Goal: Task Accomplishment & Management: Manage account settings

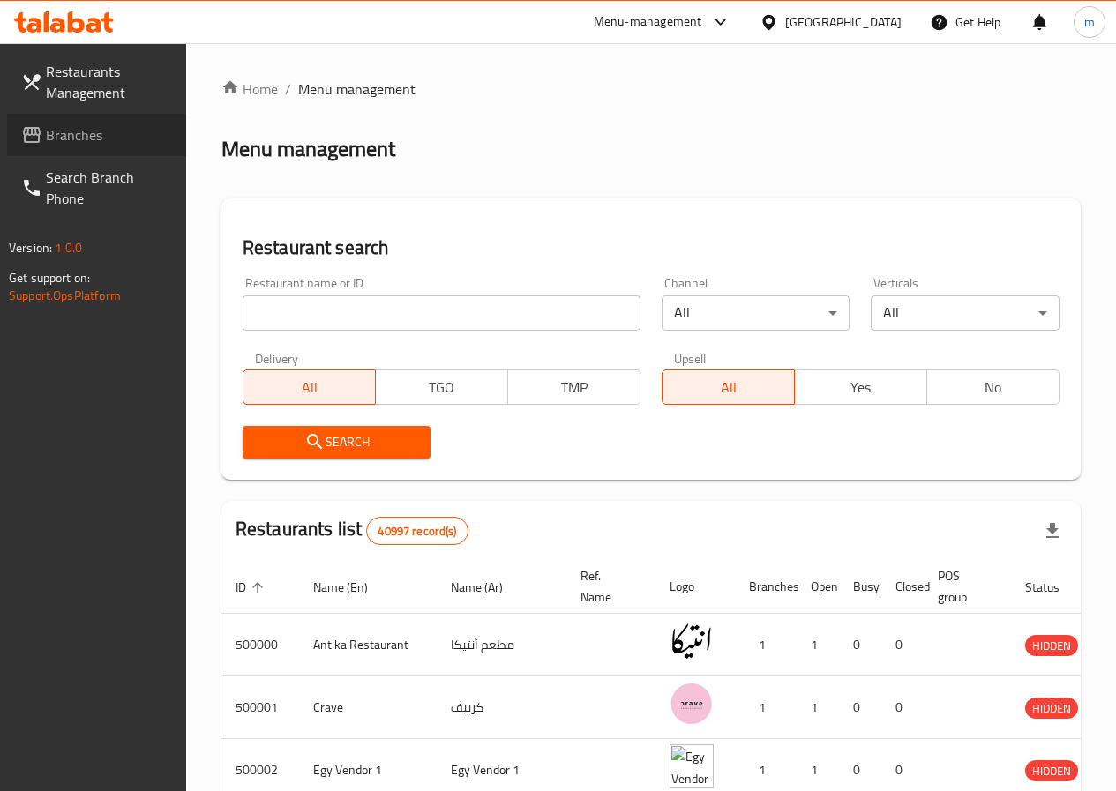
click at [84, 132] on span "Branches" at bounding box center [109, 134] width 126 height 21
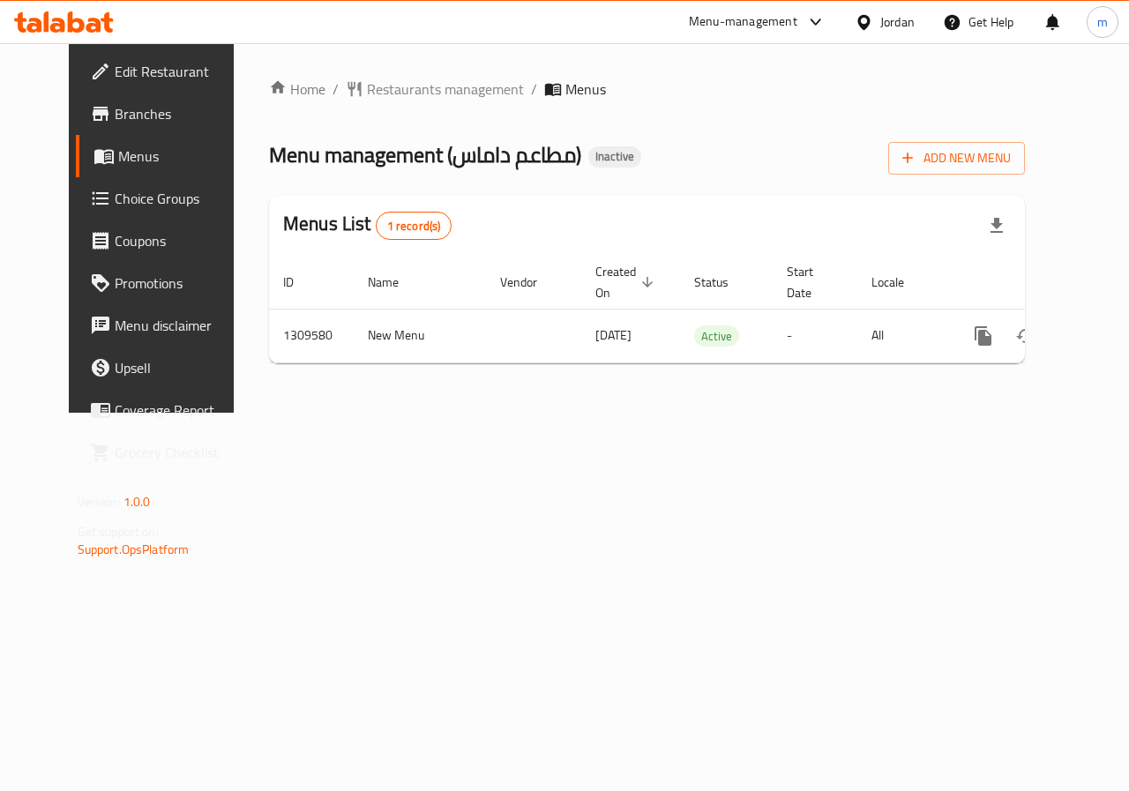
click at [130, 113] on span "Branches" at bounding box center [179, 113] width 129 height 21
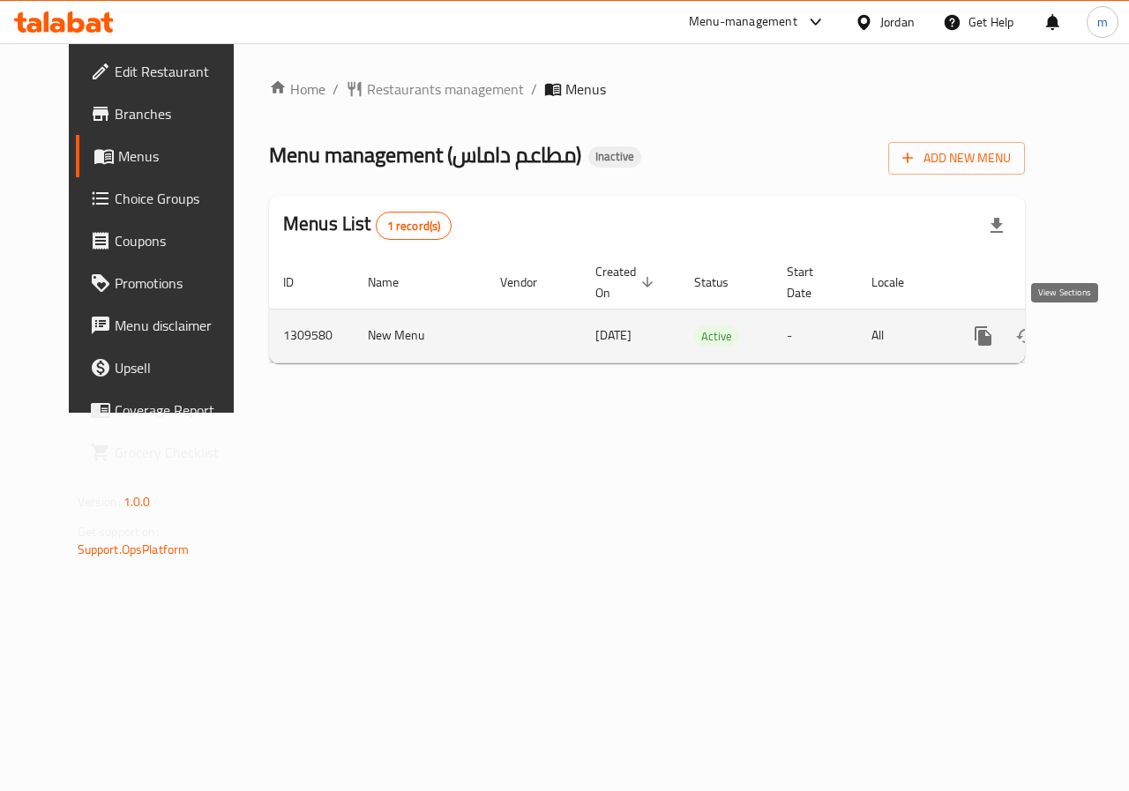
click at [1103, 332] on icon "enhanced table" at bounding box center [1111, 336] width 16 height 16
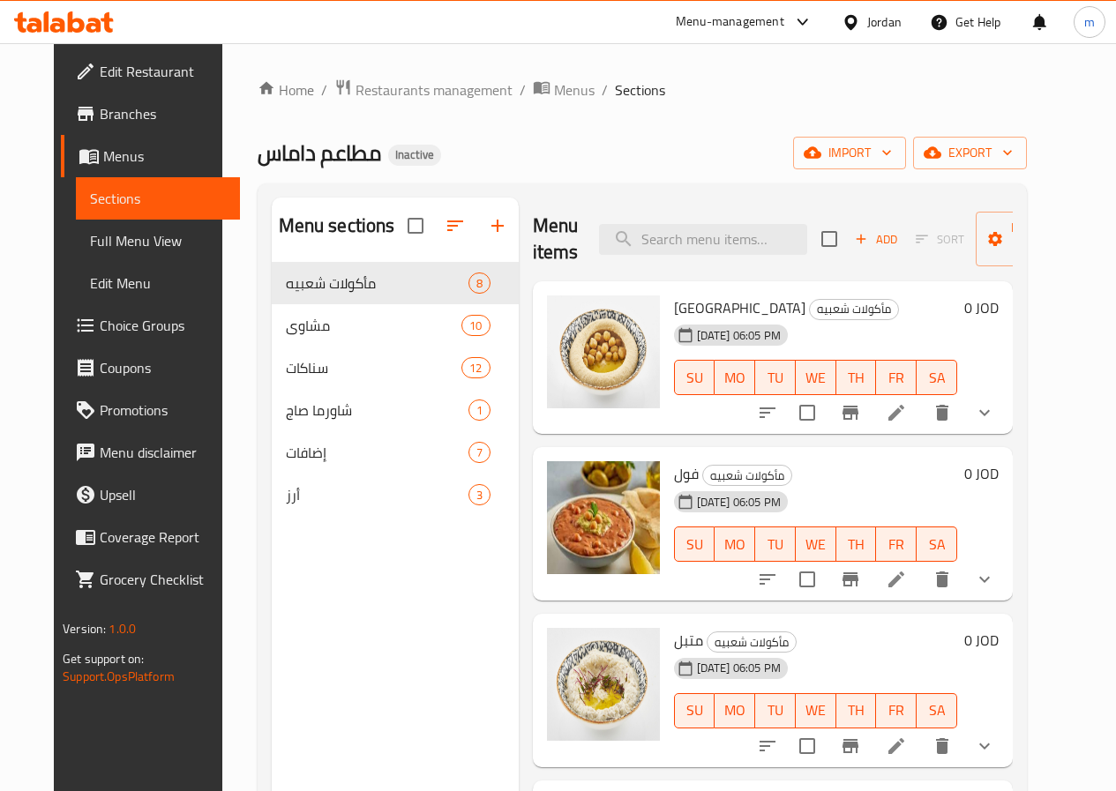
click at [94, 244] on span "Full Menu View" at bounding box center [158, 240] width 136 height 21
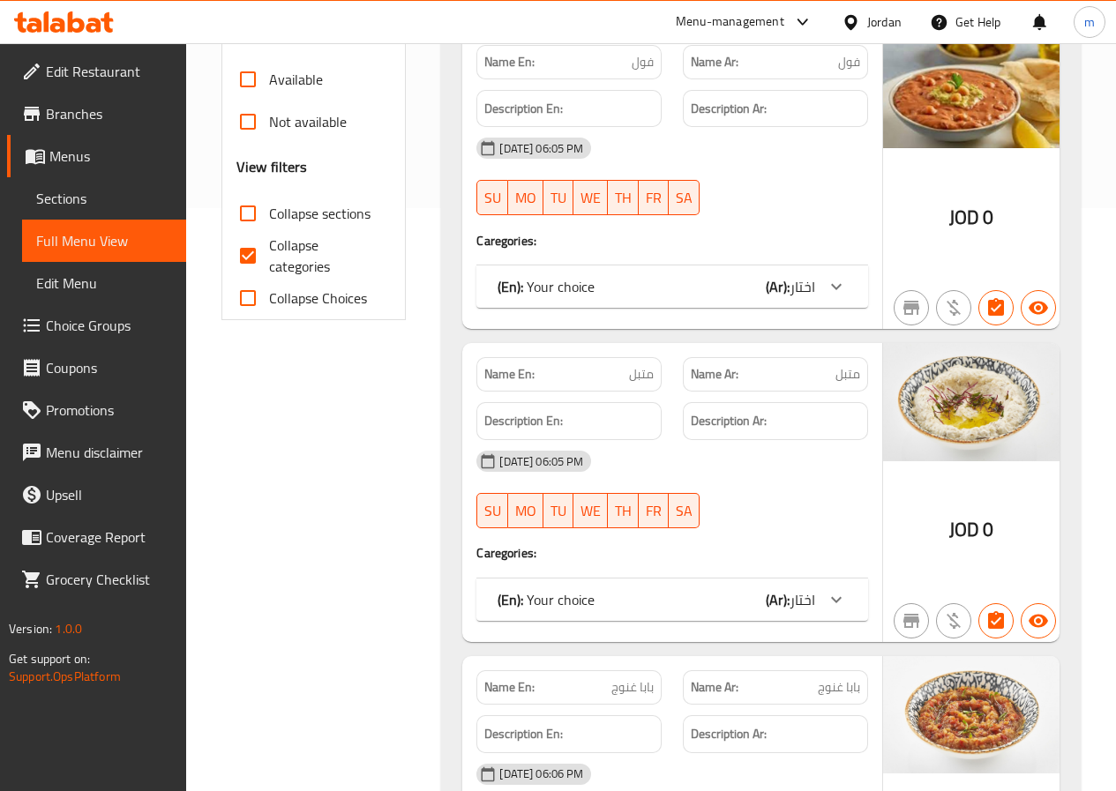
scroll to position [265, 0]
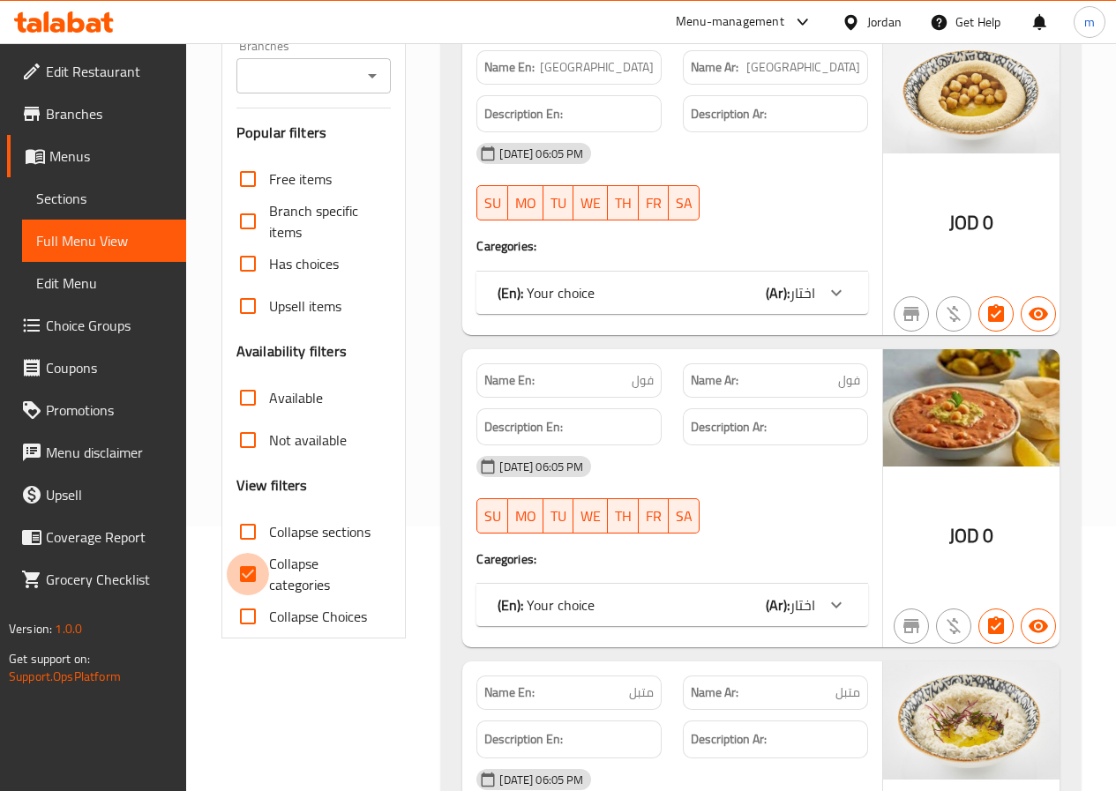
click at [245, 563] on input "Collapse categories" at bounding box center [248, 574] width 42 height 42
checkbox input "false"
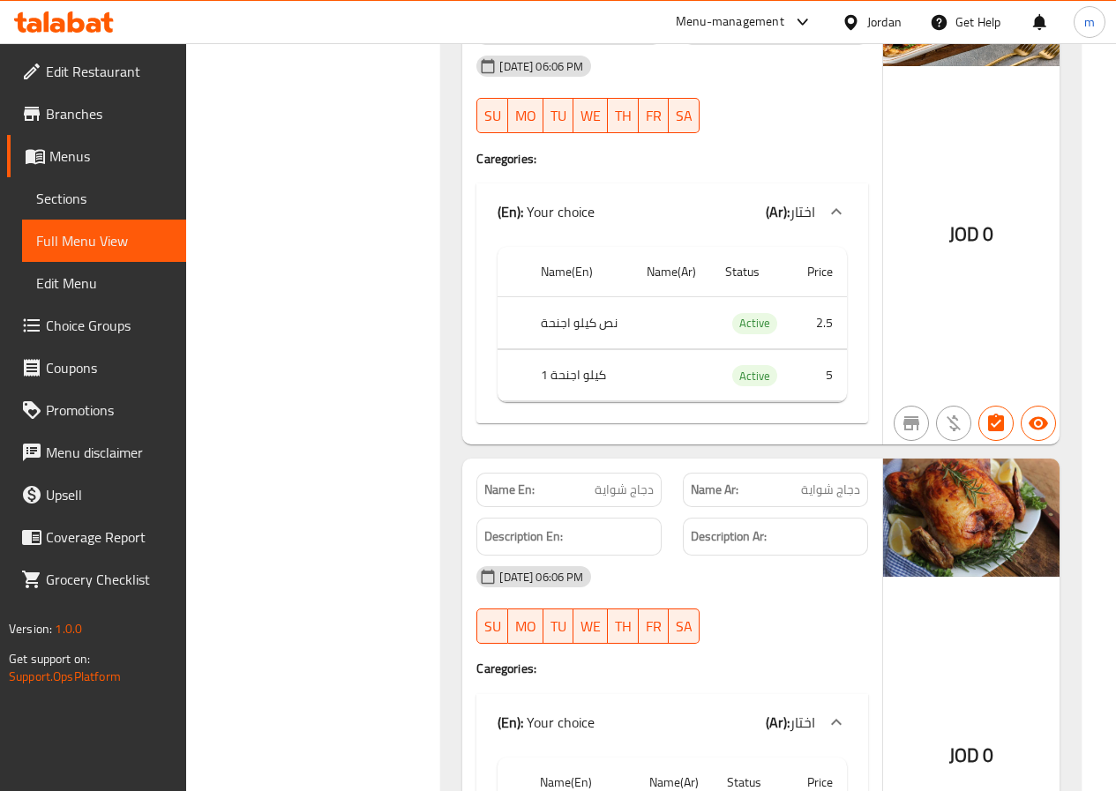
scroll to position [5029, 0]
click at [67, 73] on span "Edit Restaurant" at bounding box center [109, 71] width 126 height 21
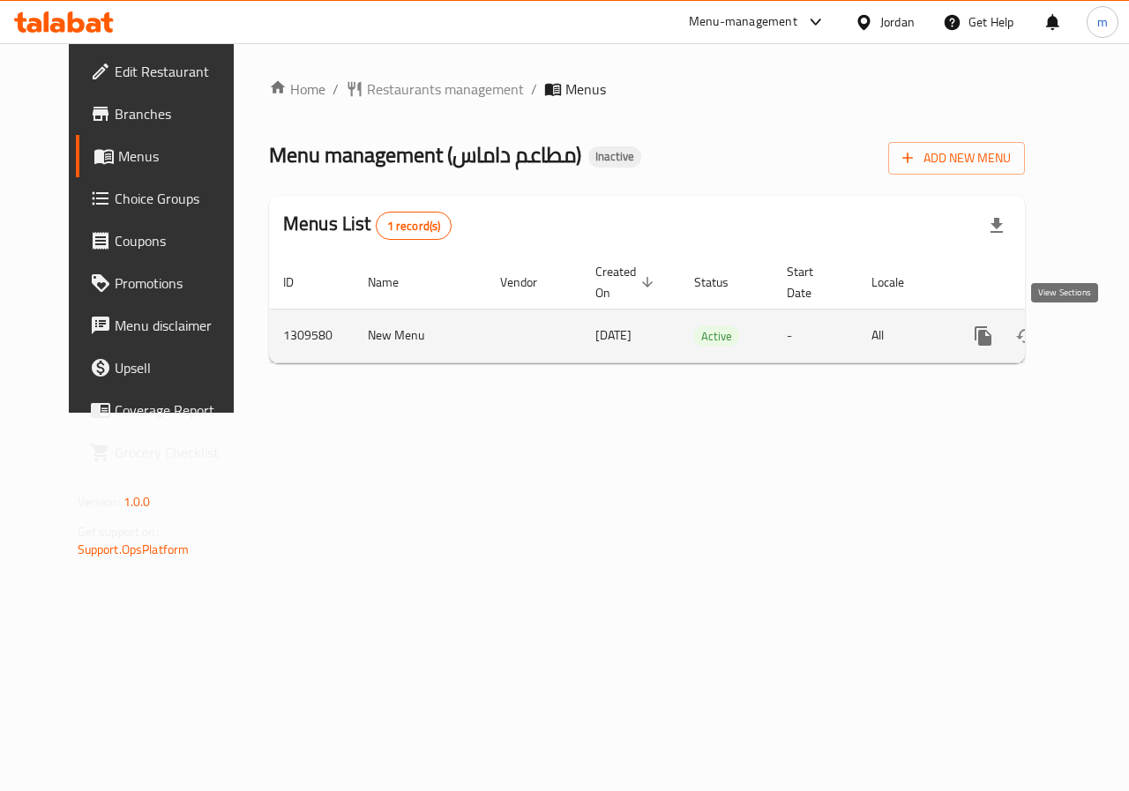
click at [1100, 333] on icon "enhanced table" at bounding box center [1110, 336] width 21 height 21
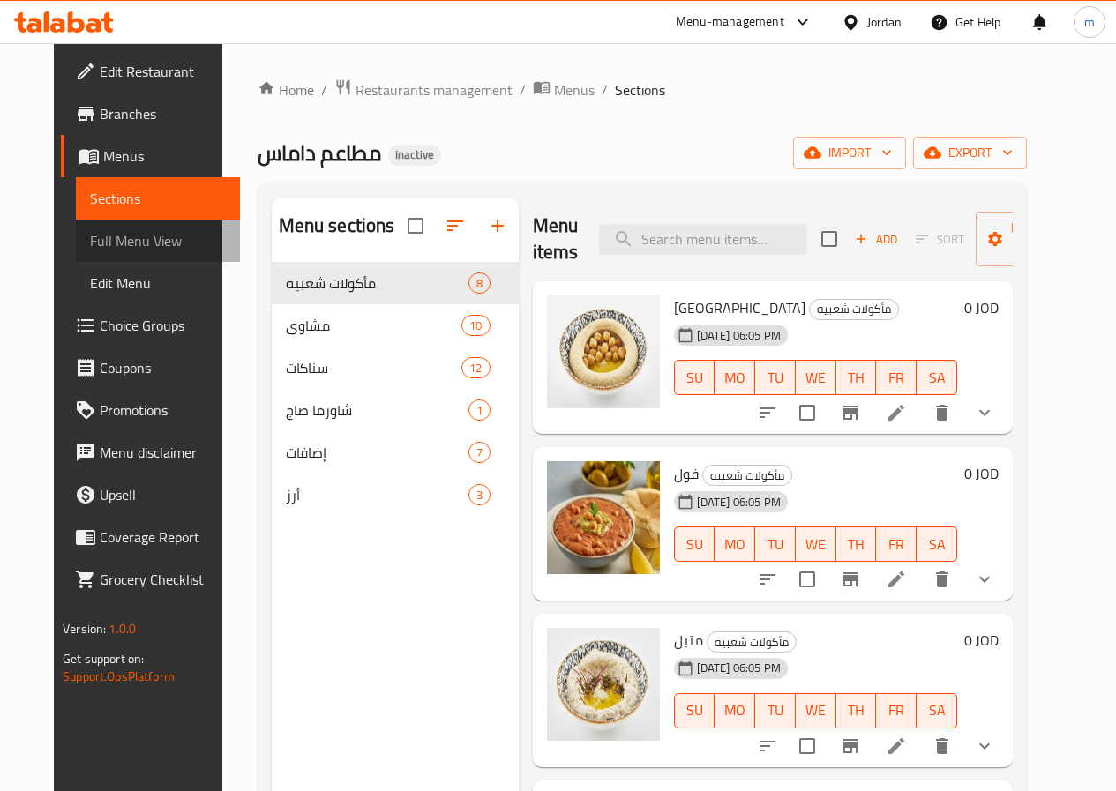
click at [100, 248] on span "Full Menu View" at bounding box center [158, 240] width 136 height 21
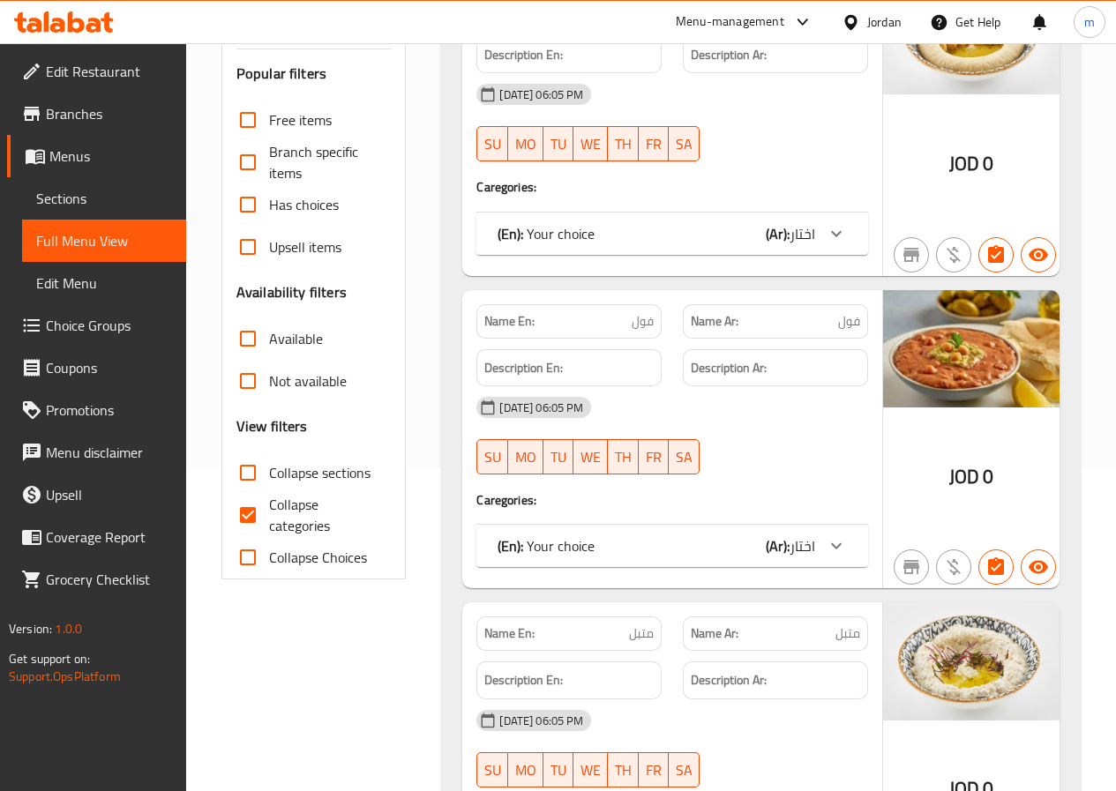
scroll to position [353, 0]
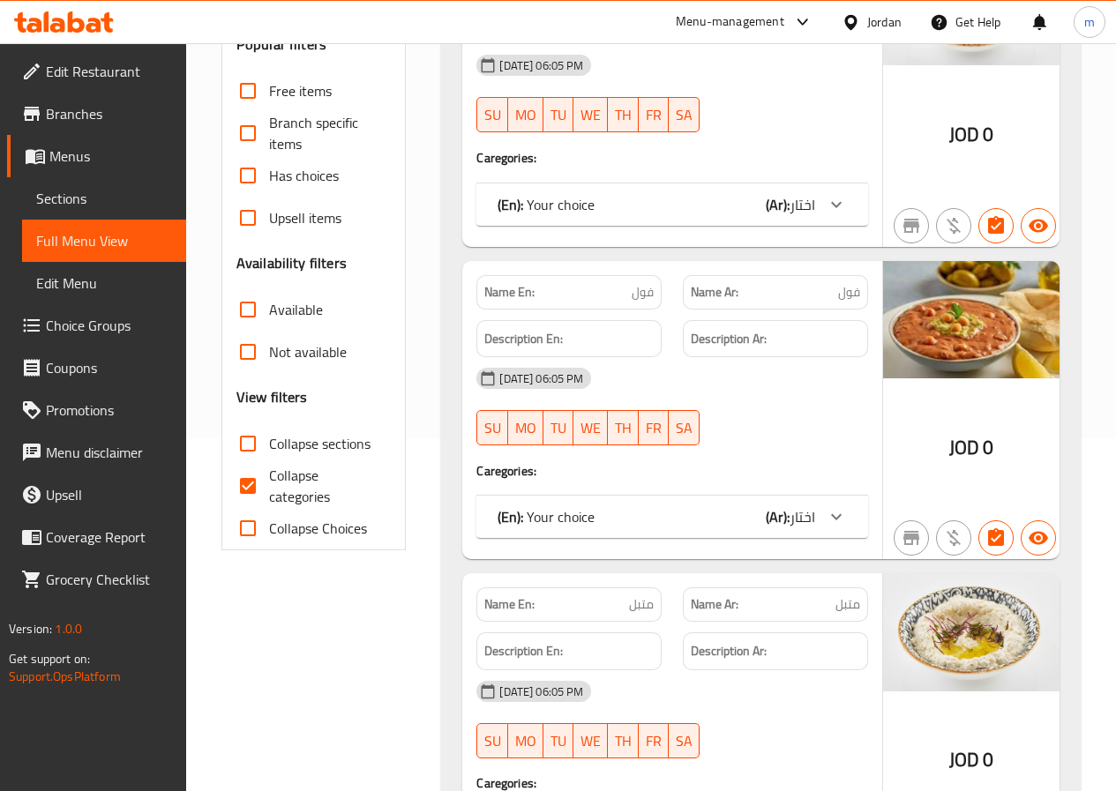
click at [250, 487] on input "Collapse categories" at bounding box center [248, 486] width 42 height 42
checkbox input "false"
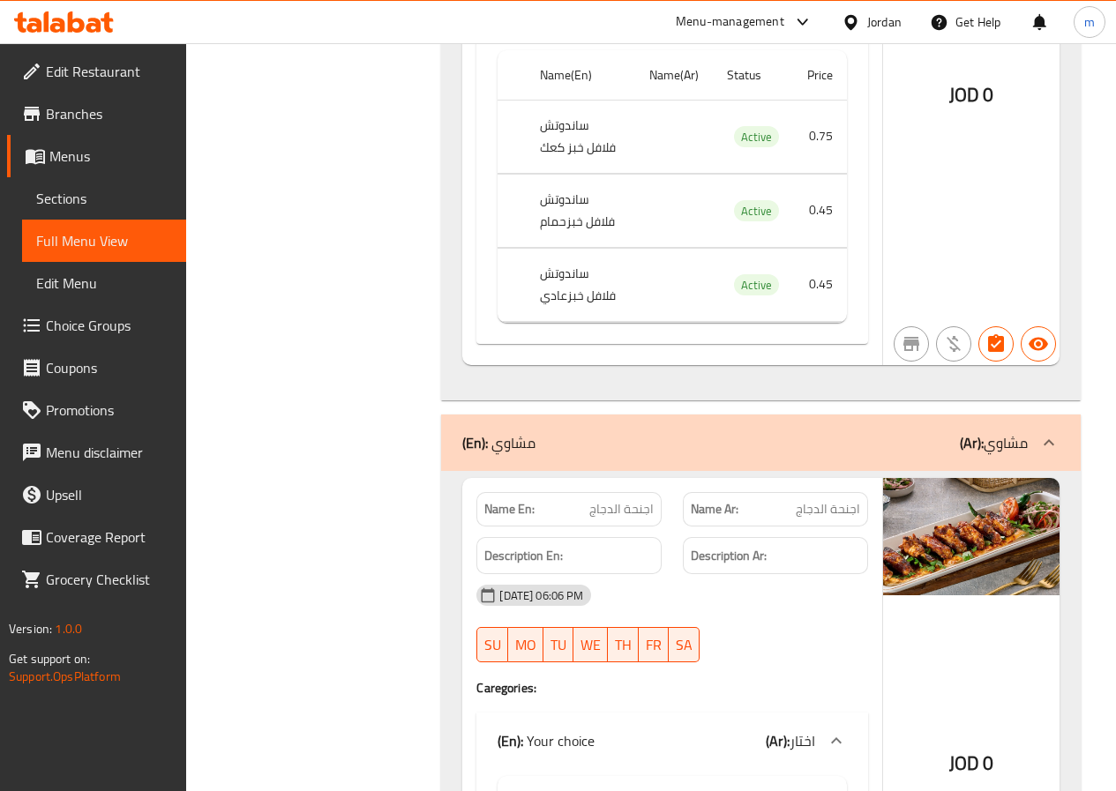
scroll to position [4500, 0]
click at [69, 197] on span "Sections" at bounding box center [104, 198] width 136 height 21
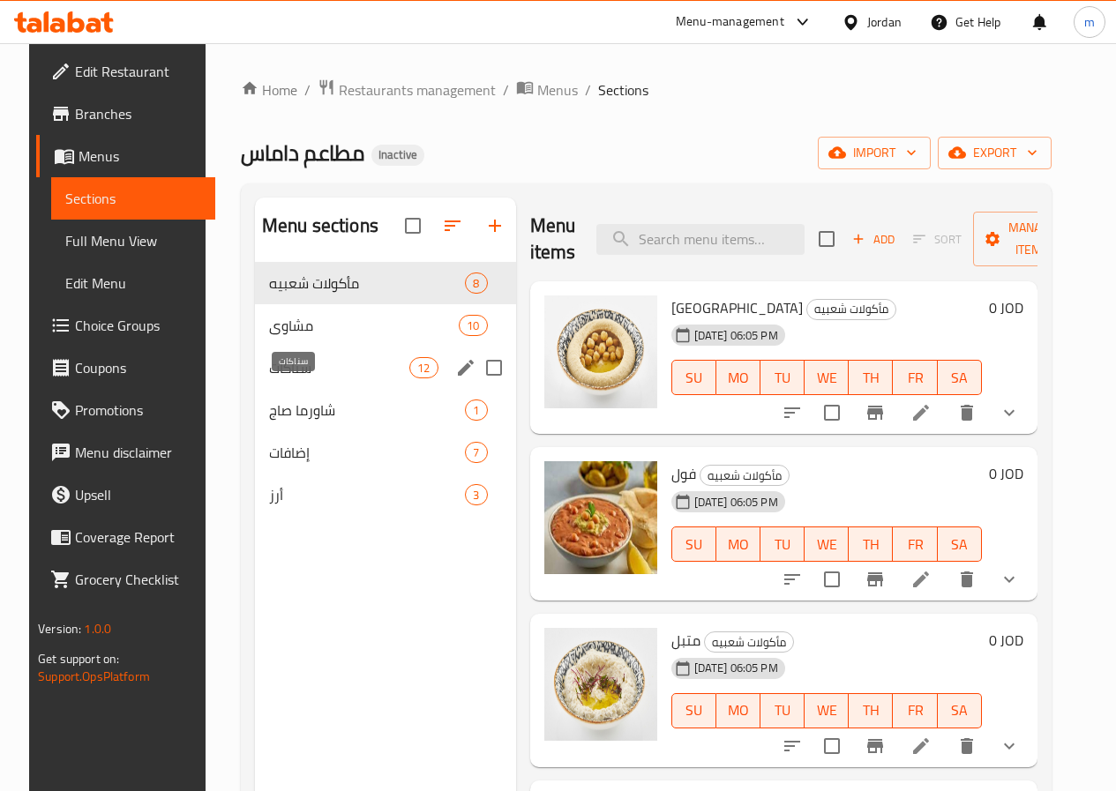
click at [269, 379] on span "سناكات" at bounding box center [339, 367] width 140 height 21
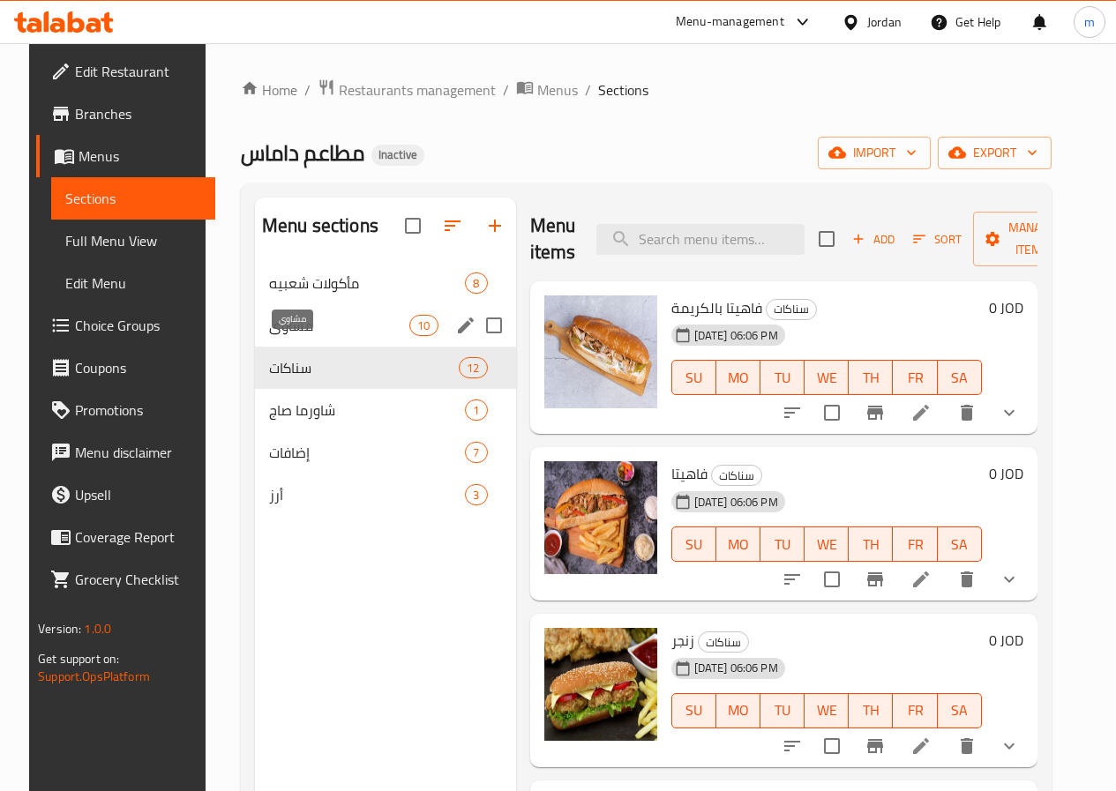
click at [269, 336] on span "مشاوي" at bounding box center [339, 325] width 140 height 21
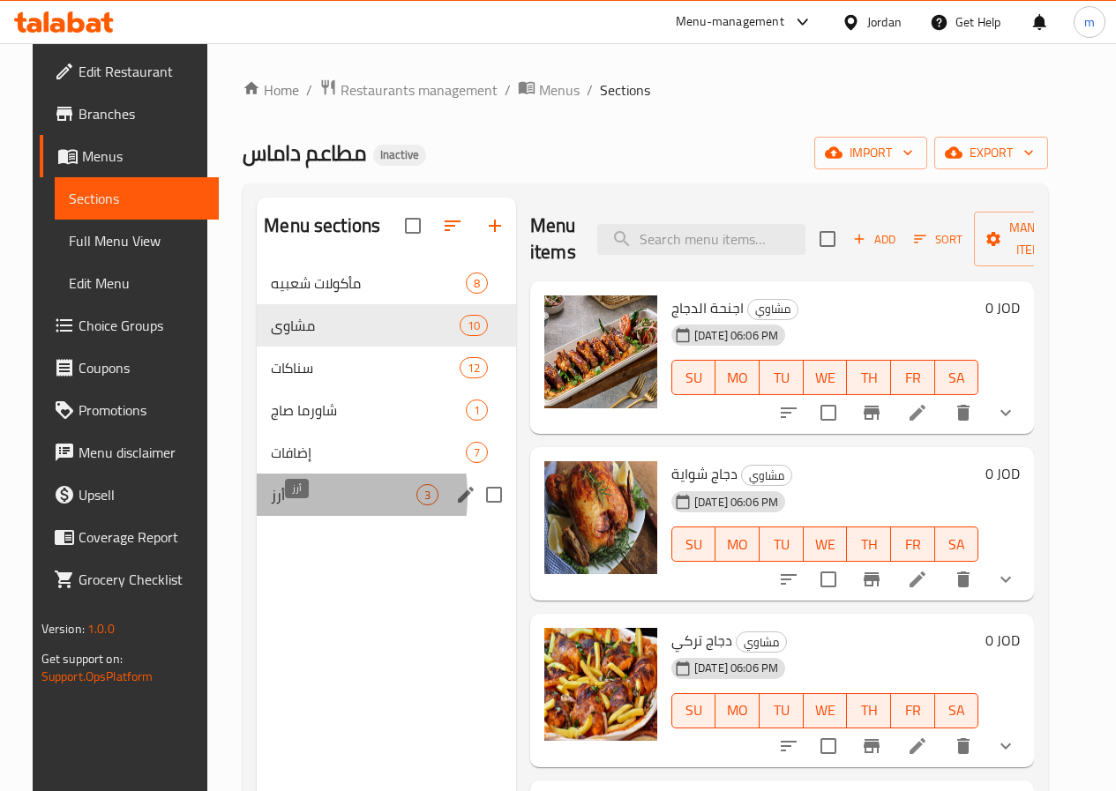
click at [278, 506] on span "أرز" at bounding box center [344, 494] width 146 height 21
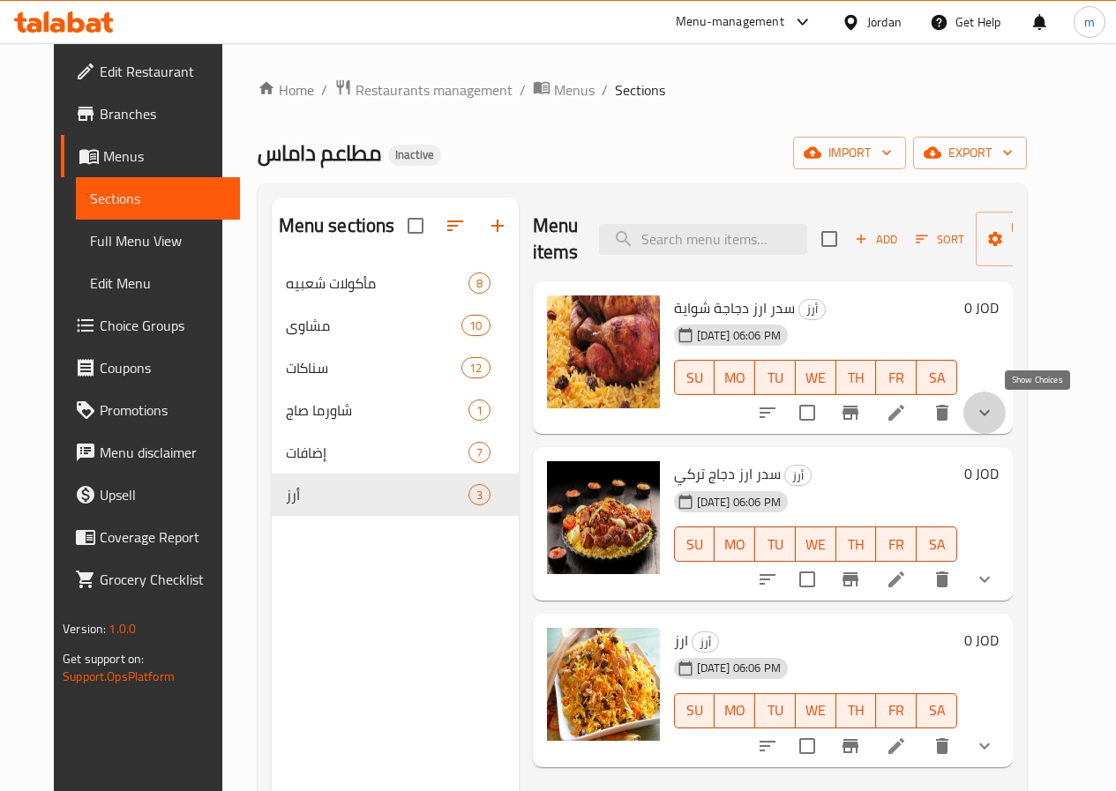
click at [995, 416] on icon "show more" at bounding box center [984, 412] width 21 height 21
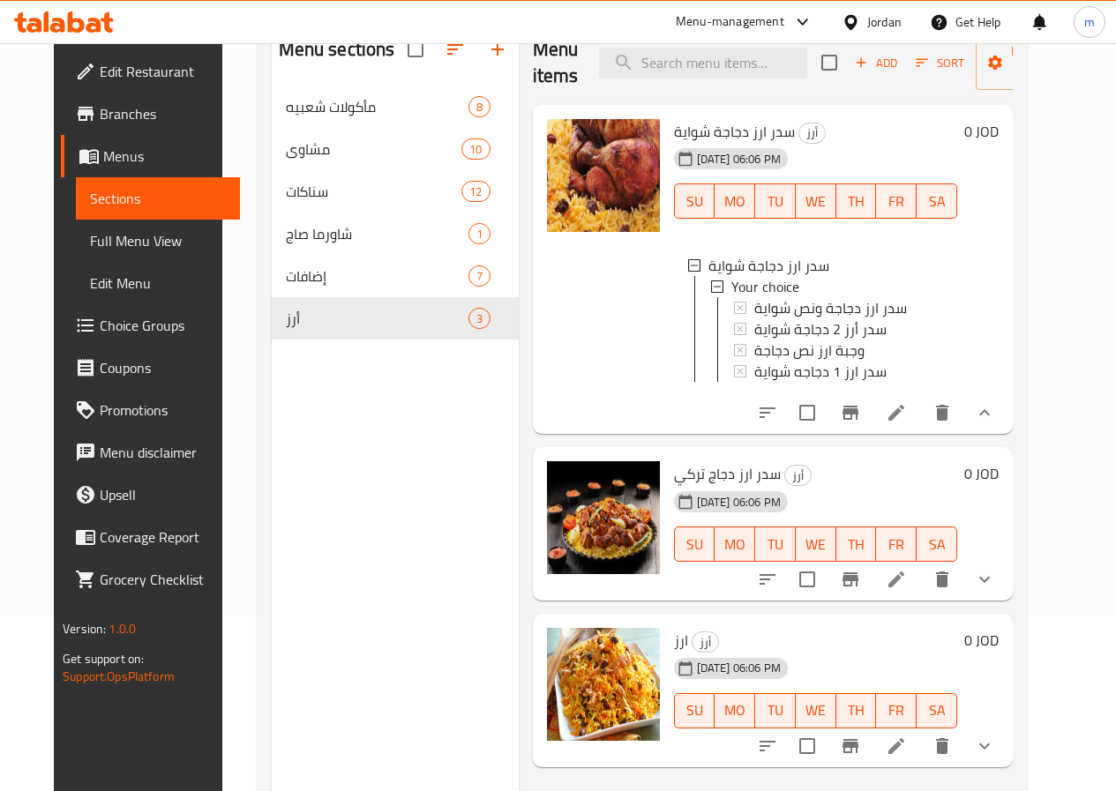
scroll to position [88, 0]
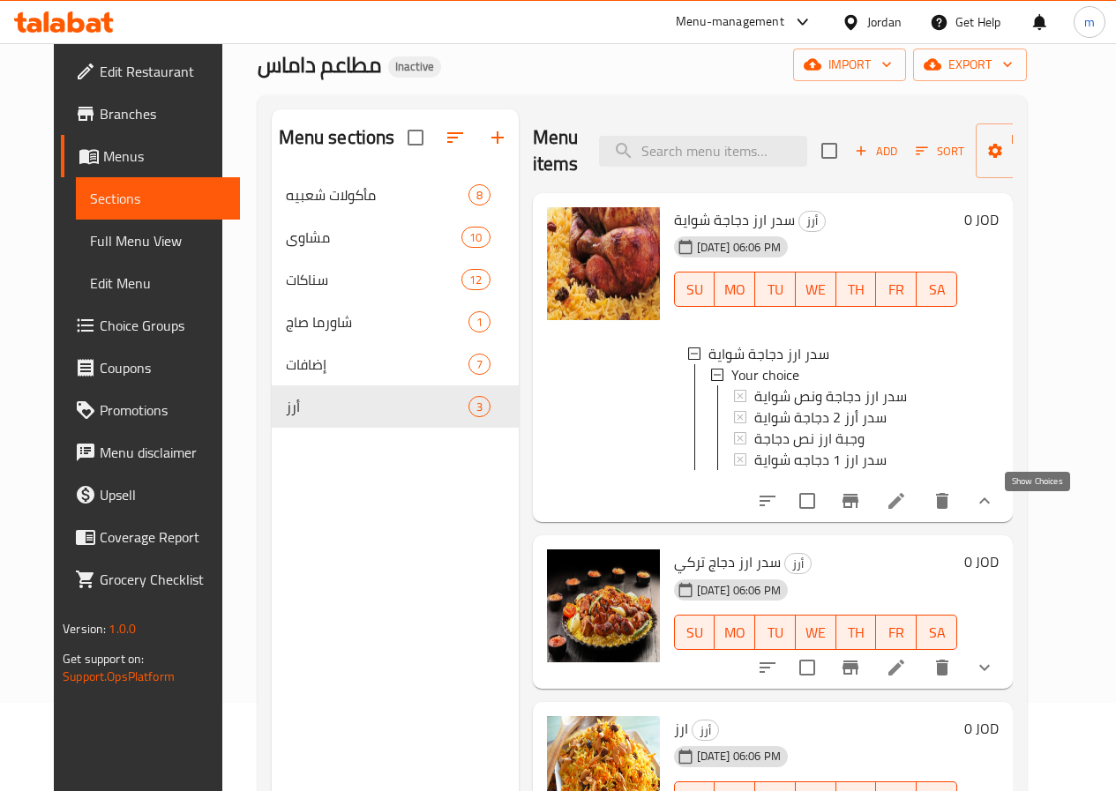
click at [995, 512] on icon "show more" at bounding box center [984, 501] width 21 height 21
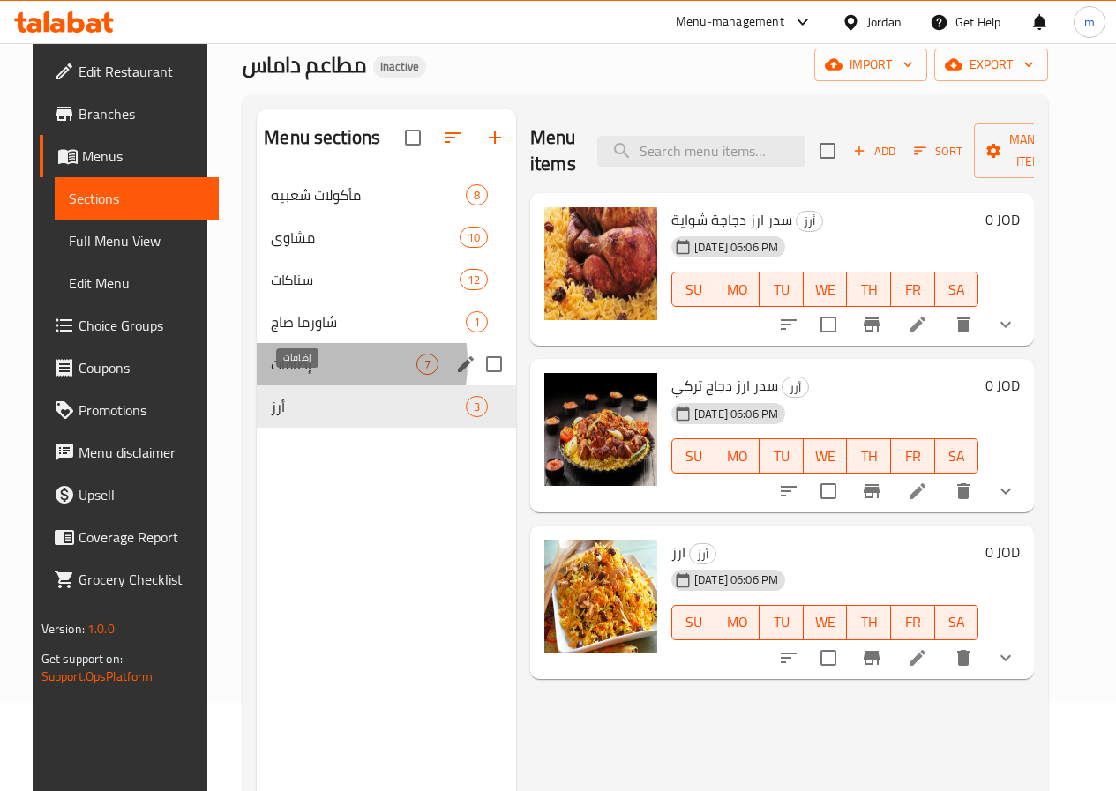
click at [282, 375] on span "إضافات" at bounding box center [344, 364] width 146 height 21
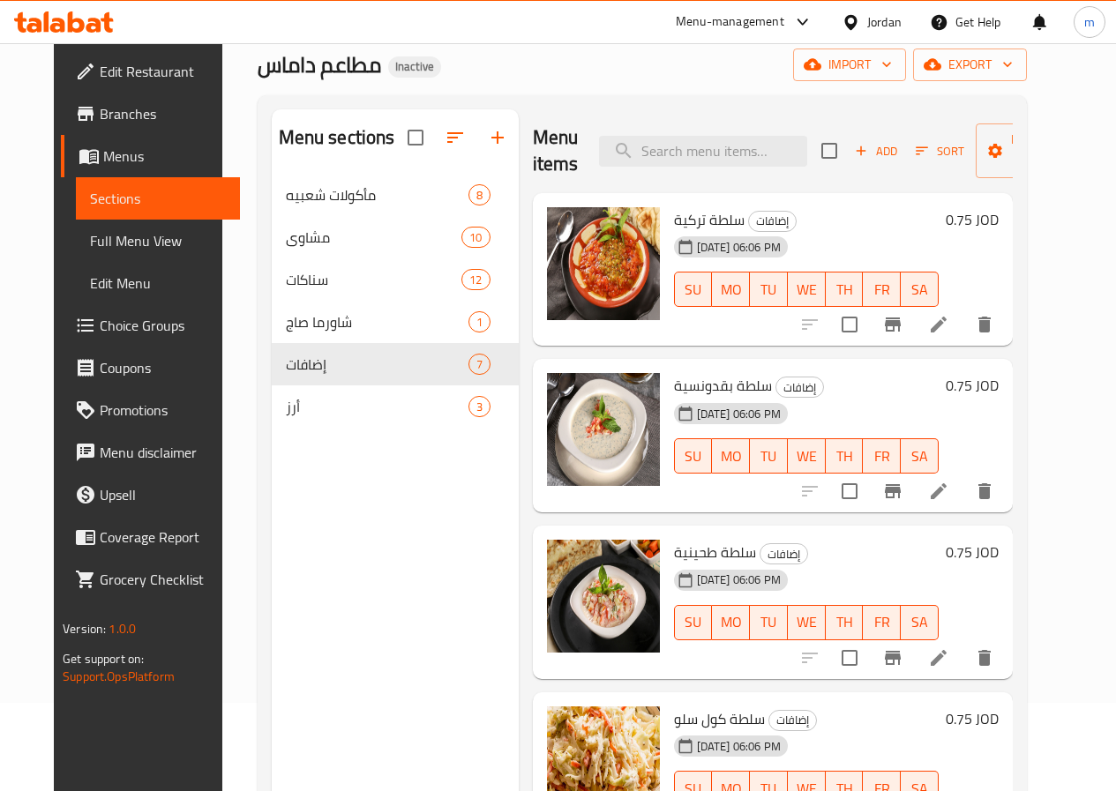
click at [773, 213] on h6 "سلطة تركية إضافات" at bounding box center [806, 219] width 265 height 25
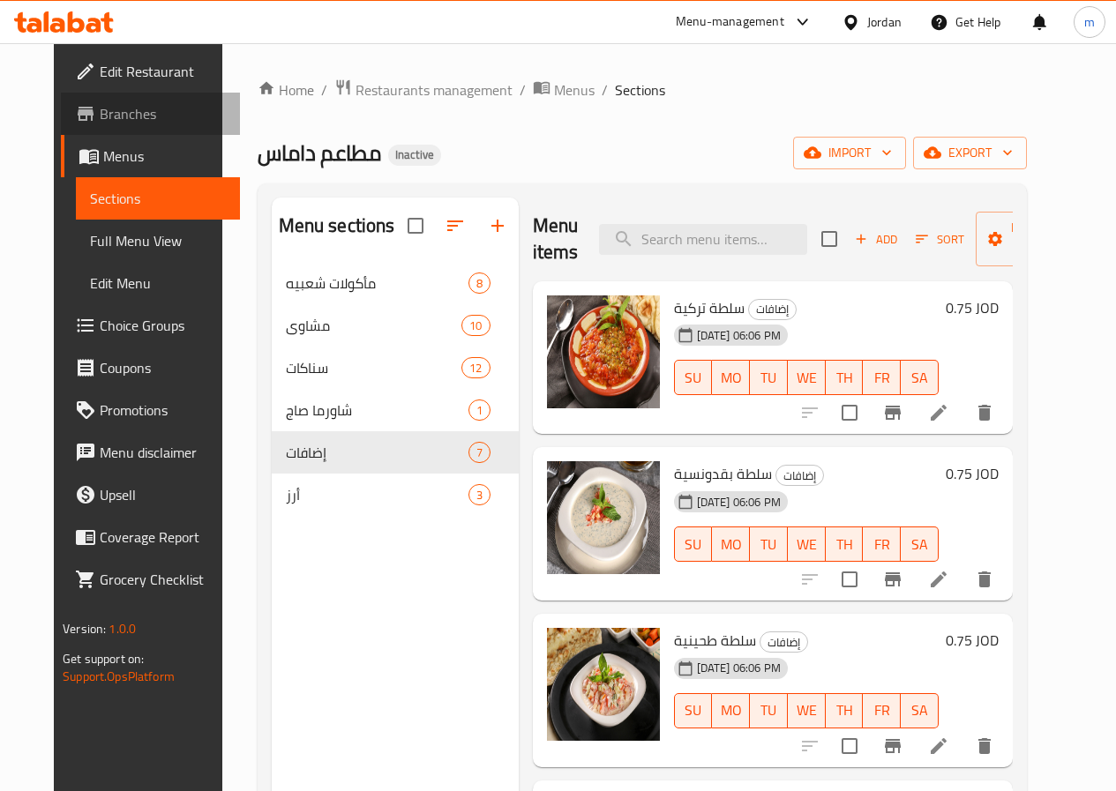
click at [107, 112] on span "Branches" at bounding box center [163, 113] width 126 height 21
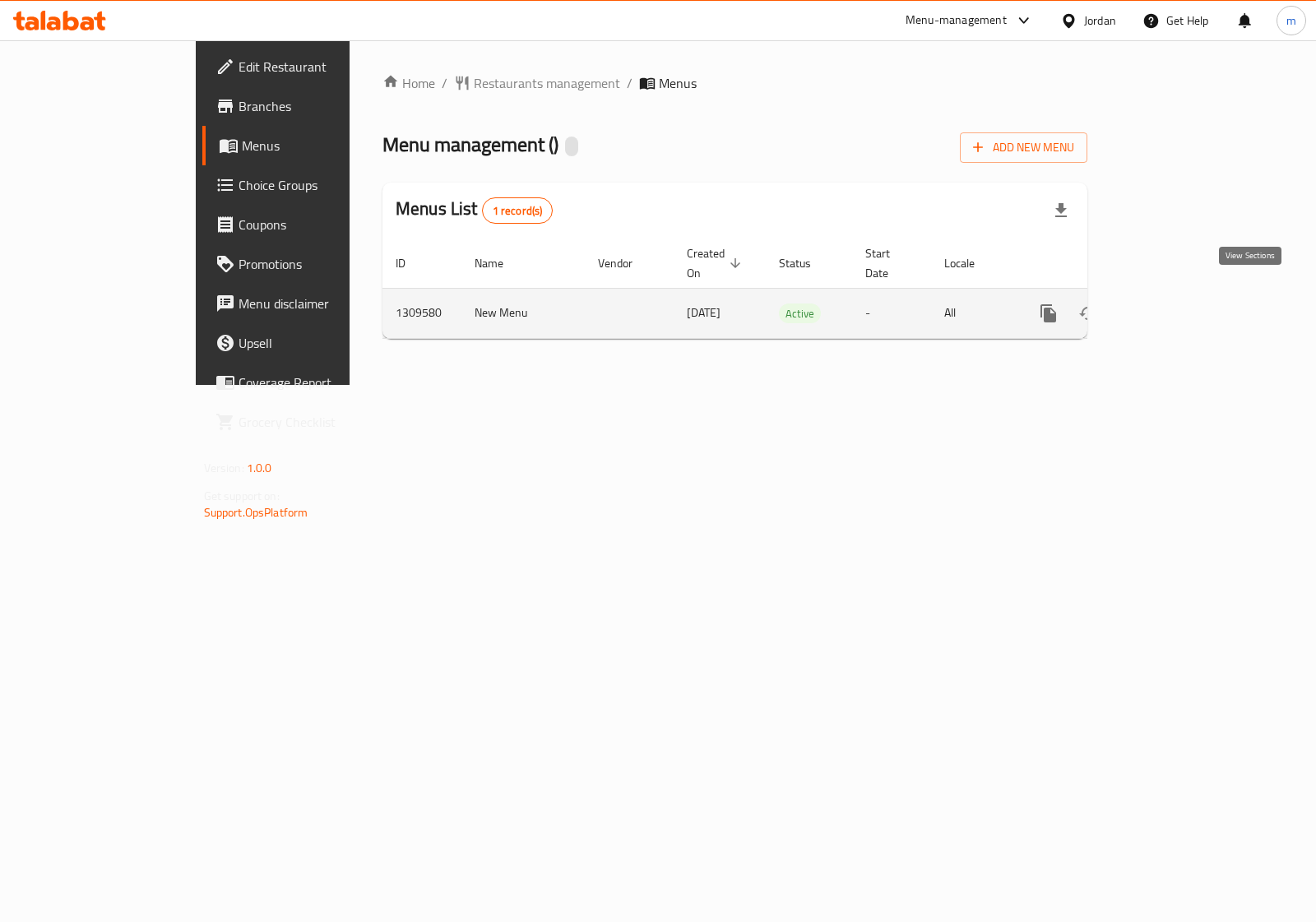
click at [1174, 306] on icon "enhanced table" at bounding box center [1167, 313] width 15 height 15
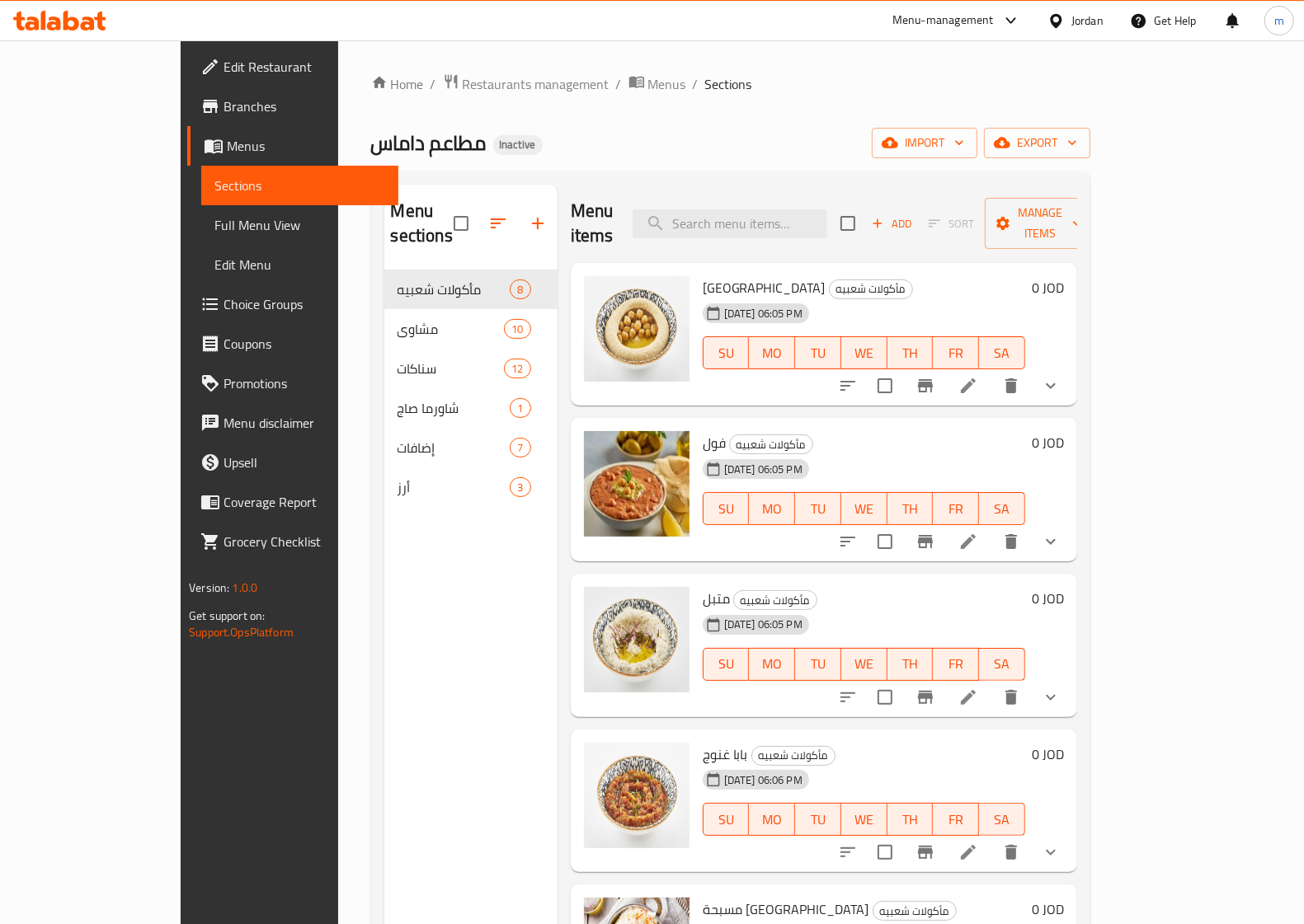
click at [214, 191] on span "Sections" at bounding box center [299, 185] width 171 height 20
click at [1081, 147] on icon "button" at bounding box center [1072, 143] width 17 height 17
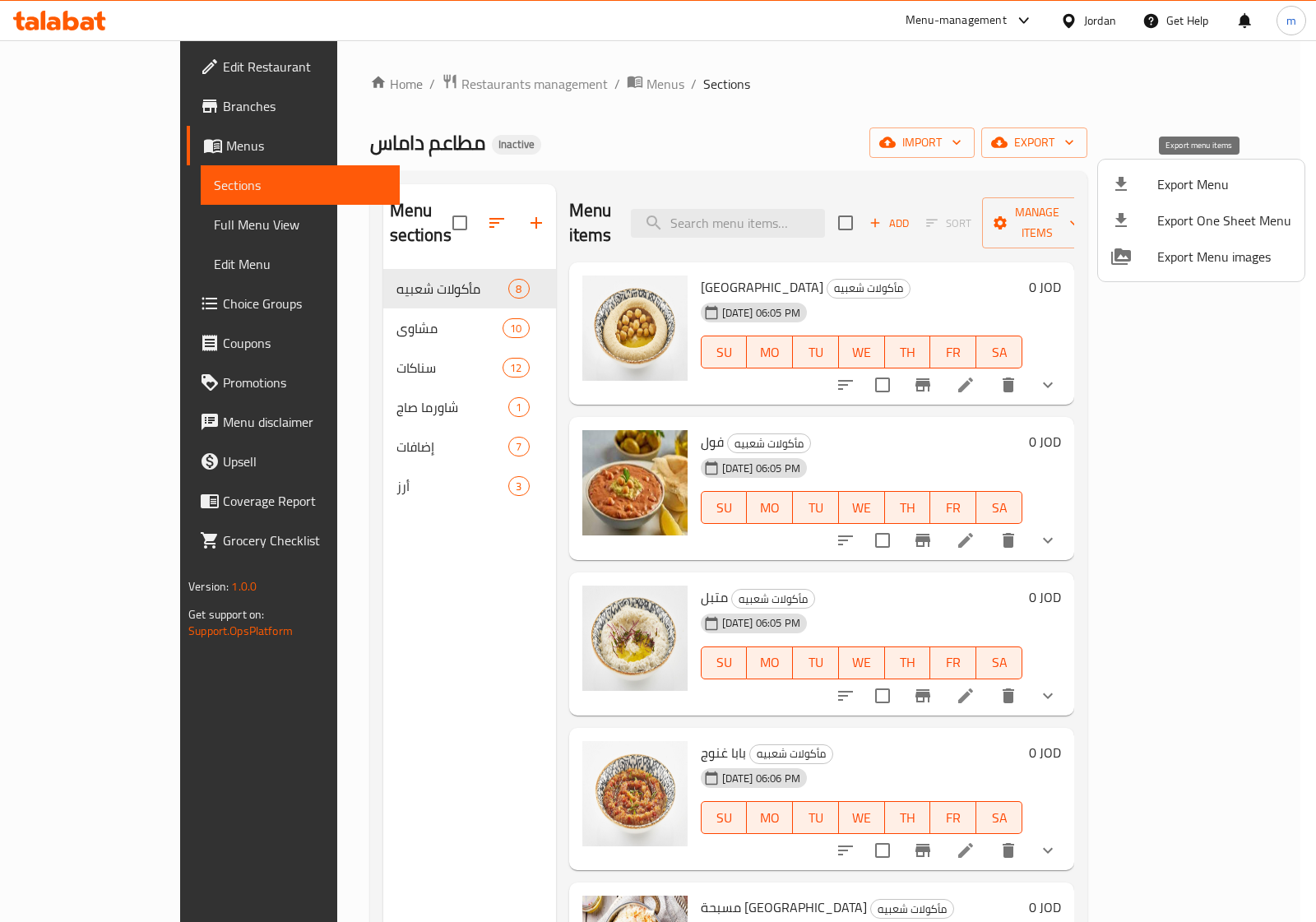
click at [1227, 174] on span "Export Menu" at bounding box center [1224, 184] width 134 height 20
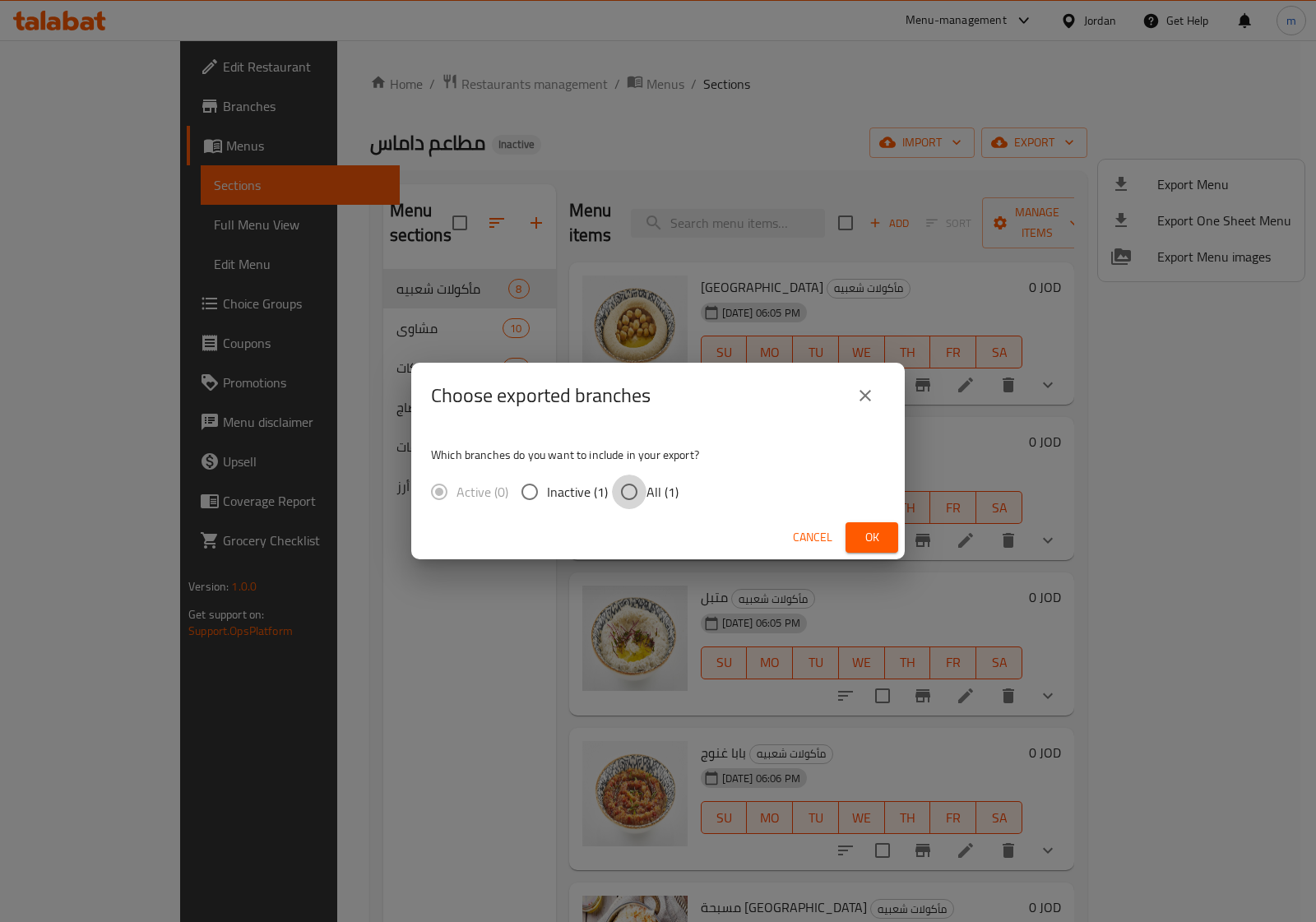
click at [629, 494] on input "All (1)" at bounding box center [628, 491] width 34 height 34
radio input "true"
click at [853, 528] on button "Ok" at bounding box center [871, 537] width 52 height 31
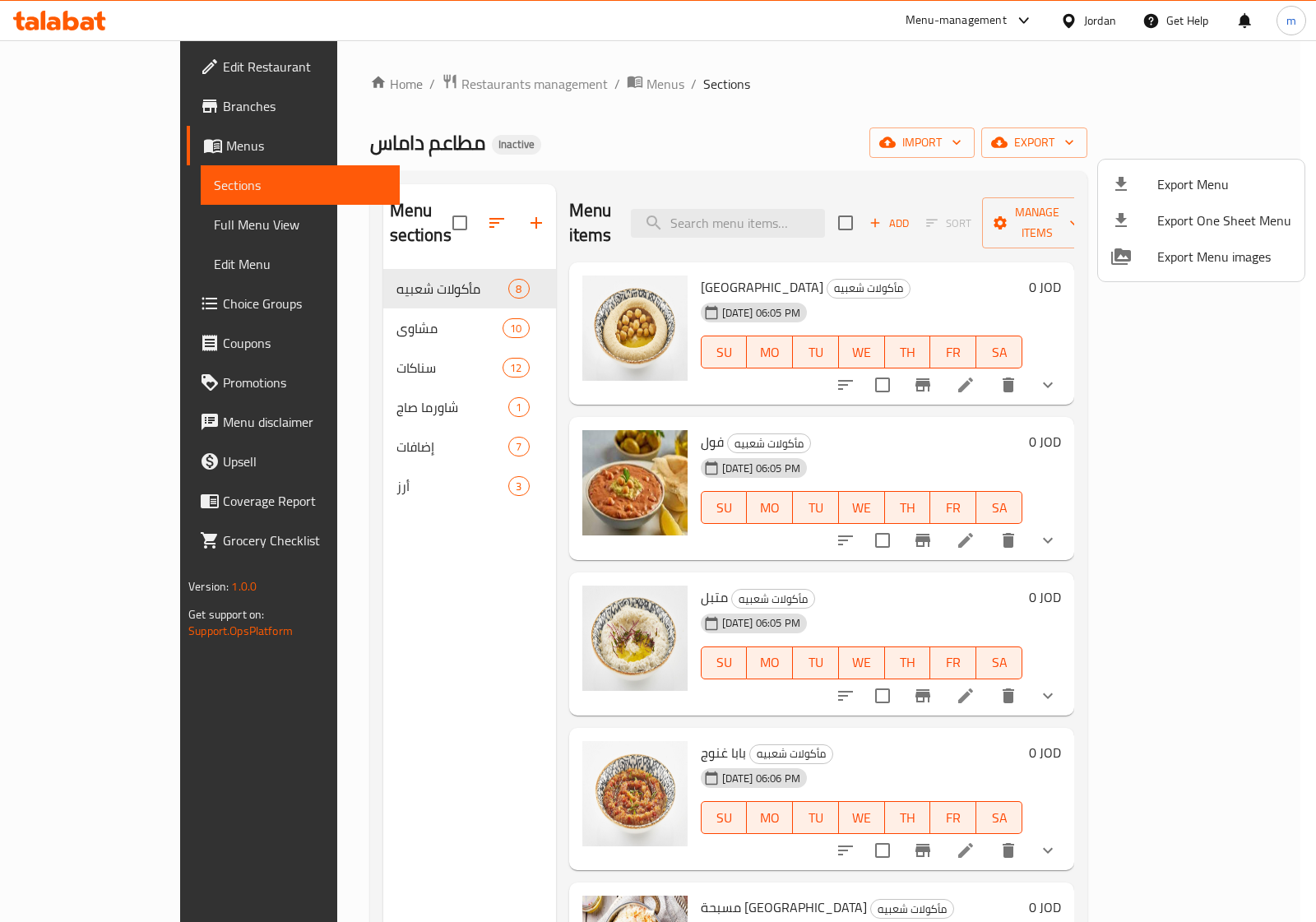
click at [1263, 99] on div at bounding box center [658, 461] width 1316 height 922
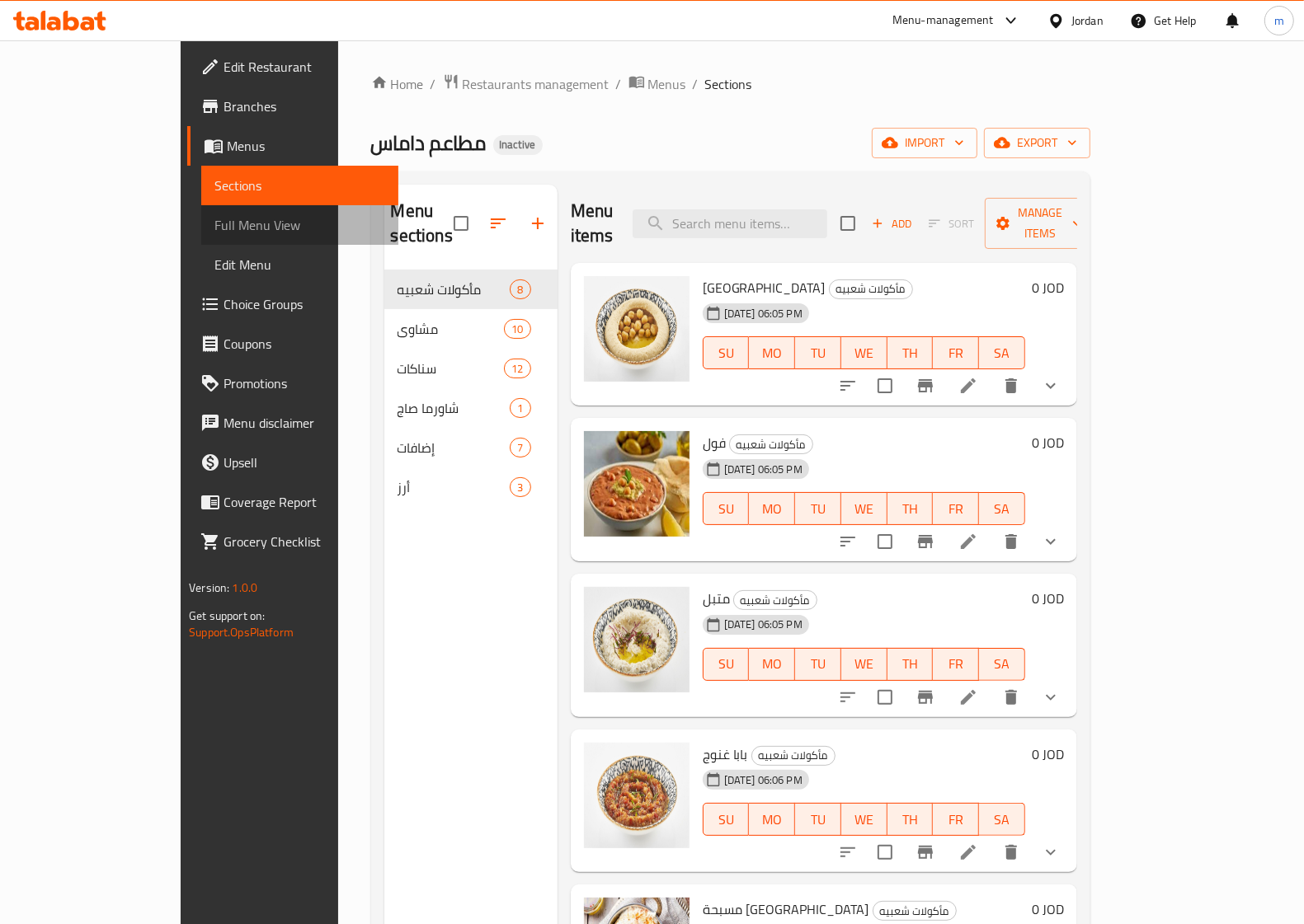
click at [214, 232] on span "Full Menu View" at bounding box center [299, 224] width 171 height 20
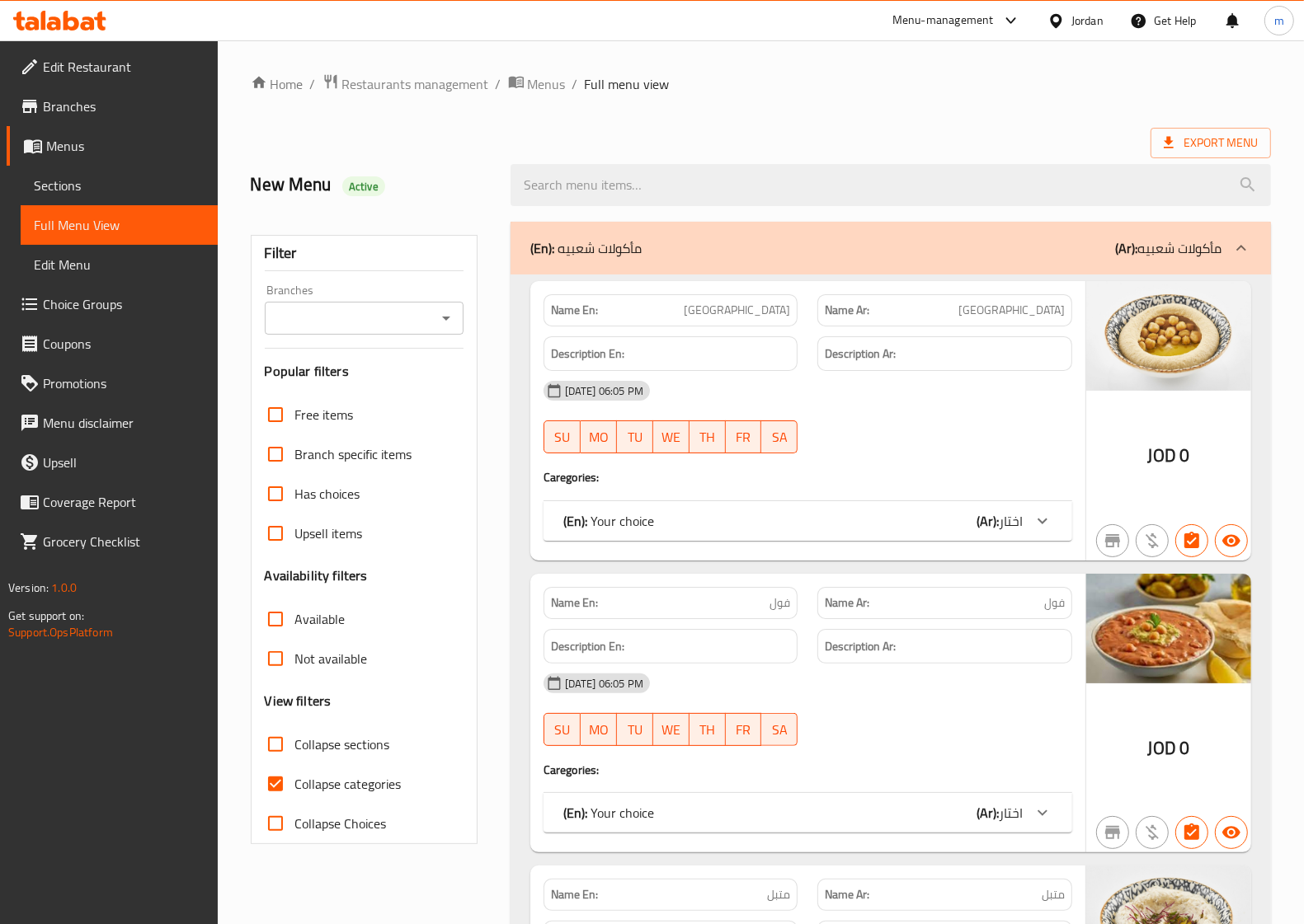
click at [340, 783] on span "Collapse categories" at bounding box center [349, 783] width 107 height 20
click at [295, 783] on input "Collapse categories" at bounding box center [276, 784] width 39 height 39
checkbox input "false"
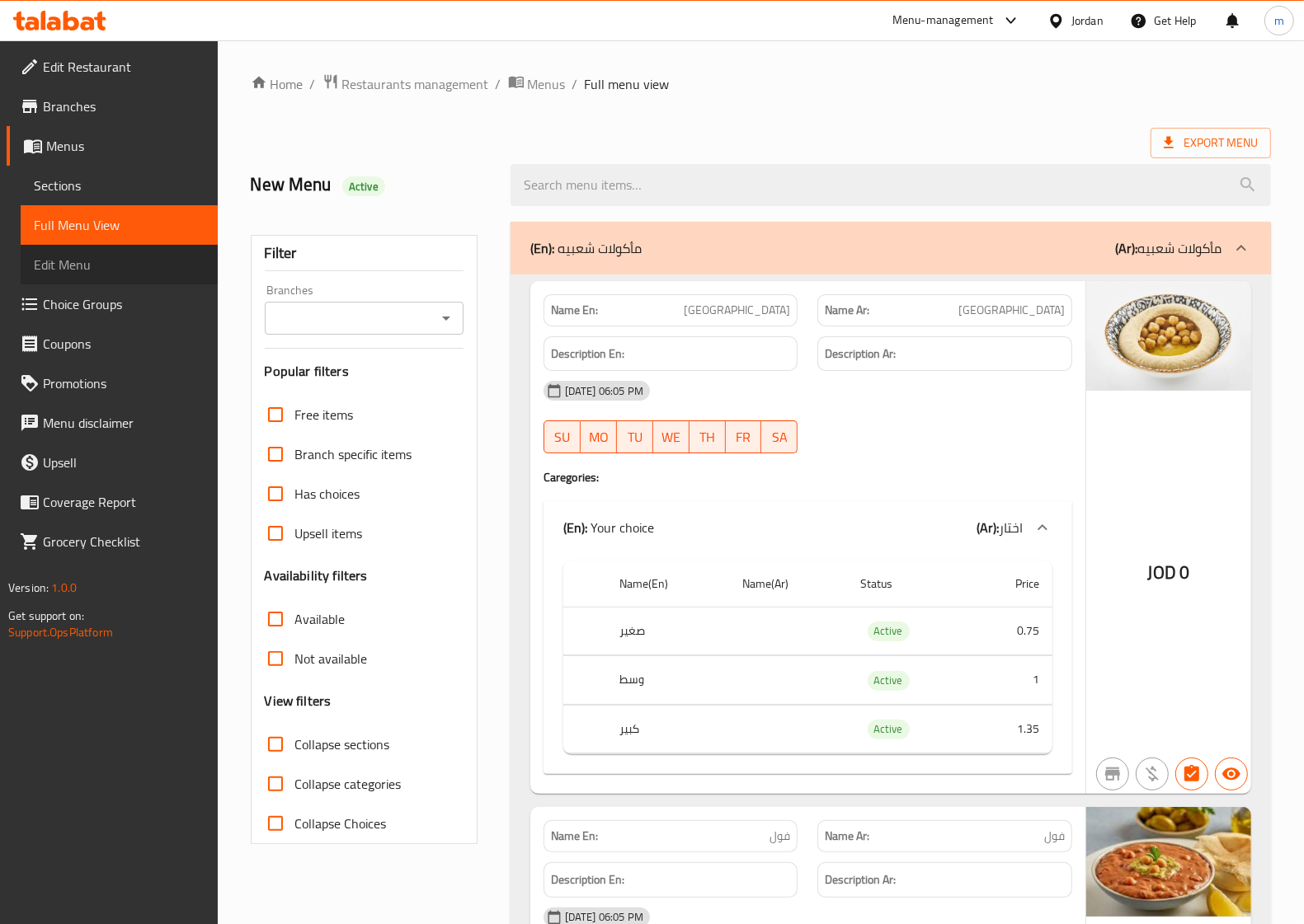
click at [105, 268] on span "Edit Menu" at bounding box center [119, 264] width 171 height 20
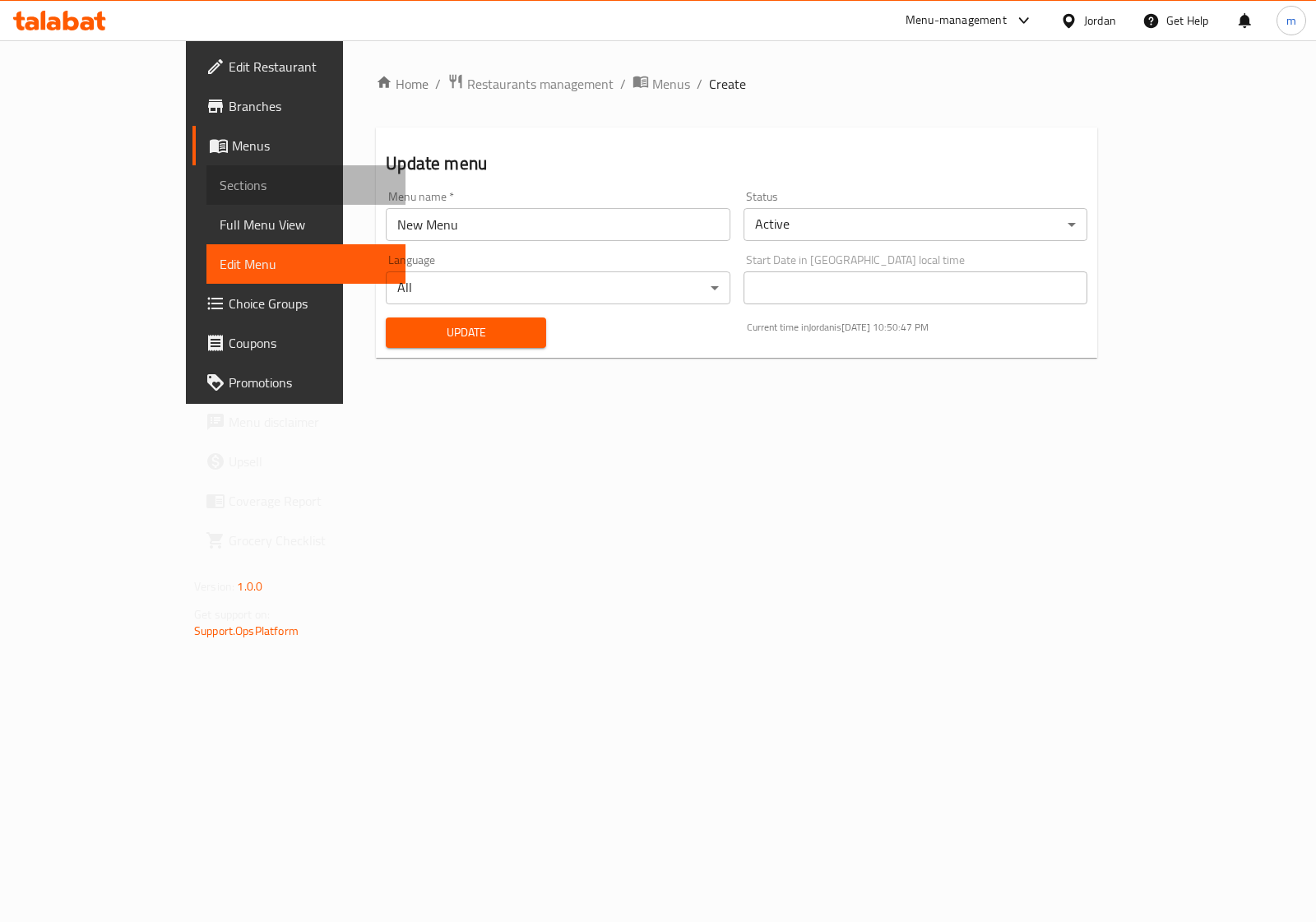
click at [220, 191] on span "Sections" at bounding box center [306, 185] width 172 height 20
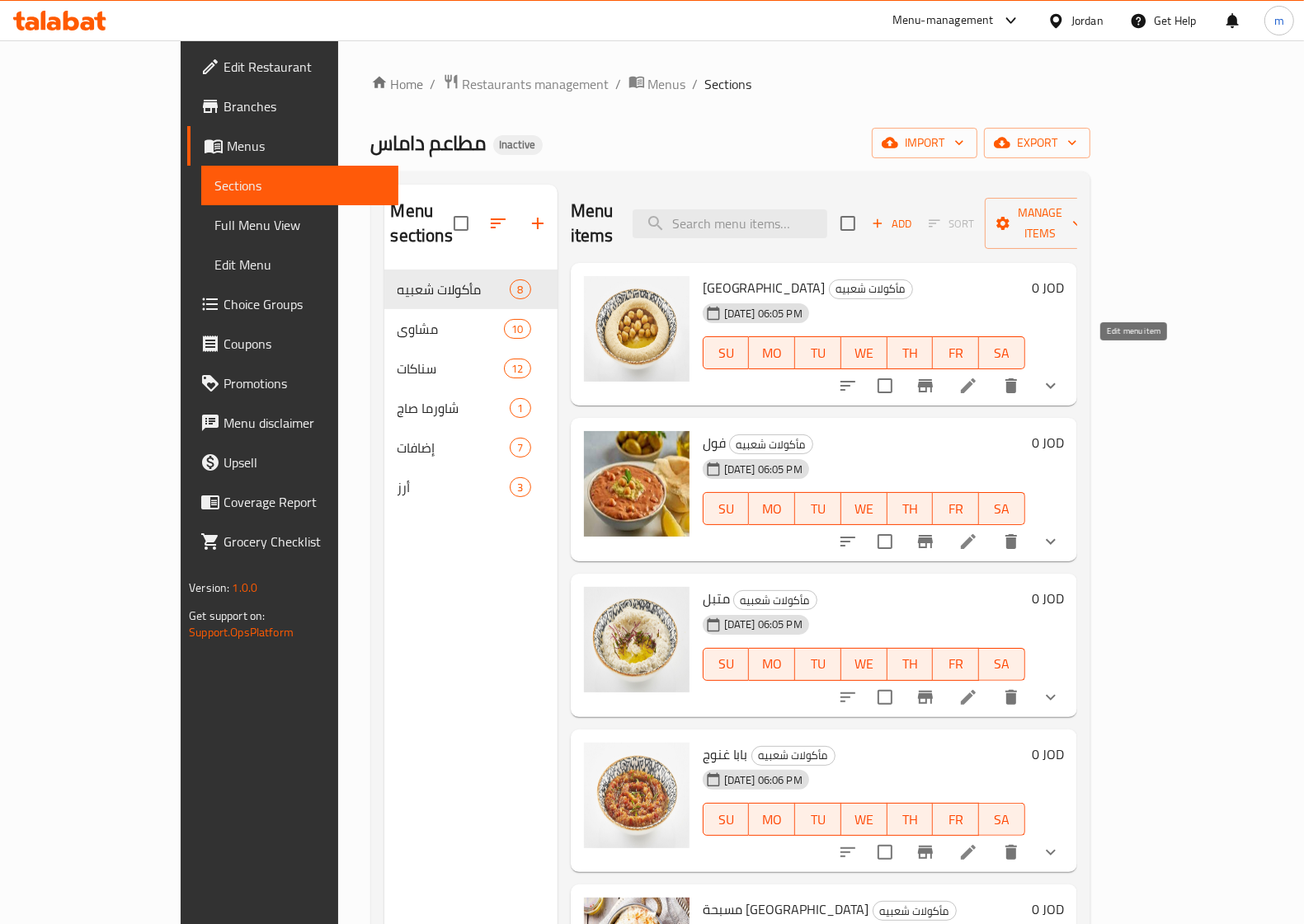
click at [978, 376] on icon at bounding box center [967, 385] width 20 height 20
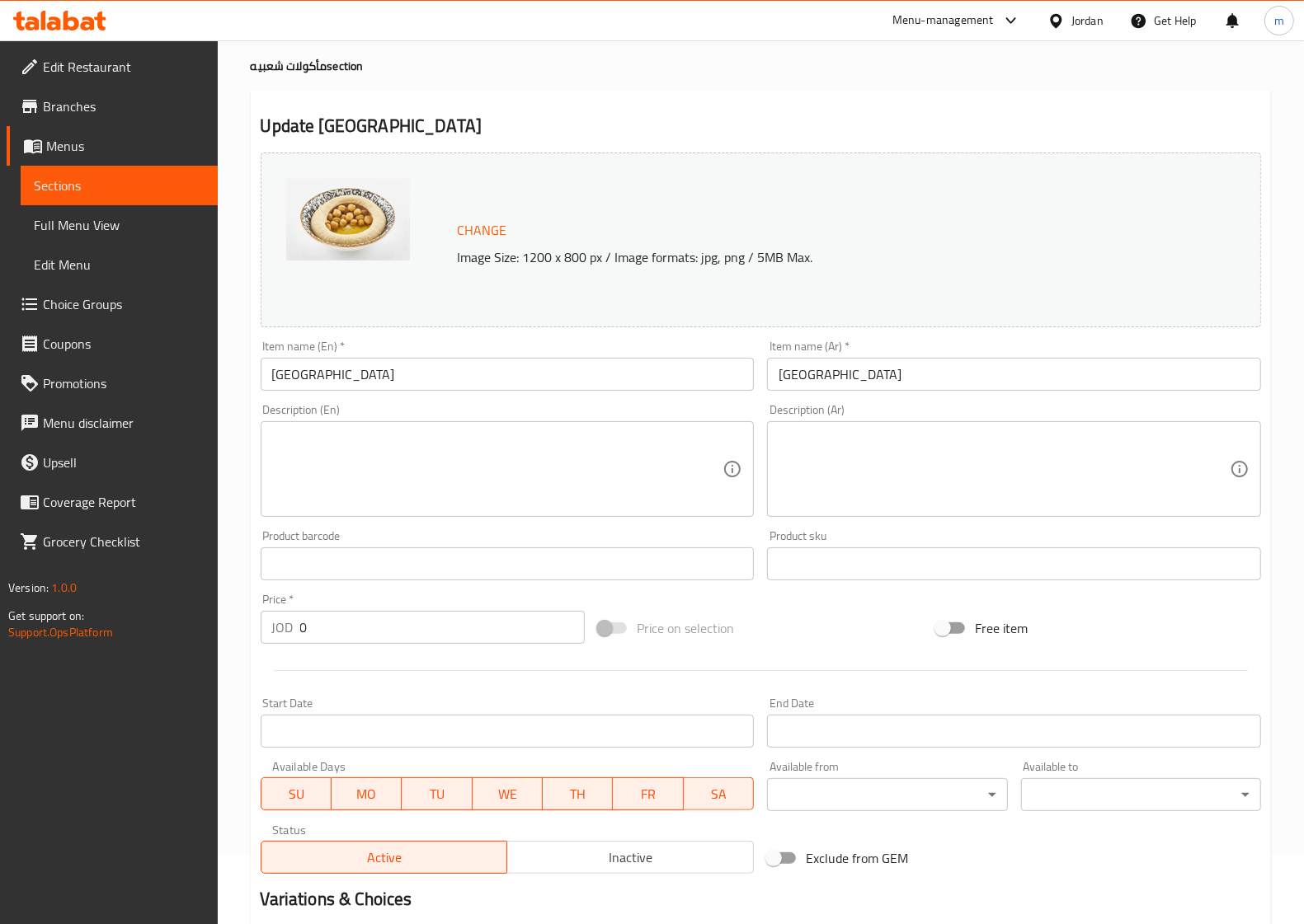
scroll to position [103, 0]
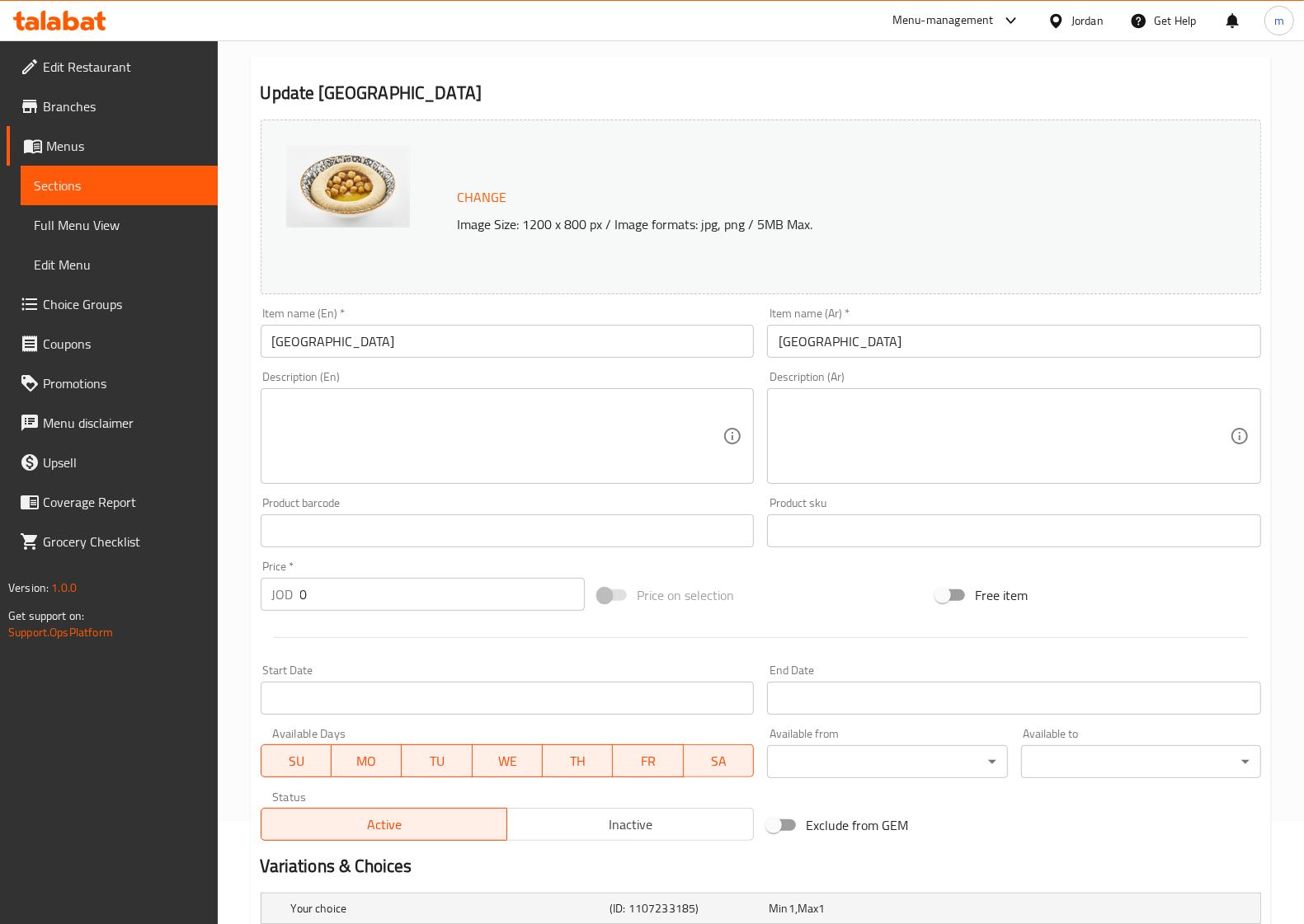
click at [831, 335] on input "[GEOGRAPHIC_DATA]" at bounding box center [1014, 341] width 494 height 33
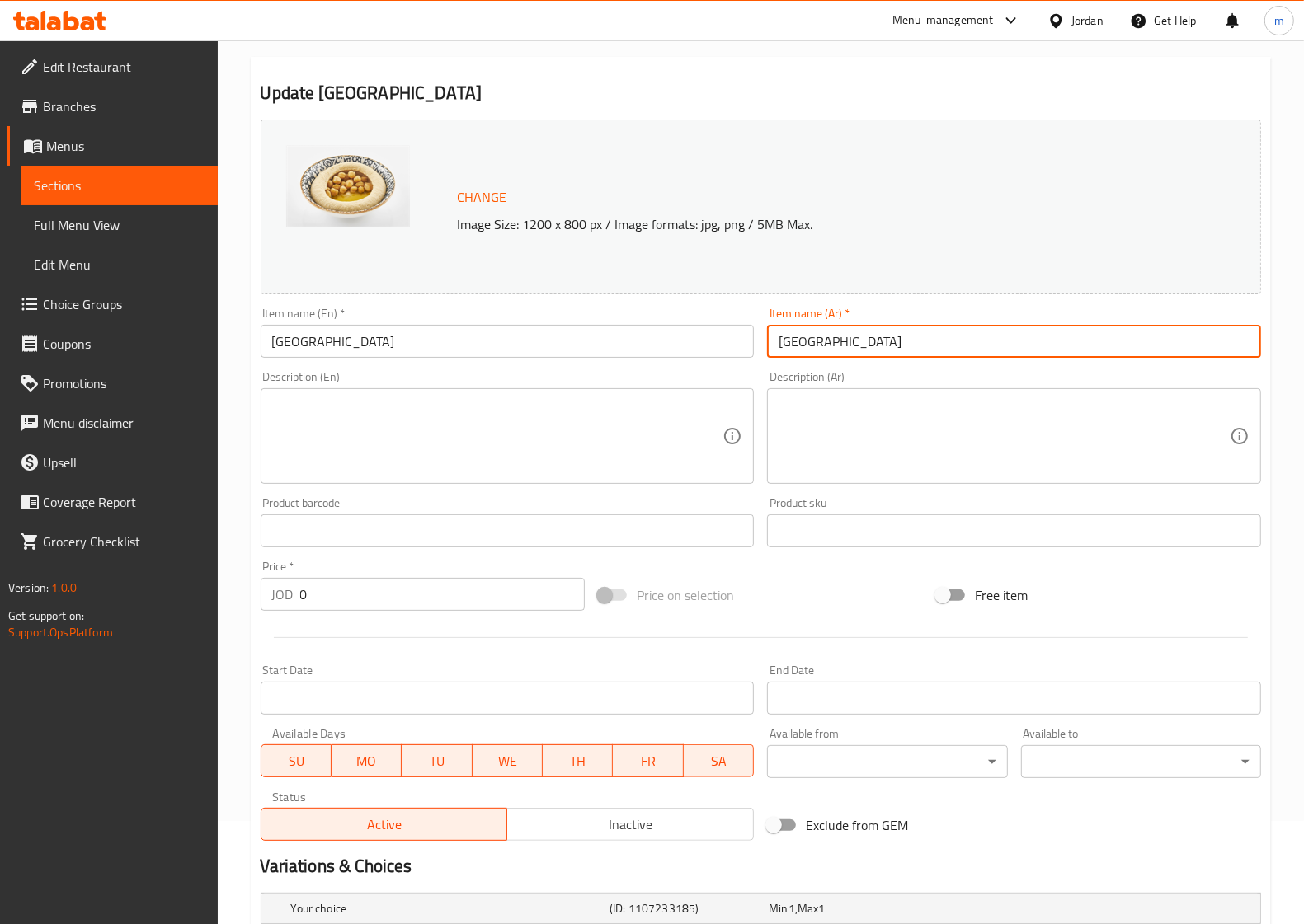
click at [830, 335] on input "[GEOGRAPHIC_DATA]" at bounding box center [1014, 341] width 494 height 33
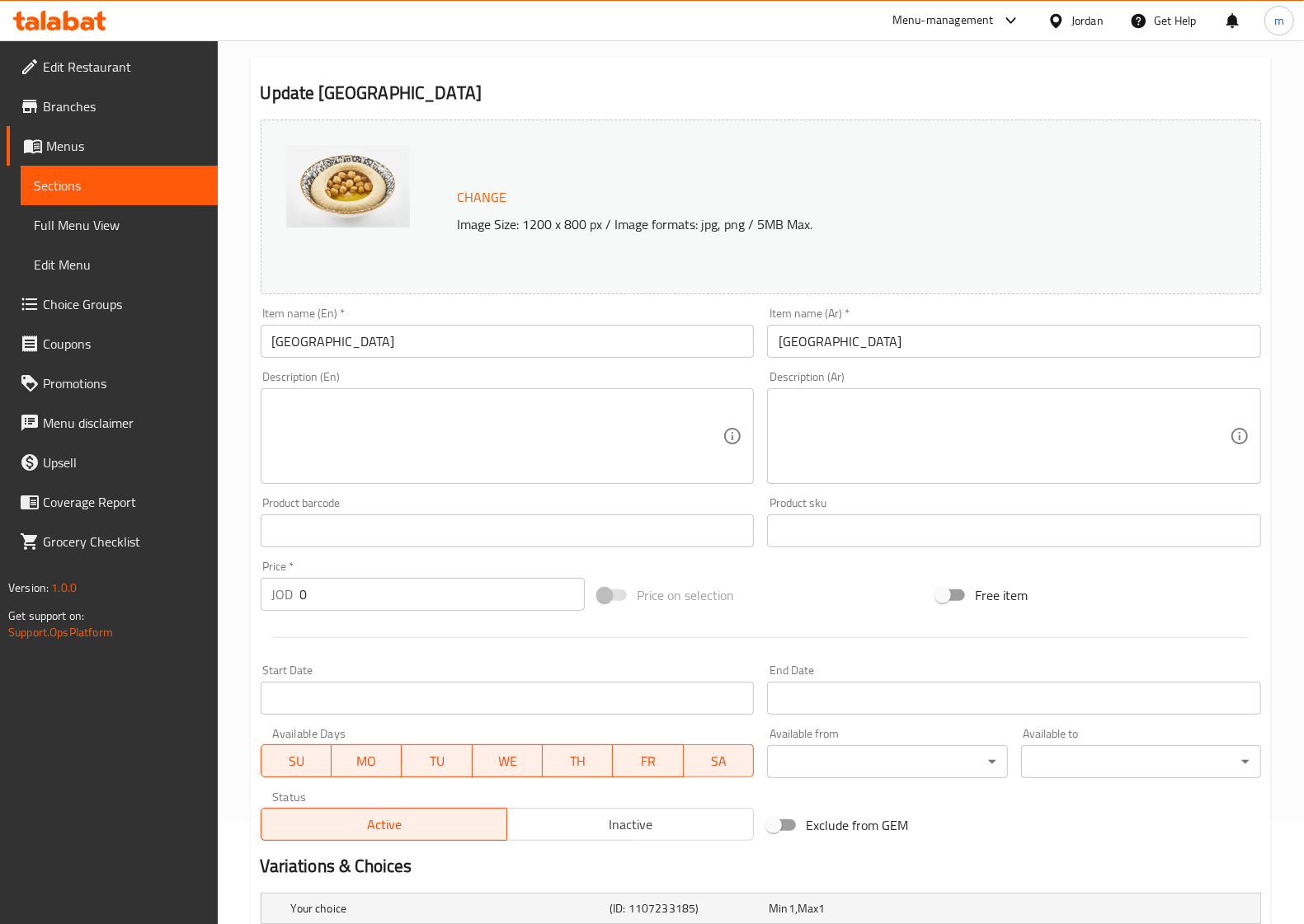
click at [823, 326] on input "[GEOGRAPHIC_DATA]" at bounding box center [1014, 341] width 494 height 33
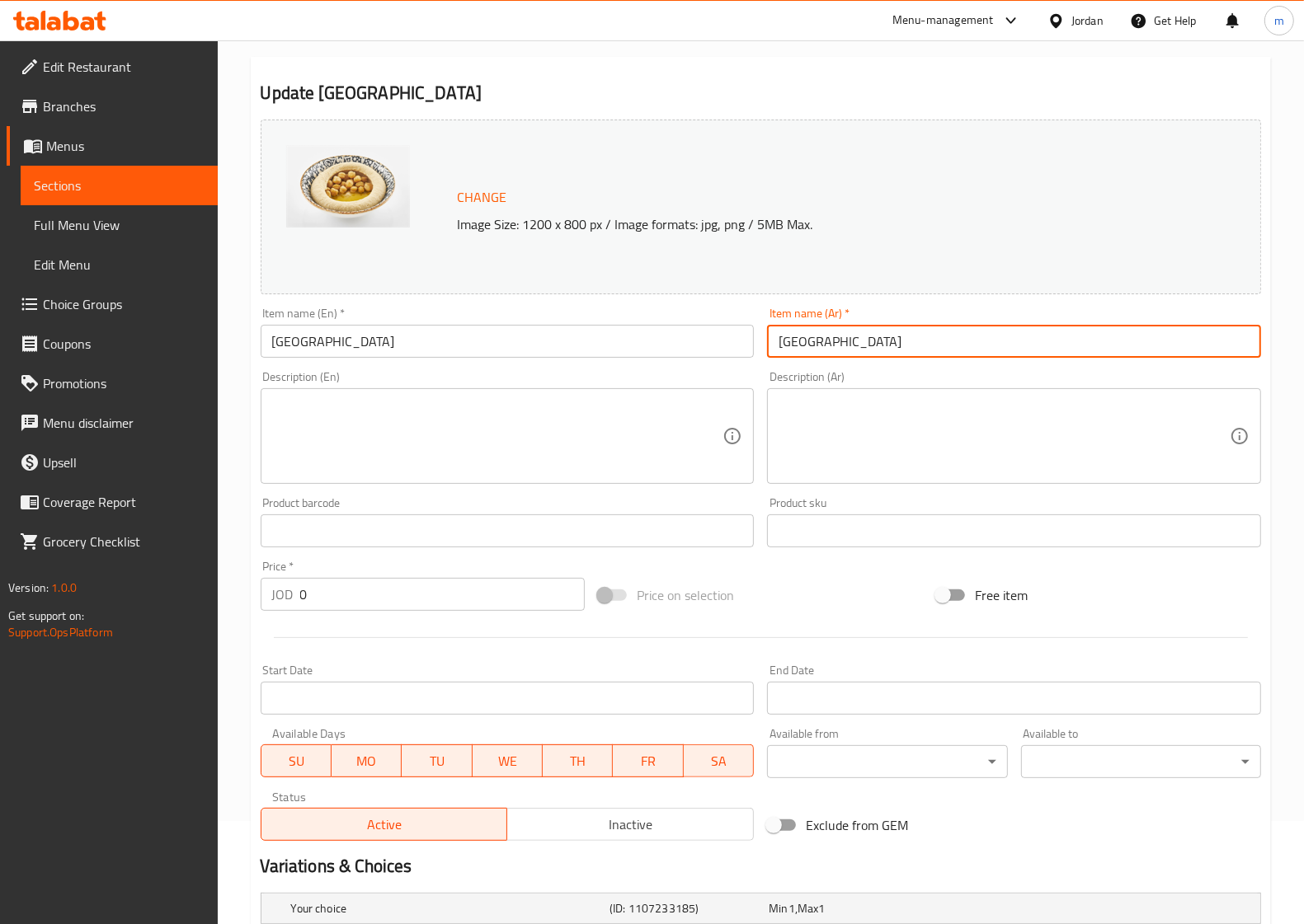
click at [810, 335] on input "[GEOGRAPHIC_DATA]" at bounding box center [1014, 341] width 494 height 33
click at [410, 352] on input "[GEOGRAPHIC_DATA]" at bounding box center [508, 341] width 494 height 33
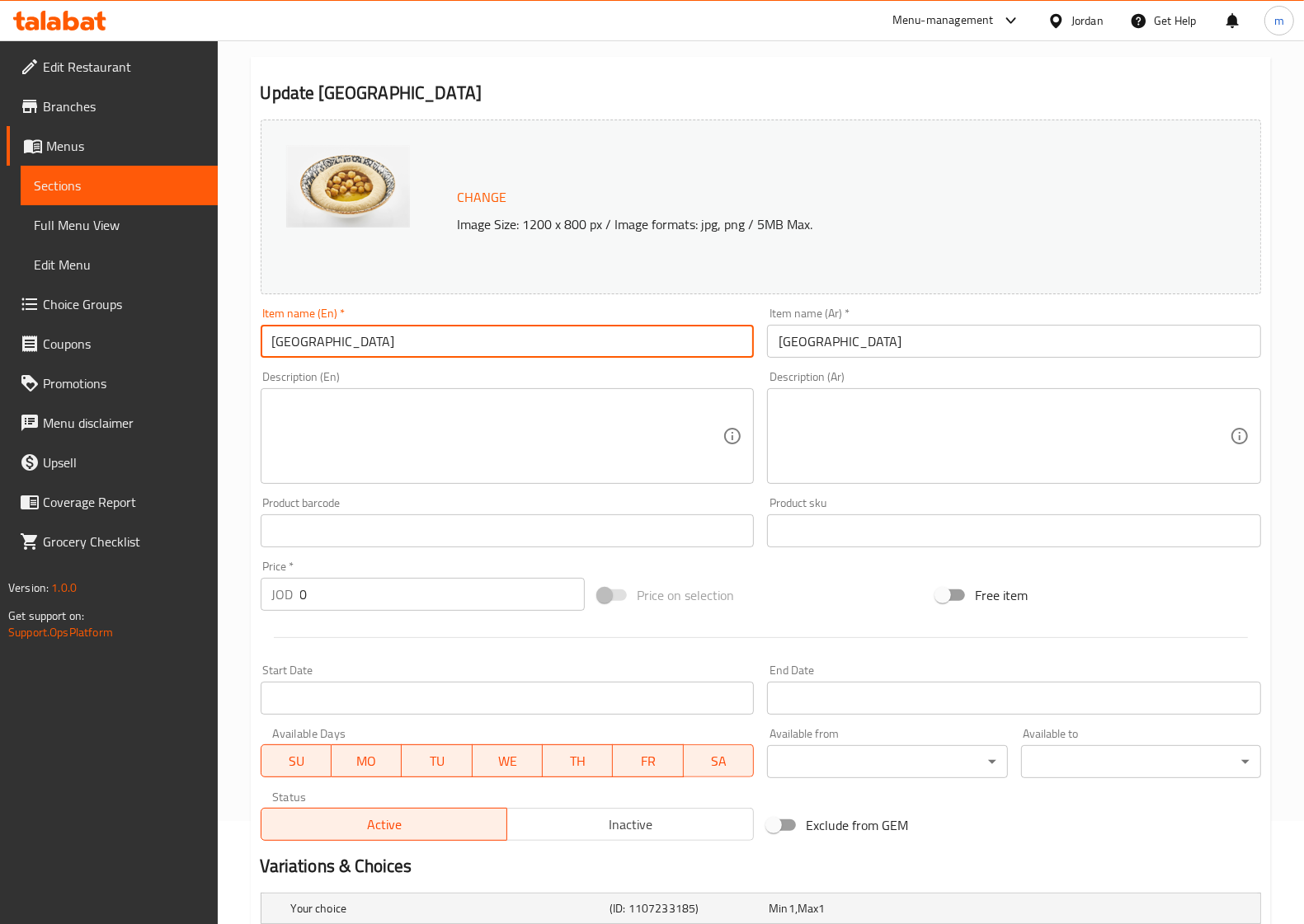
click at [410, 352] on input "[GEOGRAPHIC_DATA]" at bounding box center [508, 341] width 494 height 33
paste input "Hummus"
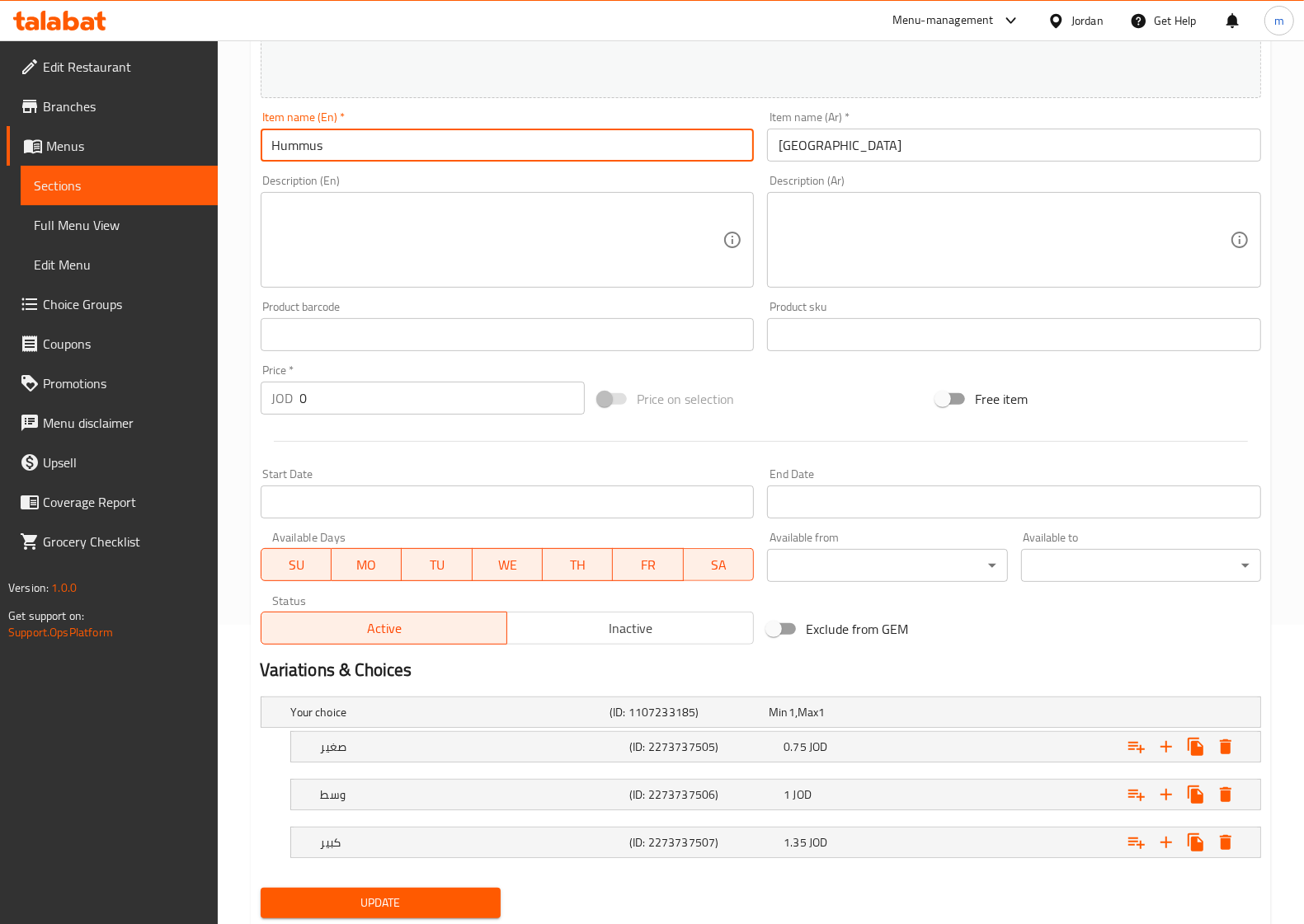
scroll to position [350, 0]
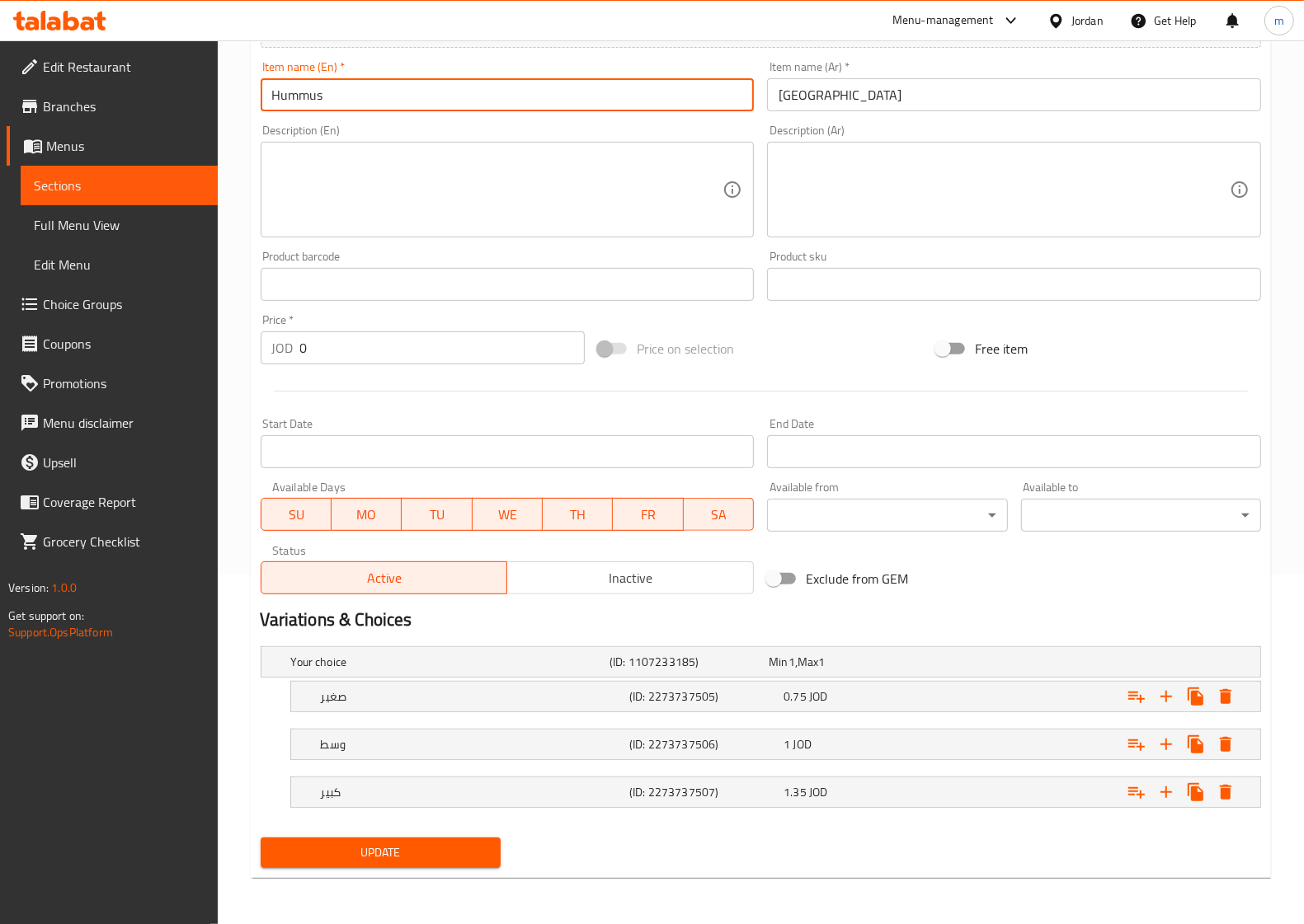
type input "Hummus"
click at [439, 854] on span "Update" at bounding box center [380, 853] width 214 height 21
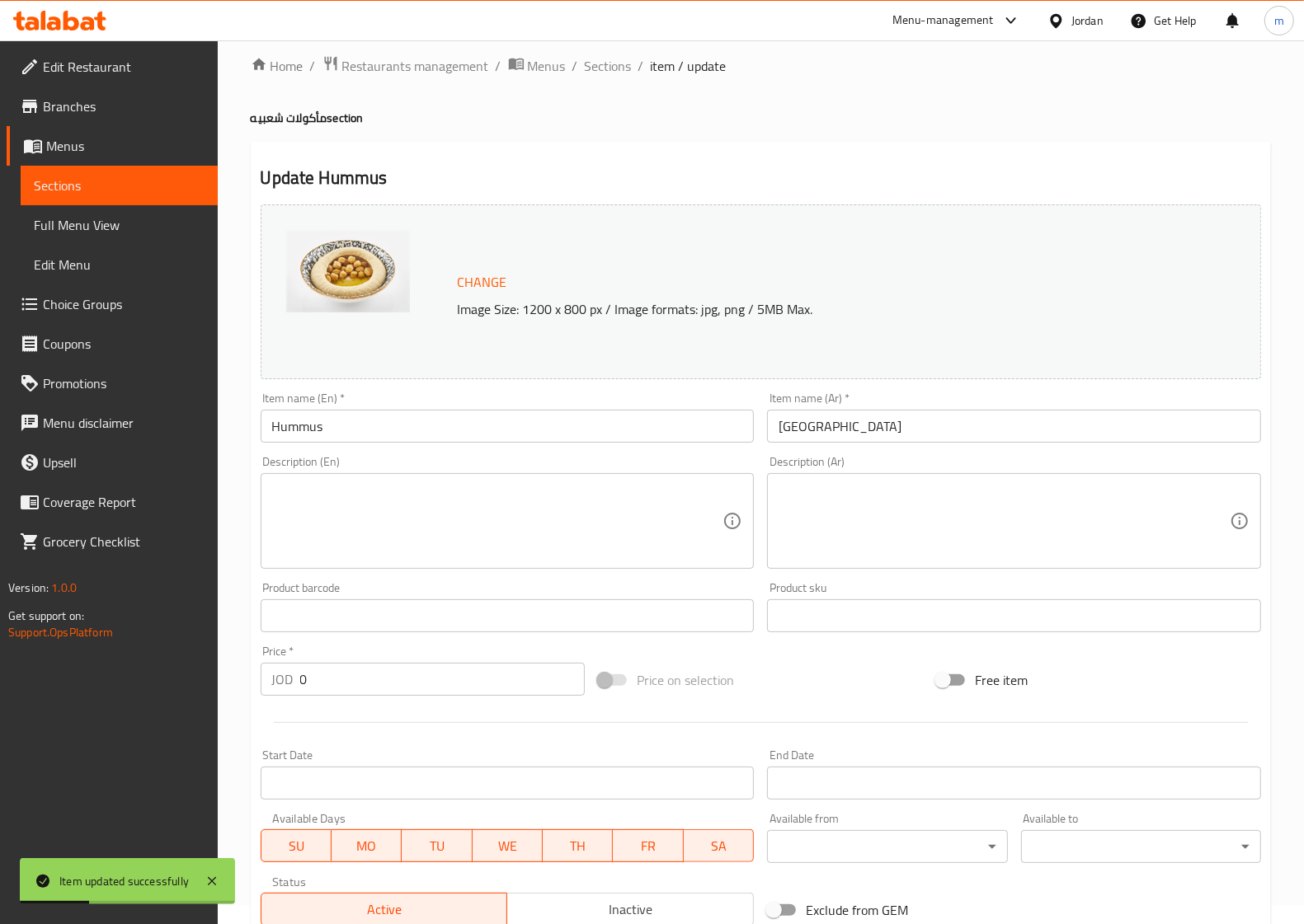
scroll to position [0, 0]
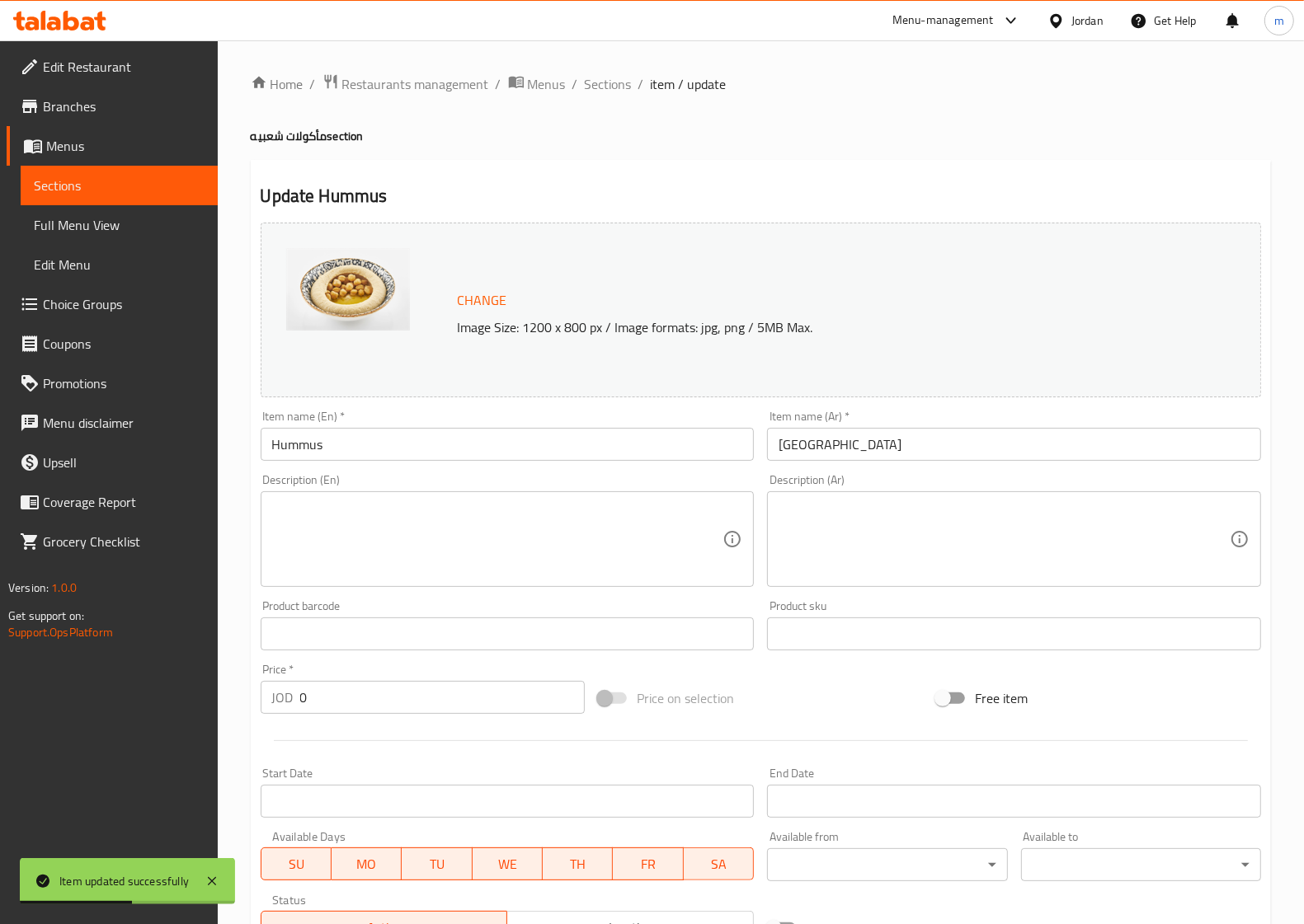
click at [91, 186] on span "Sections" at bounding box center [119, 185] width 171 height 20
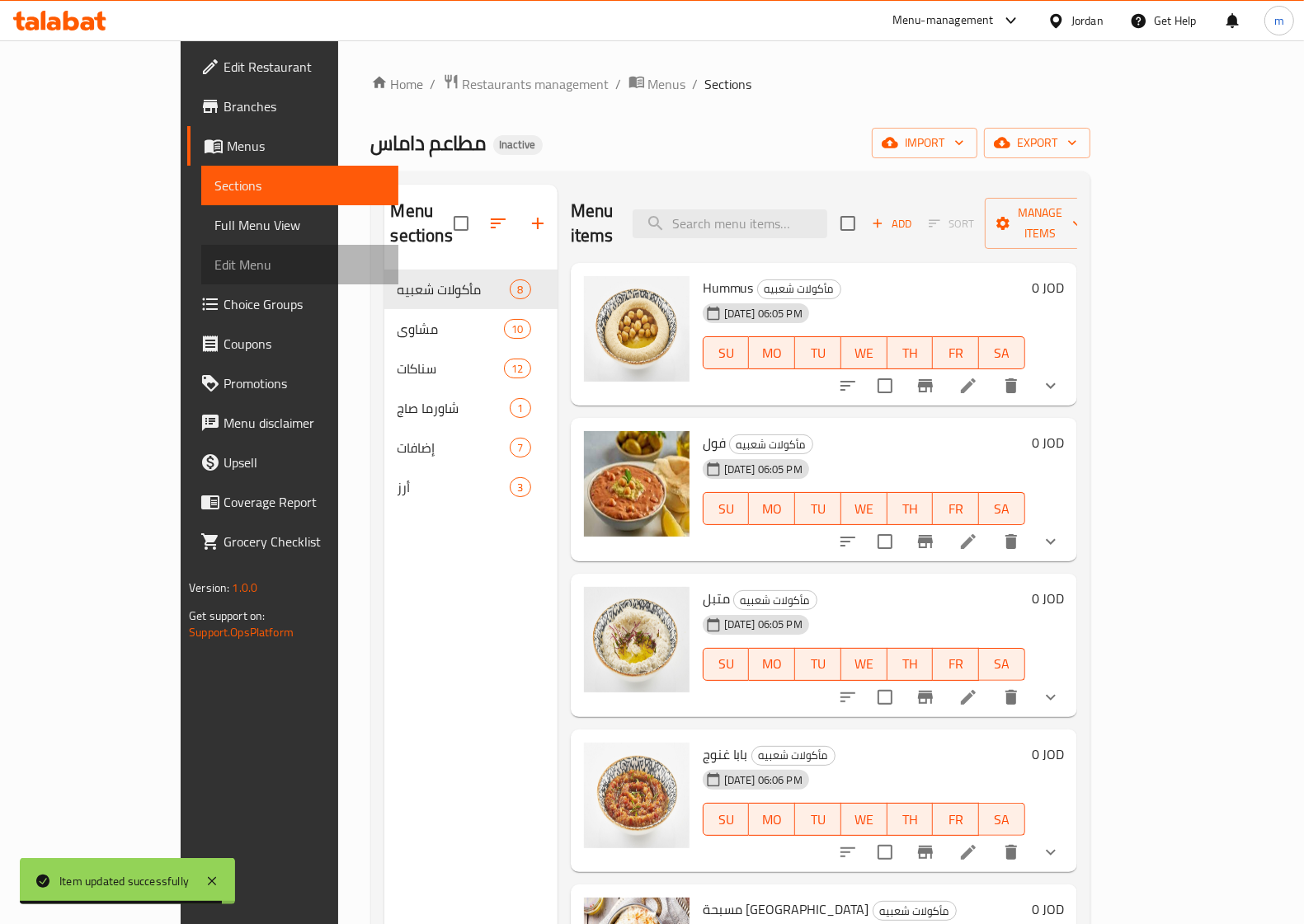
click at [214, 268] on span "Edit Menu" at bounding box center [299, 264] width 171 height 20
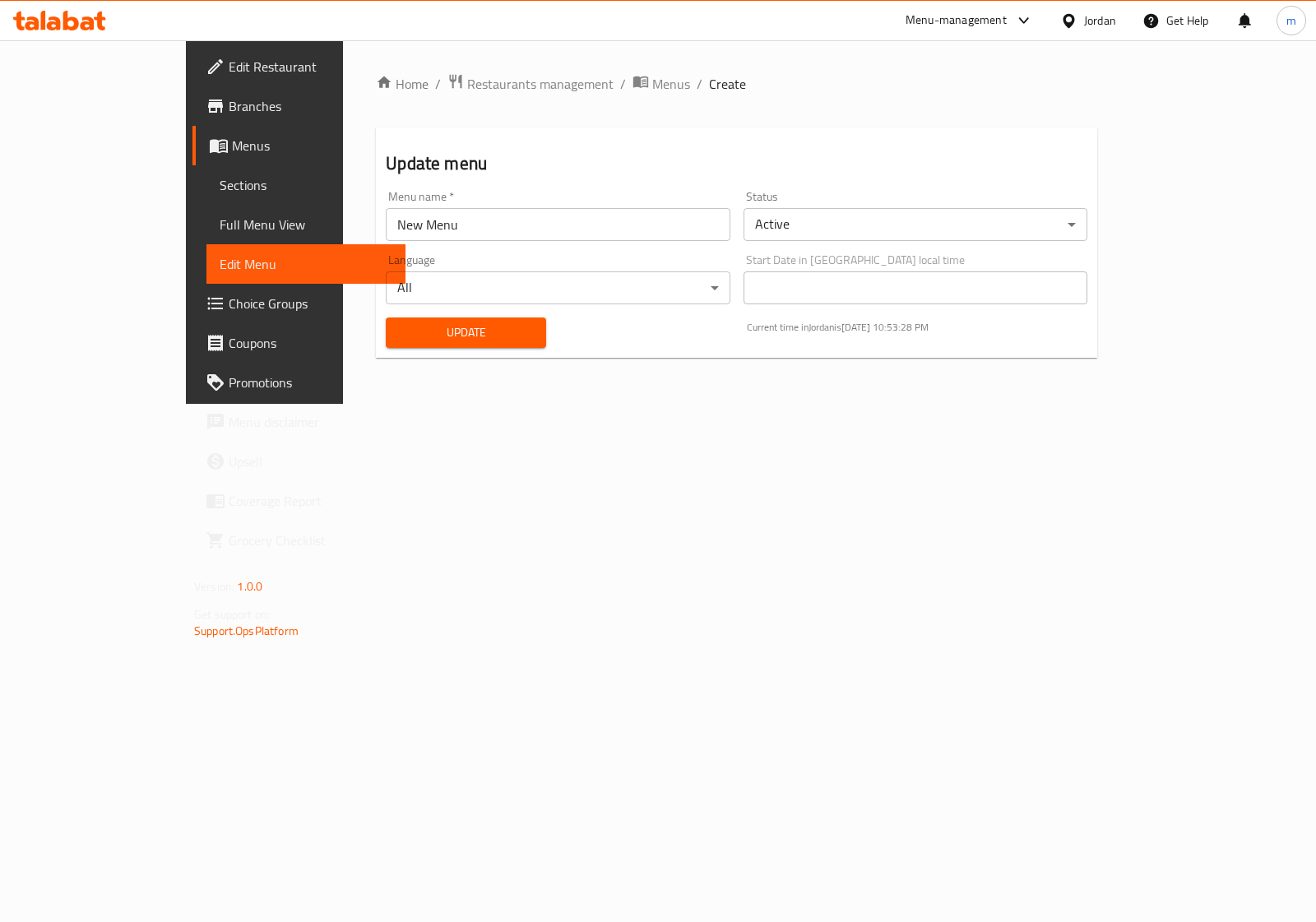
click at [220, 187] on span "Sections" at bounding box center [306, 185] width 172 height 20
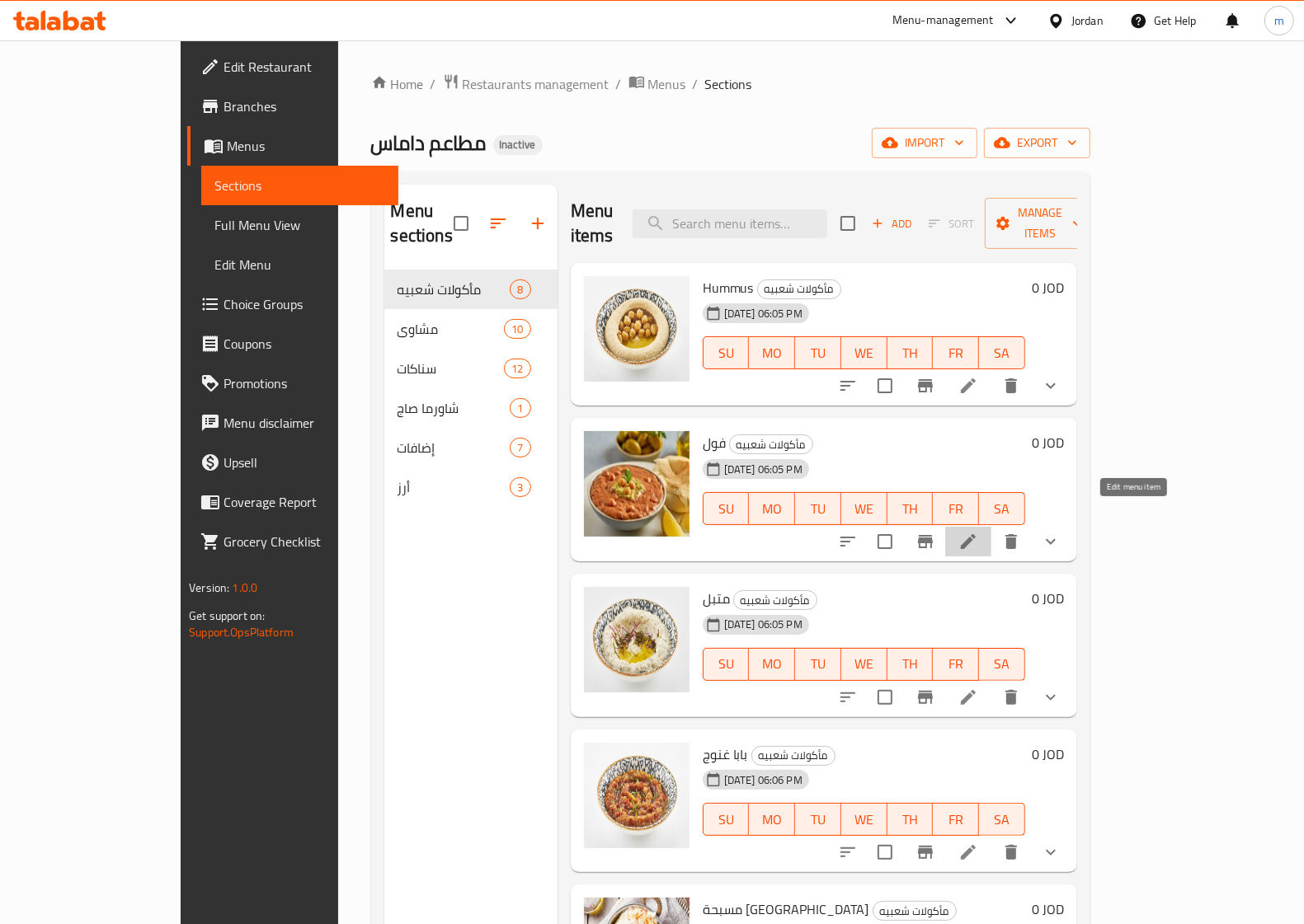
click at [978, 532] on icon at bounding box center [967, 541] width 20 height 20
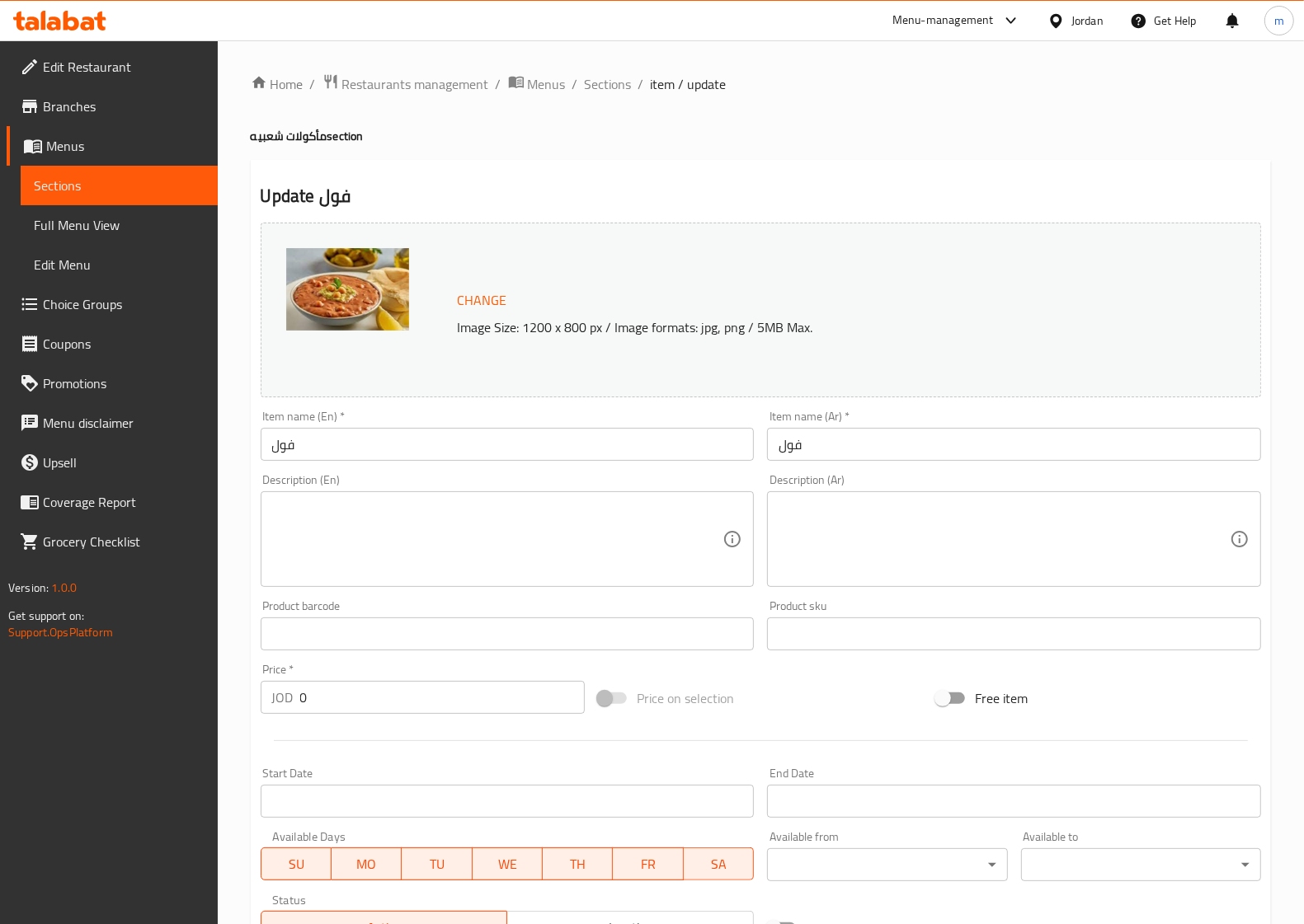
click at [804, 453] on input "فول" at bounding box center [1014, 444] width 494 height 33
click at [324, 448] on input "فول" at bounding box center [508, 444] width 494 height 33
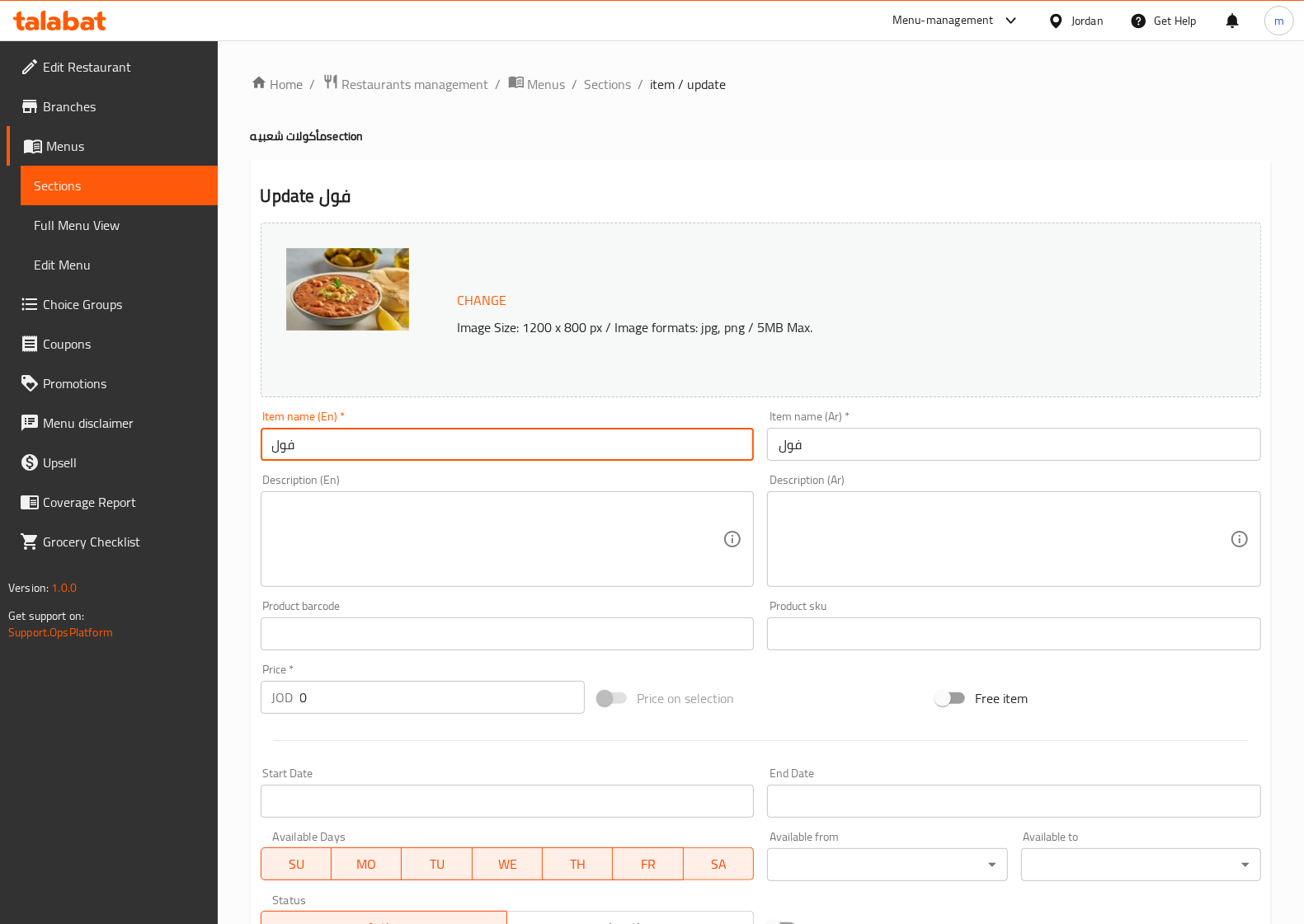
click at [324, 448] on input "فول" at bounding box center [508, 444] width 494 height 33
type input "ب"
type input "foul"
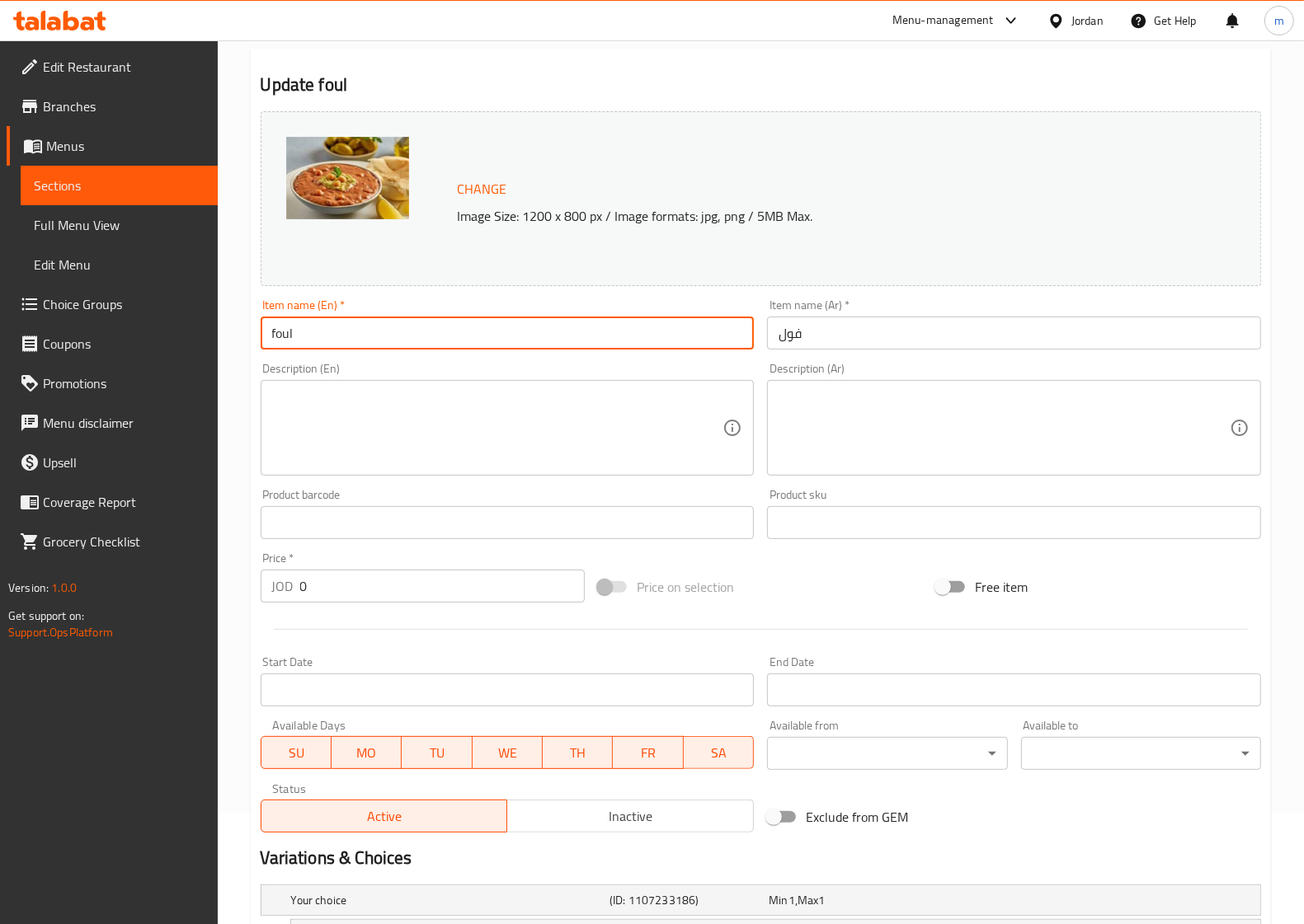
scroll to position [103, 0]
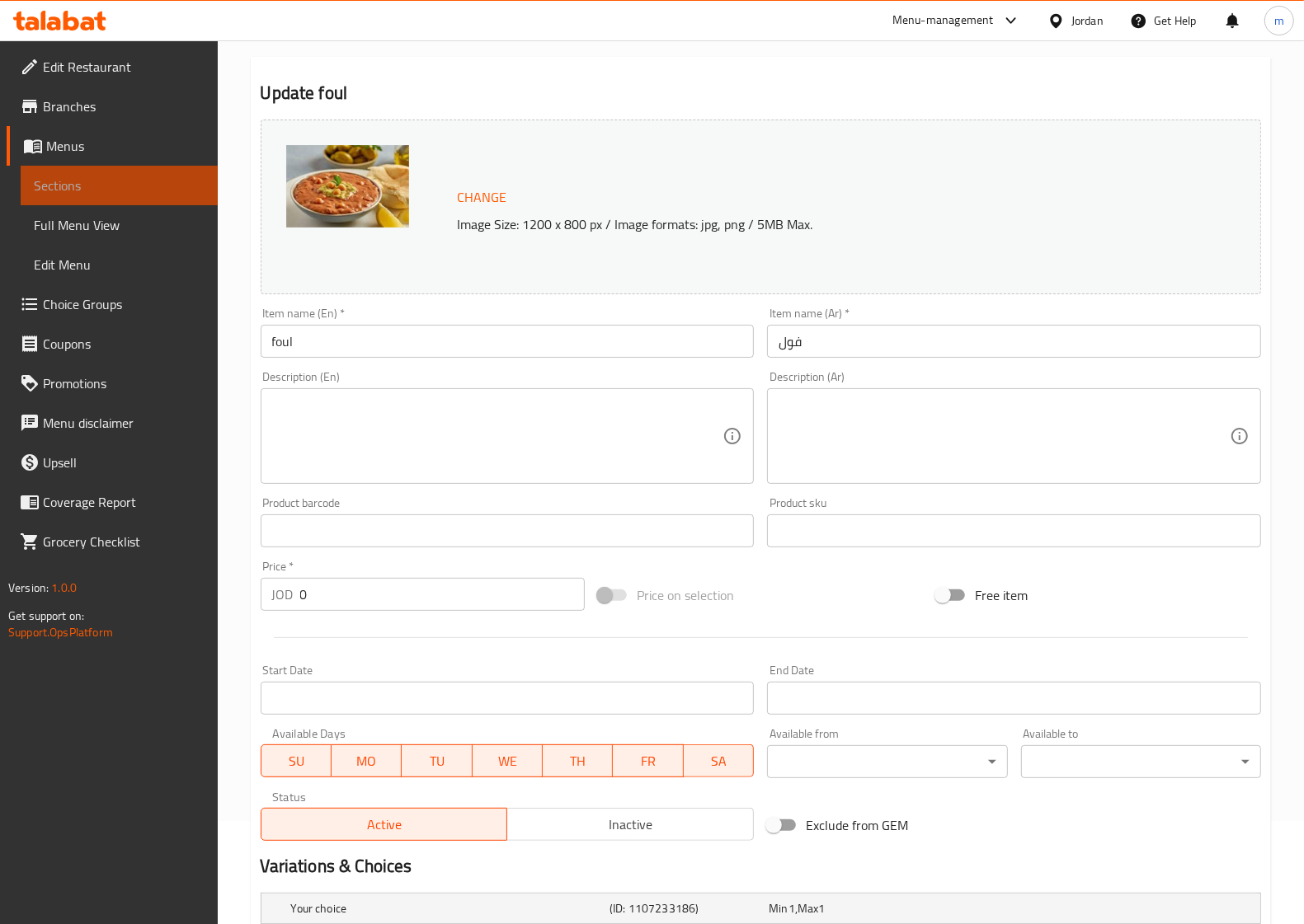
click at [106, 187] on span "Sections" at bounding box center [119, 185] width 171 height 20
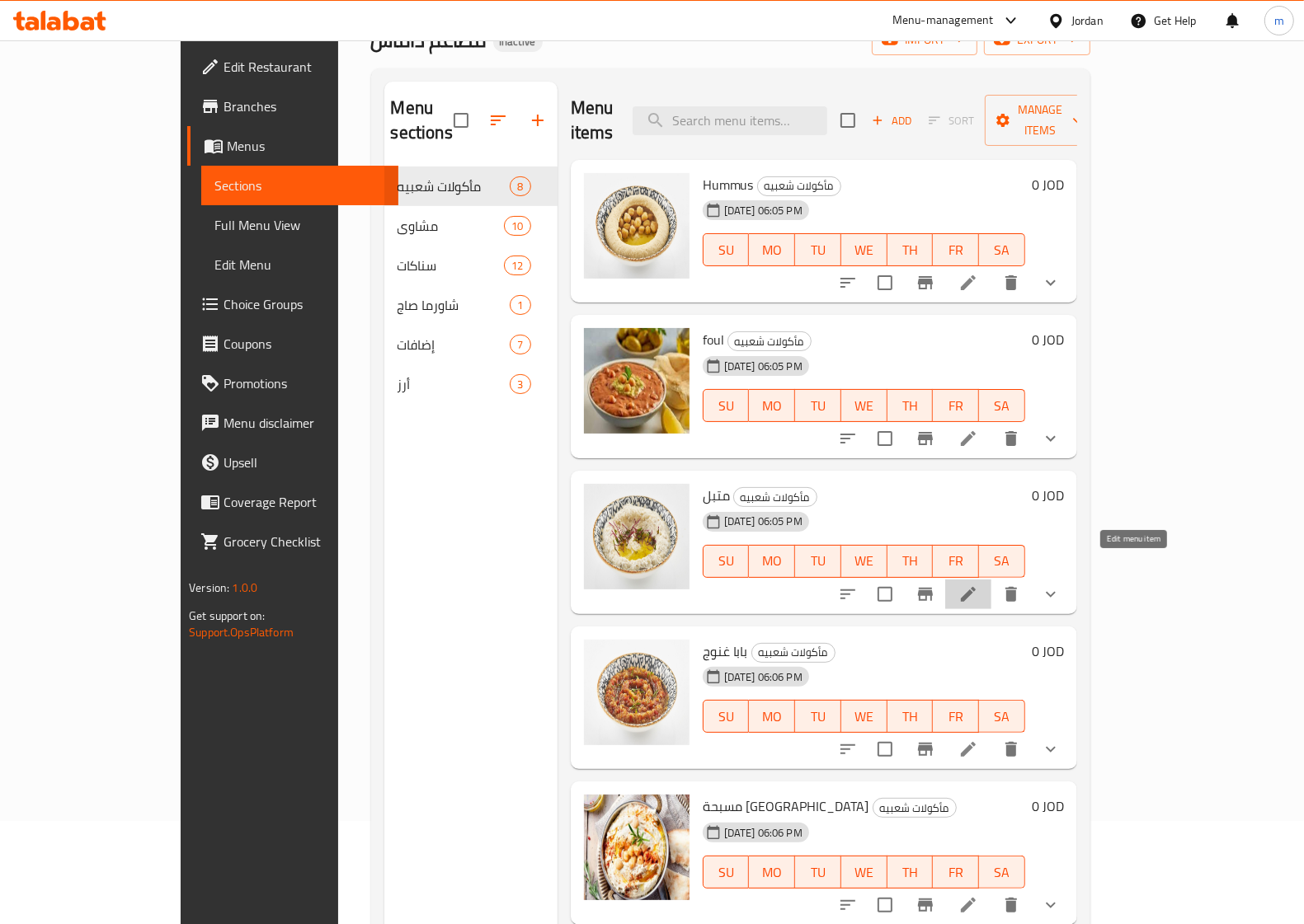
click at [978, 585] on icon at bounding box center [967, 594] width 20 height 20
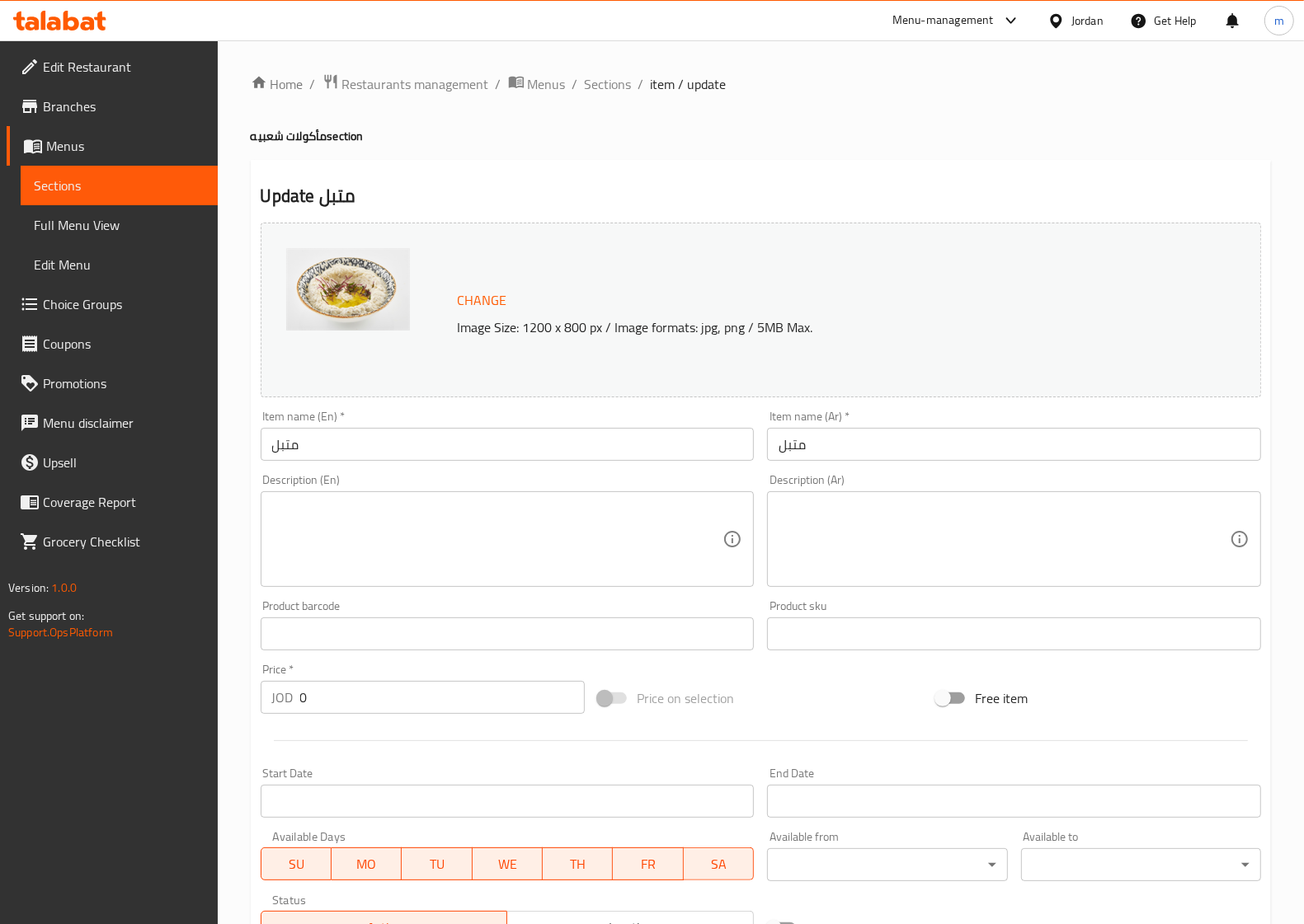
click at [313, 445] on input "متبل" at bounding box center [508, 444] width 494 height 33
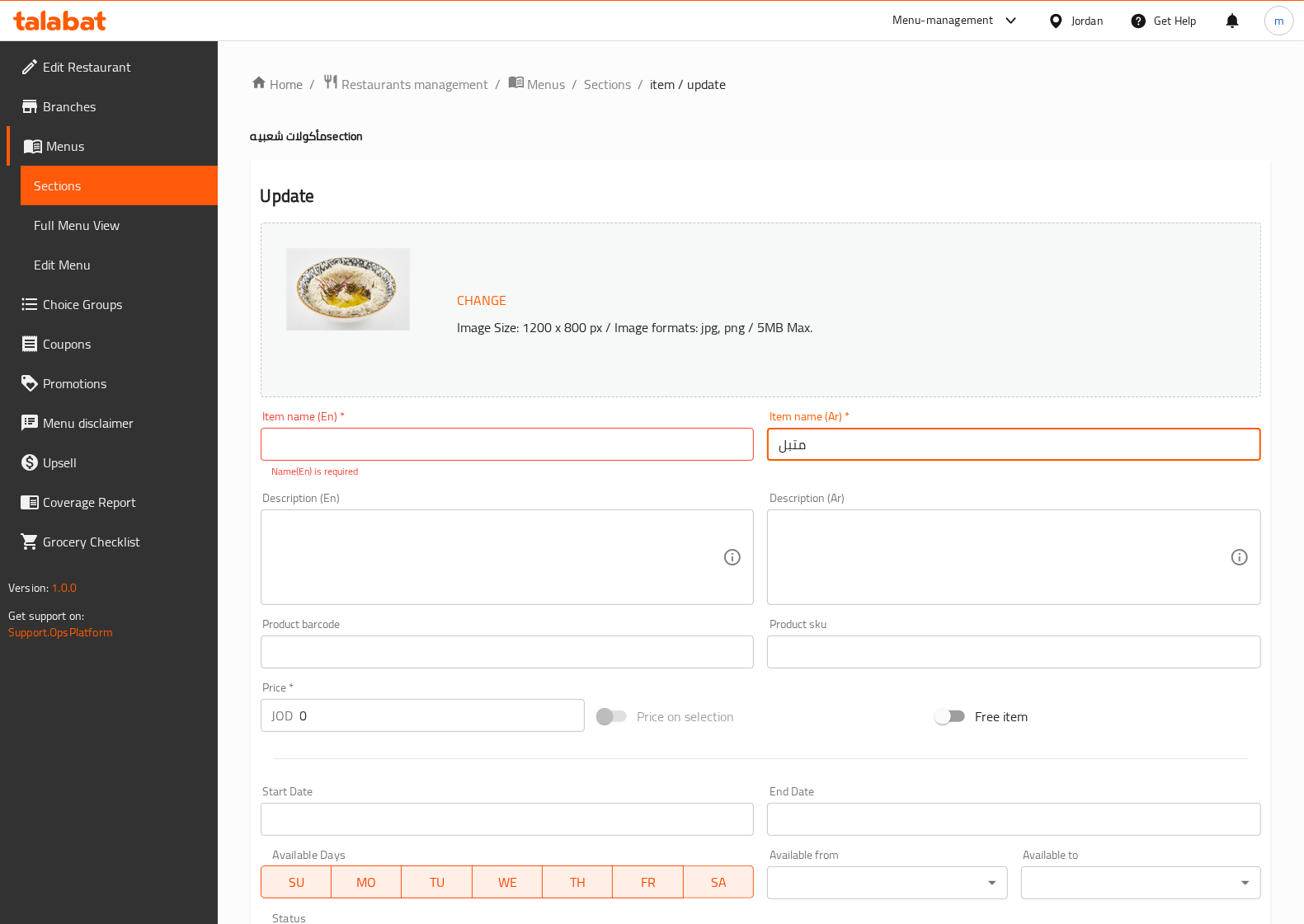
click at [815, 442] on input "متبل" at bounding box center [1014, 444] width 494 height 33
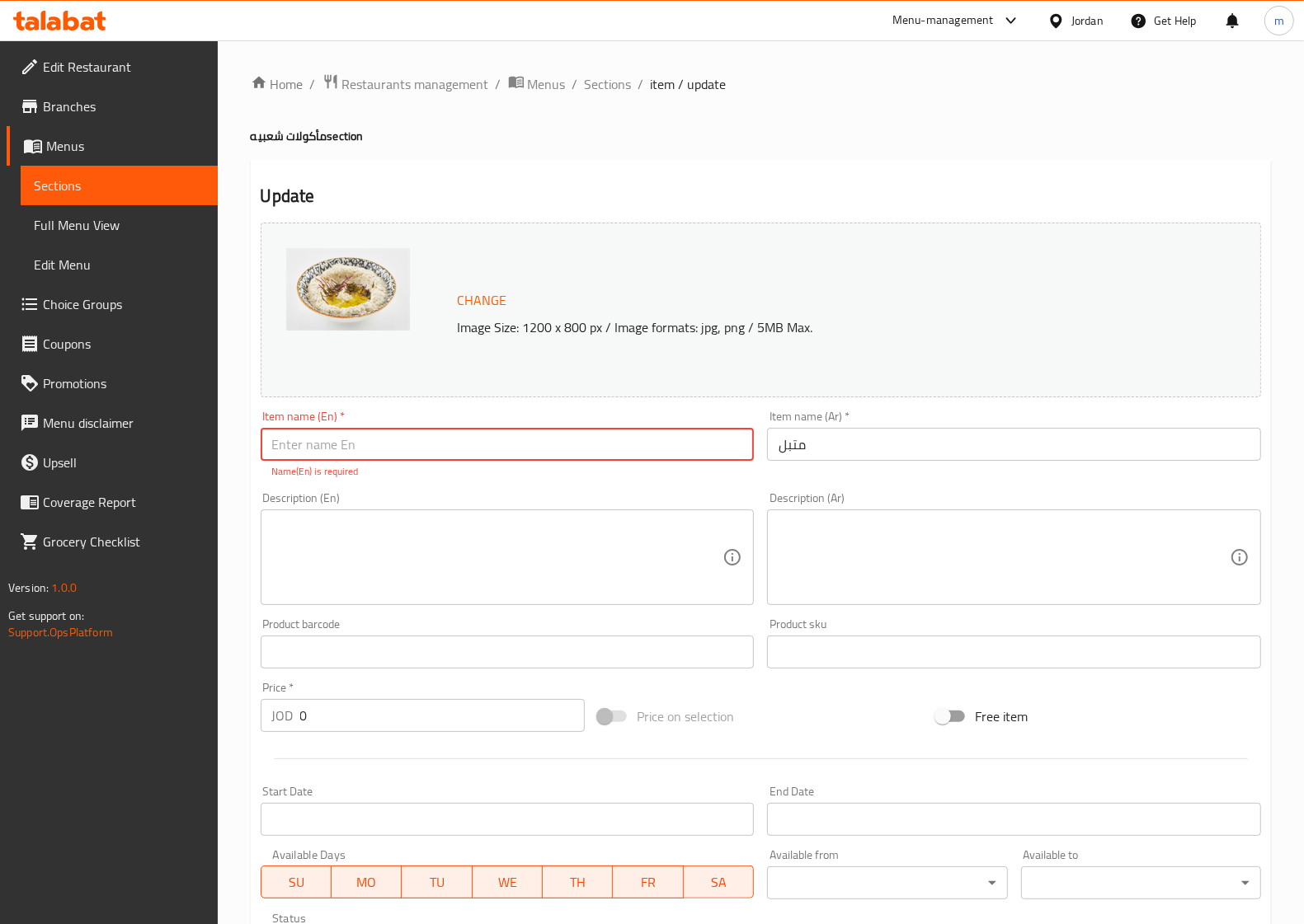
click at [382, 433] on input "text" at bounding box center [508, 444] width 494 height 33
paste input "Muttabal"
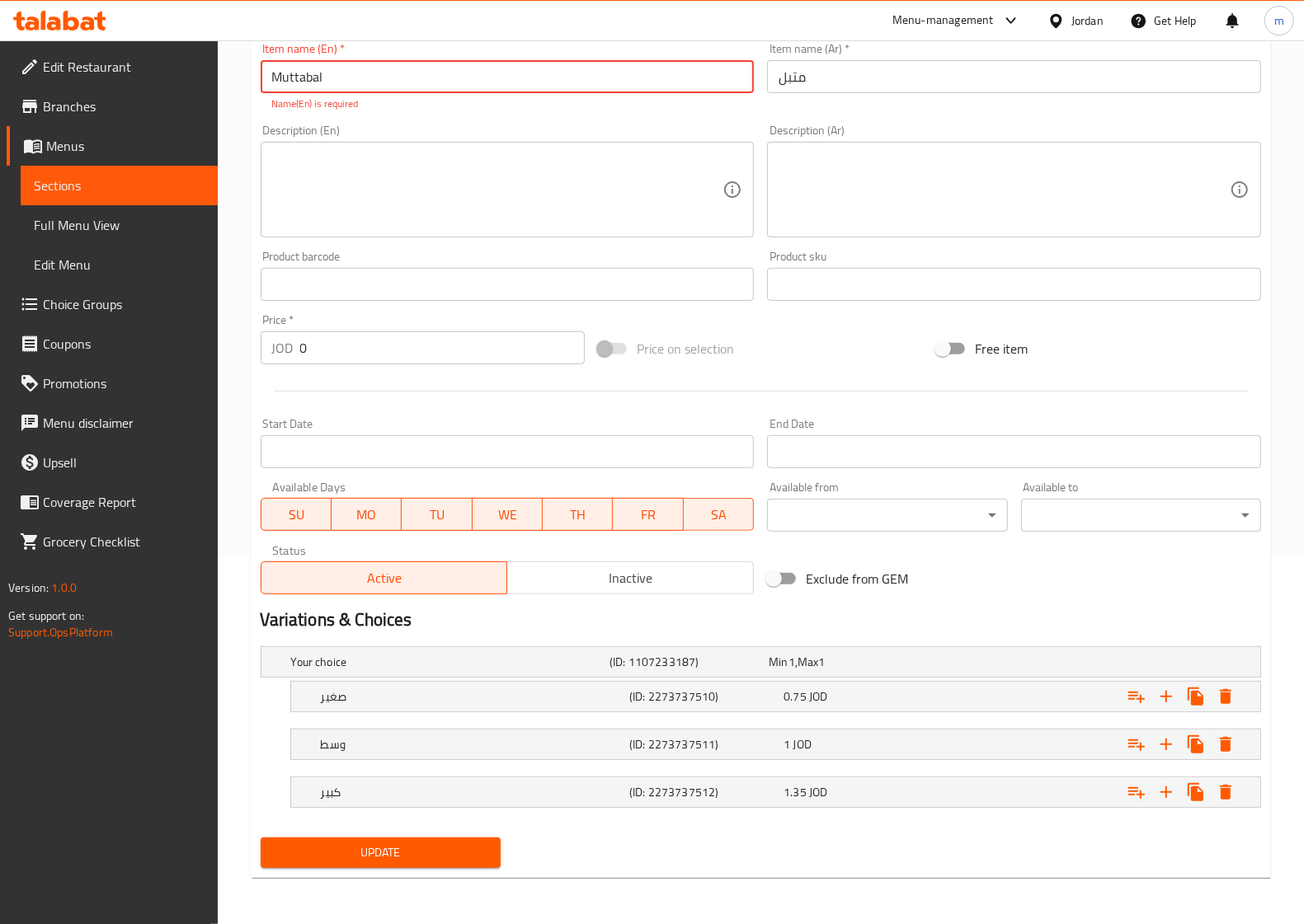
type input "Muttabal"
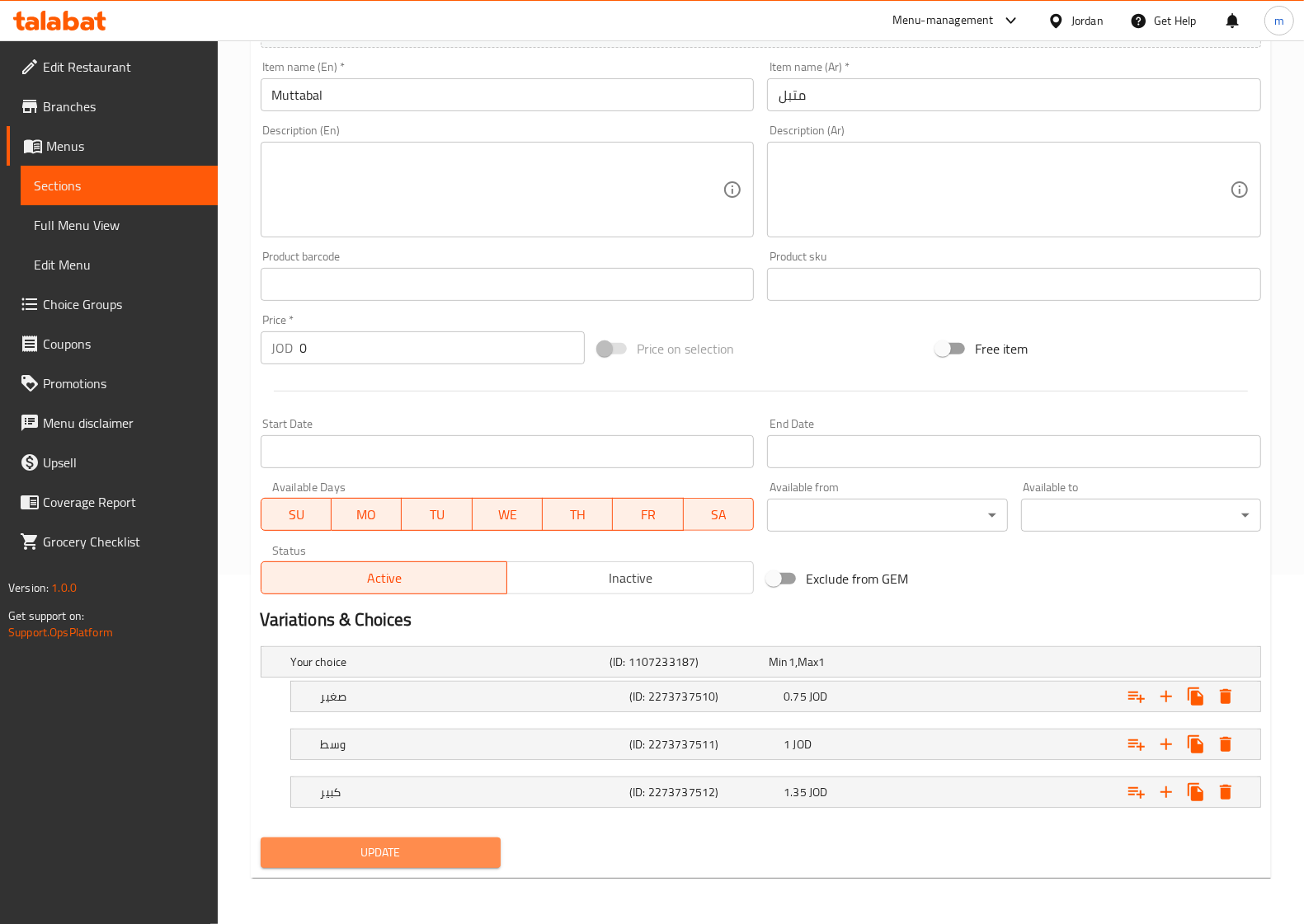
scroll to position [350, 0]
click at [402, 859] on span "Update" at bounding box center [380, 853] width 214 height 21
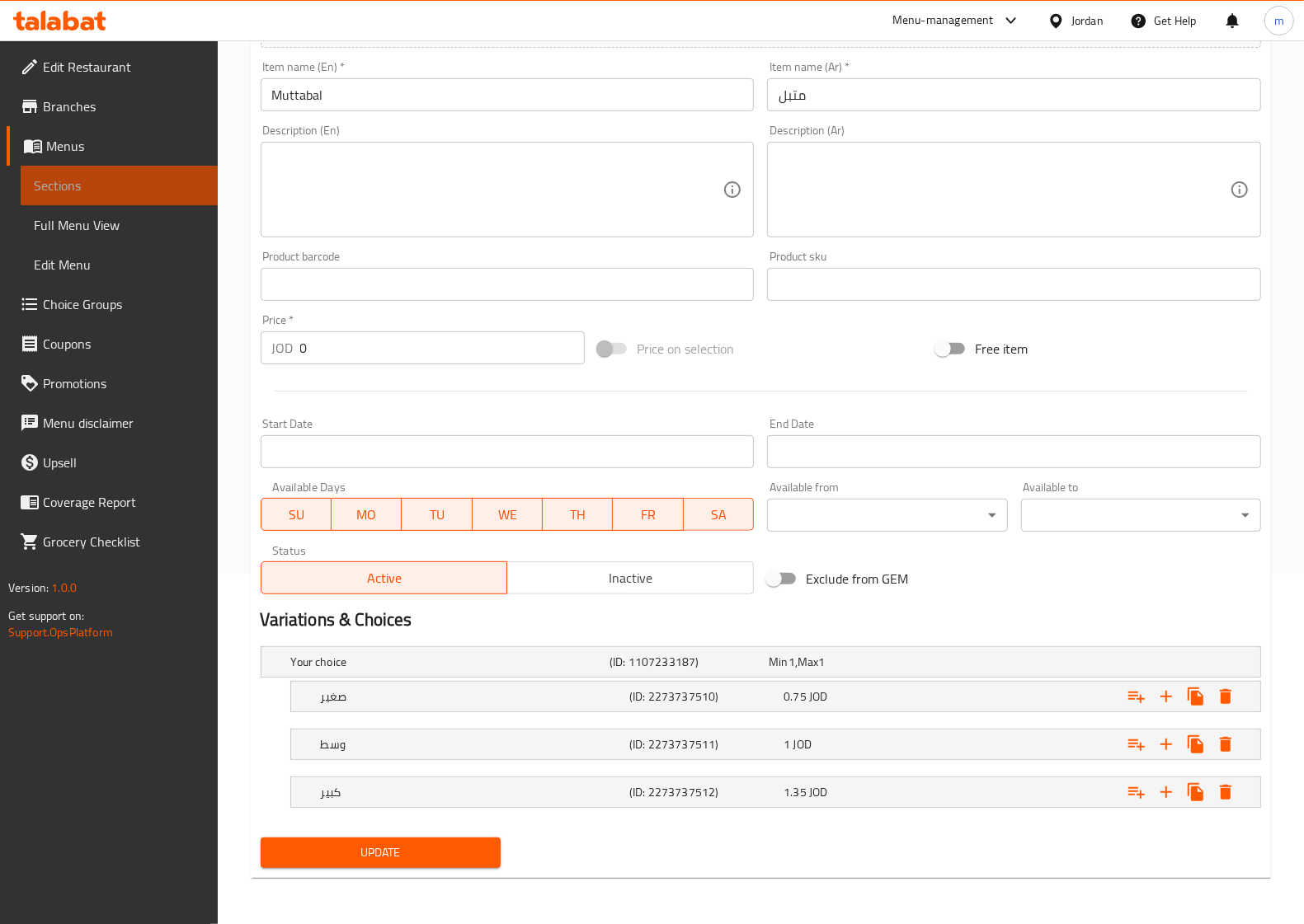
click at [73, 193] on span "Sections" at bounding box center [119, 185] width 171 height 20
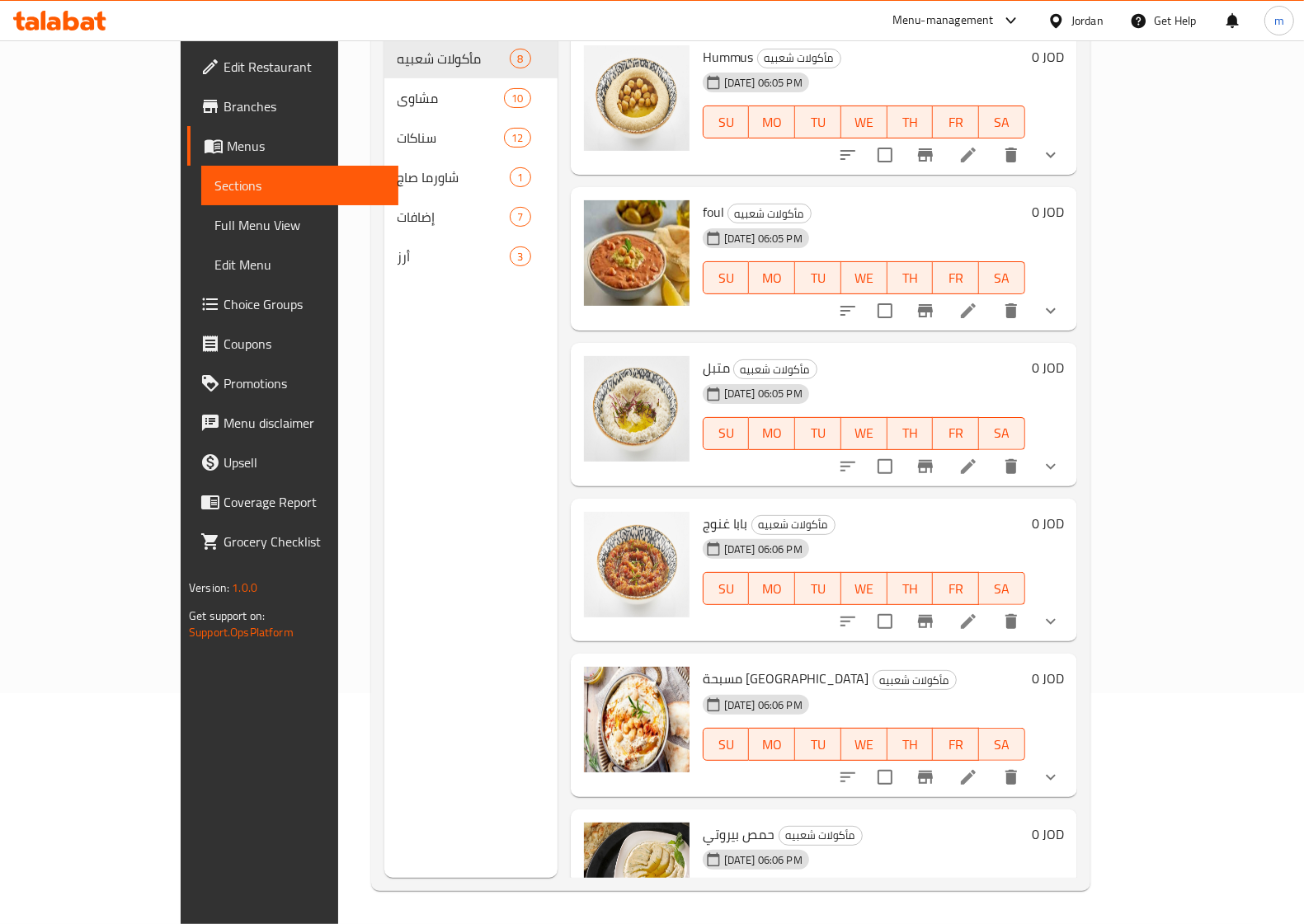
scroll to position [232, 0]
click at [978, 612] on icon at bounding box center [967, 621] width 20 height 20
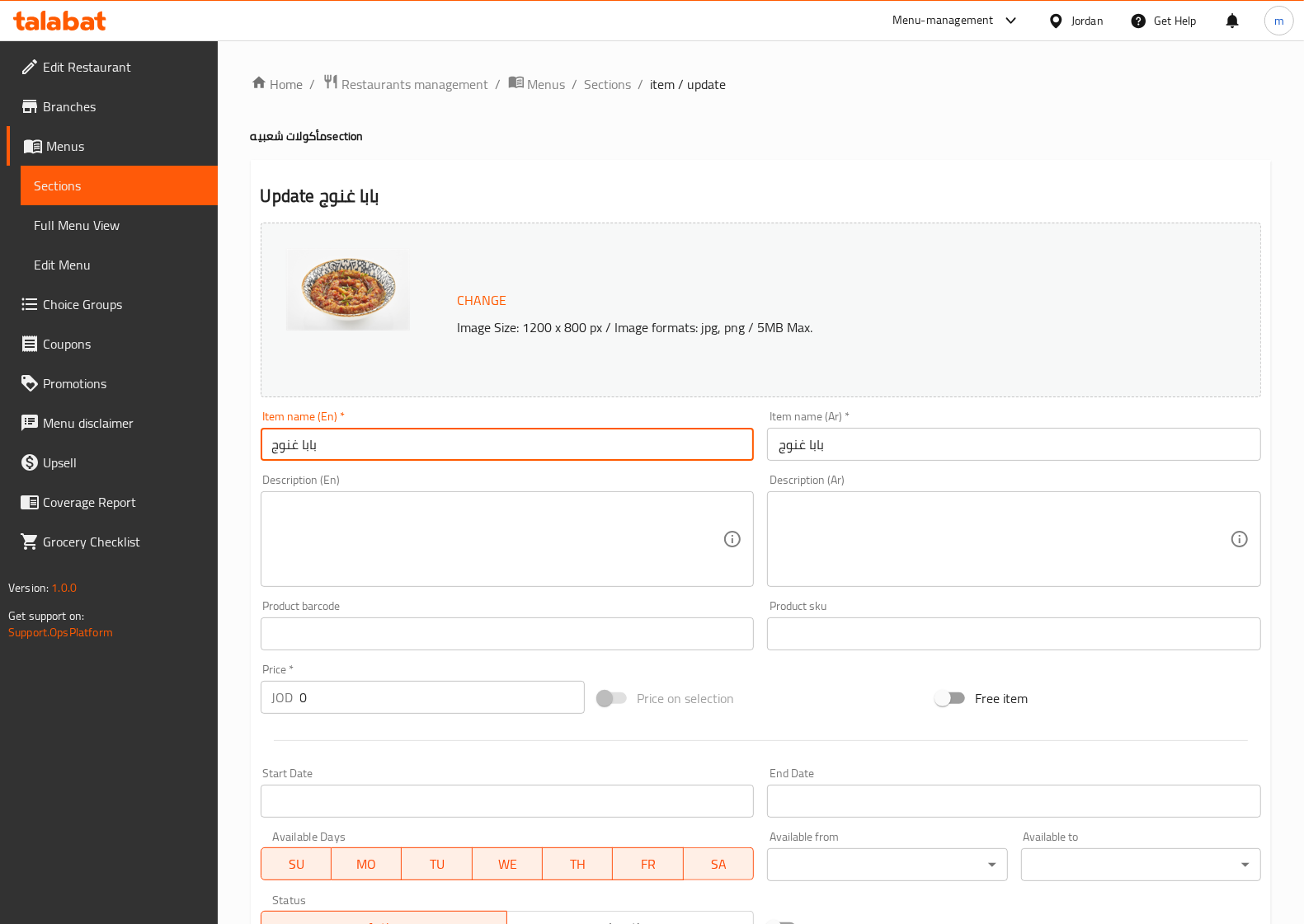
click at [392, 444] on input "بابا غنوج" at bounding box center [508, 444] width 494 height 33
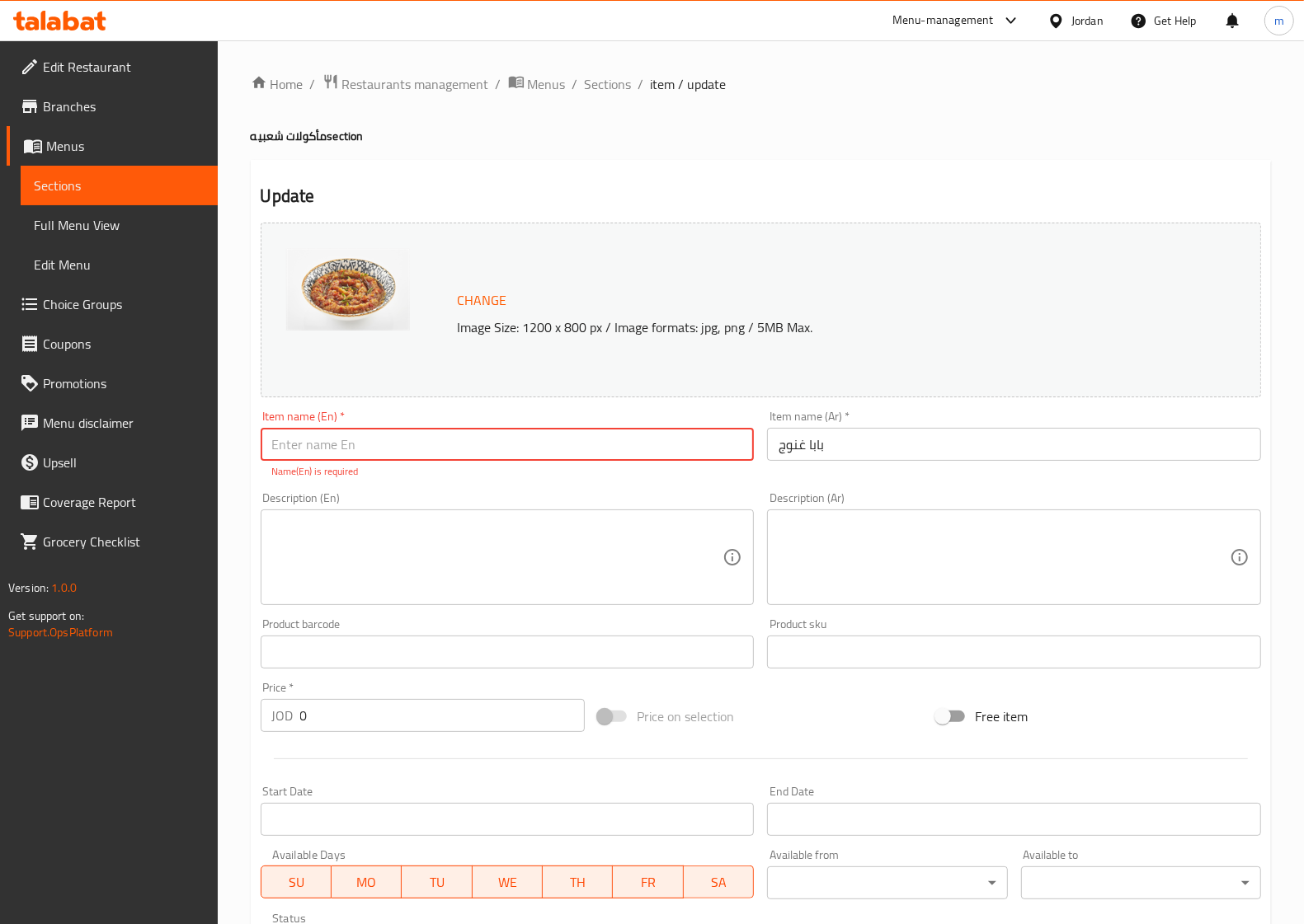
click at [517, 438] on input "text" at bounding box center [508, 444] width 494 height 33
paste input "[PERSON_NAME]"
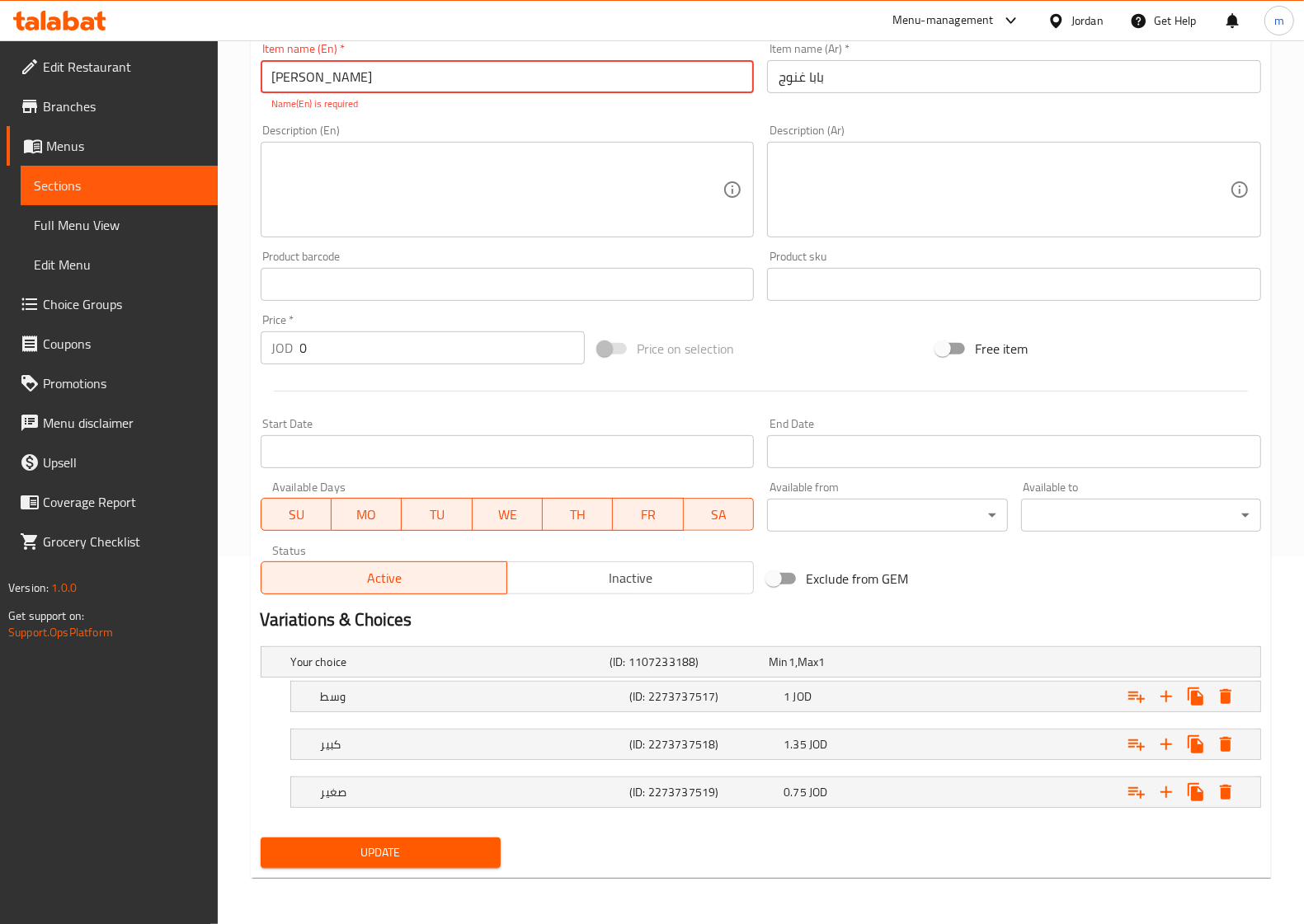
type input "[PERSON_NAME]"
click at [441, 855] on span "Update" at bounding box center [380, 853] width 214 height 21
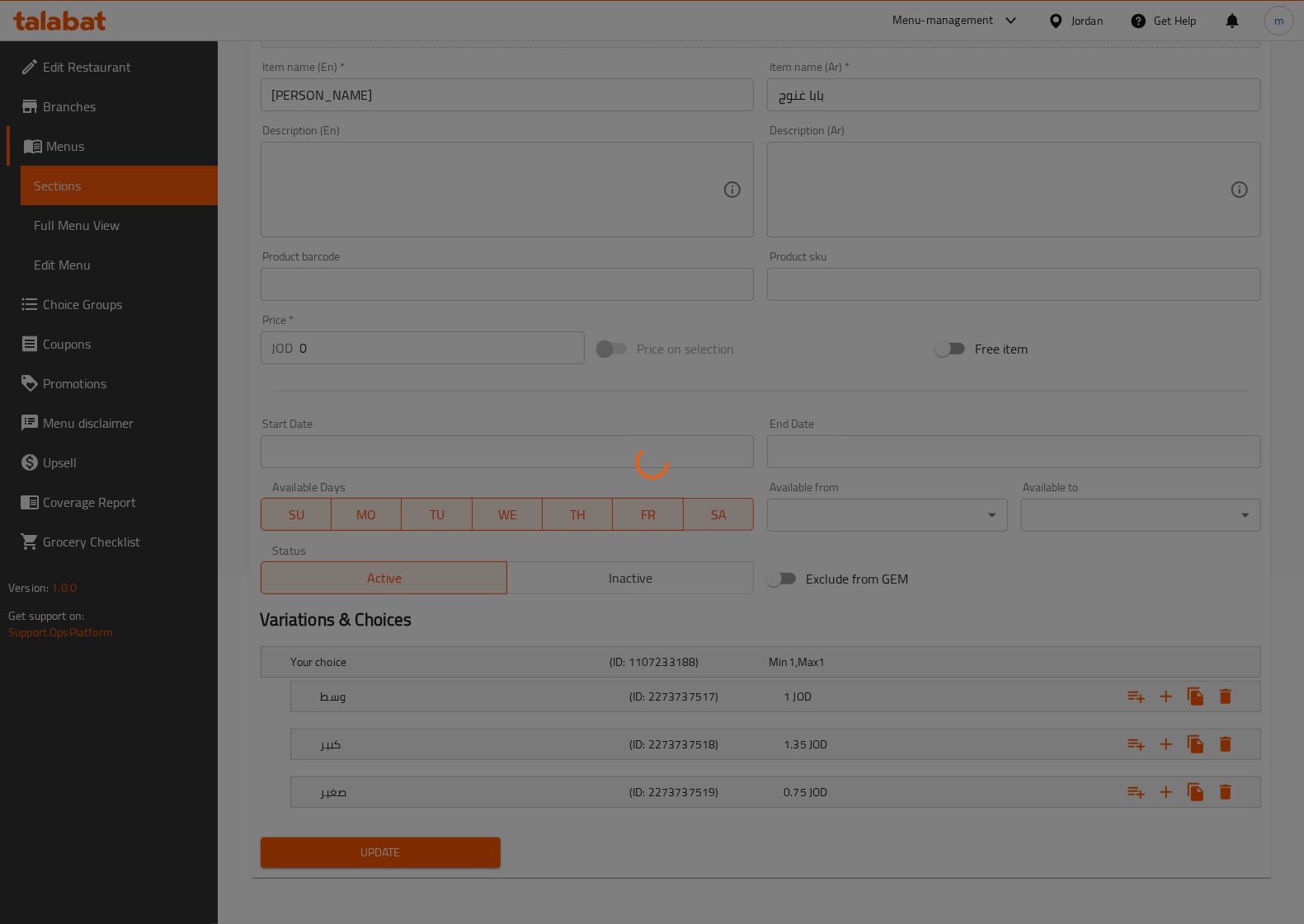
scroll to position [350, 0]
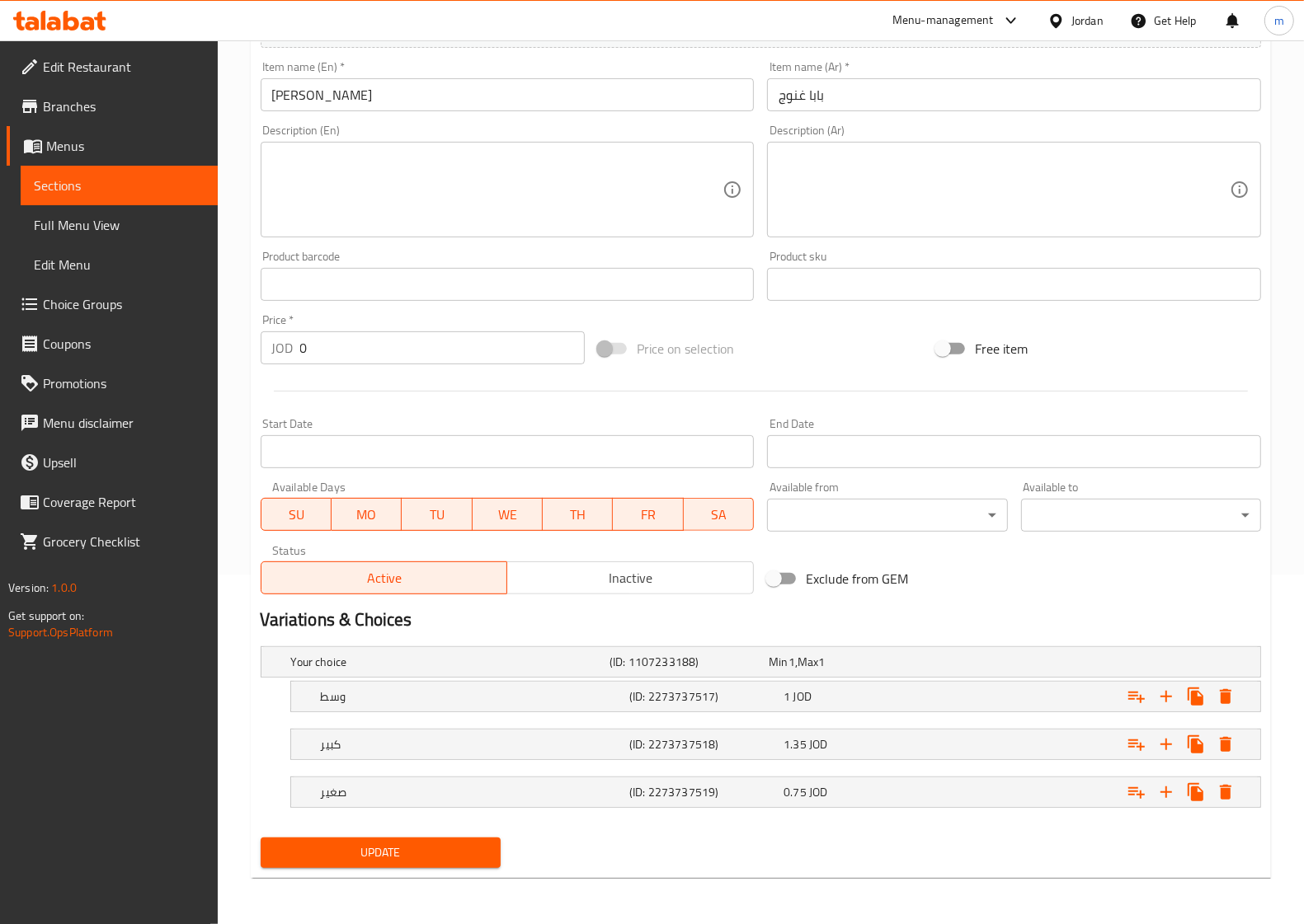
click at [87, 192] on span "Sections" at bounding box center [119, 185] width 171 height 20
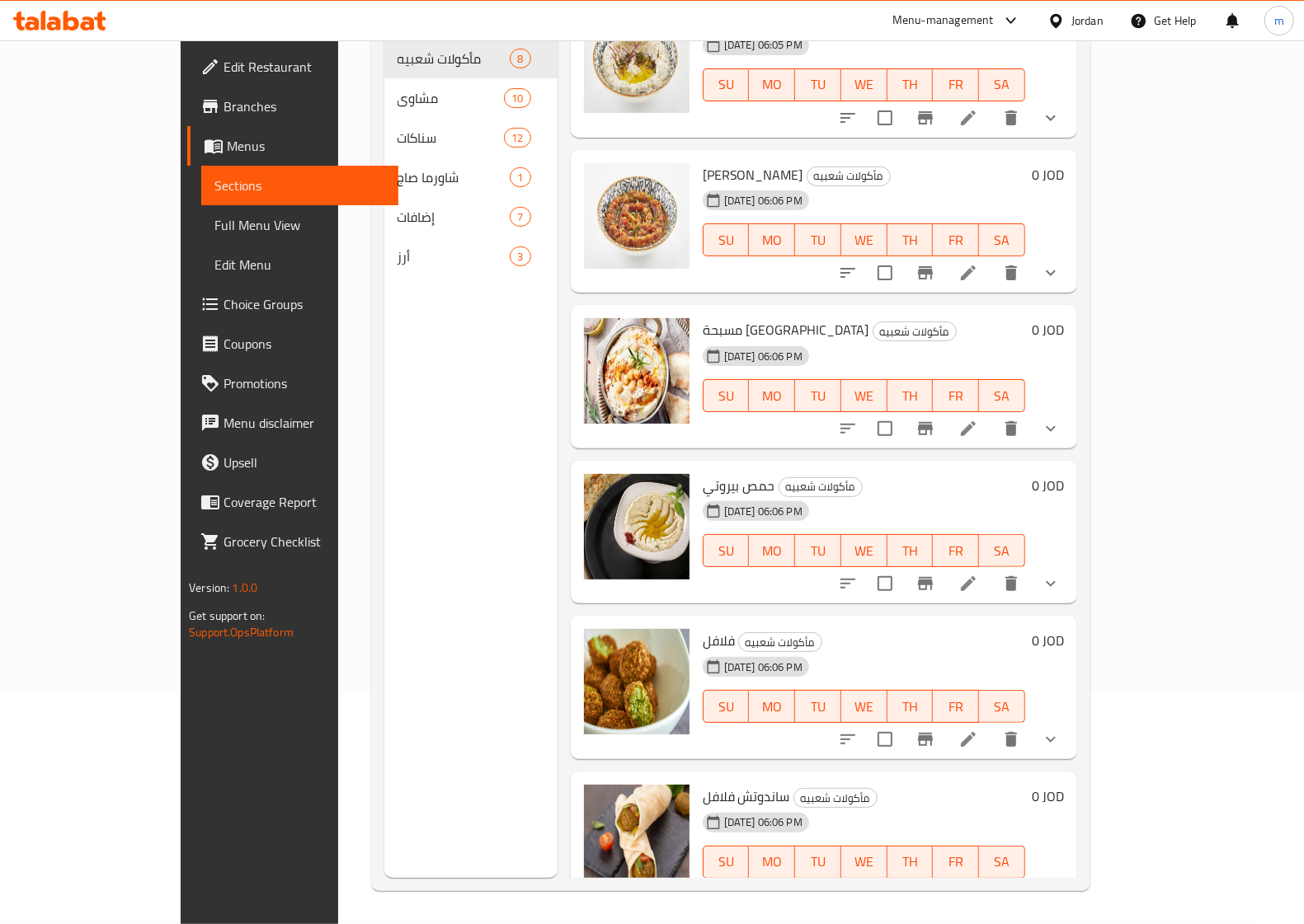
scroll to position [360, 0]
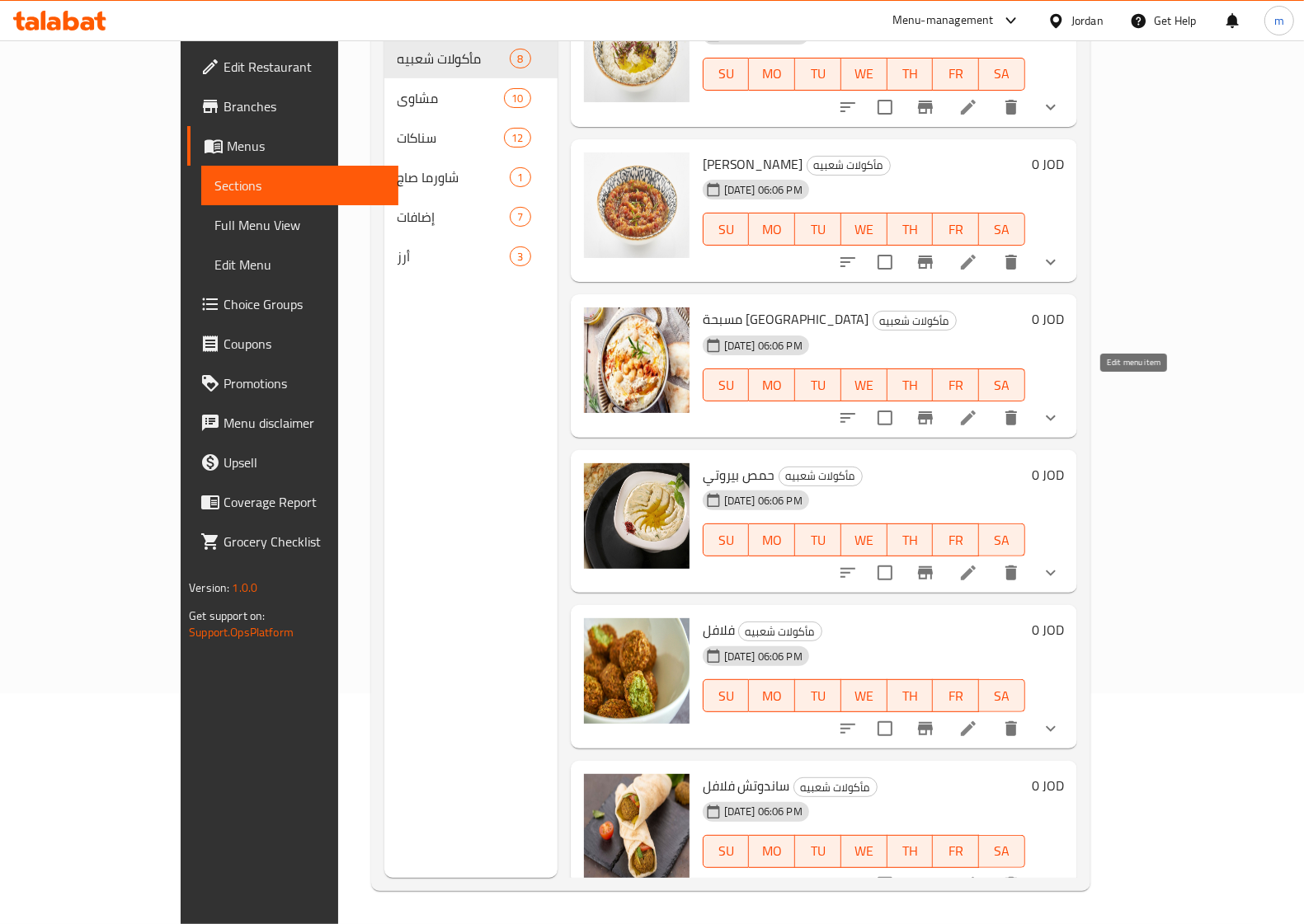
click at [978, 408] on icon at bounding box center [967, 418] width 20 height 20
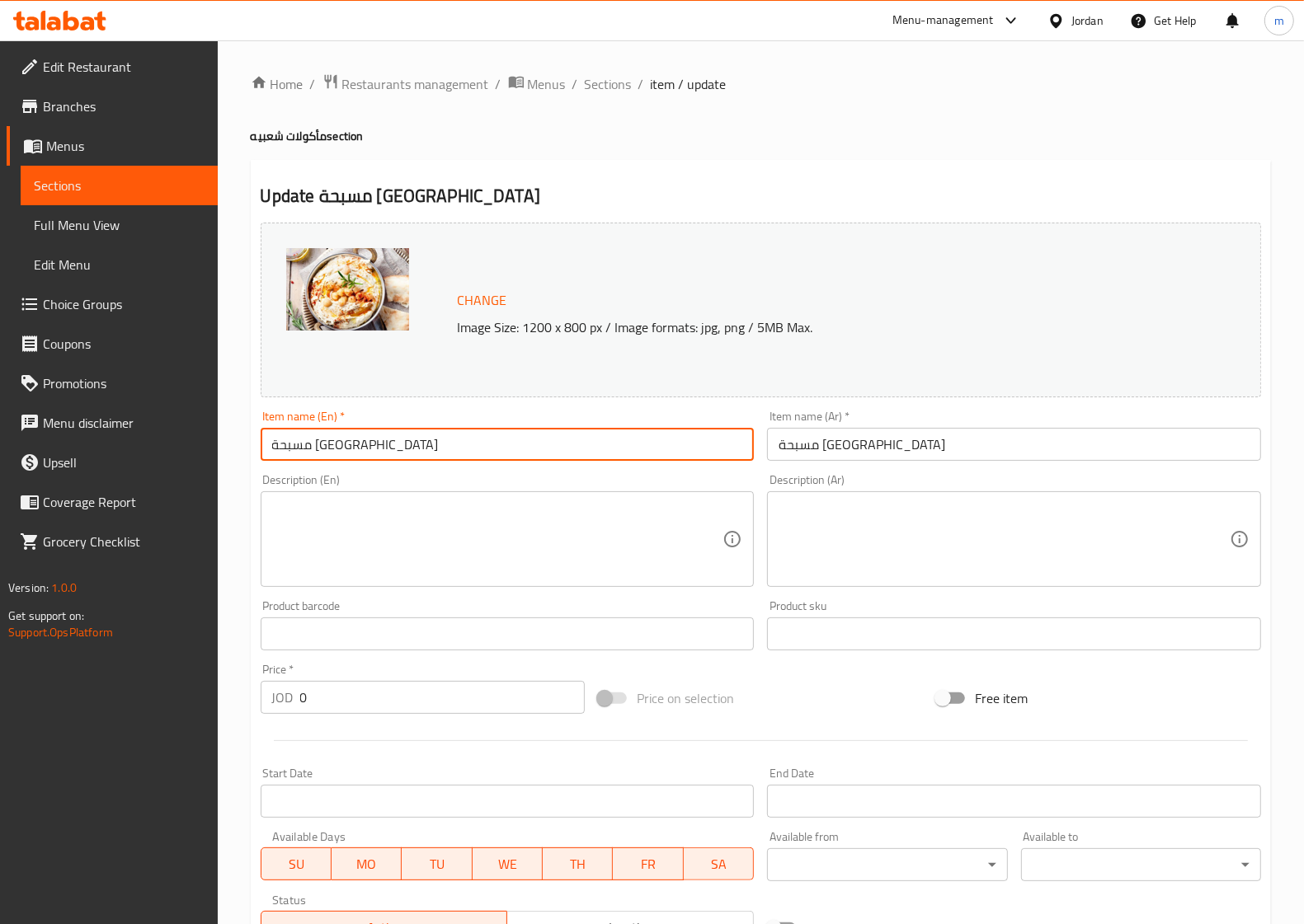
click at [466, 442] on input "مسبحة [GEOGRAPHIC_DATA]" at bounding box center [508, 444] width 494 height 33
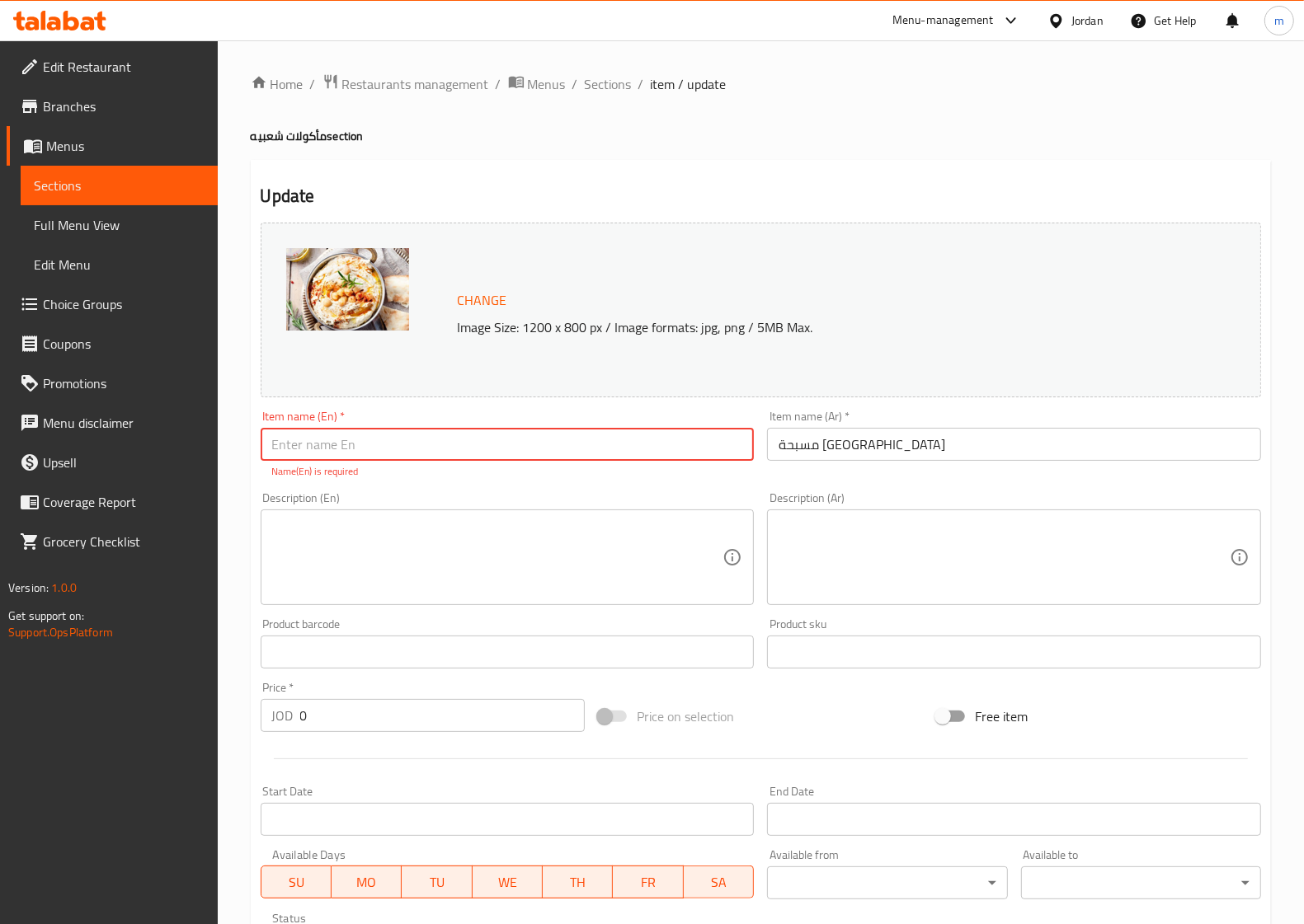
click at [351, 454] on input "text" at bounding box center [508, 444] width 494 height 33
paste input "Mesabaha"
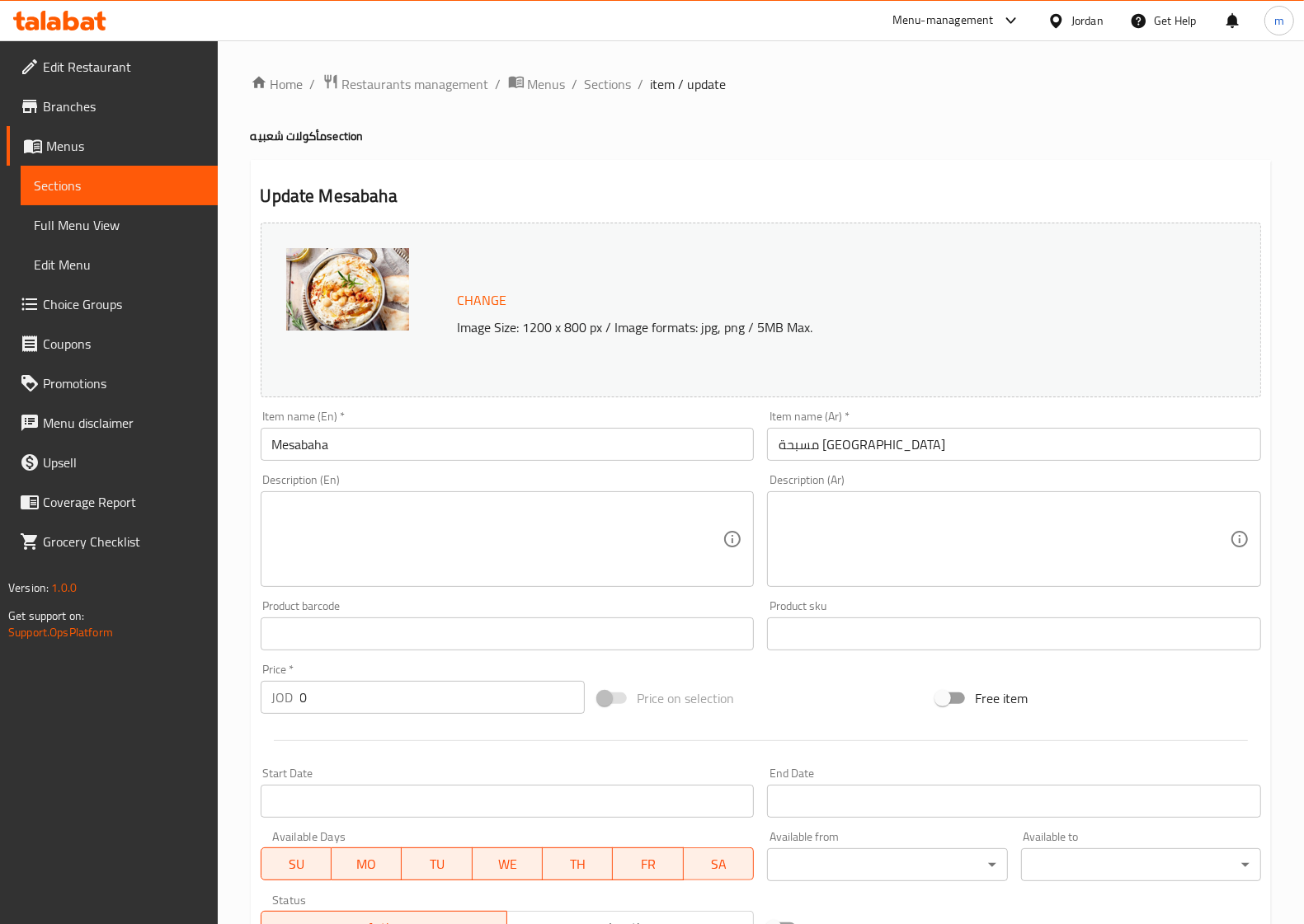
click at [407, 445] on input "Mesabaha" at bounding box center [508, 444] width 494 height 33
paste input "Hummus"
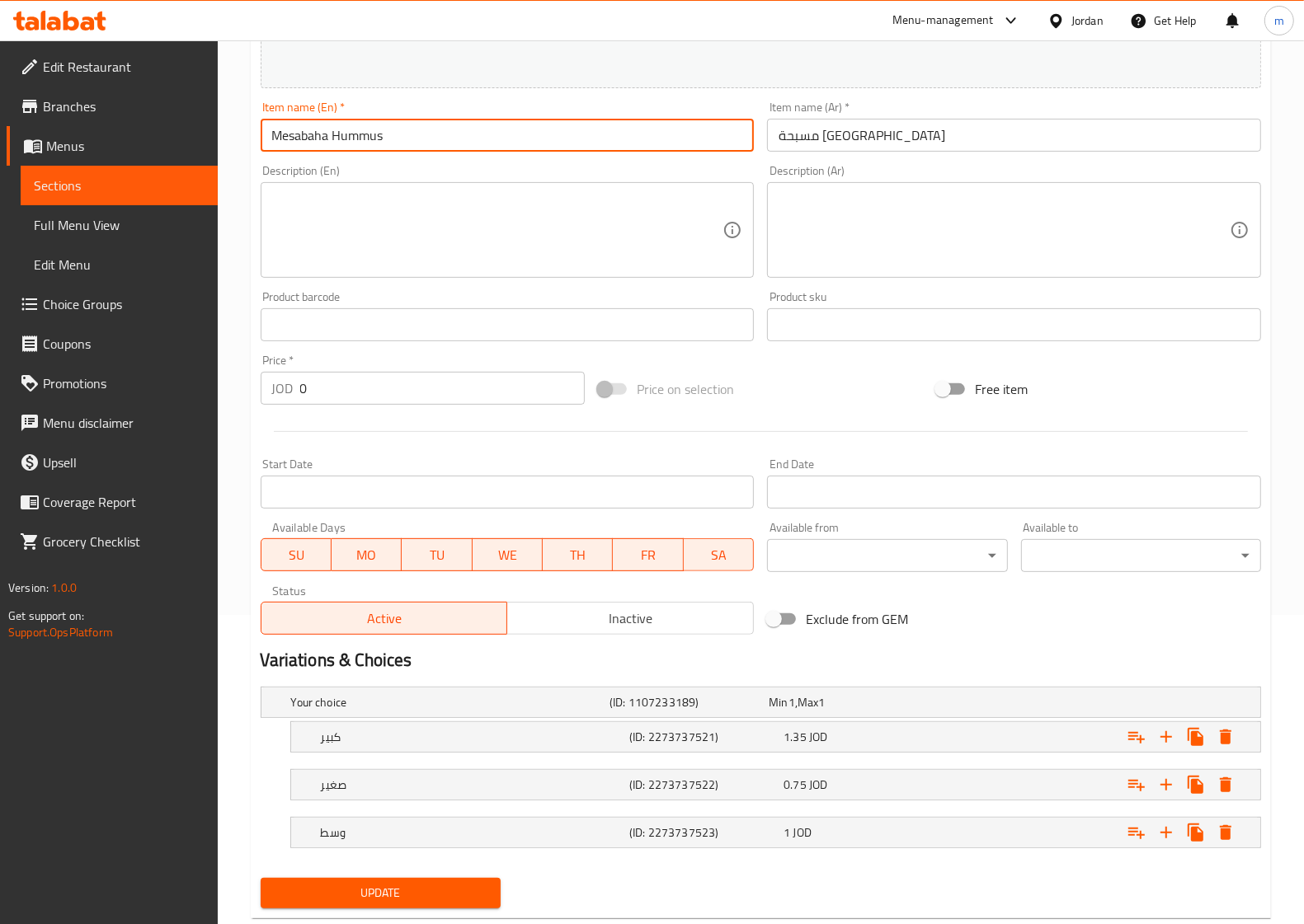
scroll to position [350, 0]
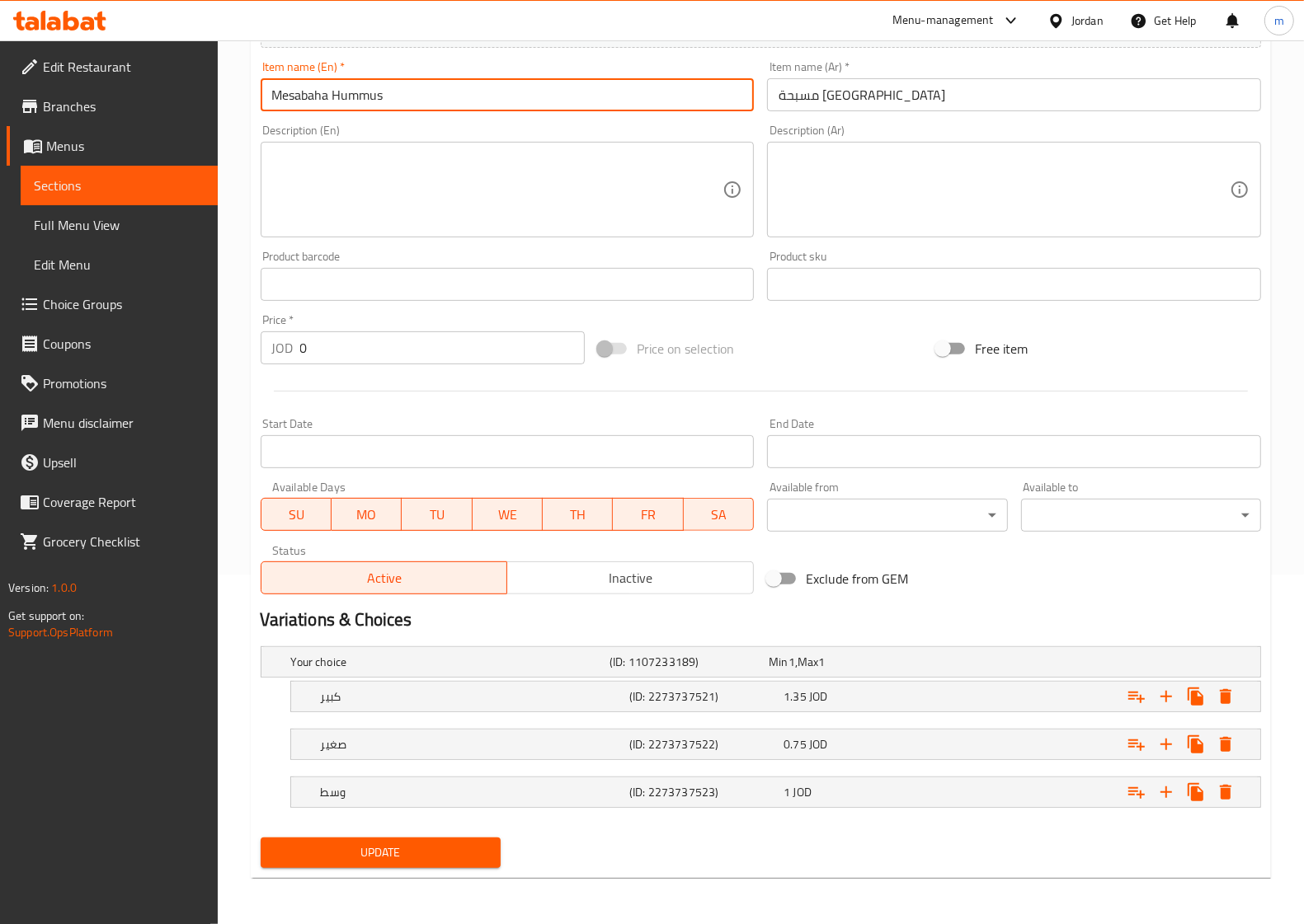
type input "Mesabaha Hummus"
click at [424, 846] on span "Update" at bounding box center [380, 853] width 214 height 21
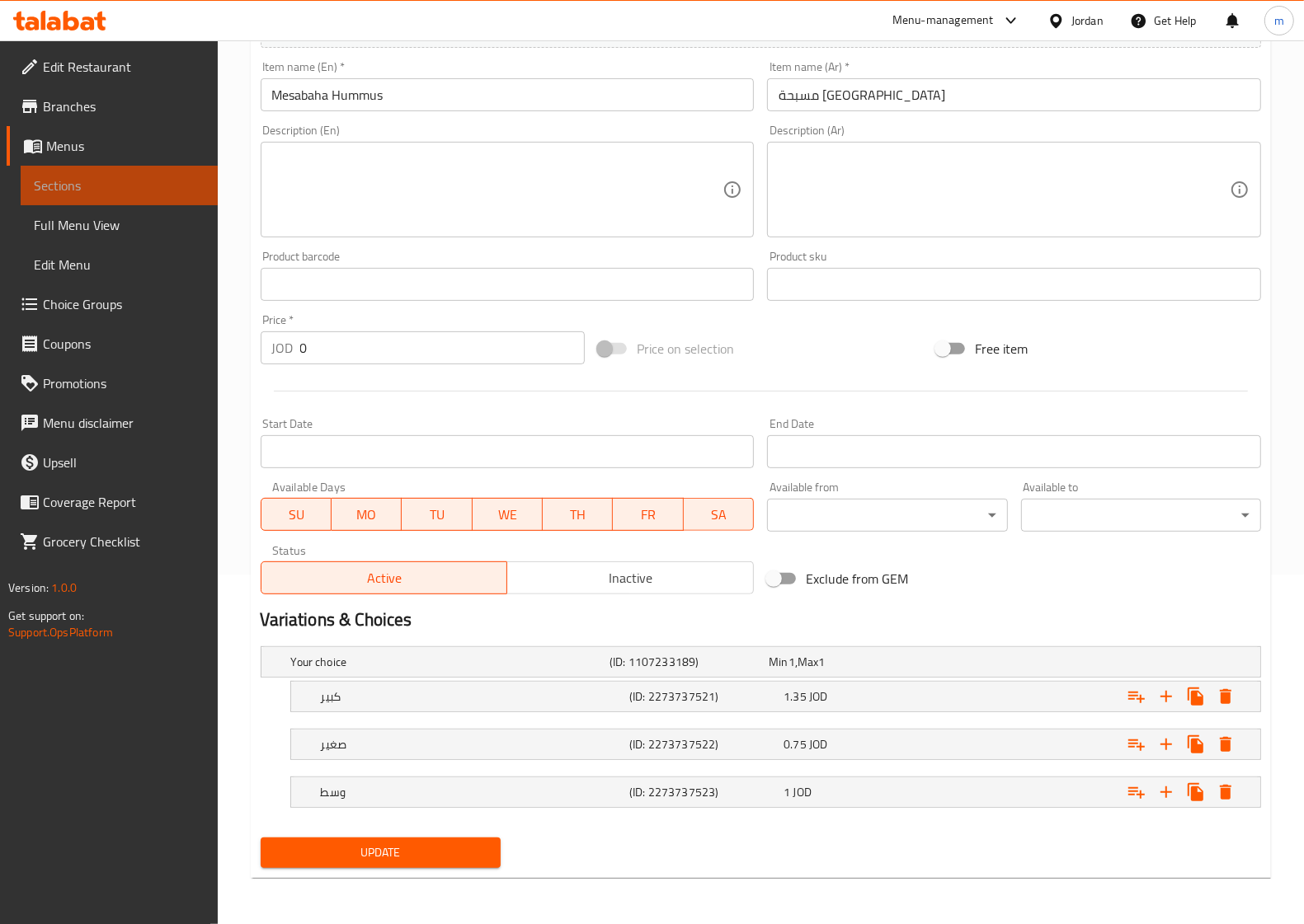
click at [60, 187] on span "Sections" at bounding box center [119, 185] width 171 height 20
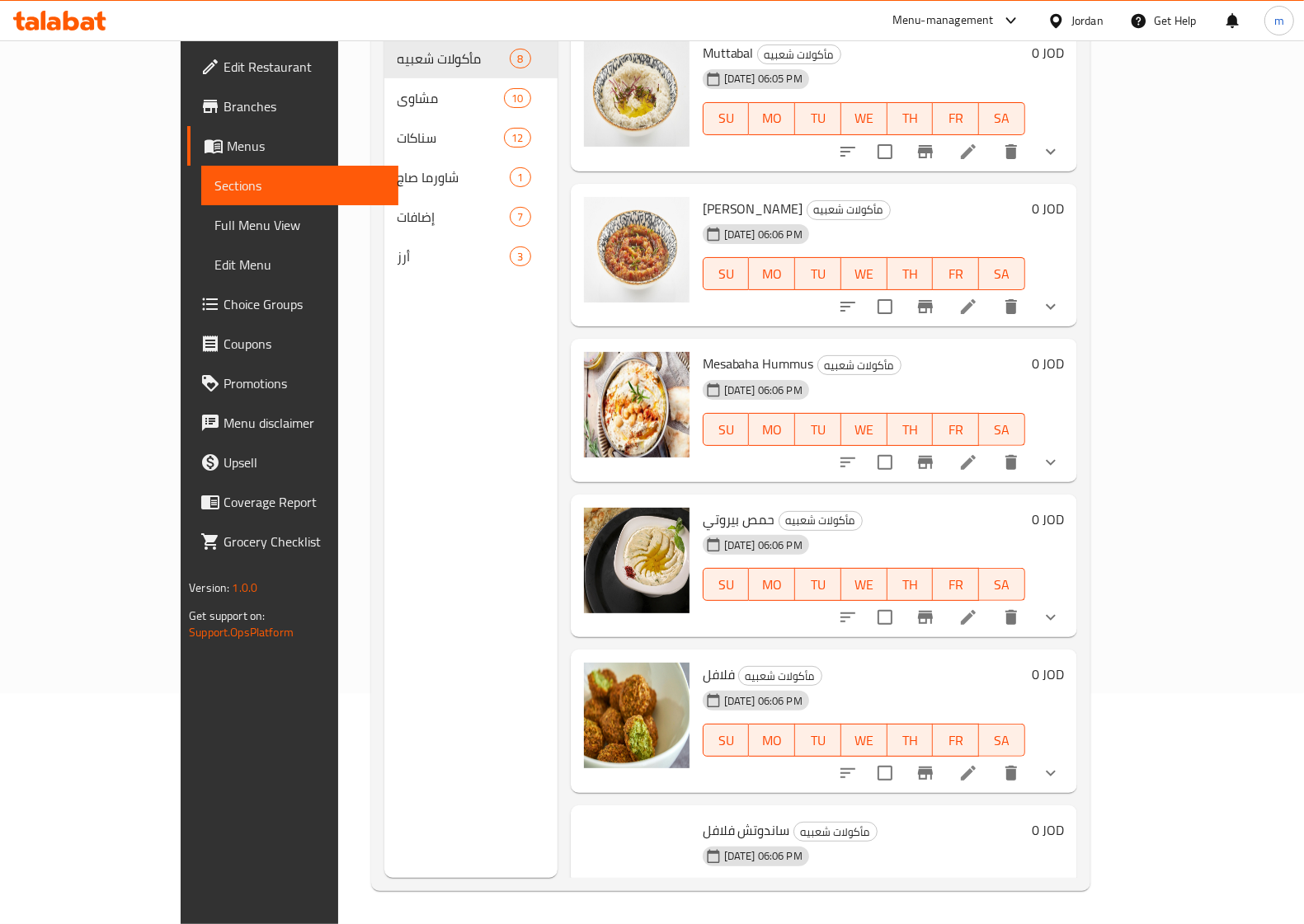
scroll to position [360, 0]
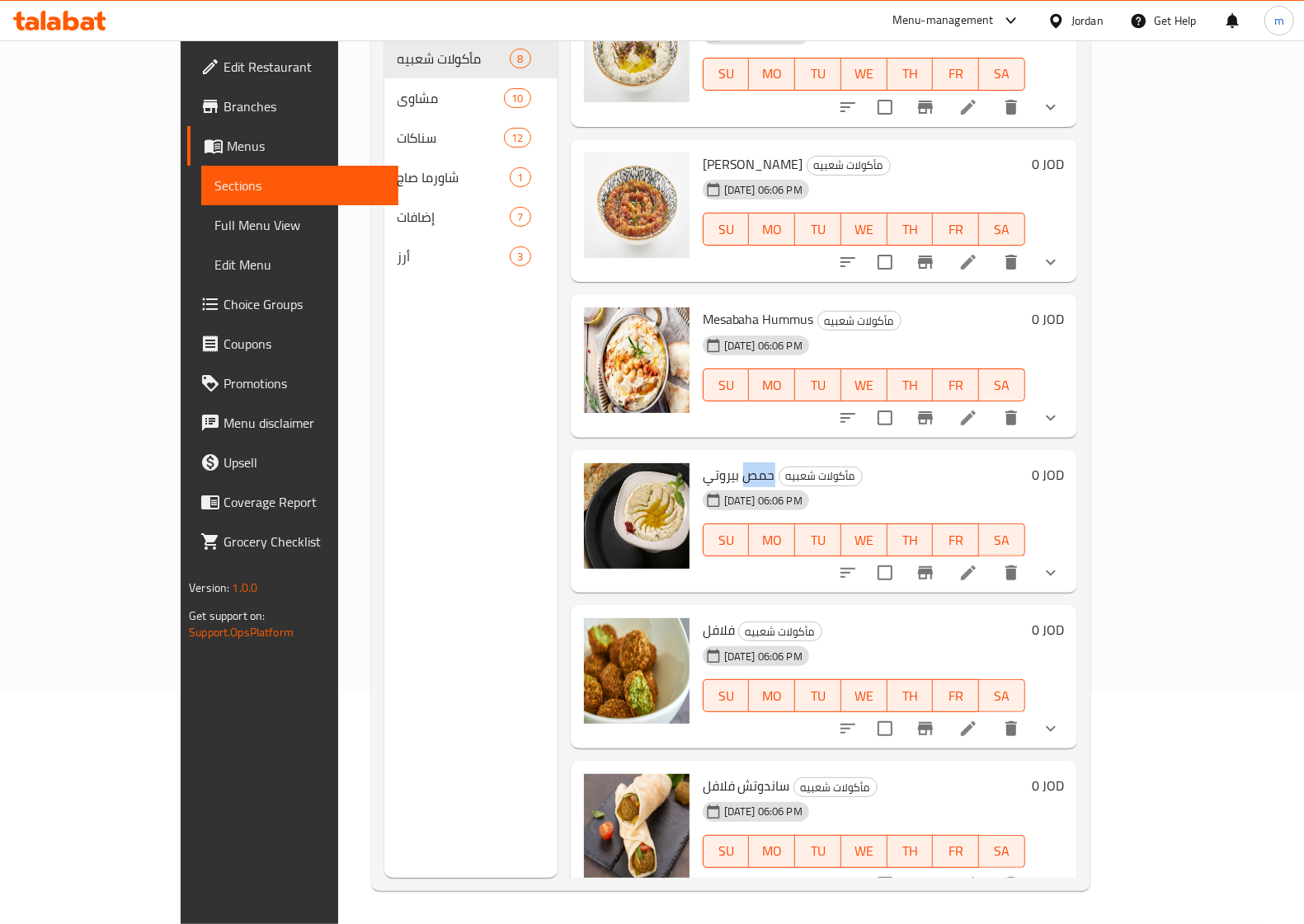
drag, startPoint x: 728, startPoint y: 447, endPoint x: 697, endPoint y: 447, distance: 31.0
click at [703, 462] on span "حمص بيروتي" at bounding box center [739, 475] width 73 height 24
click at [978, 563] on icon at bounding box center [967, 573] width 20 height 20
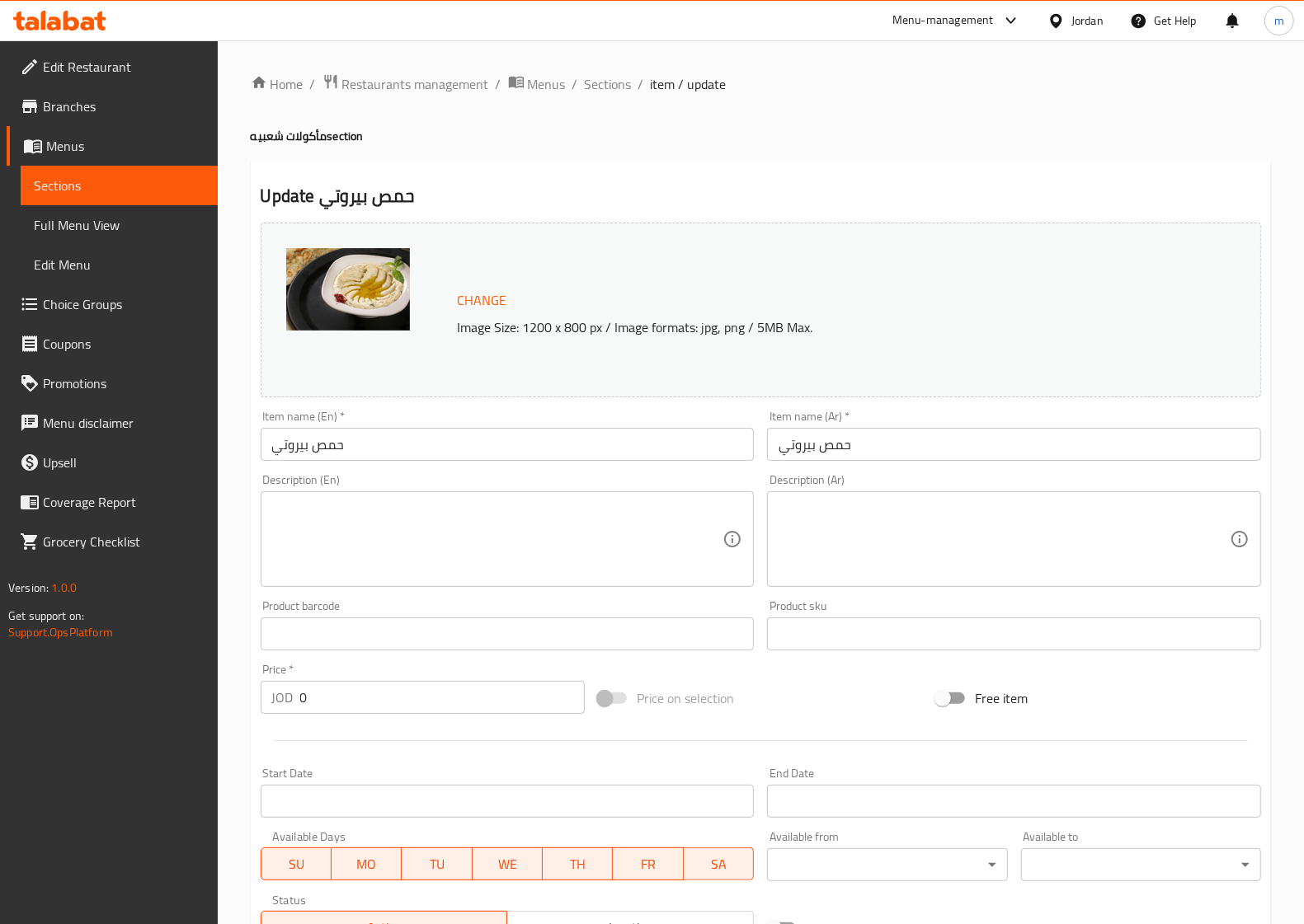
click at [855, 449] on input "حمص بيروتي" at bounding box center [1014, 444] width 494 height 33
click at [351, 449] on input "حمص بيروتي" at bounding box center [508, 444] width 494 height 33
drag, startPoint x: 353, startPoint y: 448, endPoint x: 301, endPoint y: 448, distance: 52.0
click at [301, 448] on input "حمص بيروتي" at bounding box center [508, 444] width 494 height 33
click at [383, 448] on input "حمص بيروتي" at bounding box center [508, 444] width 494 height 33
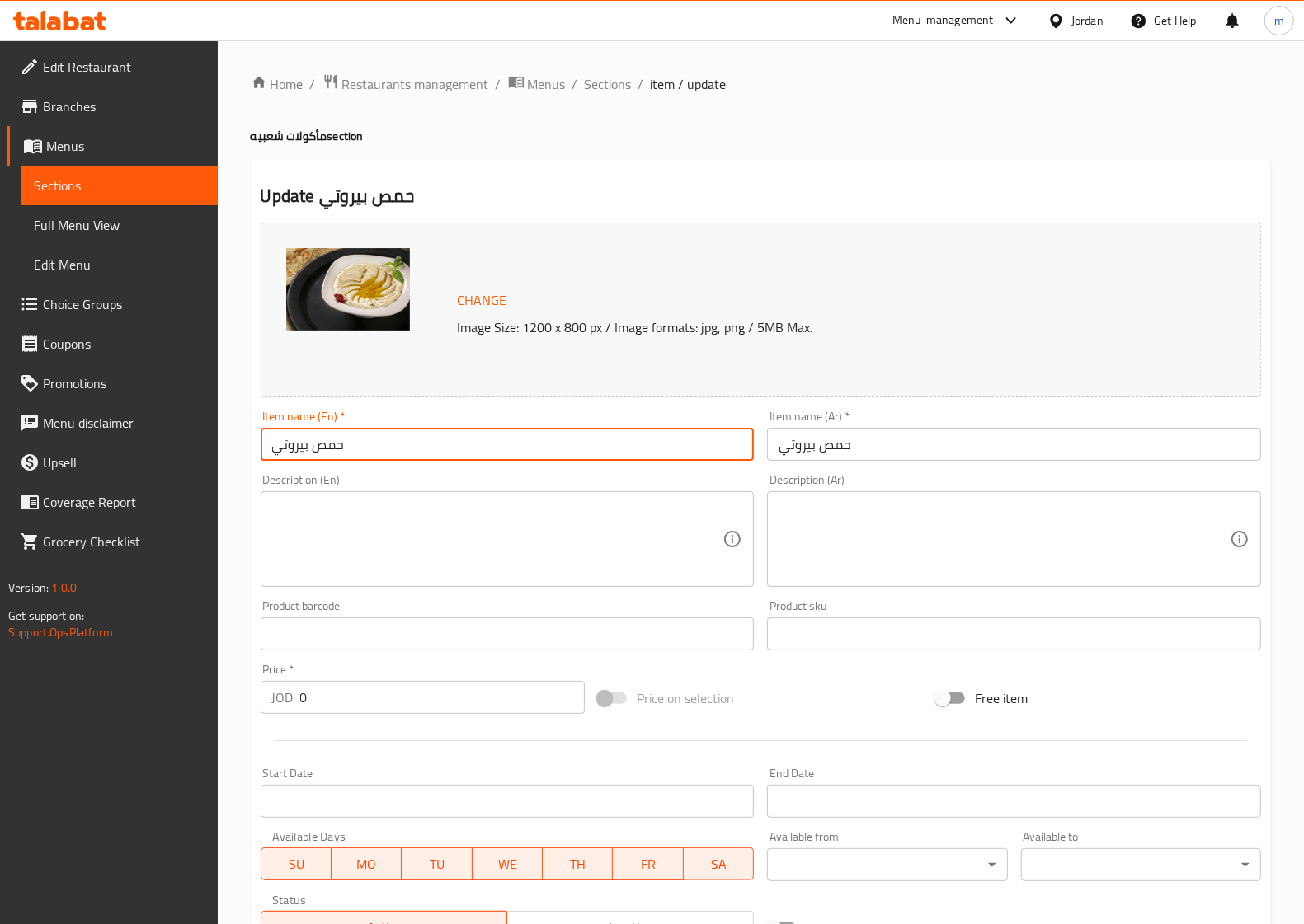
click at [348, 442] on input "حمص بيروتي" at bounding box center [508, 444] width 494 height 33
drag, startPoint x: 263, startPoint y: 455, endPoint x: 368, endPoint y: 447, distance: 105.3
click at [368, 447] on input "حمص بيروتي" at bounding box center [508, 444] width 494 height 33
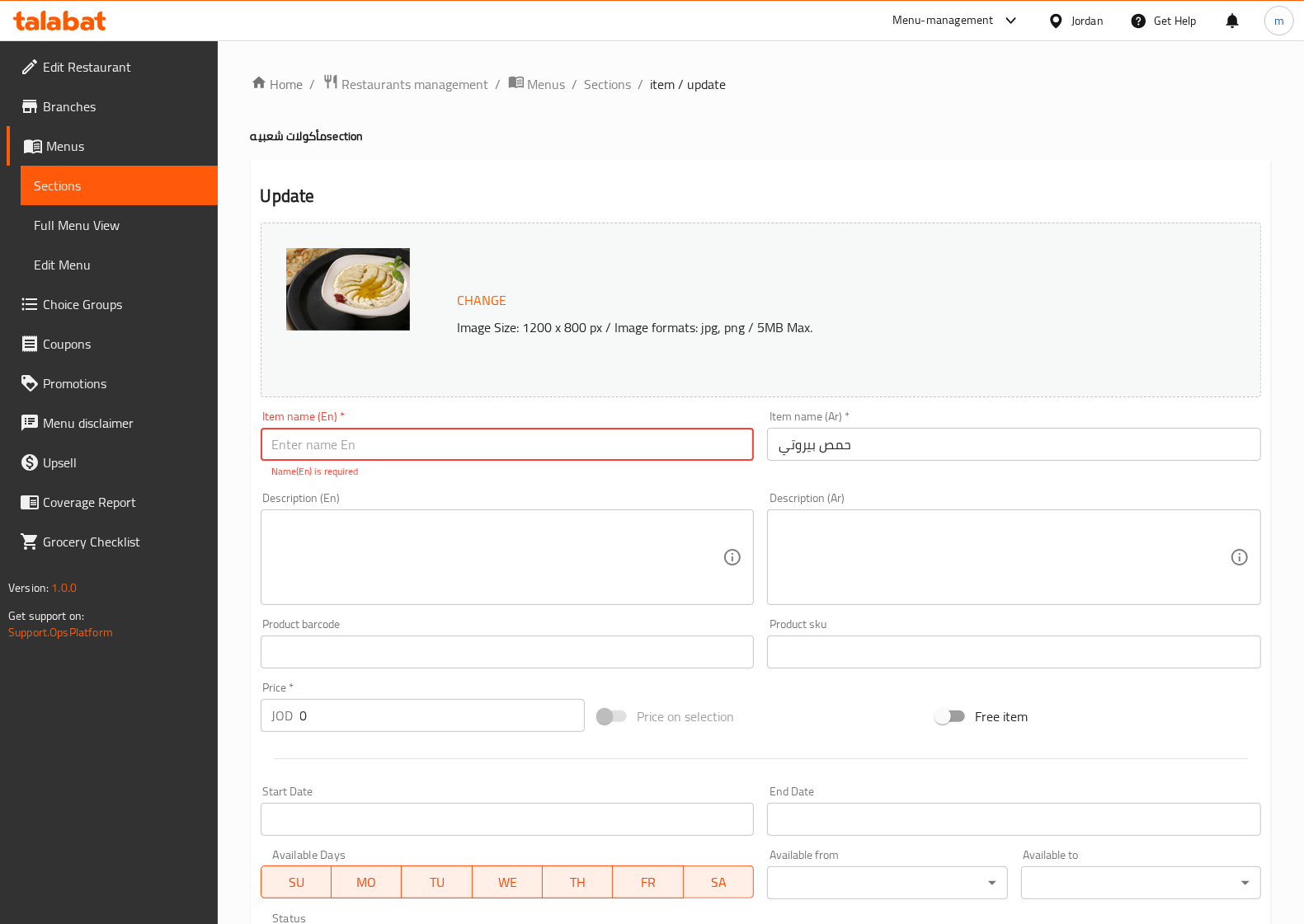
click at [426, 449] on input "text" at bounding box center [508, 444] width 494 height 33
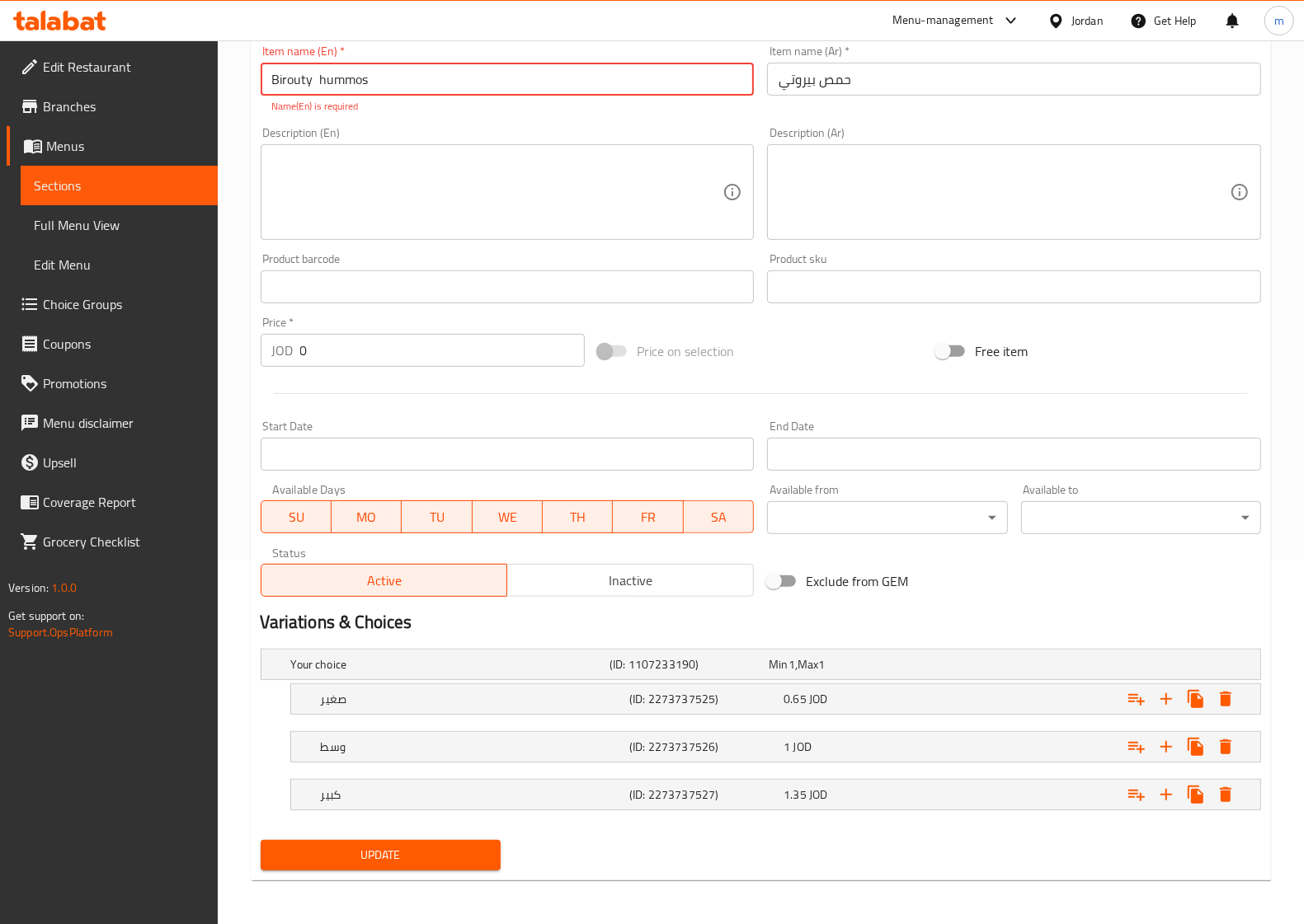
scroll to position [368, 0]
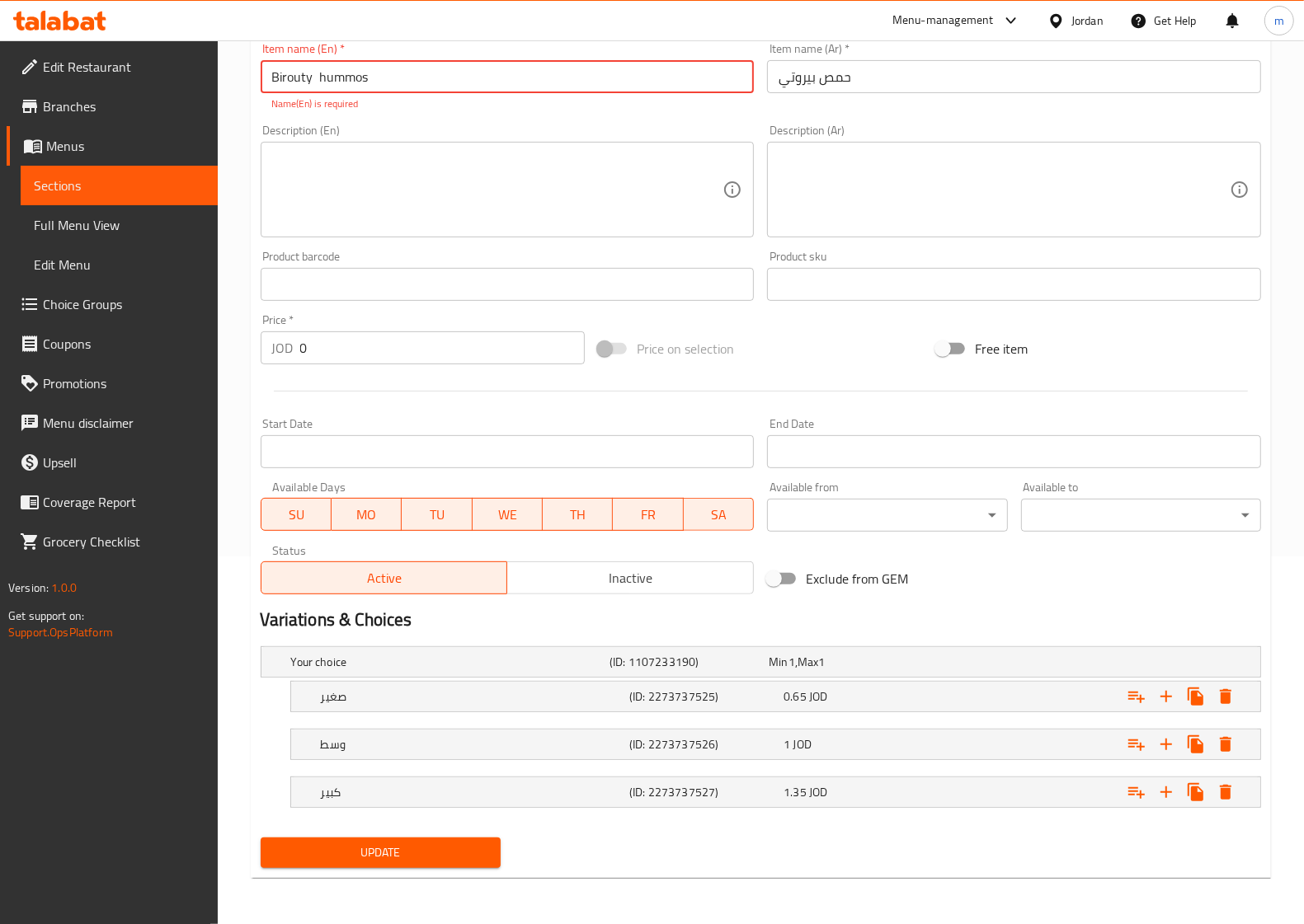
type input "Birouty hummos"
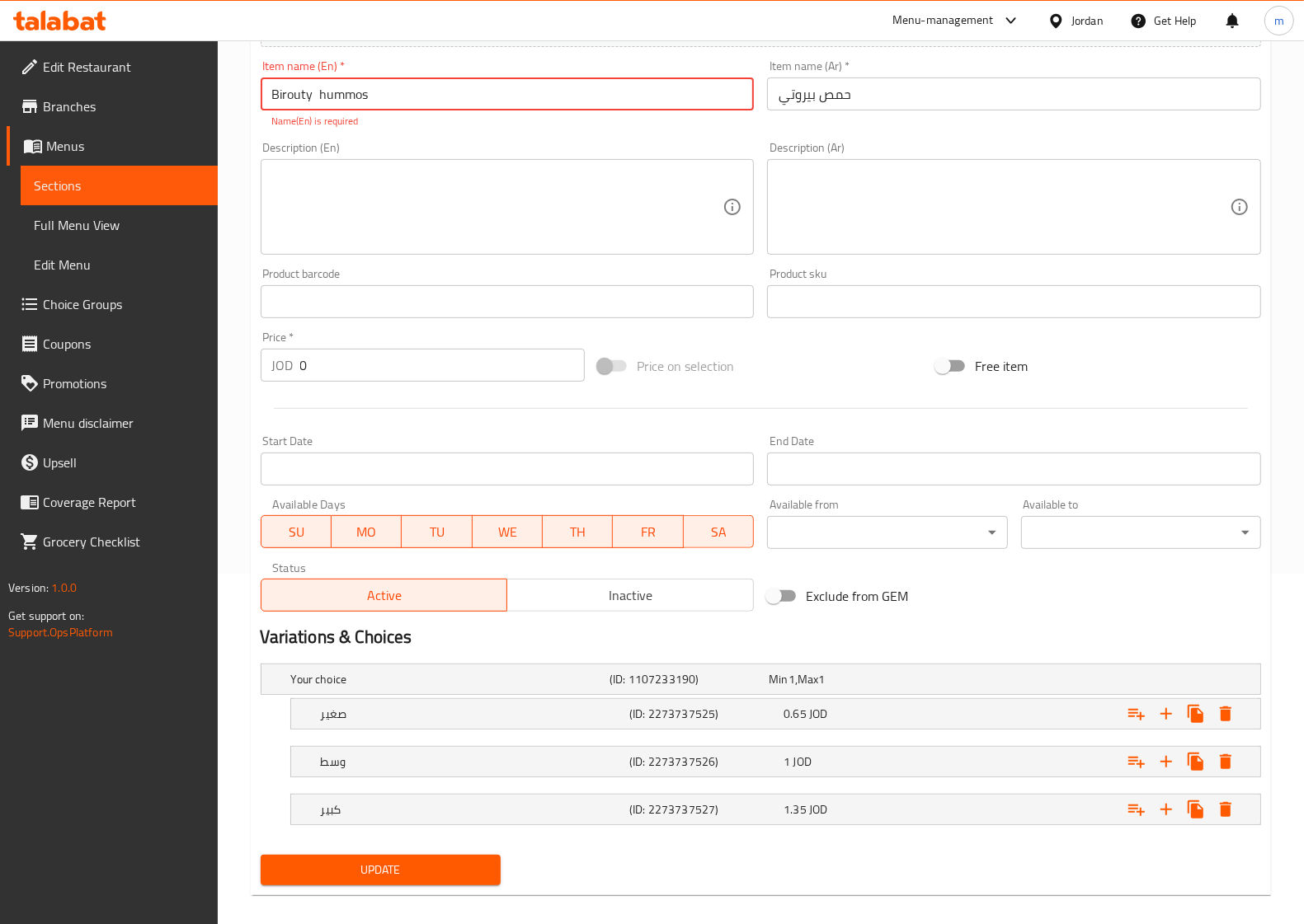
click at [352, 860] on span "Update" at bounding box center [380, 870] width 214 height 21
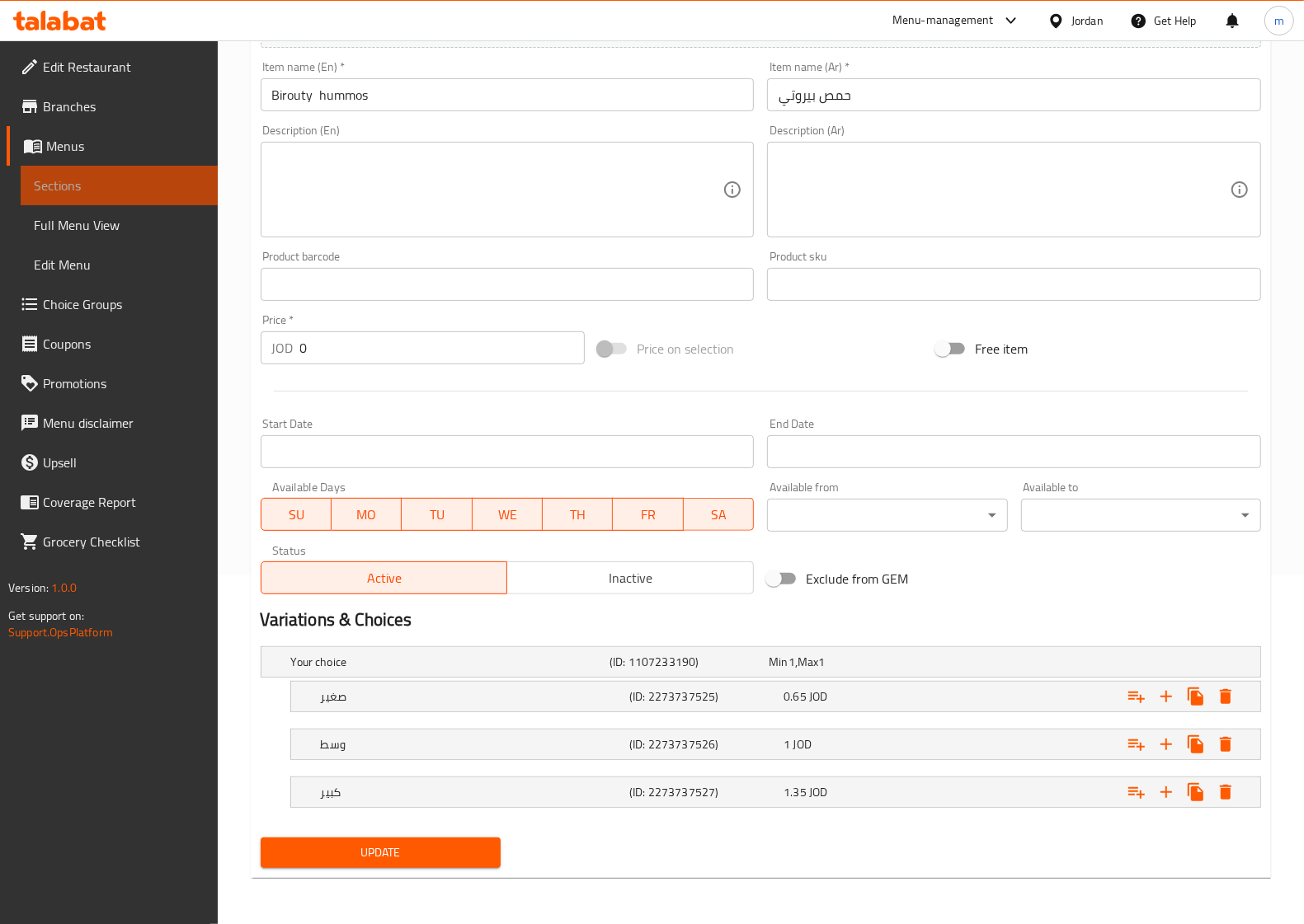
click at [60, 190] on span "Sections" at bounding box center [119, 185] width 171 height 20
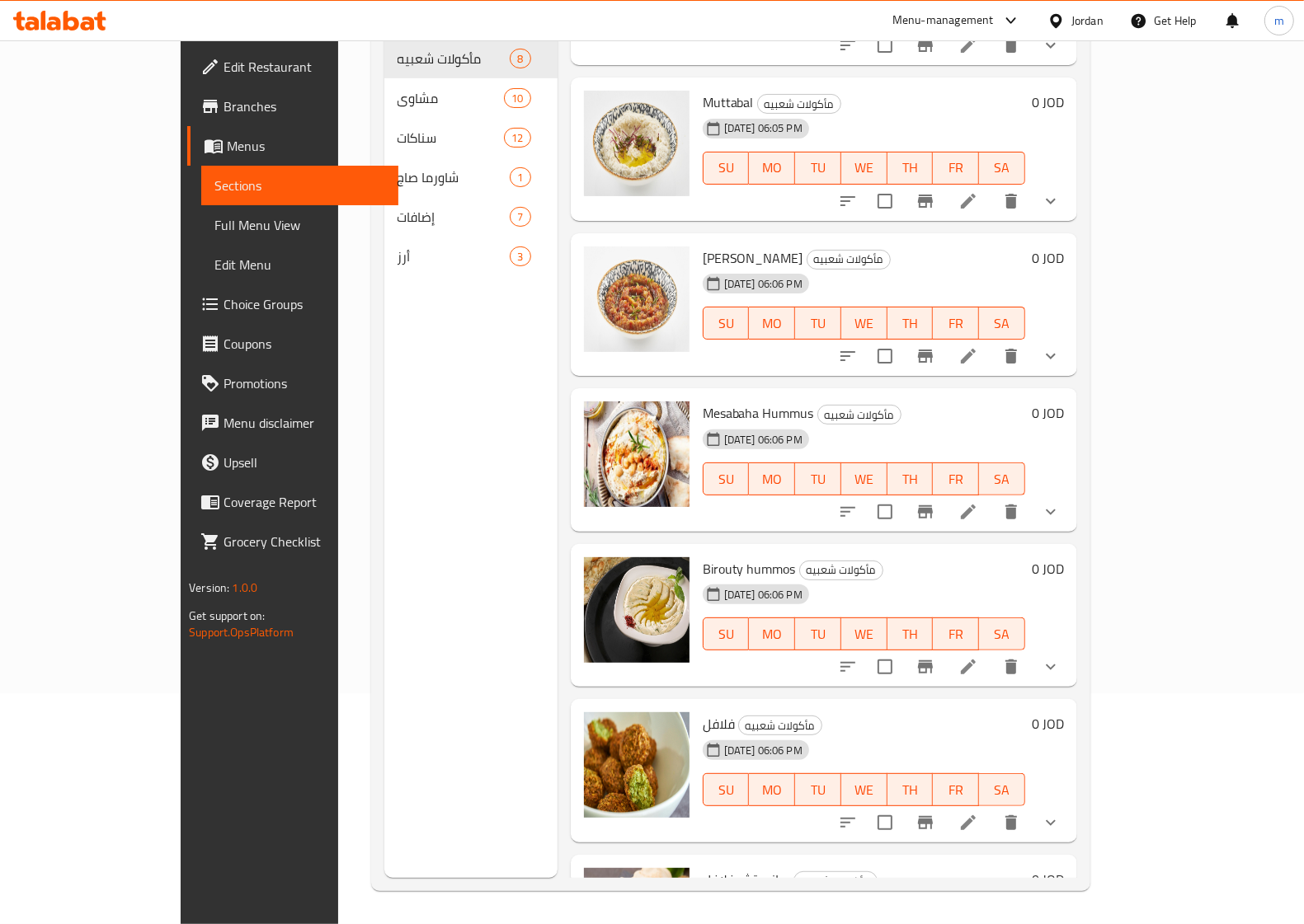
scroll to position [360, 0]
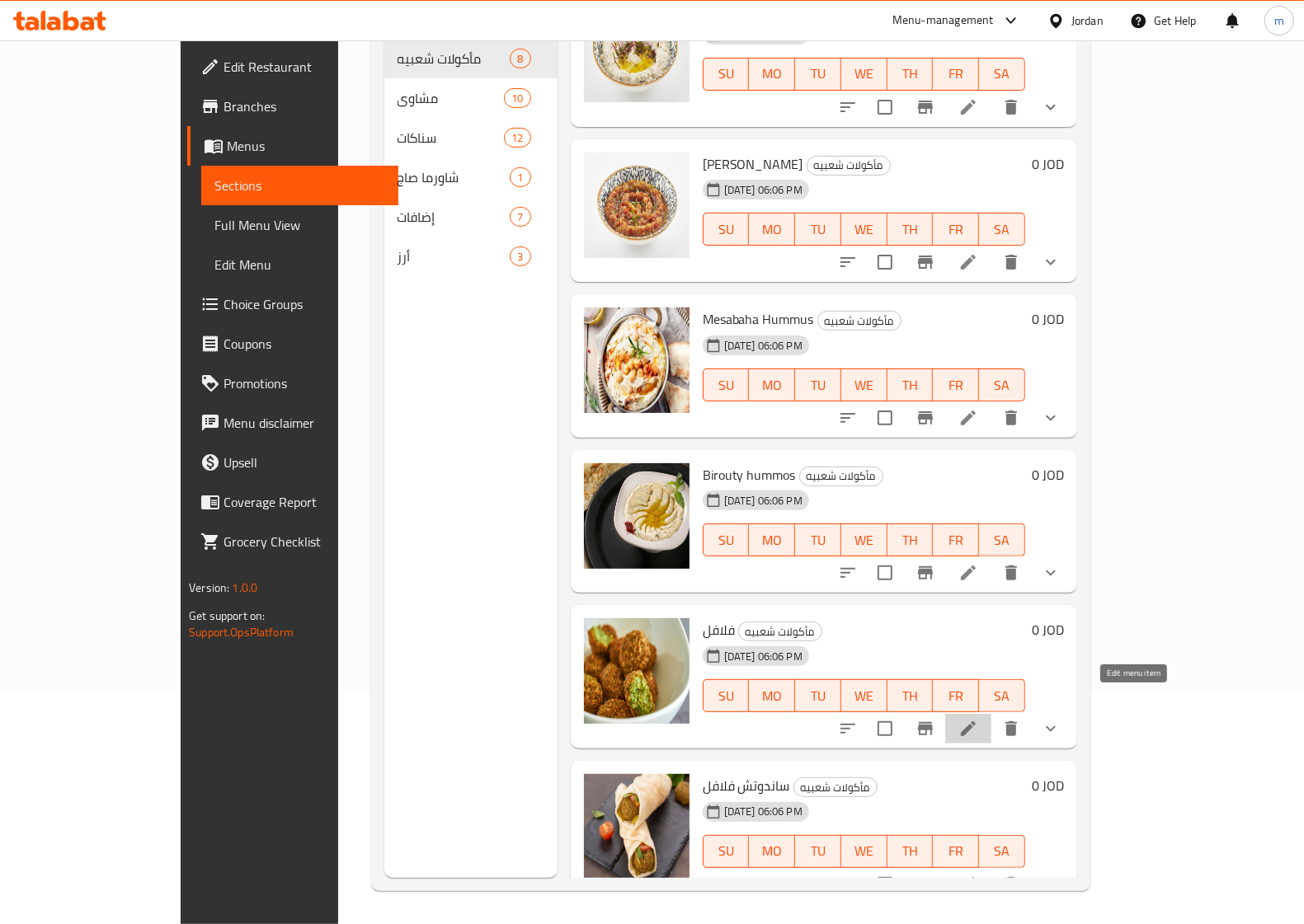
click at [978, 718] on icon at bounding box center [967, 728] width 20 height 20
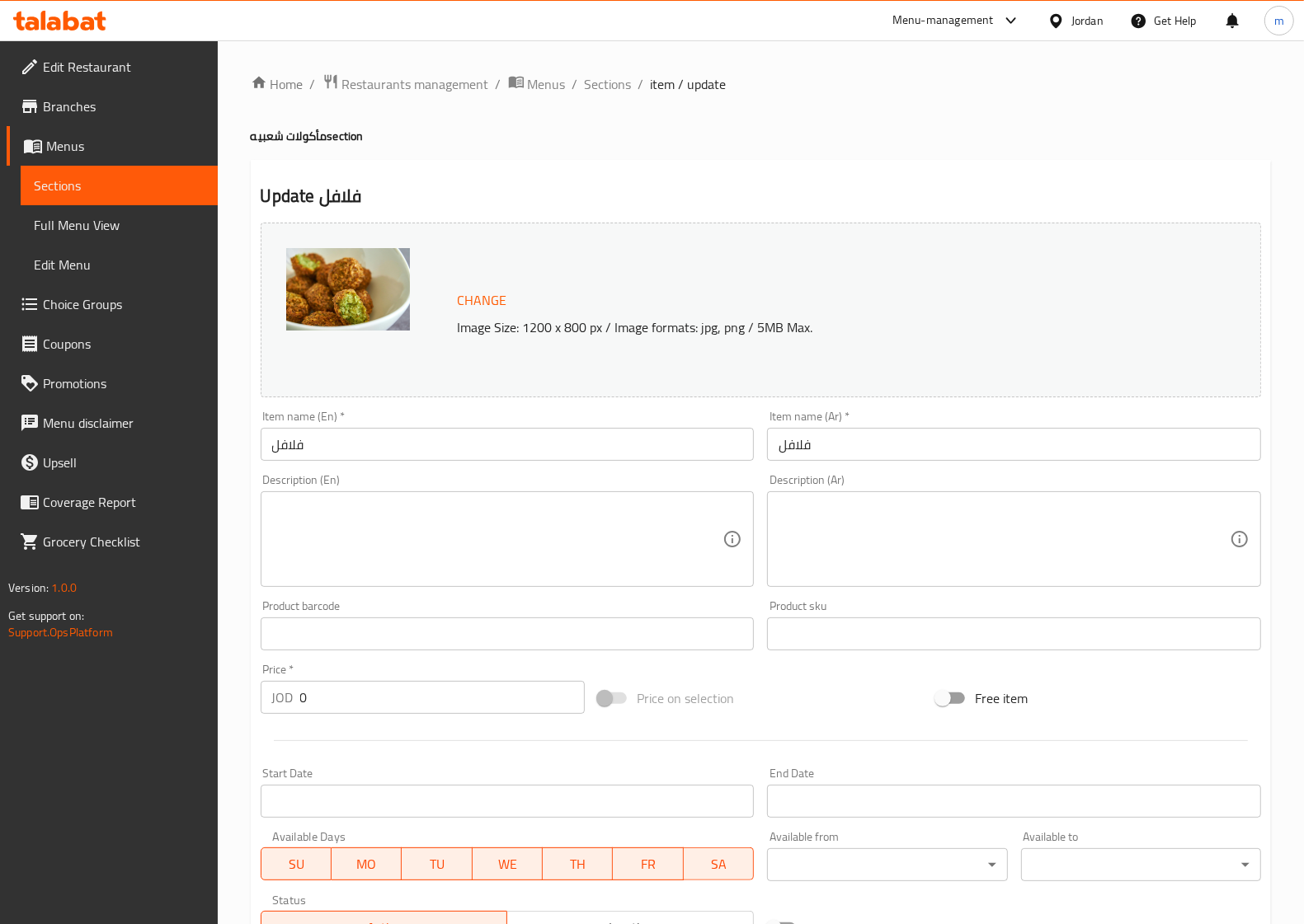
click at [456, 438] on input "فلافل" at bounding box center [508, 444] width 494 height 33
click at [792, 439] on input "فلافل" at bounding box center [1014, 444] width 494 height 33
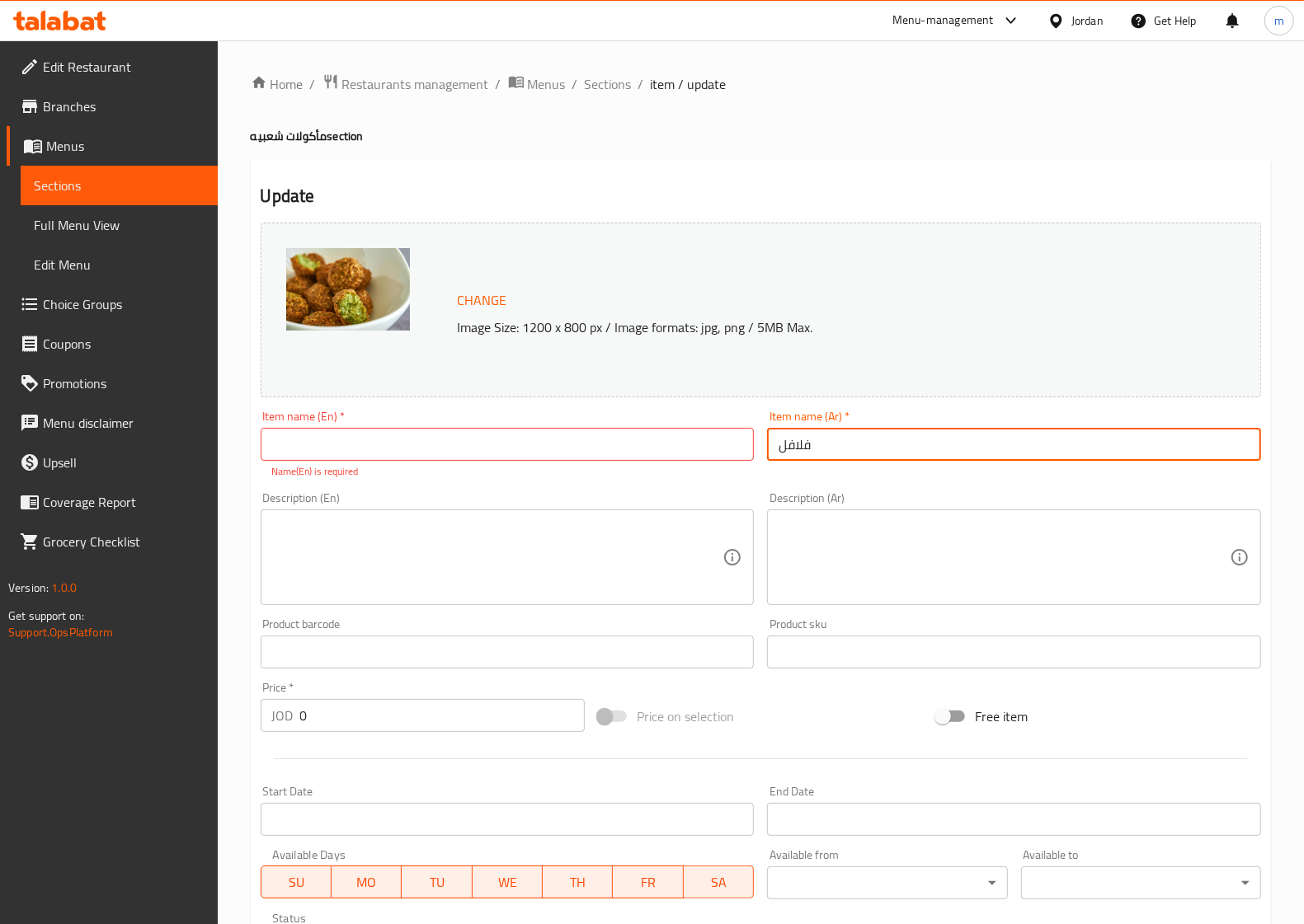
click at [792, 439] on input "فلافل" at bounding box center [1014, 444] width 494 height 33
click at [513, 437] on input "text" at bounding box center [508, 444] width 494 height 33
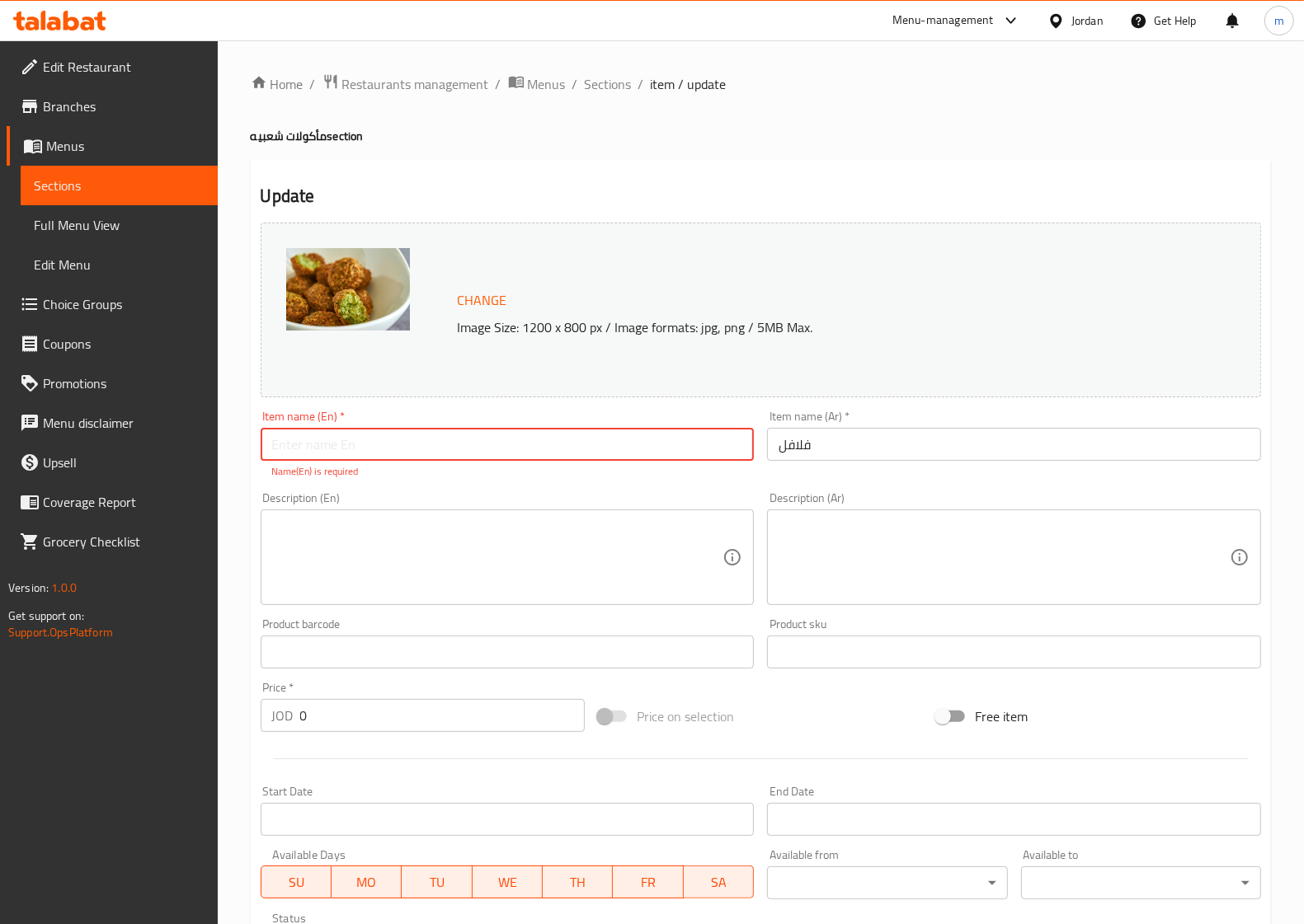
paste input "Falafel"
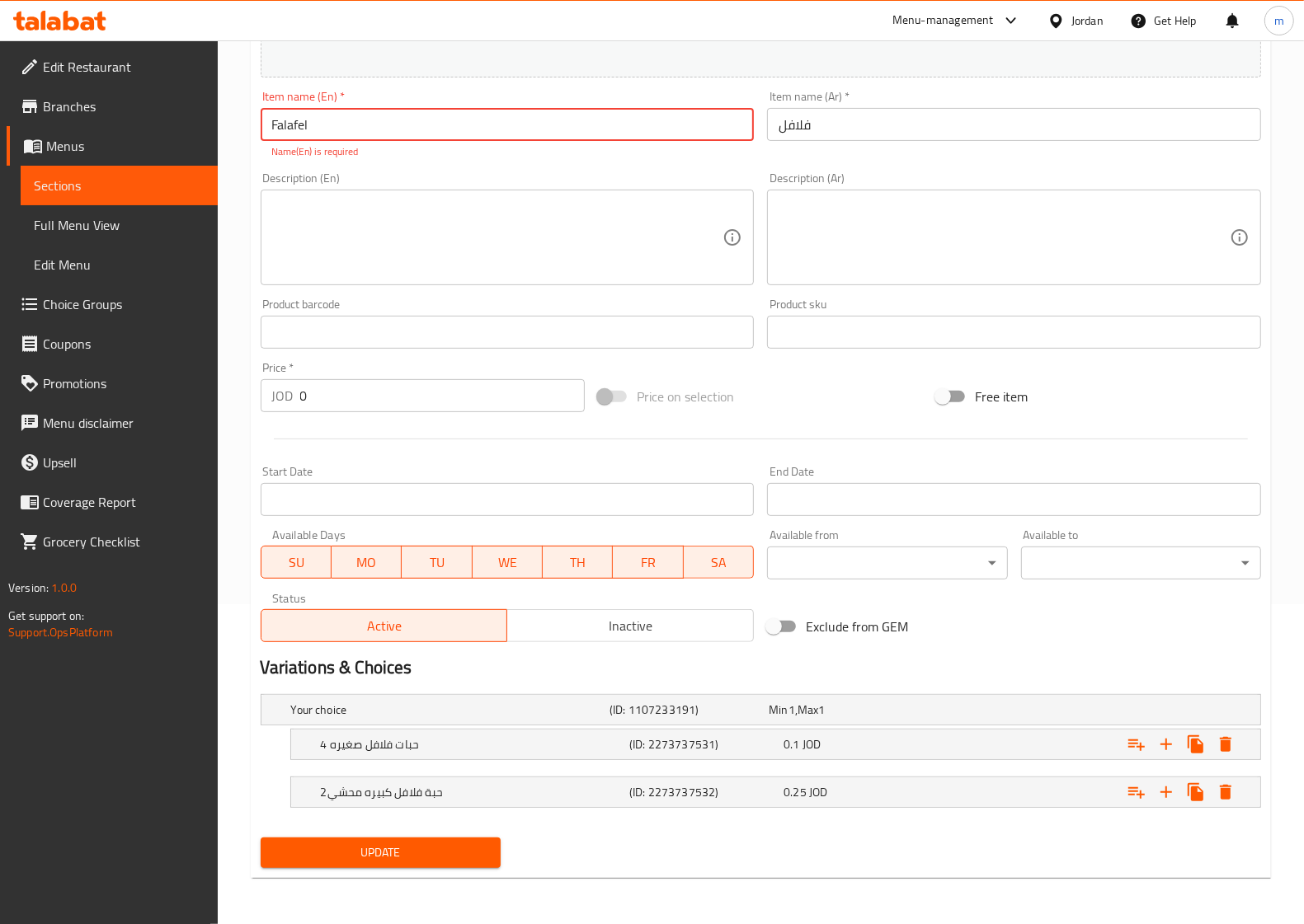
type input "Falafel"
click at [413, 839] on button "Update" at bounding box center [380, 852] width 240 height 31
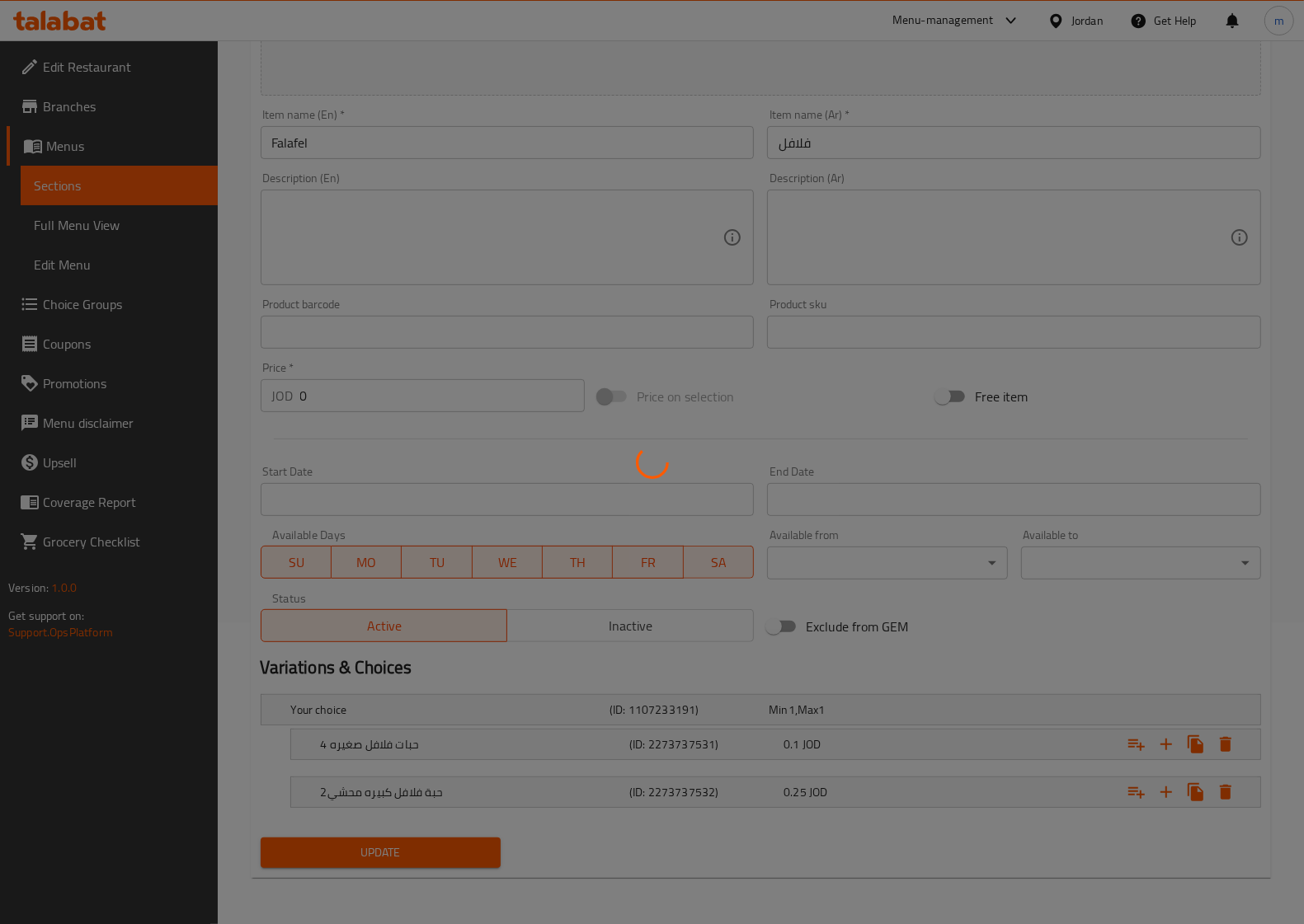
scroll to position [303, 0]
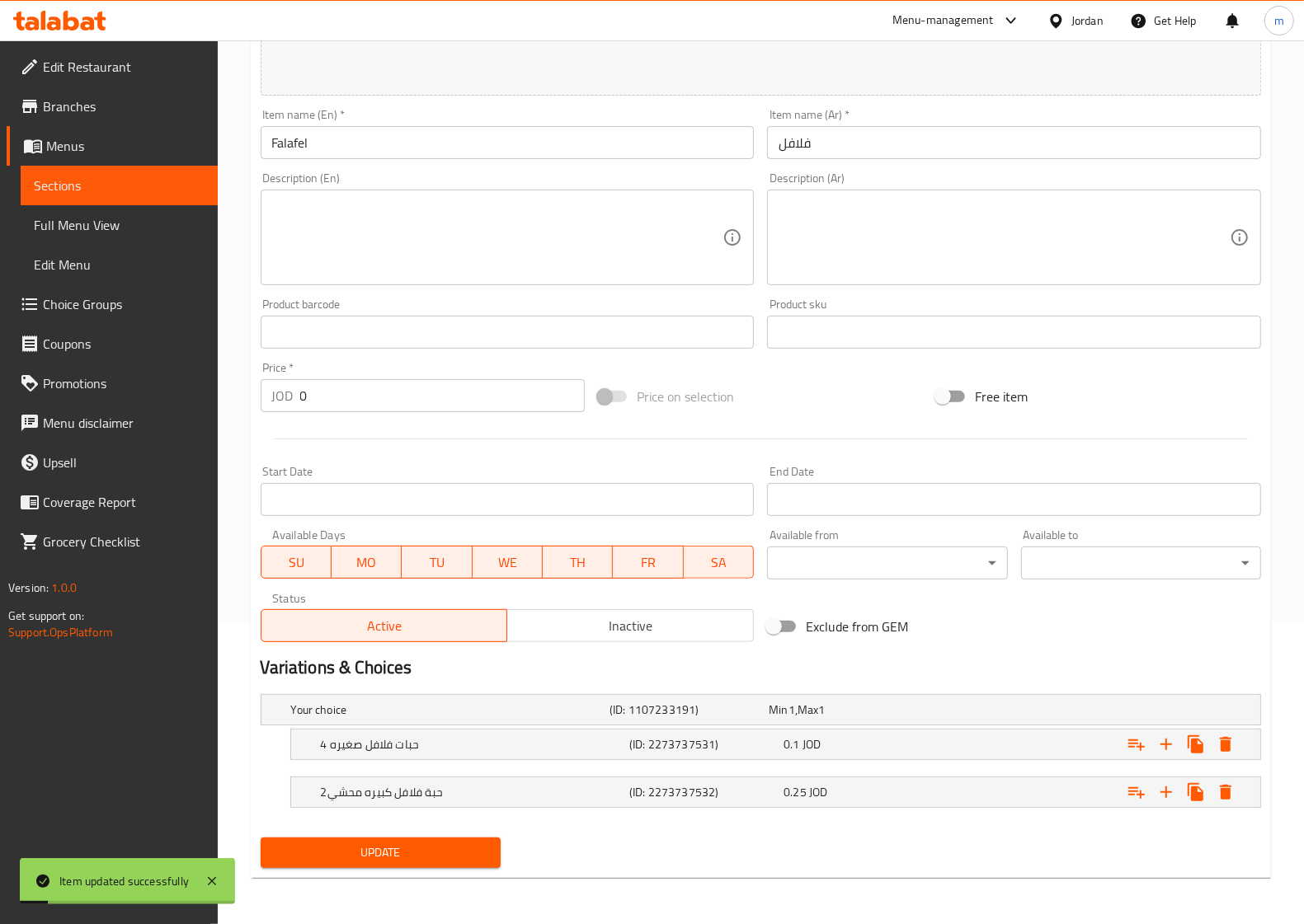
click at [94, 192] on span "Sections" at bounding box center [119, 185] width 171 height 20
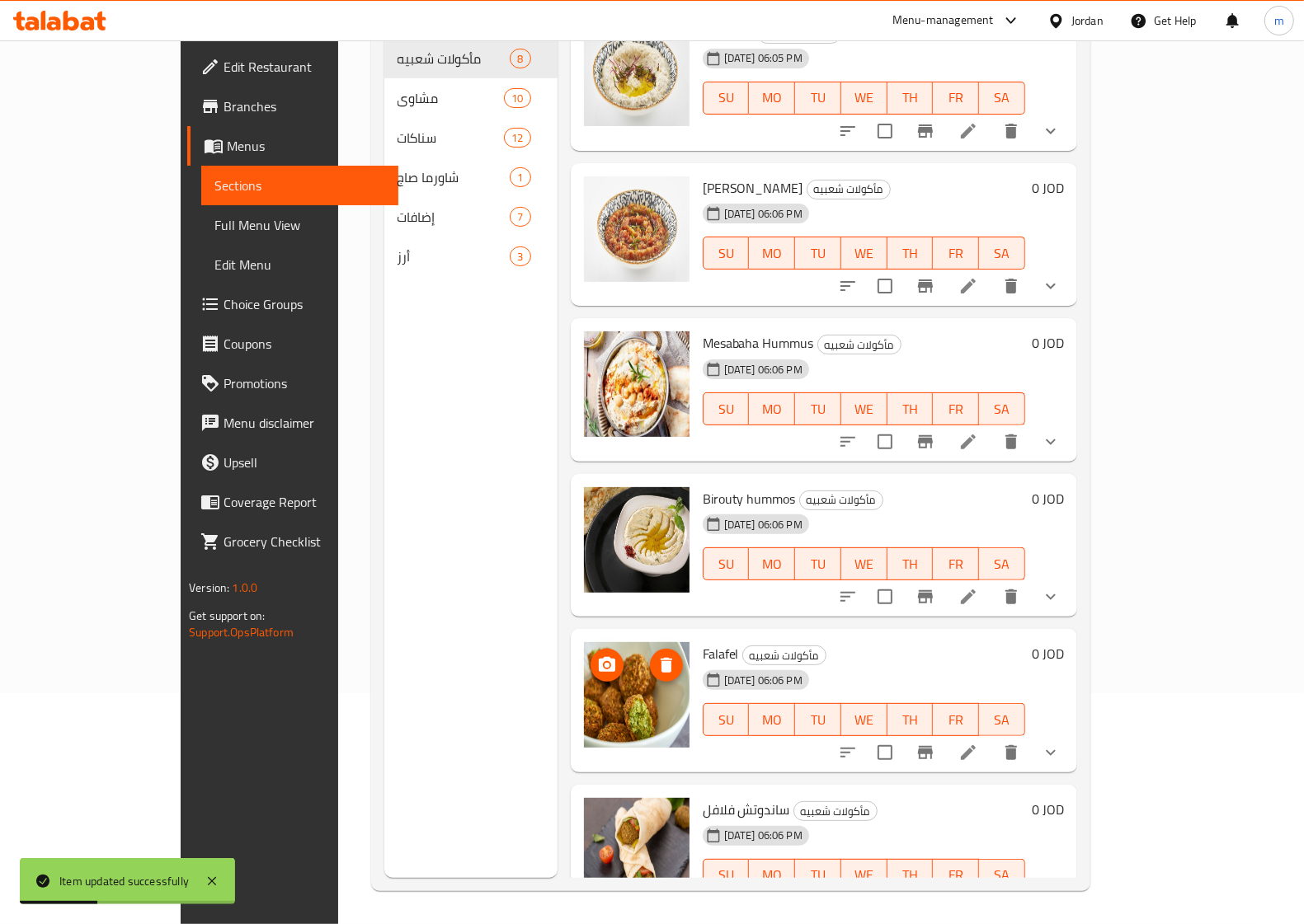
scroll to position [360, 0]
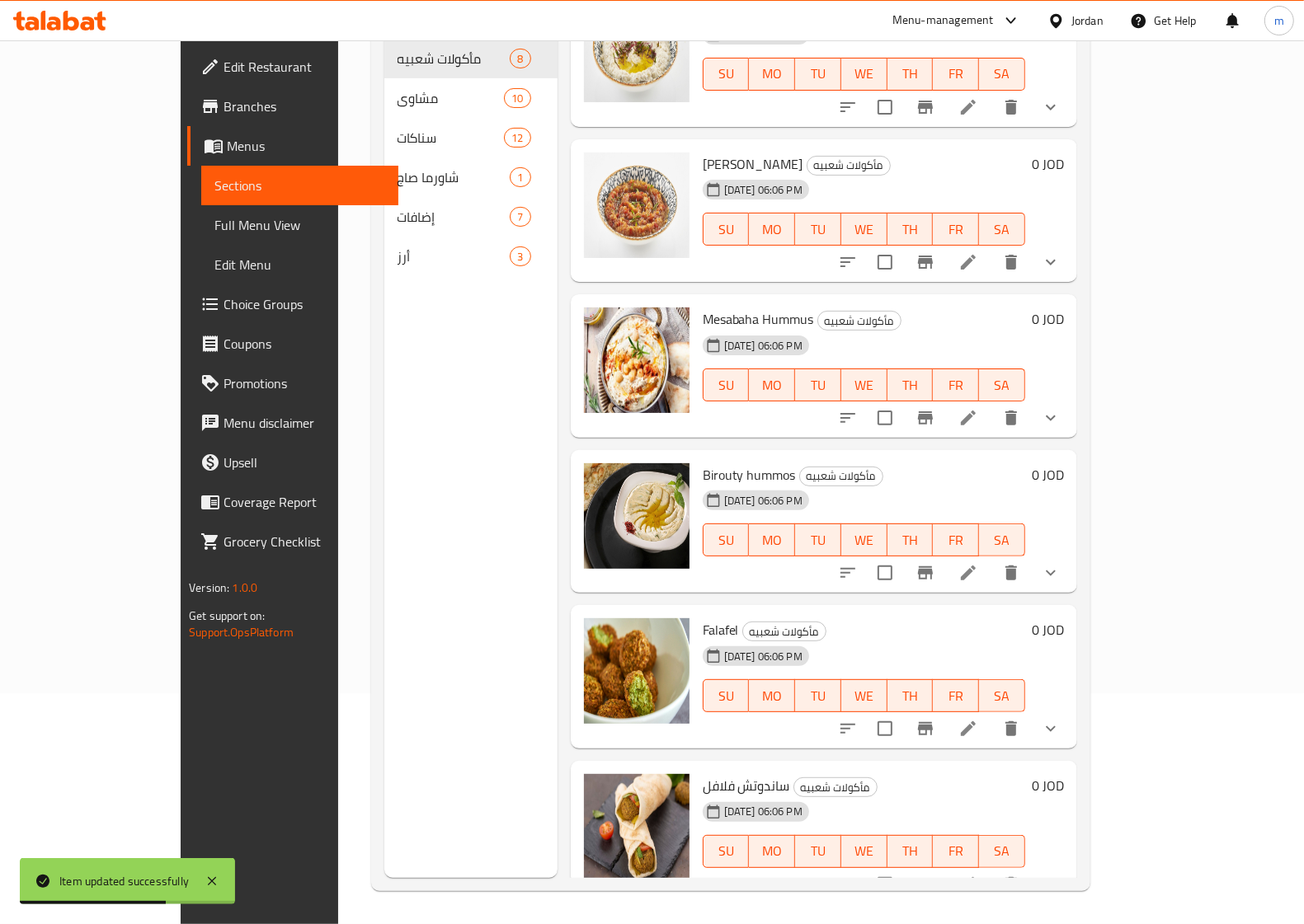
click at [976, 877] on icon at bounding box center [968, 885] width 15 height 15
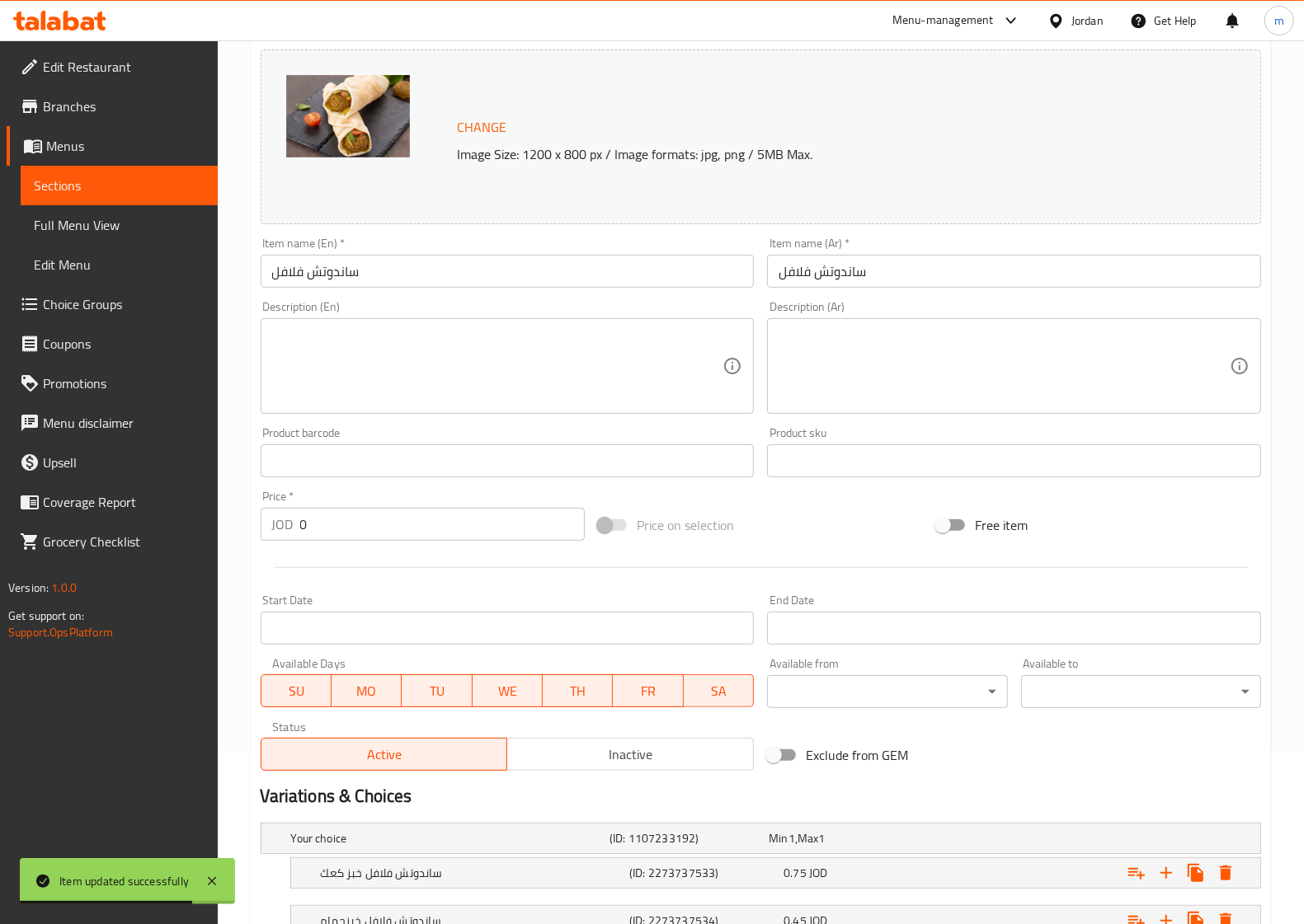
scroll to position [206, 0]
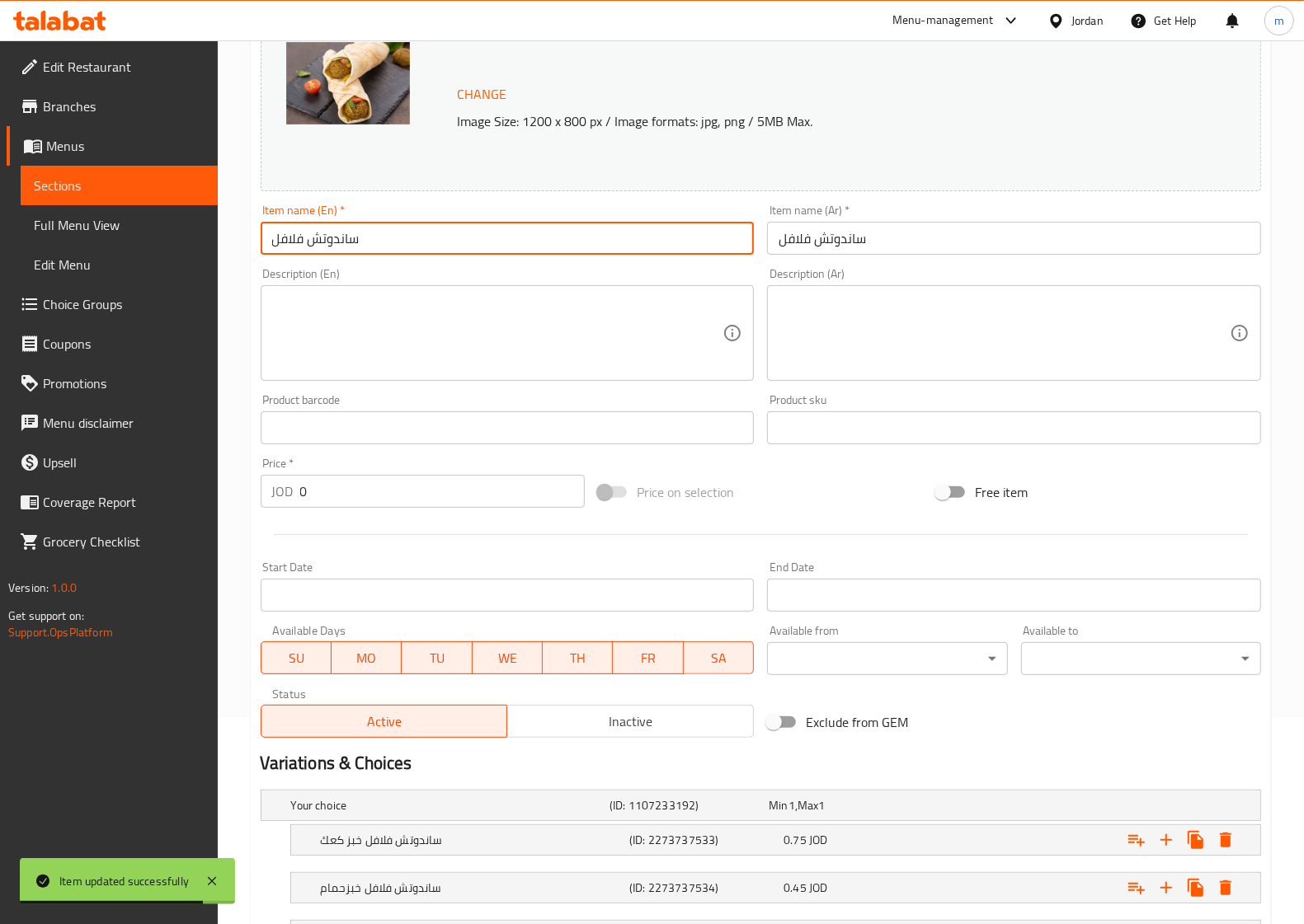
click at [482, 239] on input "ساندوتش فلافل" at bounding box center [508, 237] width 494 height 33
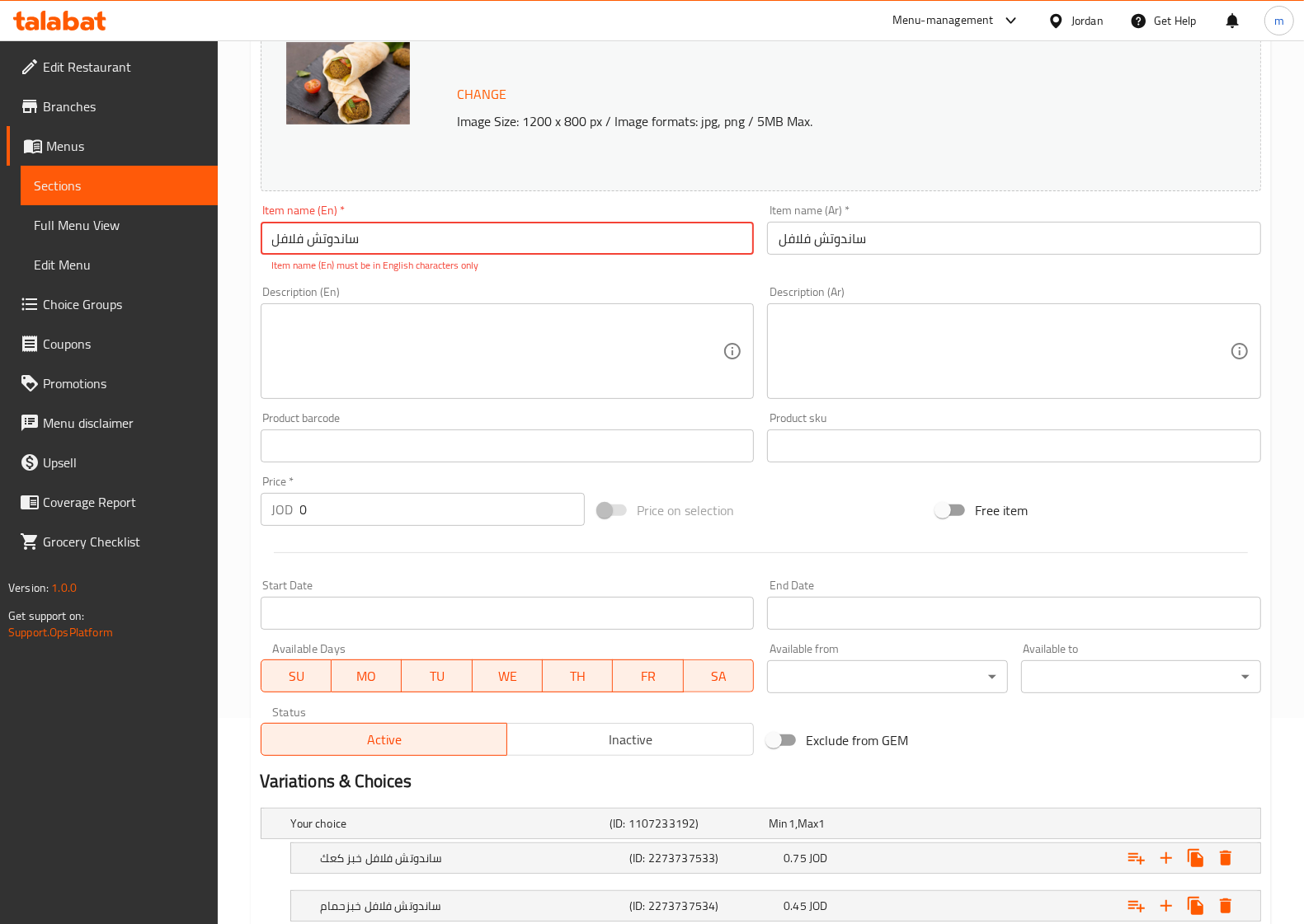
click at [381, 235] on input "ساندوتش فلافل" at bounding box center [508, 237] width 494 height 33
paste input "Falafel"
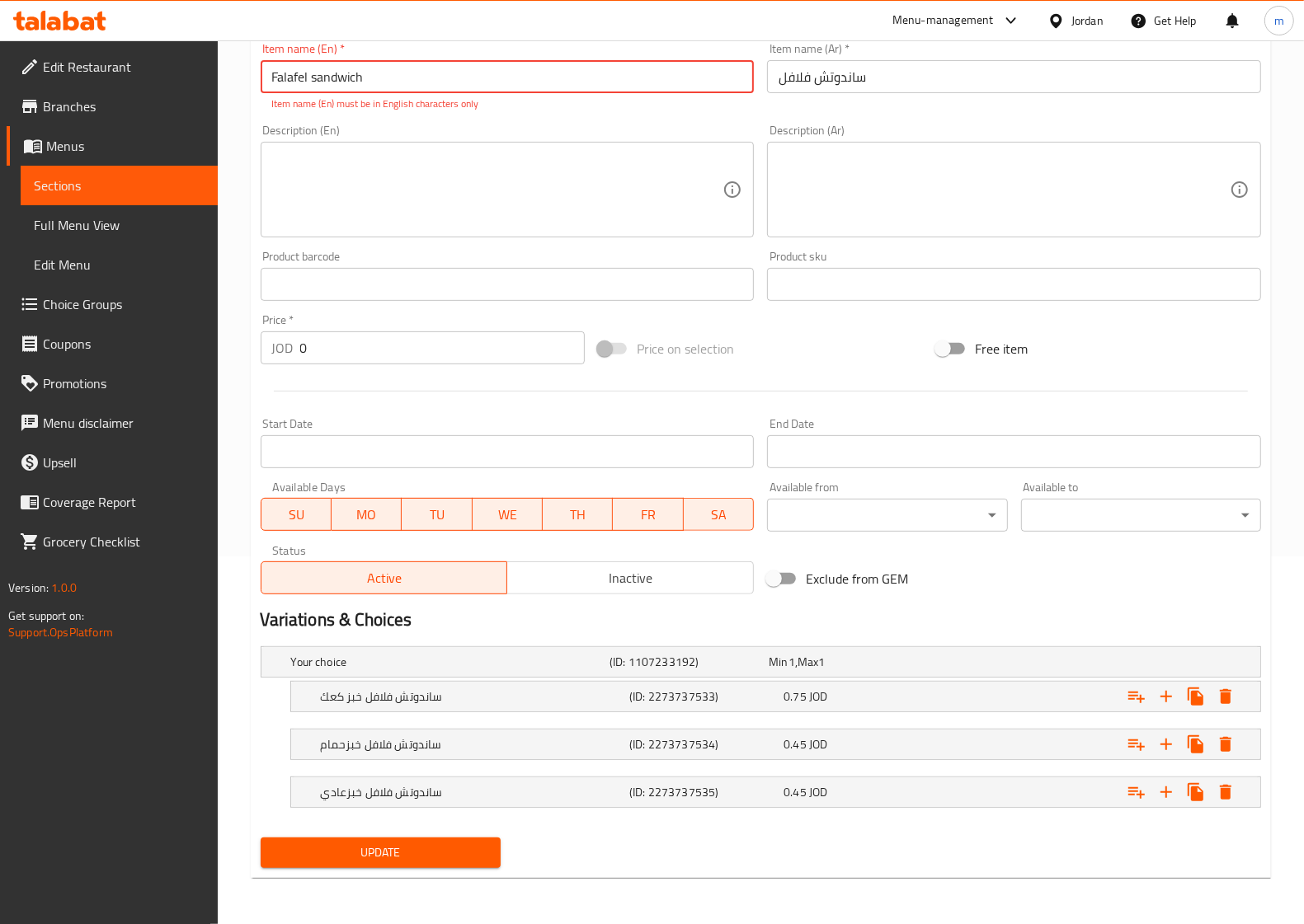
type input "Falafel sandwich"
click at [326, 850] on span "Update" at bounding box center [380, 853] width 214 height 21
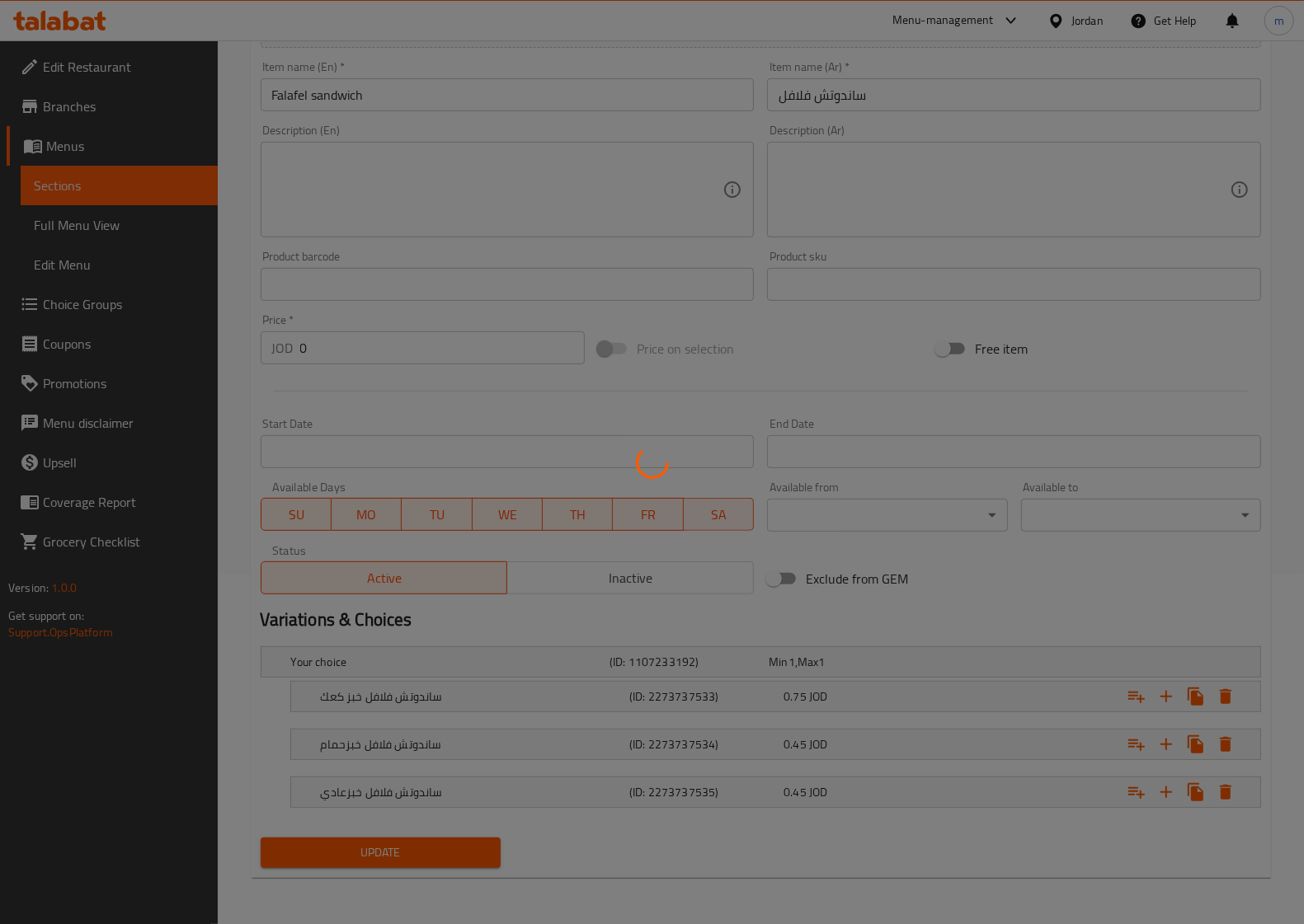
scroll to position [350, 0]
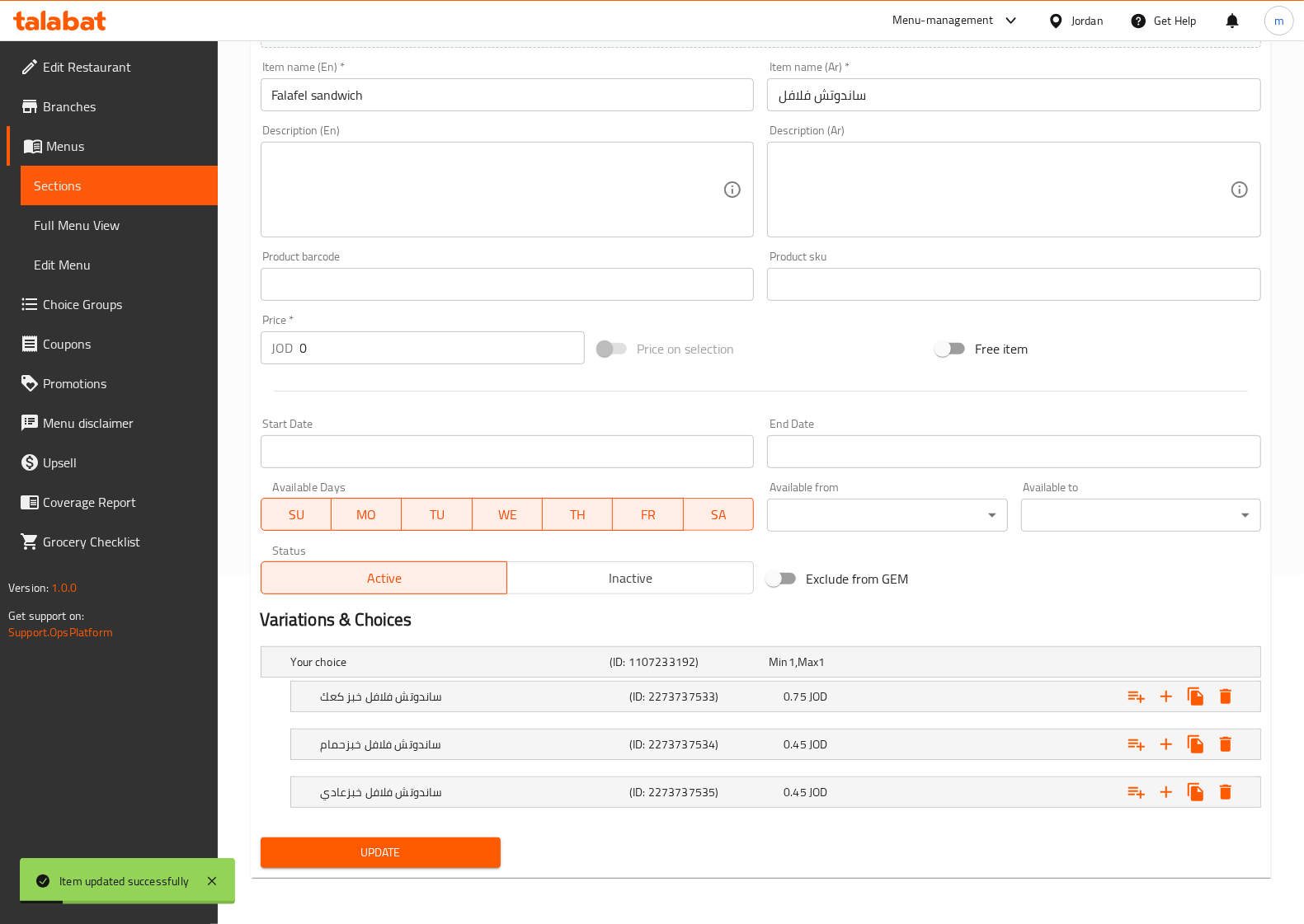
click at [141, 192] on span "Sections" at bounding box center [119, 185] width 171 height 20
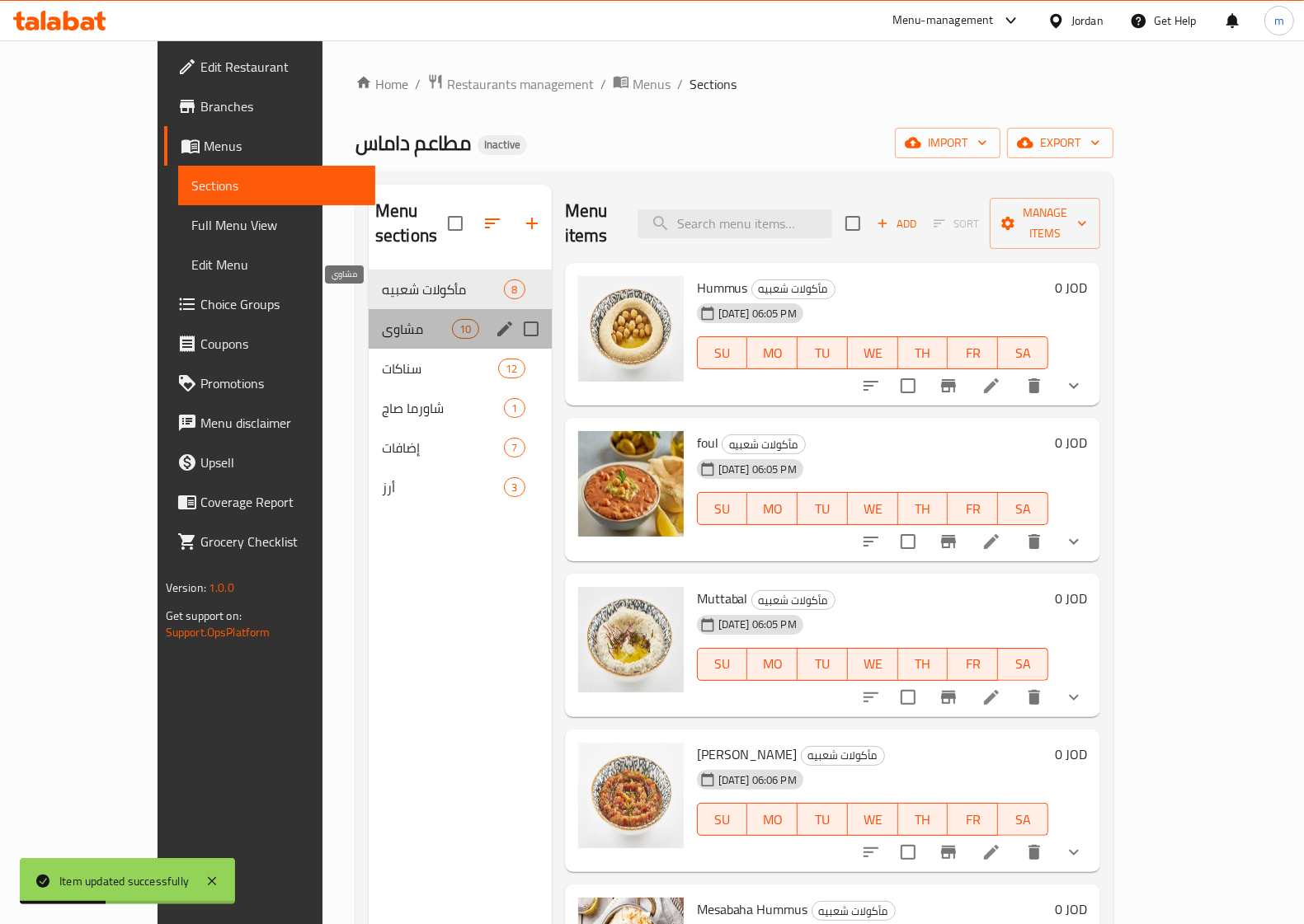
click at [382, 319] on span "مشاوي" at bounding box center [417, 328] width 70 height 20
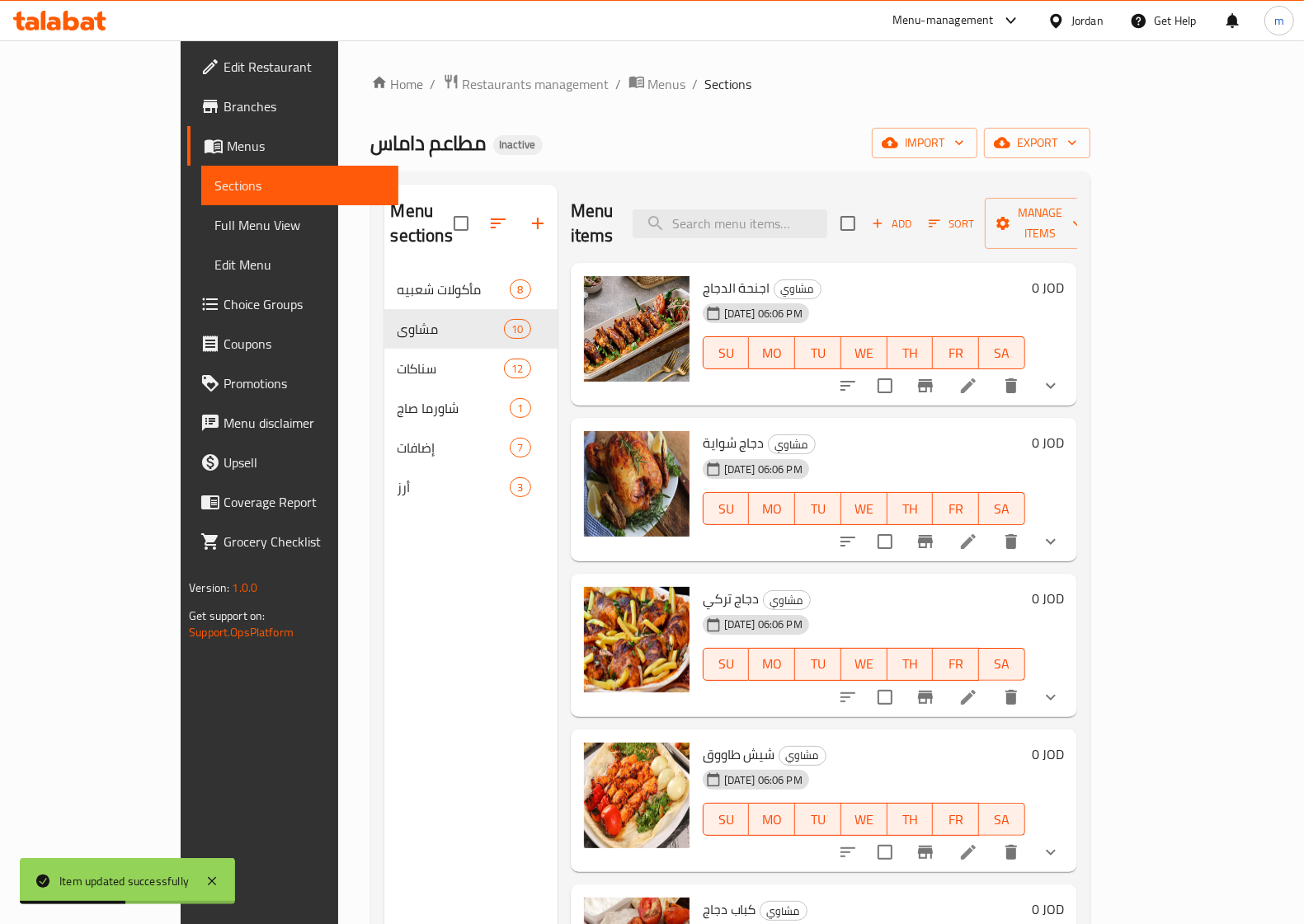
click at [703, 276] on span "اجنحة الدجاج" at bounding box center [737, 288] width 67 height 24
copy h6 "اجنحة الدجاج"
click at [992, 371] on li at bounding box center [967, 386] width 46 height 30
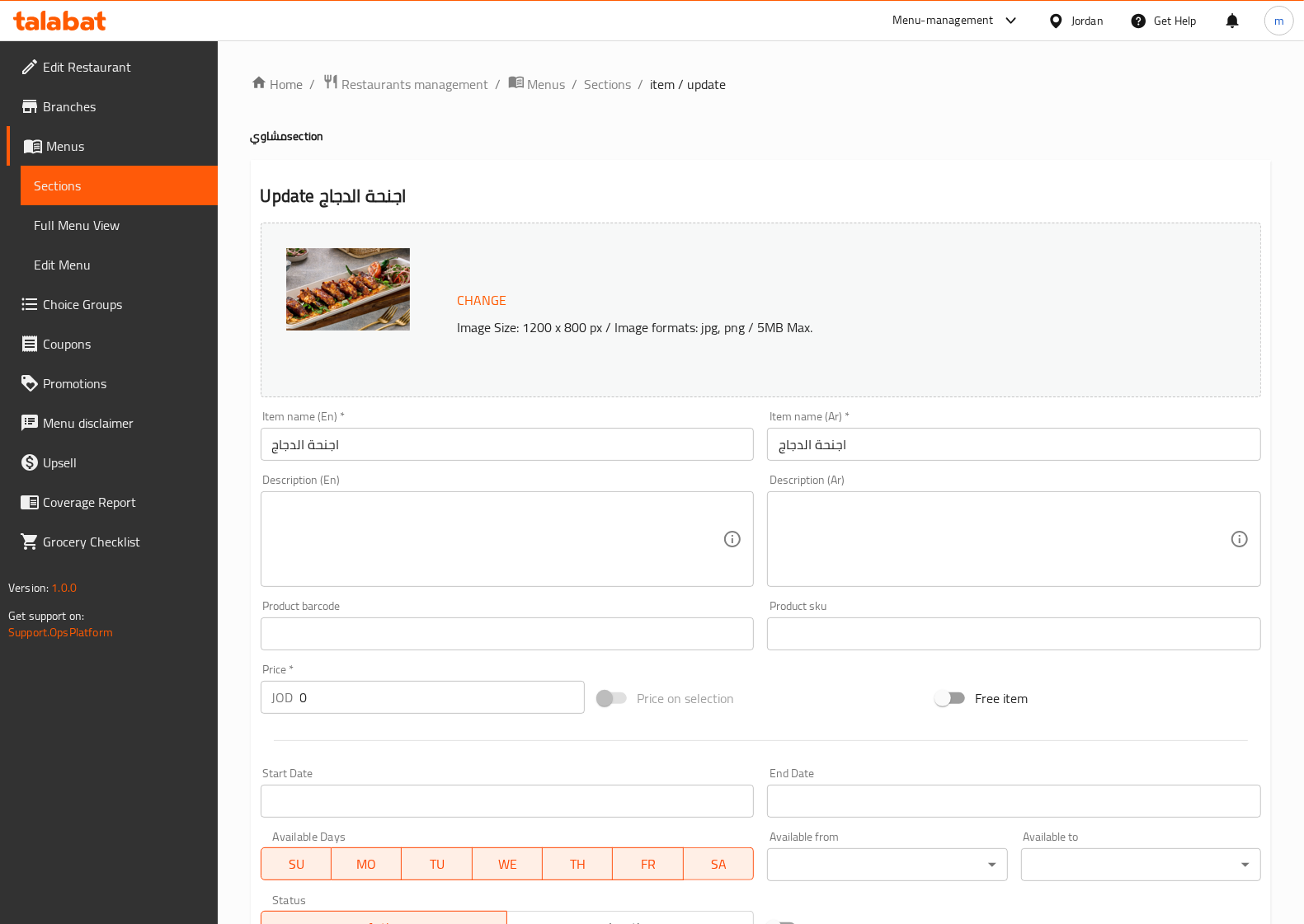
click at [396, 423] on div "Item name (En)   * اجنحة الدجاج Item name (En) *" at bounding box center [508, 435] width 494 height 50
click at [384, 437] on input "اجنحة الدجاج" at bounding box center [508, 444] width 494 height 33
paste input "Chicken Wings"
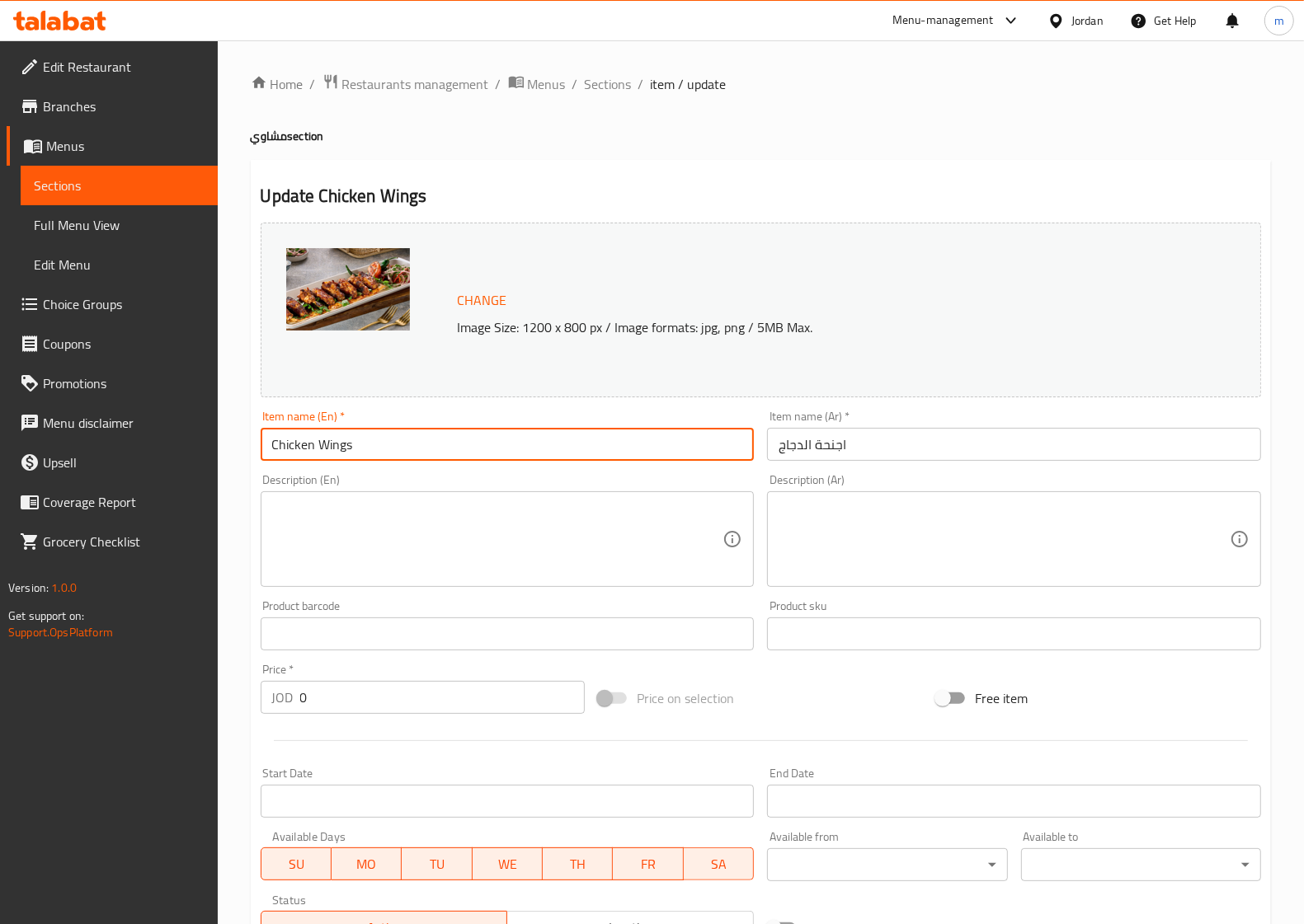
scroll to position [303, 0]
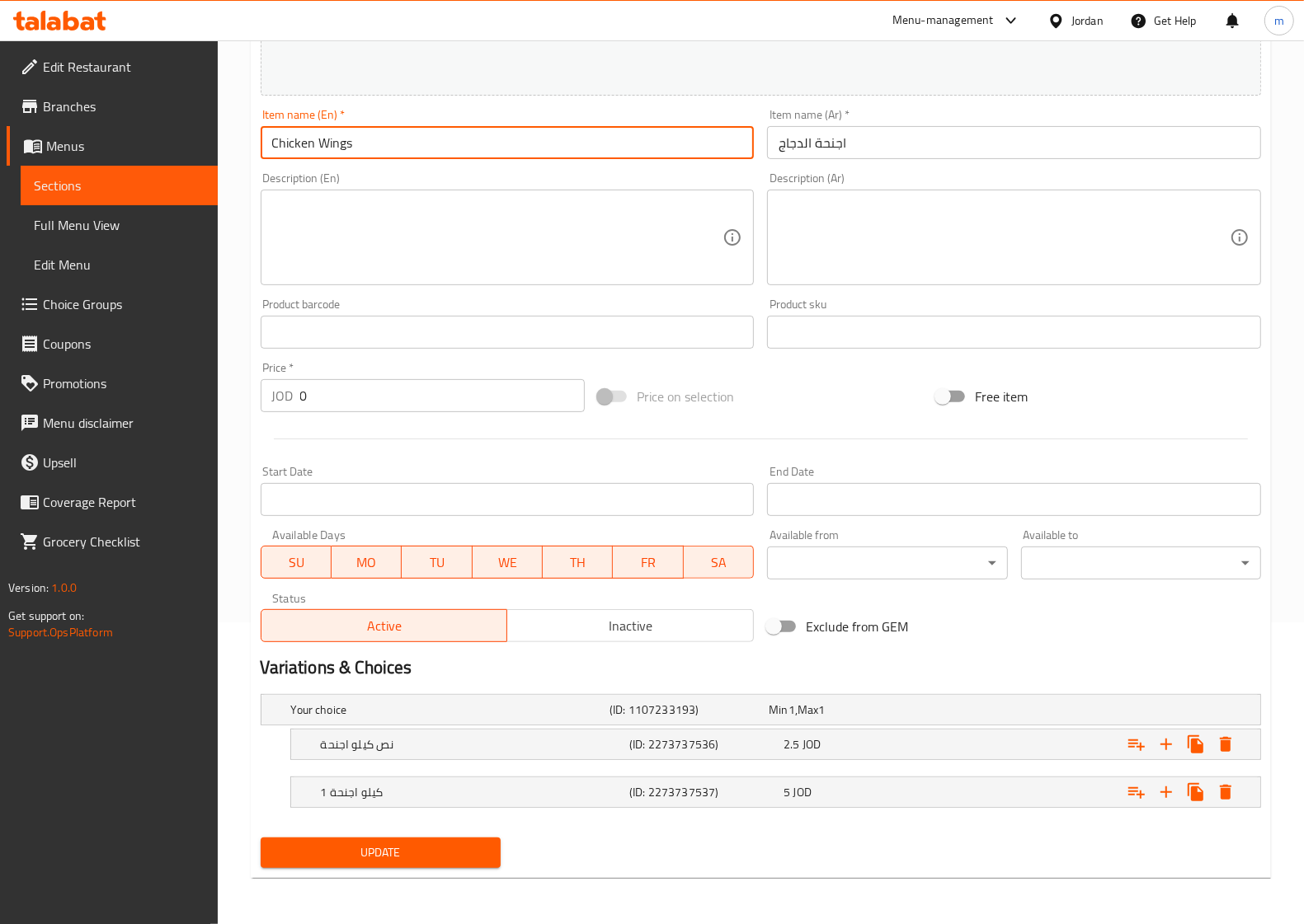
type input "Chicken Wings"
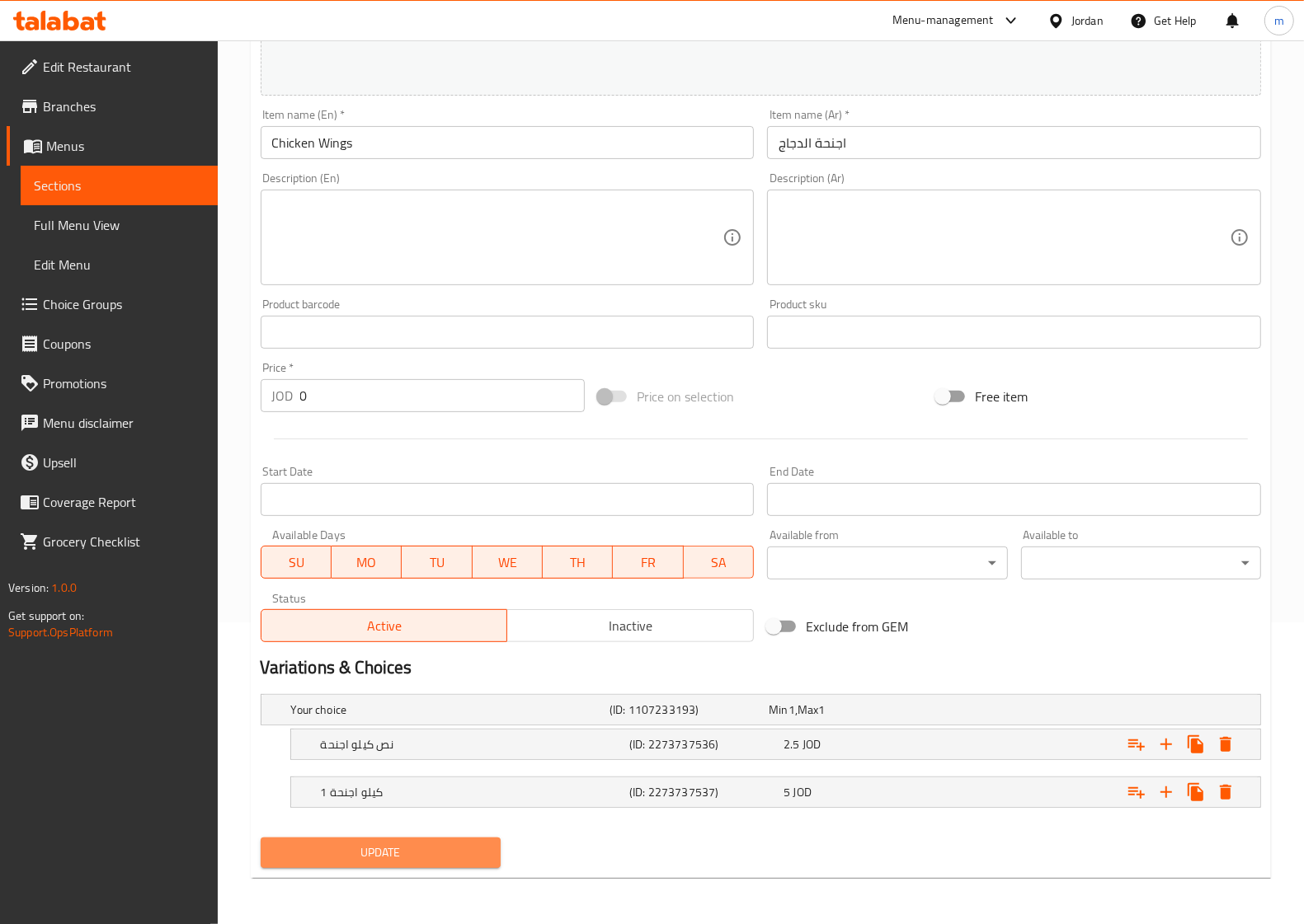
click at [372, 853] on span "Update" at bounding box center [380, 853] width 214 height 21
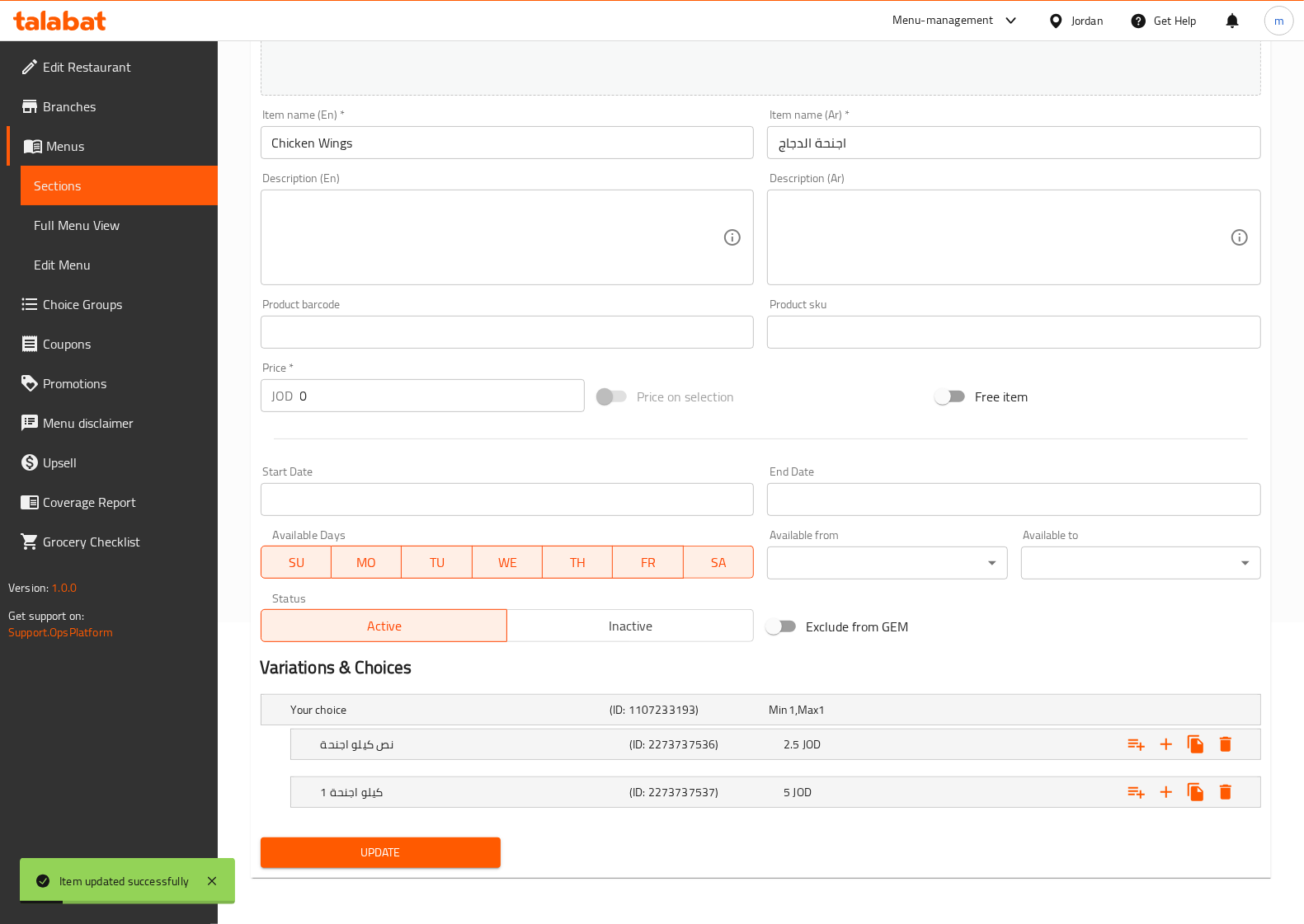
click at [79, 184] on span "Sections" at bounding box center [119, 185] width 171 height 20
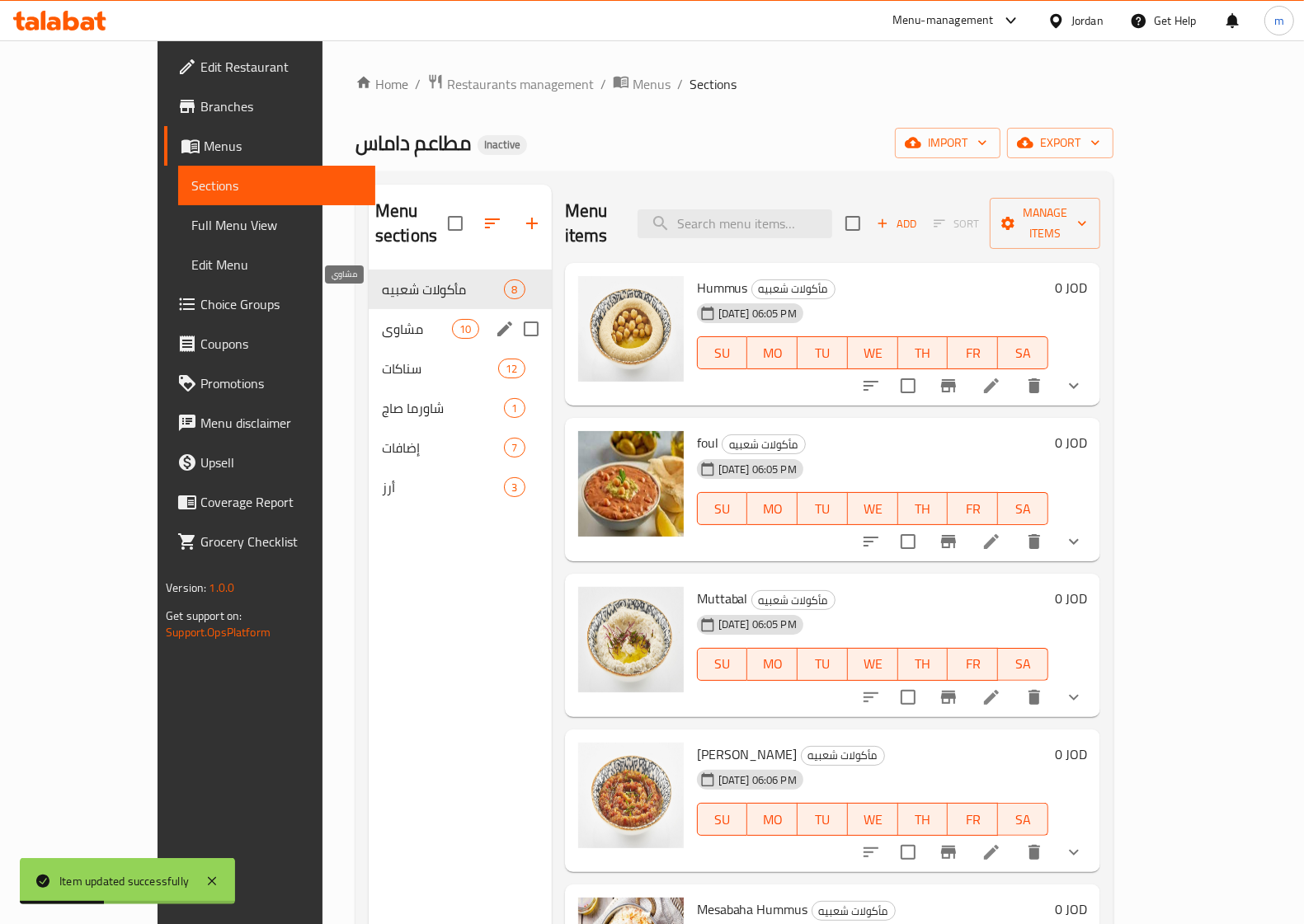
click at [382, 319] on span "مشاوي" at bounding box center [417, 328] width 70 height 20
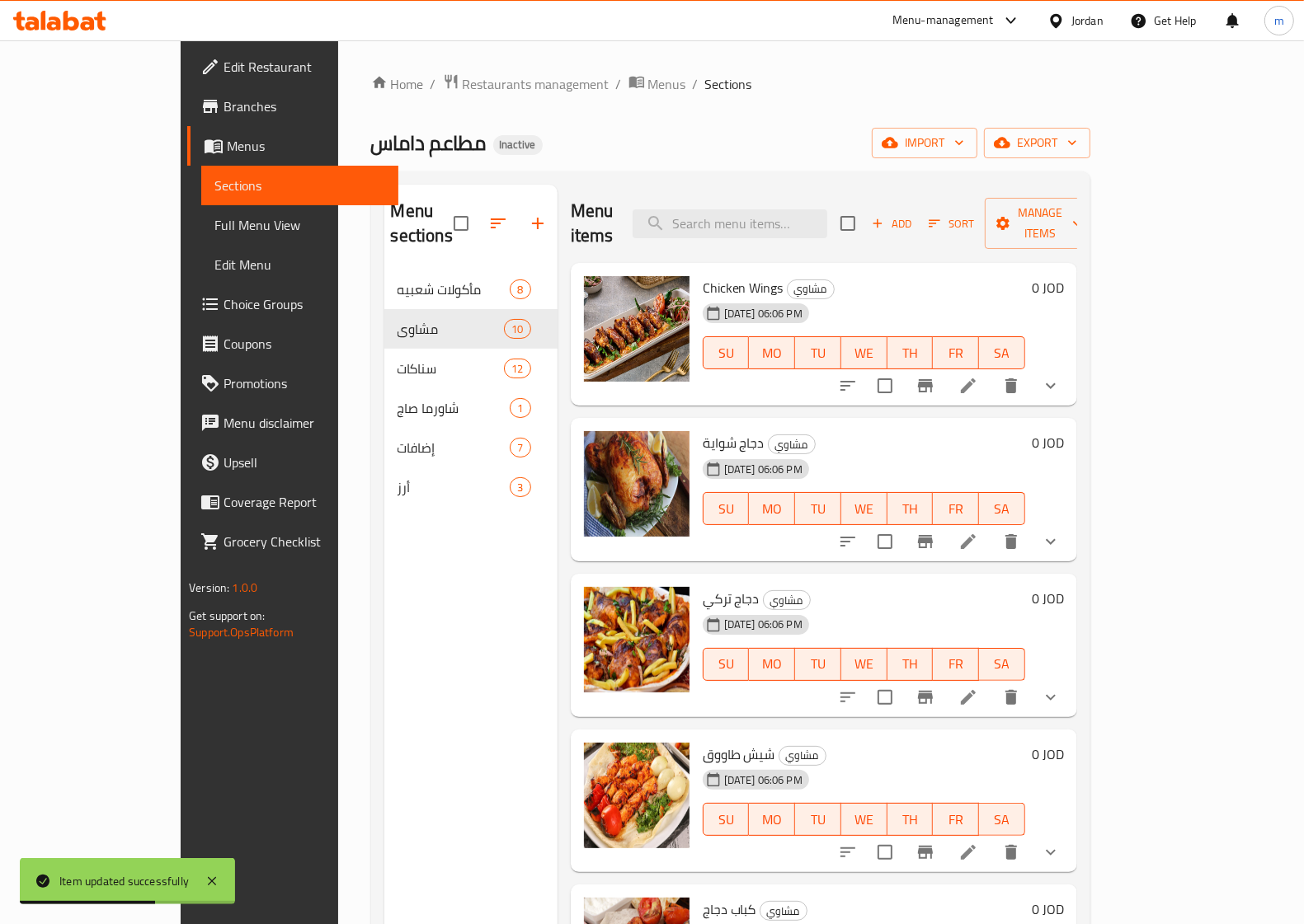
click at [992, 527] on li at bounding box center [967, 542] width 46 height 30
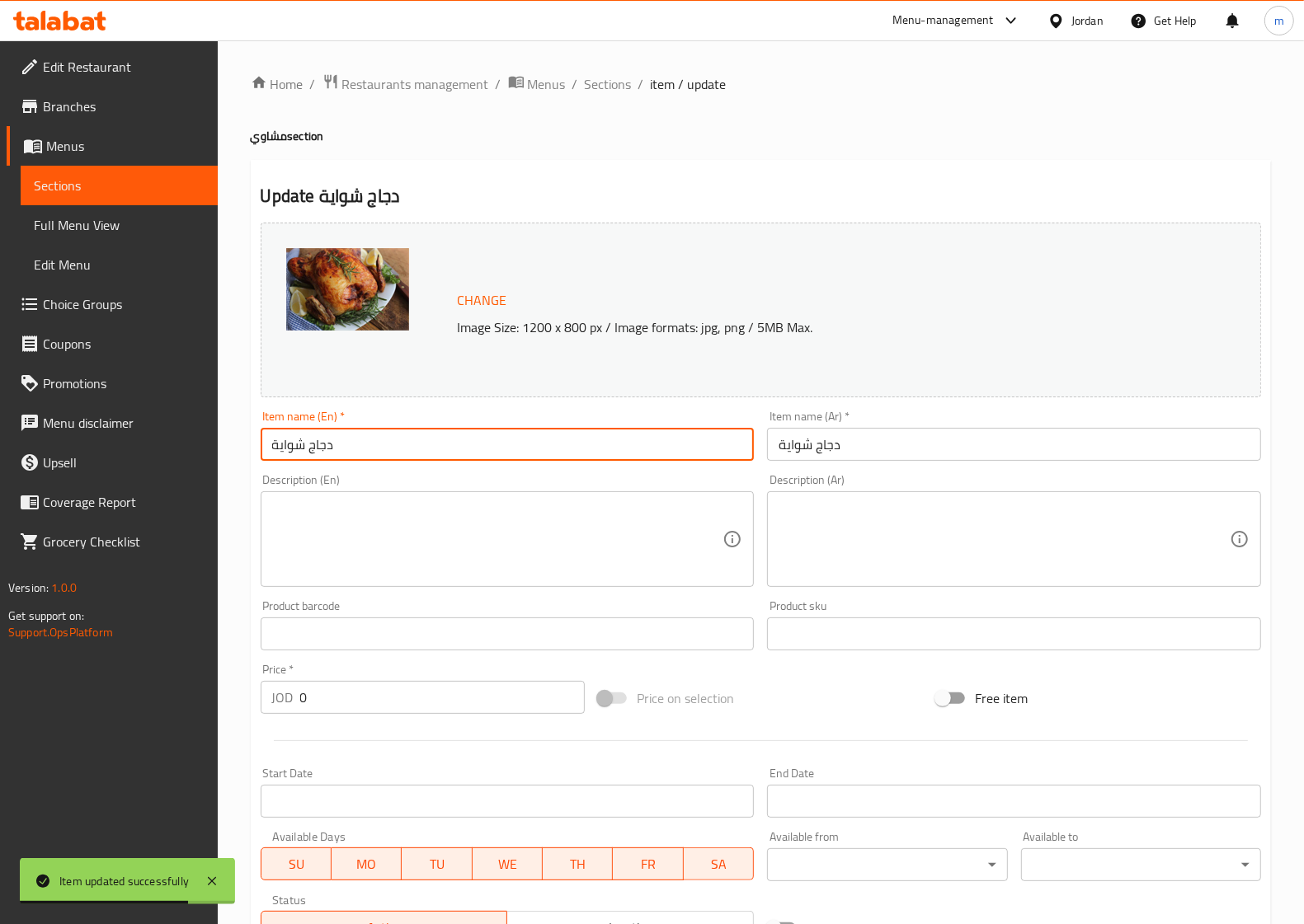
click at [466, 445] on input "دجاج شواية" at bounding box center [508, 444] width 494 height 33
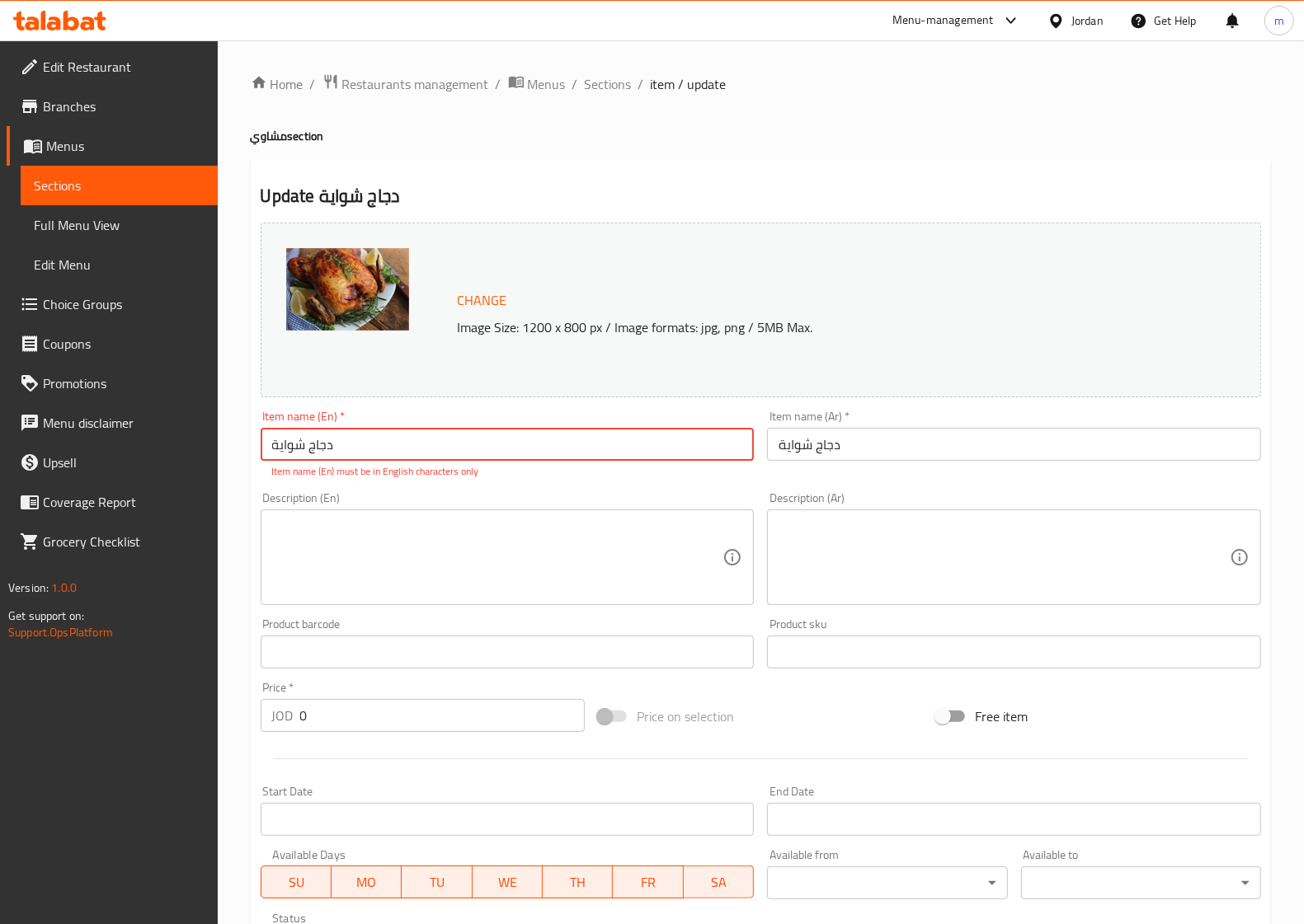
click at [381, 446] on input "دجاج شواية" at bounding box center [508, 444] width 494 height 33
paste input "Shawaya"
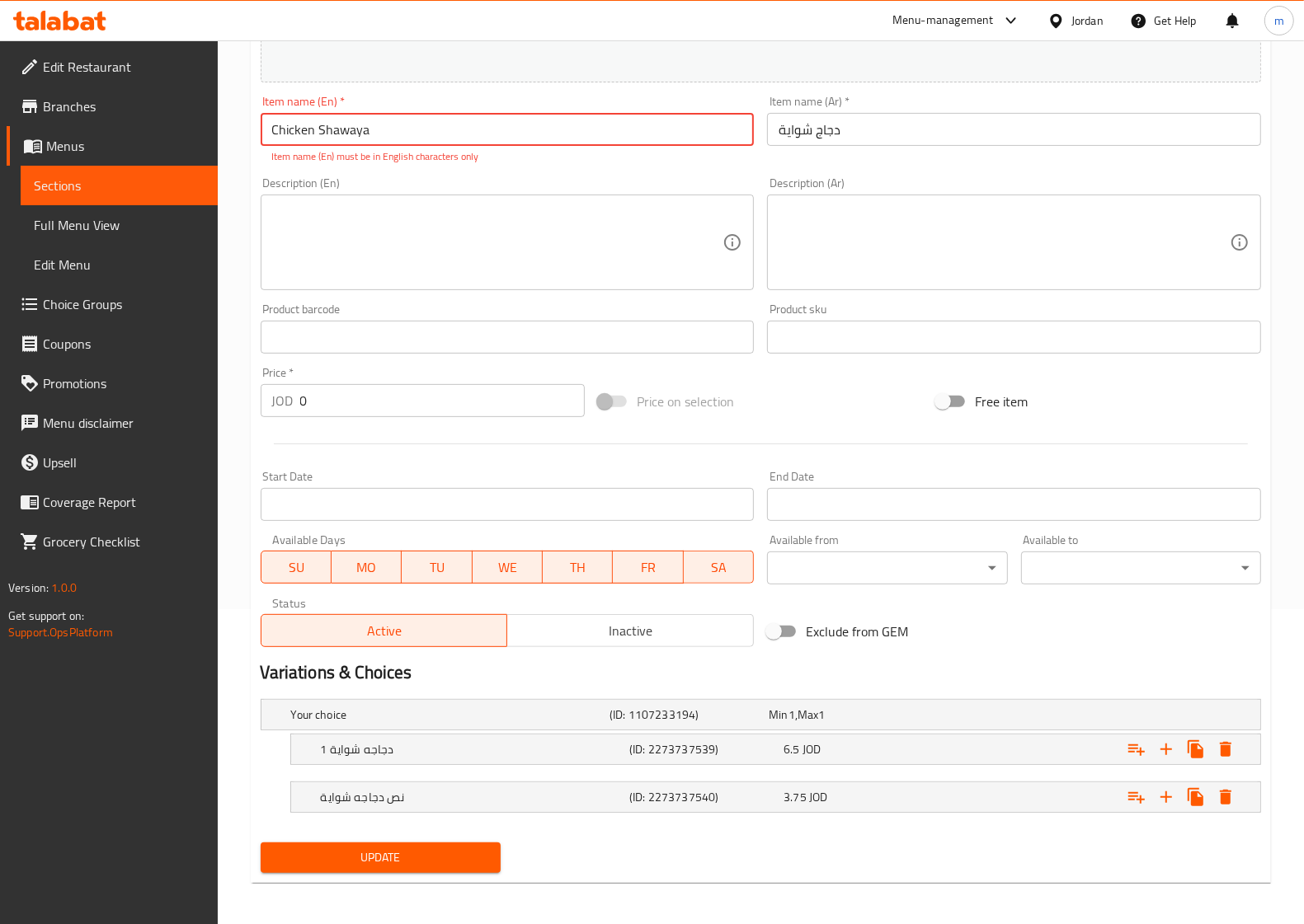
scroll to position [320, 0]
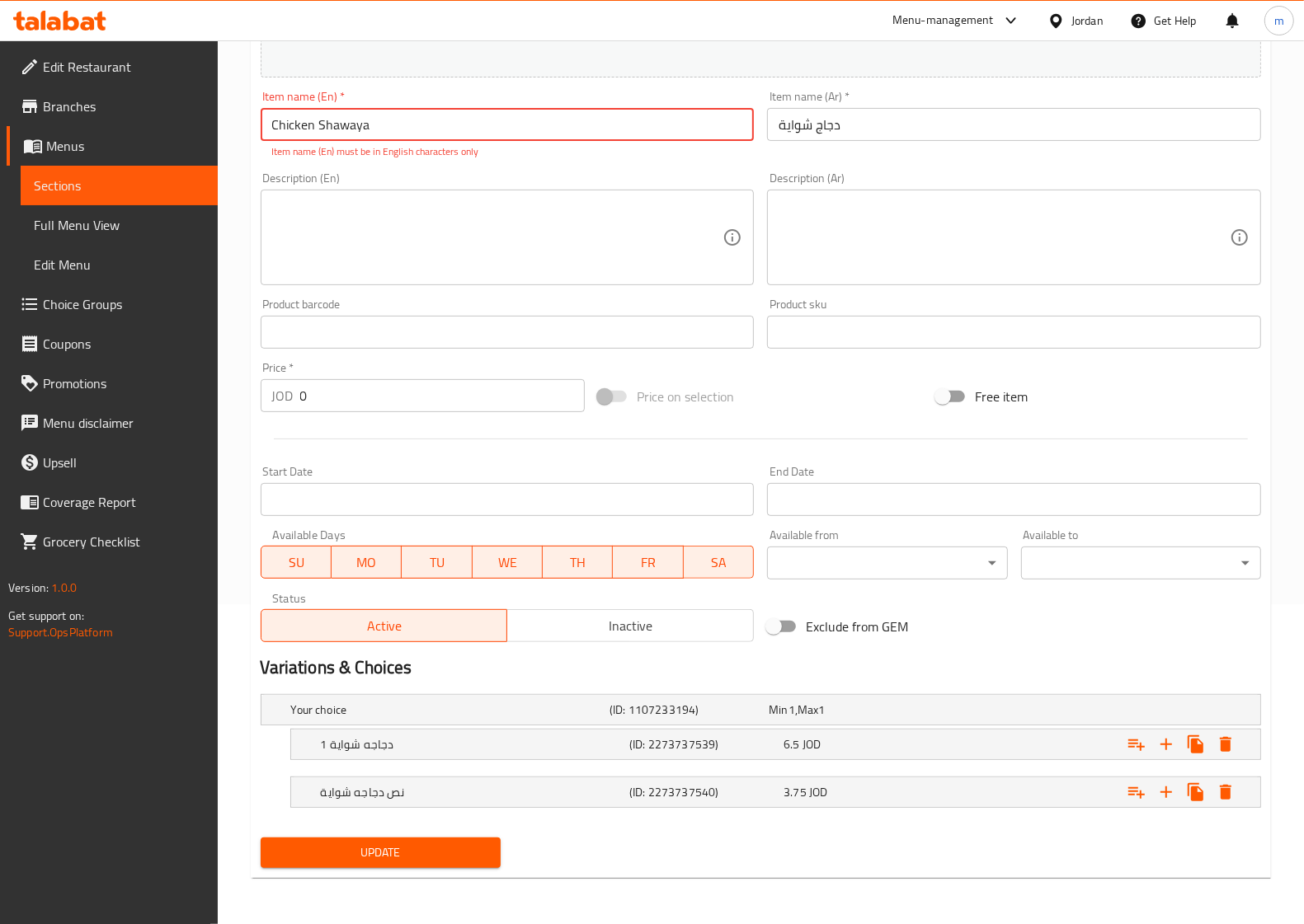
type input "Chicken Shawaya"
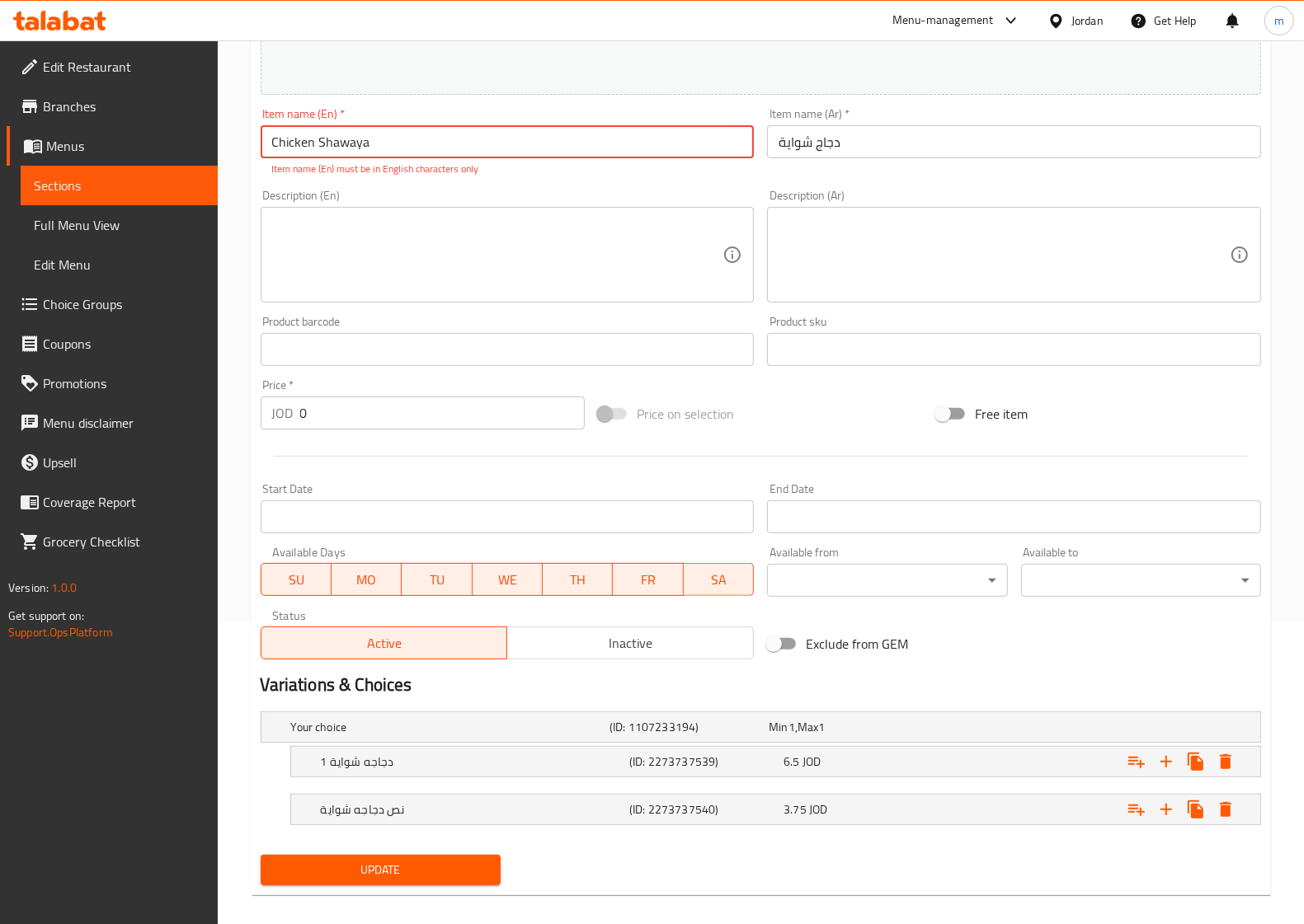
click at [415, 860] on span "Update" at bounding box center [380, 870] width 214 height 21
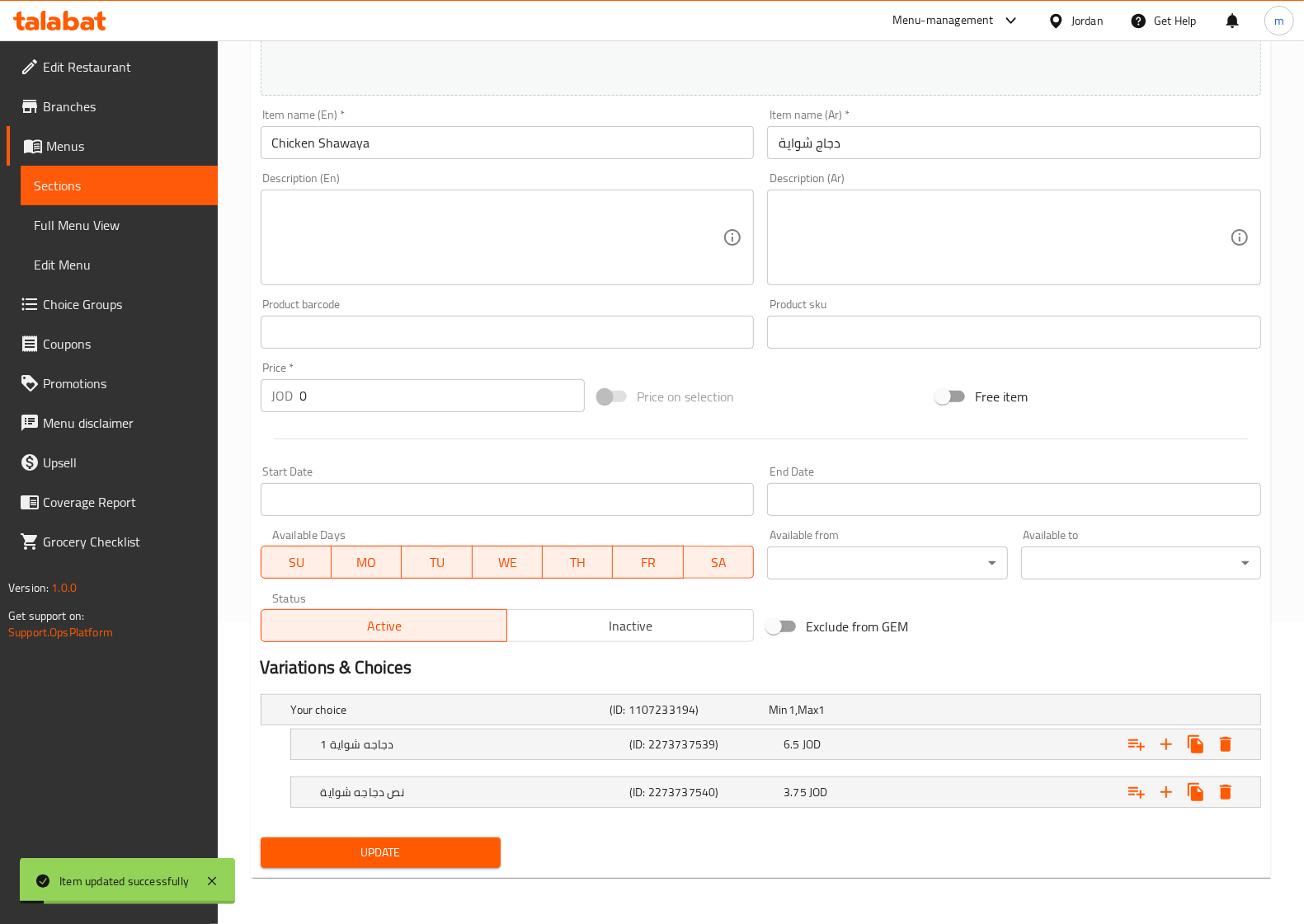
click at [155, 191] on span "Sections" at bounding box center [119, 185] width 171 height 20
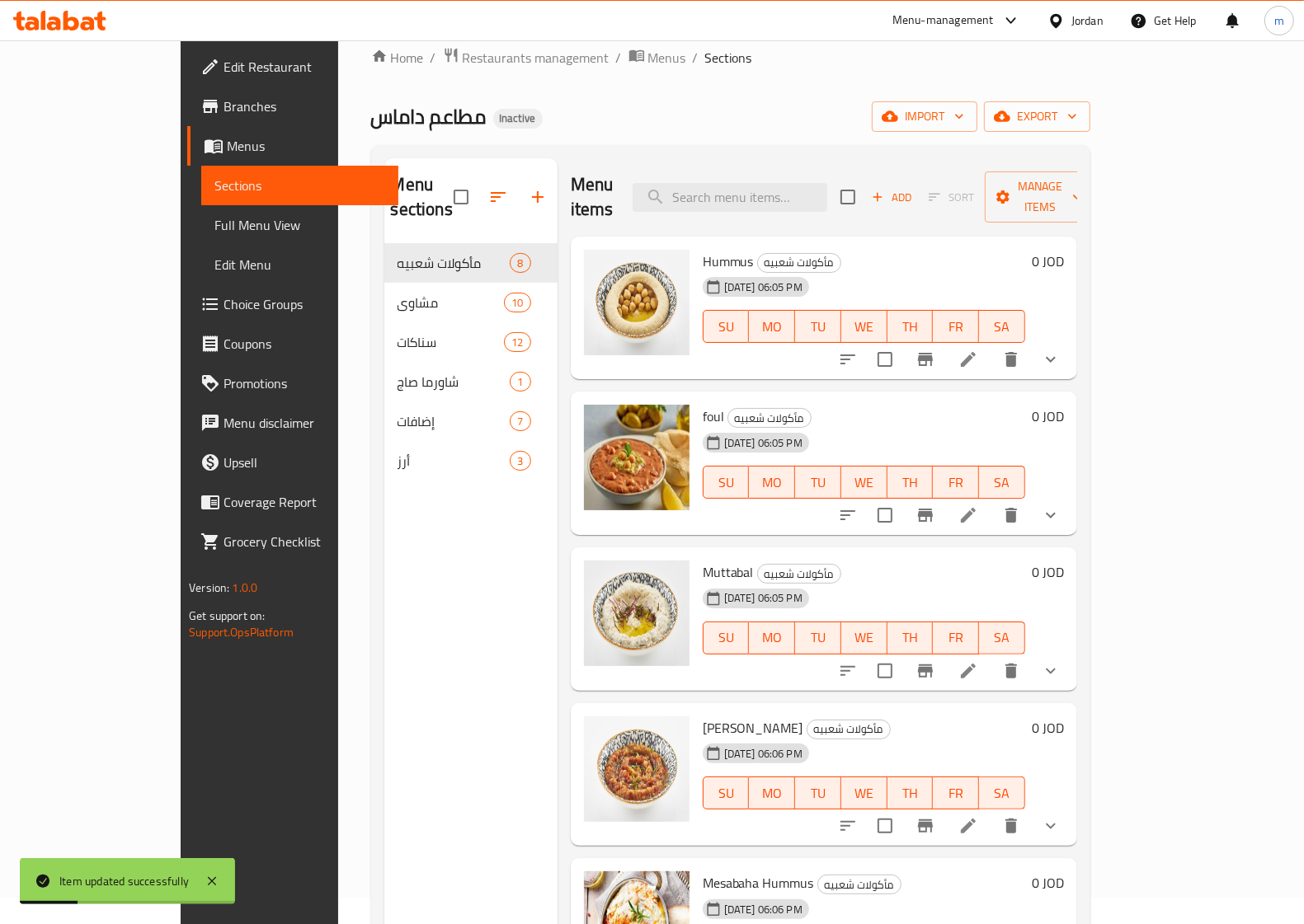
scroll to position [25, 0]
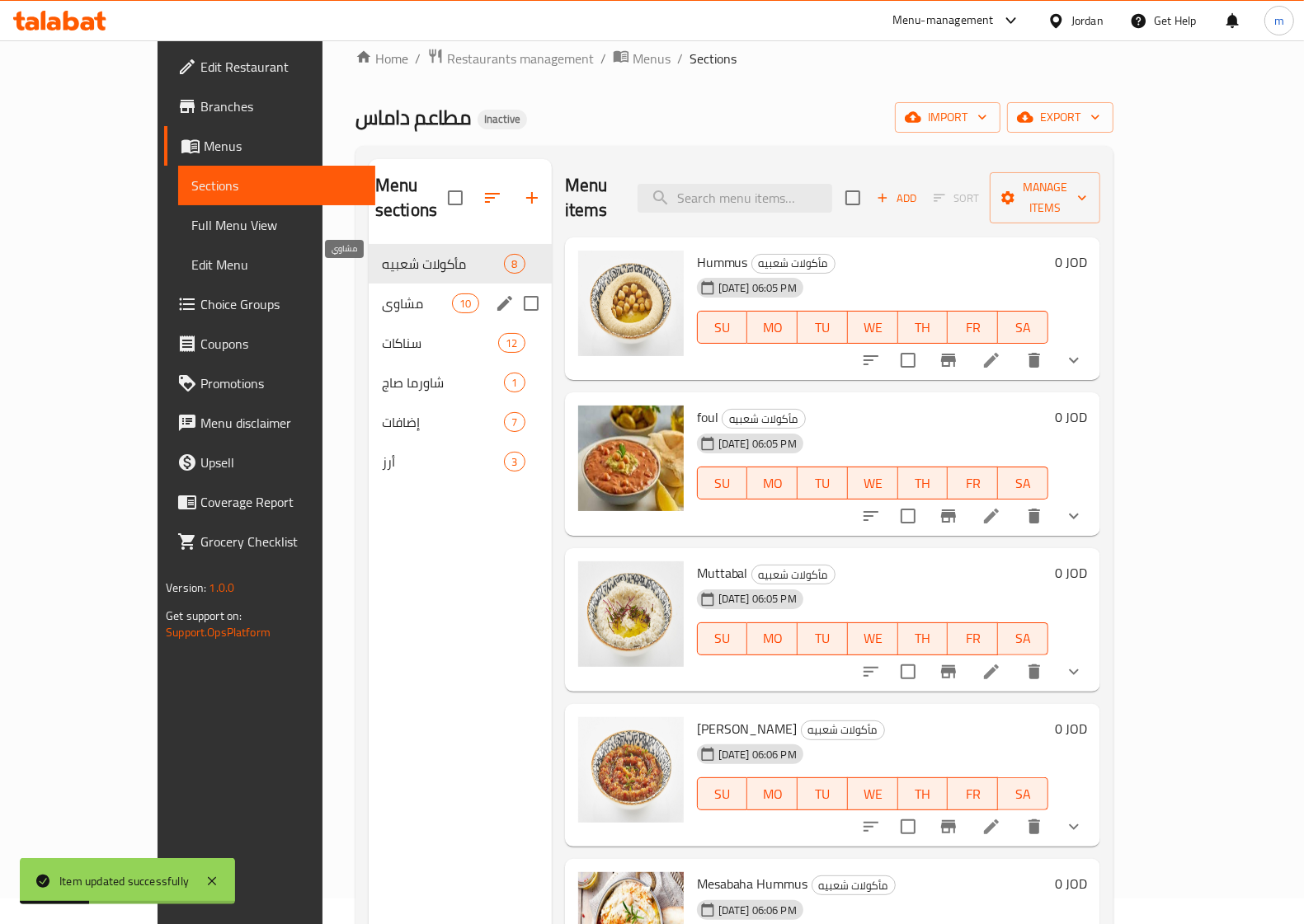
click at [382, 293] on span "مشاوي" at bounding box center [417, 303] width 70 height 20
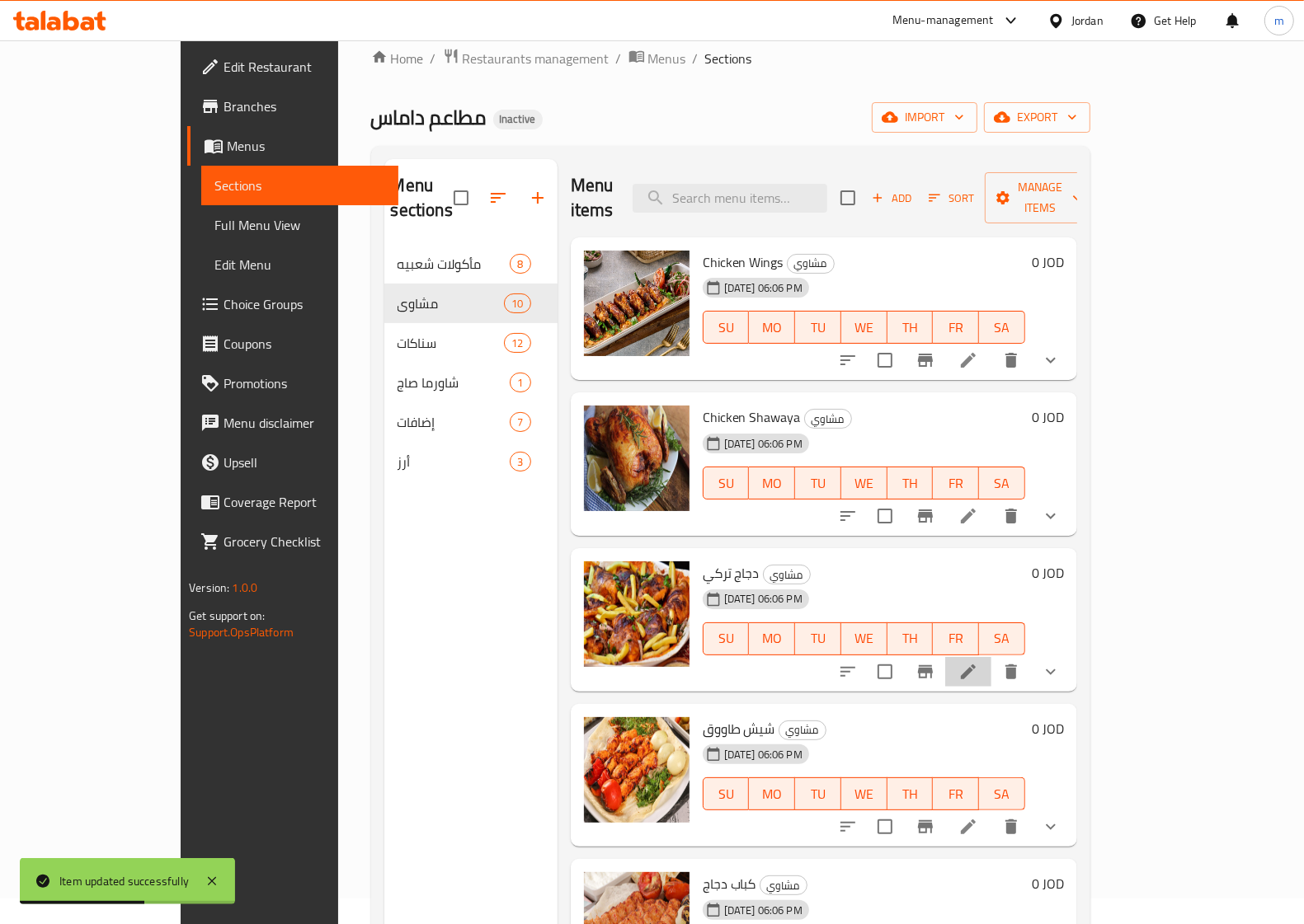
click at [992, 657] on li at bounding box center [967, 672] width 46 height 30
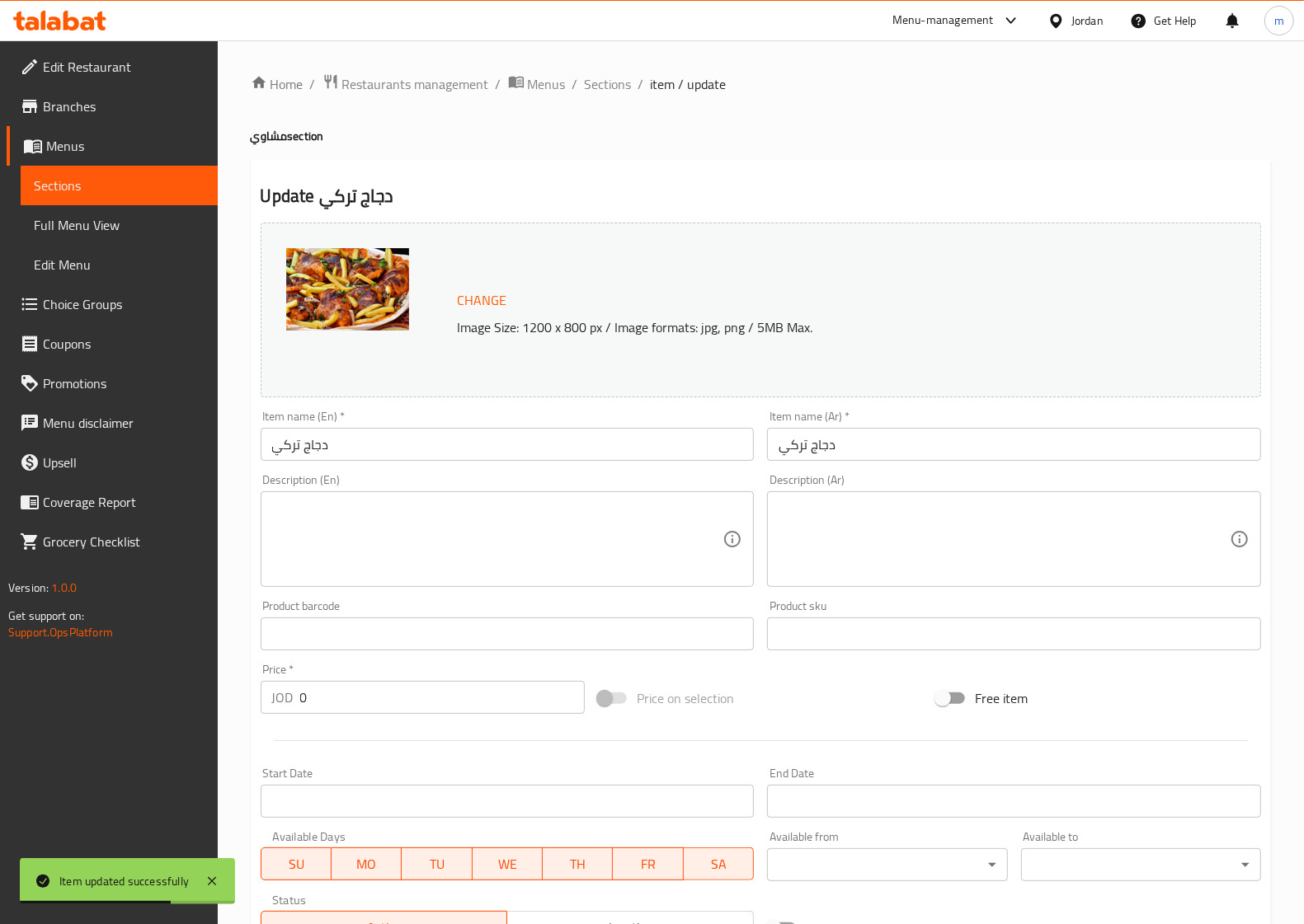
click at [503, 459] on input "دجاج تركي" at bounding box center [508, 444] width 494 height 33
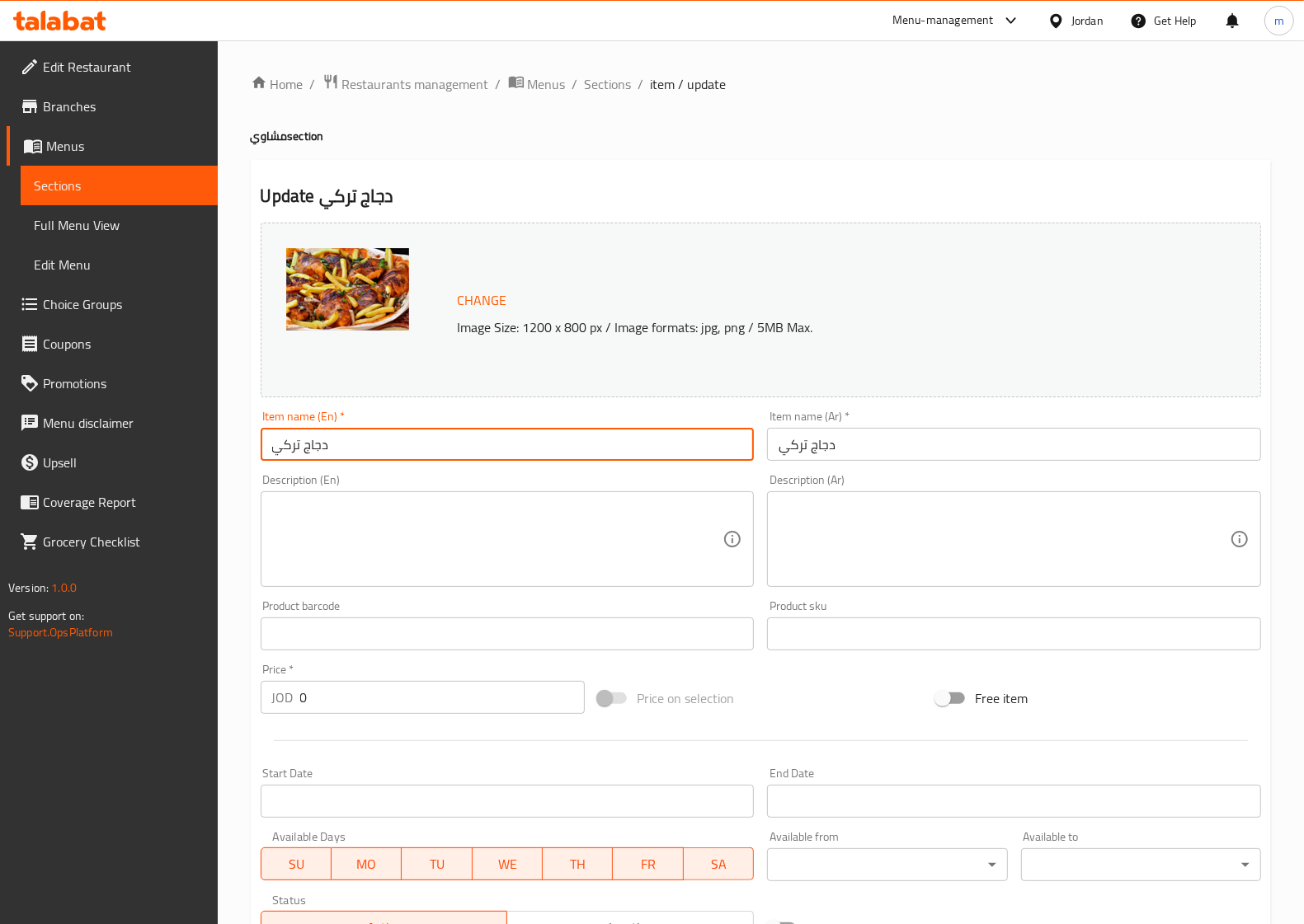
click at [503, 459] on input "دجاج تركي" at bounding box center [508, 444] width 494 height 33
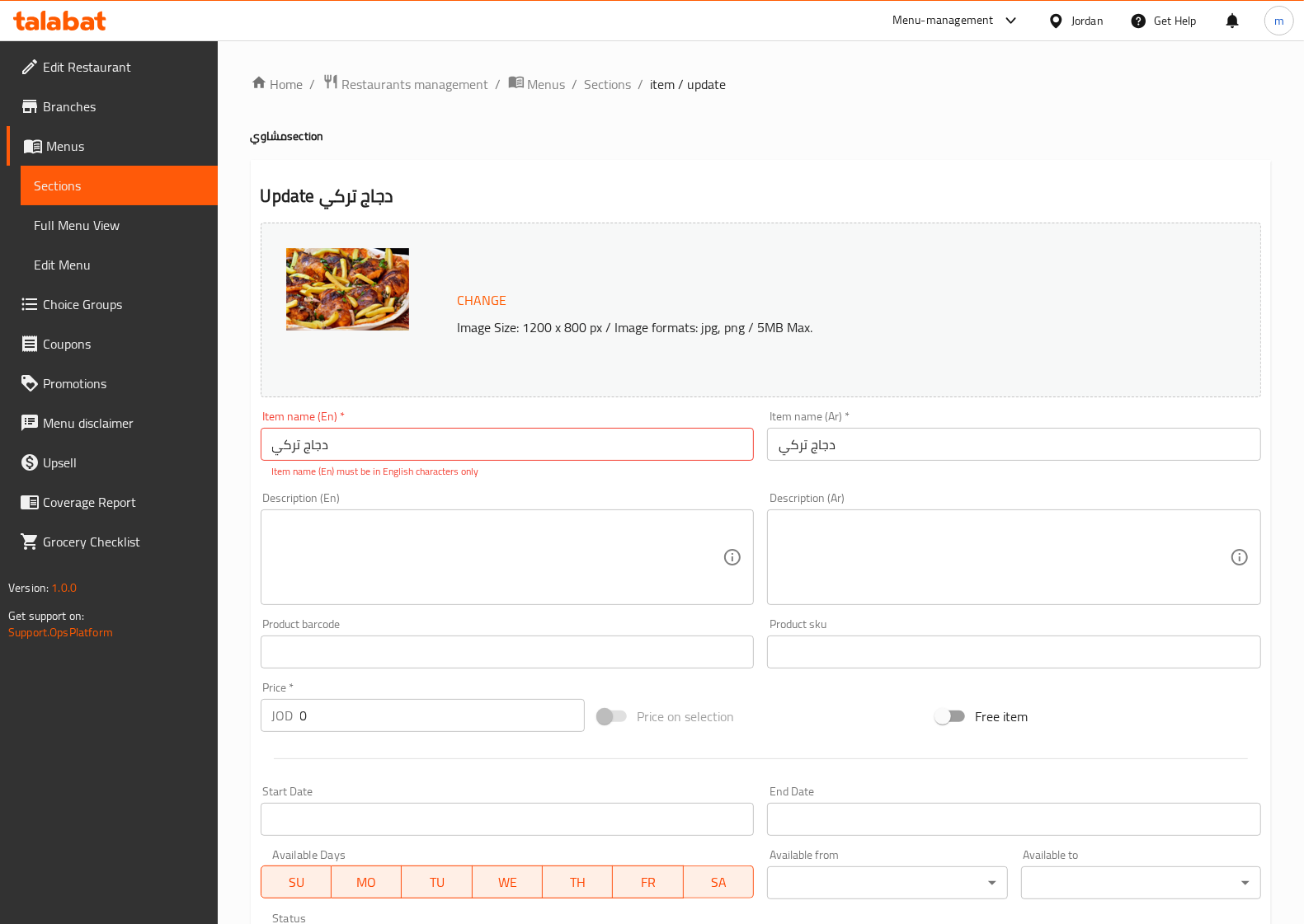
click at [372, 438] on input "دجاج تركي" at bounding box center [508, 444] width 494 height 33
paste input "Smoked Turkey"
click at [298, 446] on input "Smoked Turkey" at bounding box center [508, 444] width 494 height 33
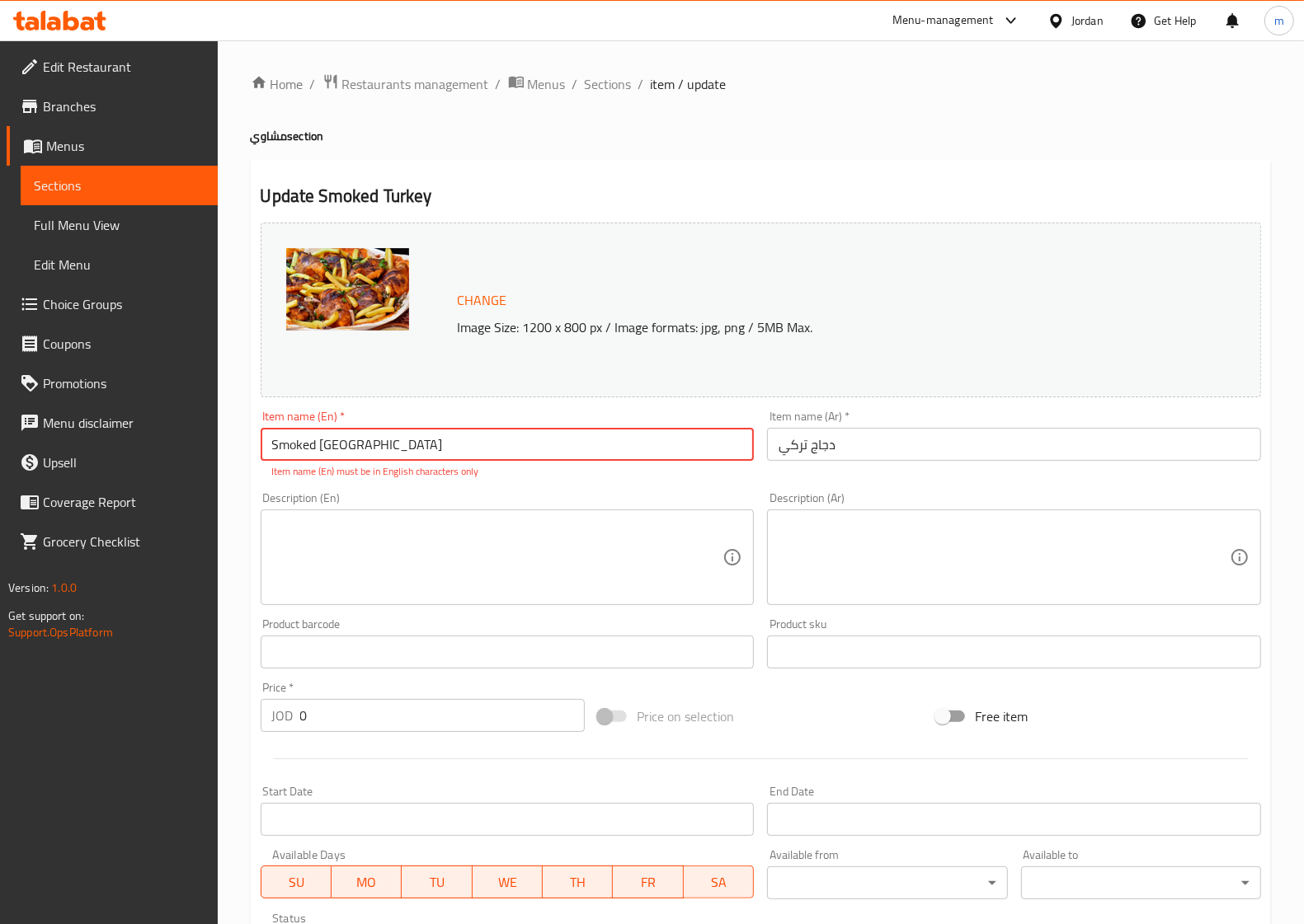
click at [298, 446] on input "Smoked Turkey" at bounding box center [508, 444] width 494 height 33
type input "Chicken [GEOGRAPHIC_DATA]"
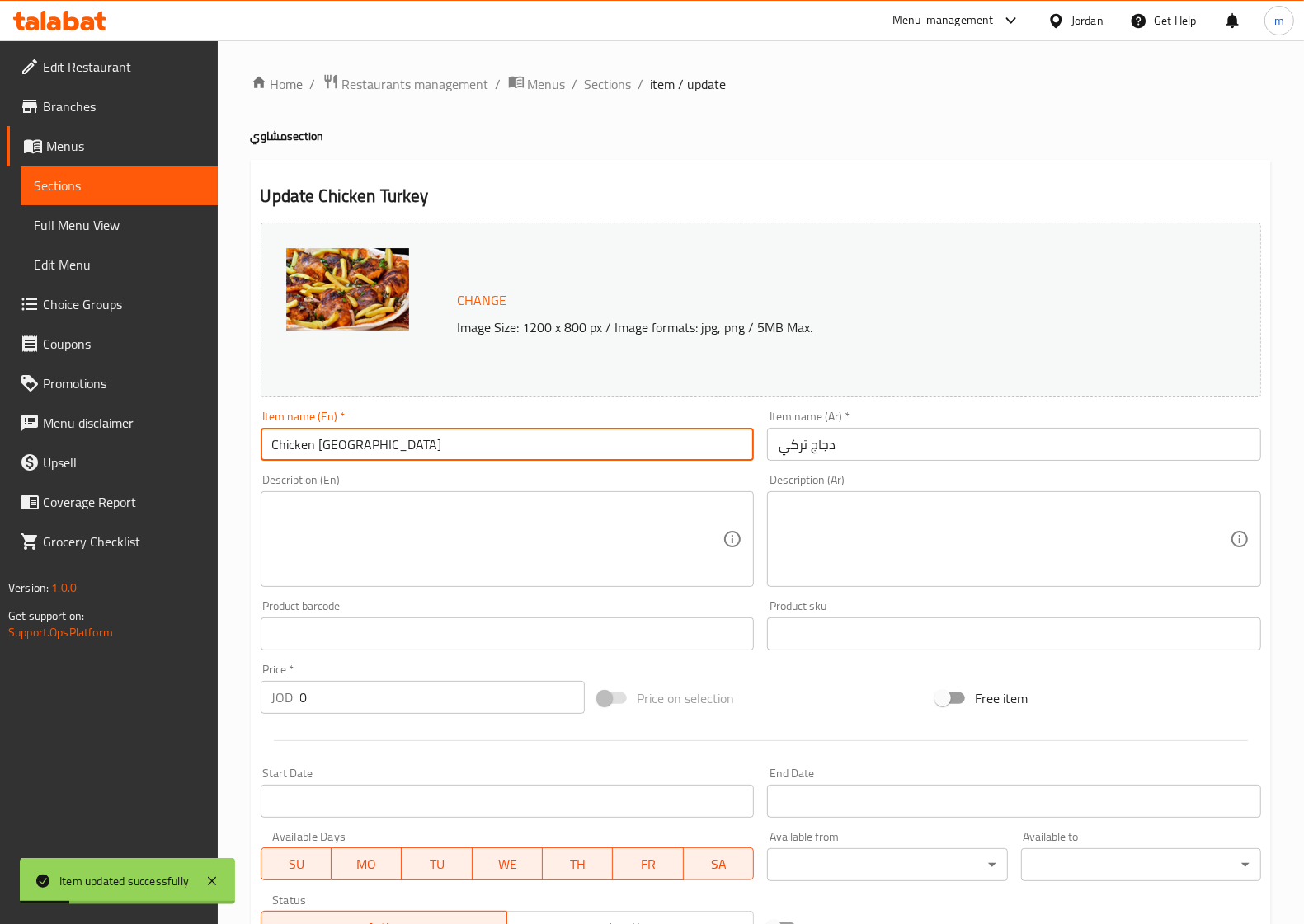
click at [144, 183] on span "Sections" at bounding box center [119, 185] width 171 height 20
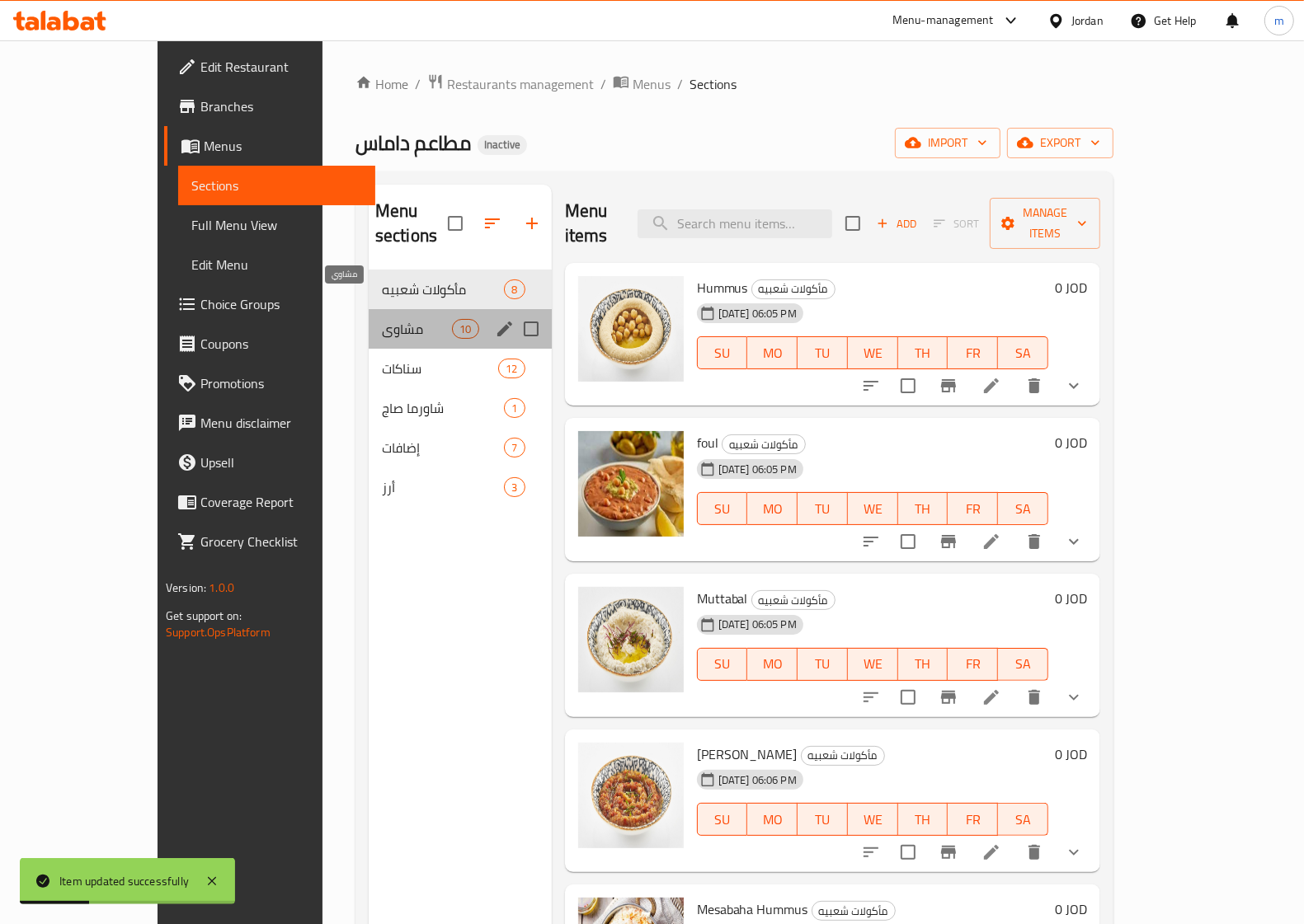
click at [382, 319] on span "مشاوي" at bounding box center [417, 328] width 70 height 20
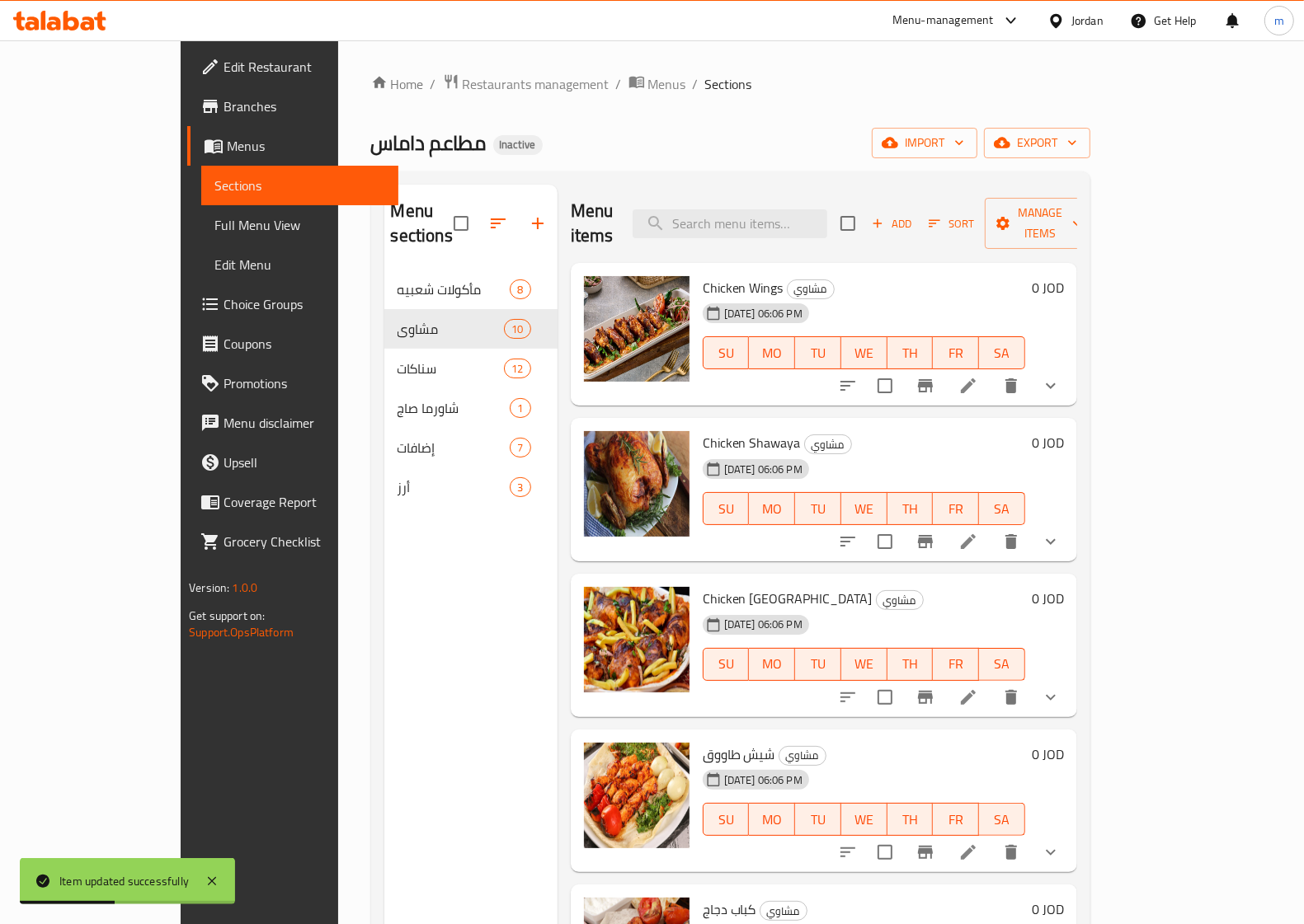
scroll to position [206, 0]
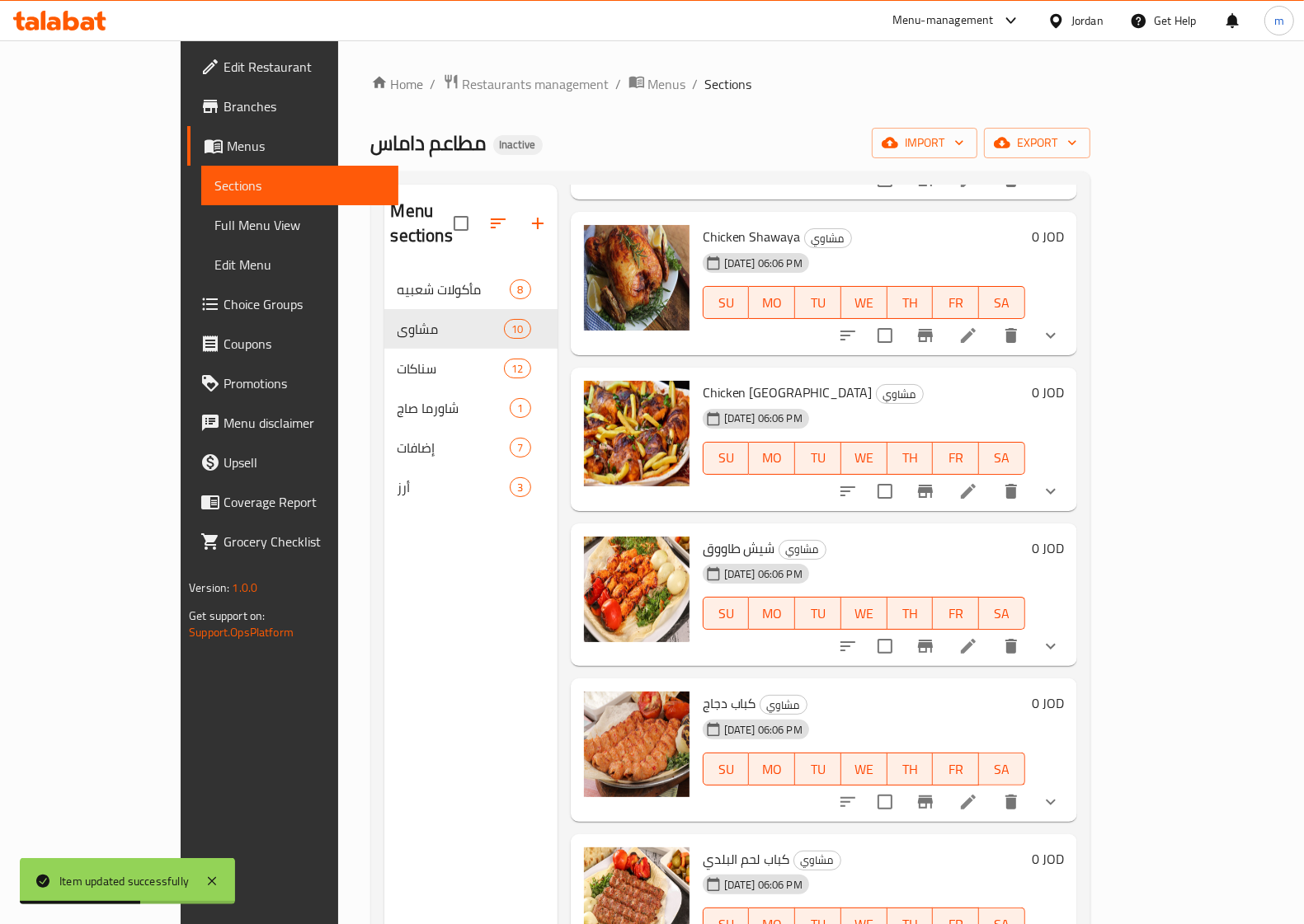
click at [978, 636] on icon at bounding box center [967, 646] width 20 height 20
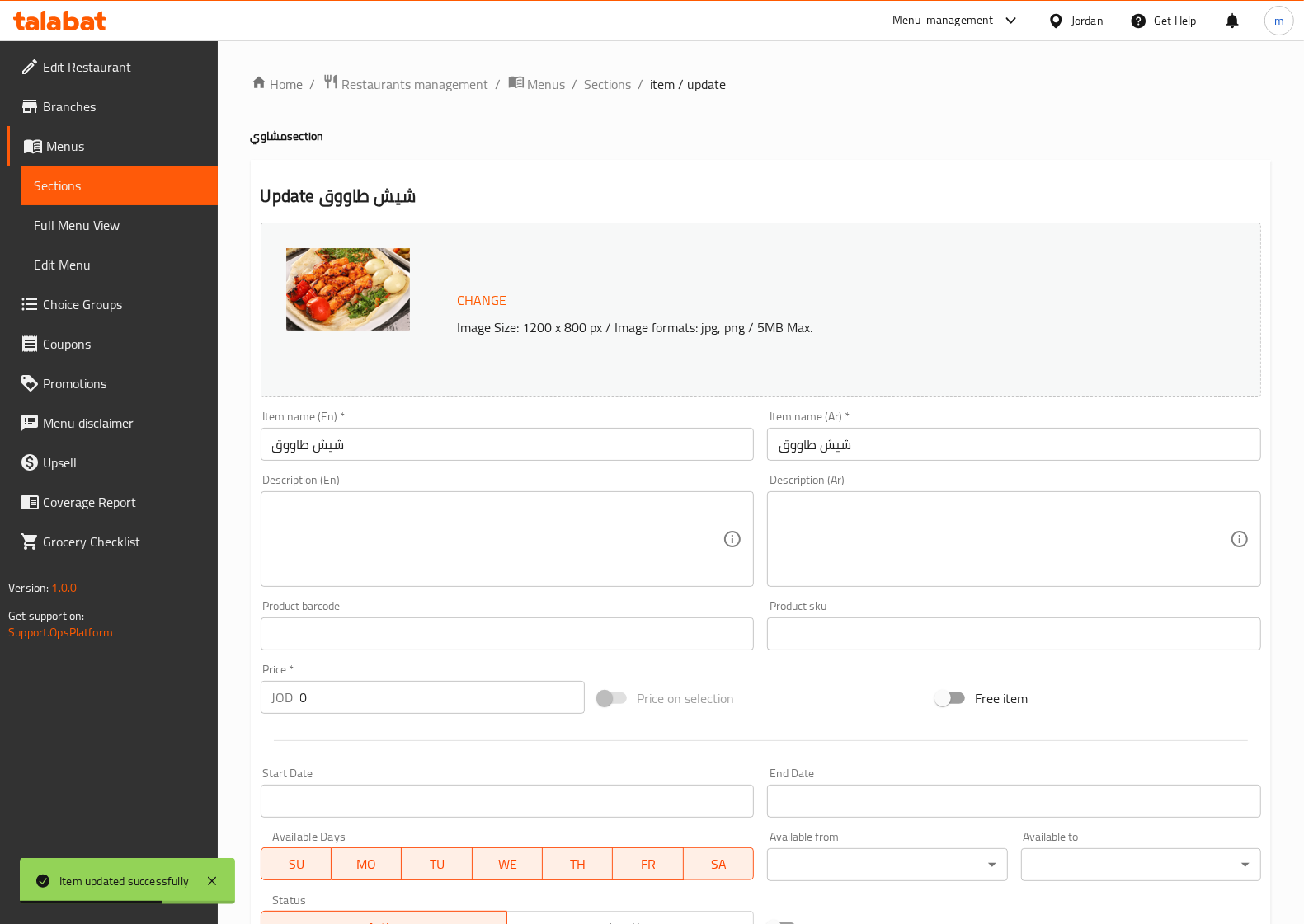
click at [445, 453] on input "شيش طاووق" at bounding box center [508, 444] width 494 height 33
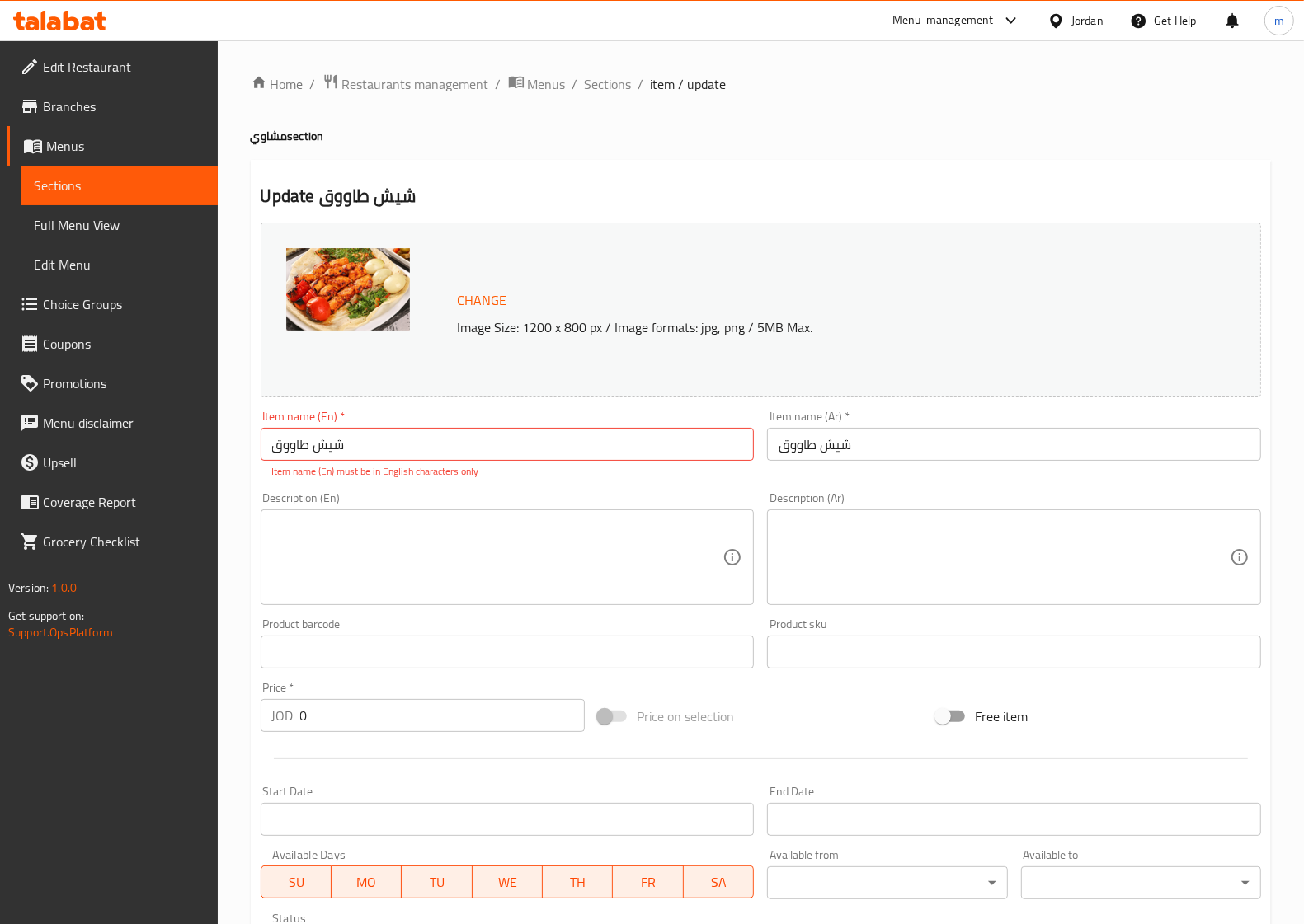
click at [415, 447] on input "شيش طاووق" at bounding box center [508, 444] width 494 height 33
click at [417, 447] on input "شيش طاووق" at bounding box center [508, 444] width 494 height 33
paste input "[PERSON_NAME]"
type input "[PERSON_NAME]"
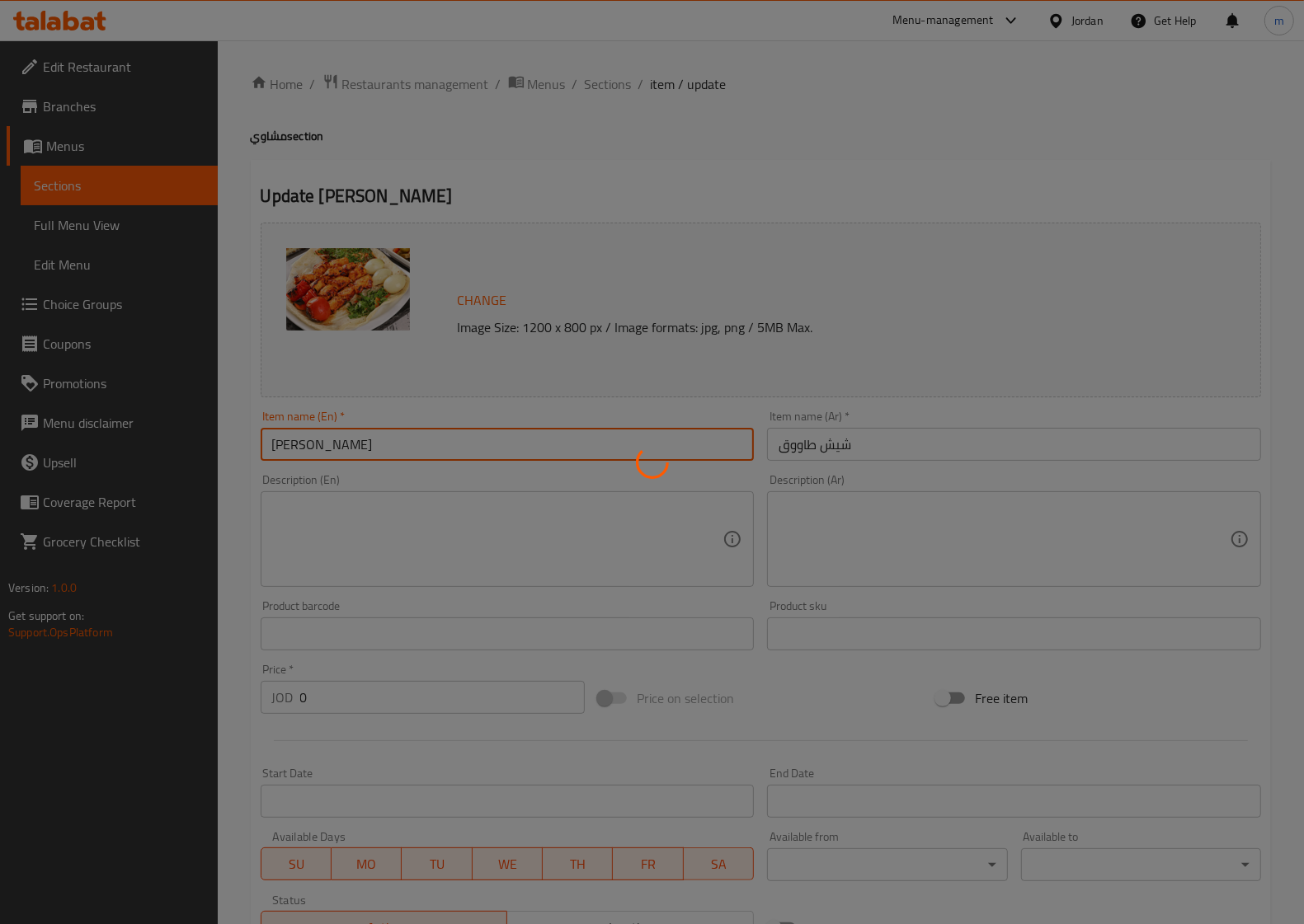
scroll to position [303, 0]
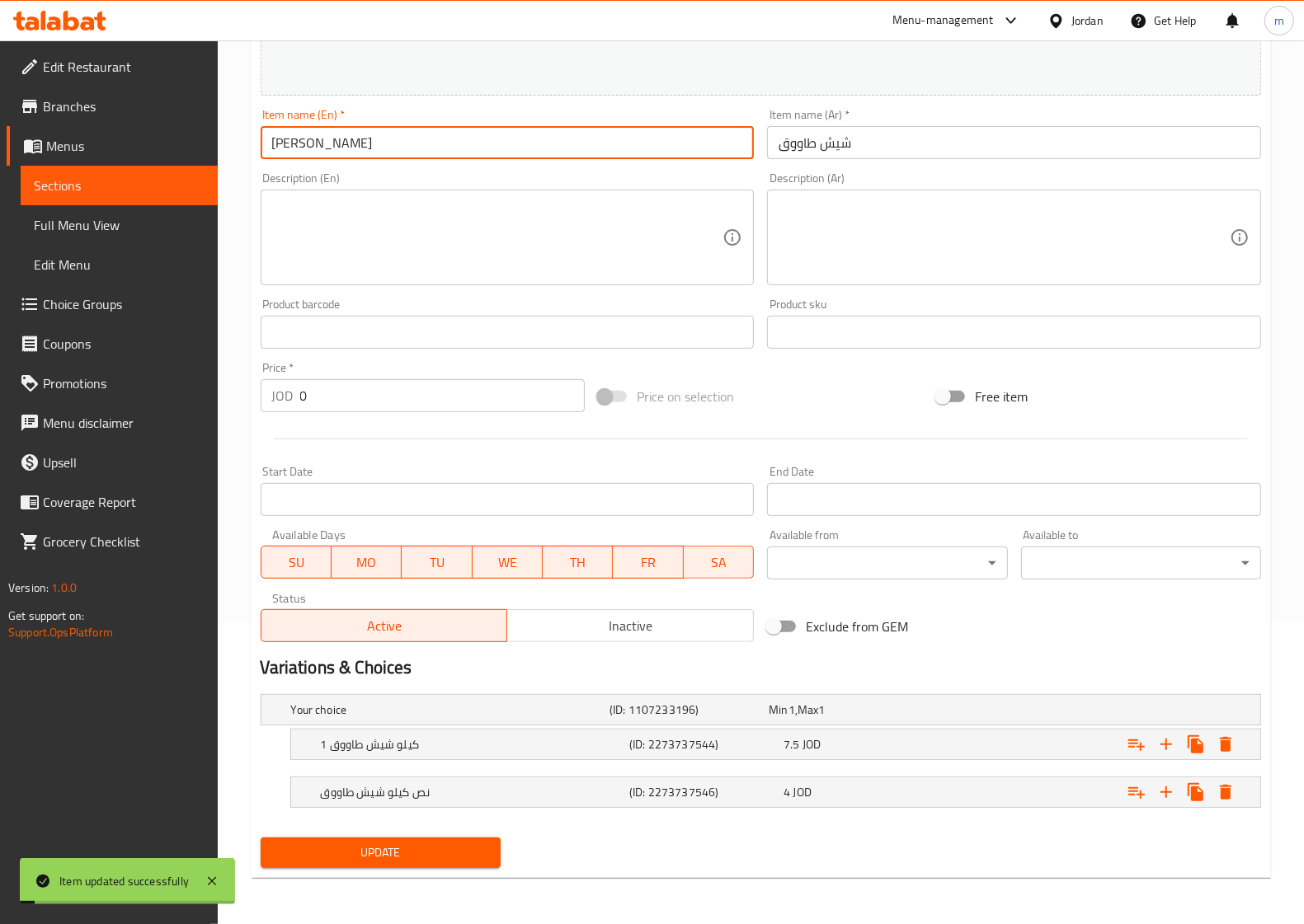
click at [134, 192] on span "Sections" at bounding box center [119, 185] width 171 height 20
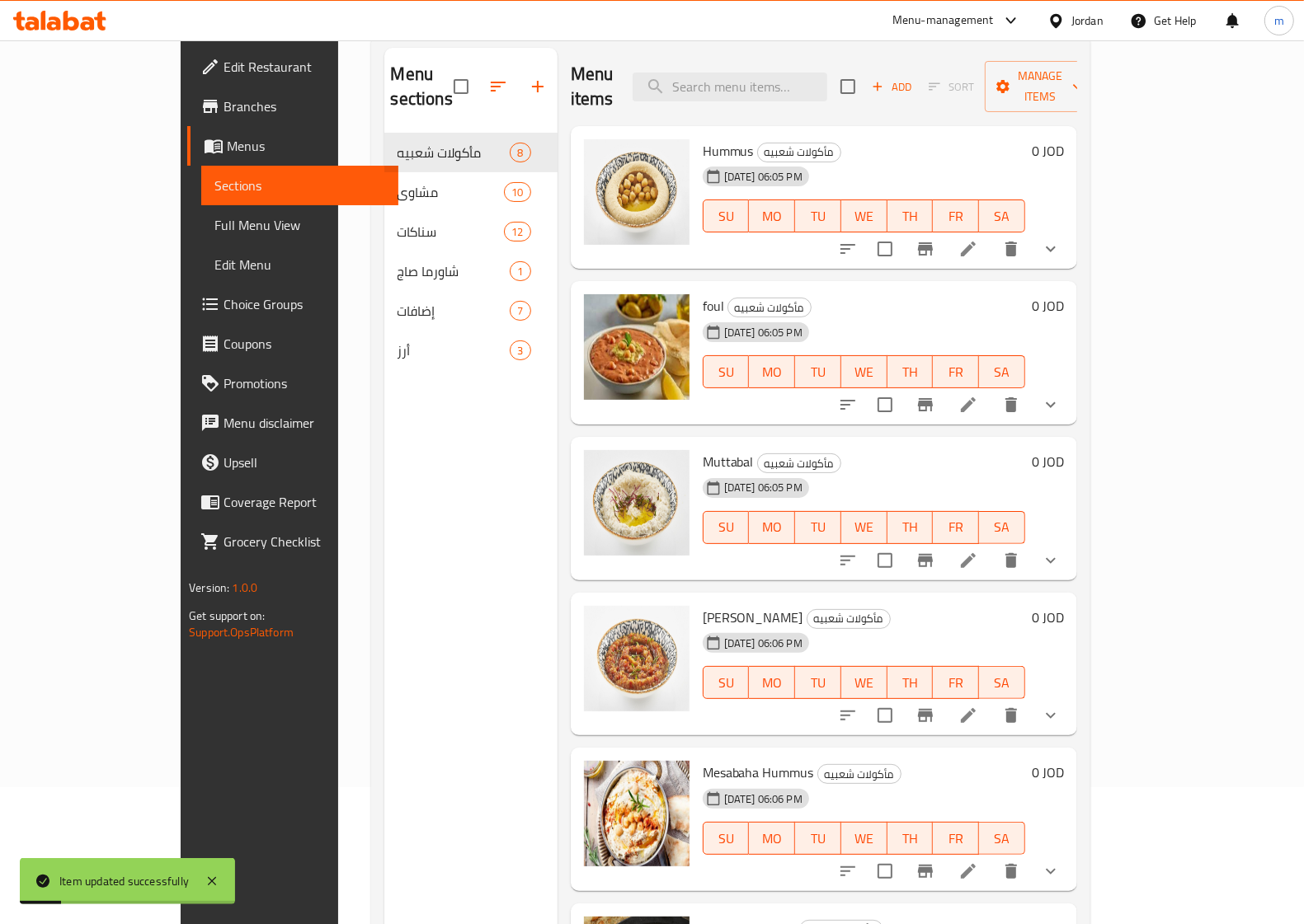
scroll to position [25, 0]
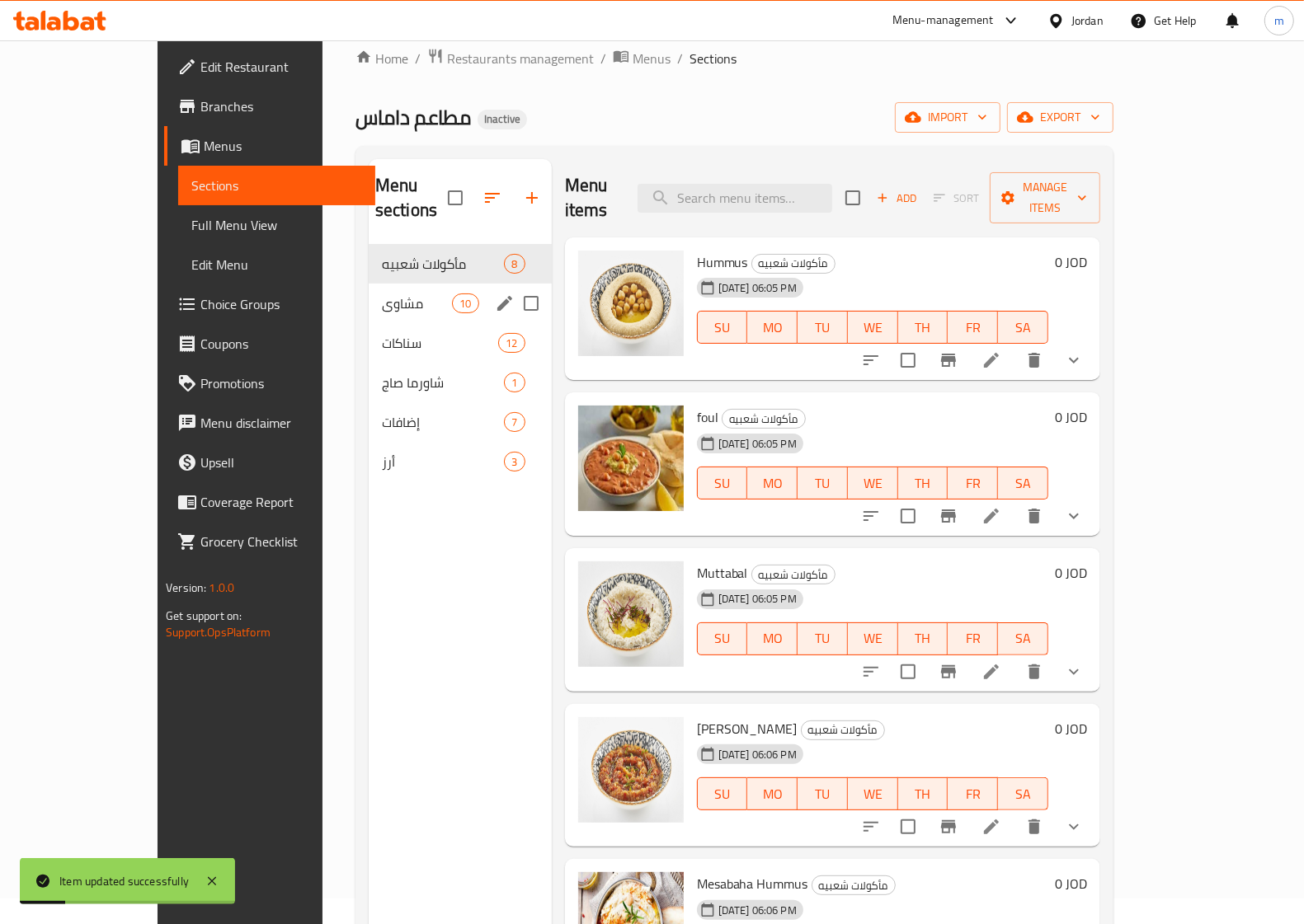
click at [382, 293] on span "مشاوي" at bounding box center [417, 303] width 70 height 20
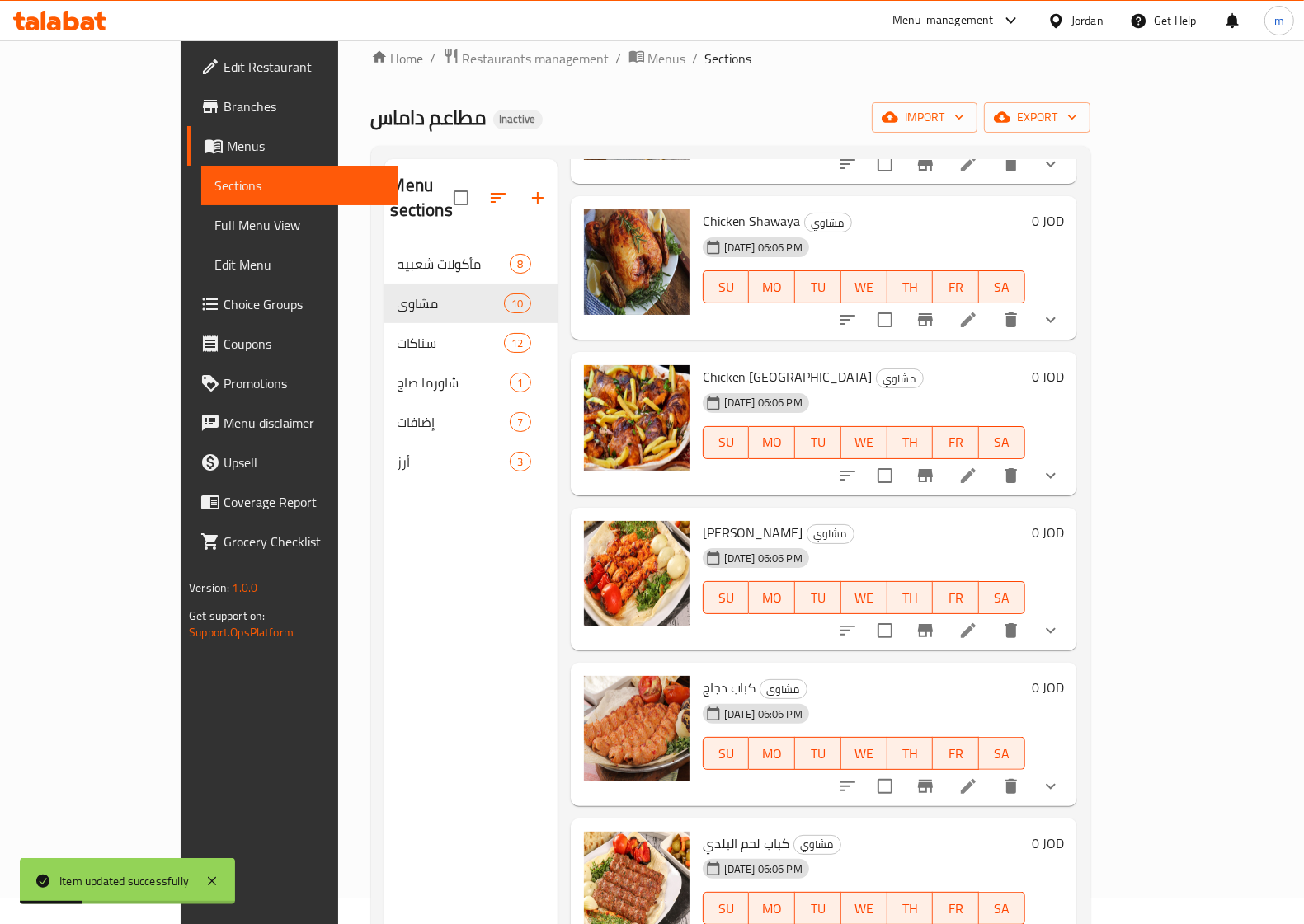
scroll to position [412, 0]
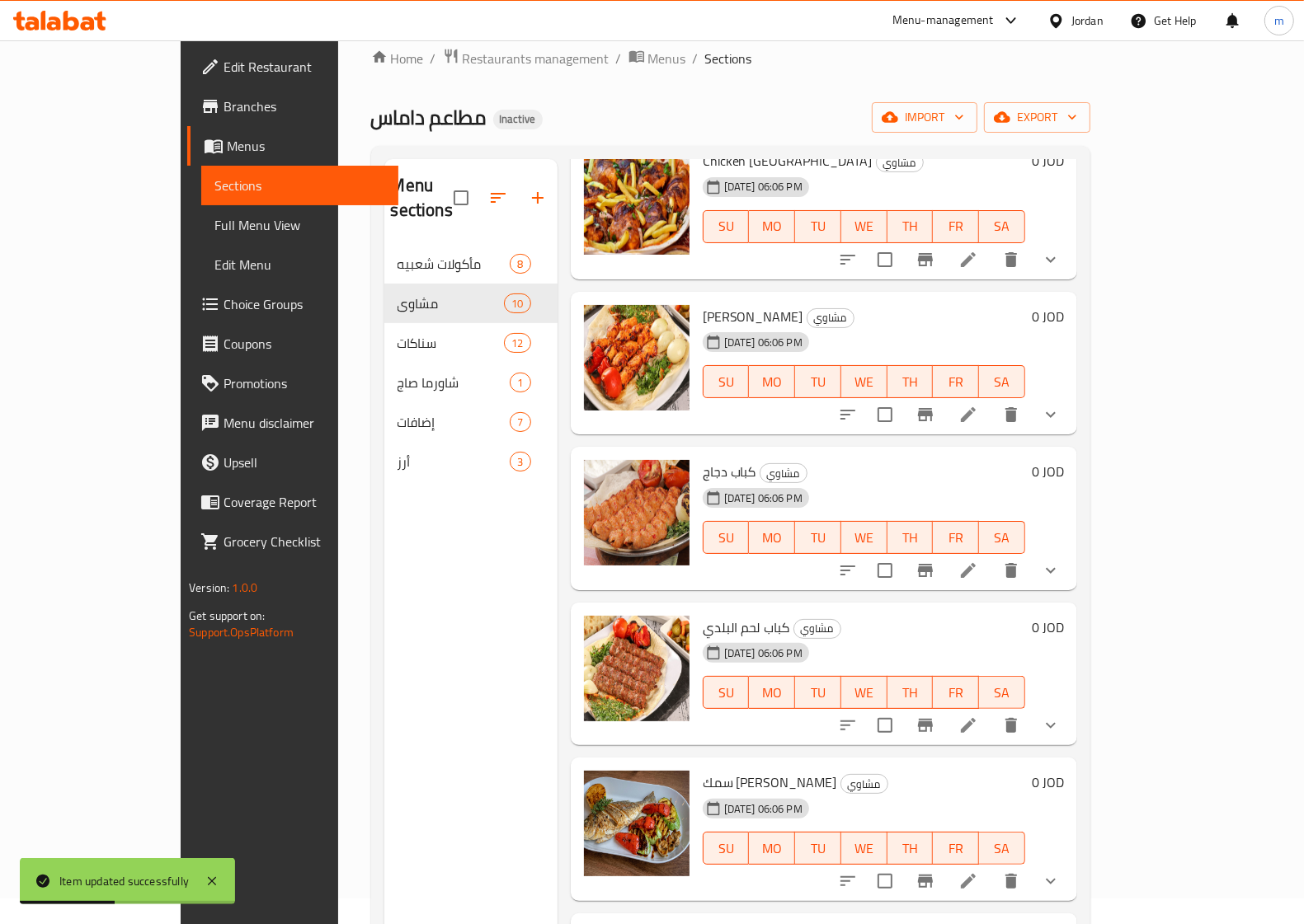
click at [992, 556] on li at bounding box center [967, 571] width 46 height 30
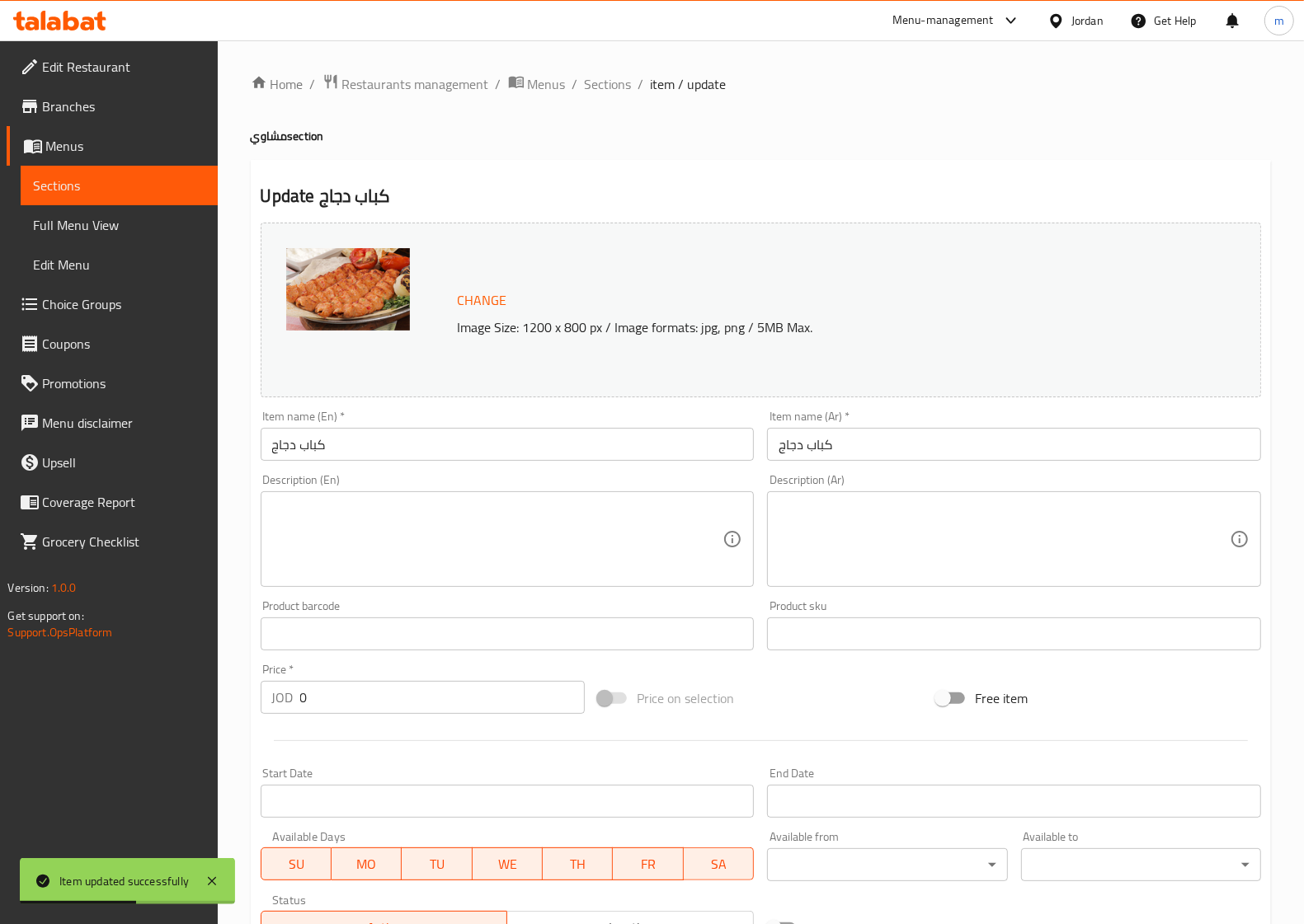
click at [419, 445] on input "كباب دجاج" at bounding box center [508, 444] width 494 height 33
click at [419, 444] on input "كباب دجاج" at bounding box center [508, 444] width 494 height 33
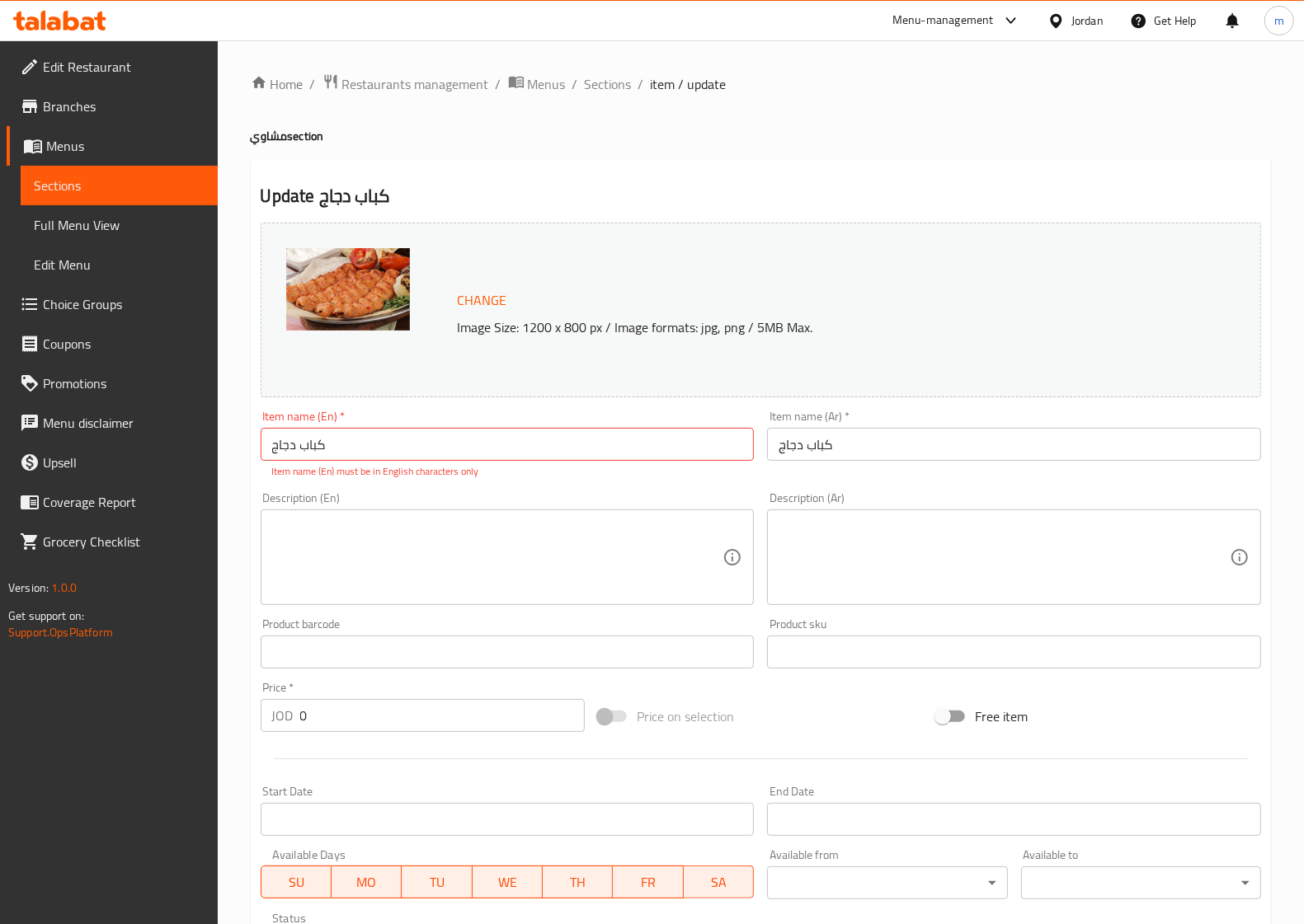
click at [339, 438] on input "كباب دجاج" at bounding box center [508, 444] width 494 height 33
paste input "Chicken Kebab"
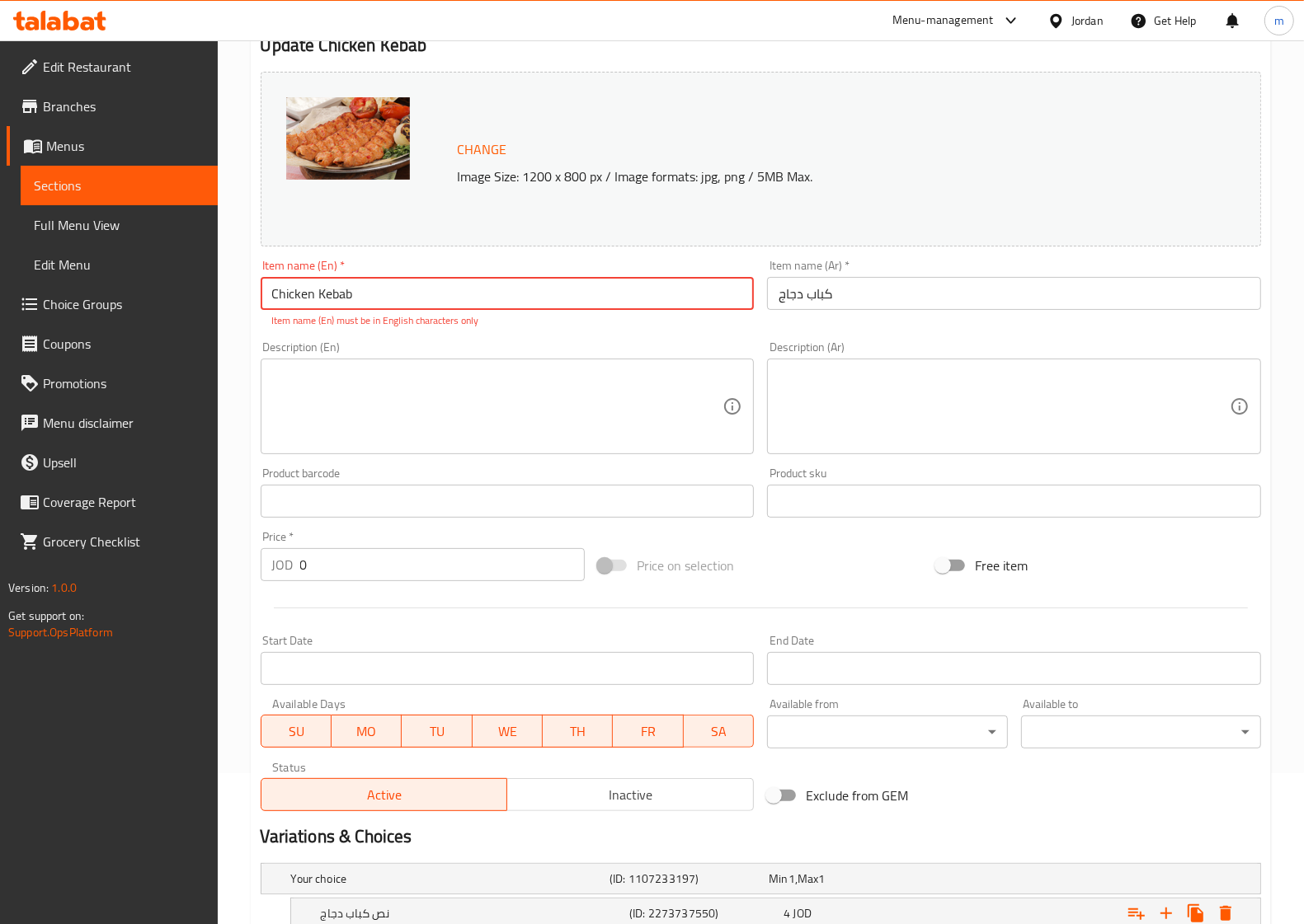
scroll to position [309, 0]
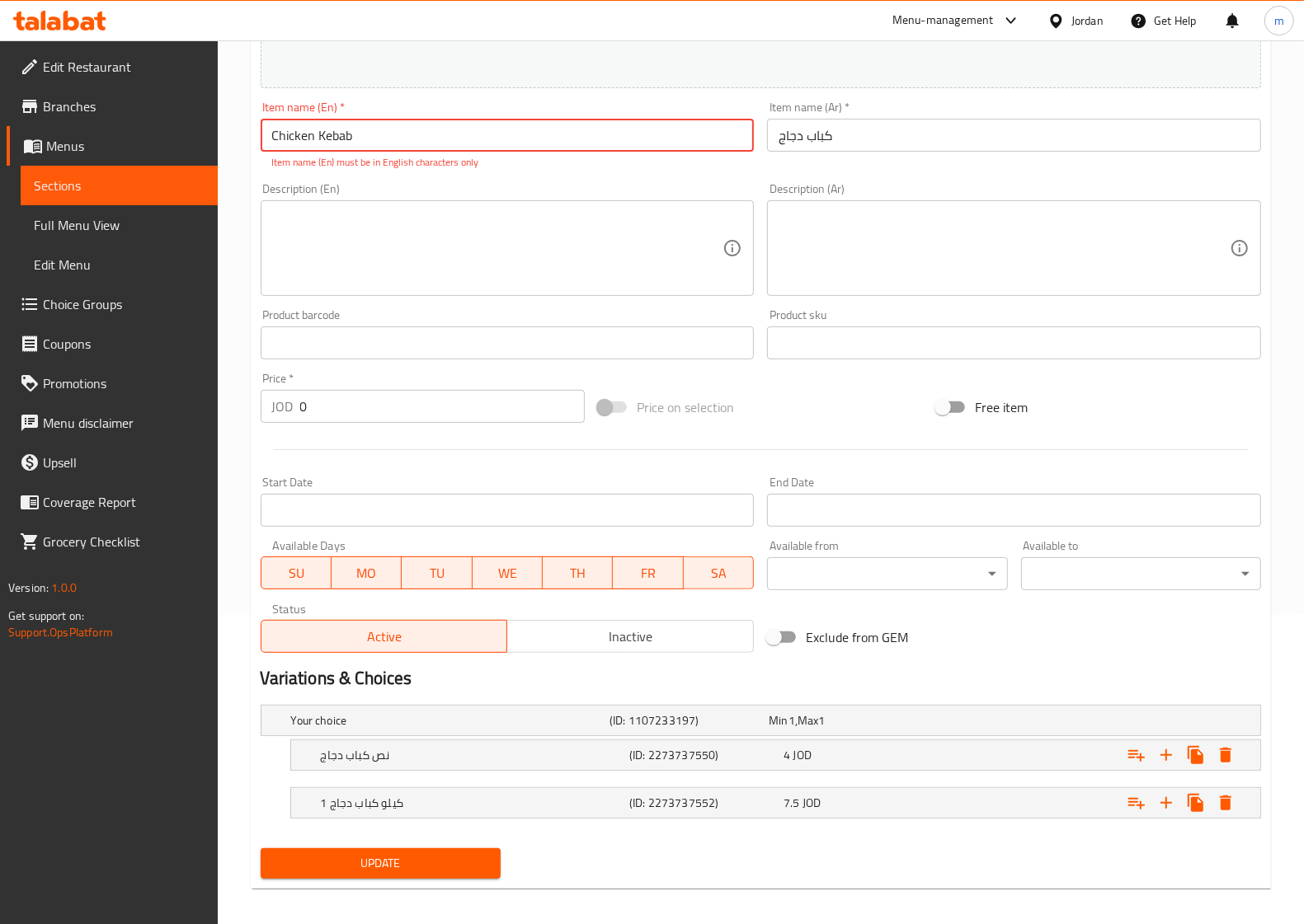
type input "Chicken Kebab"
click at [261, 848] on button "Update" at bounding box center [380, 863] width 240 height 31
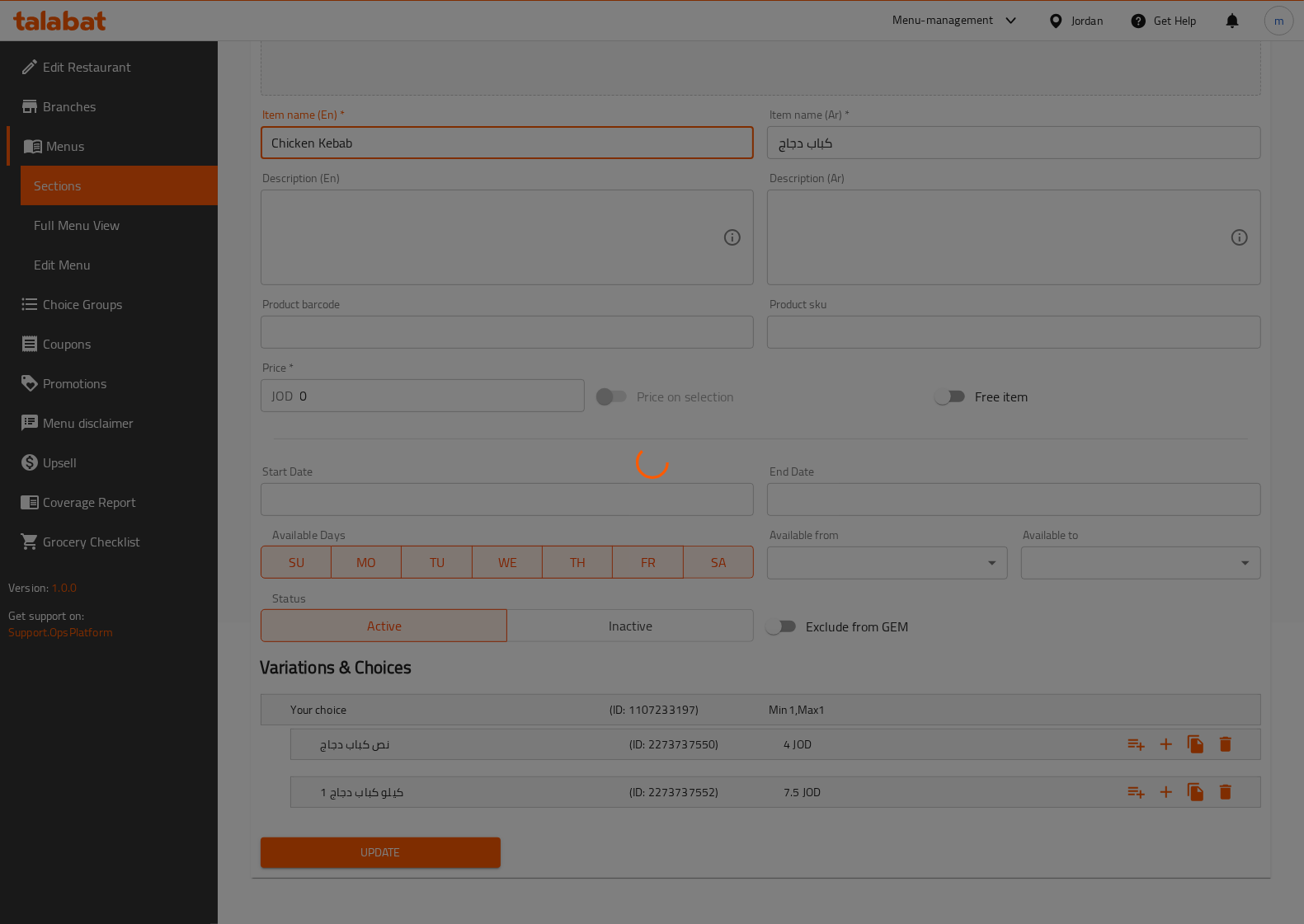
scroll to position [303, 0]
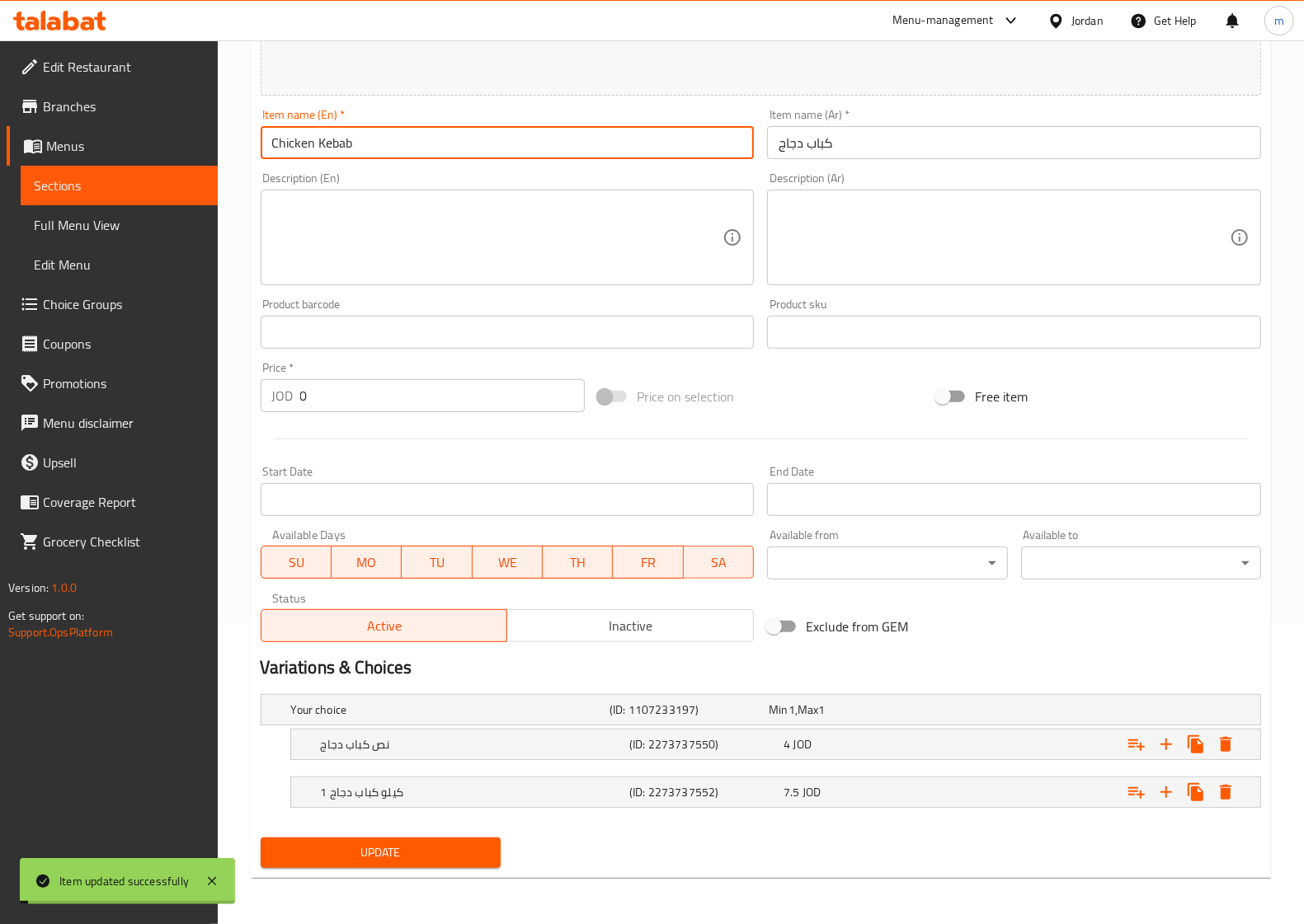
click at [158, 184] on span "Sections" at bounding box center [119, 185] width 171 height 20
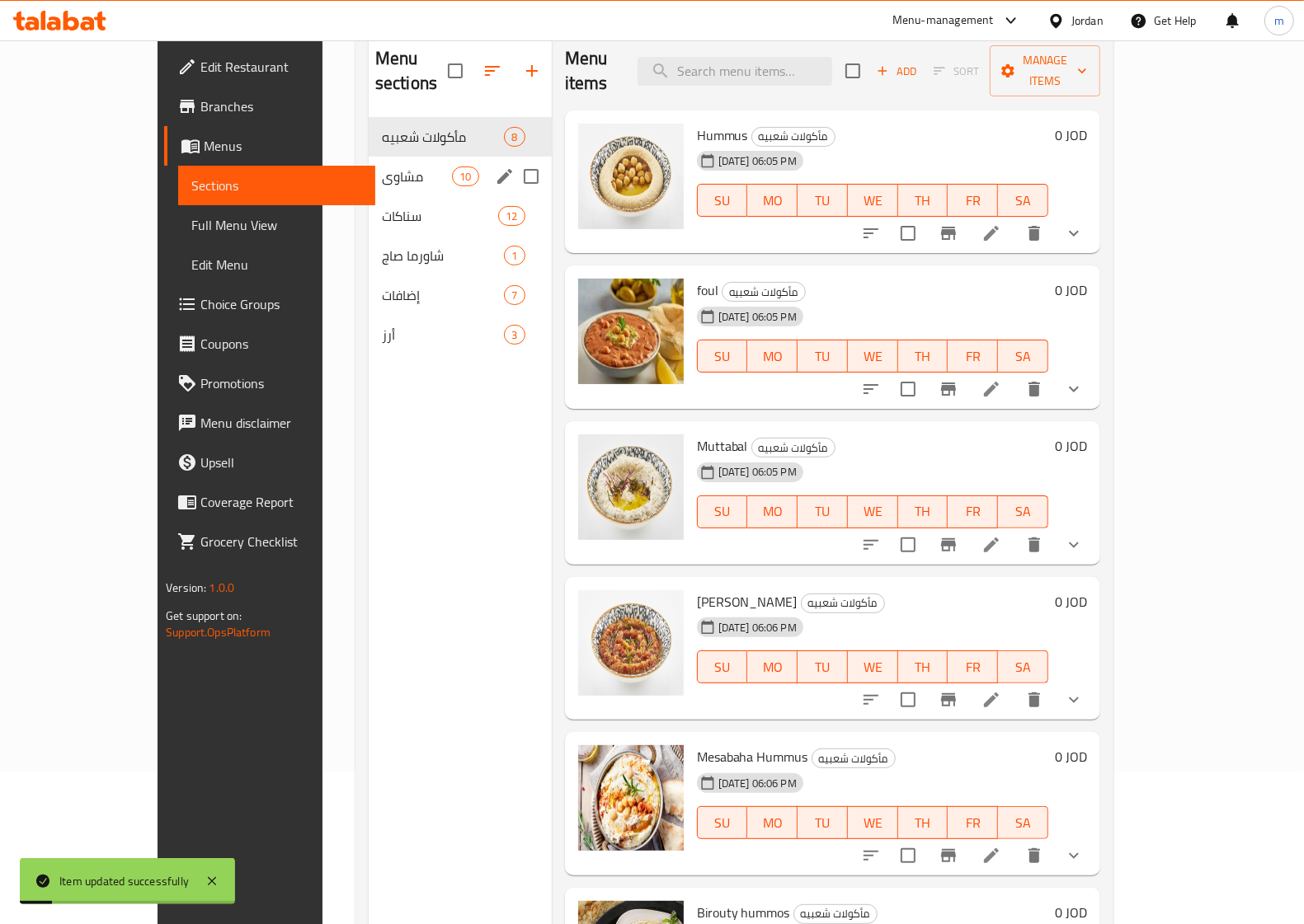
scroll to position [129, 0]
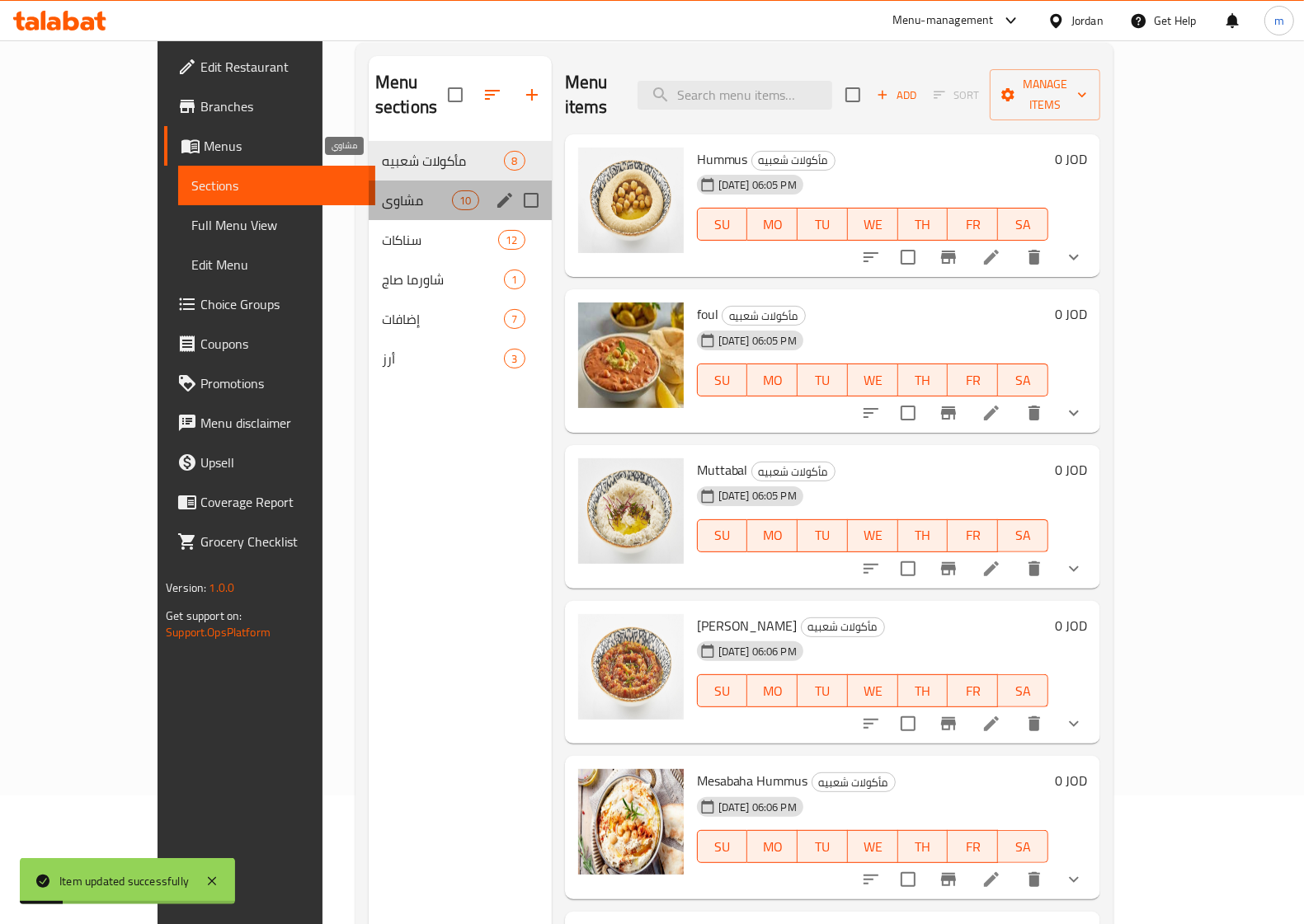
click at [382, 191] on span "مشاوي" at bounding box center [417, 200] width 70 height 20
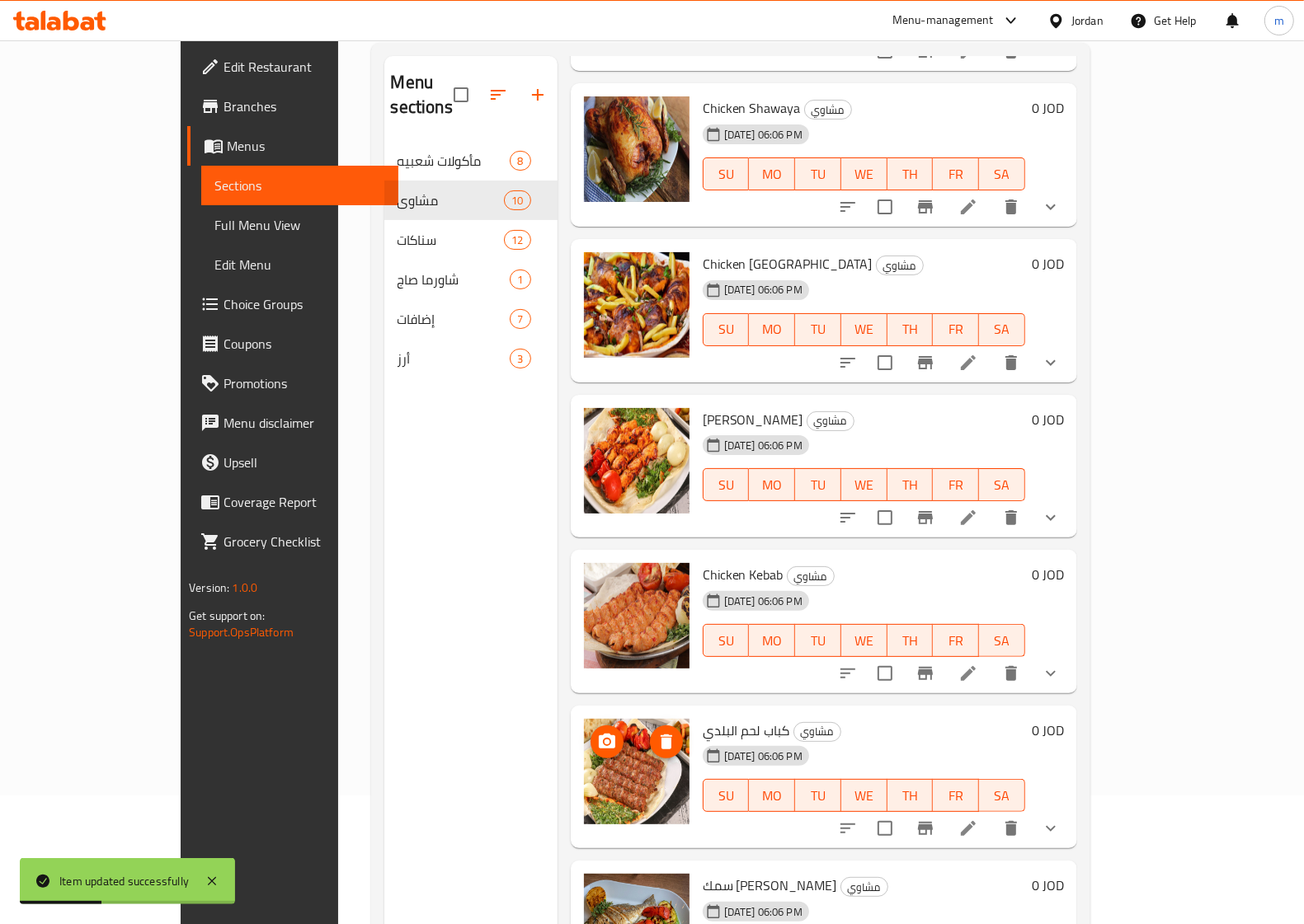
scroll to position [309, 0]
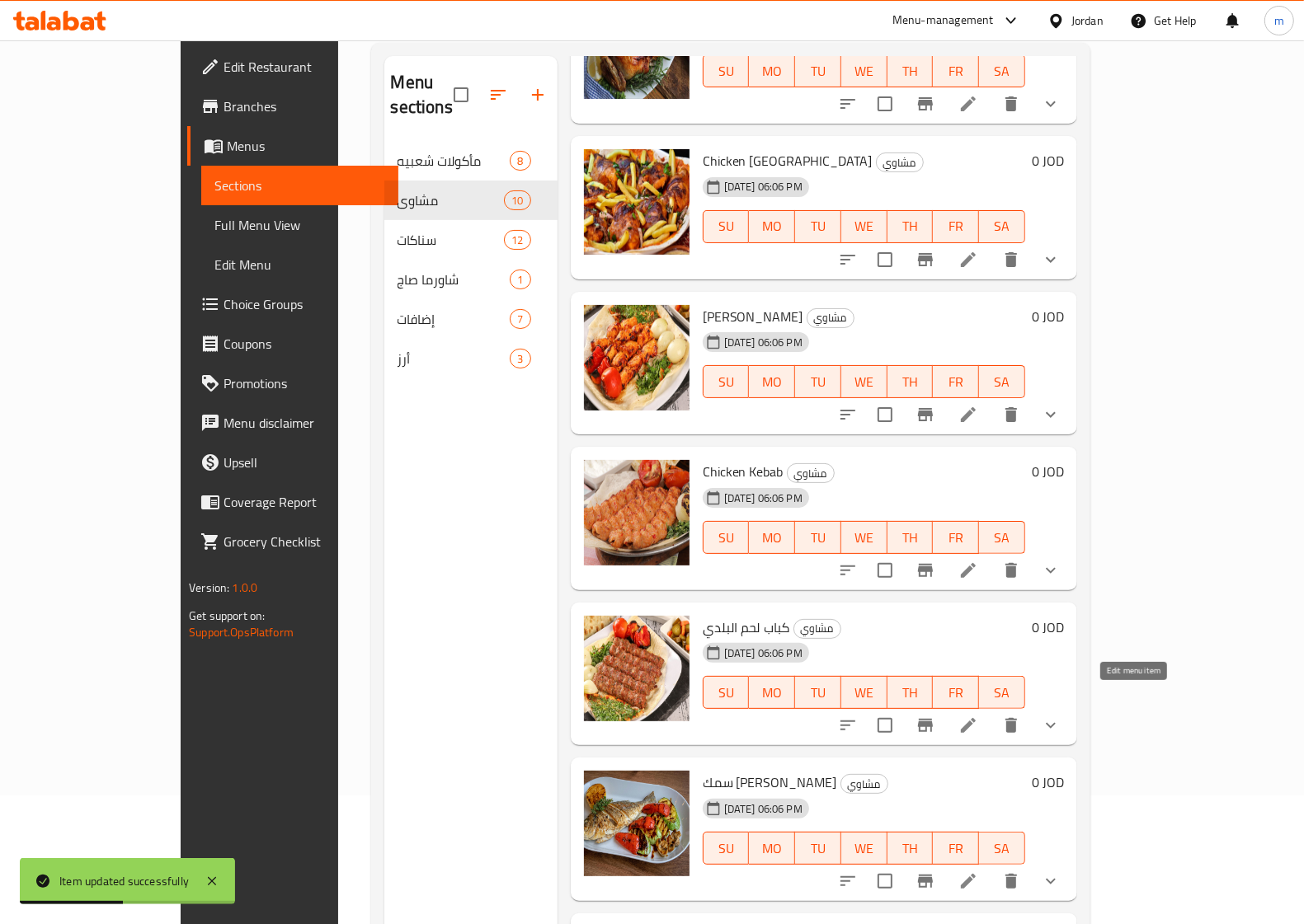
click at [976, 718] on icon at bounding box center [968, 725] width 15 height 15
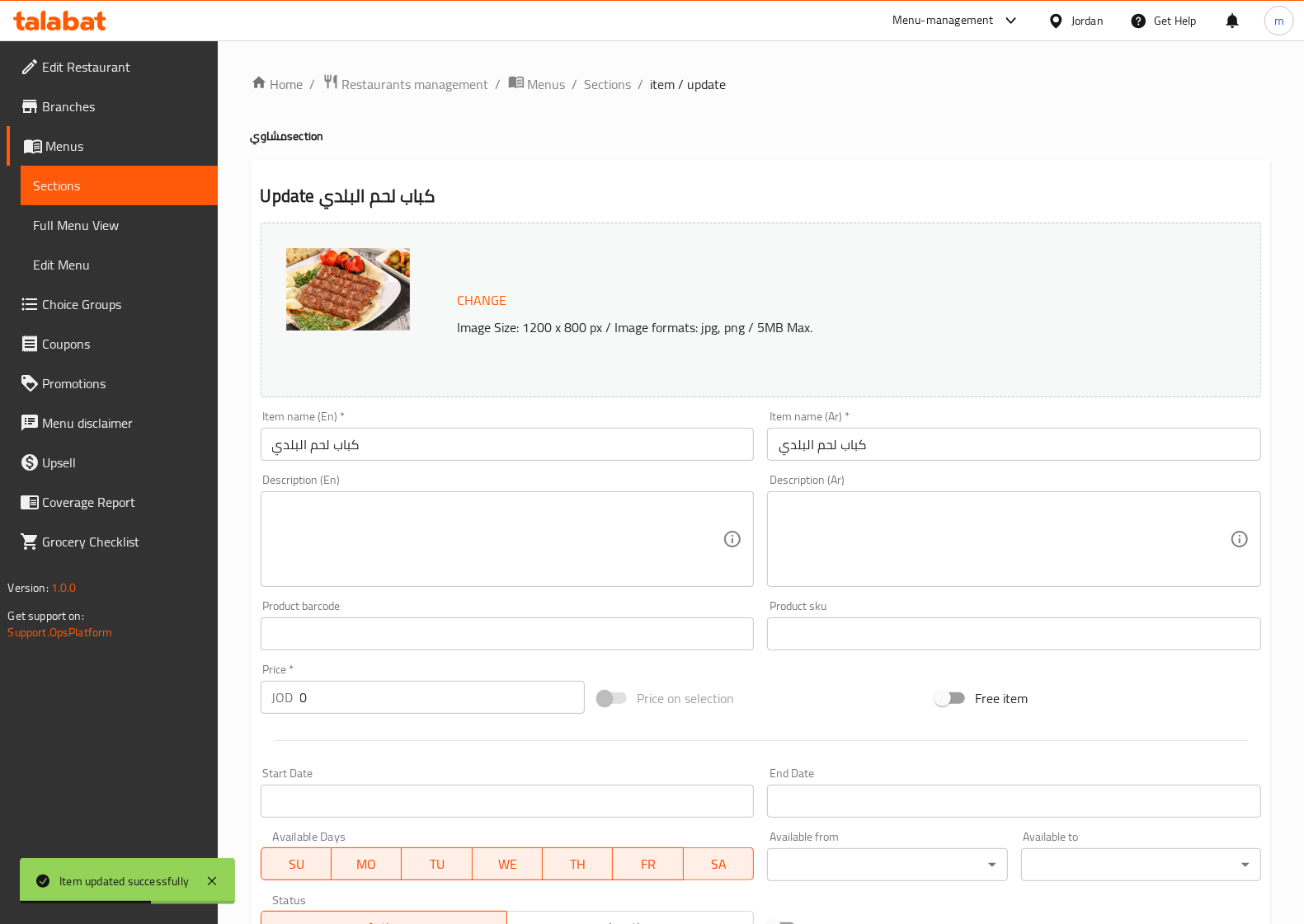
click at [385, 446] on input "كباب لحم البلدي" at bounding box center [508, 444] width 494 height 33
click at [386, 446] on input "كباب لحم البلدي" at bounding box center [508, 444] width 494 height 33
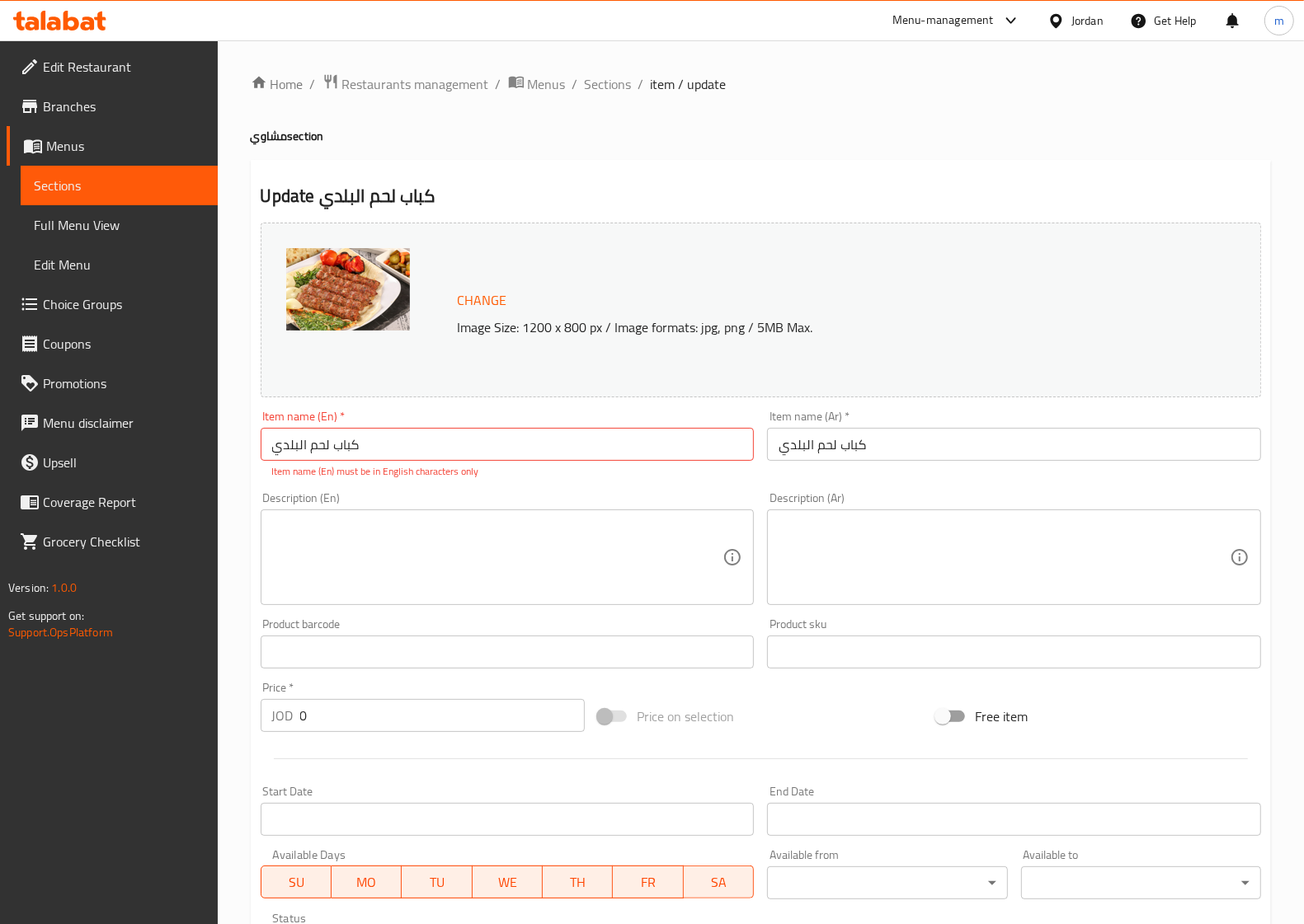
click at [397, 429] on input "كباب لحم البلدي" at bounding box center [508, 444] width 494 height 33
type input "ك"
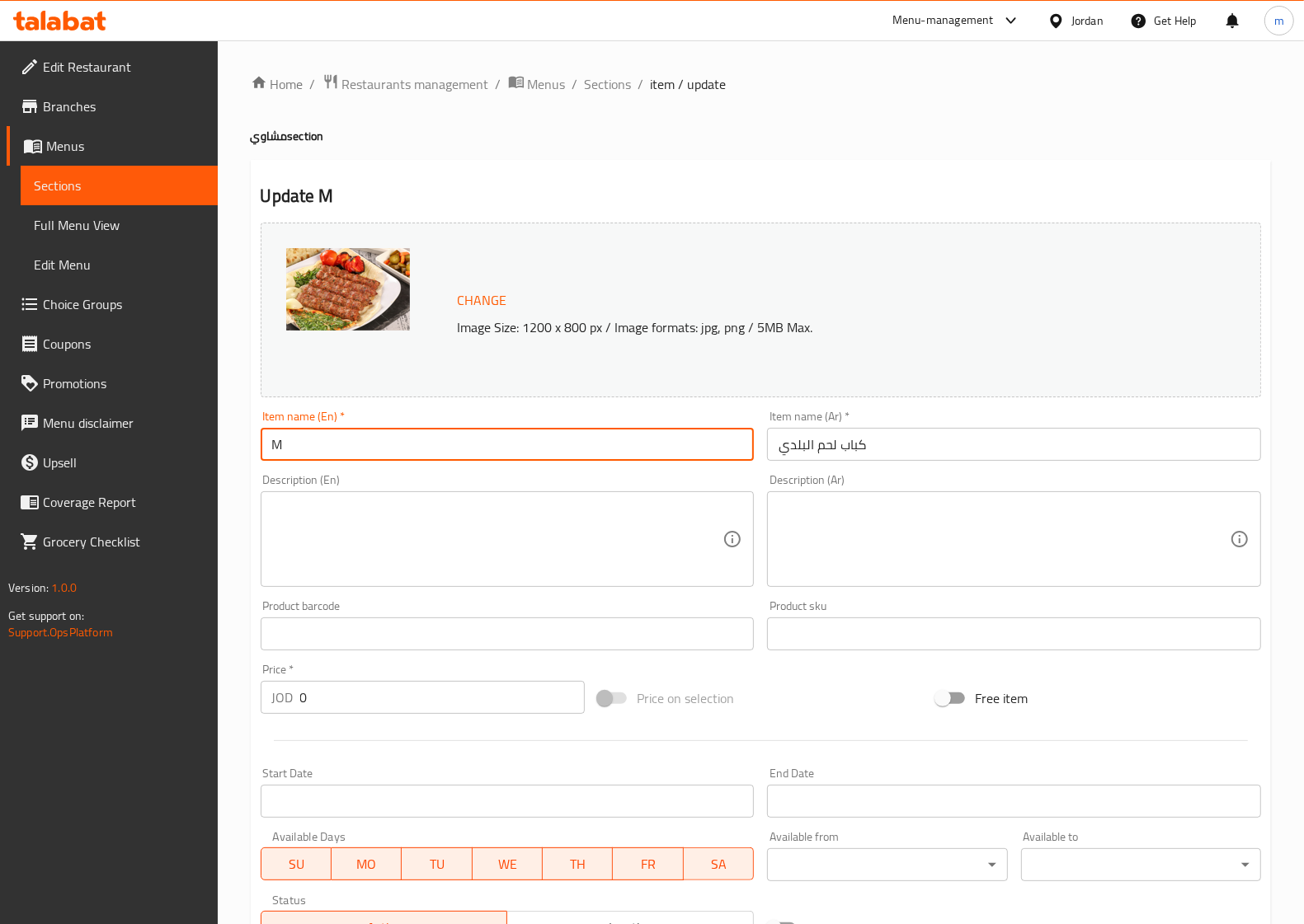
click at [526, 451] on input "M" at bounding box center [508, 444] width 494 height 33
paste input "Adana Kebab"
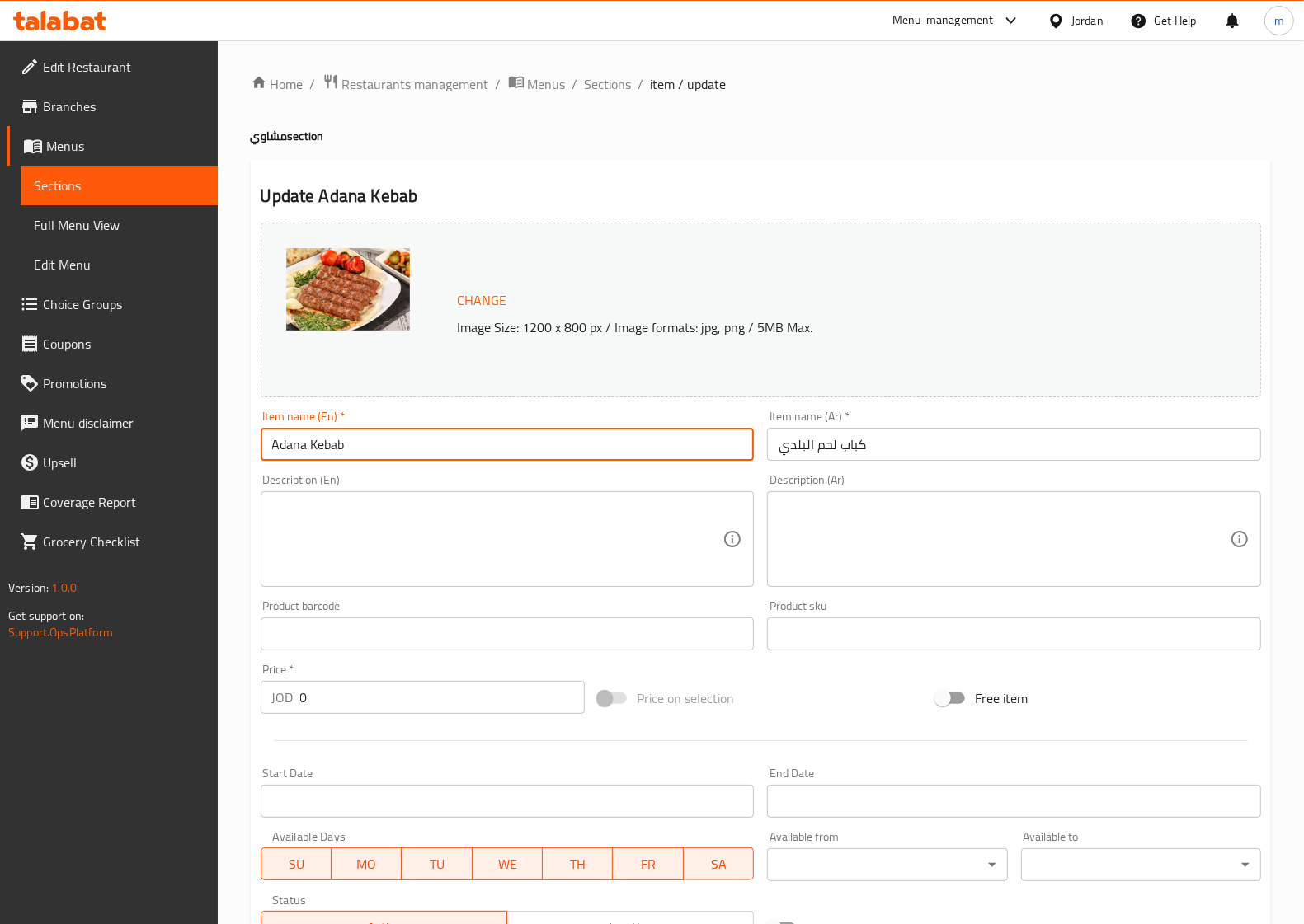
click at [293, 451] on input "Adana Kebab" at bounding box center [508, 444] width 494 height 33
click at [295, 447] on input "Meat Kebab" at bounding box center [508, 444] width 494 height 33
click at [297, 451] on input "Meat Kebab" at bounding box center [508, 444] width 494 height 33
click at [356, 447] on input "Meat Kebab" at bounding box center [508, 444] width 494 height 33
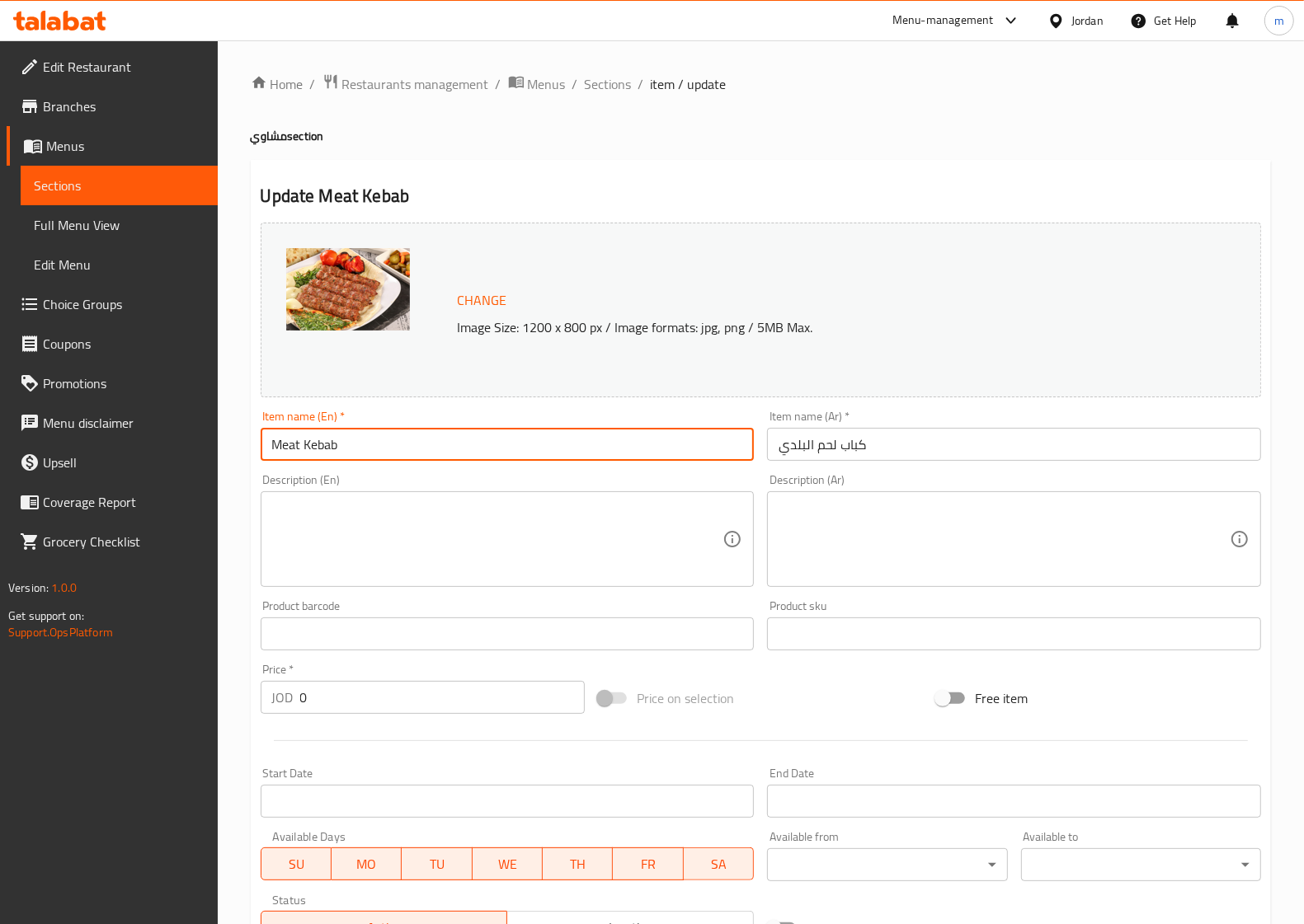
paste input "Baladi"
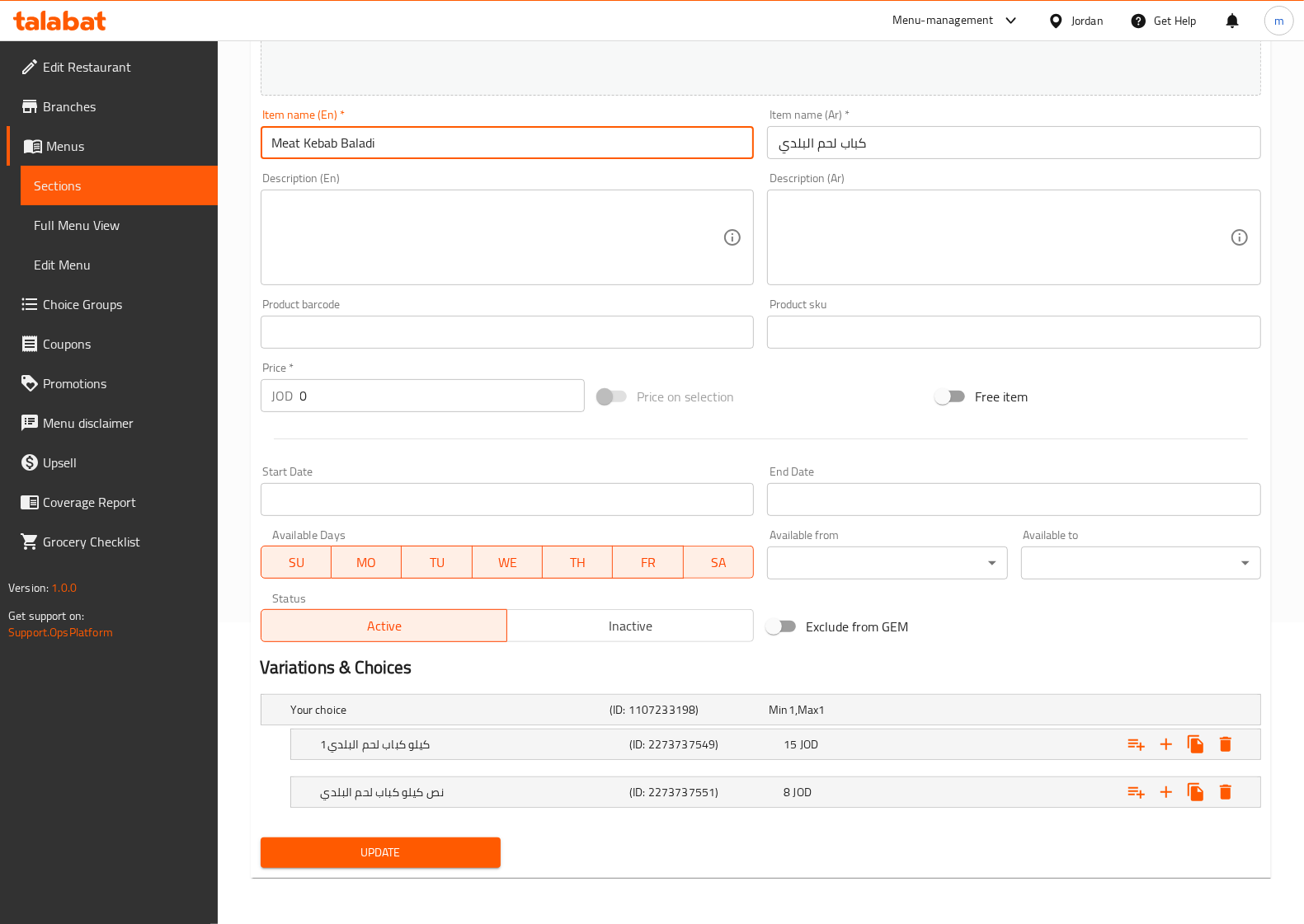
type input "Meat Kebab Baladi"
click at [261, 837] on button "Update" at bounding box center [380, 852] width 240 height 31
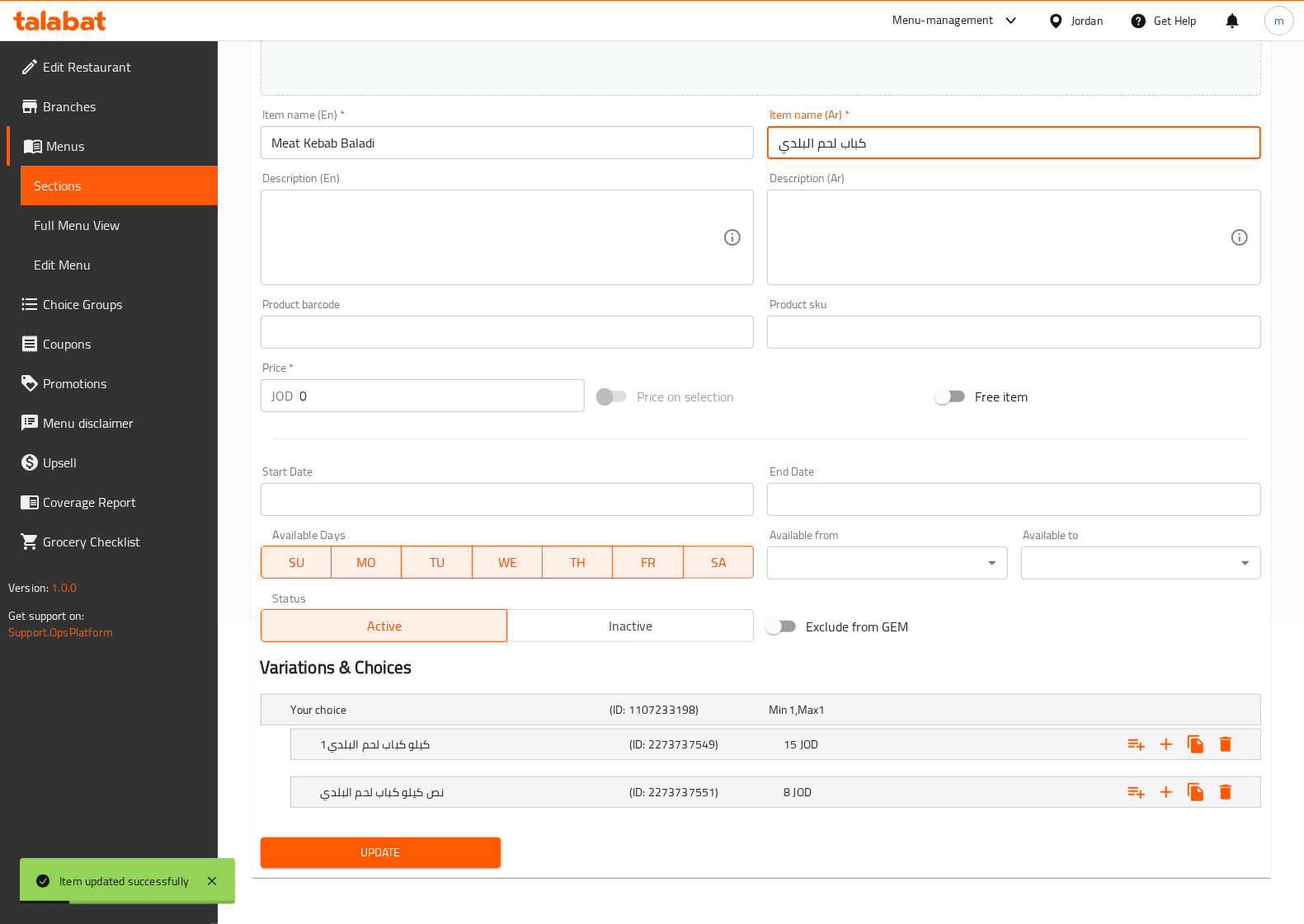
click at [823, 145] on input "كباب لحم البلدي" at bounding box center [1014, 142] width 494 height 33
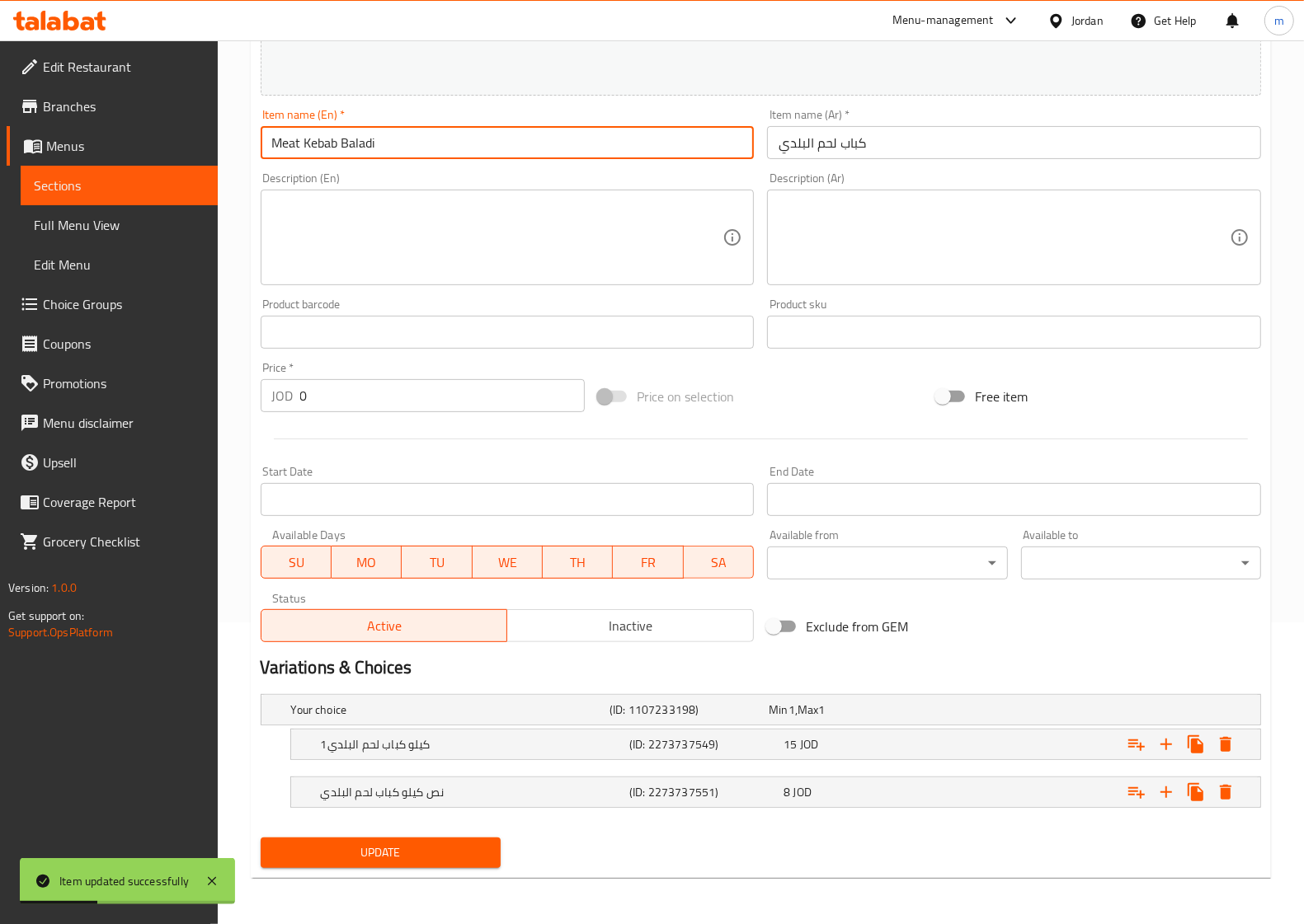
click at [348, 147] on input "Meat Kebab Baladi" at bounding box center [508, 142] width 494 height 33
click at [829, 140] on input "كباب لحم البلدي" at bounding box center [1014, 142] width 494 height 33
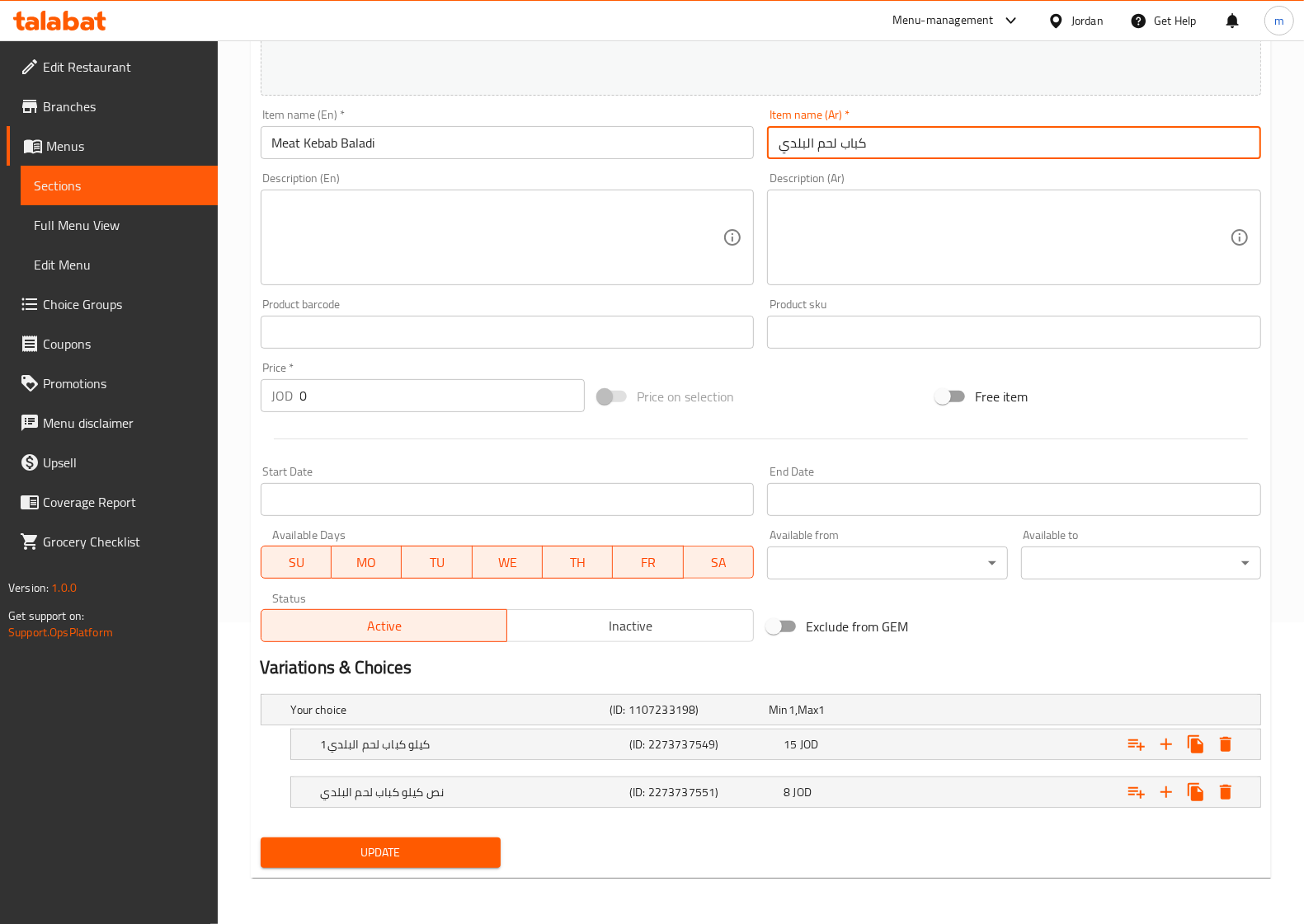
drag, startPoint x: 816, startPoint y: 143, endPoint x: 962, endPoint y: 143, distance: 146.0
click at [956, 143] on input "كباب لحم البلدي" at bounding box center [1014, 142] width 494 height 33
click at [872, 137] on input "كباب لحم البلدي" at bounding box center [1014, 142] width 494 height 33
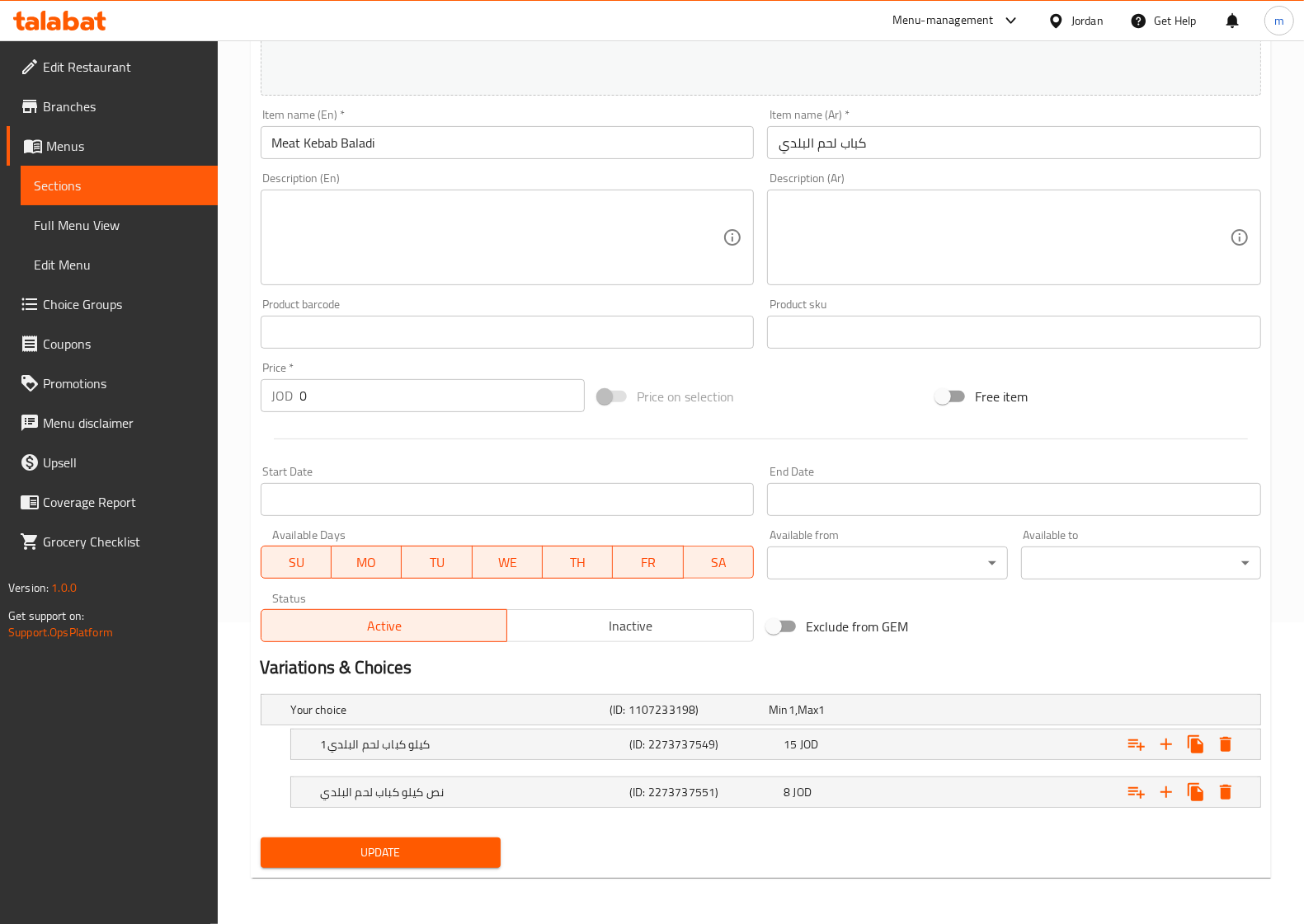
click at [530, 147] on input "Meat Kebab Baladi" at bounding box center [508, 142] width 494 height 33
click at [408, 864] on button "Update" at bounding box center [380, 852] width 240 height 31
click at [118, 182] on span "Sections" at bounding box center [119, 185] width 171 height 20
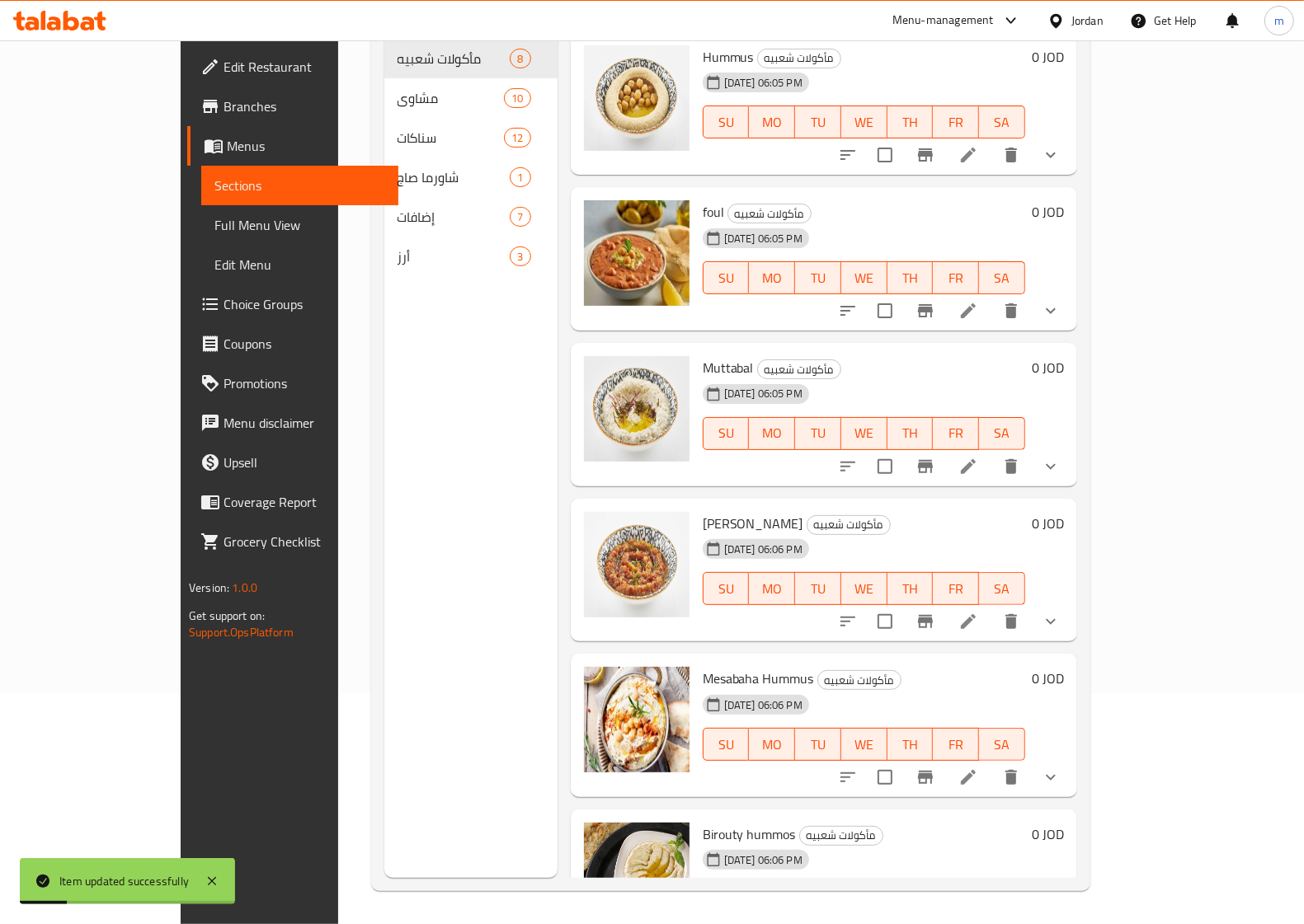
scroll to position [232, 0]
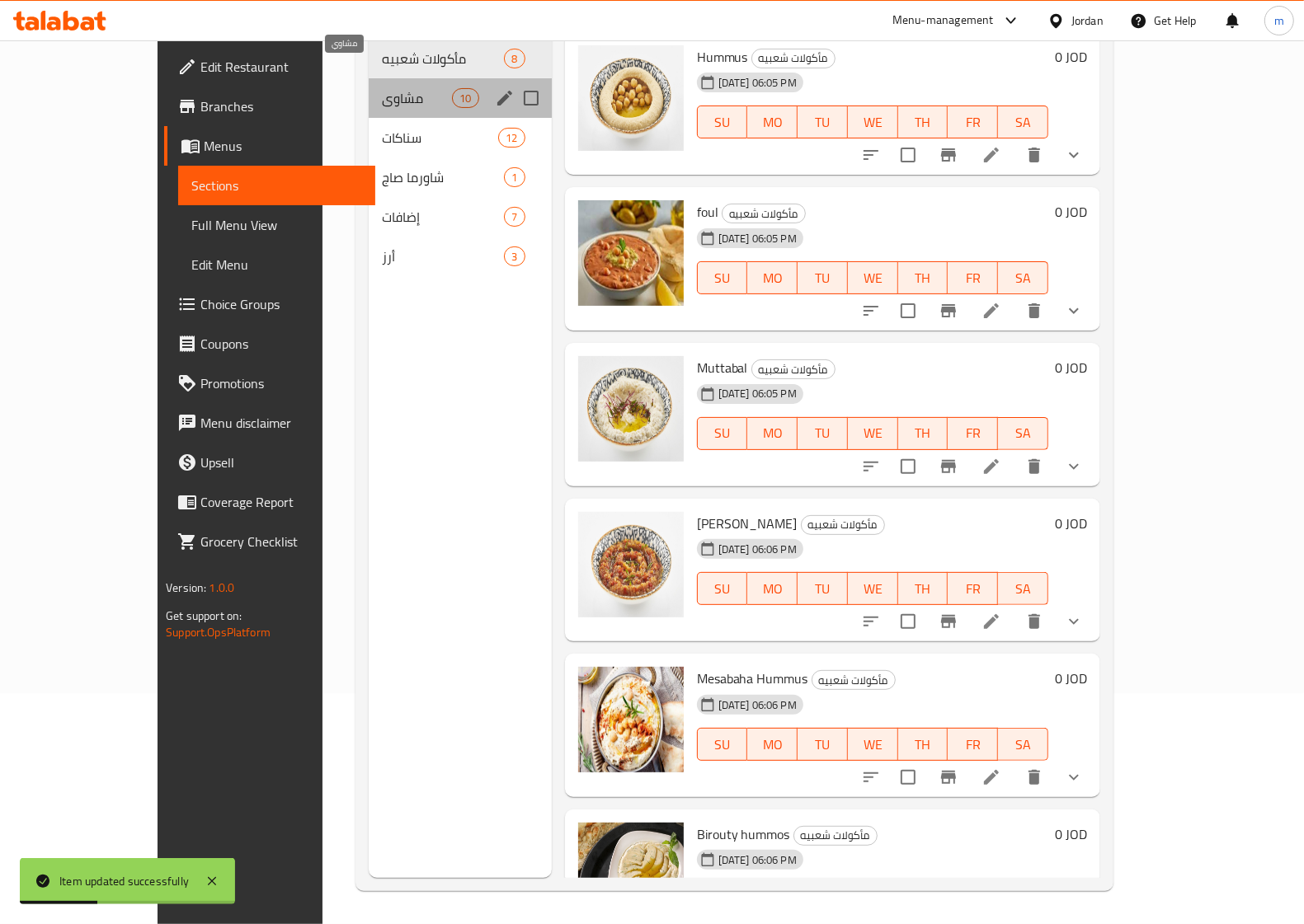
click at [382, 88] on span "مشاوي" at bounding box center [417, 97] width 70 height 20
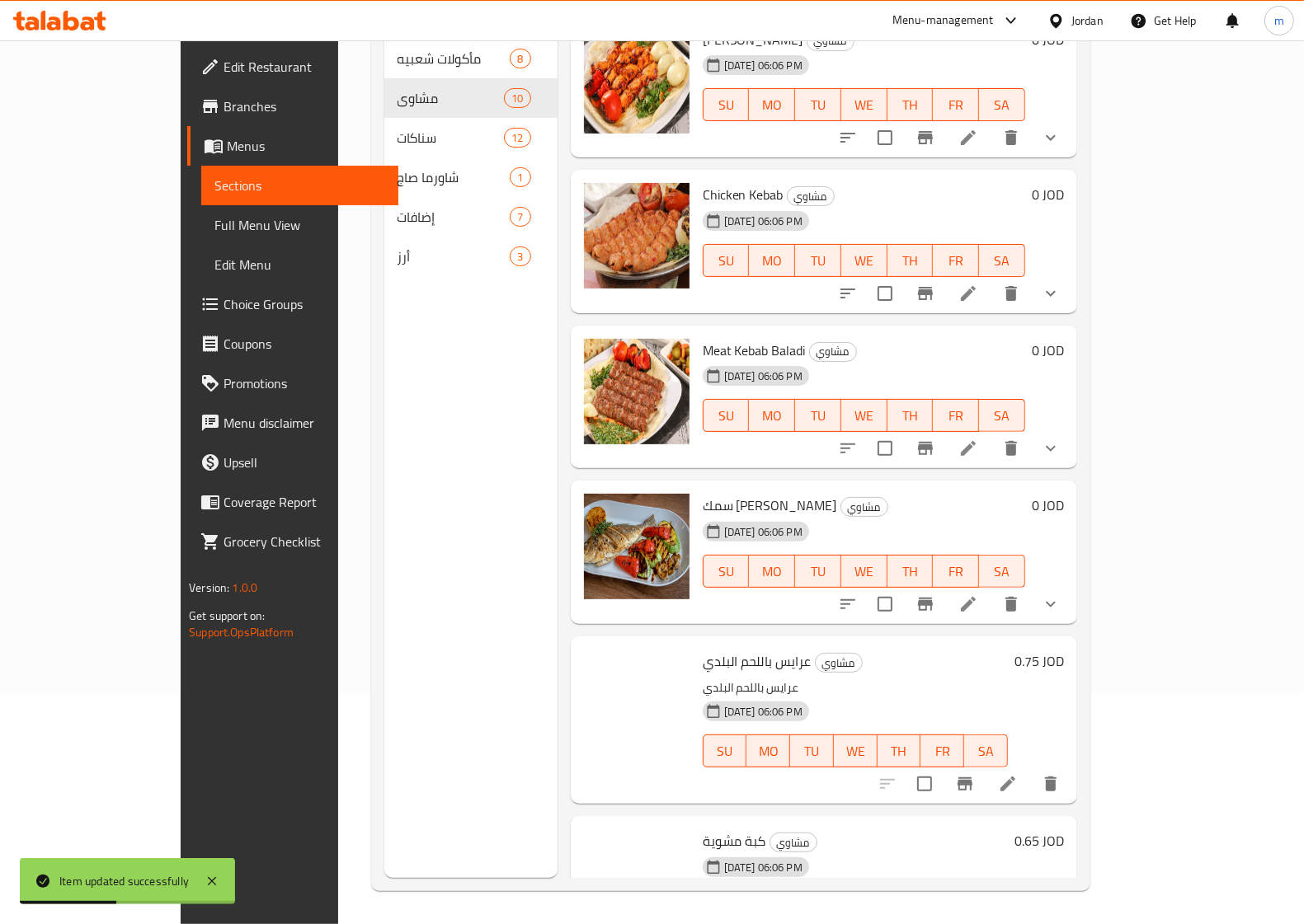
scroll to position [515, 0]
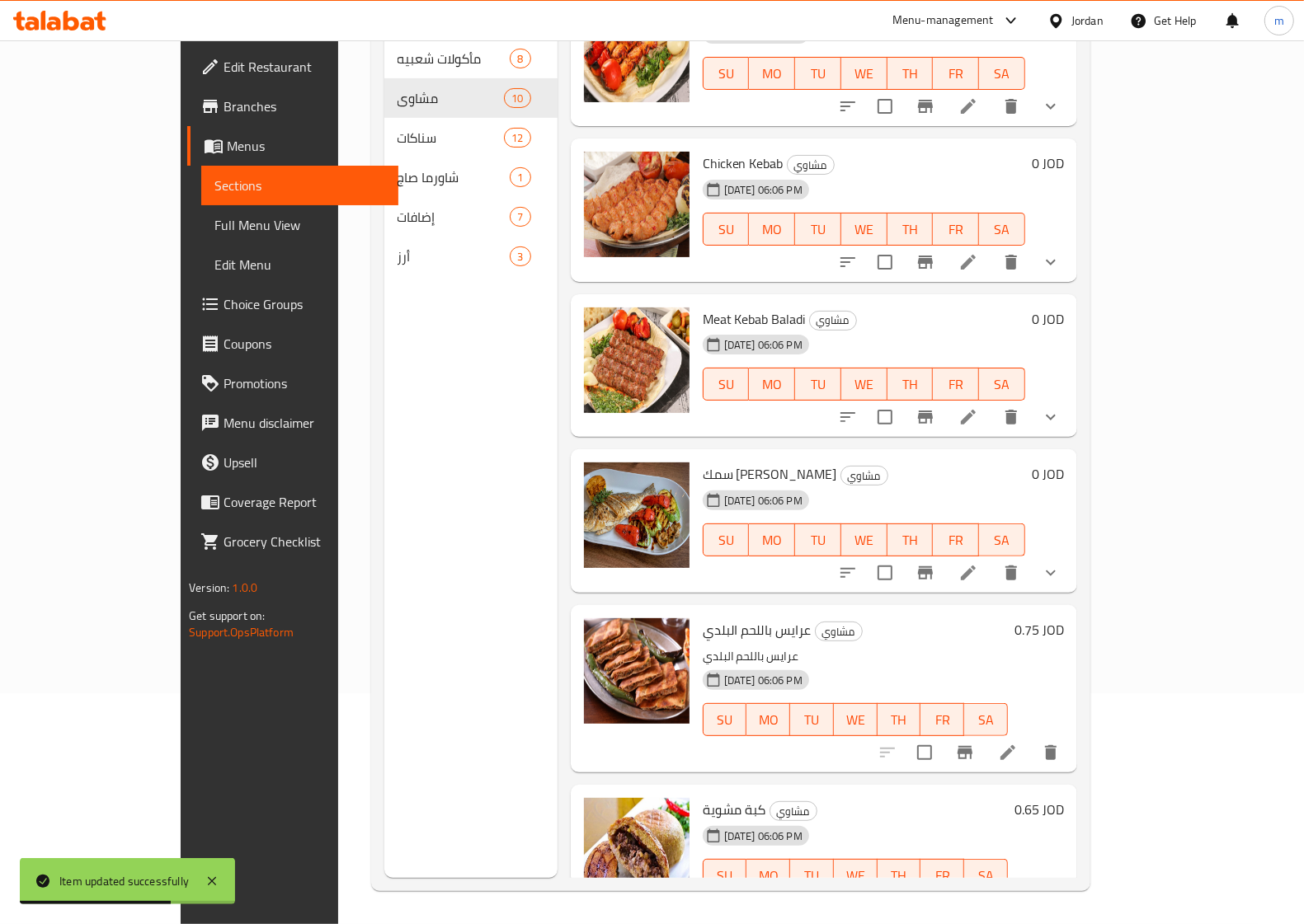
click at [992, 558] on li at bounding box center [967, 573] width 46 height 30
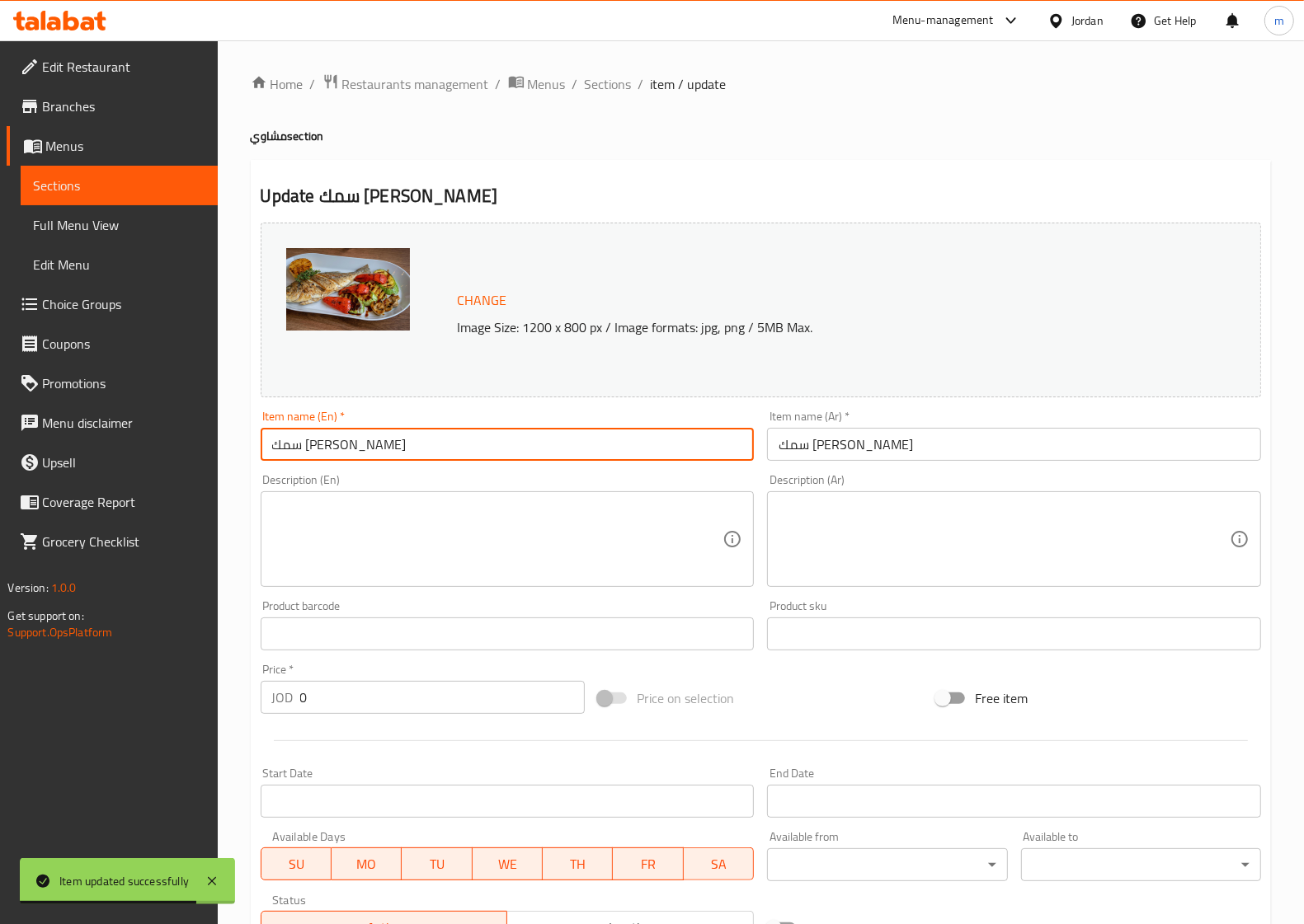
click at [448, 448] on input "سمك [PERSON_NAME]" at bounding box center [508, 444] width 494 height 33
click at [442, 446] on input "سمك [PERSON_NAME]" at bounding box center [508, 444] width 494 height 33
drag, startPoint x: 307, startPoint y: 448, endPoint x: 385, endPoint y: 442, distance: 78.2
click at [385, 442] on input "سمك [PERSON_NAME]" at bounding box center [508, 444] width 494 height 33
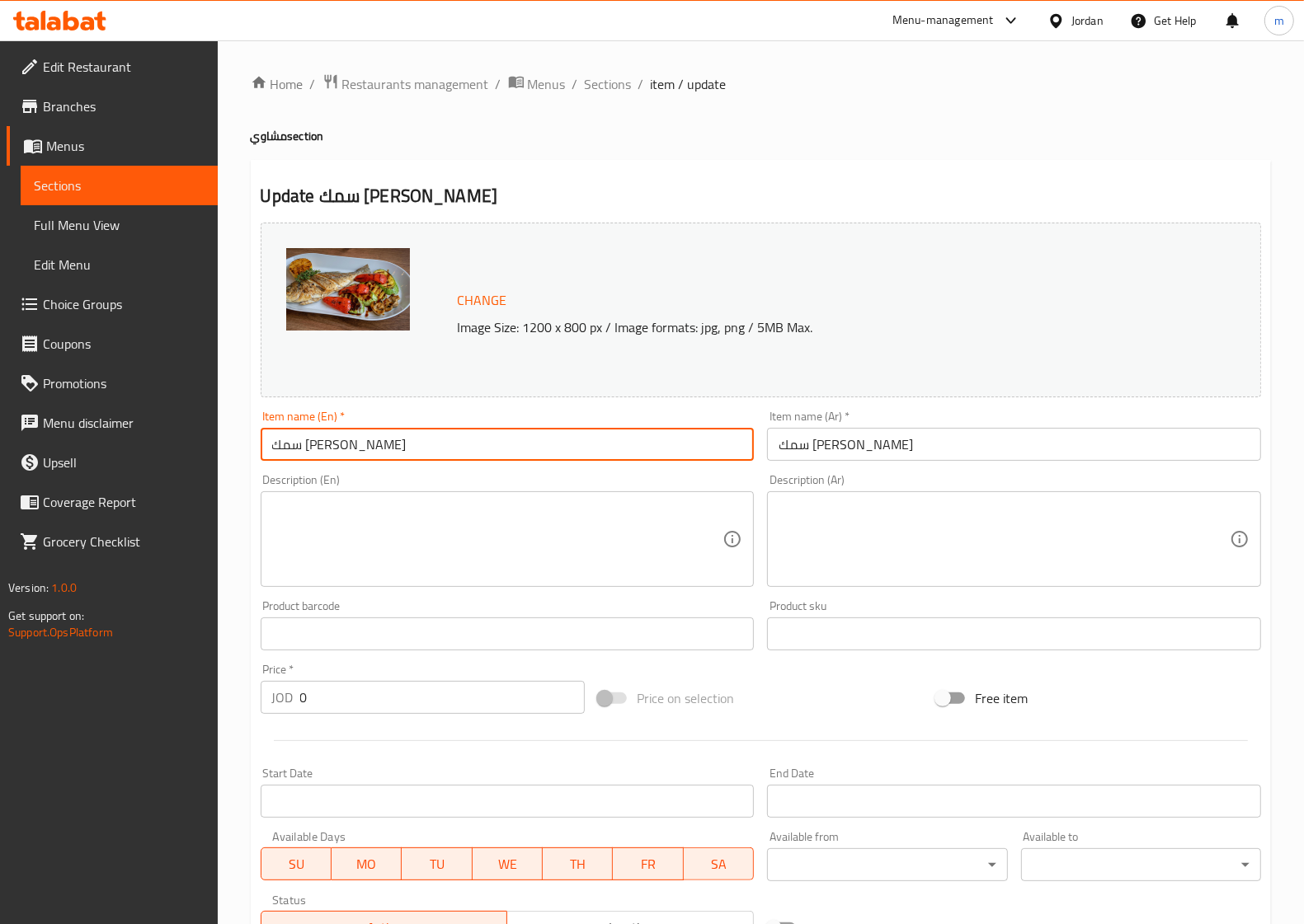
click at [352, 443] on input "سمك [PERSON_NAME]" at bounding box center [508, 444] width 494 height 33
click at [876, 455] on input "سمك [PERSON_NAME]" at bounding box center [1014, 444] width 494 height 33
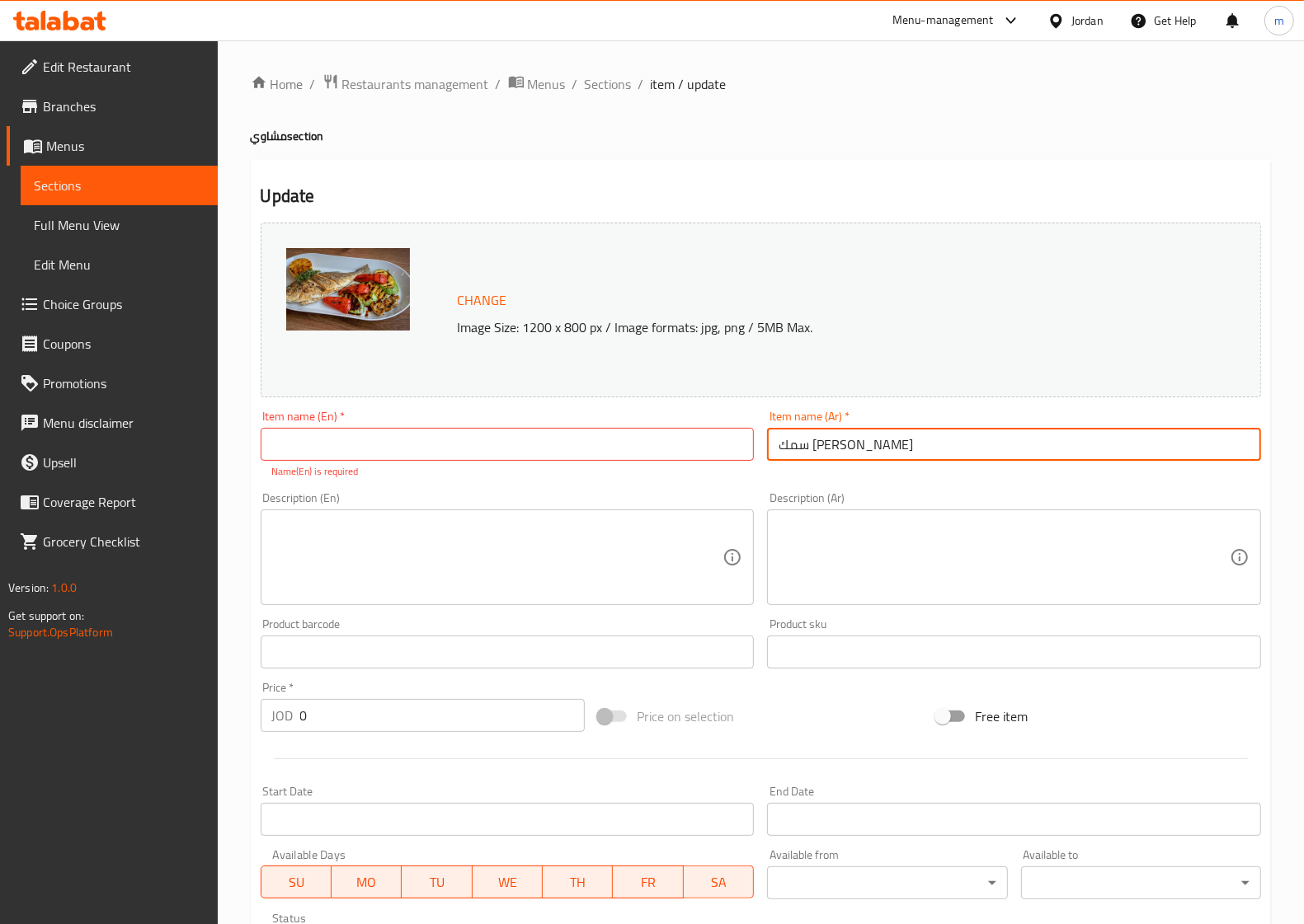
click at [876, 455] on input "سمك [PERSON_NAME]" at bounding box center [1014, 444] width 494 height 33
click at [401, 445] on input "text" at bounding box center [508, 444] width 494 height 33
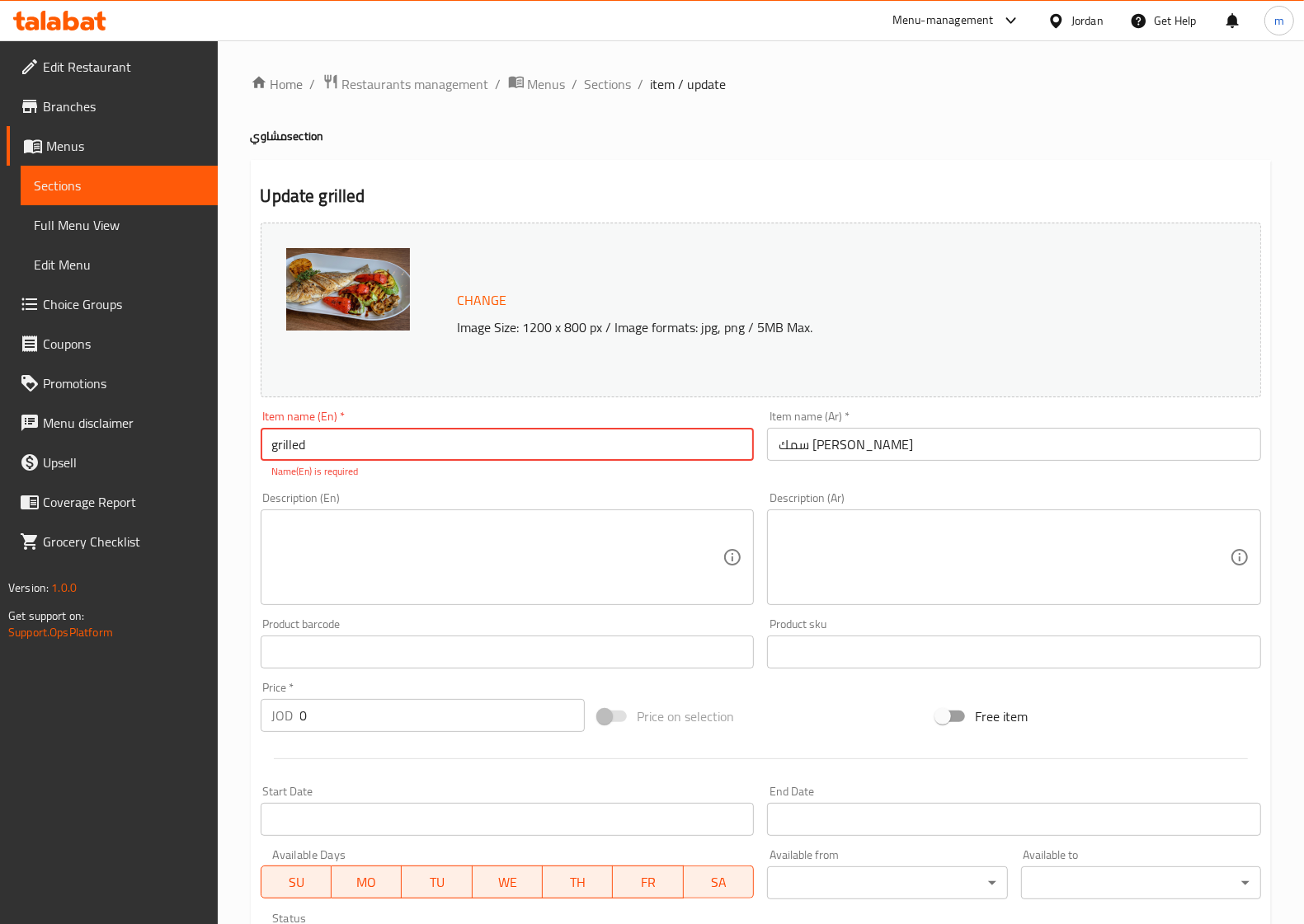
paste input "Gilthead Bream Fish"
drag, startPoint x: 278, startPoint y: 451, endPoint x: 266, endPoint y: 453, distance: 12.2
click at [266, 453] on input "grilled Gilthead Bream Fish" at bounding box center [508, 444] width 494 height 33
type input "Grilled Gilthead Bream Fish"
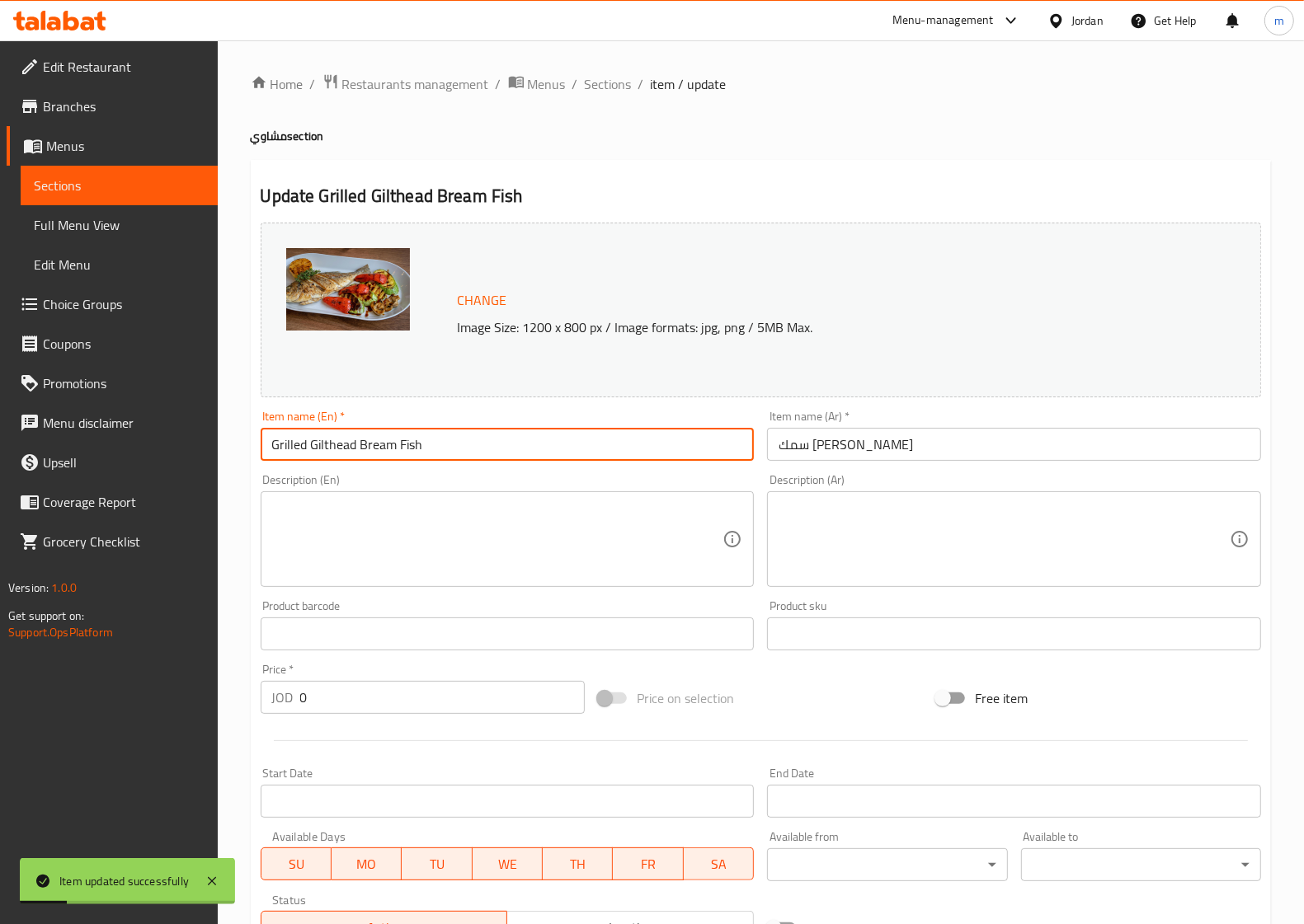
click at [154, 192] on span "Sections" at bounding box center [119, 185] width 171 height 20
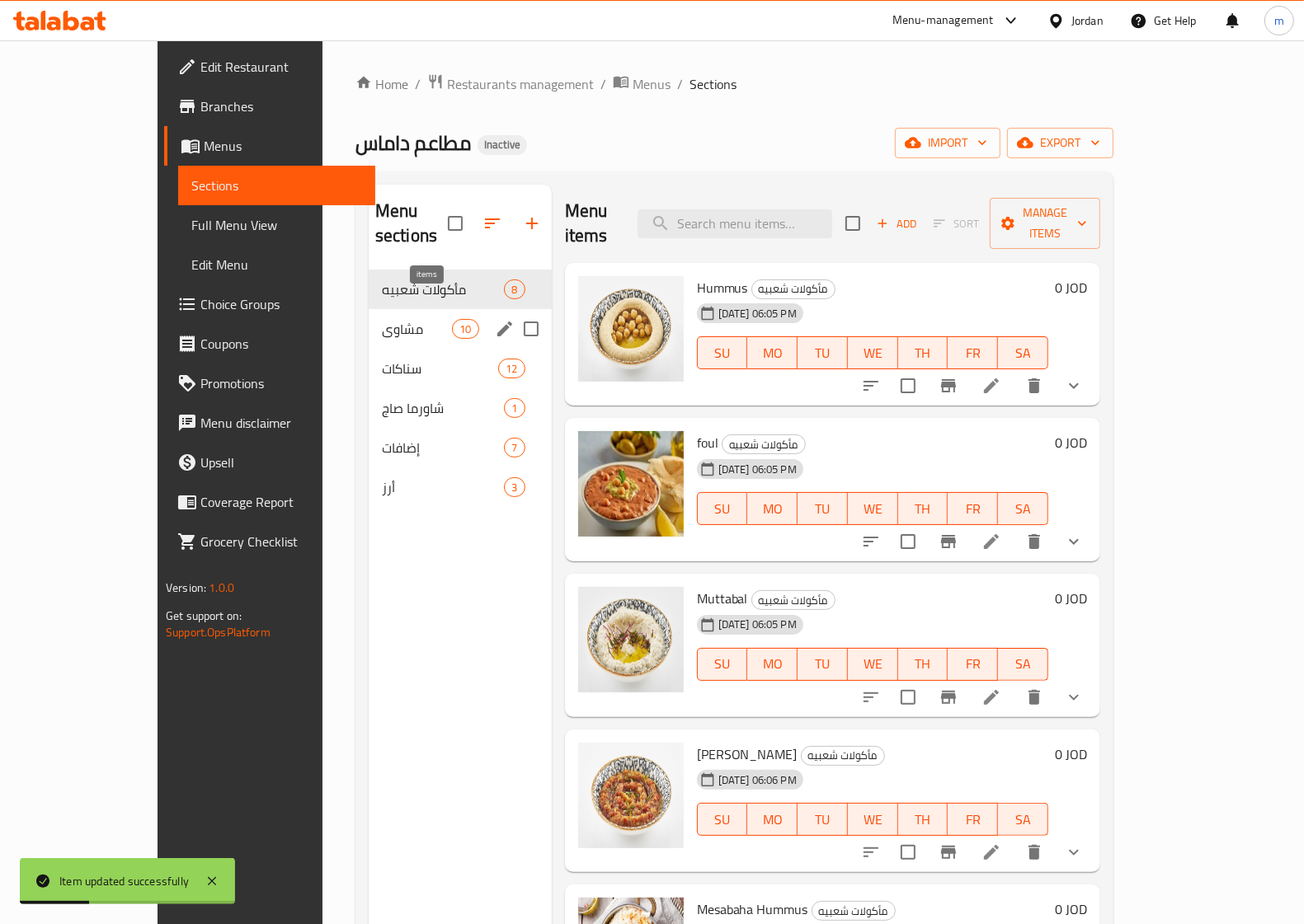
click at [452, 321] on span "10" at bounding box center [465, 329] width 24 height 16
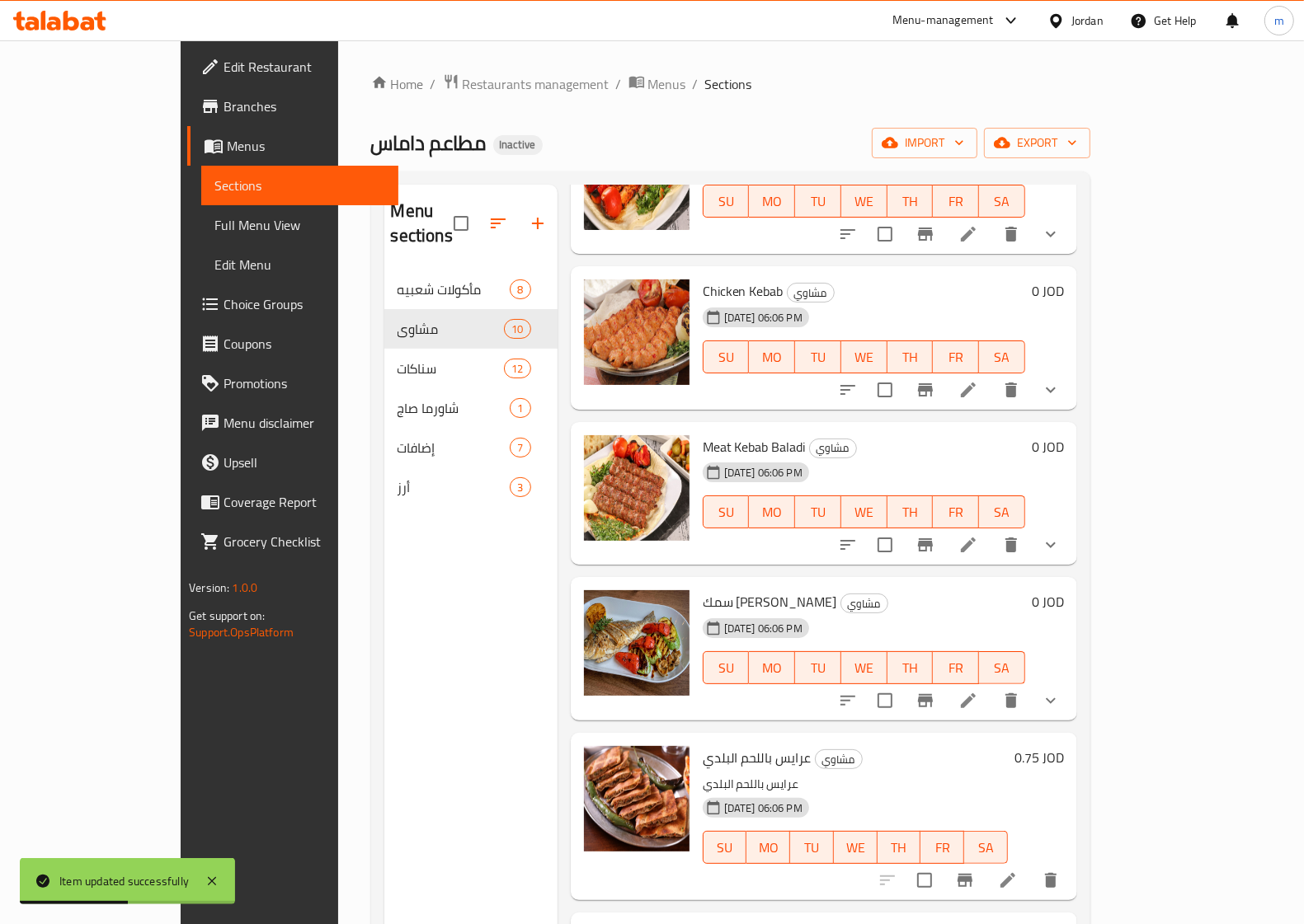
scroll to position [695, 0]
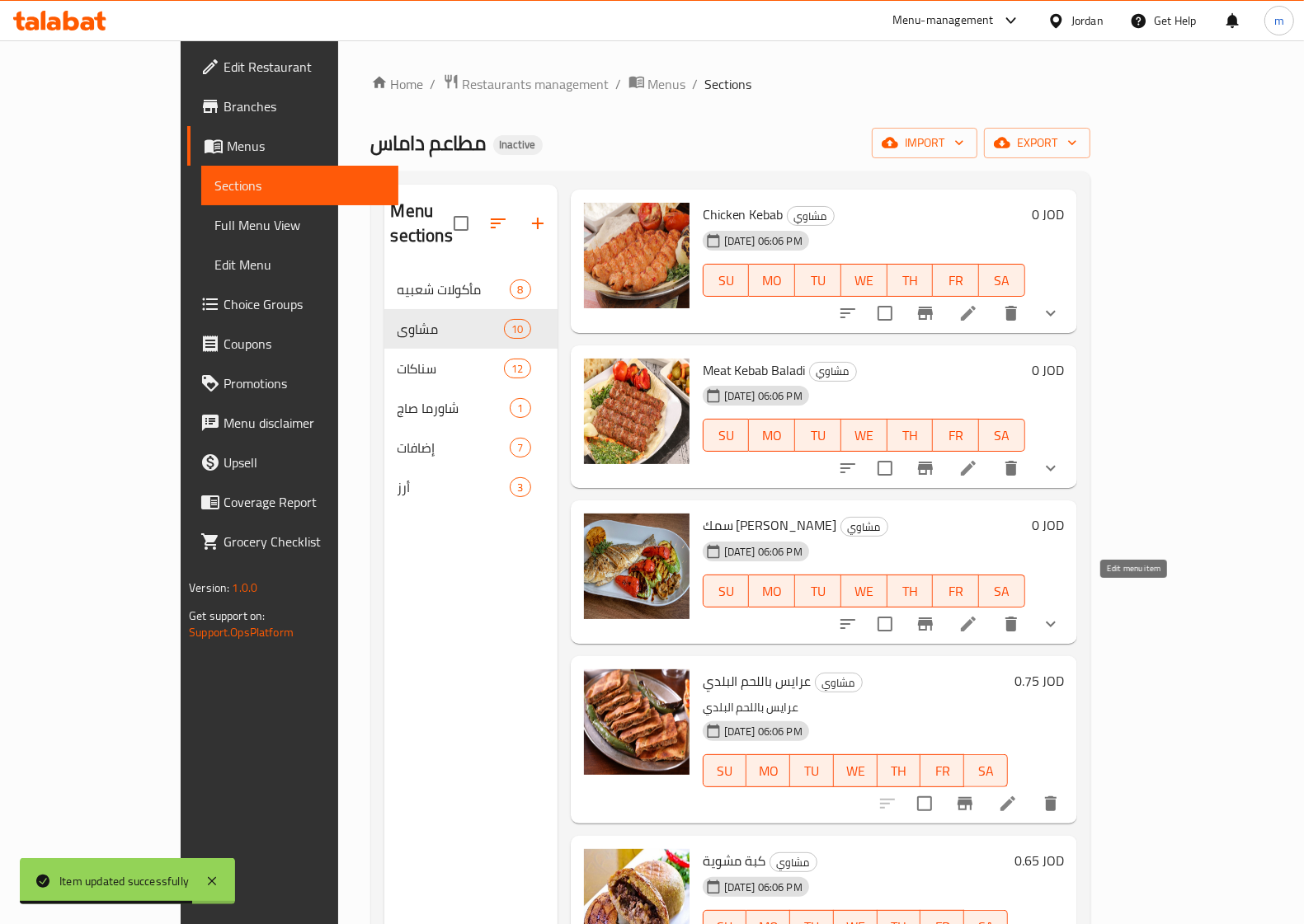
click at [976, 617] on icon at bounding box center [968, 624] width 15 height 15
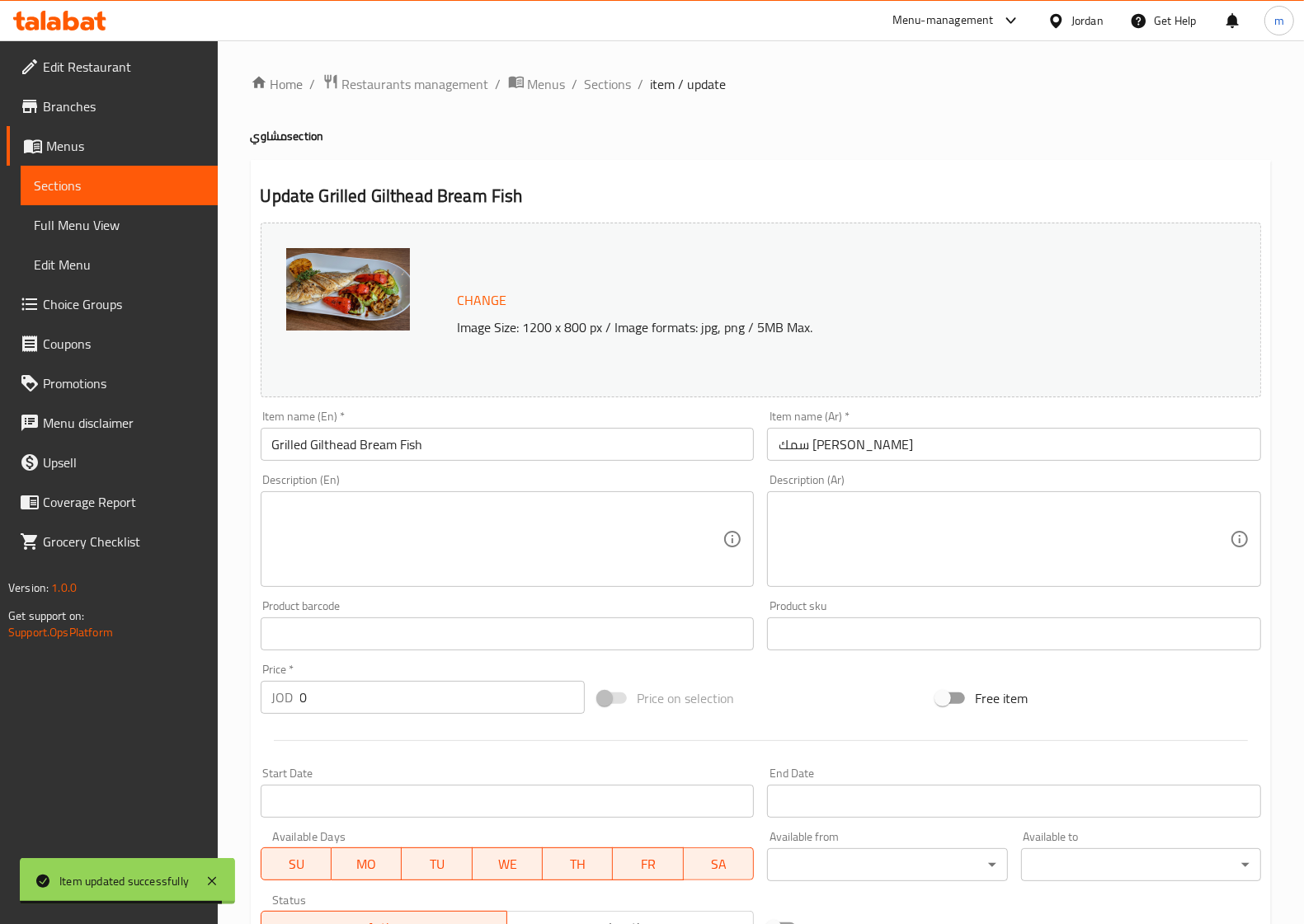
click at [141, 192] on span "Sections" at bounding box center [119, 185] width 171 height 20
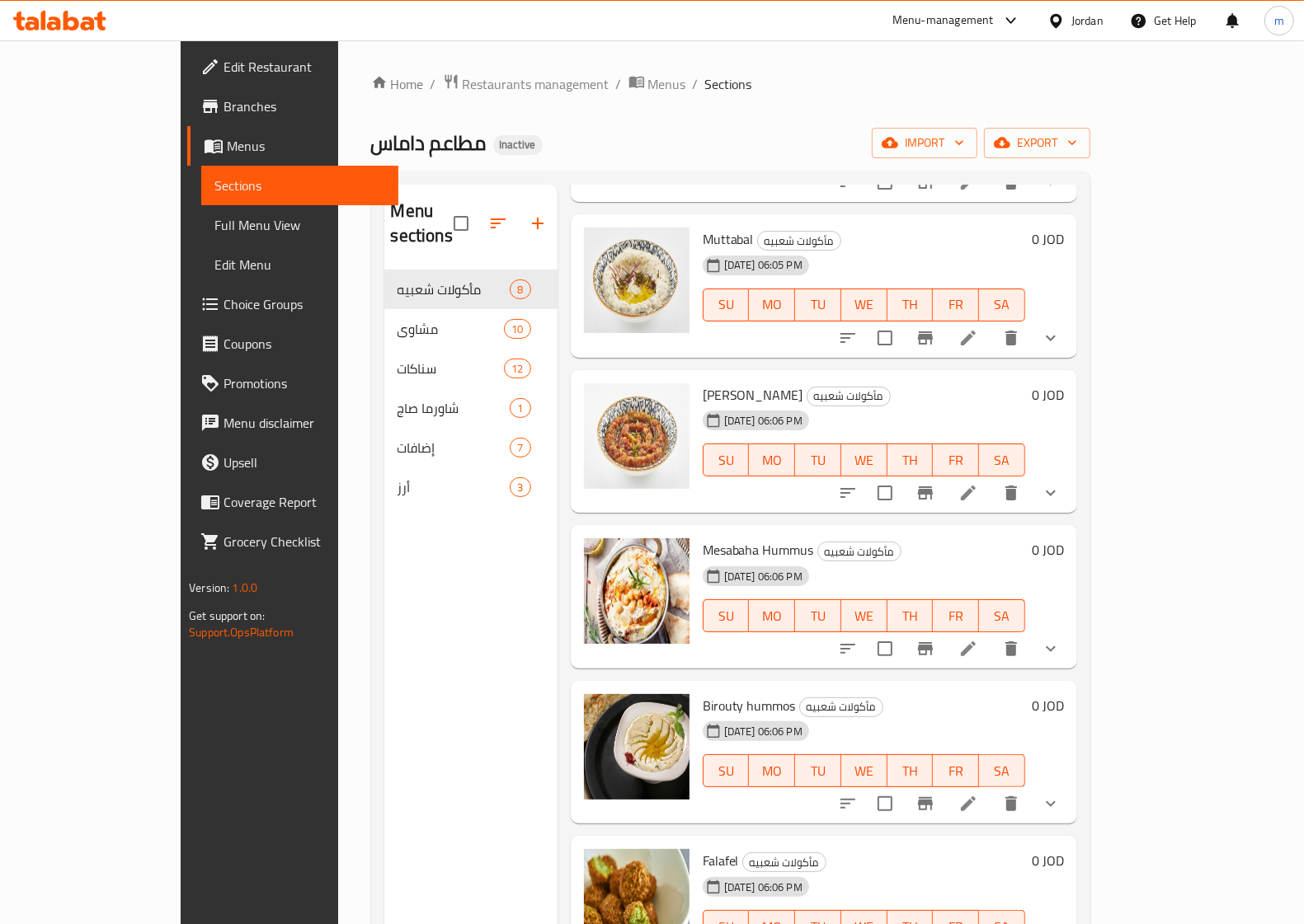
scroll to position [232, 0]
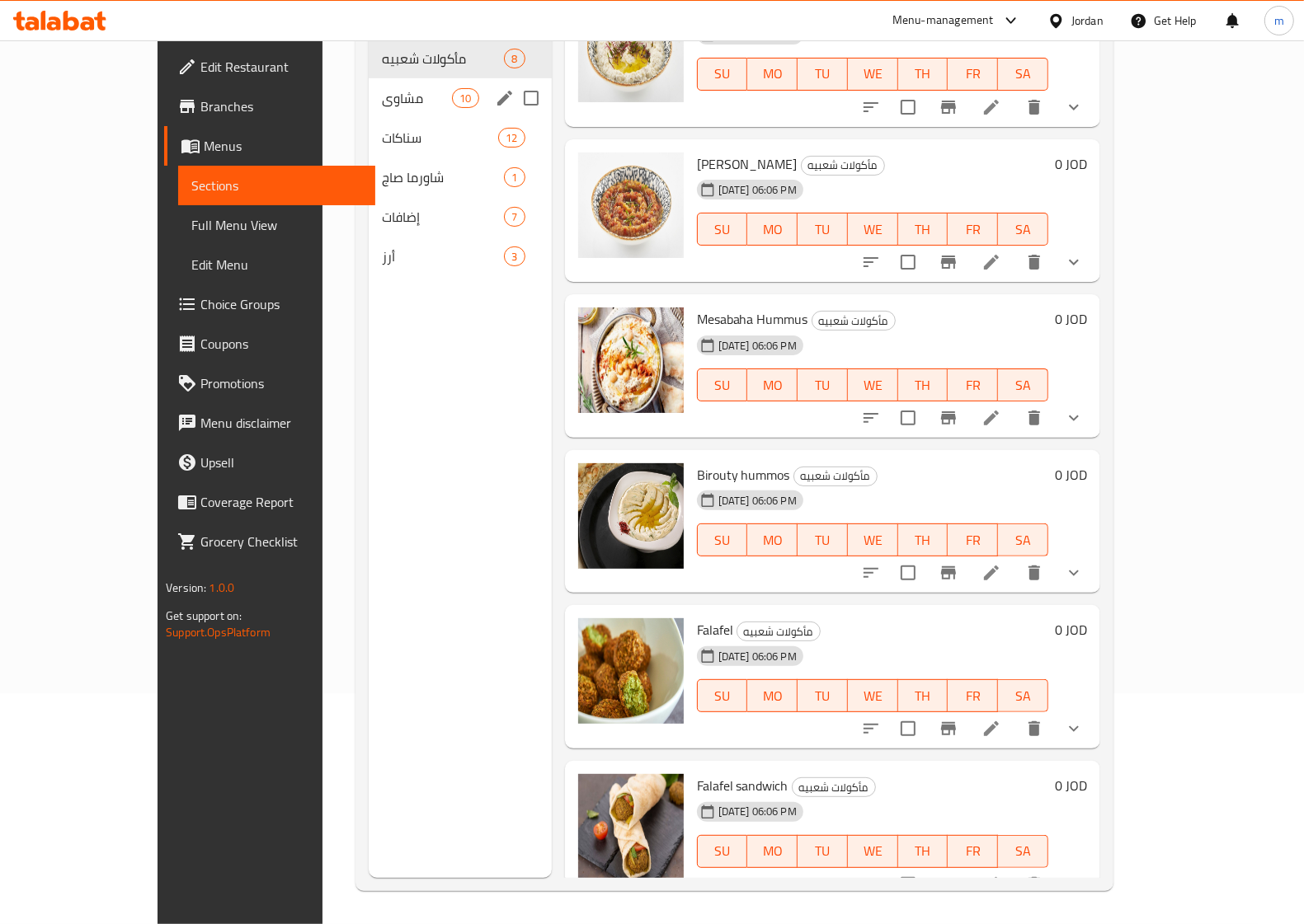
click at [368, 83] on div "مشاوي 10" at bounding box center [460, 98] width 183 height 39
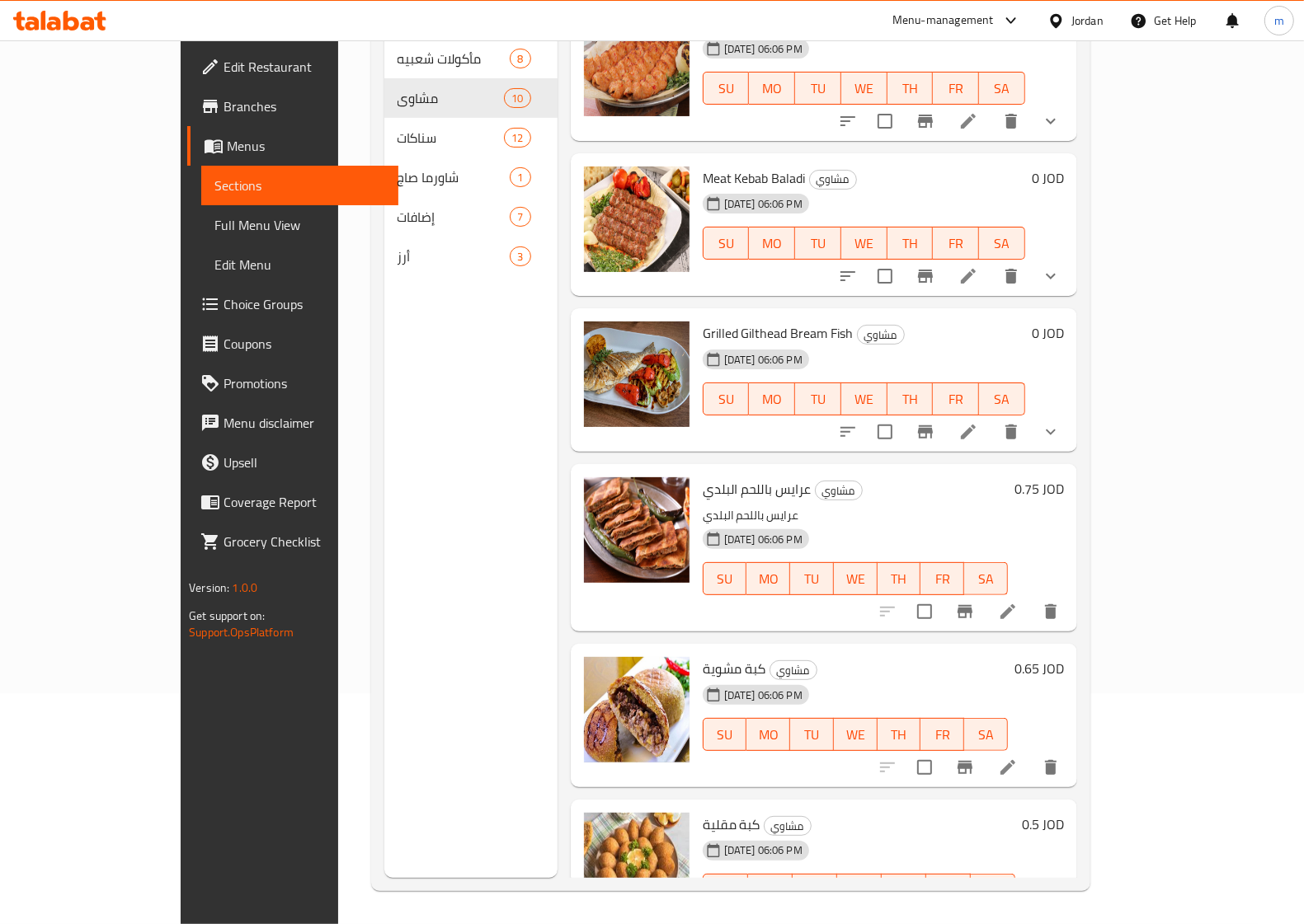
scroll to position [669, 0]
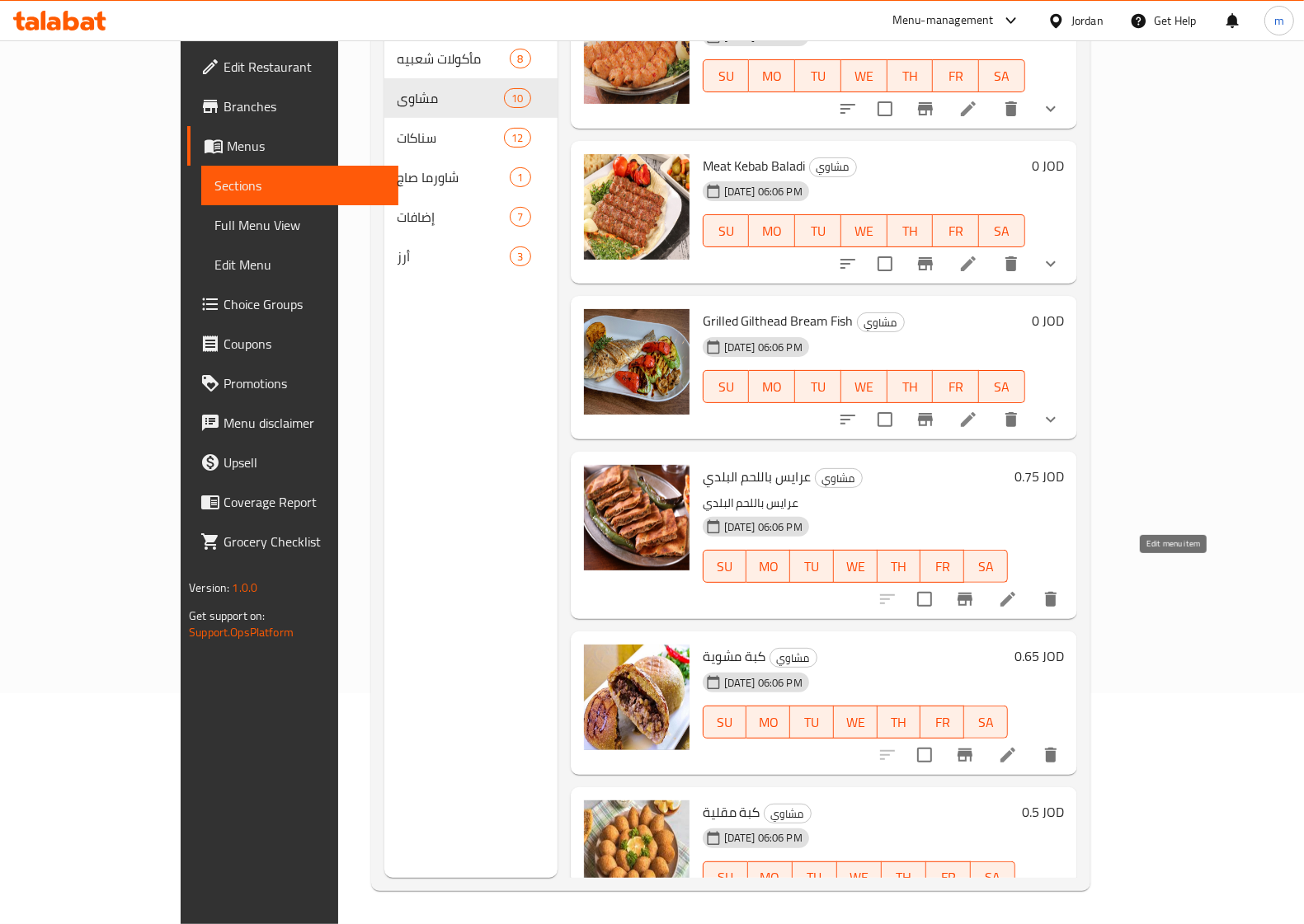
click at [1018, 590] on icon at bounding box center [1008, 599] width 20 height 20
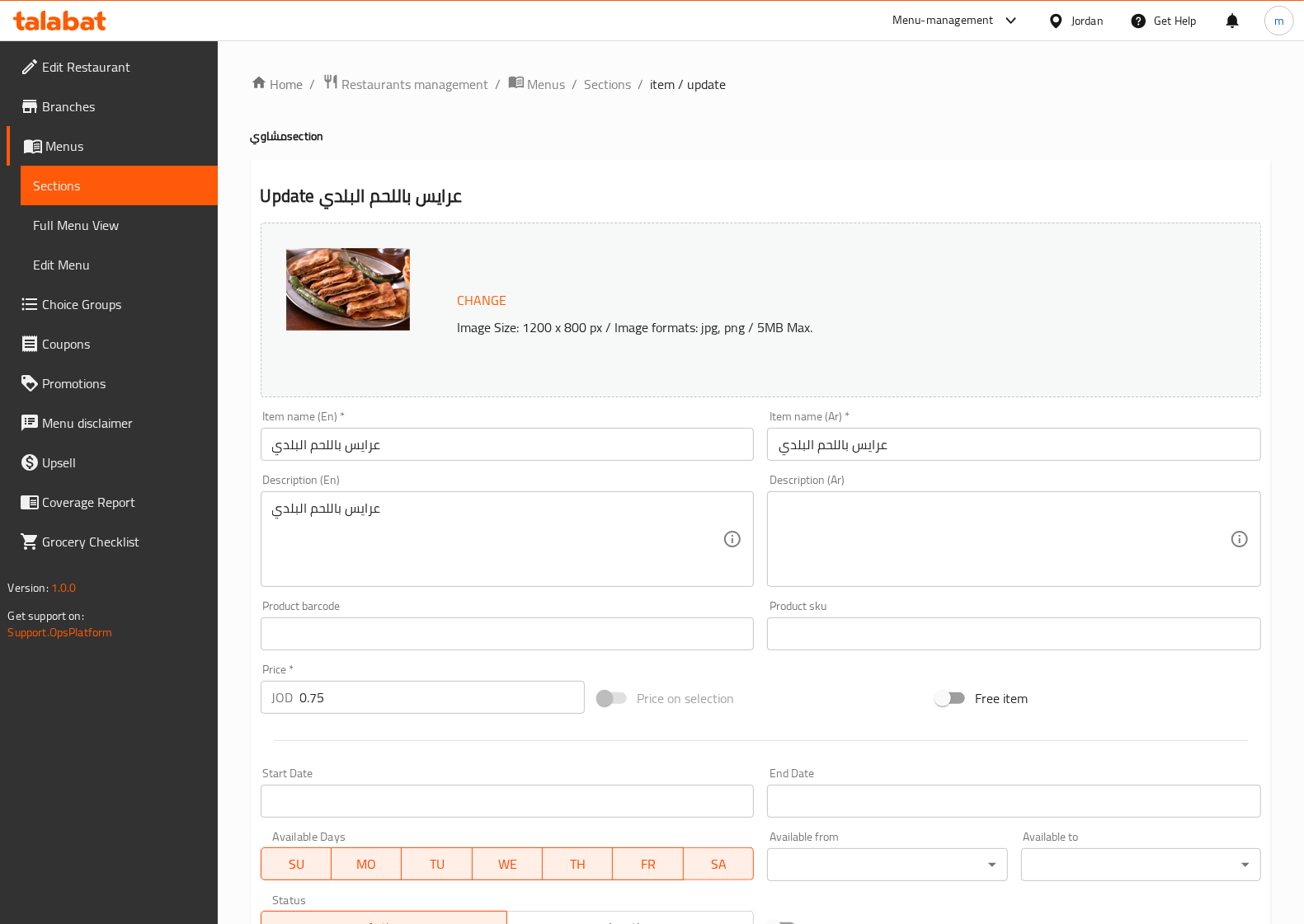
click at [397, 458] on input "عرايس باللحم البلدي" at bounding box center [508, 444] width 494 height 33
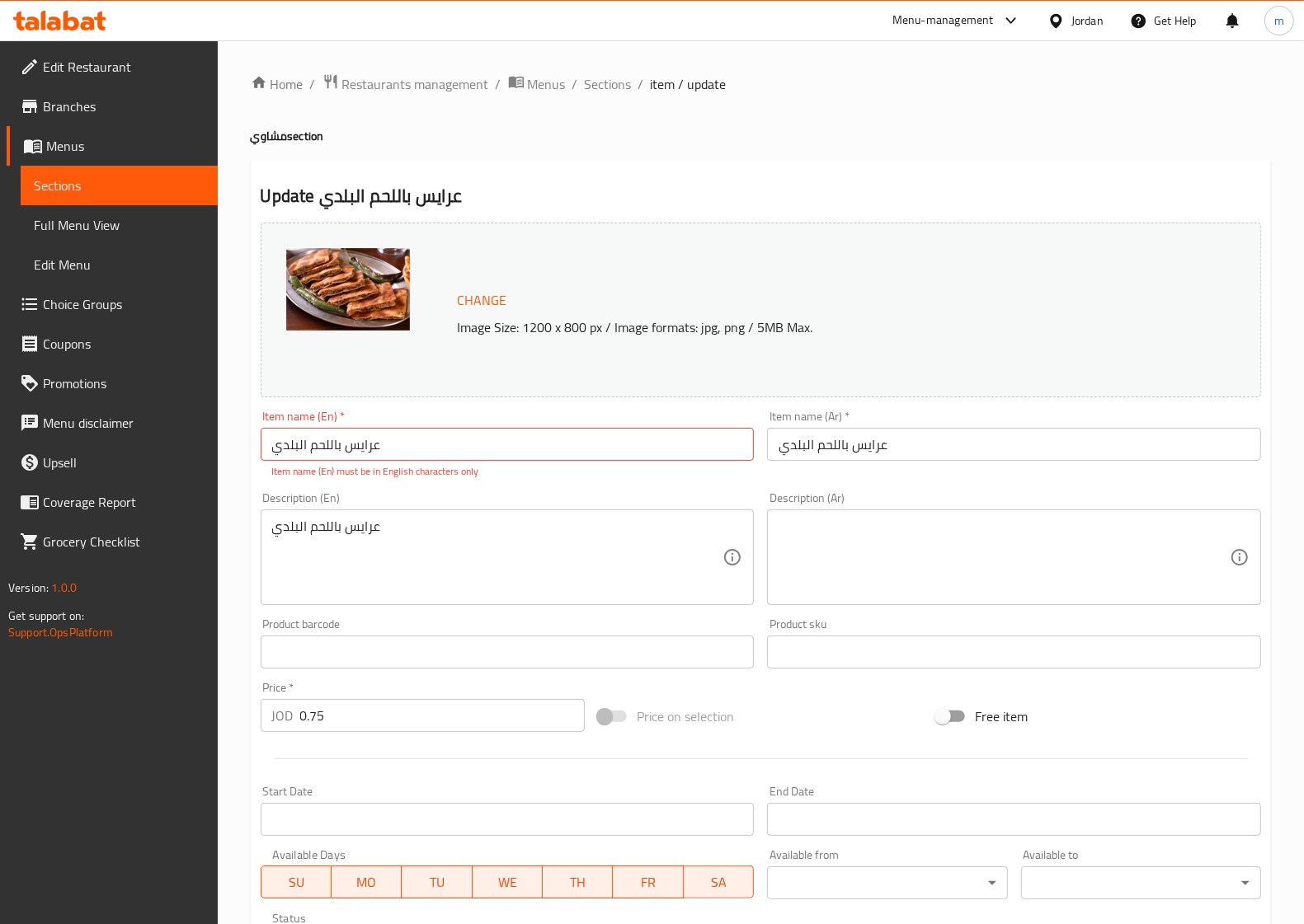
click at [501, 437] on input "عرايس باللحم البلدي" at bounding box center [508, 444] width 494 height 33
paste input "text"
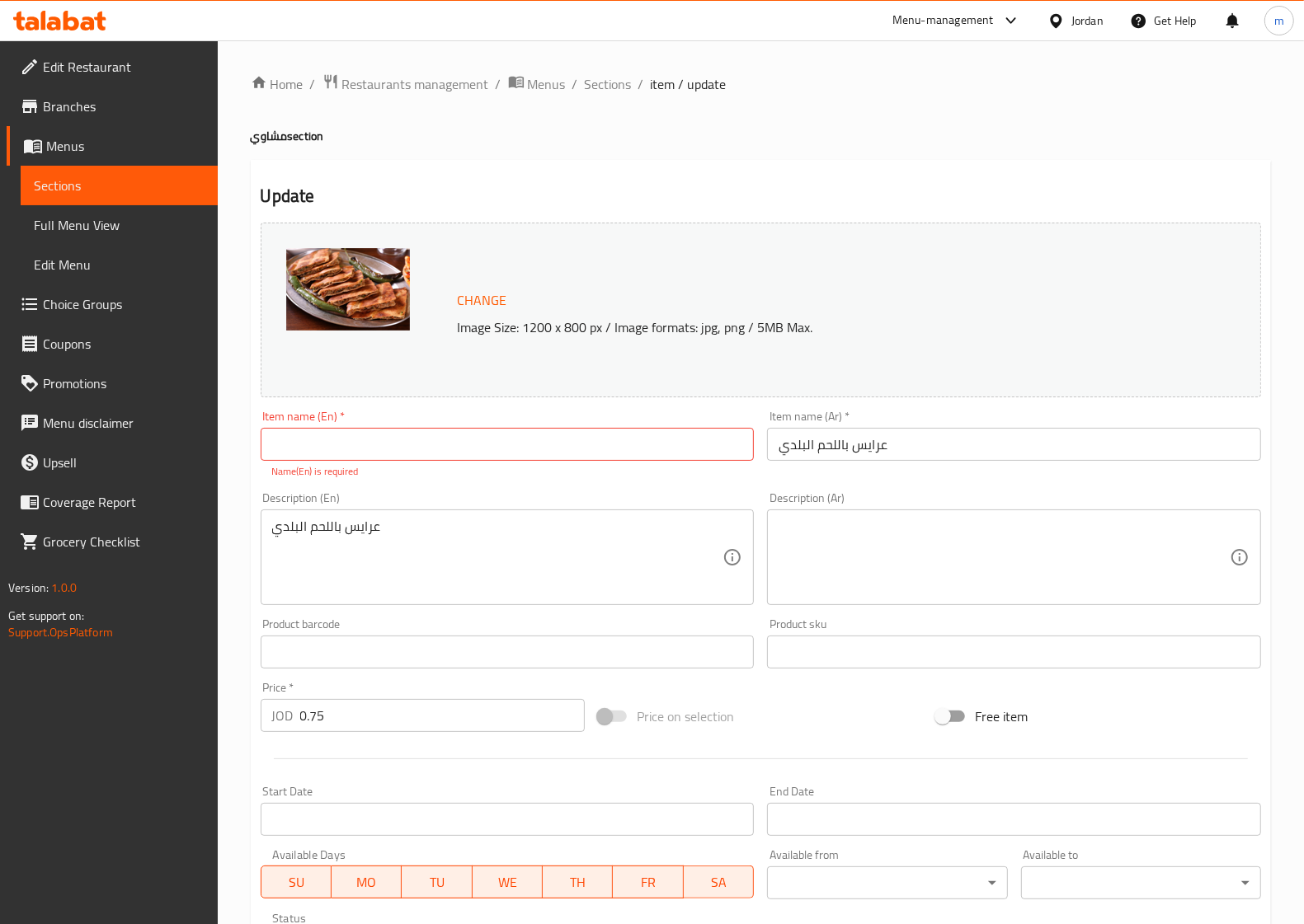
click at [374, 463] on div "Item name (En)   * Item name (En) * Name(En) is required" at bounding box center [508, 444] width 494 height 68
click at [389, 459] on input "text" at bounding box center [508, 444] width 494 height 33
paste input "Arayes"
click at [345, 452] on input "Meat Arayes Baladi" at bounding box center [508, 444] width 494 height 33
drag, startPoint x: 299, startPoint y: 449, endPoint x: 274, endPoint y: 448, distance: 25.0
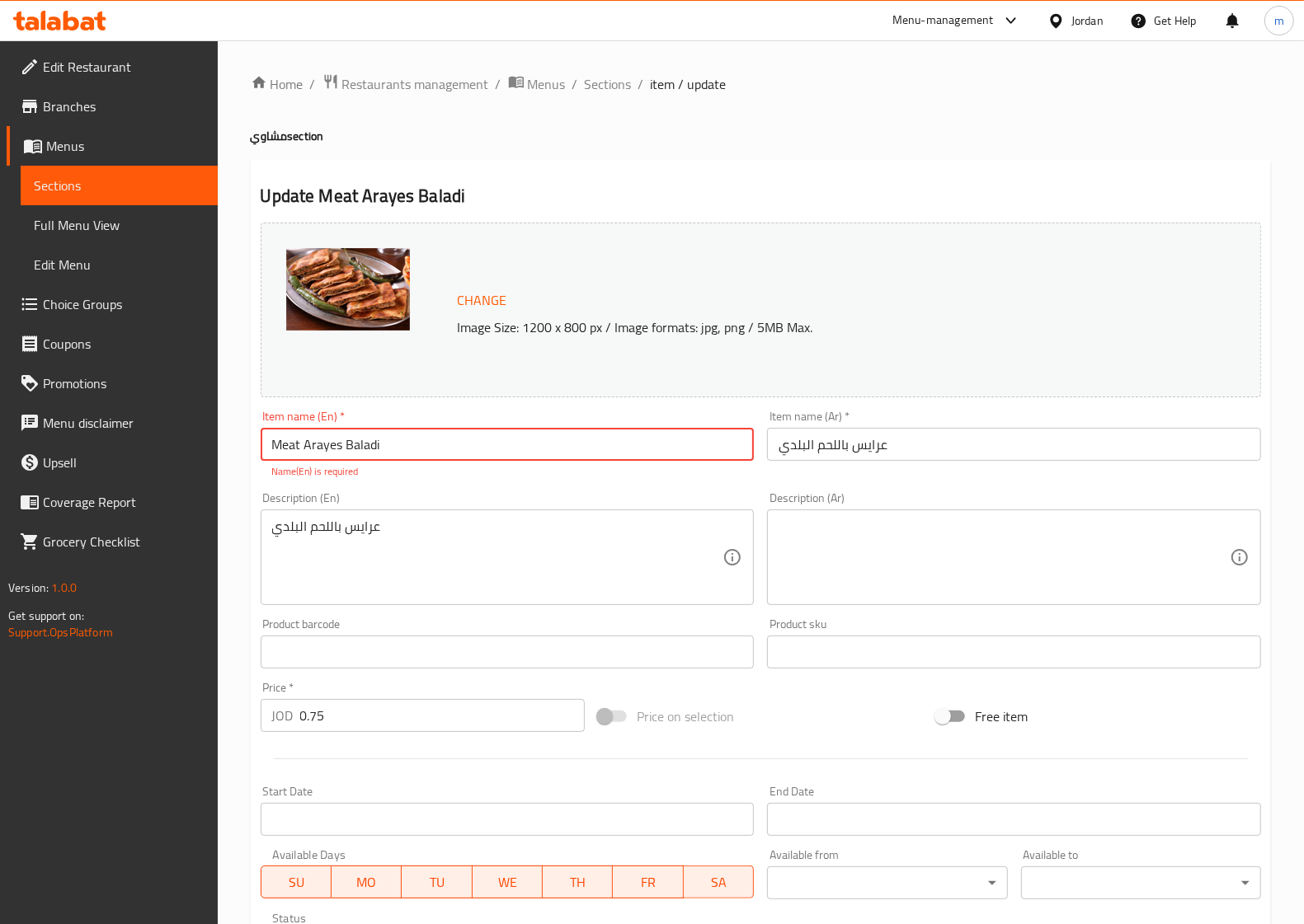
click at [274, 448] on input "Meat Arayes Baladi" at bounding box center [508, 444] width 494 height 33
paste input "Arayes"
click at [344, 448] on input "Arayes withArayes Baladi" at bounding box center [508, 444] width 494 height 33
click at [338, 448] on input "Arayes withArayes Baladi" at bounding box center [508, 444] width 494 height 33
click at [352, 434] on input "Arayes with Arayes Baladi" at bounding box center [508, 444] width 494 height 33
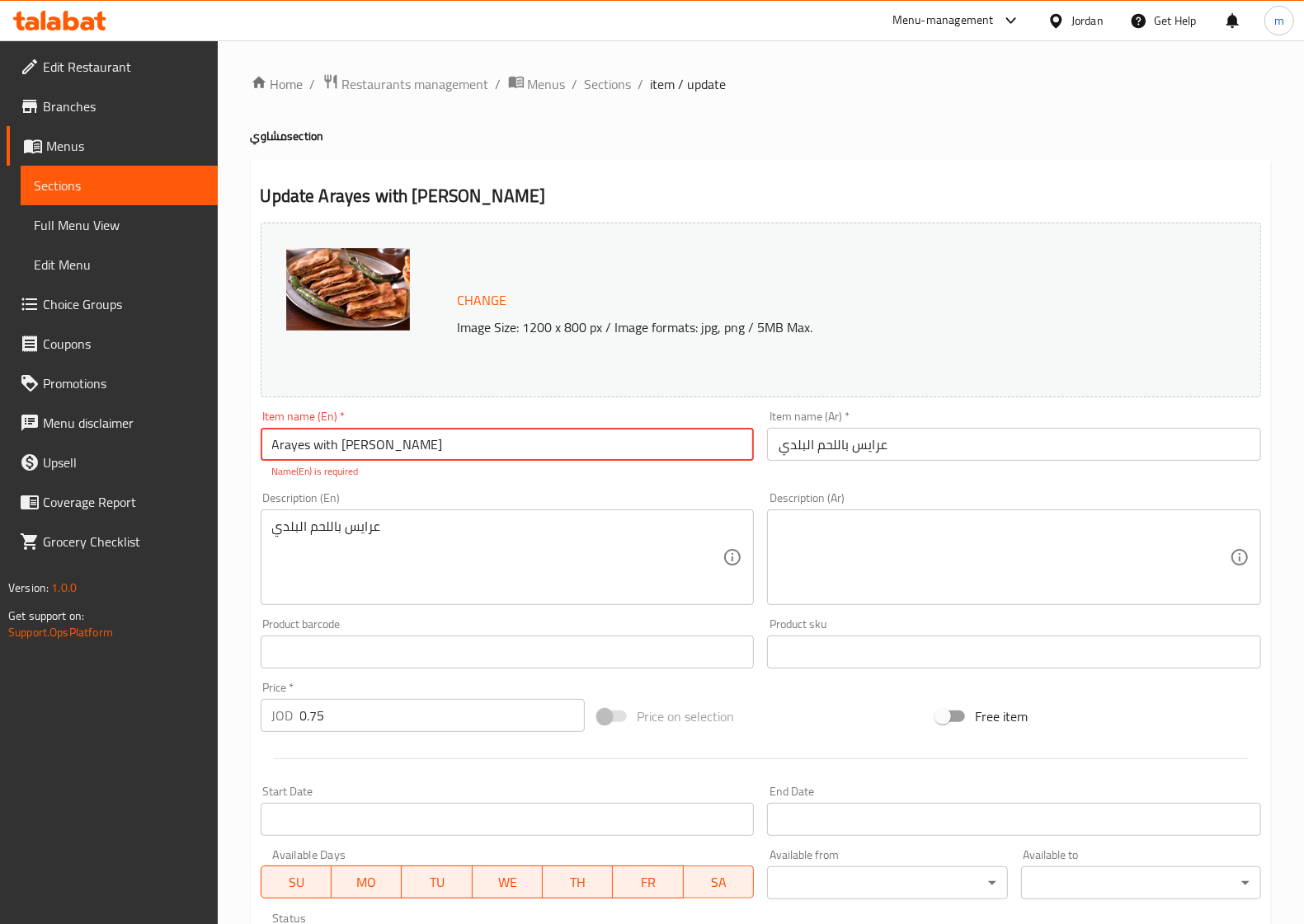
click at [352, 434] on input "Arayes with Arayes Baladi" at bounding box center [508, 444] width 494 height 33
type input "Arayes with Meat Baladi"
click at [163, 190] on span "Sections" at bounding box center [119, 185] width 171 height 20
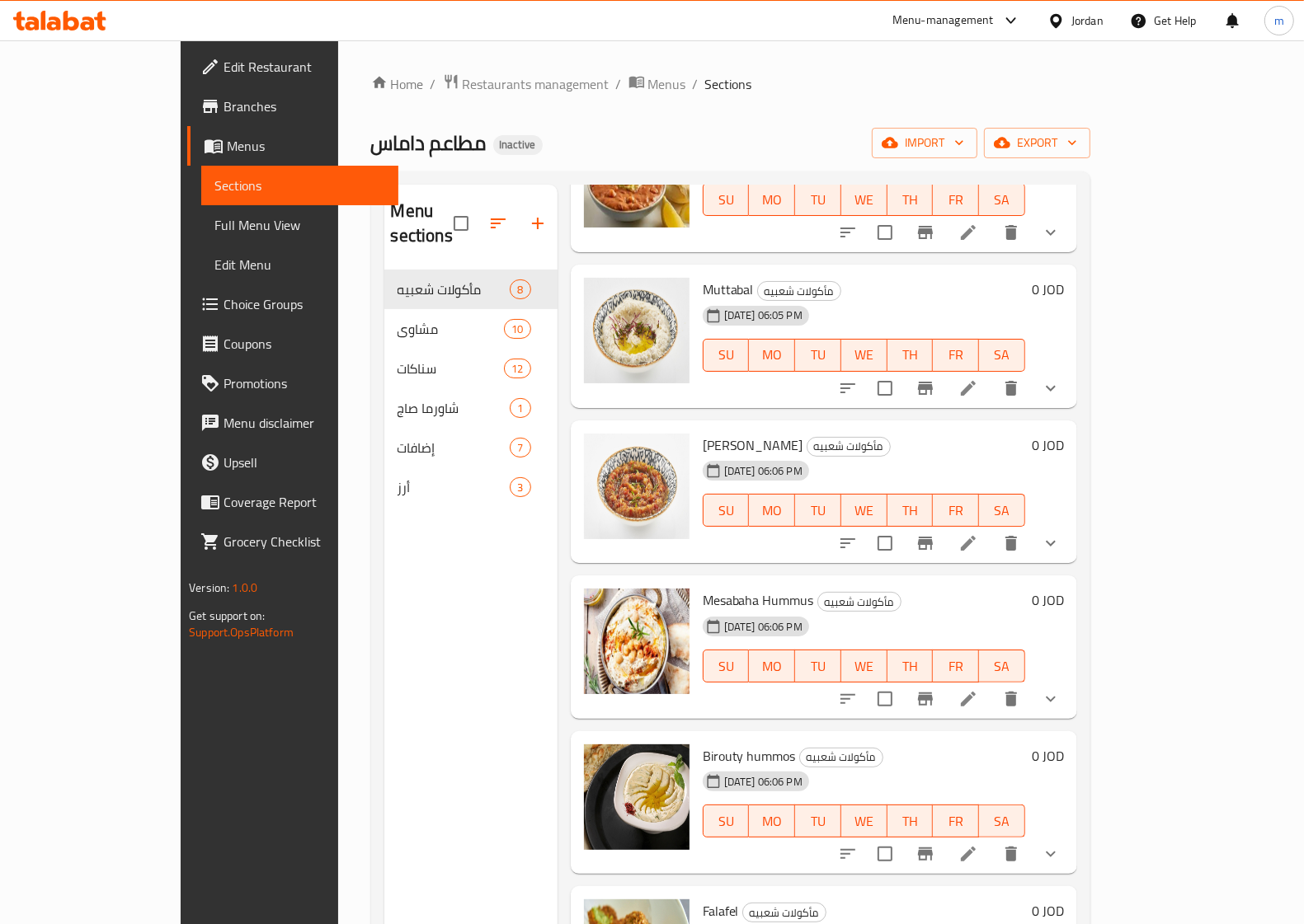
scroll to position [360, 0]
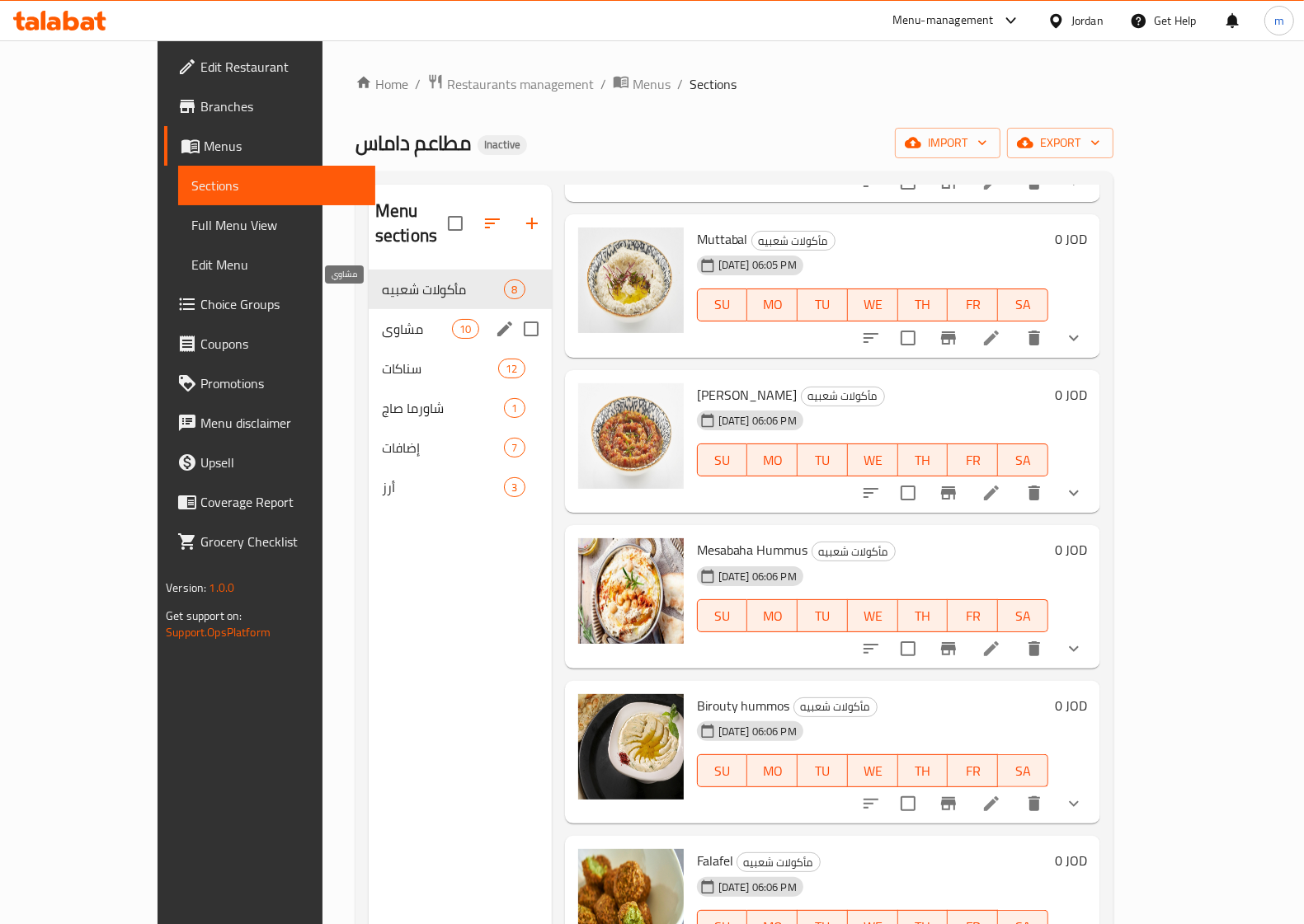
click at [394, 319] on span "مشاوي" at bounding box center [417, 328] width 70 height 20
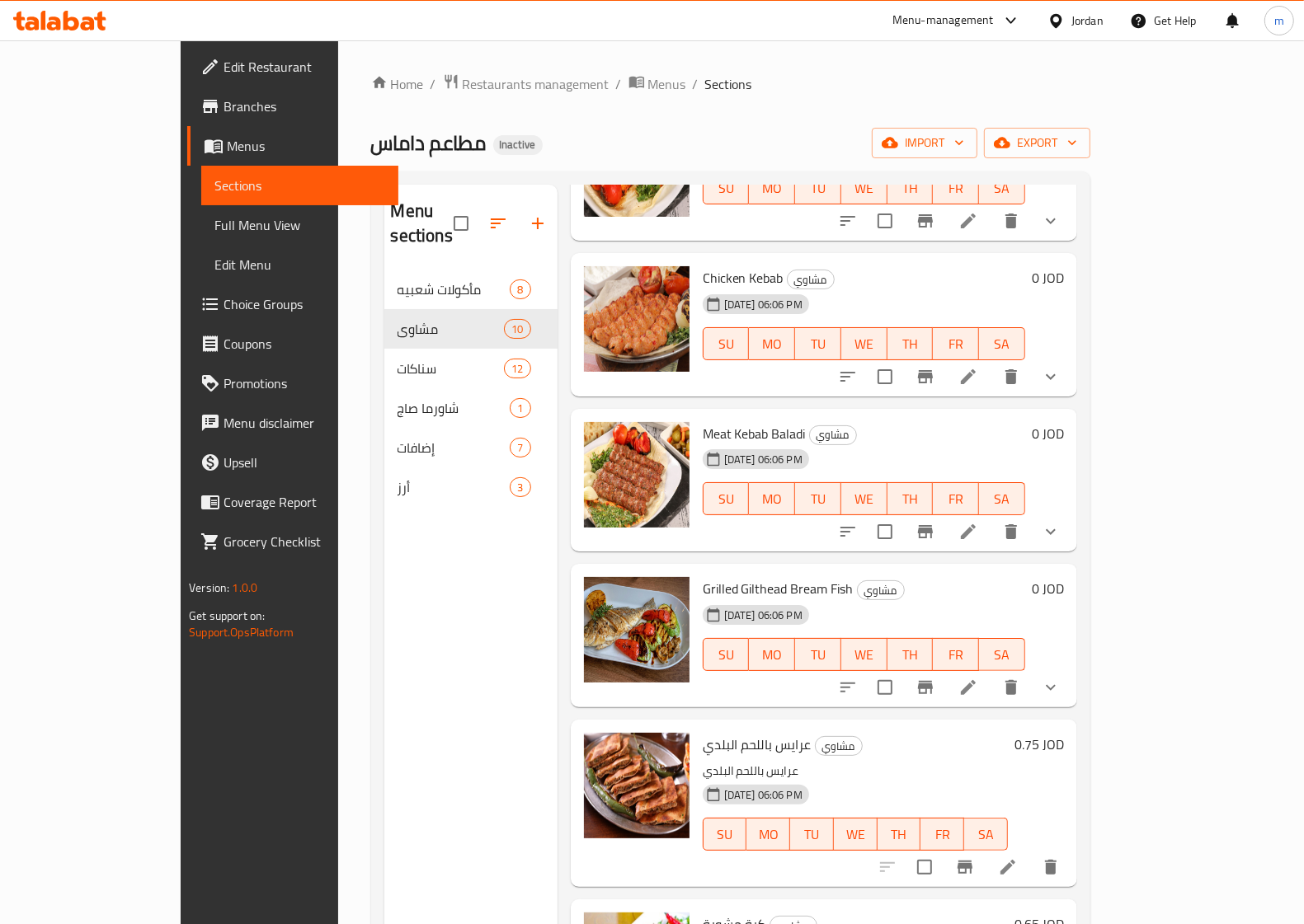
scroll to position [695, 0]
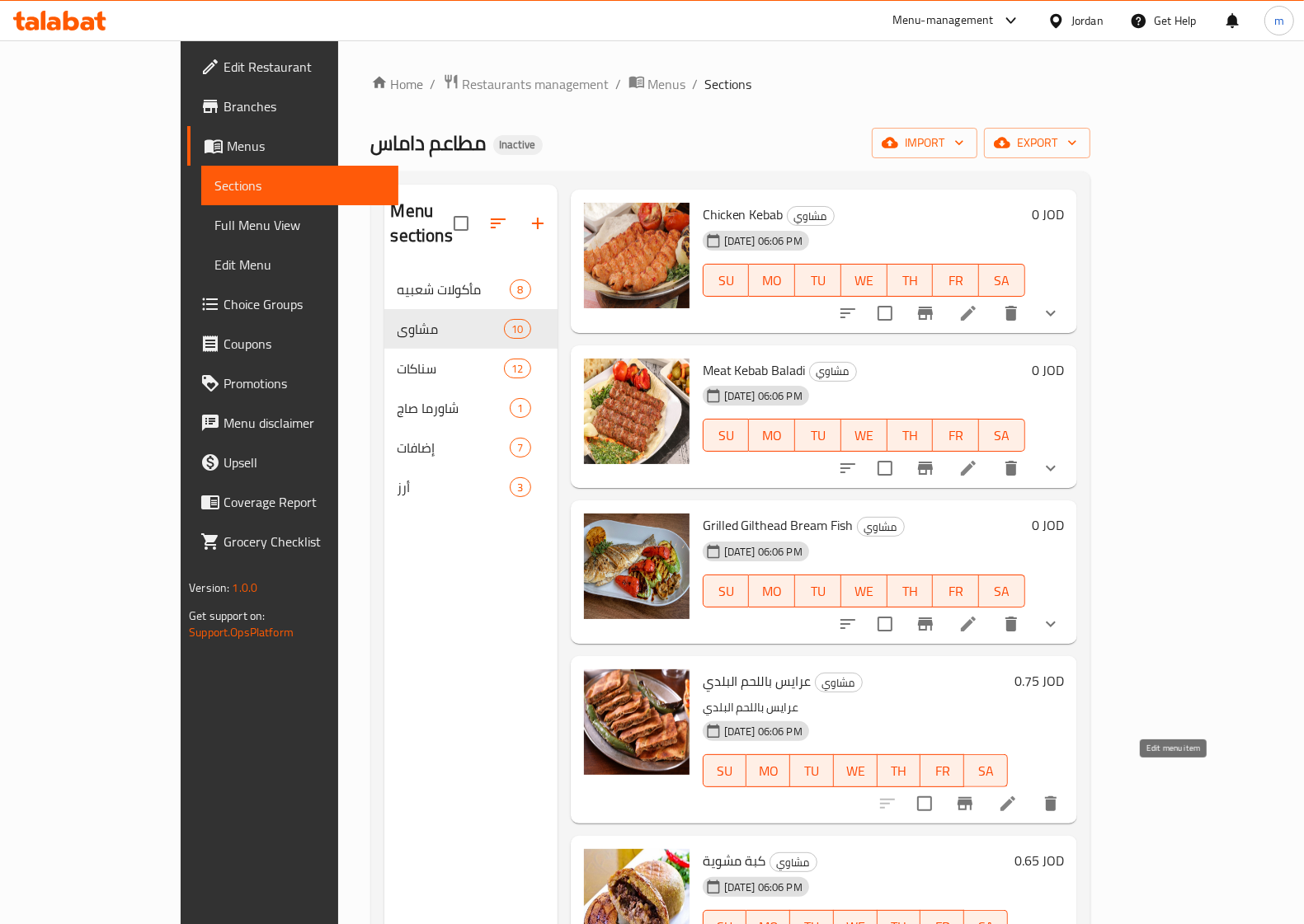
click at [1018, 794] on icon at bounding box center [1008, 803] width 20 height 20
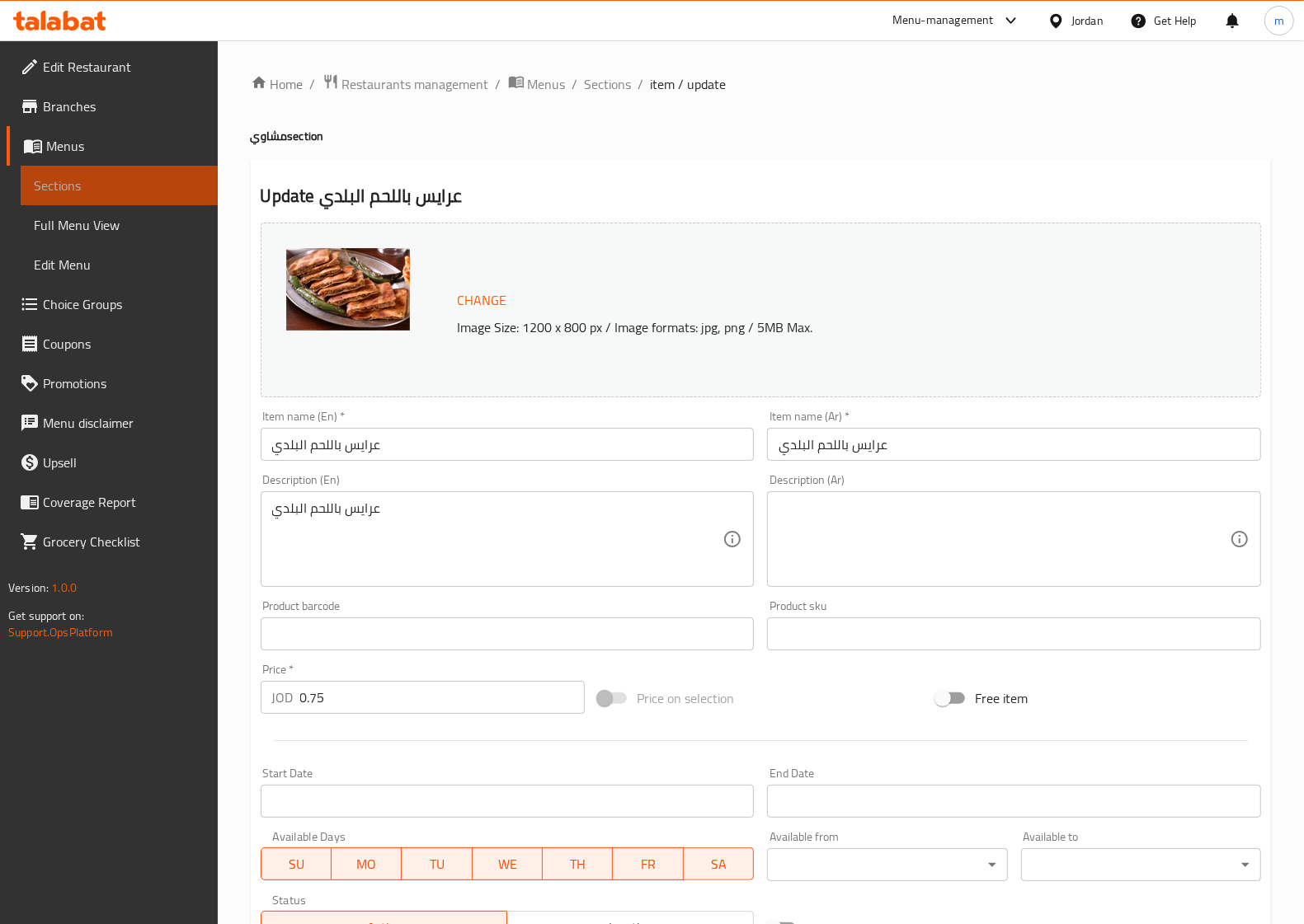
click at [117, 195] on link "Sections" at bounding box center [119, 185] width 197 height 39
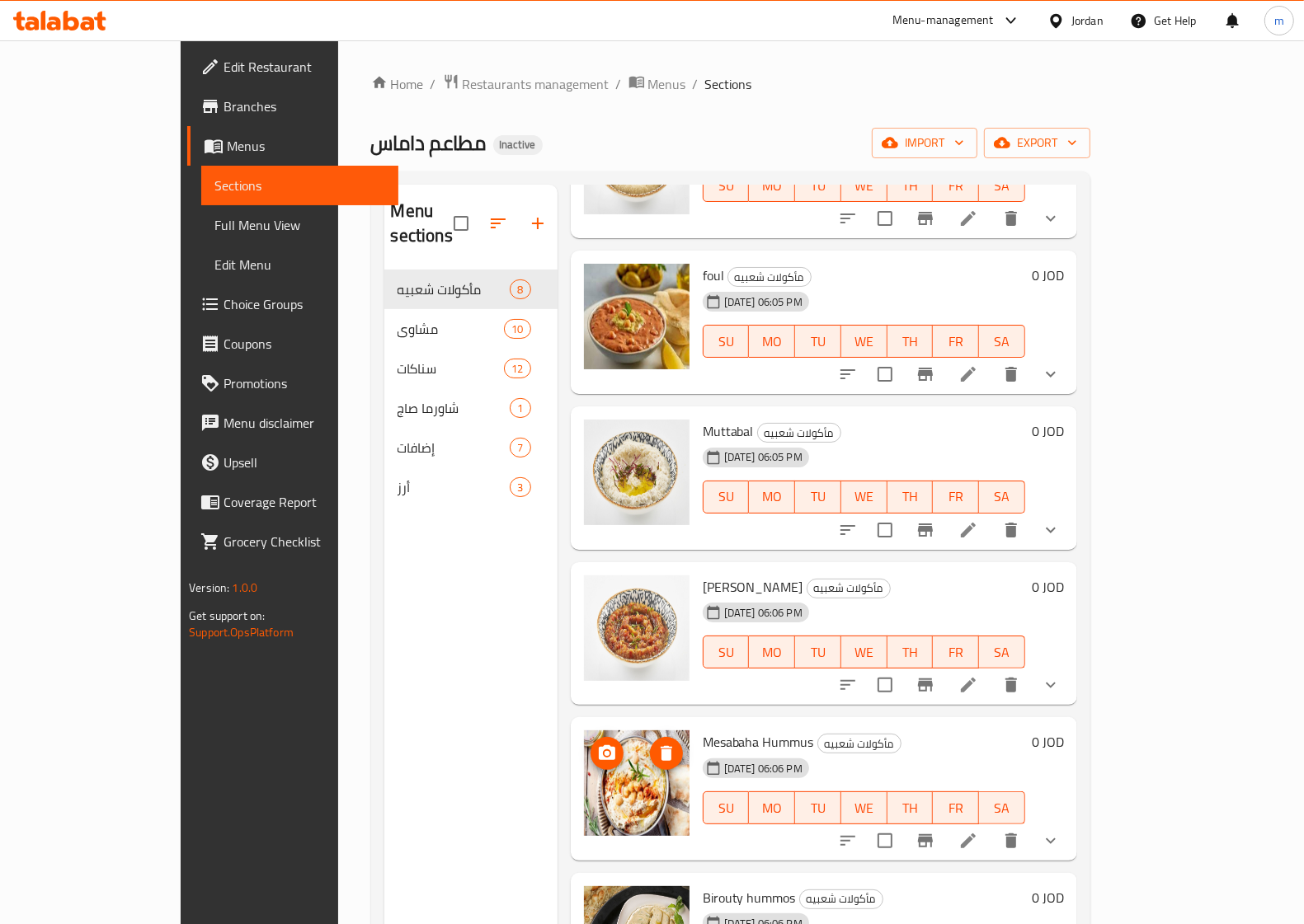
scroll to position [360, 0]
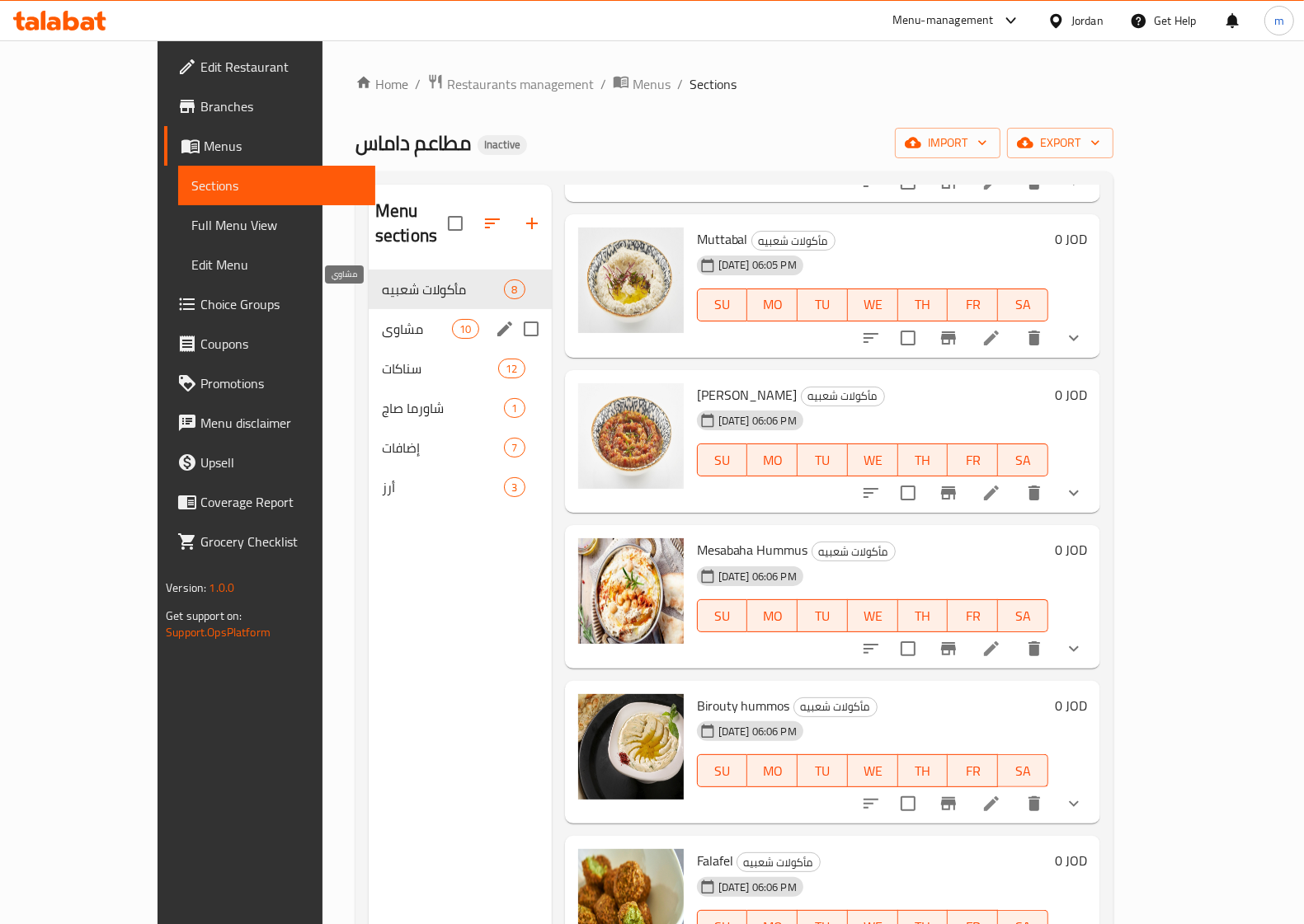
click at [382, 319] on span "مشاوي" at bounding box center [417, 328] width 70 height 20
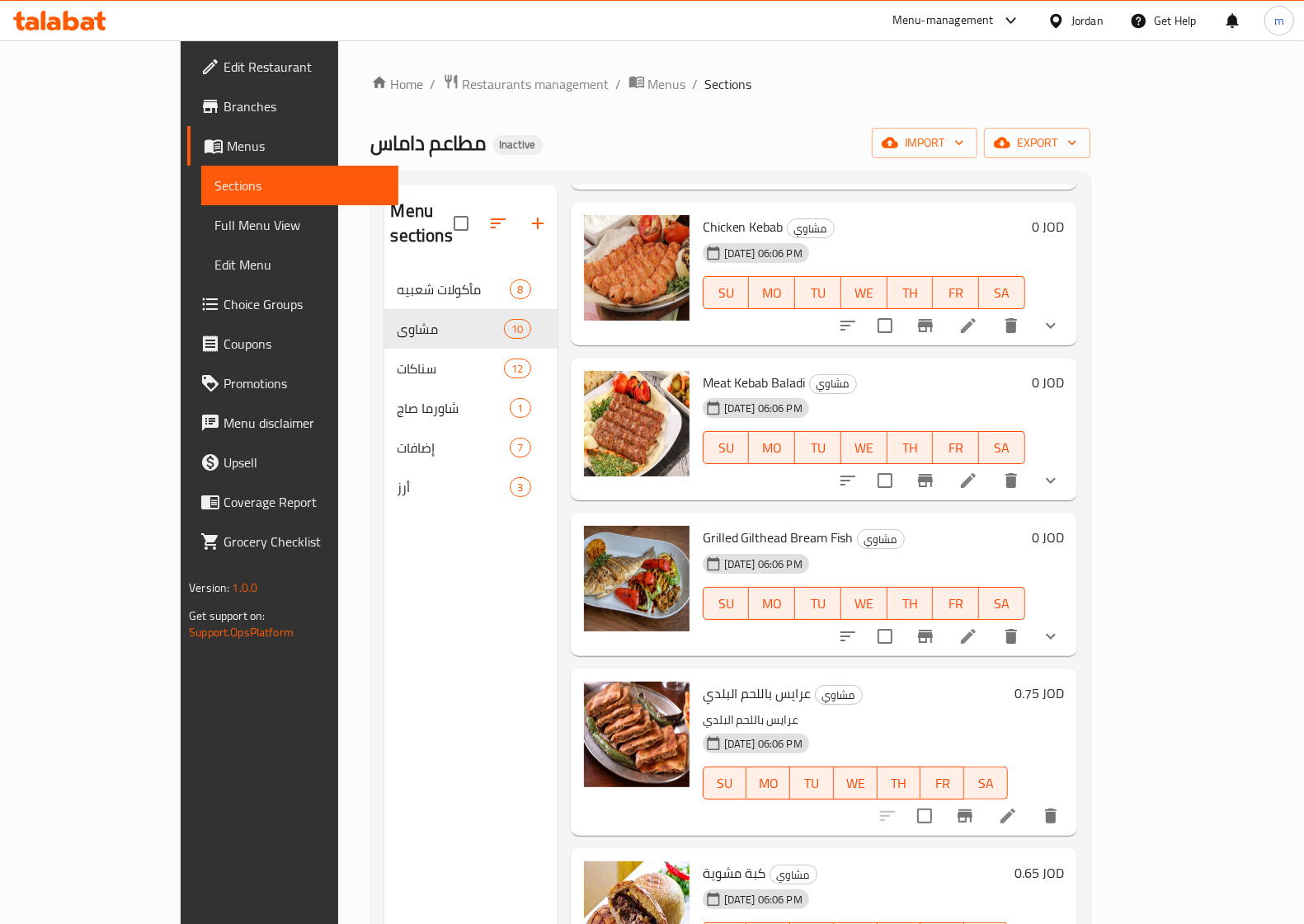
scroll to position [695, 0]
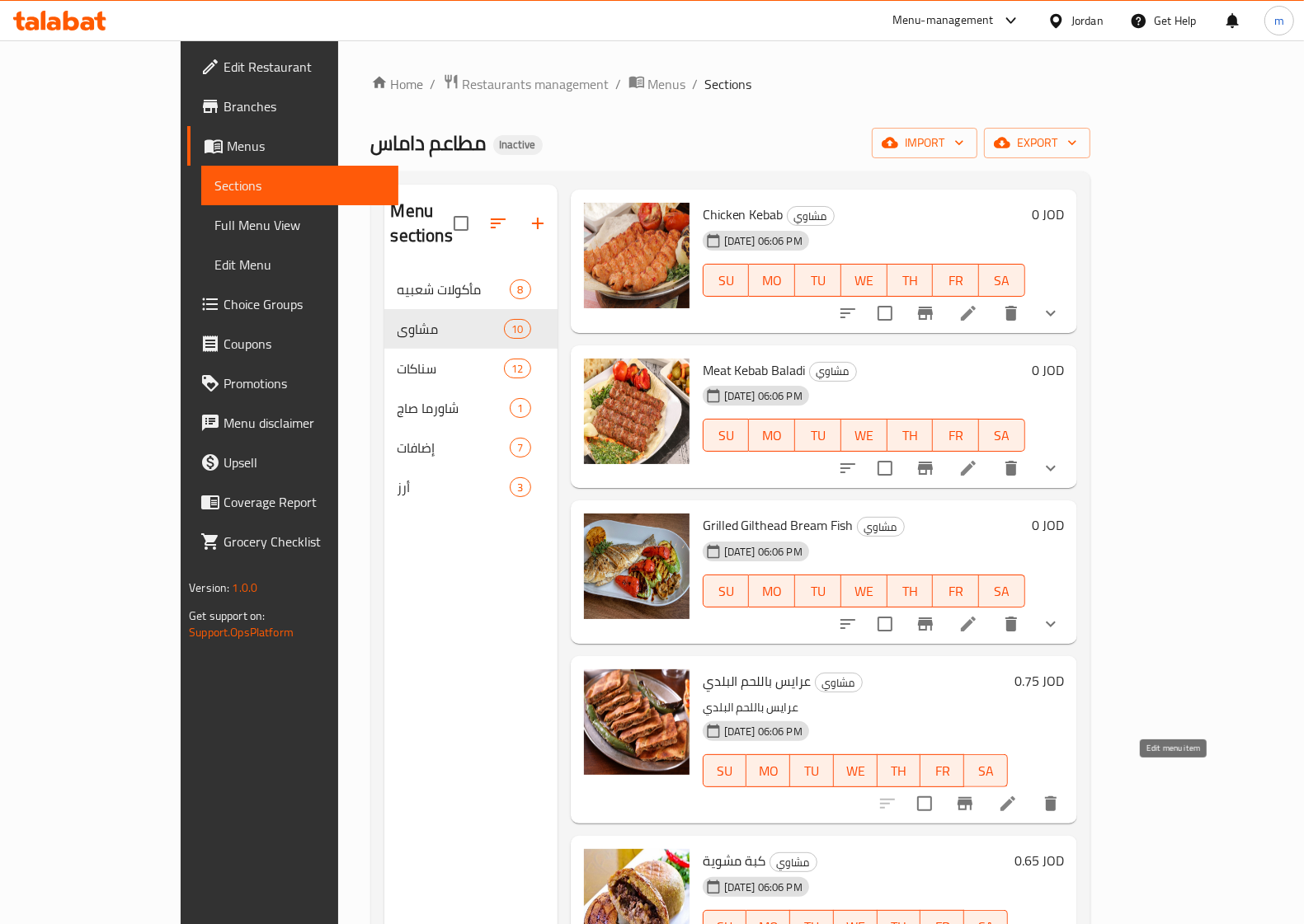
click at [1018, 794] on icon at bounding box center [1008, 803] width 20 height 20
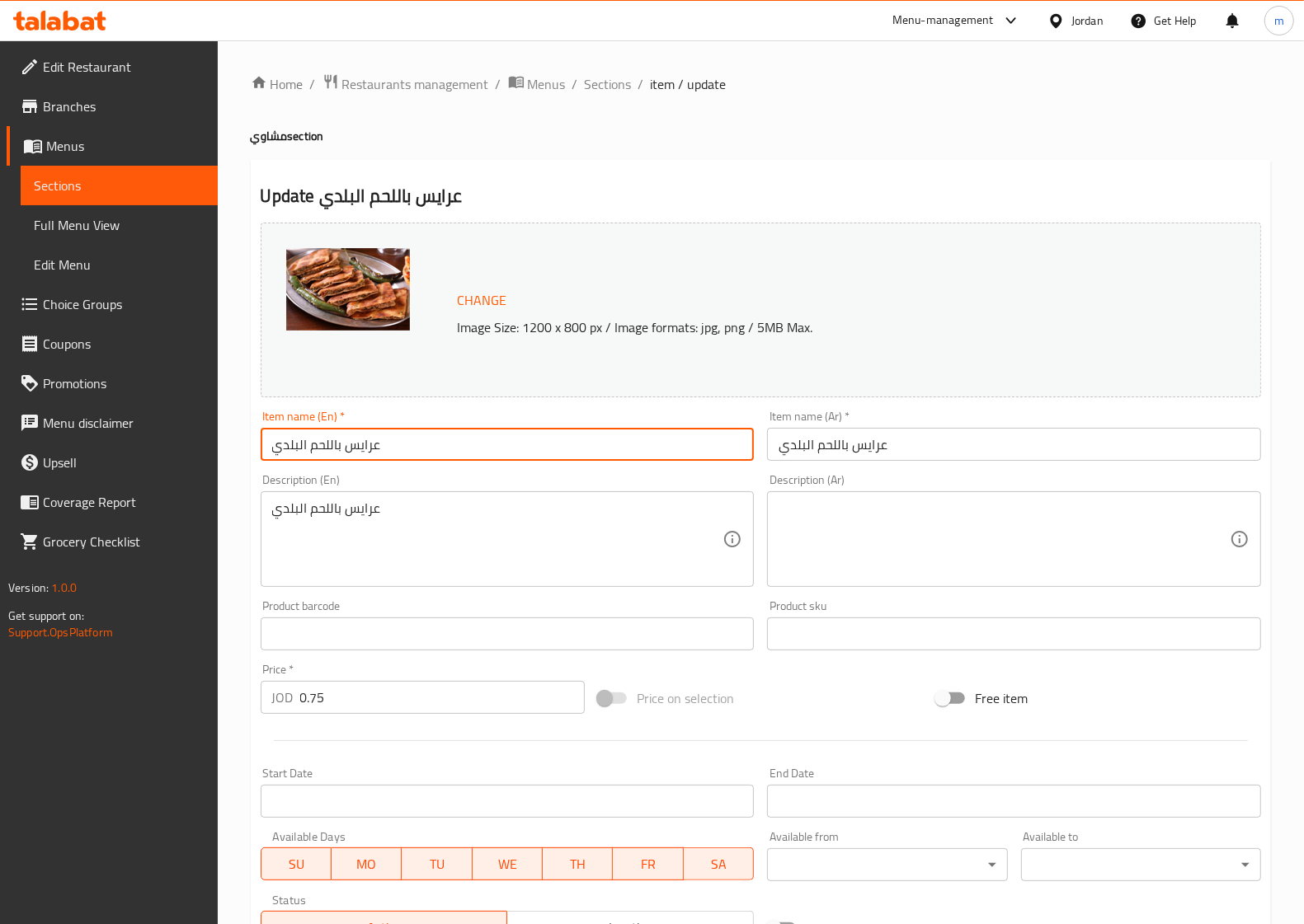
drag, startPoint x: 385, startPoint y: 434, endPoint x: 79, endPoint y: 404, distance: 307.5
click at [79, 412] on div "Edit Restaurant Branches Menus Sections Full Menu View Edit Menu Choice Groups …" at bounding box center [652, 614] width 1304 height 1148
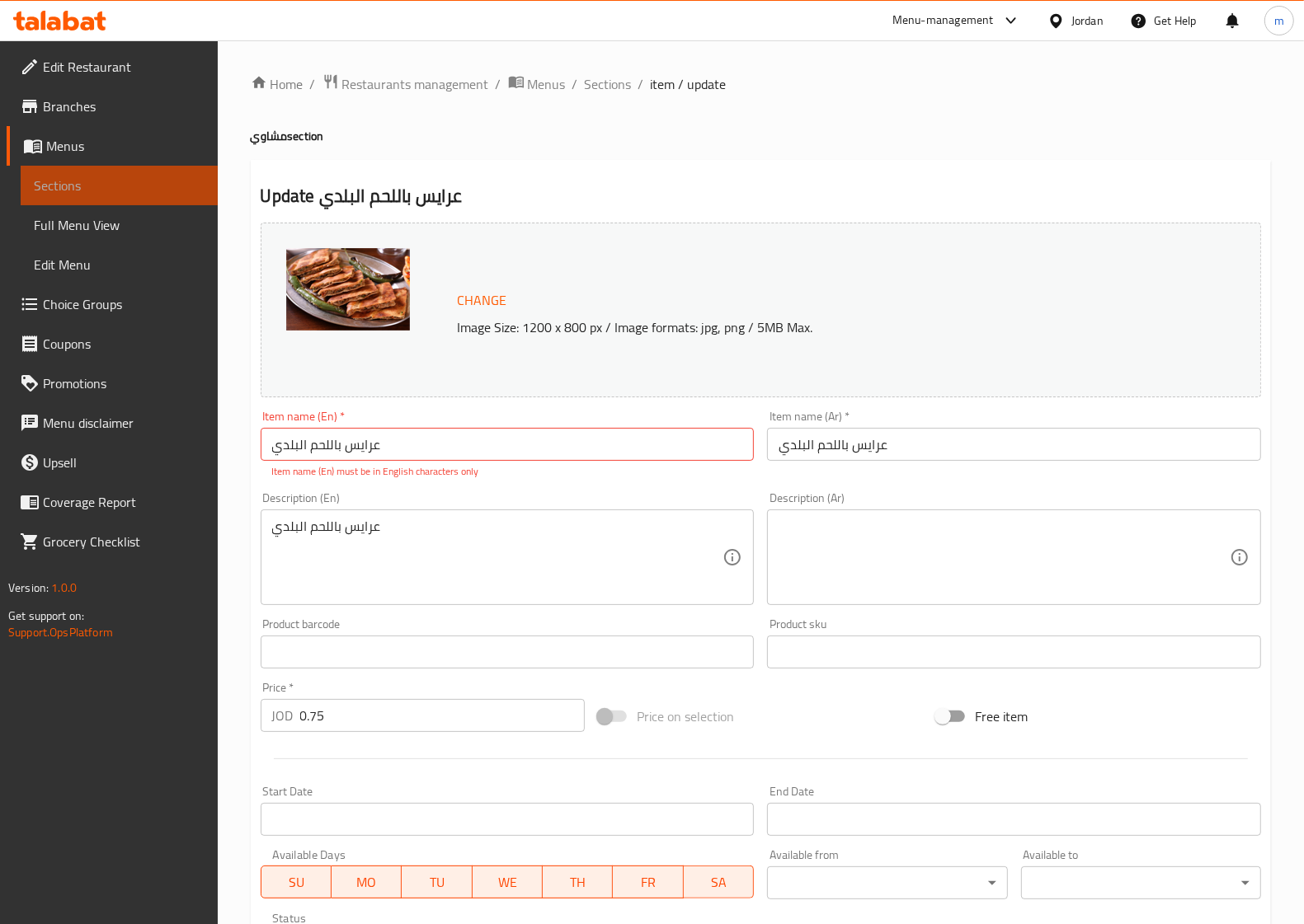
click at [188, 176] on span "Sections" at bounding box center [119, 185] width 171 height 20
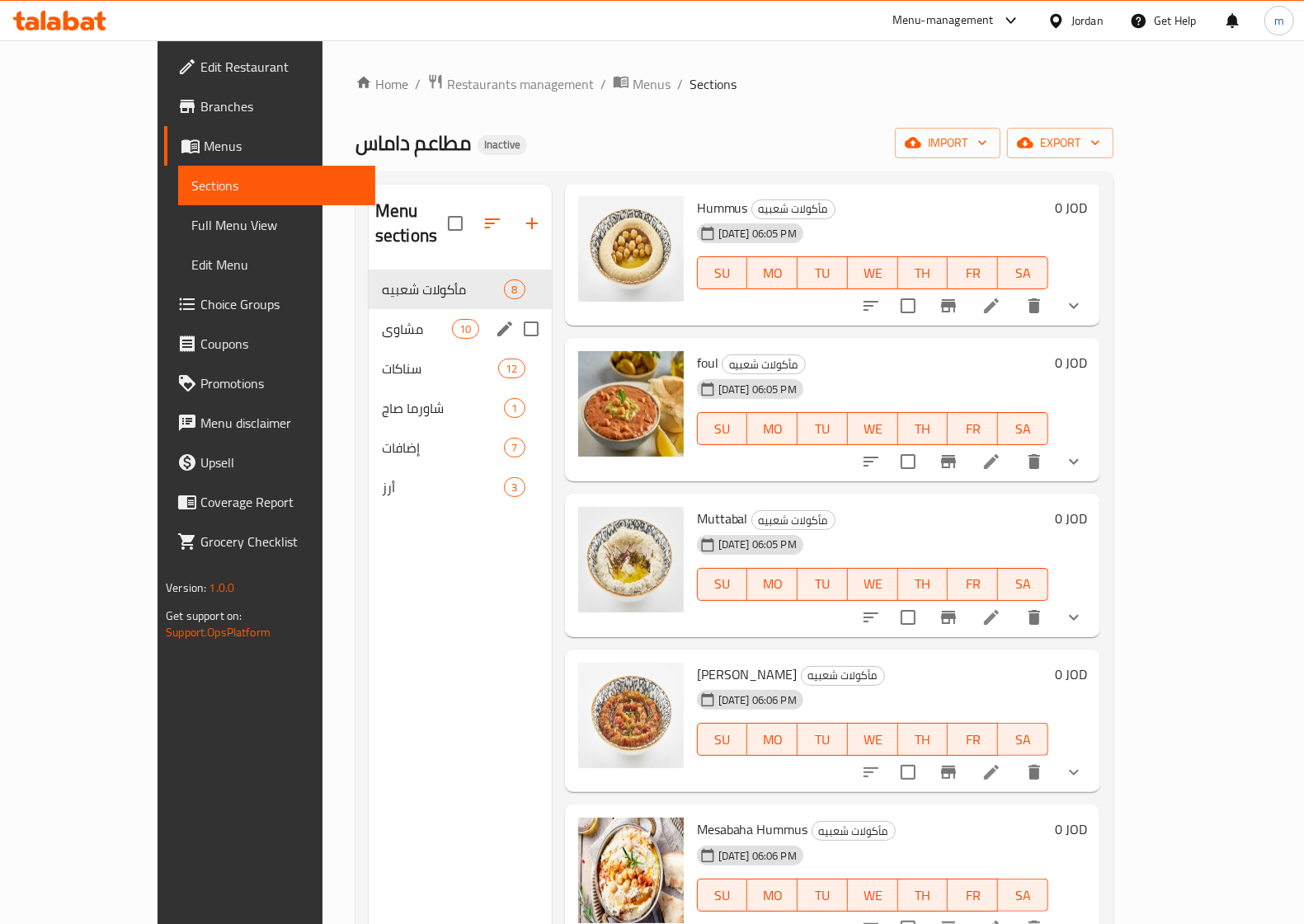
scroll to position [103, 0]
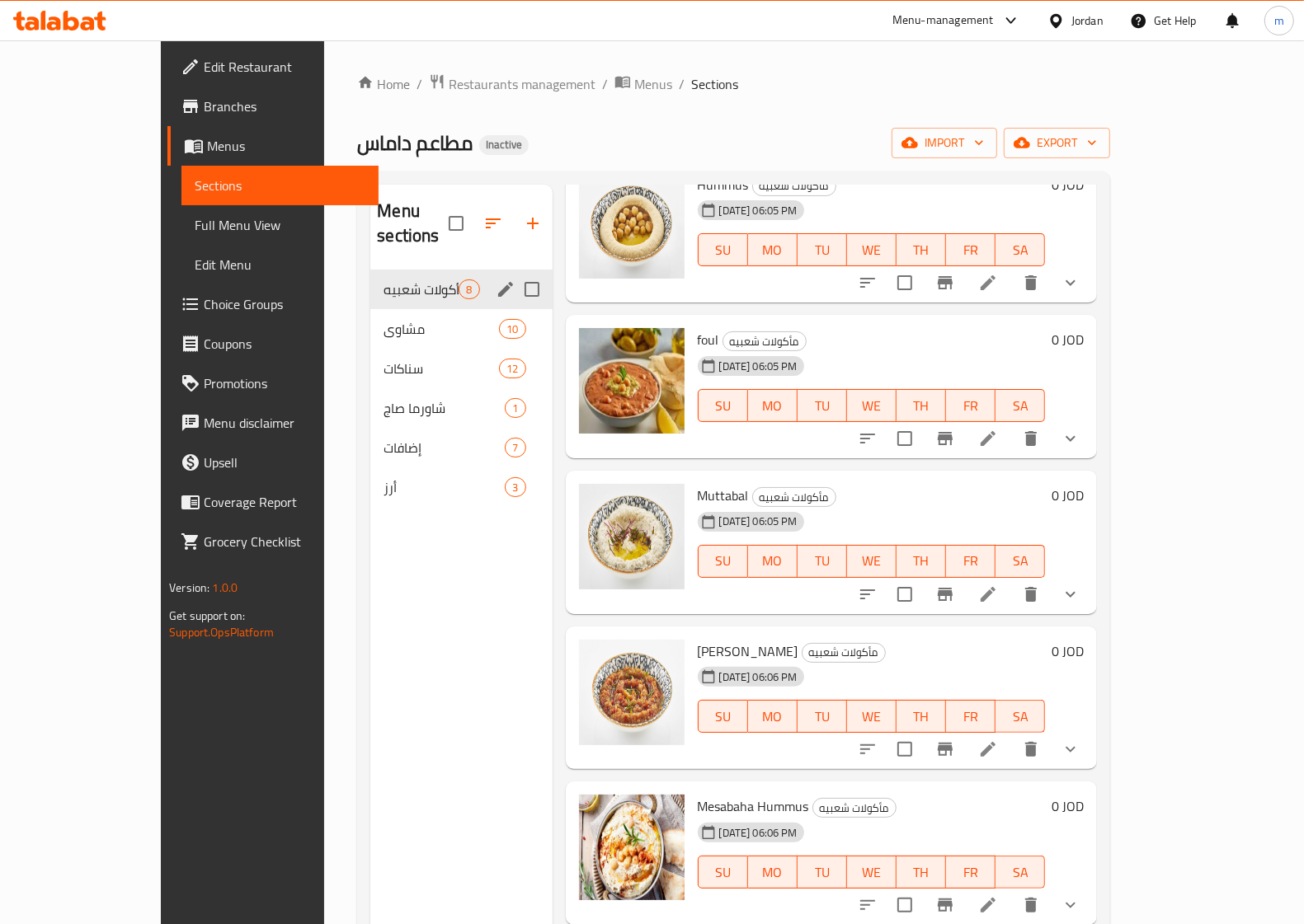
click at [383, 319] on span "مشاوي" at bounding box center [441, 328] width 116 height 20
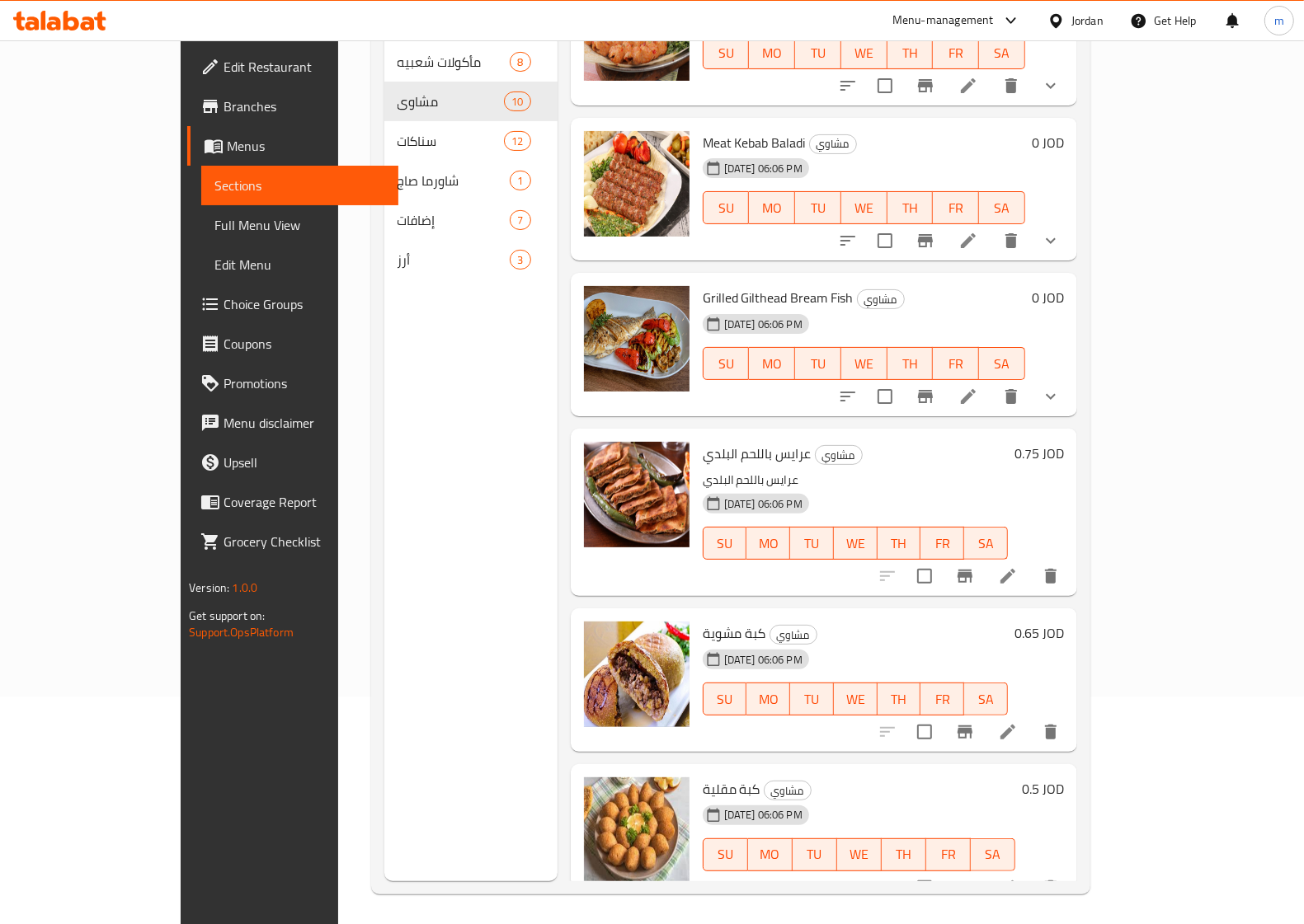
scroll to position [232, 0]
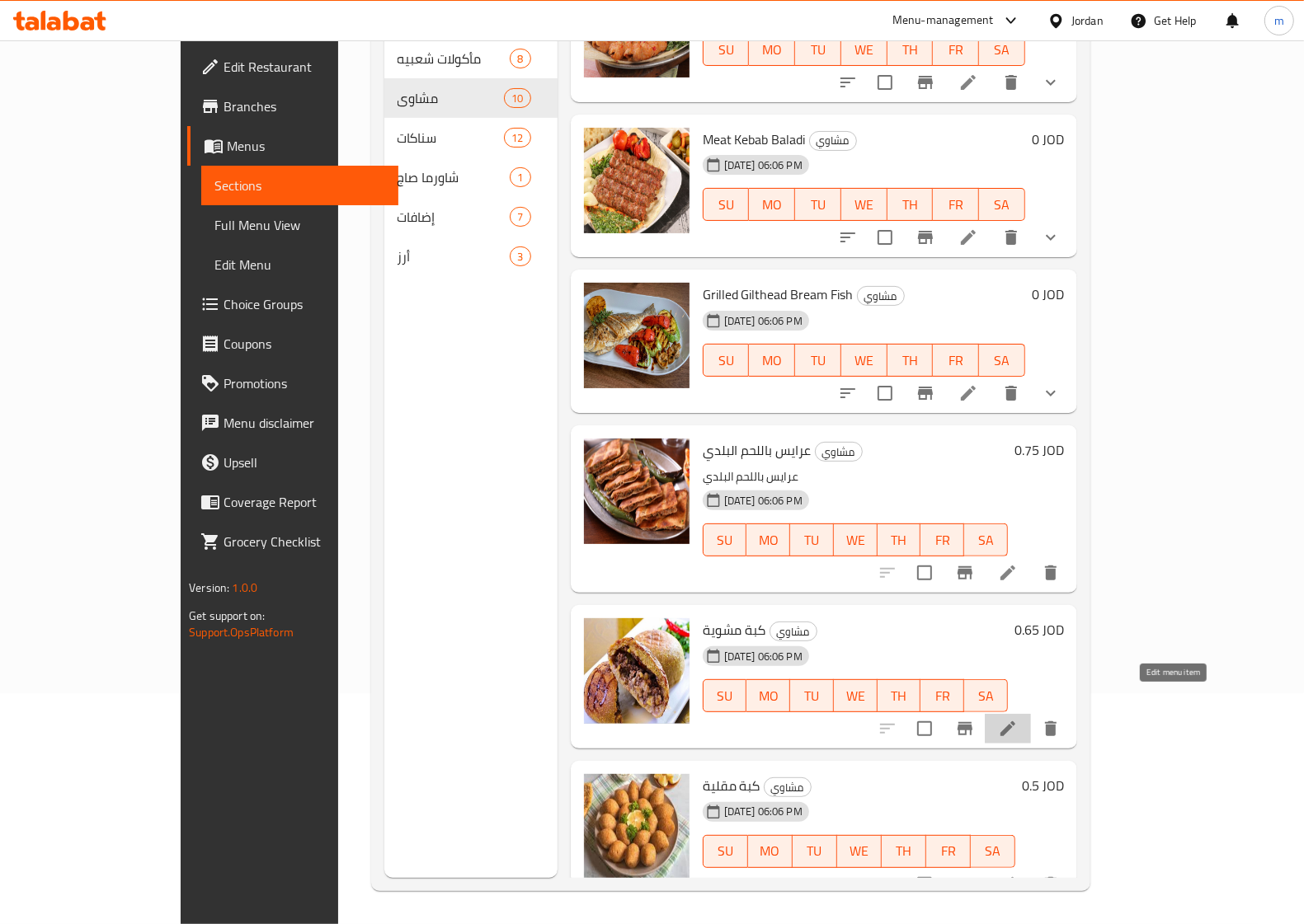
click at [1018, 718] on icon at bounding box center [1008, 728] width 20 height 20
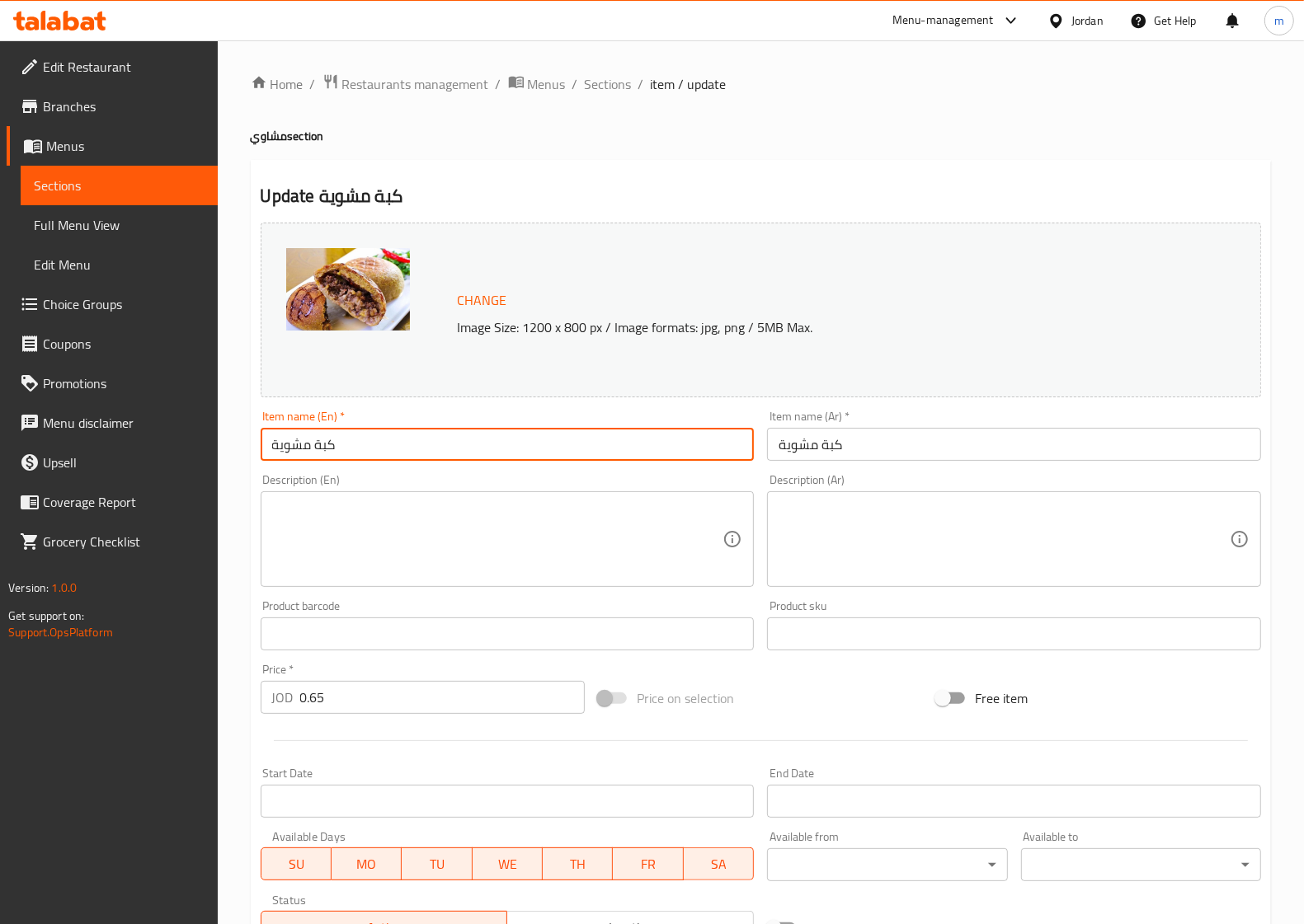
click at [351, 450] on input "كبة مشوية" at bounding box center [508, 444] width 494 height 33
click at [342, 445] on input "كبة مشوية" at bounding box center [508, 444] width 494 height 33
drag, startPoint x: 342, startPoint y: 445, endPoint x: 323, endPoint y: 449, distance: 19.4
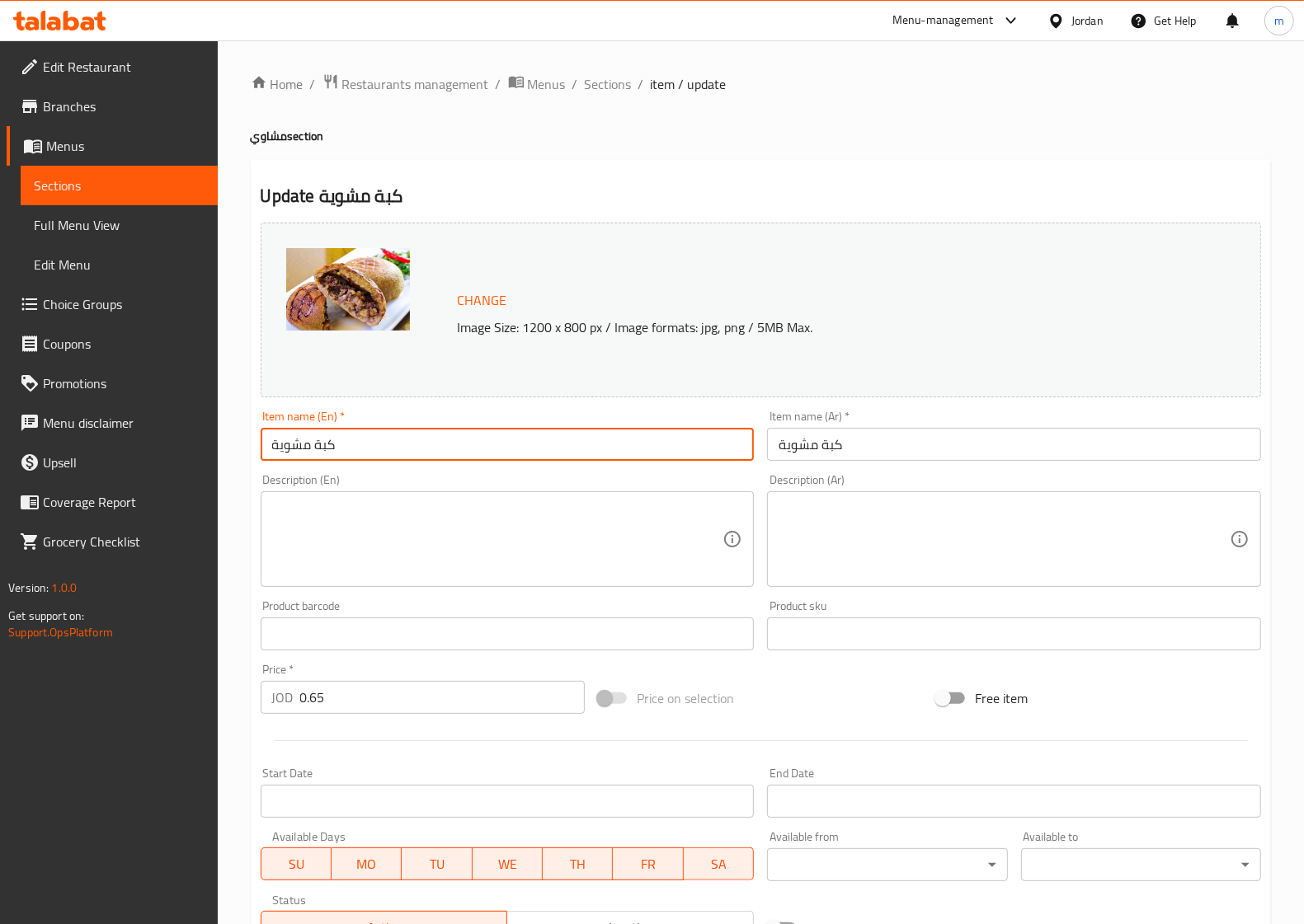
click at [323, 449] on input "كبة مشوية" at bounding box center [508, 444] width 494 height 33
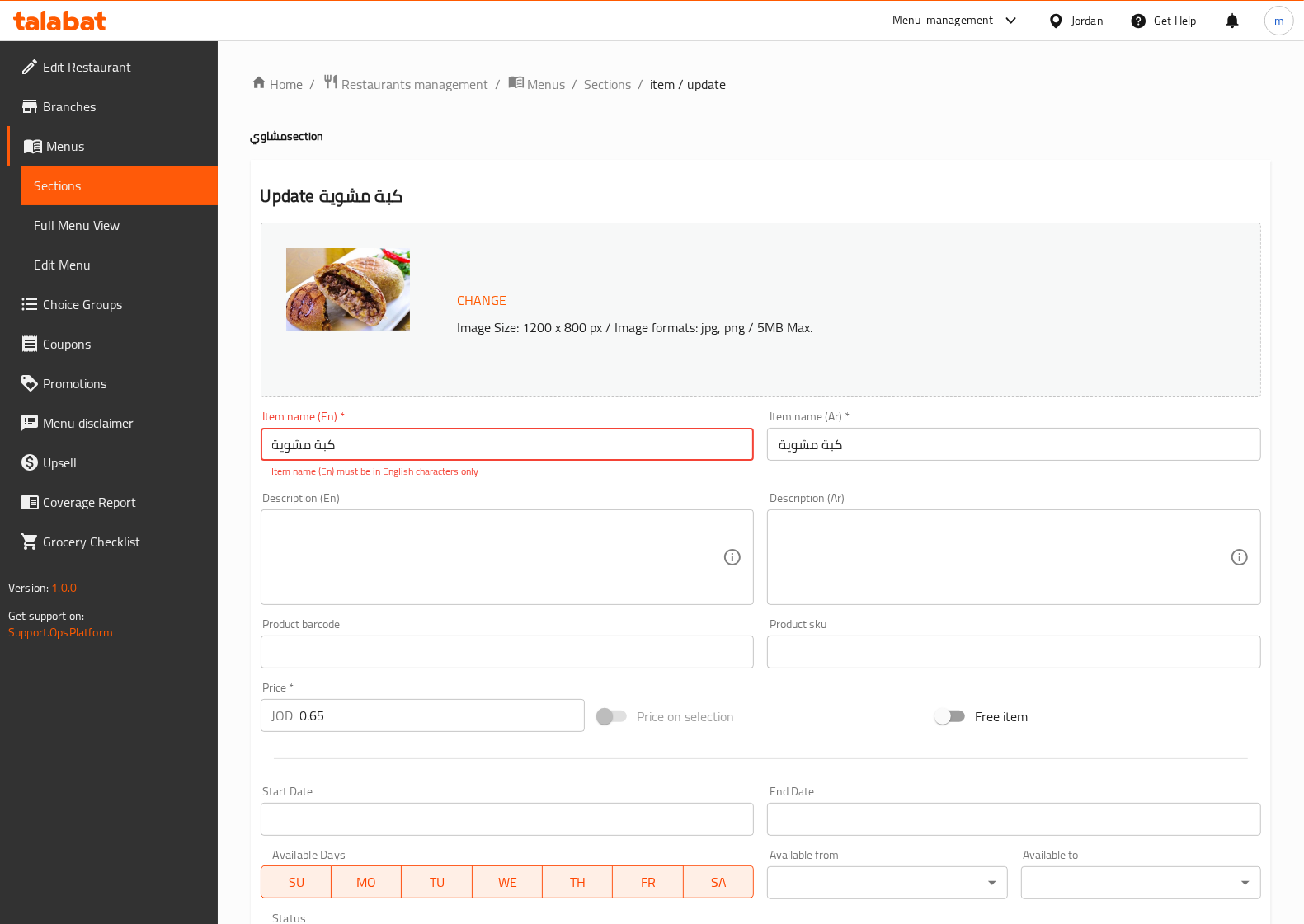
click at [374, 447] on input "كبة مشوية" at bounding box center [508, 444] width 494 height 33
paste input "Kebbah"
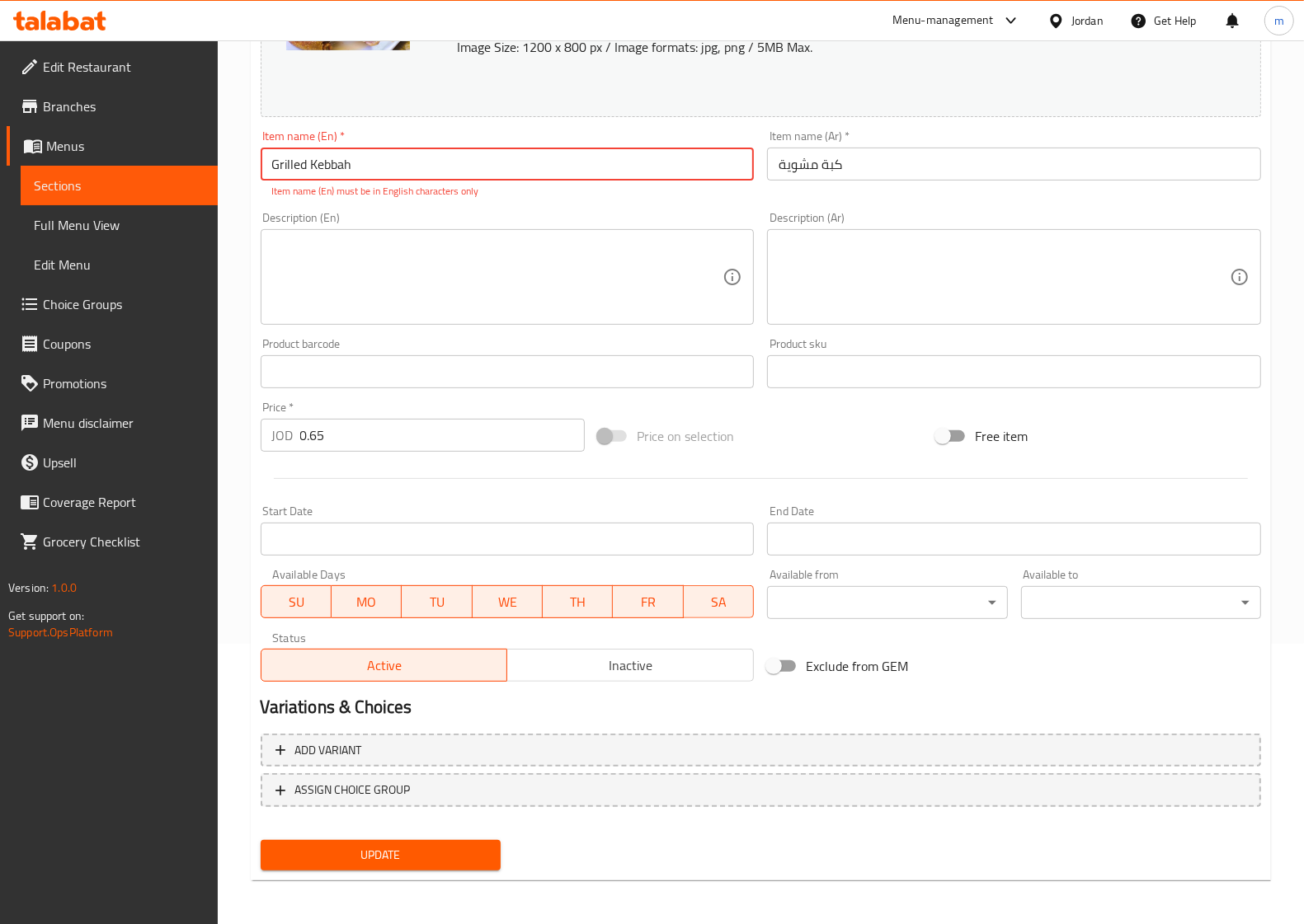
type input "Grilled Kebbah"
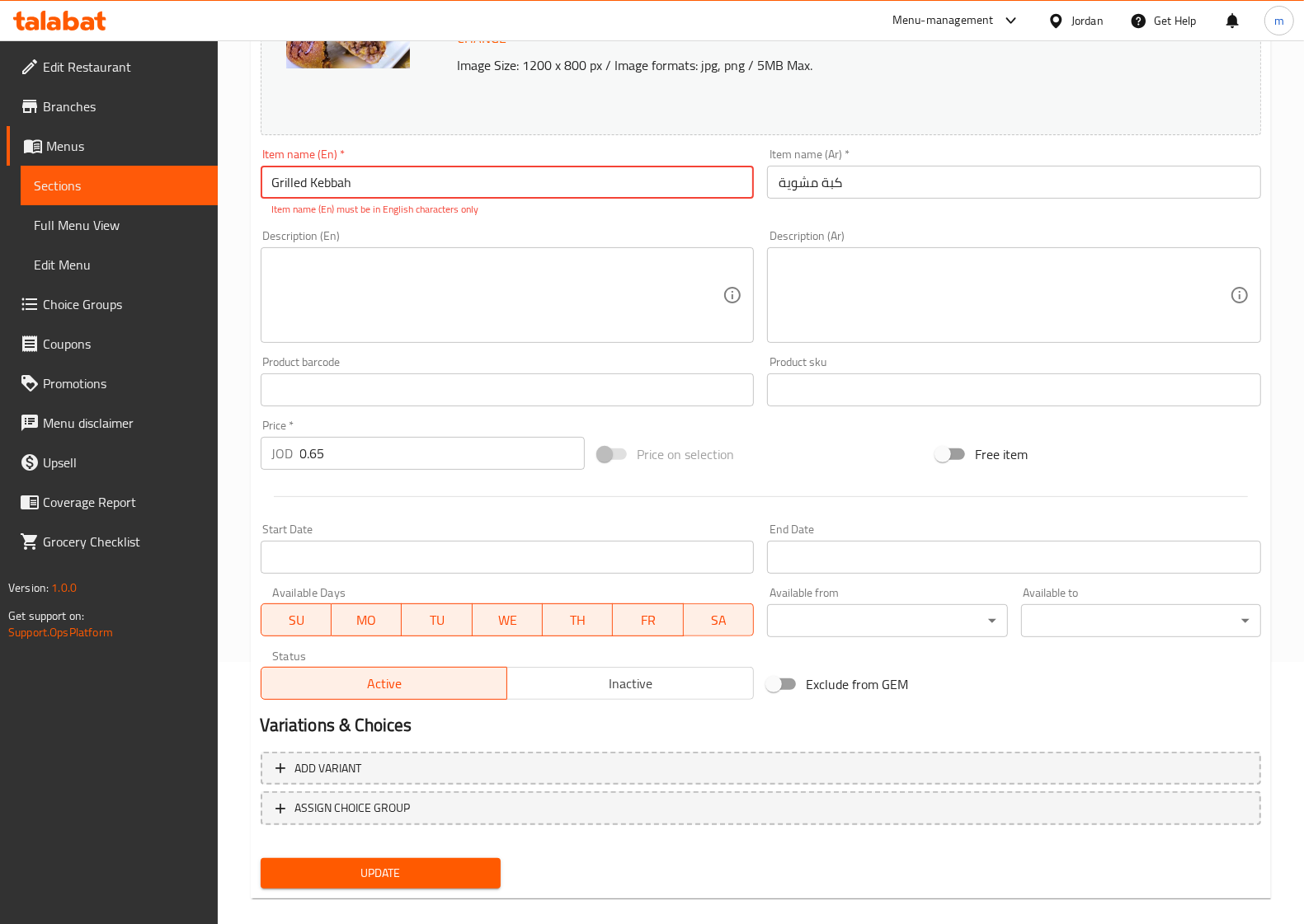
click at [365, 858] on button "Update" at bounding box center [380, 873] width 240 height 31
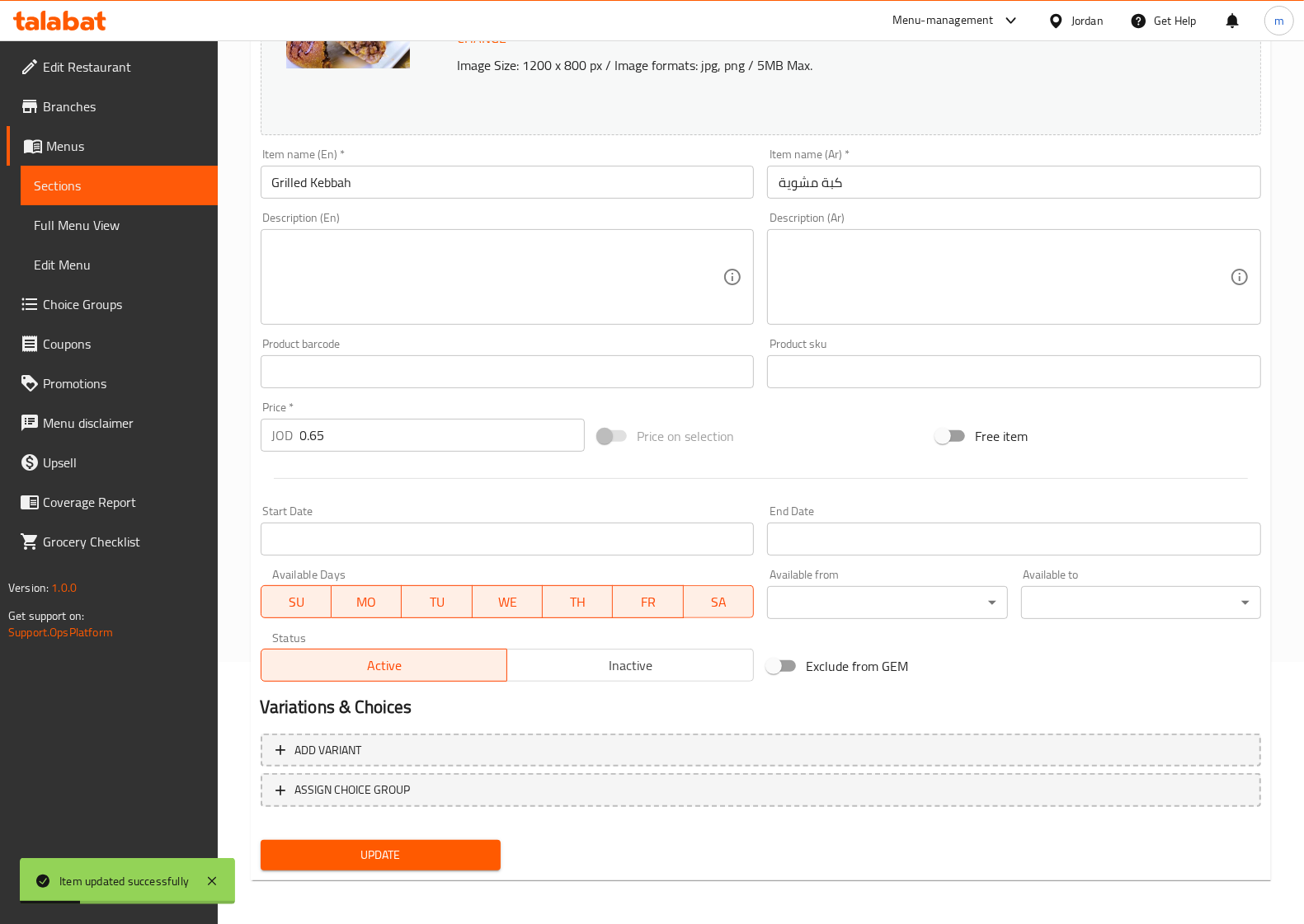
click at [140, 199] on link "Sections" at bounding box center [119, 185] width 197 height 39
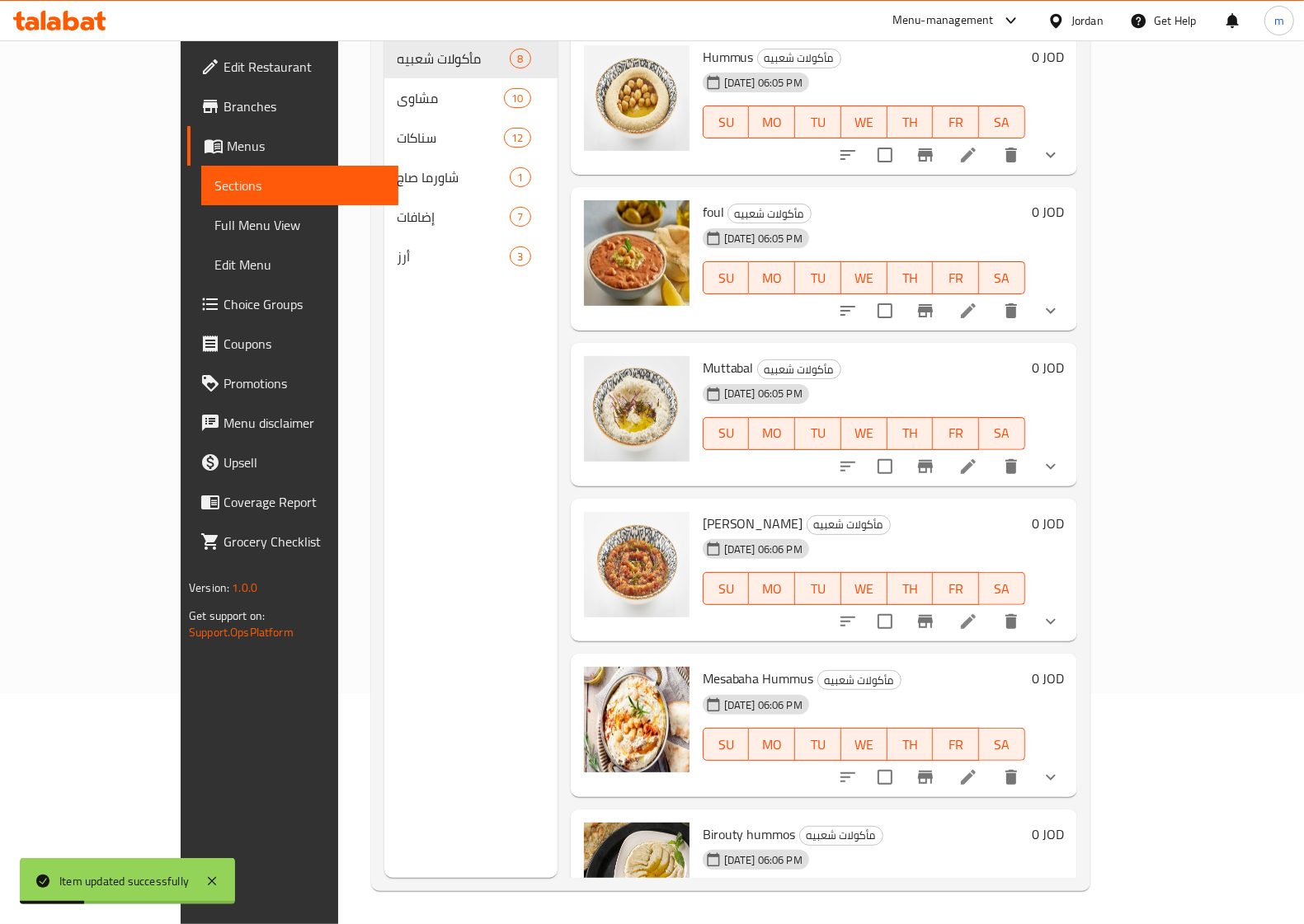
scroll to position [232, 0]
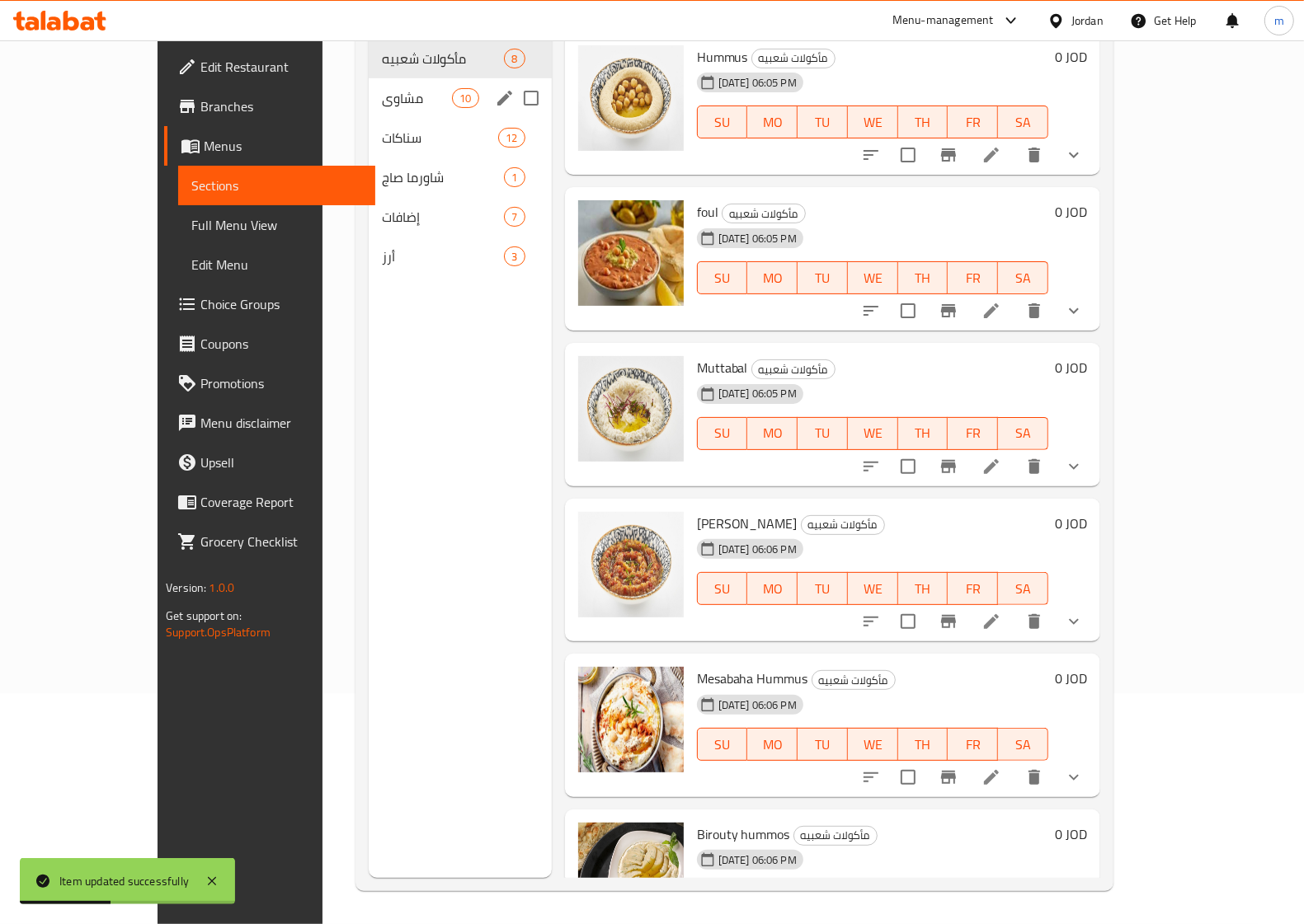
click at [382, 88] on span "مشاوي" at bounding box center [417, 97] width 70 height 20
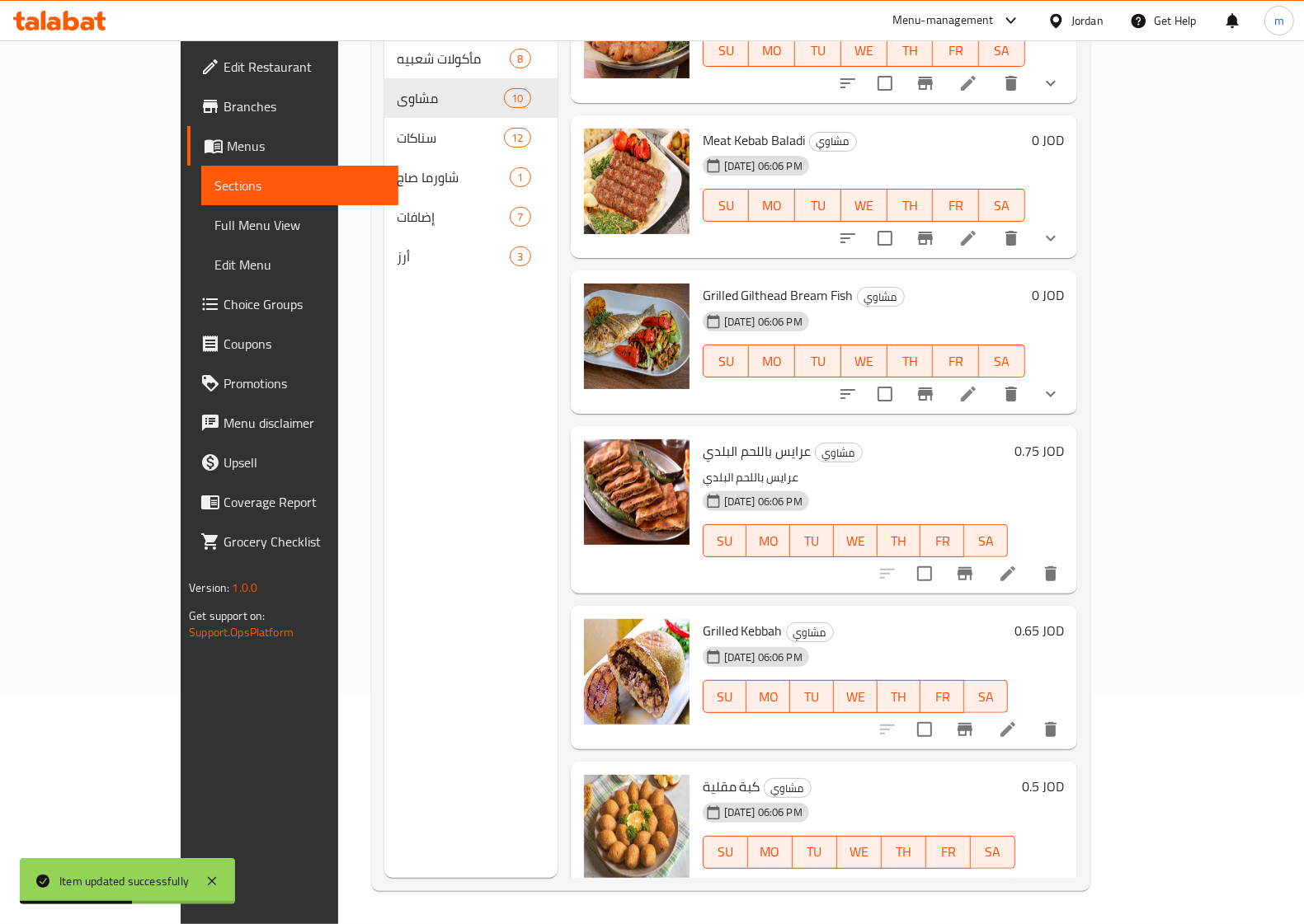
scroll to position [695, 0]
click at [1018, 874] on icon at bounding box center [1008, 884] width 20 height 20
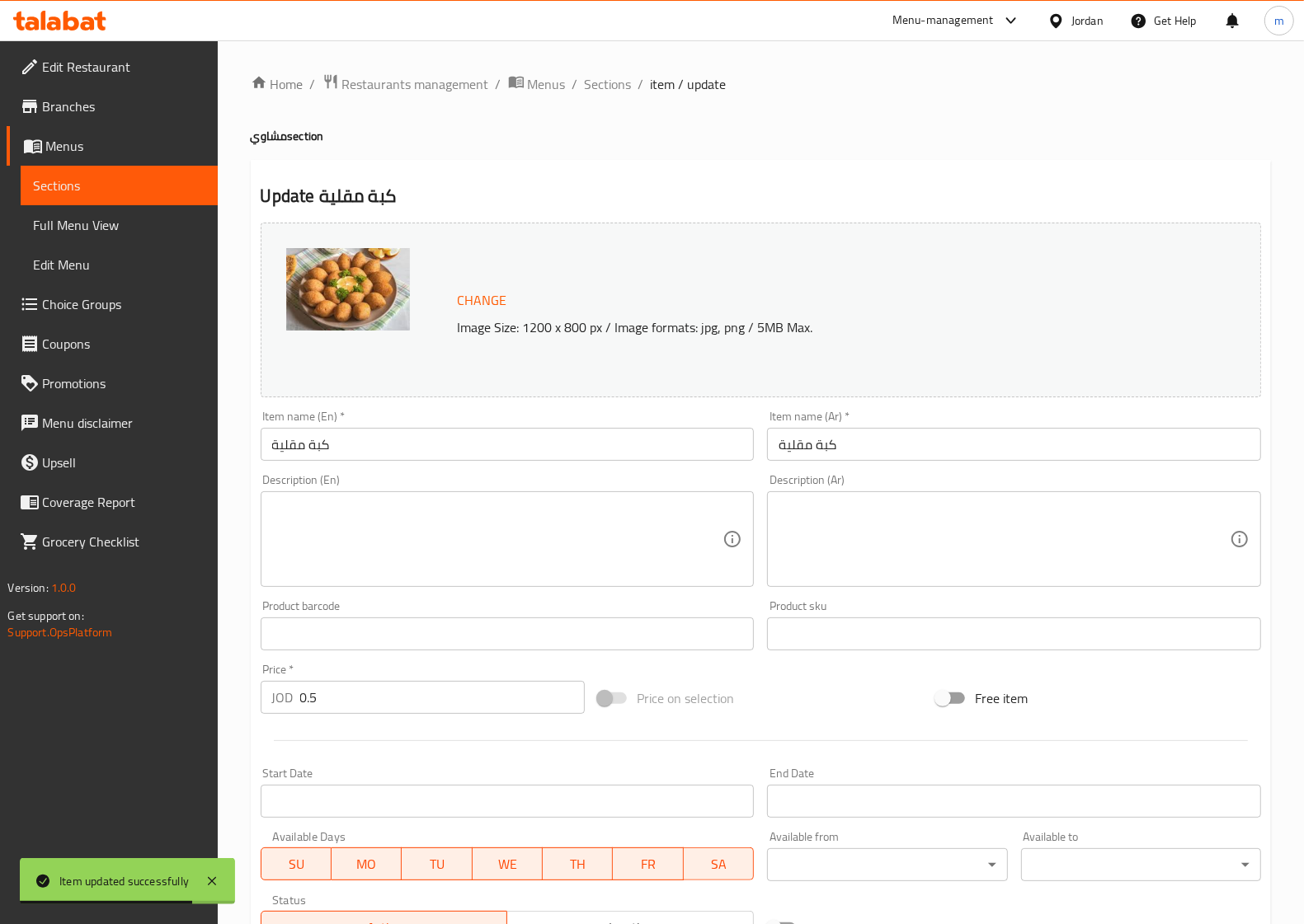
click at [337, 439] on input "كبة مقلية" at bounding box center [508, 444] width 494 height 33
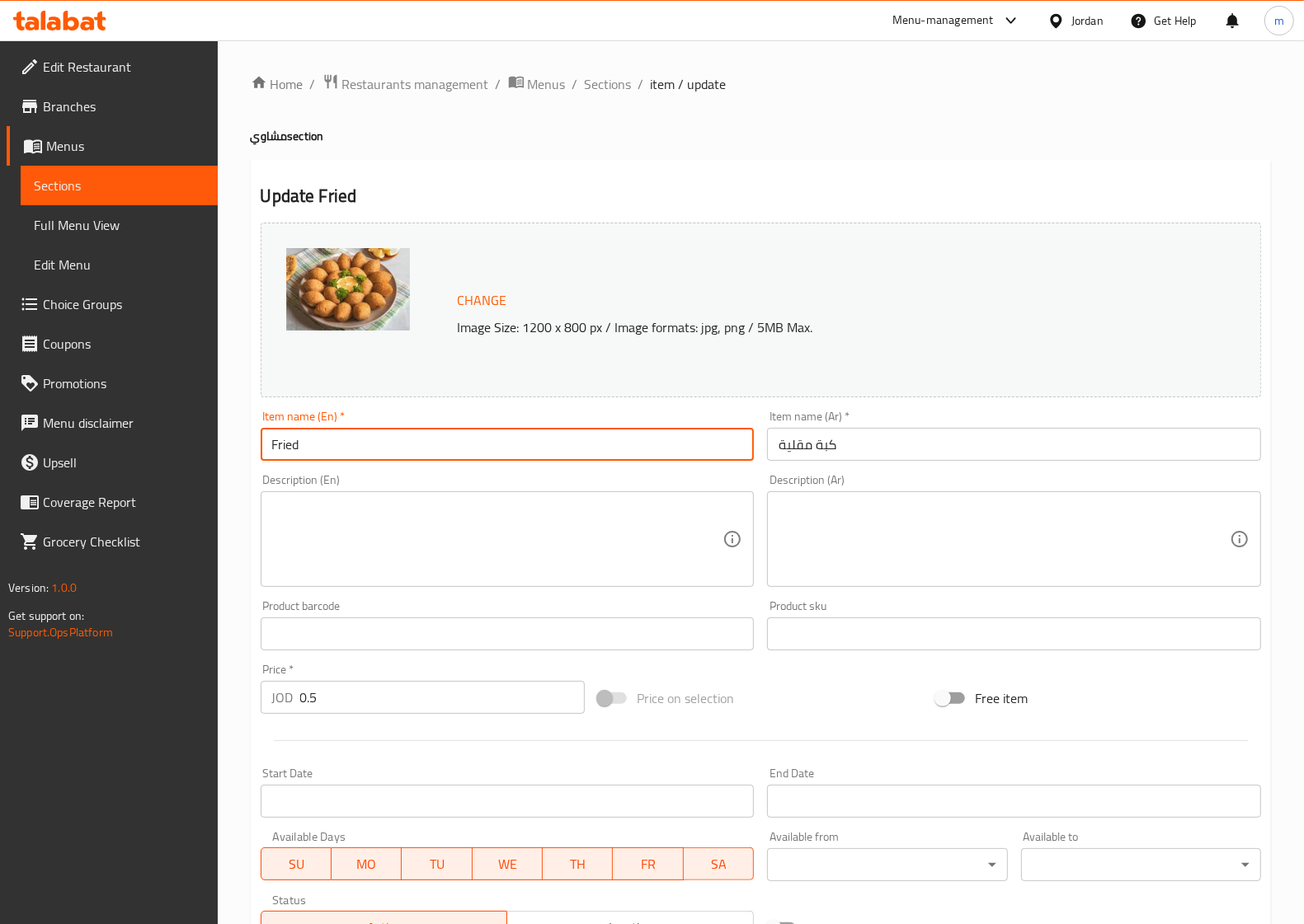
paste input "Kebbah"
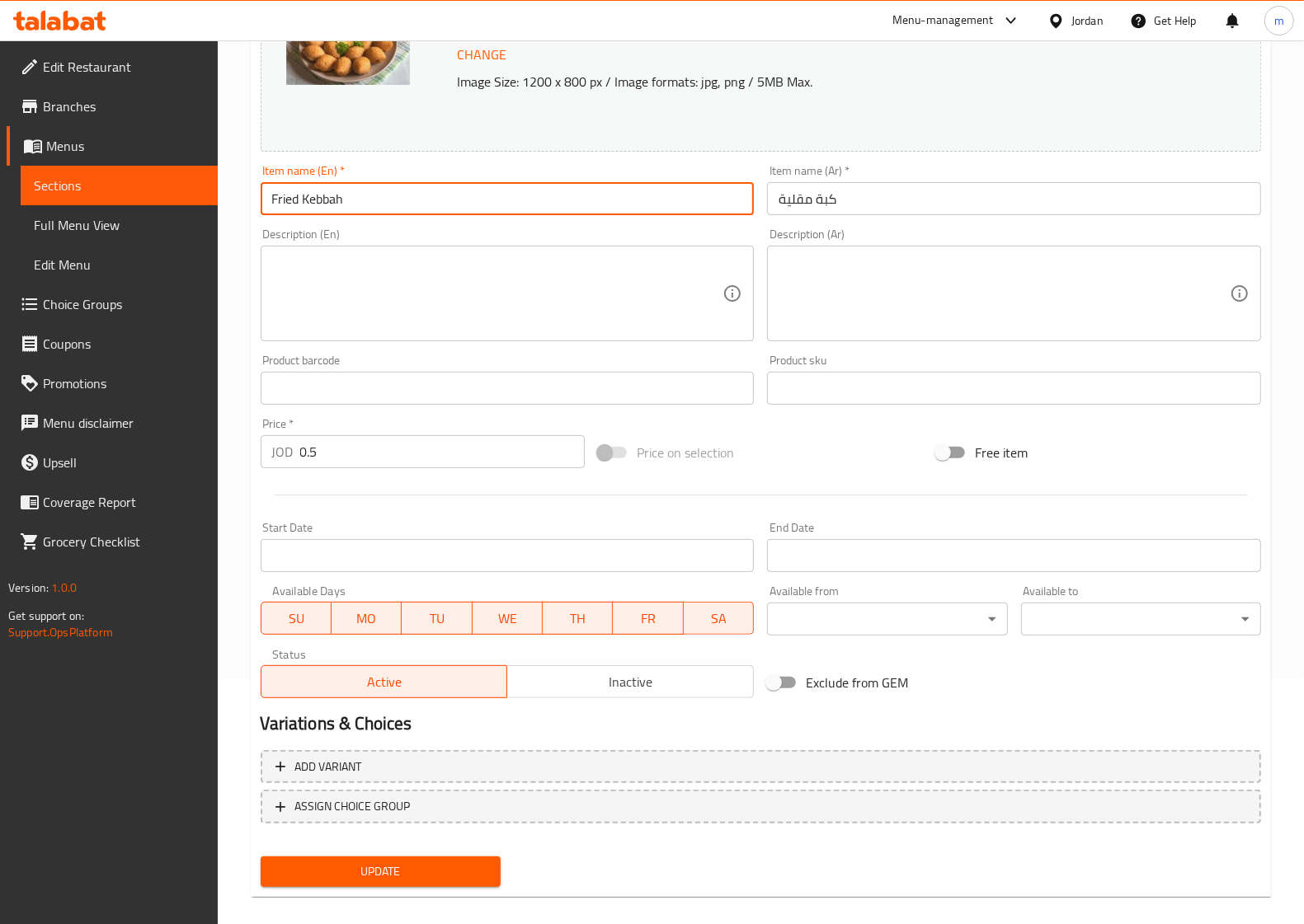
scroll to position [263, 0]
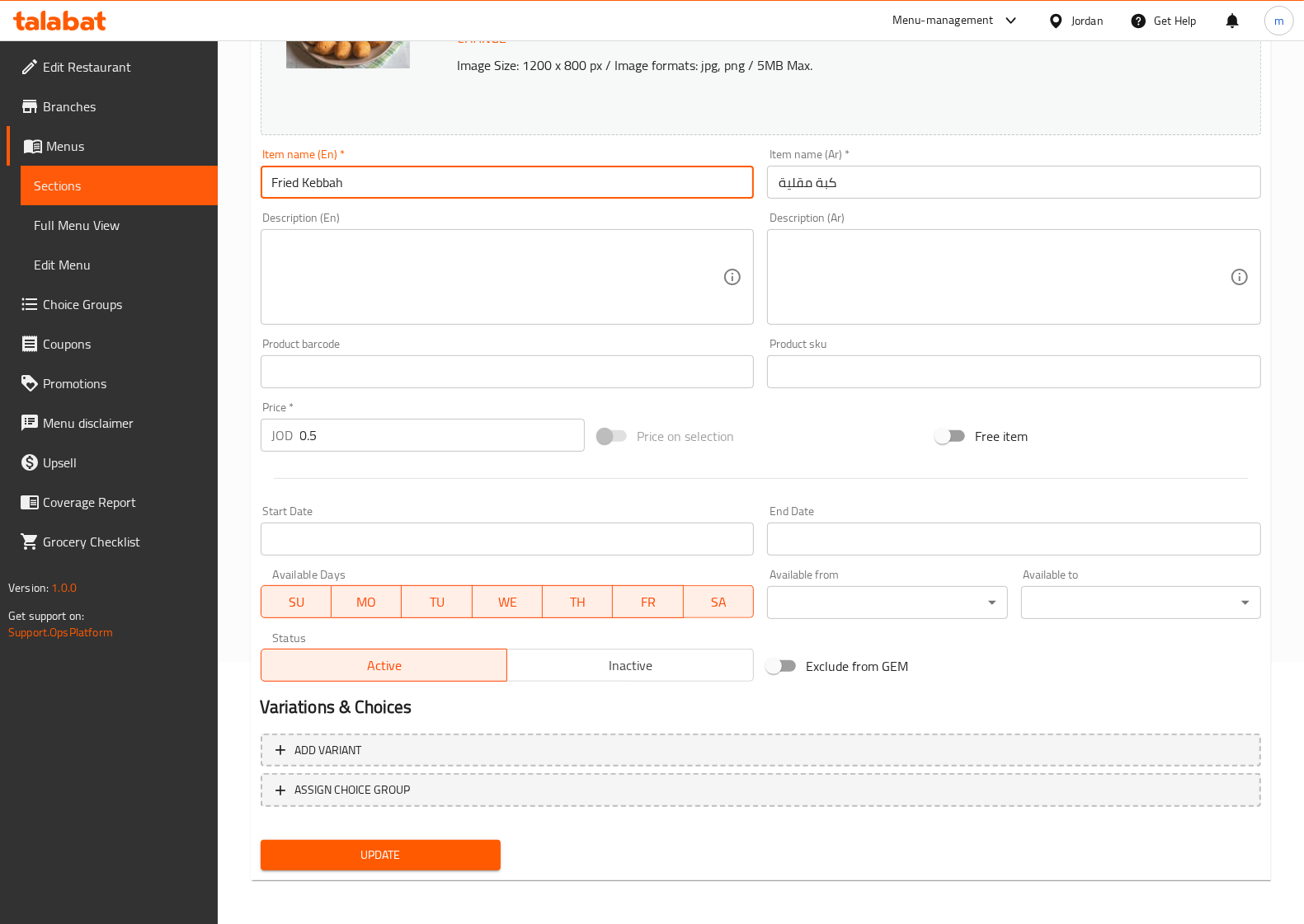
type input "Fried Kebbah"
click at [357, 856] on span "Update" at bounding box center [380, 855] width 214 height 21
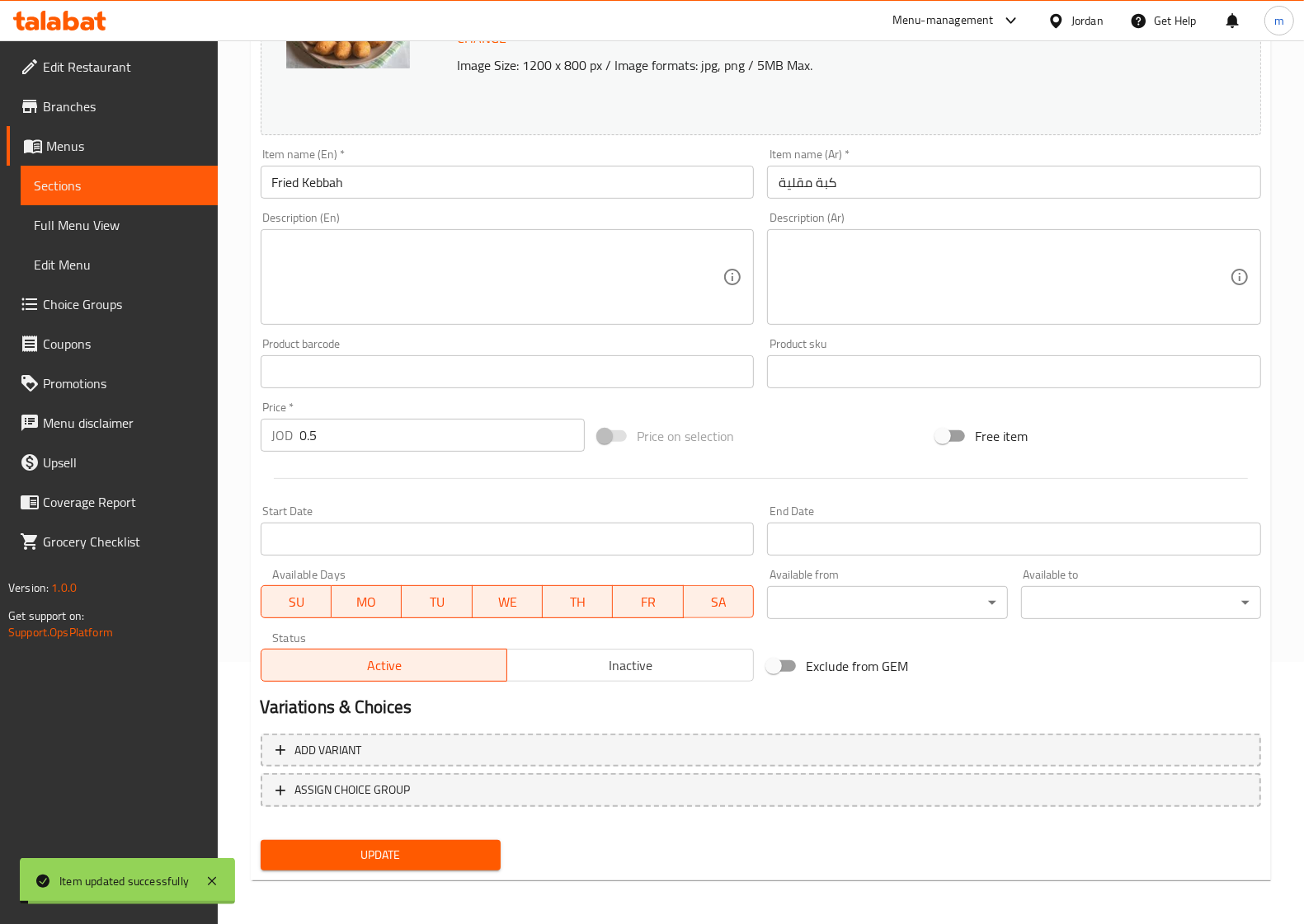
click at [175, 194] on span "Sections" at bounding box center [119, 185] width 171 height 20
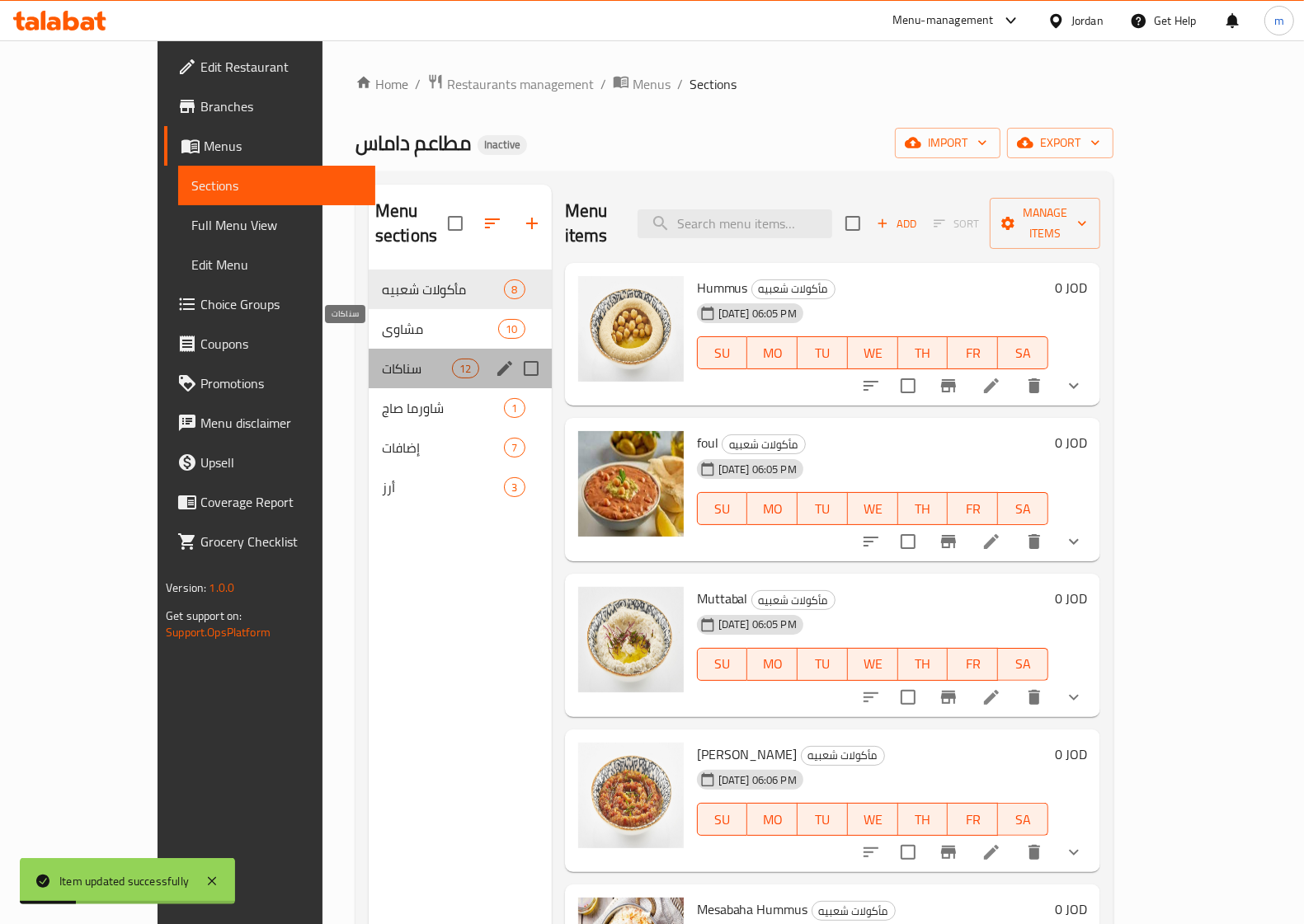
click at [382, 359] on span "سناكات" at bounding box center [417, 368] width 70 height 20
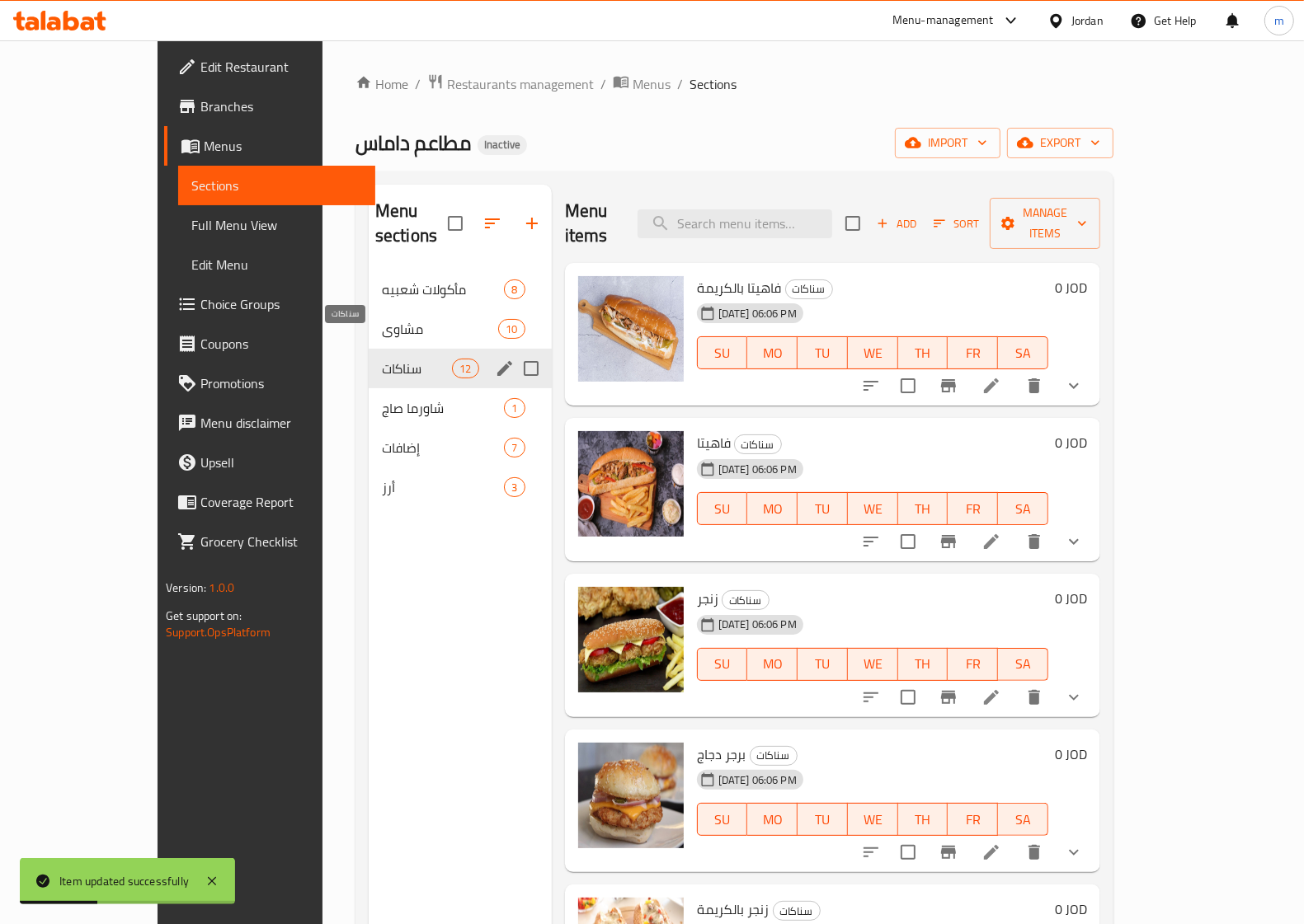
drag, startPoint x: 295, startPoint y: 342, endPoint x: 308, endPoint y: 342, distance: 13.0
drag, startPoint x: 308, startPoint y: 342, endPoint x: 1135, endPoint y: 368, distance: 827.4
click at [1001, 376] on icon at bounding box center [991, 385] width 20 height 20
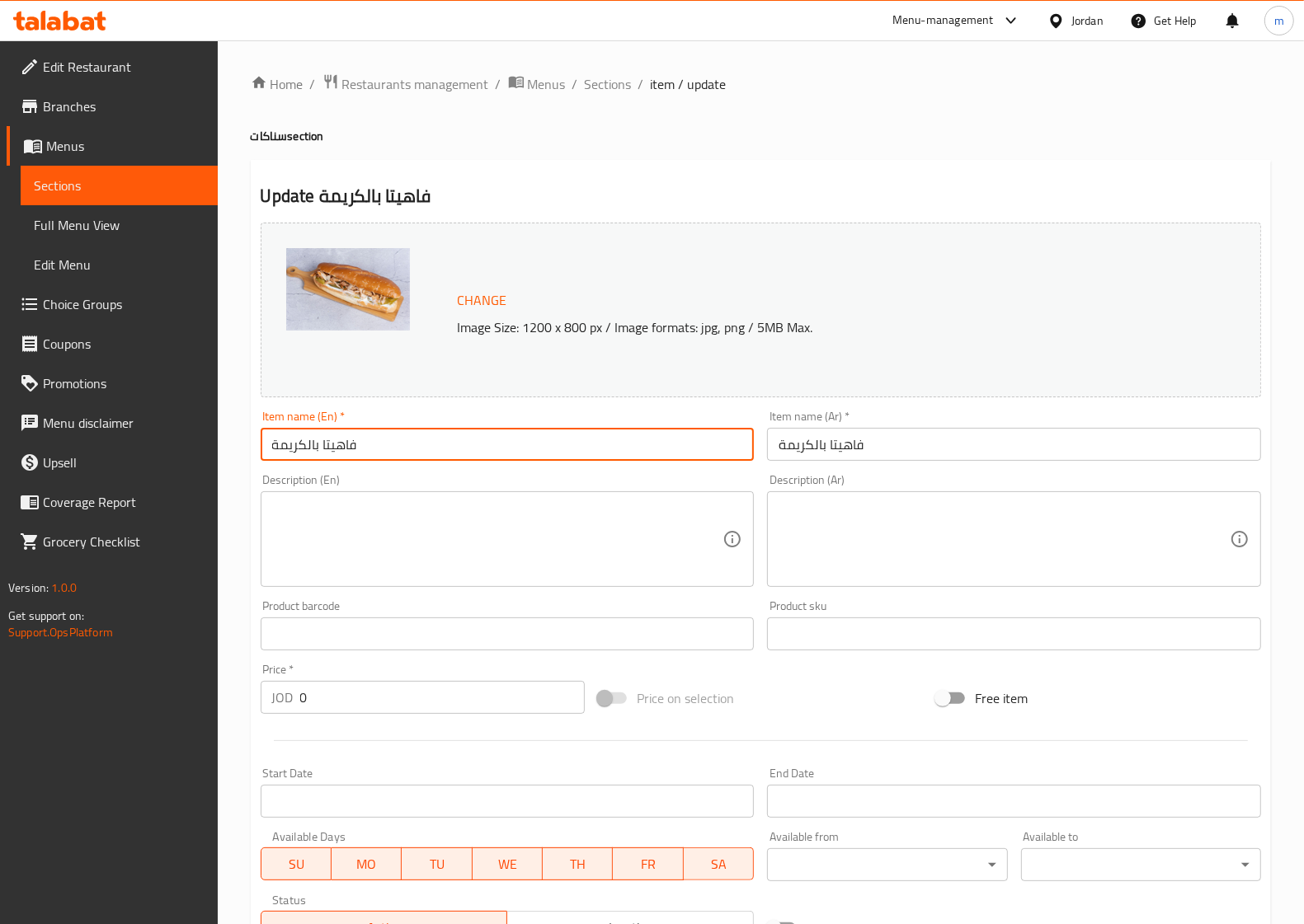
click at [454, 453] on input "فاهيتا بالكريمة" at bounding box center [508, 444] width 494 height 33
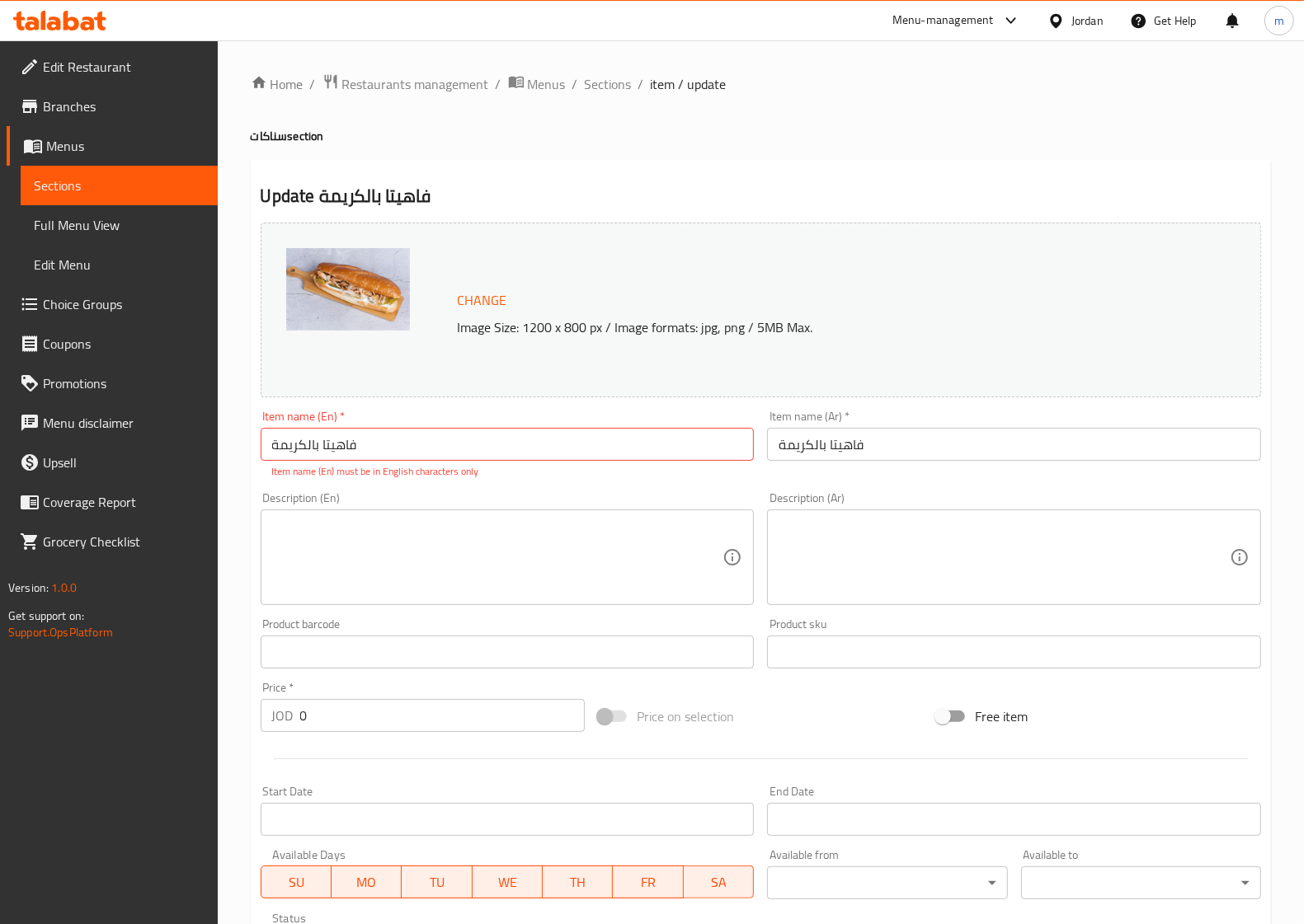
click at [470, 455] on input "فاهيتا بالكريمة" at bounding box center [508, 444] width 494 height 33
paste input "Fajita"
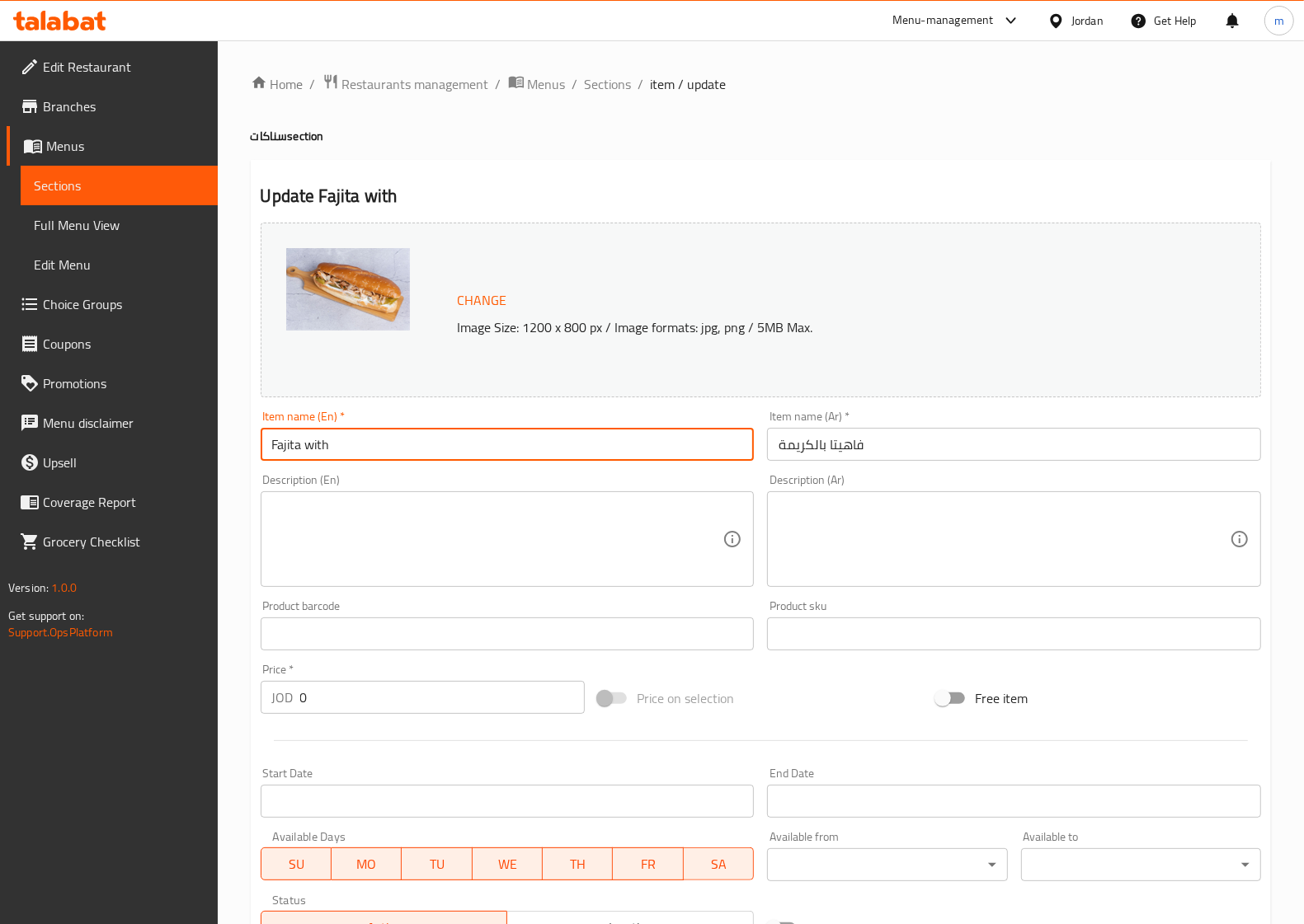
click at [509, 450] on input "Fajita with" at bounding box center [508, 444] width 494 height 33
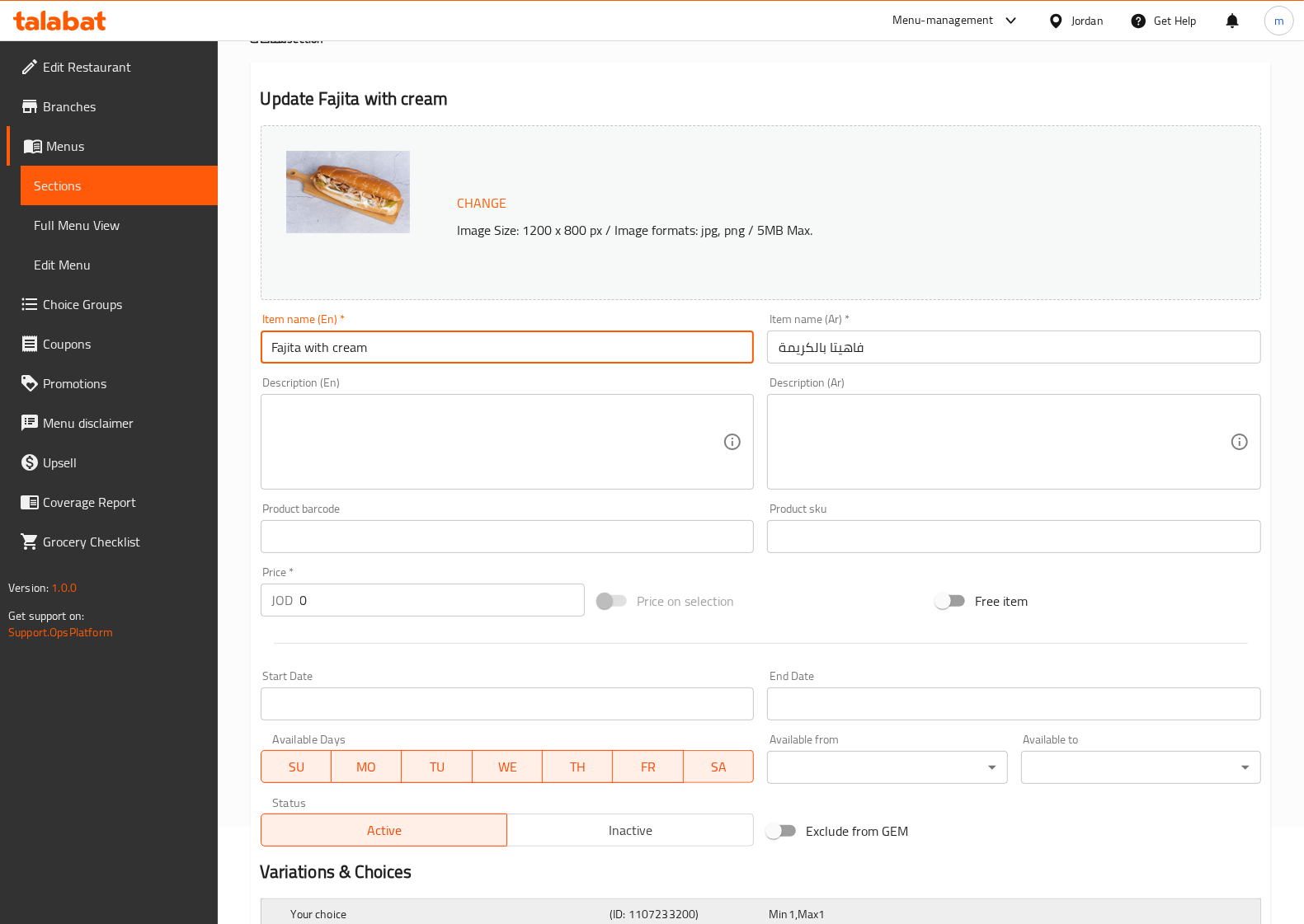
scroll to position [303, 0]
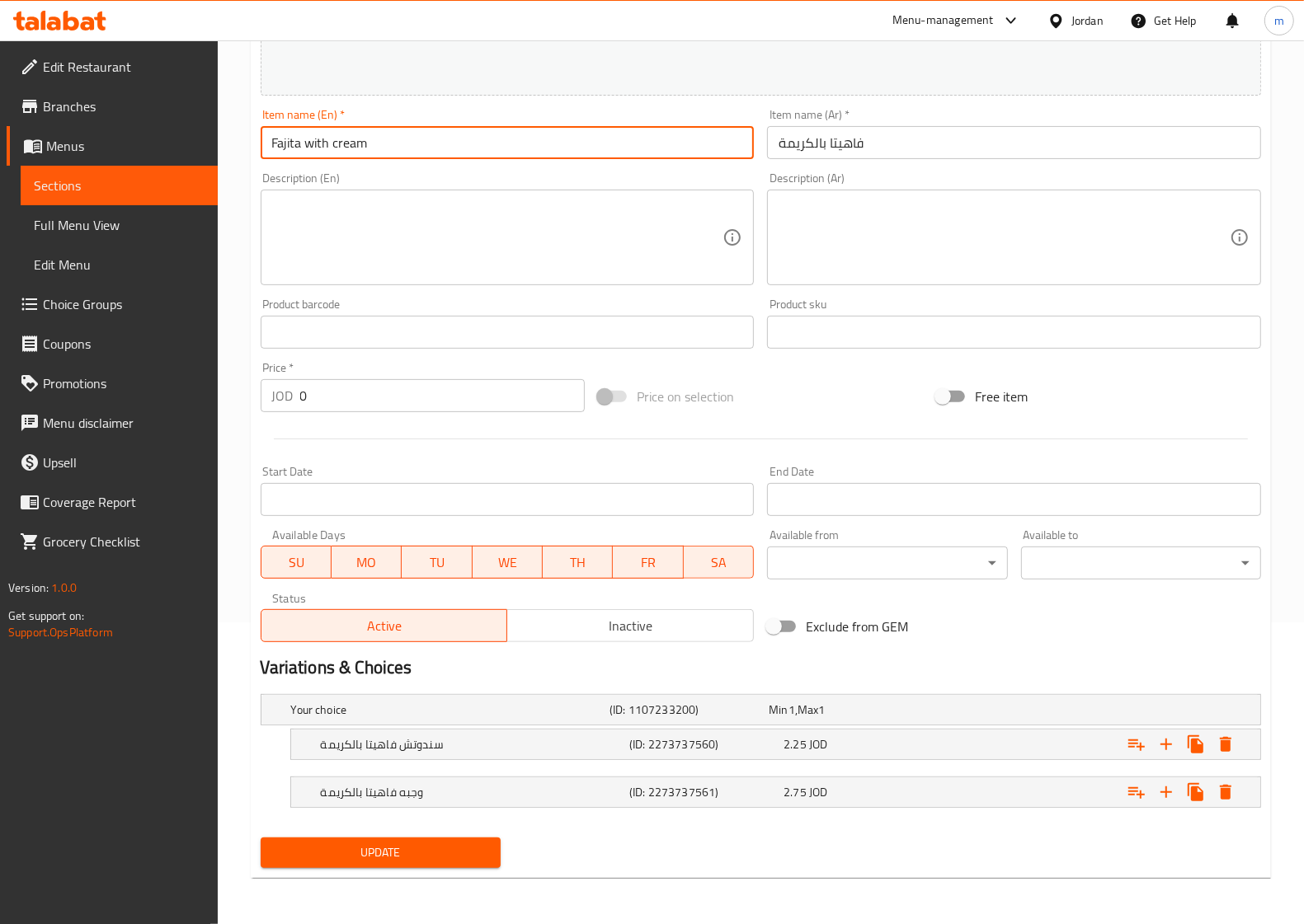
type input "Fajita with cream"
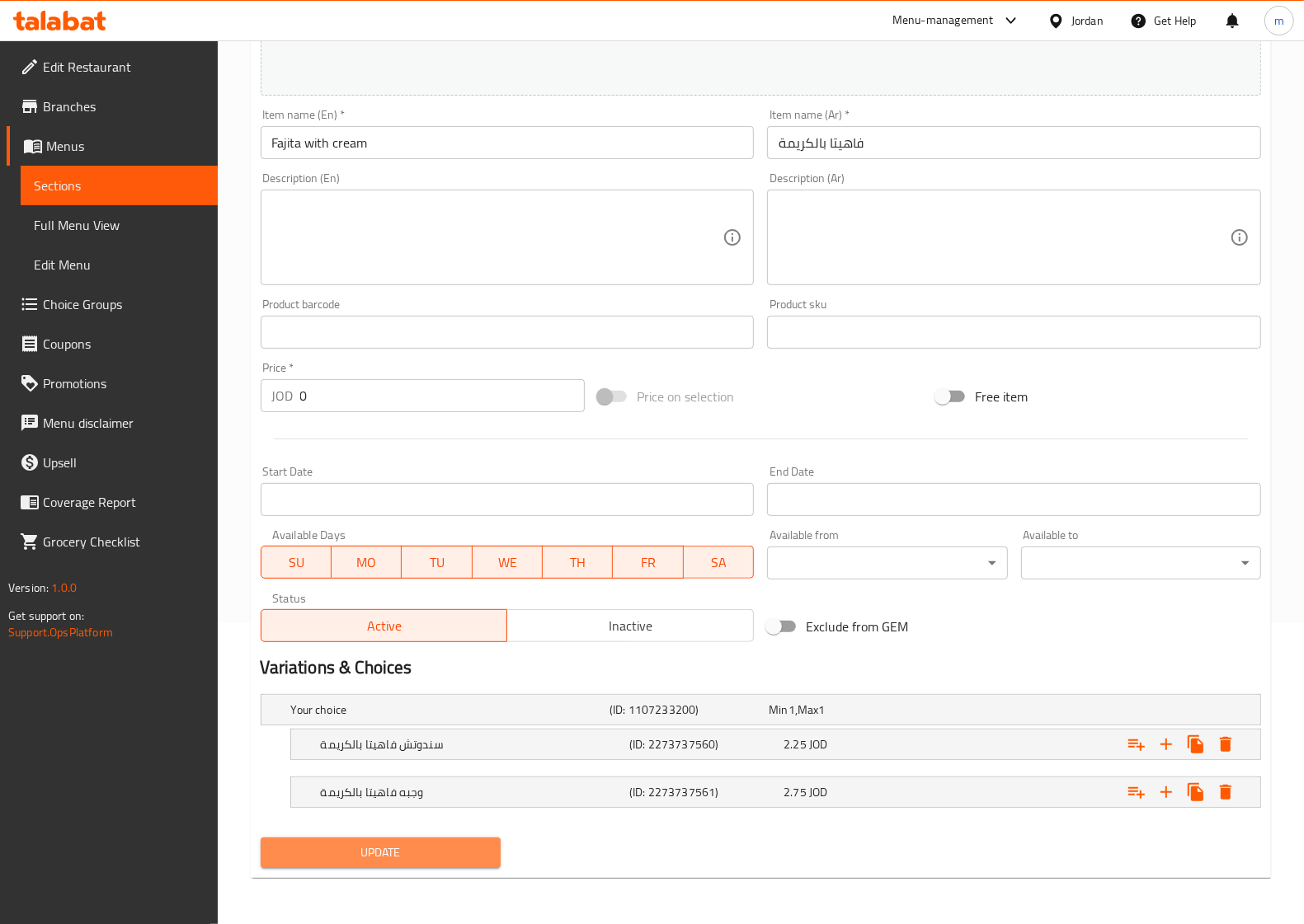
click at [373, 843] on span "Update" at bounding box center [380, 853] width 214 height 21
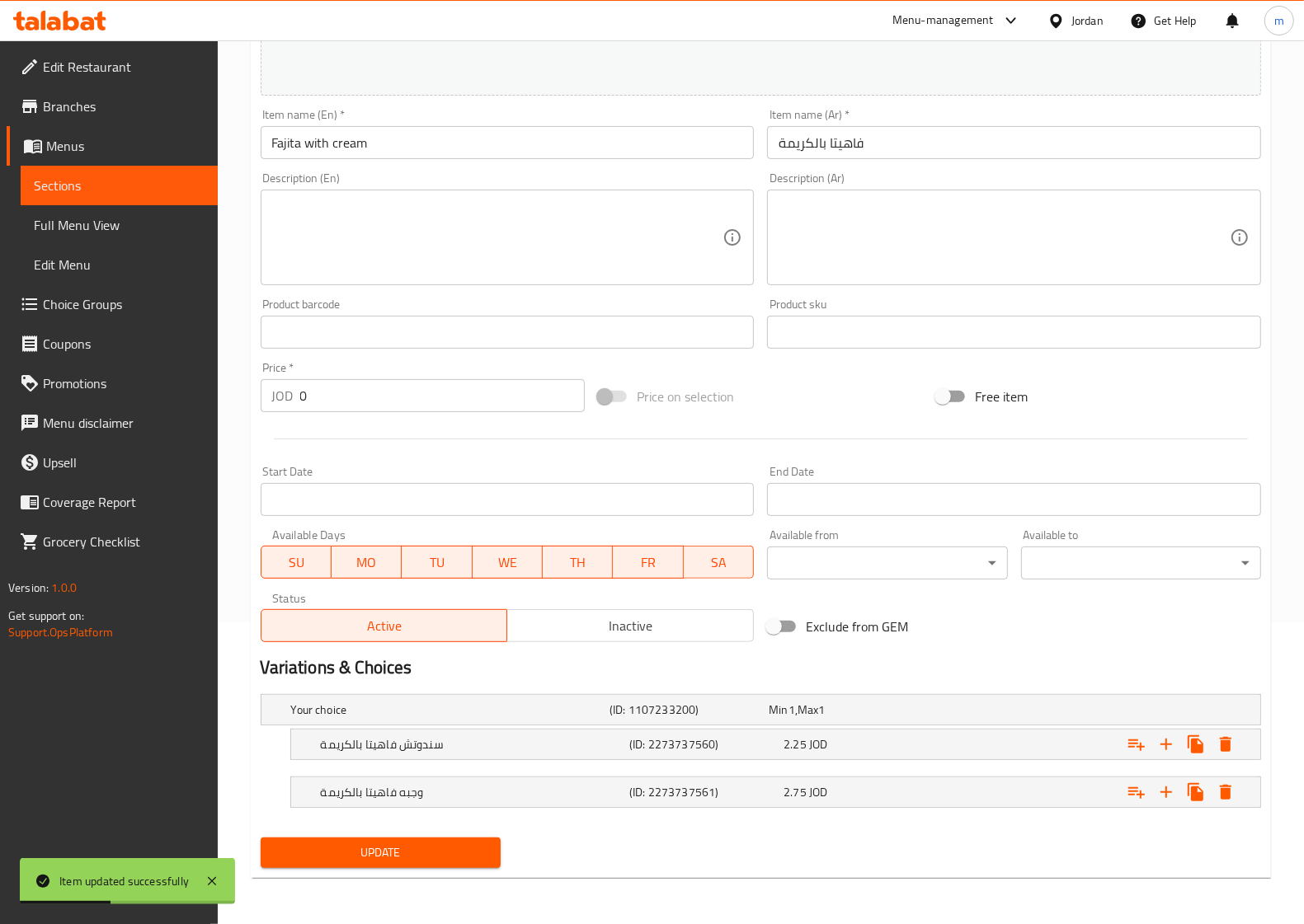
click at [152, 192] on span "Sections" at bounding box center [119, 185] width 171 height 20
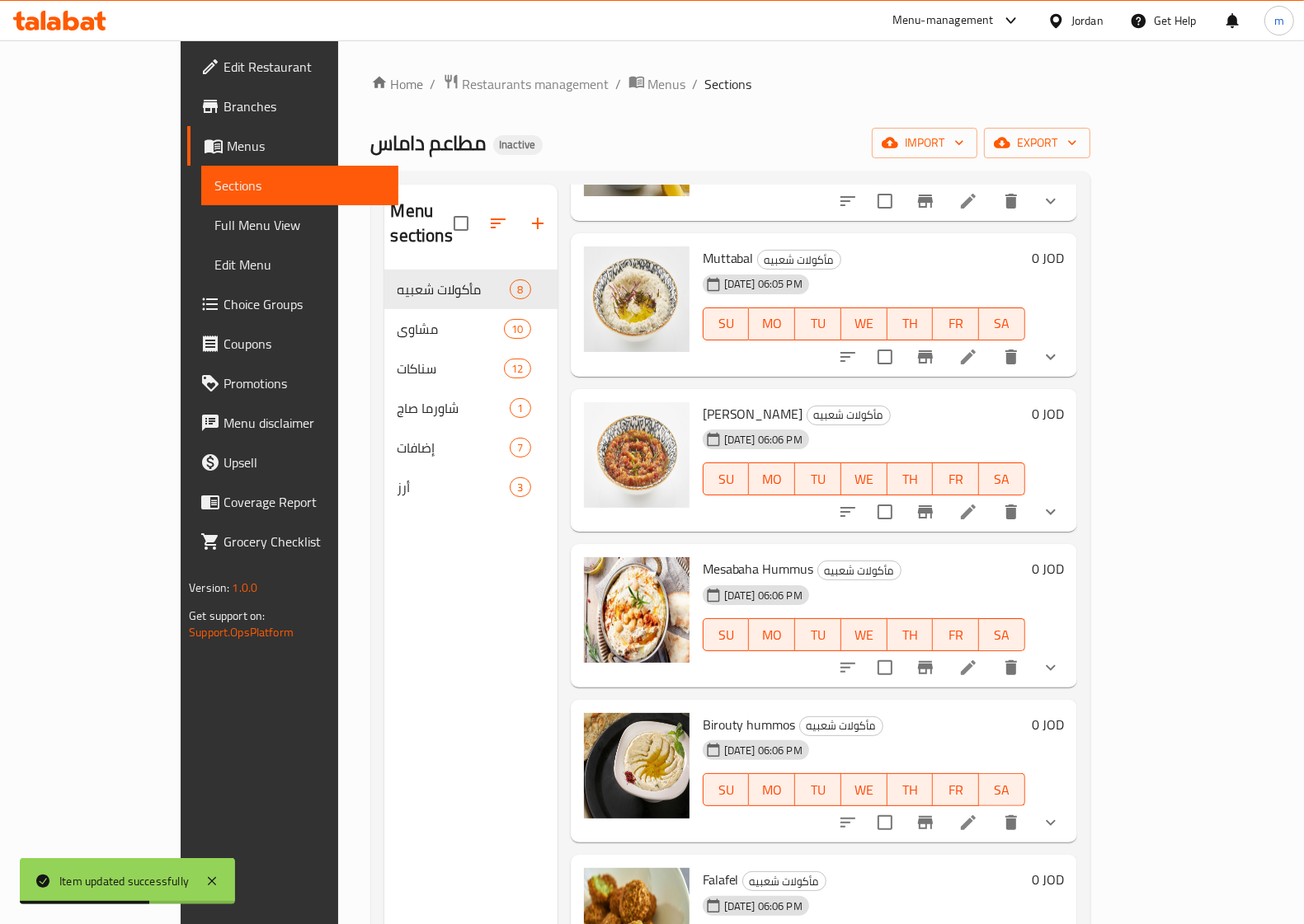
scroll to position [360, 0]
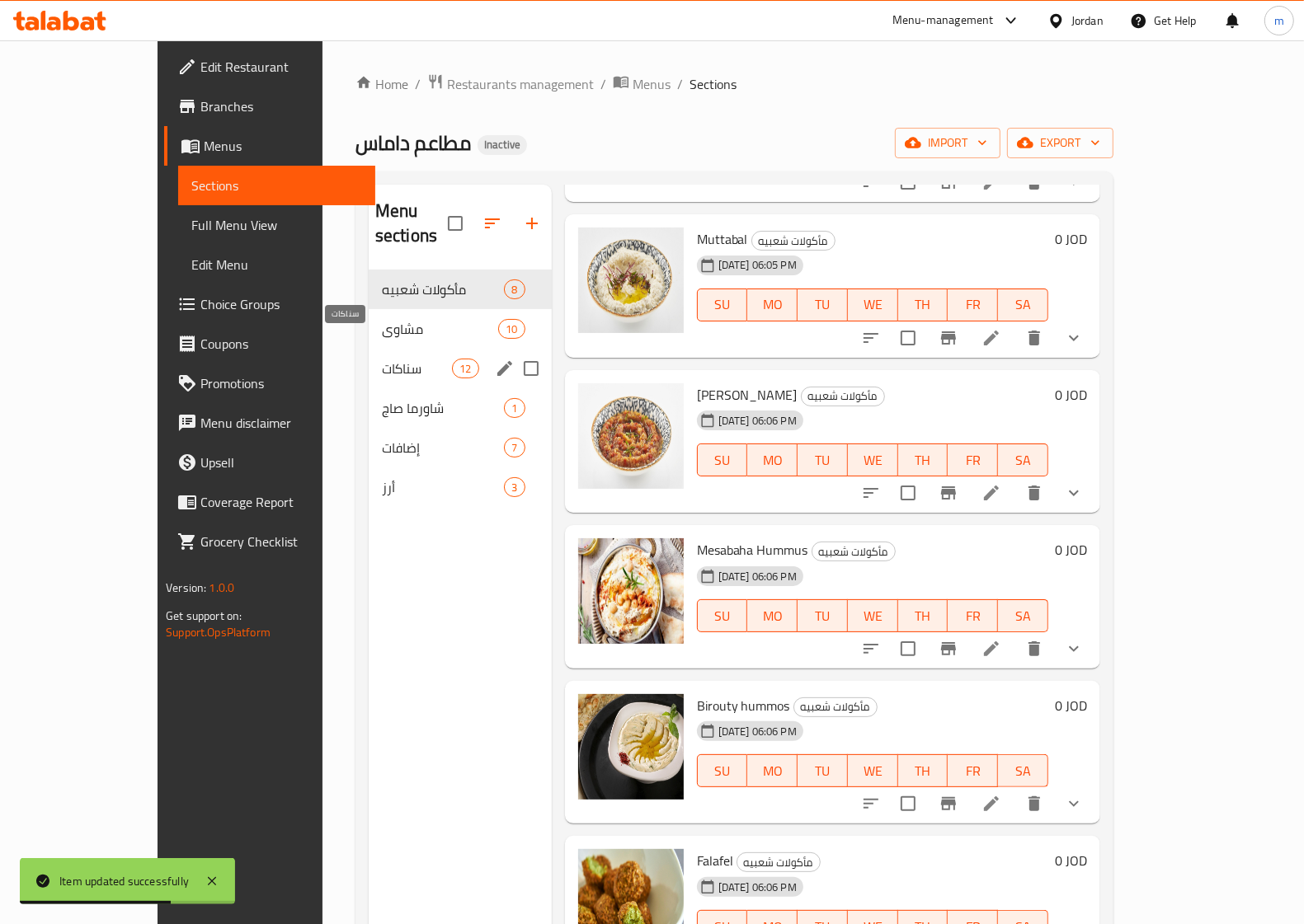
click at [382, 359] on span "سناكات" at bounding box center [417, 368] width 70 height 20
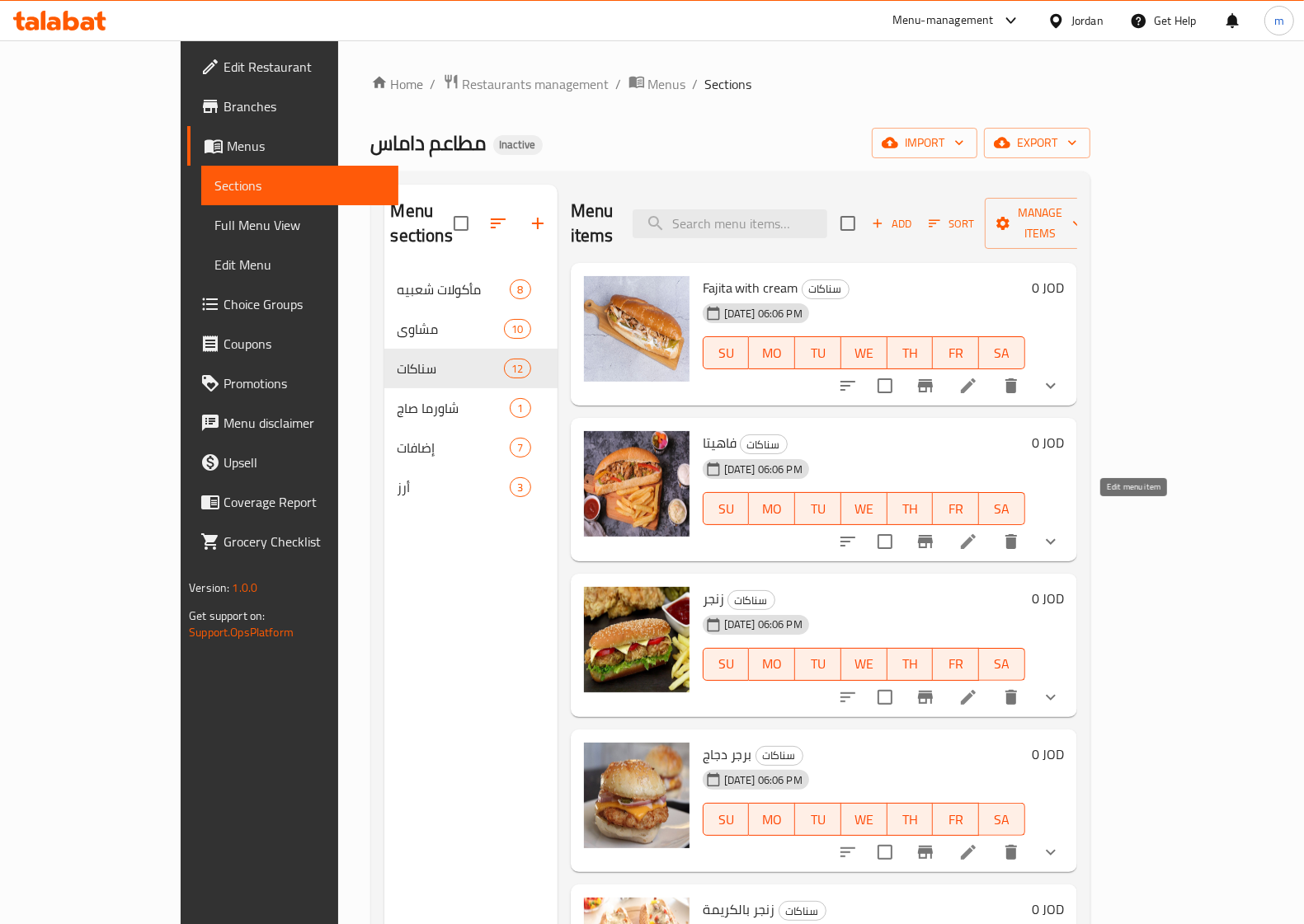
click at [978, 532] on icon at bounding box center [967, 541] width 20 height 20
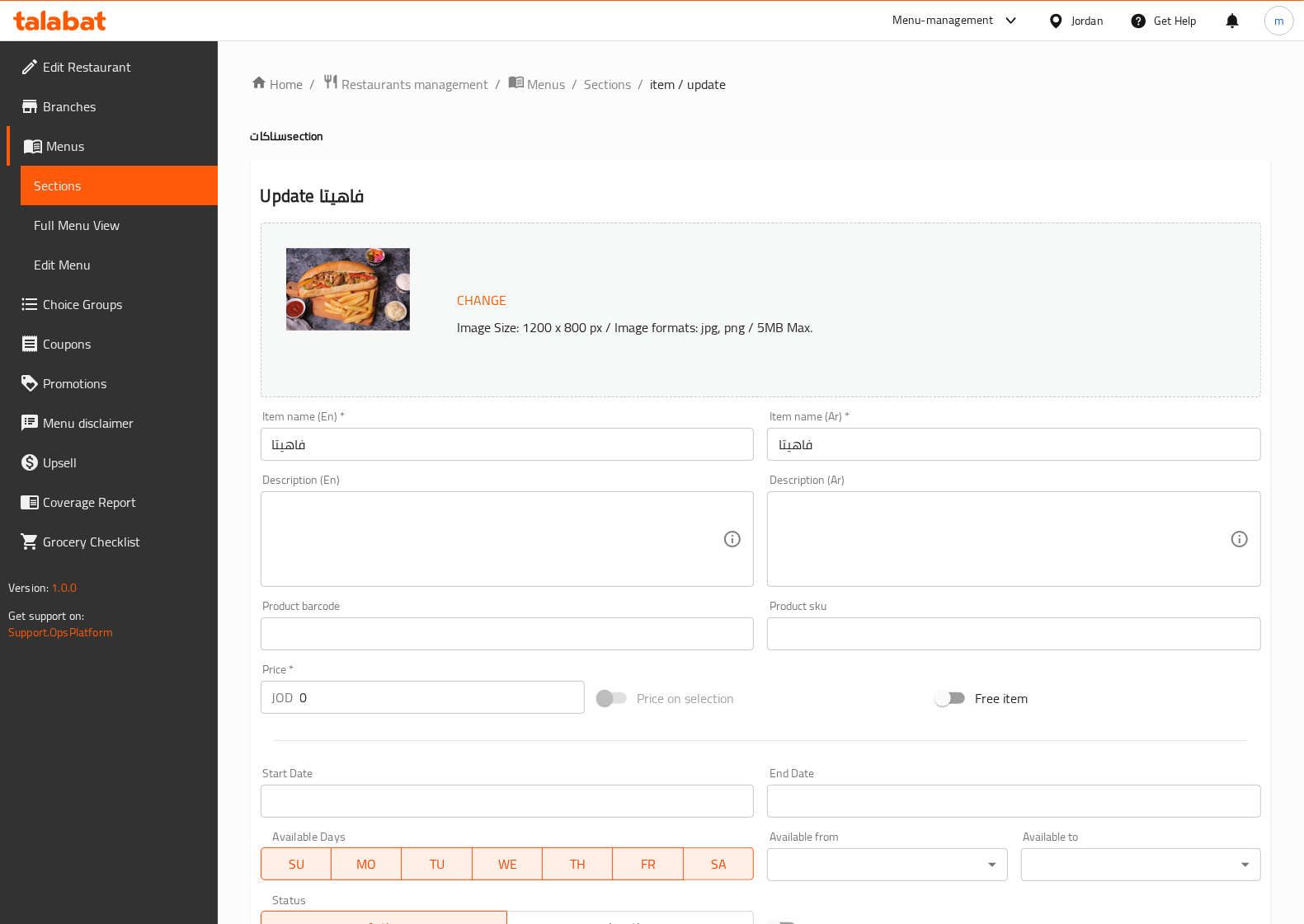
click at [491, 459] on input "فاهيتا" at bounding box center [508, 444] width 494 height 33
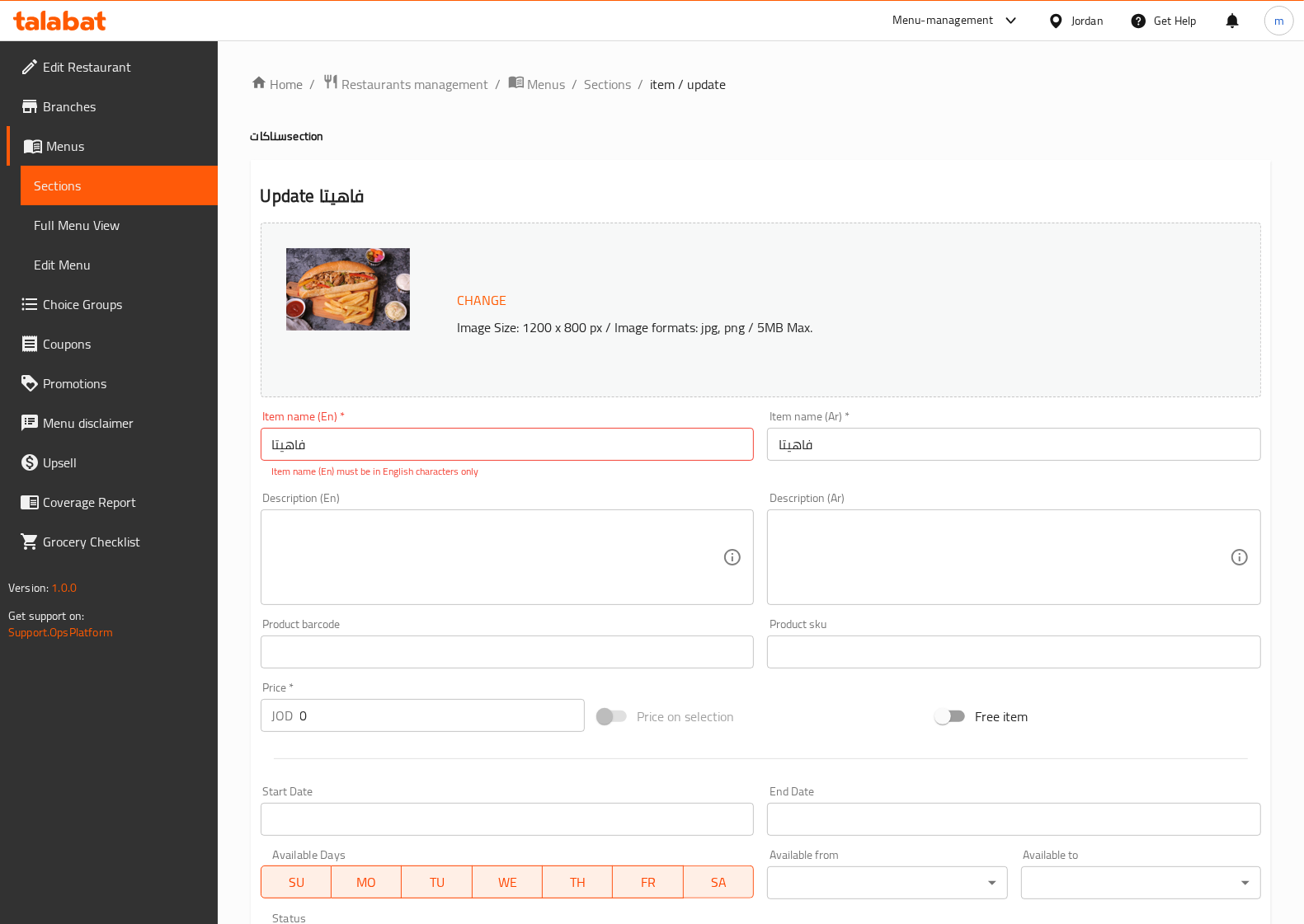
click at [706, 443] on input "فاهيتا" at bounding box center [508, 444] width 494 height 33
paste input "Fajita"
type input "Fajita"
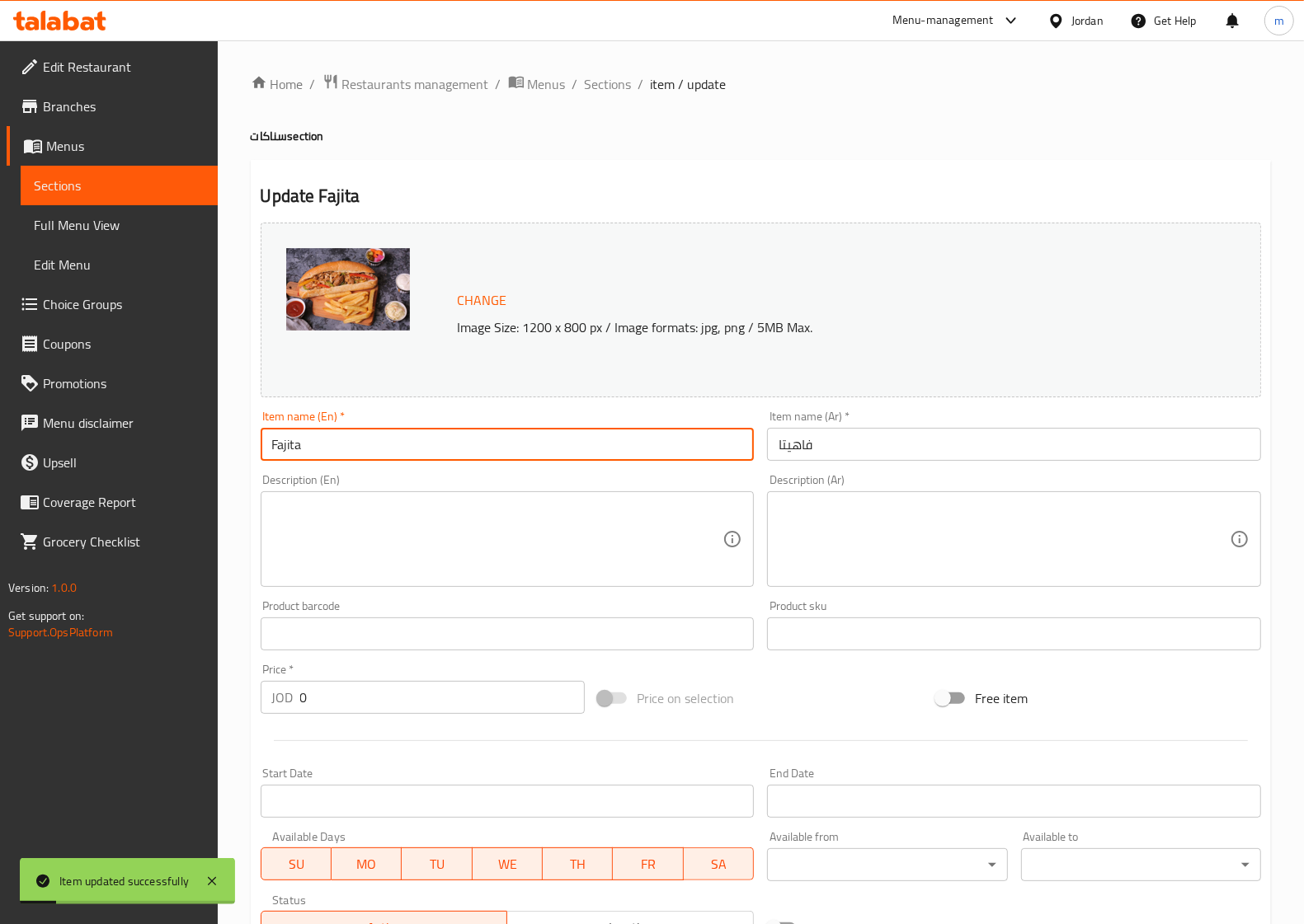
click at [155, 182] on span "Sections" at bounding box center [119, 185] width 171 height 20
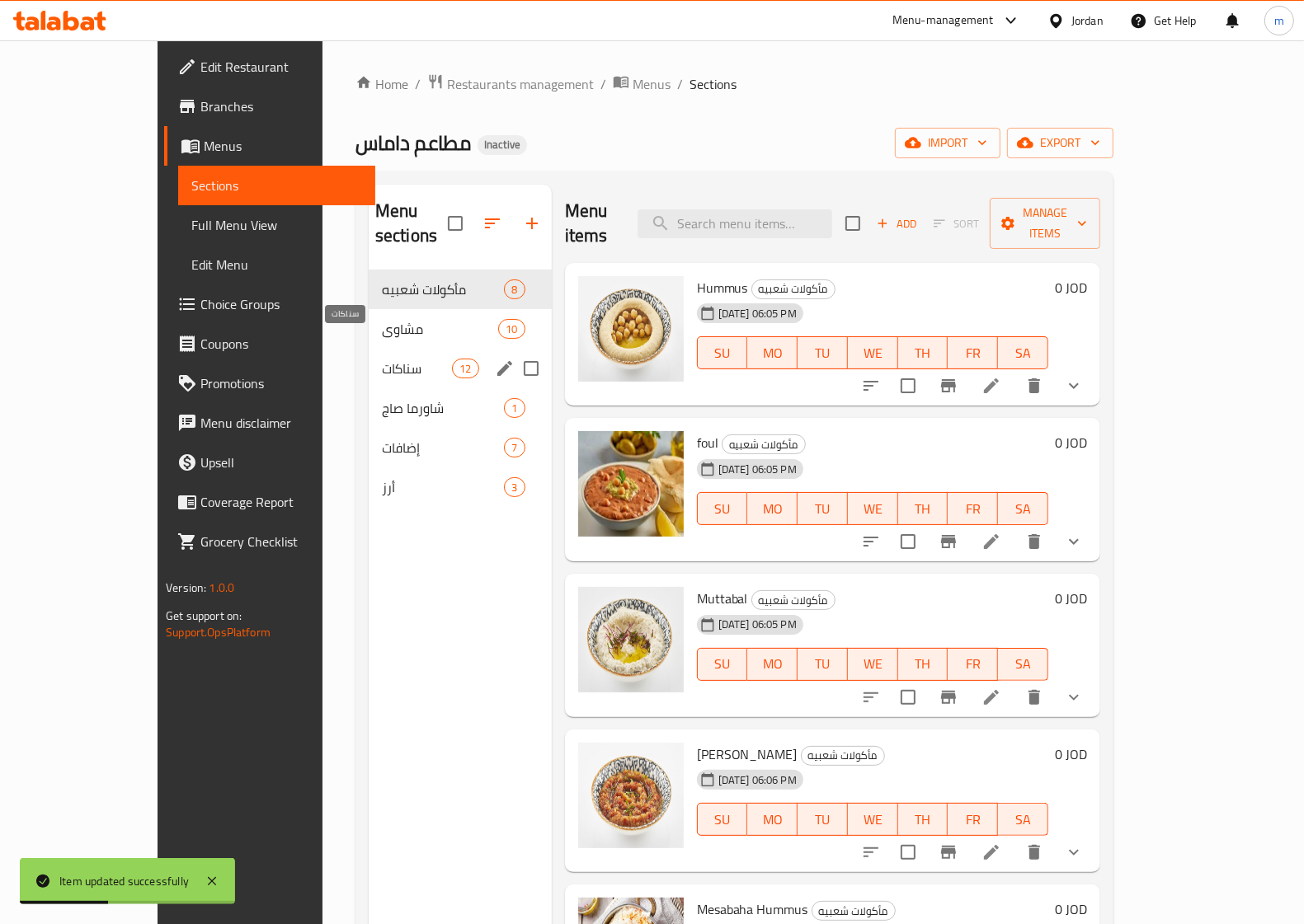
click at [382, 359] on span "سناكات" at bounding box center [417, 368] width 70 height 20
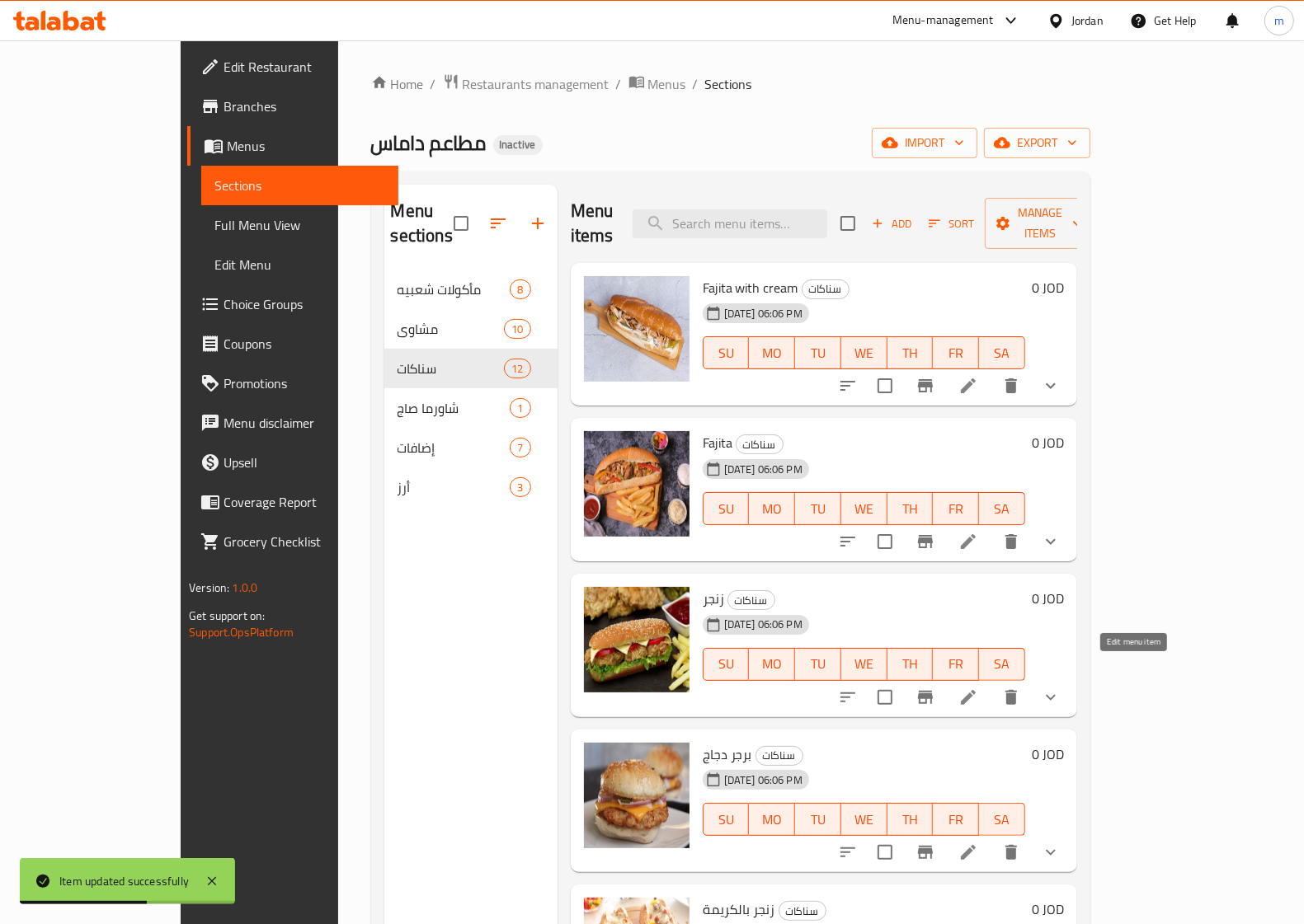
click at [978, 688] on icon at bounding box center [967, 697] width 20 height 20
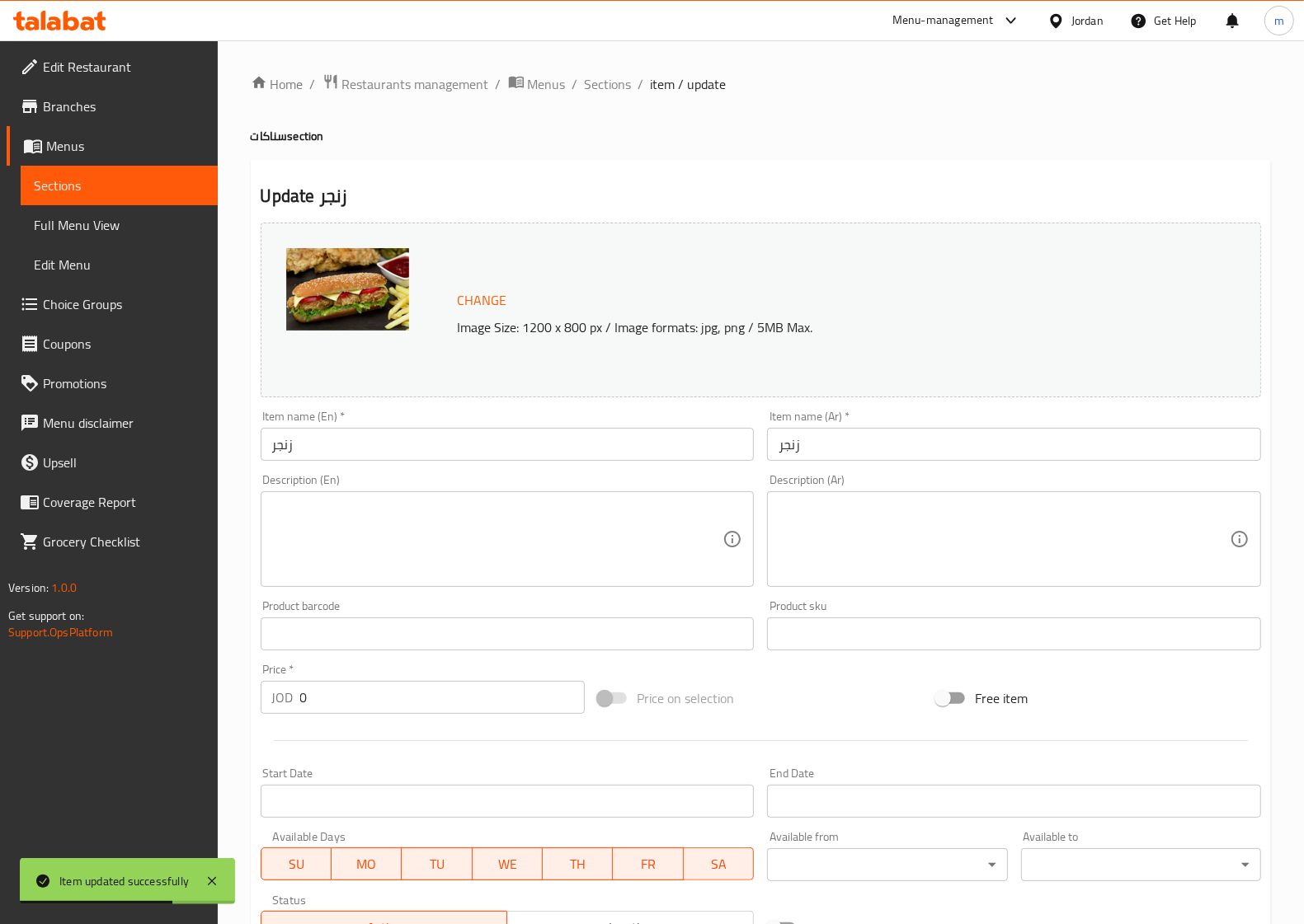
click at [365, 466] on div "Item name (En)   * زنجر Item name (En) *" at bounding box center [508, 435] width 508 height 64
click at [396, 450] on input "زنجر" at bounding box center [508, 444] width 494 height 33
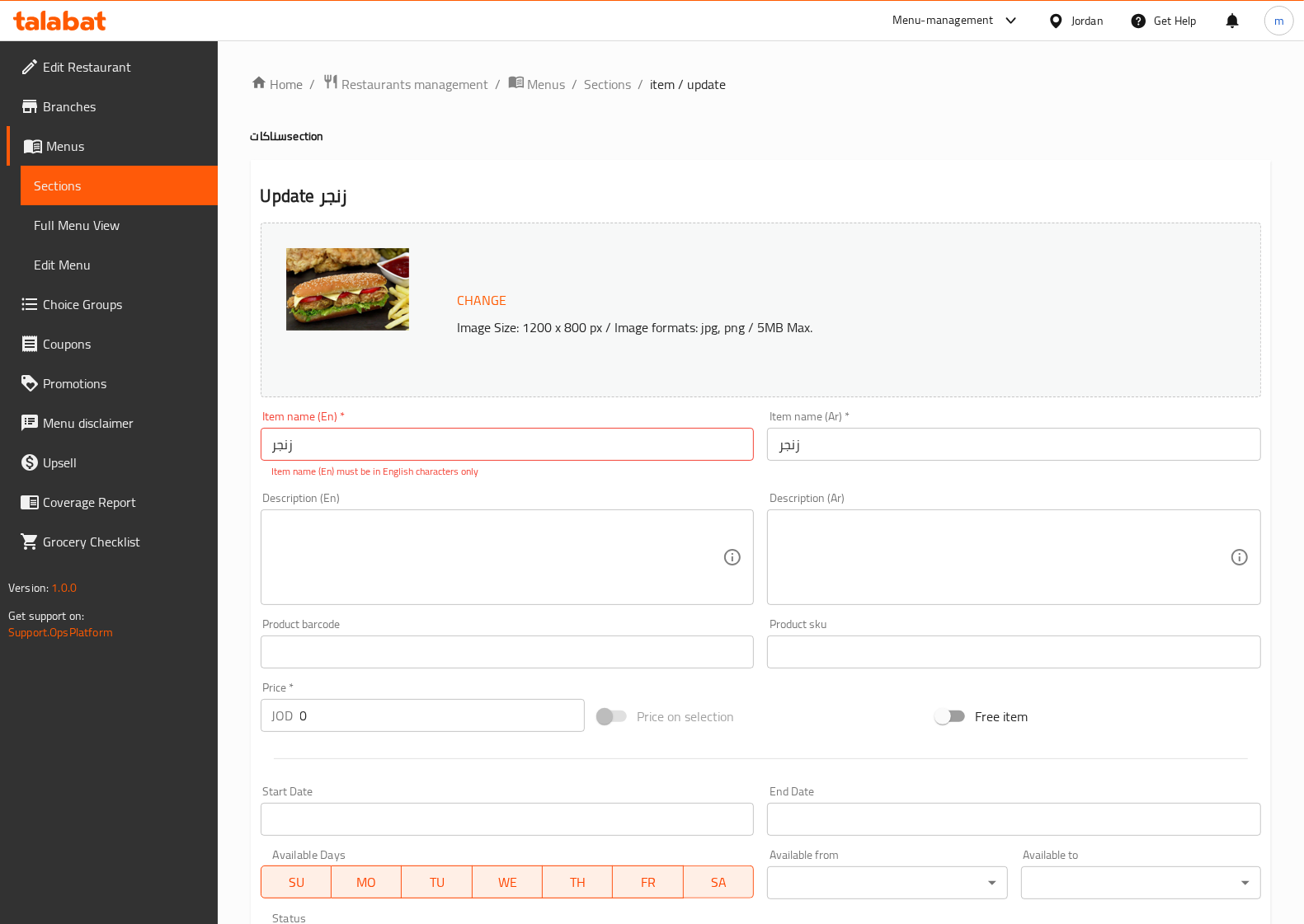
drag, startPoint x: 681, startPoint y: 444, endPoint x: 714, endPoint y: 442, distance: 33.1
click at [681, 444] on input "زنجر" at bounding box center [508, 444] width 494 height 33
click at [714, 442] on input "زنجر" at bounding box center [508, 444] width 494 height 33
click at [720, 441] on input "زنجر" at bounding box center [508, 444] width 494 height 33
click at [723, 441] on input "زنجر" at bounding box center [508, 444] width 494 height 33
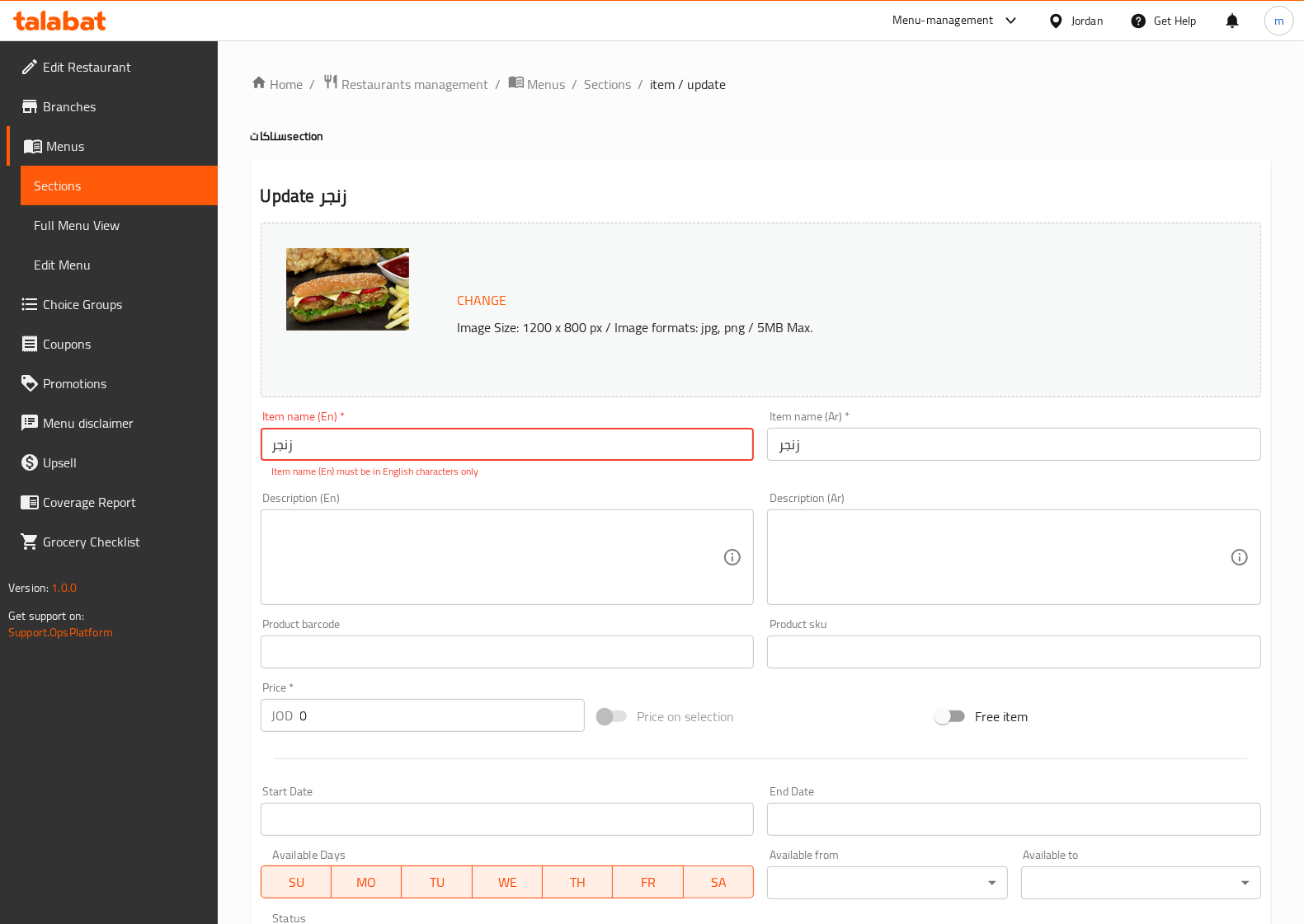
click at [723, 441] on input "زنجر" at bounding box center [508, 444] width 494 height 33
paste input "Zinger"
type input "Zinger"
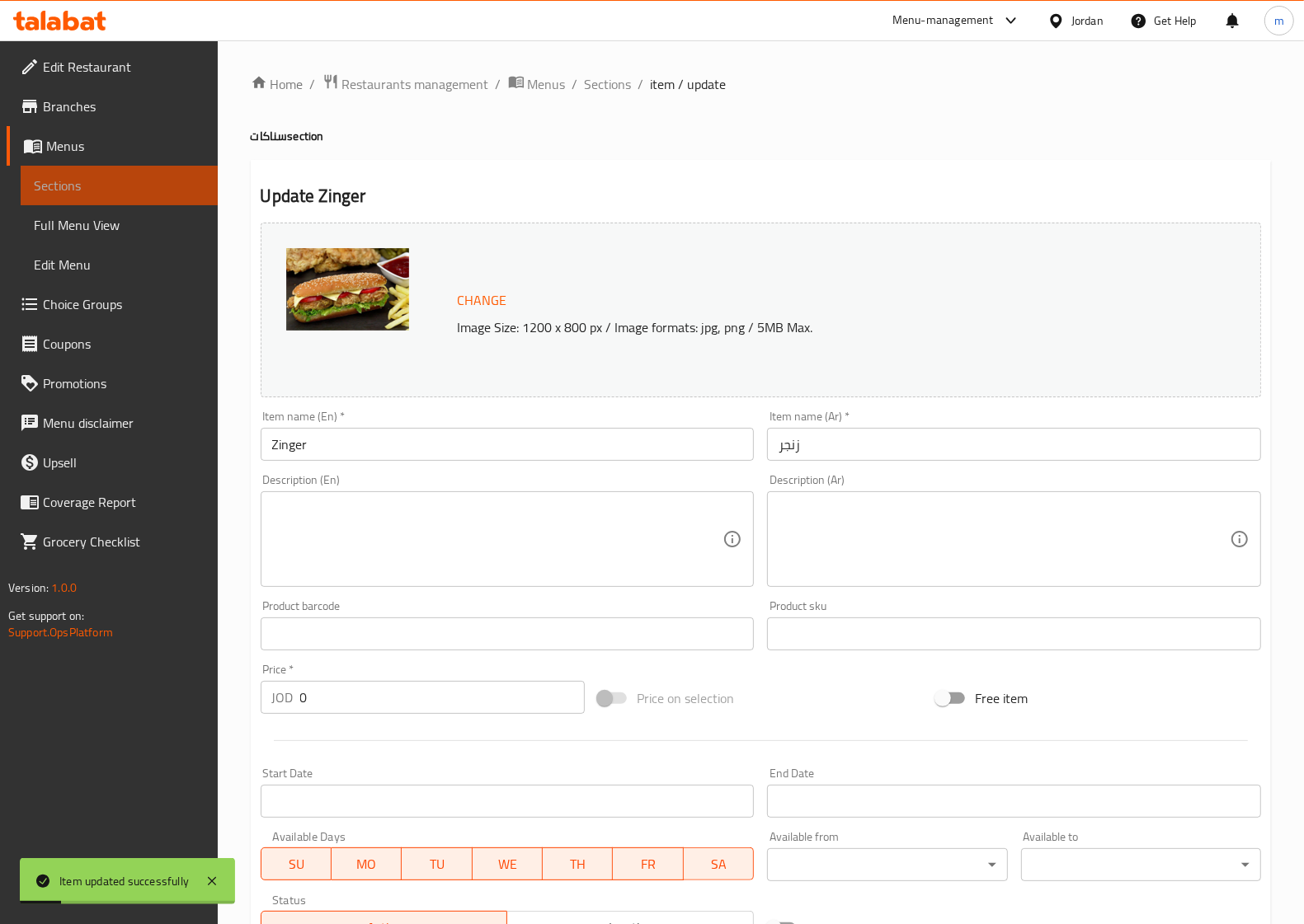
click at [75, 176] on span "Sections" at bounding box center [119, 185] width 171 height 20
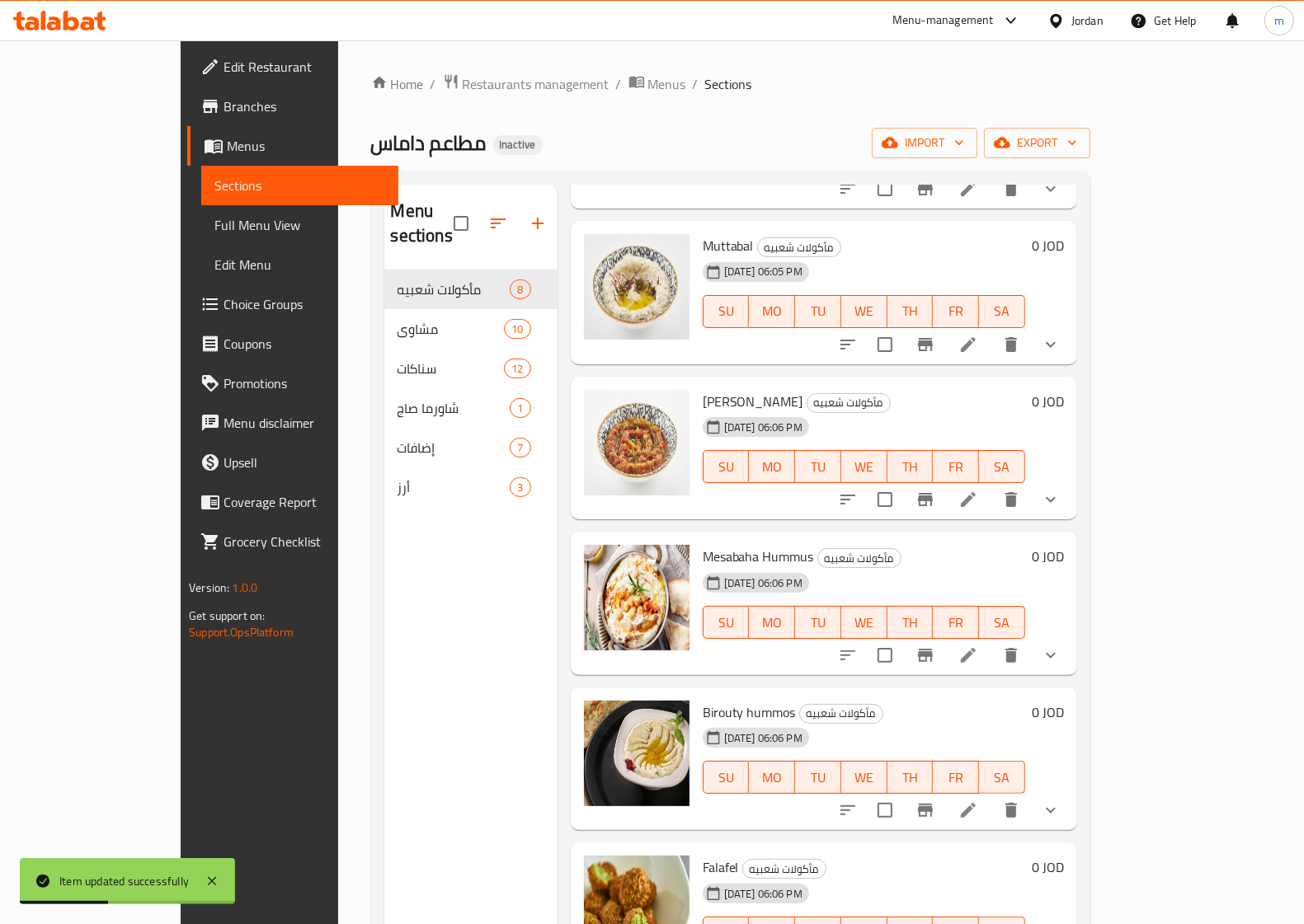
scroll to position [360, 0]
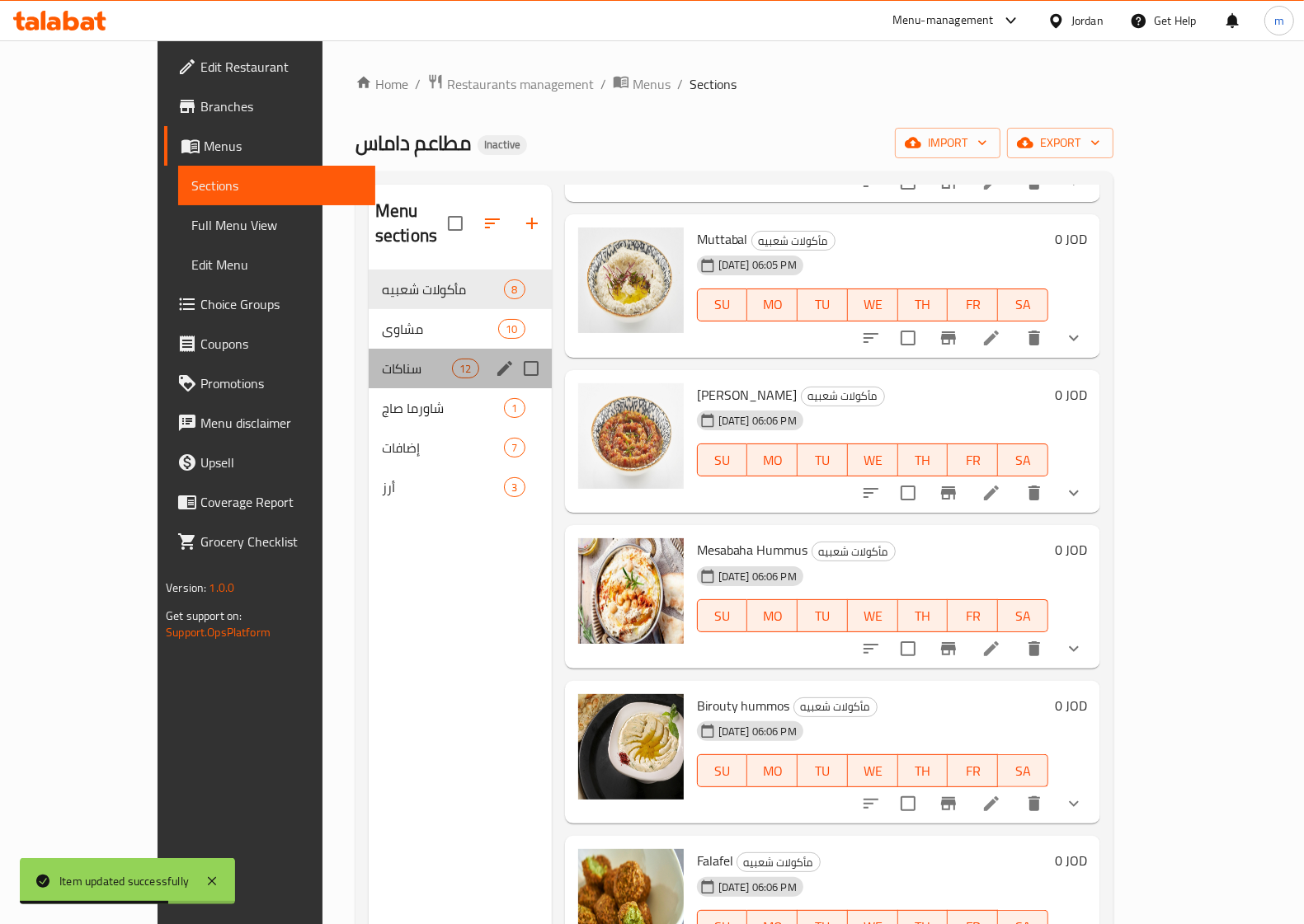
click at [368, 354] on div "سناكات 12" at bounding box center [460, 368] width 183 height 39
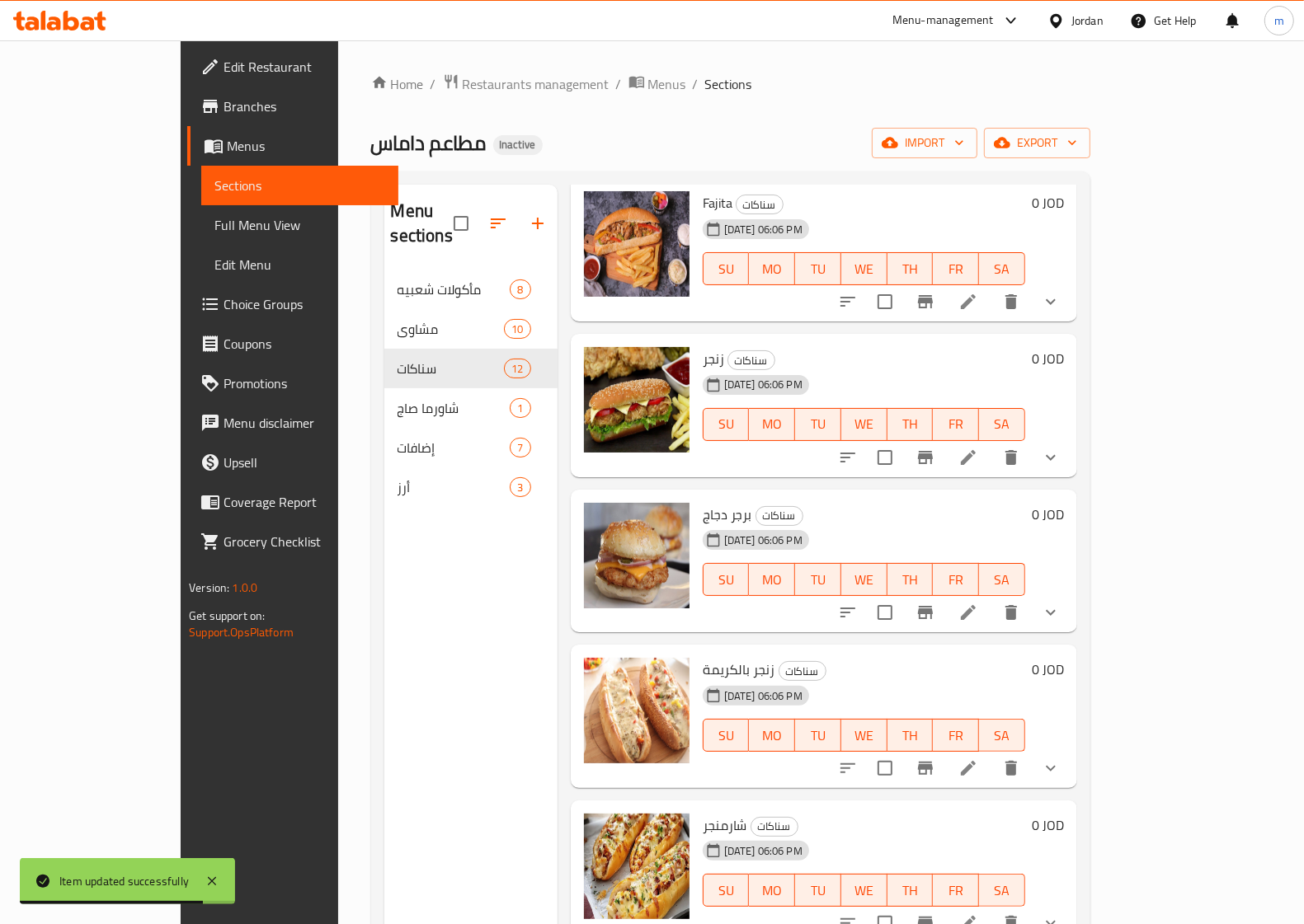
scroll to position [50, 0]
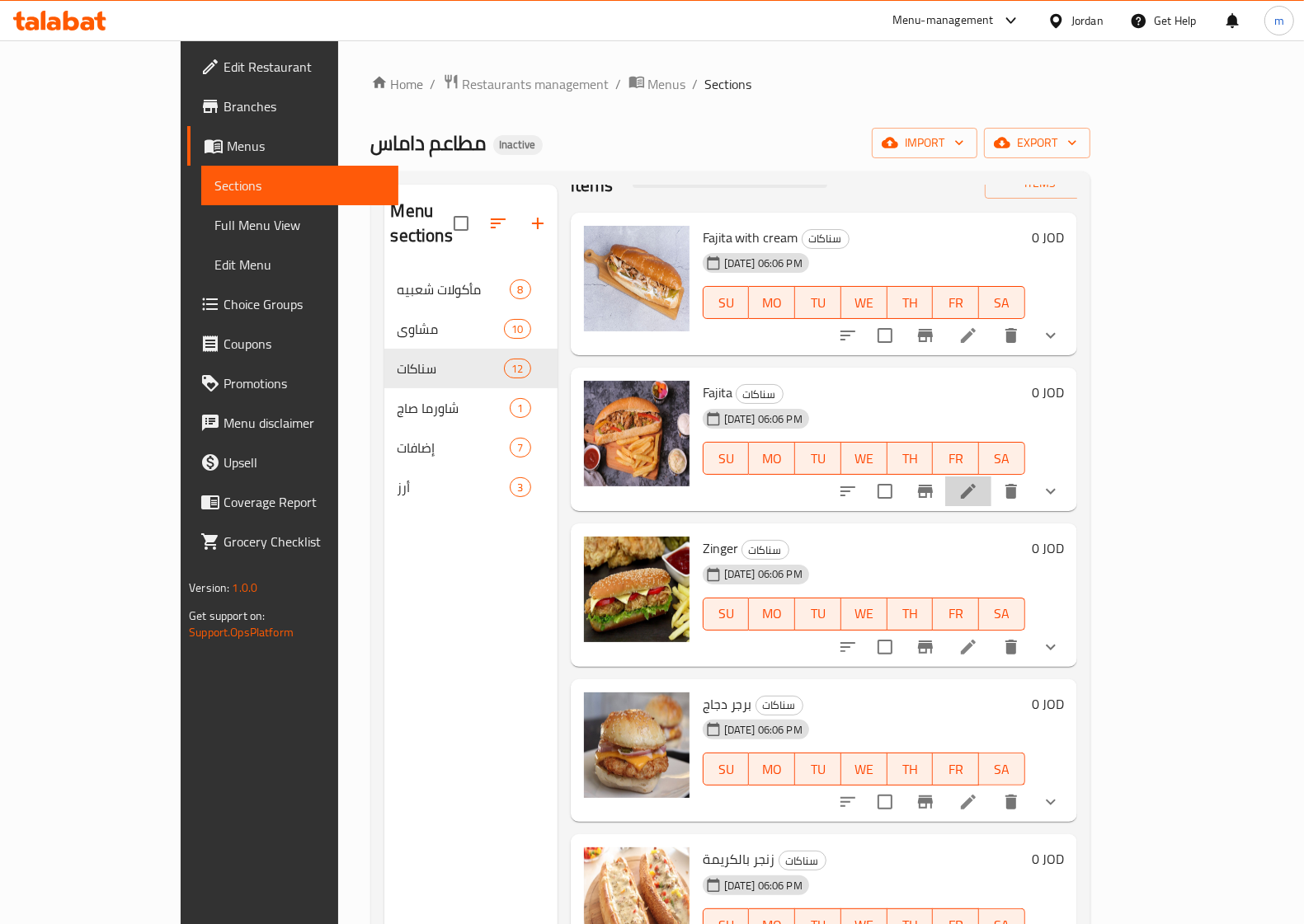
click at [992, 476] on li at bounding box center [967, 491] width 46 height 30
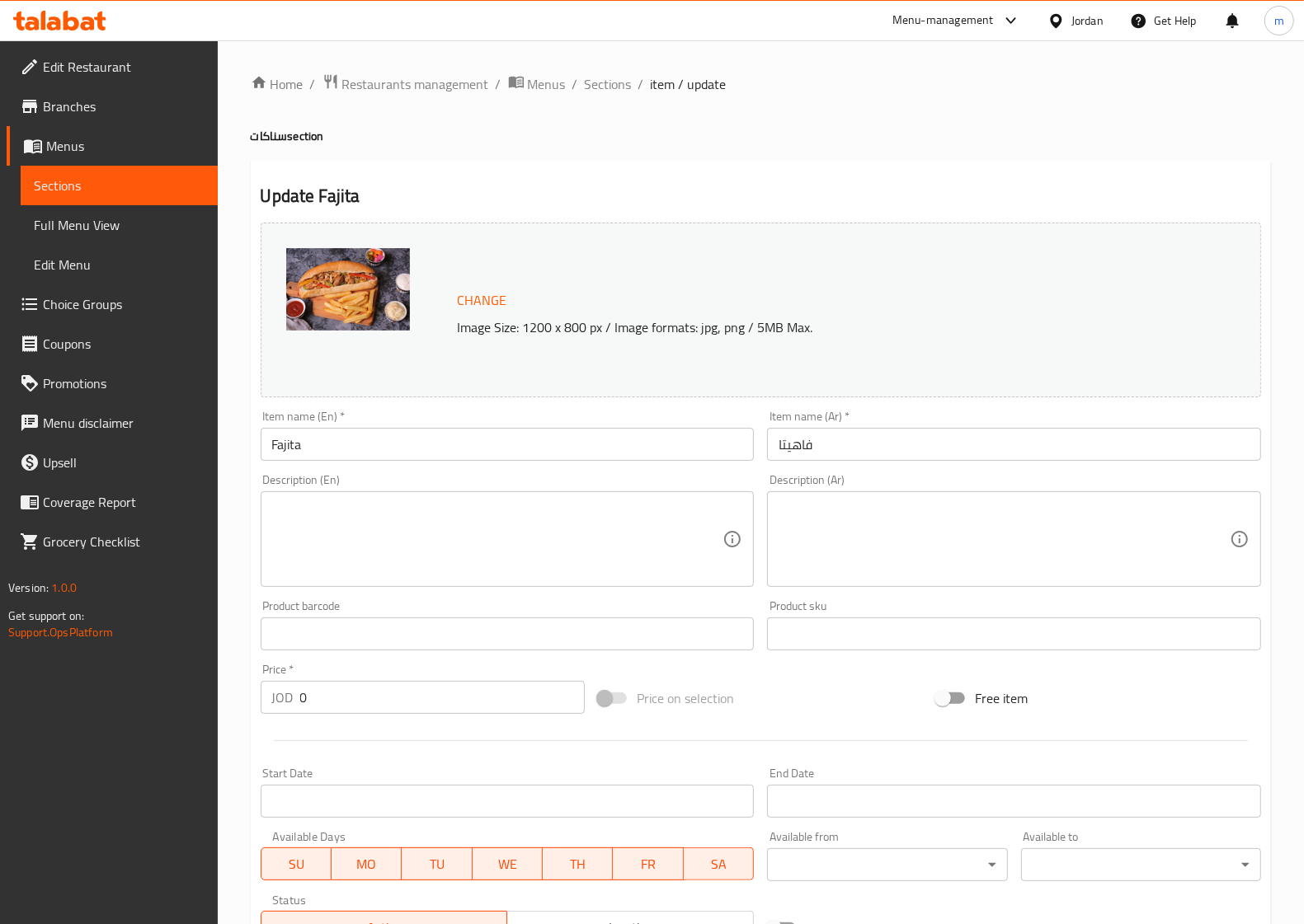
click at [121, 184] on span "Sections" at bounding box center [119, 185] width 171 height 20
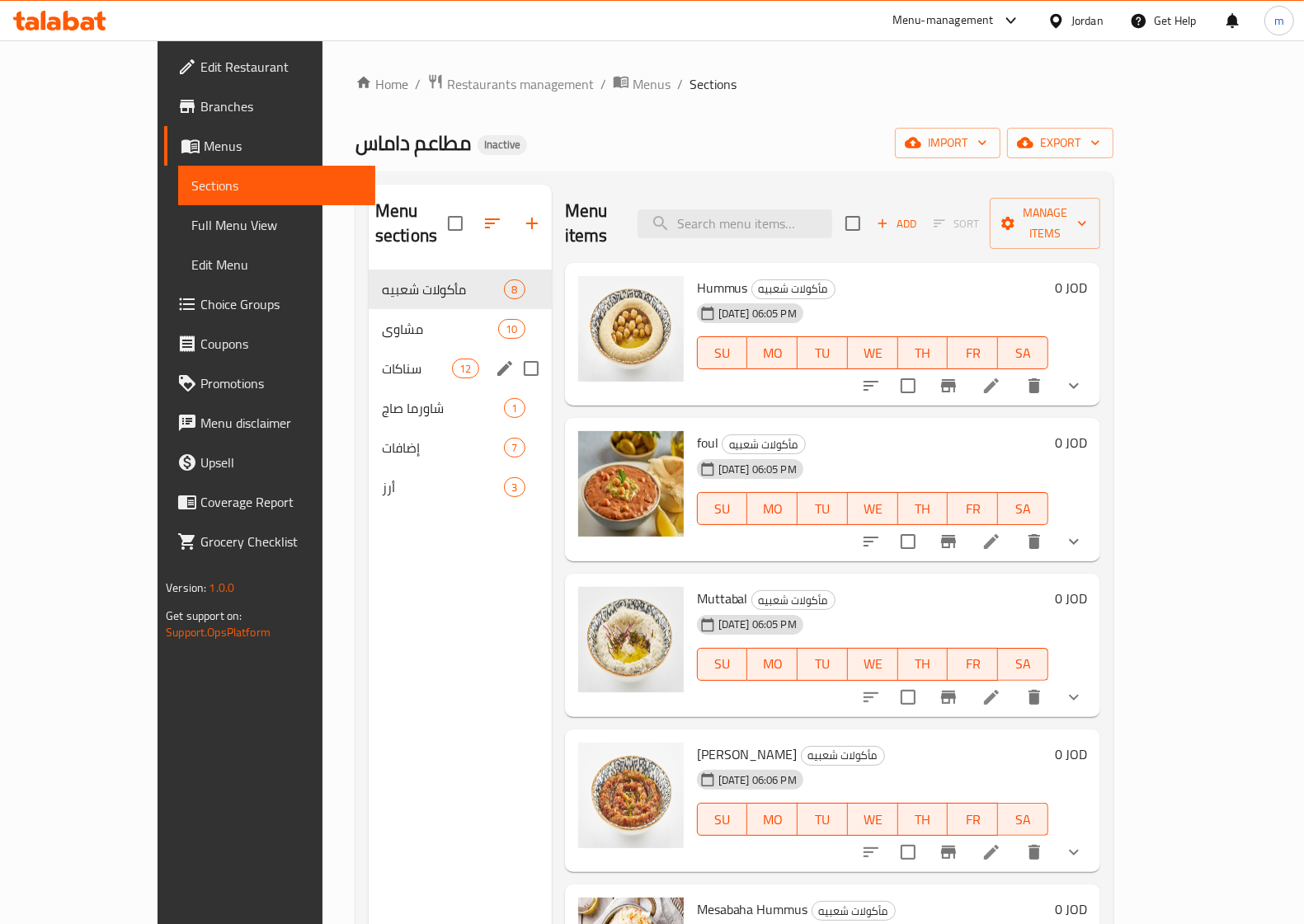
click at [382, 359] on span "سناكات" at bounding box center [417, 368] width 70 height 20
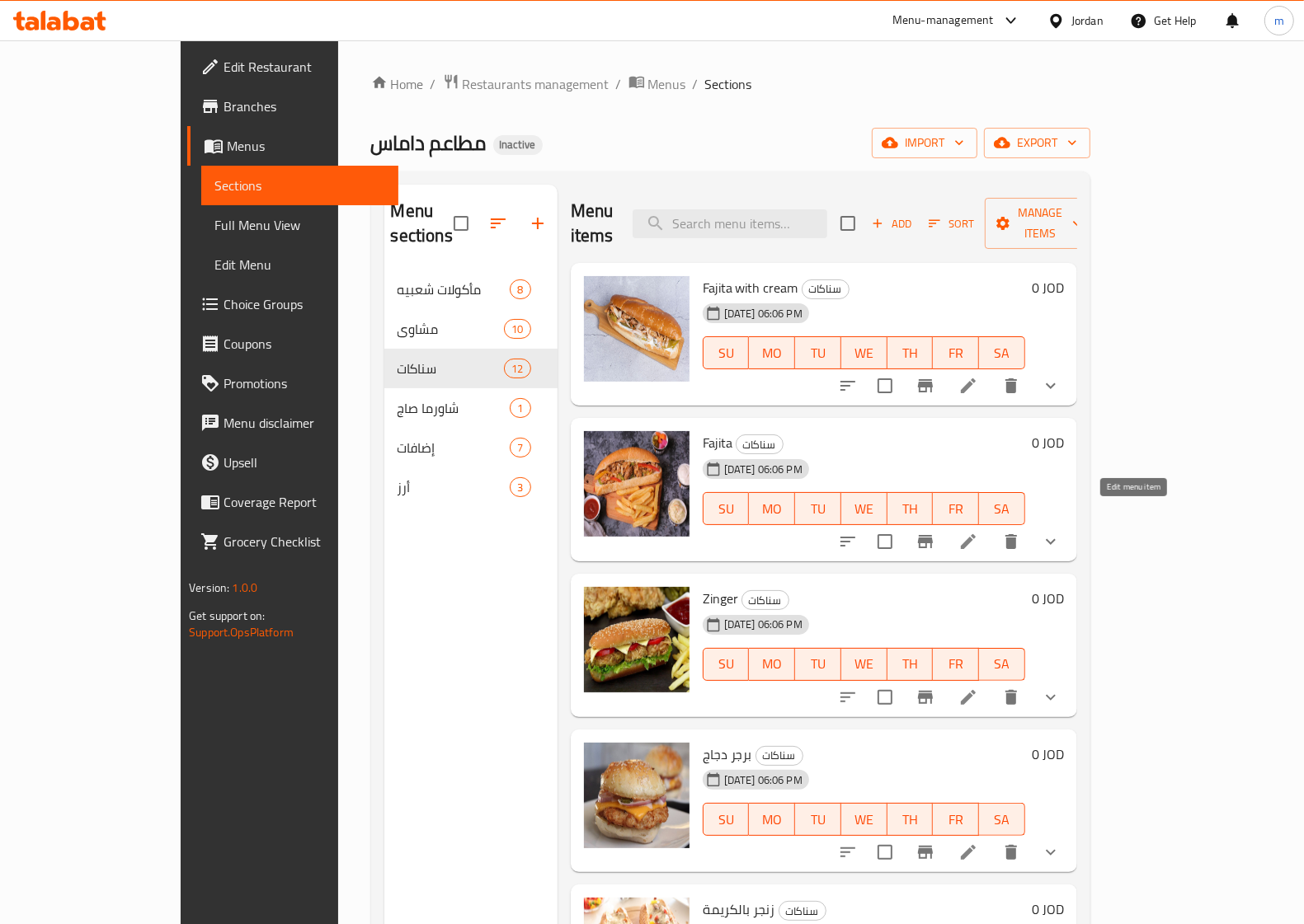
click at [978, 532] on icon at bounding box center [967, 541] width 20 height 20
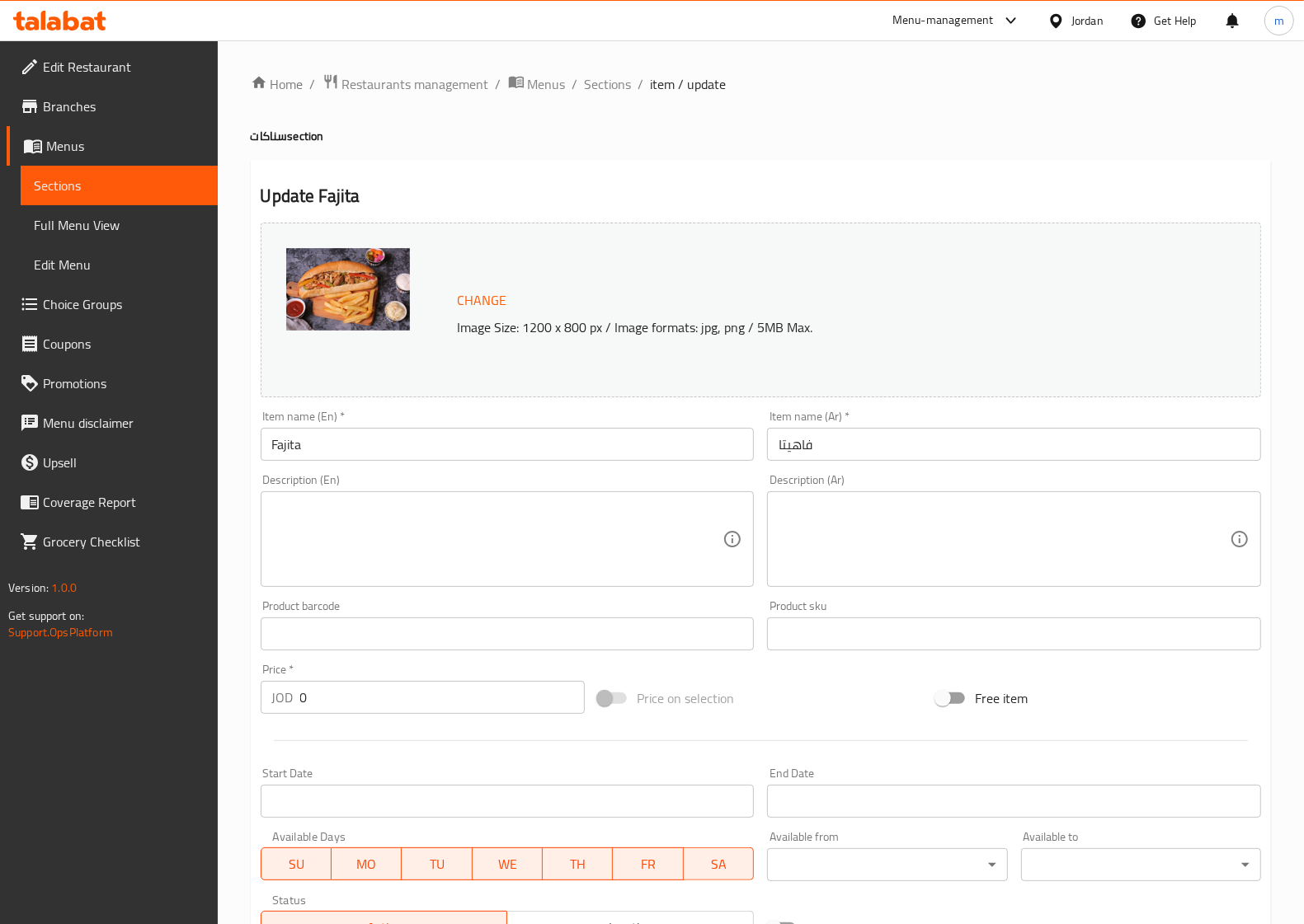
click at [464, 298] on span "Change" at bounding box center [482, 301] width 50 height 24
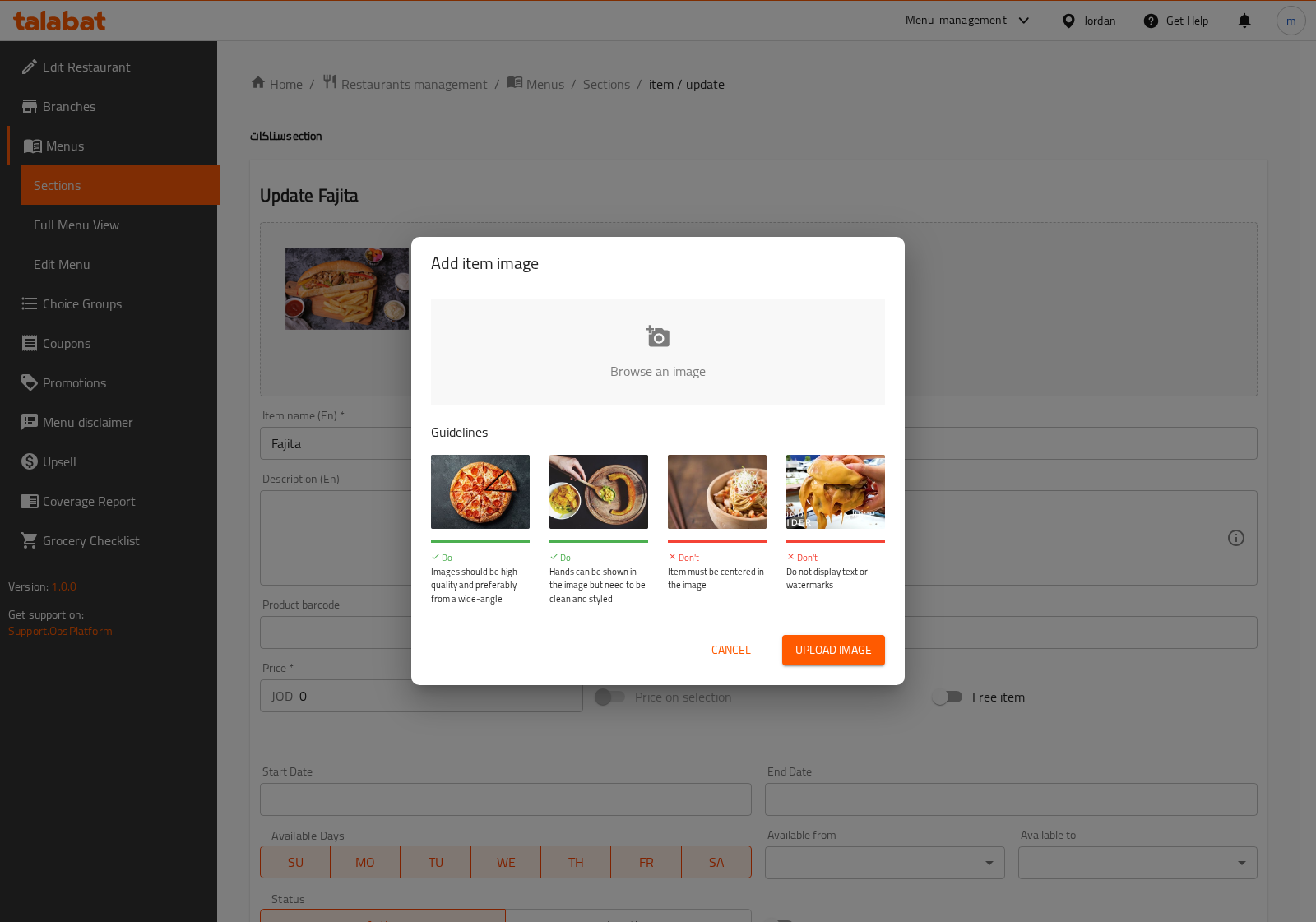
click at [716, 646] on span "Cancel" at bounding box center [731, 650] width 39 height 21
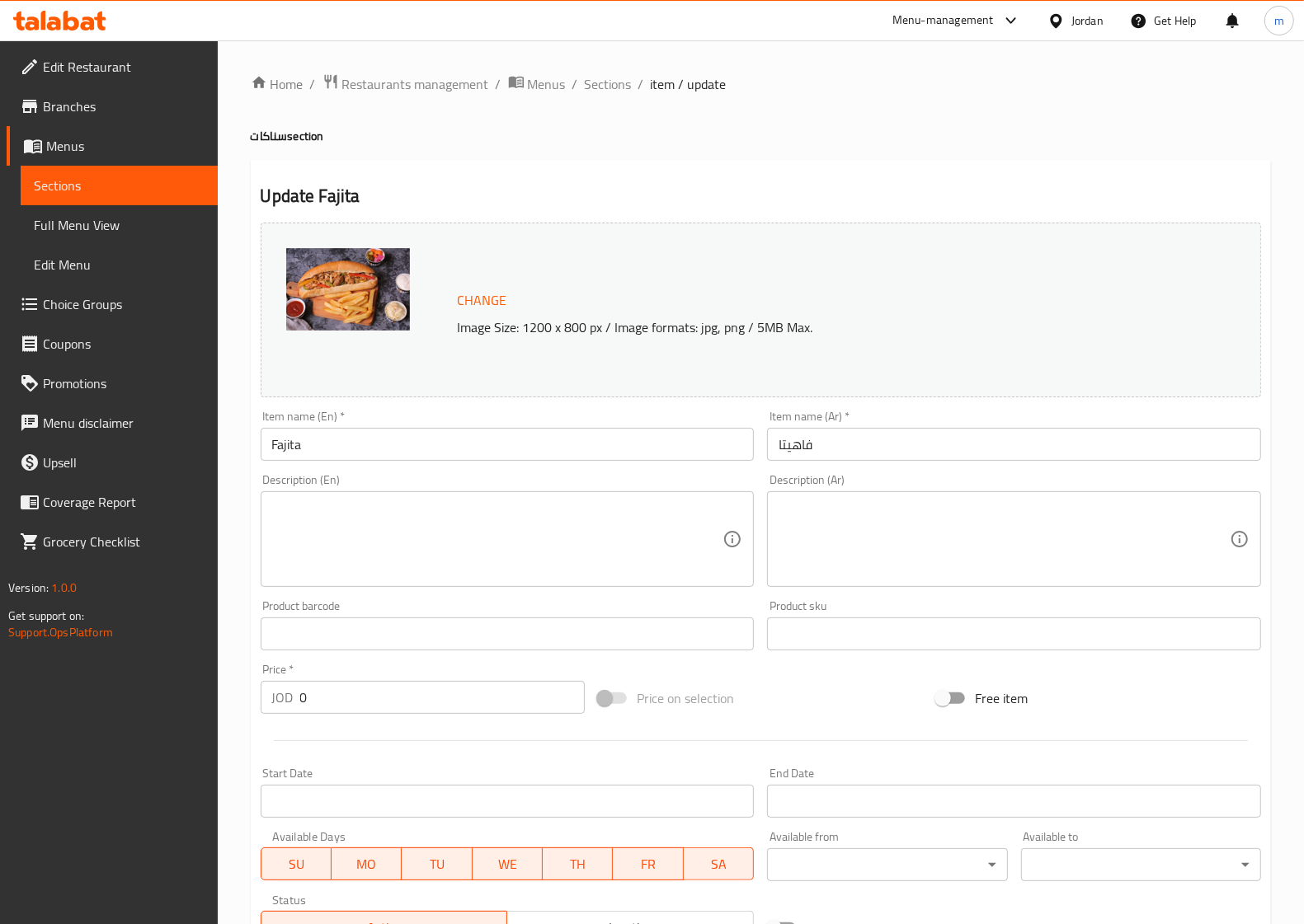
click at [144, 188] on span "Sections" at bounding box center [119, 185] width 171 height 20
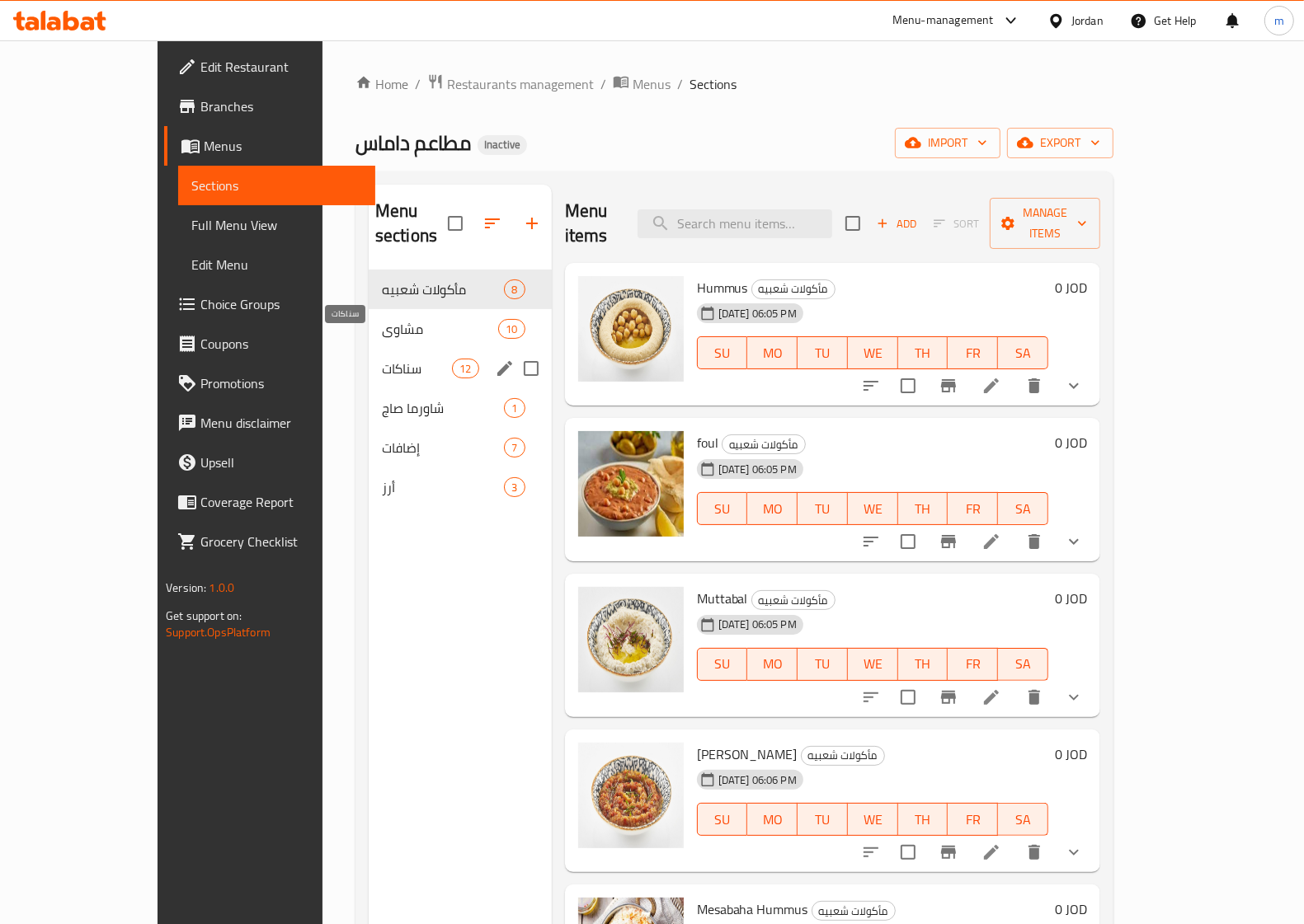
click at [382, 359] on span "سناكات" at bounding box center [417, 368] width 70 height 20
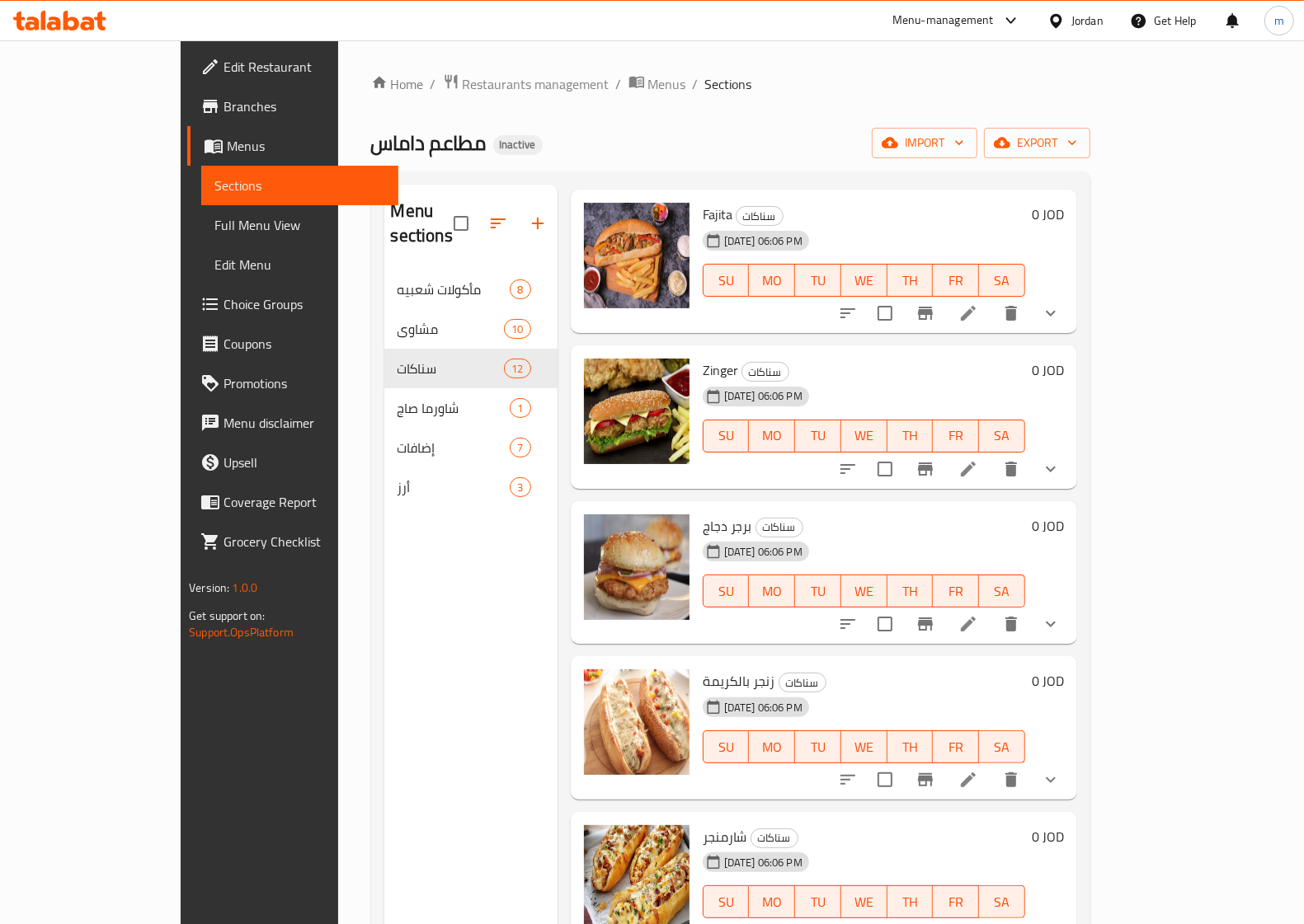
scroll to position [206, 0]
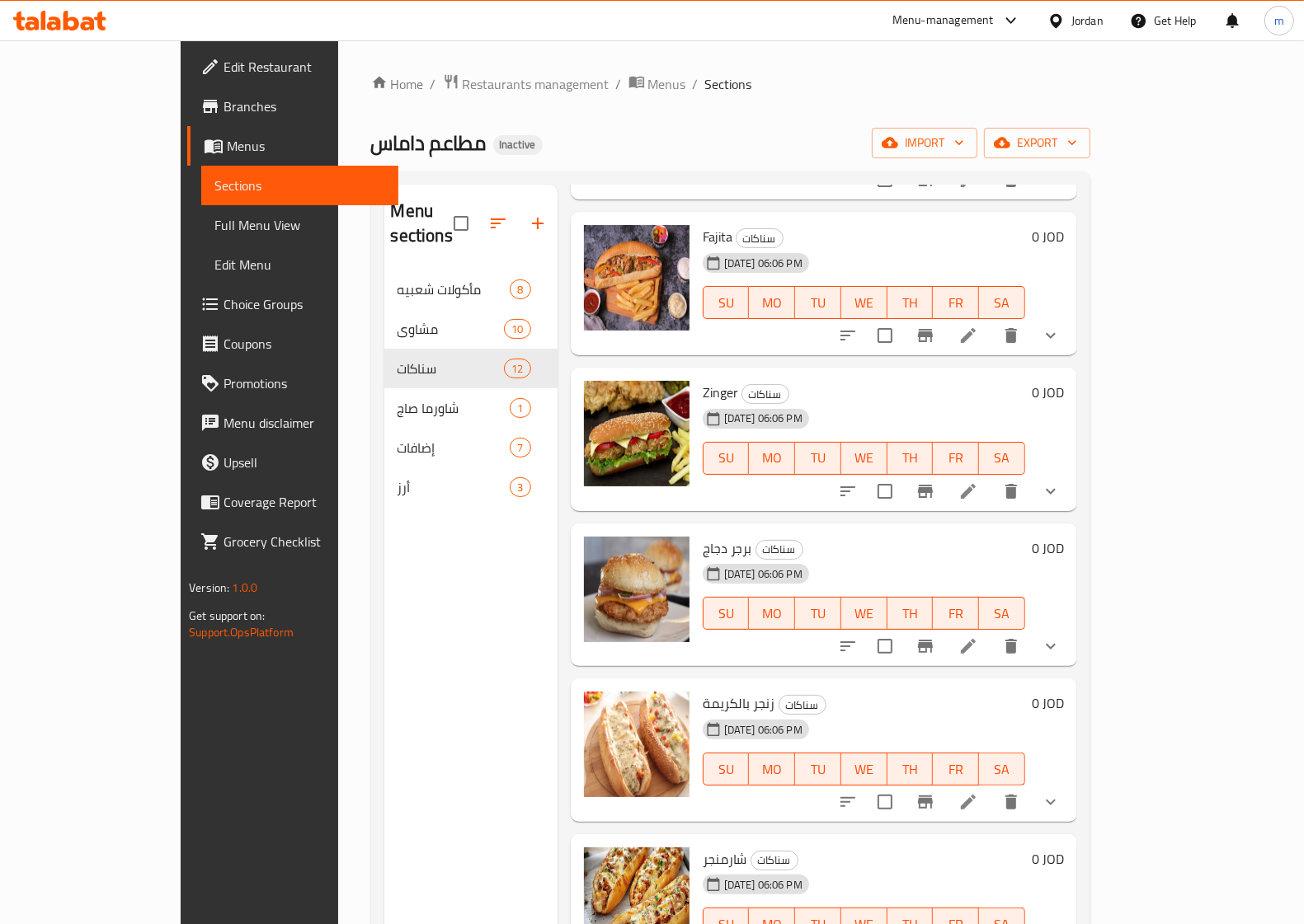
click at [978, 636] on icon at bounding box center [967, 646] width 20 height 20
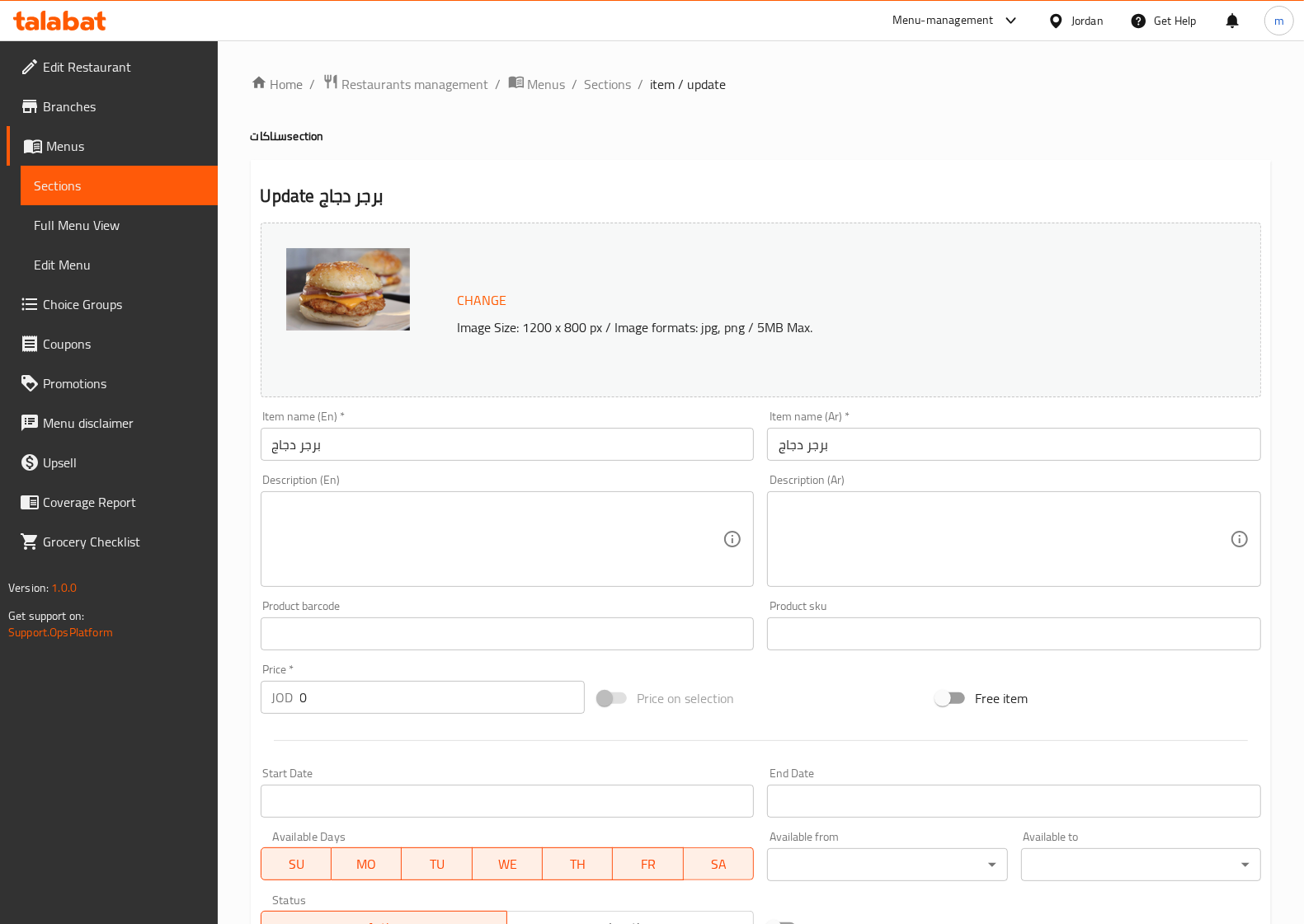
click at [521, 448] on input "برجر دجاج" at bounding box center [508, 444] width 494 height 33
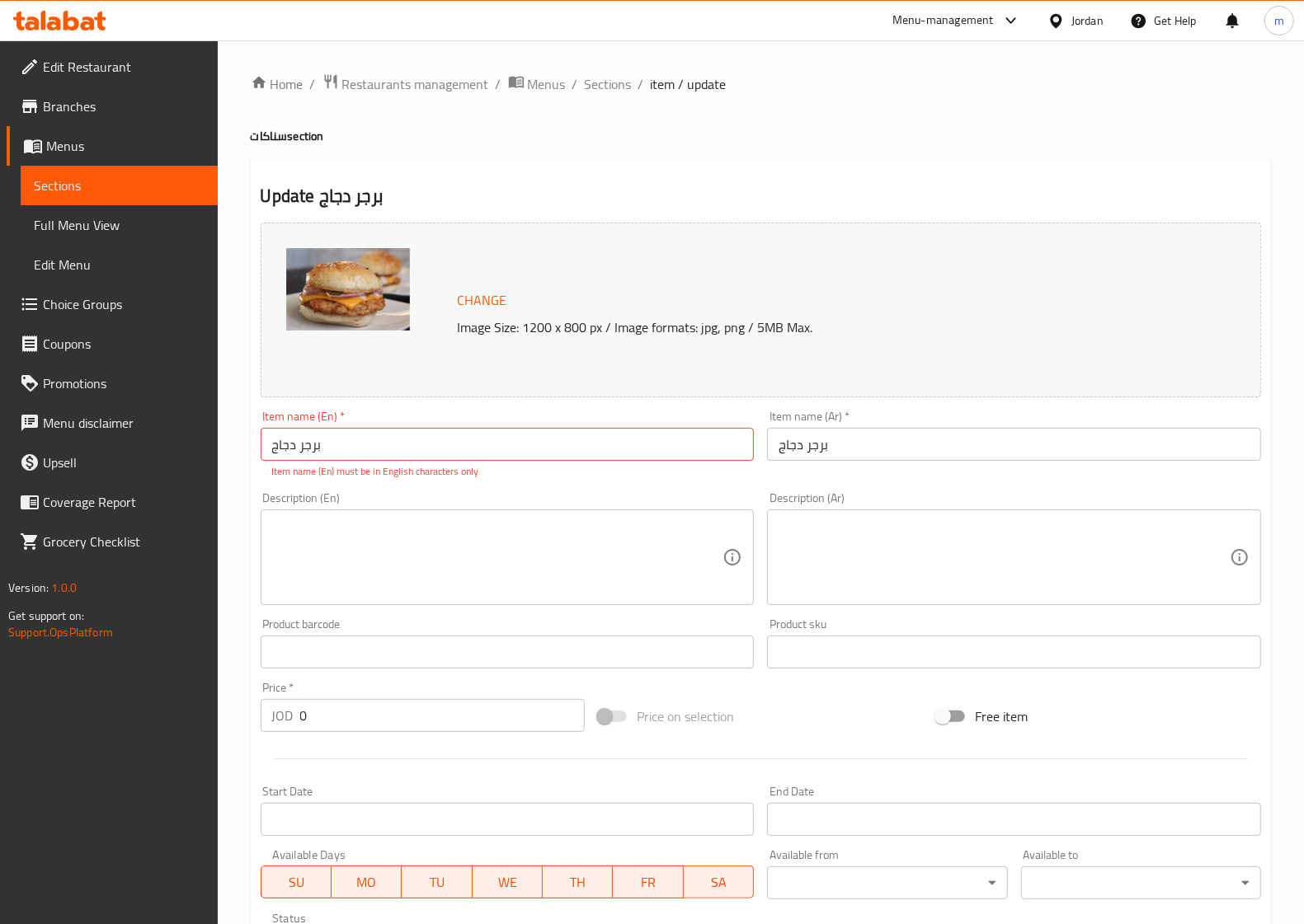
click at [414, 470] on p "Item name (En) must be in English characters only" at bounding box center [508, 472] width 471 height 15
click at [439, 467] on p "Item name (En) must be in English characters only" at bounding box center [508, 472] width 471 height 15
click at [444, 453] on input "برجر دجاج" at bounding box center [508, 444] width 494 height 33
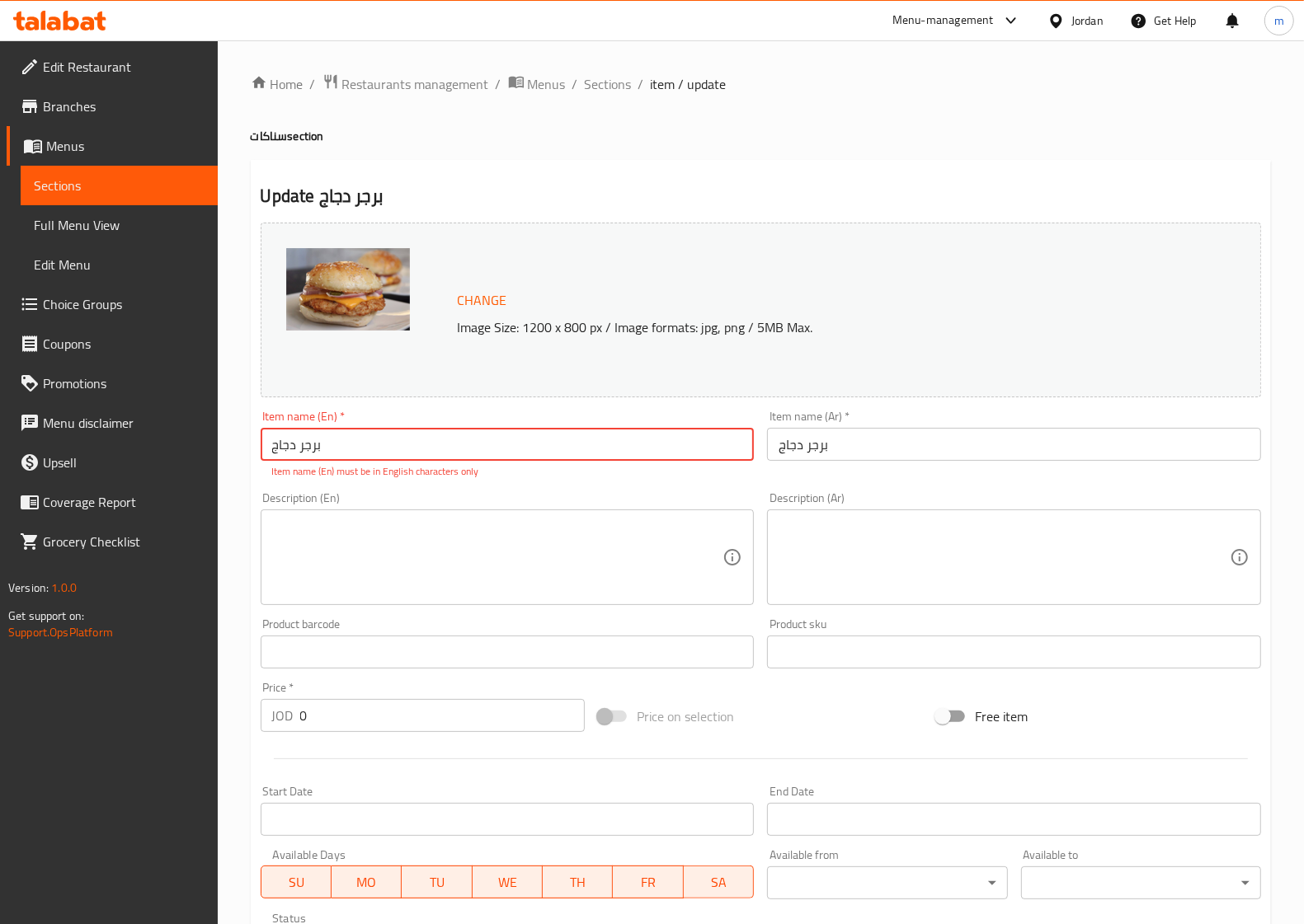
click at [443, 453] on input "برجر دجاج" at bounding box center [508, 444] width 494 height 33
type input "Chicken burger"
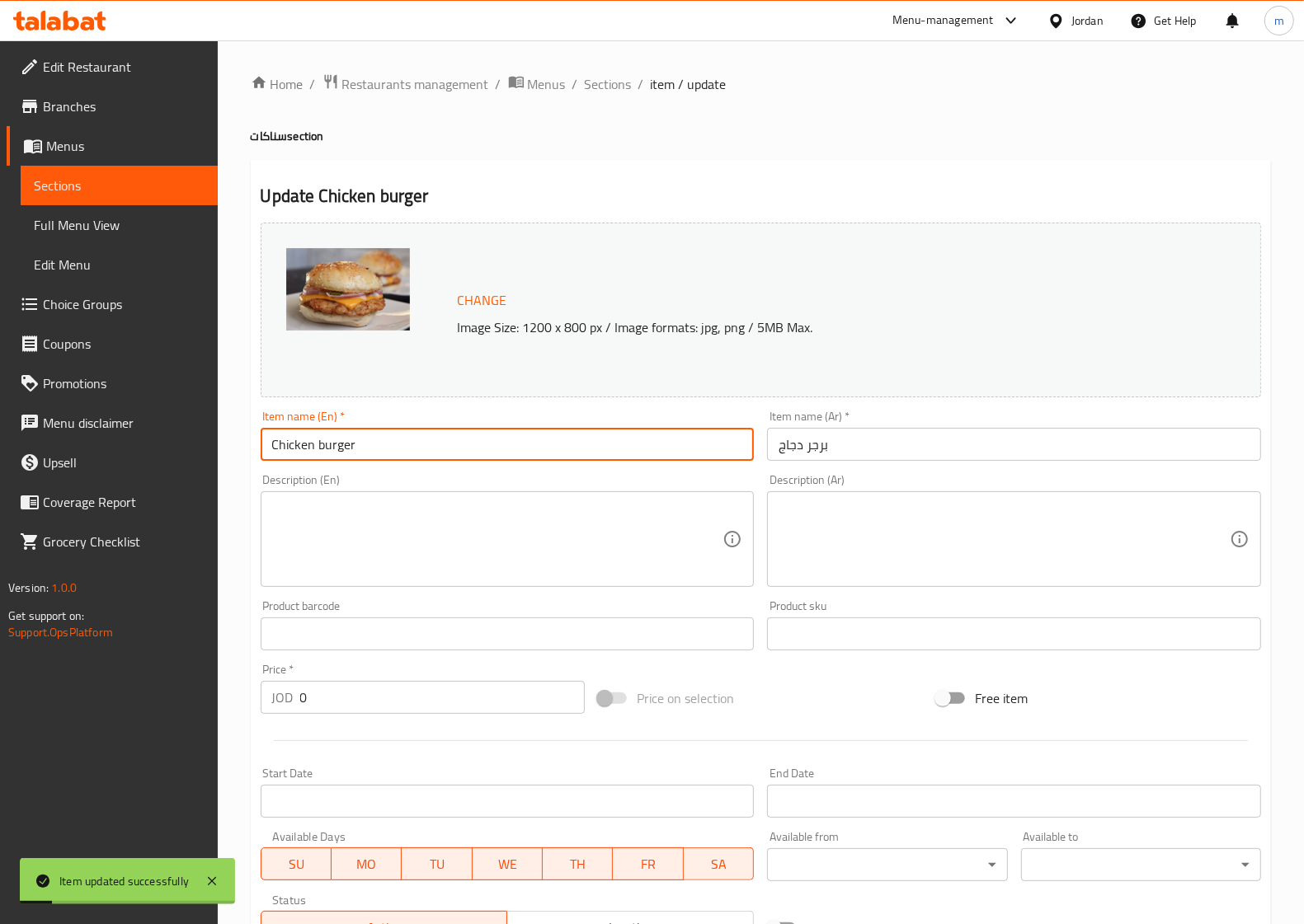
click at [172, 182] on span "Sections" at bounding box center [119, 185] width 171 height 20
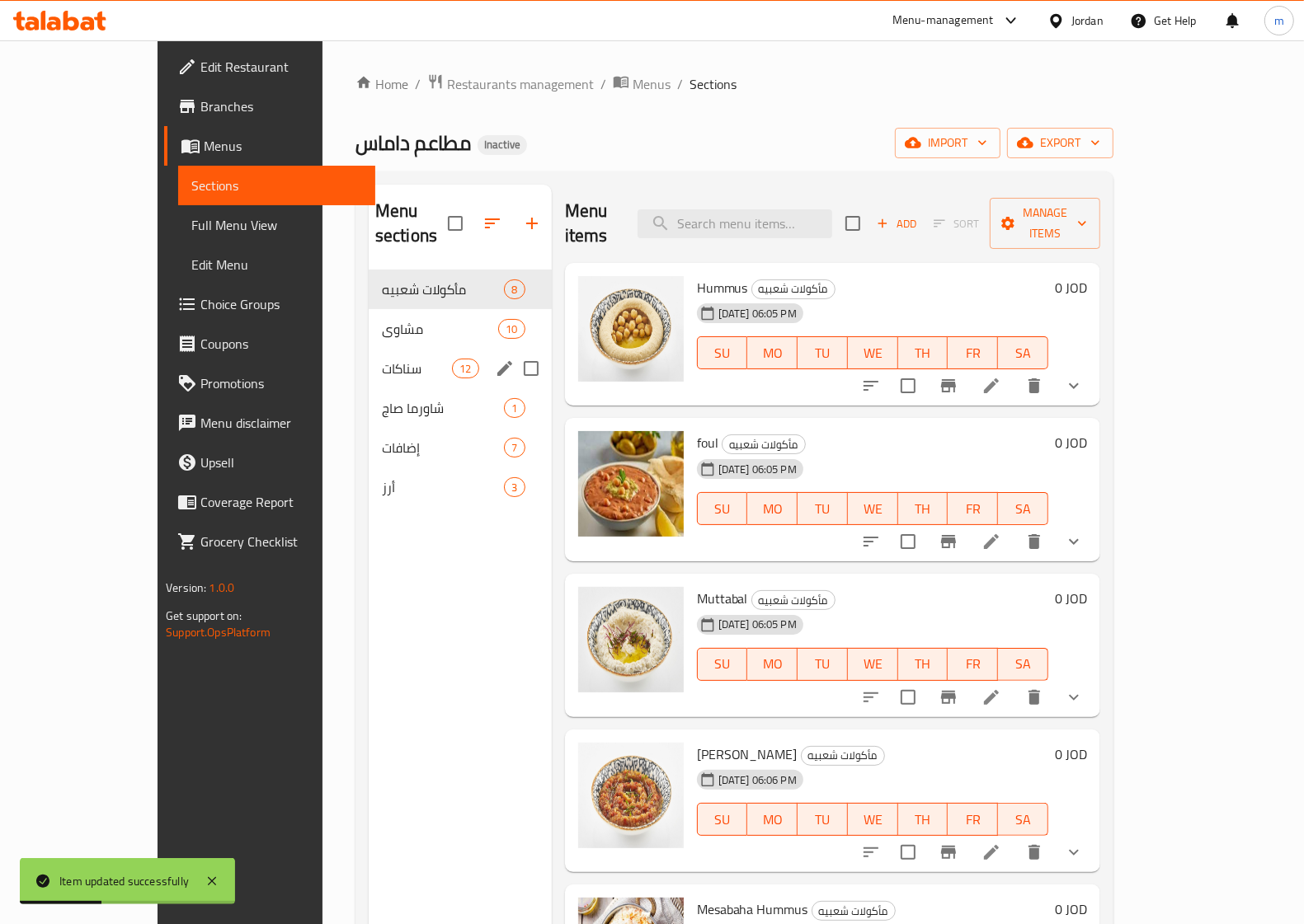
click at [405, 359] on span "سناكات" at bounding box center [417, 368] width 70 height 20
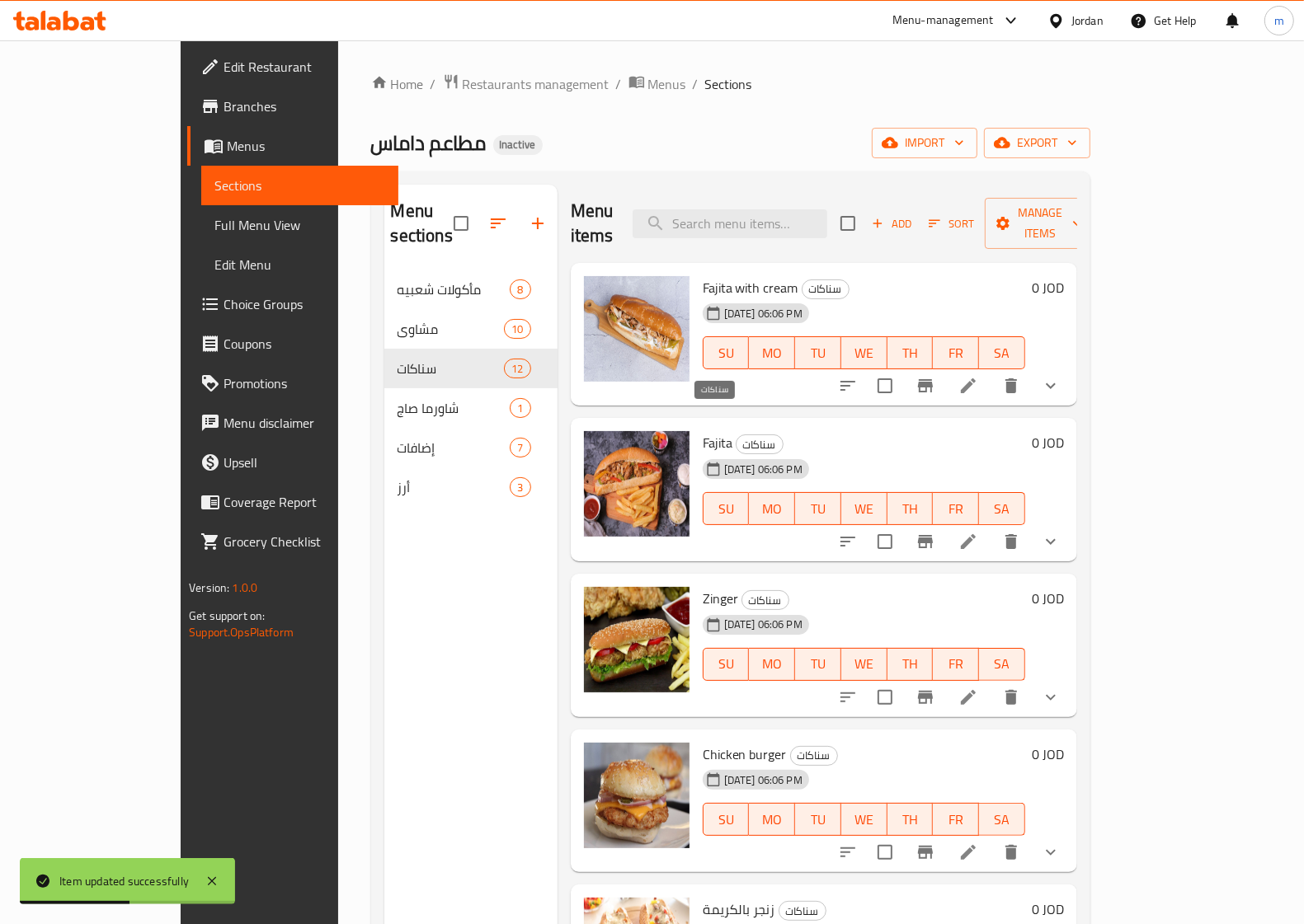
scroll to position [515, 0]
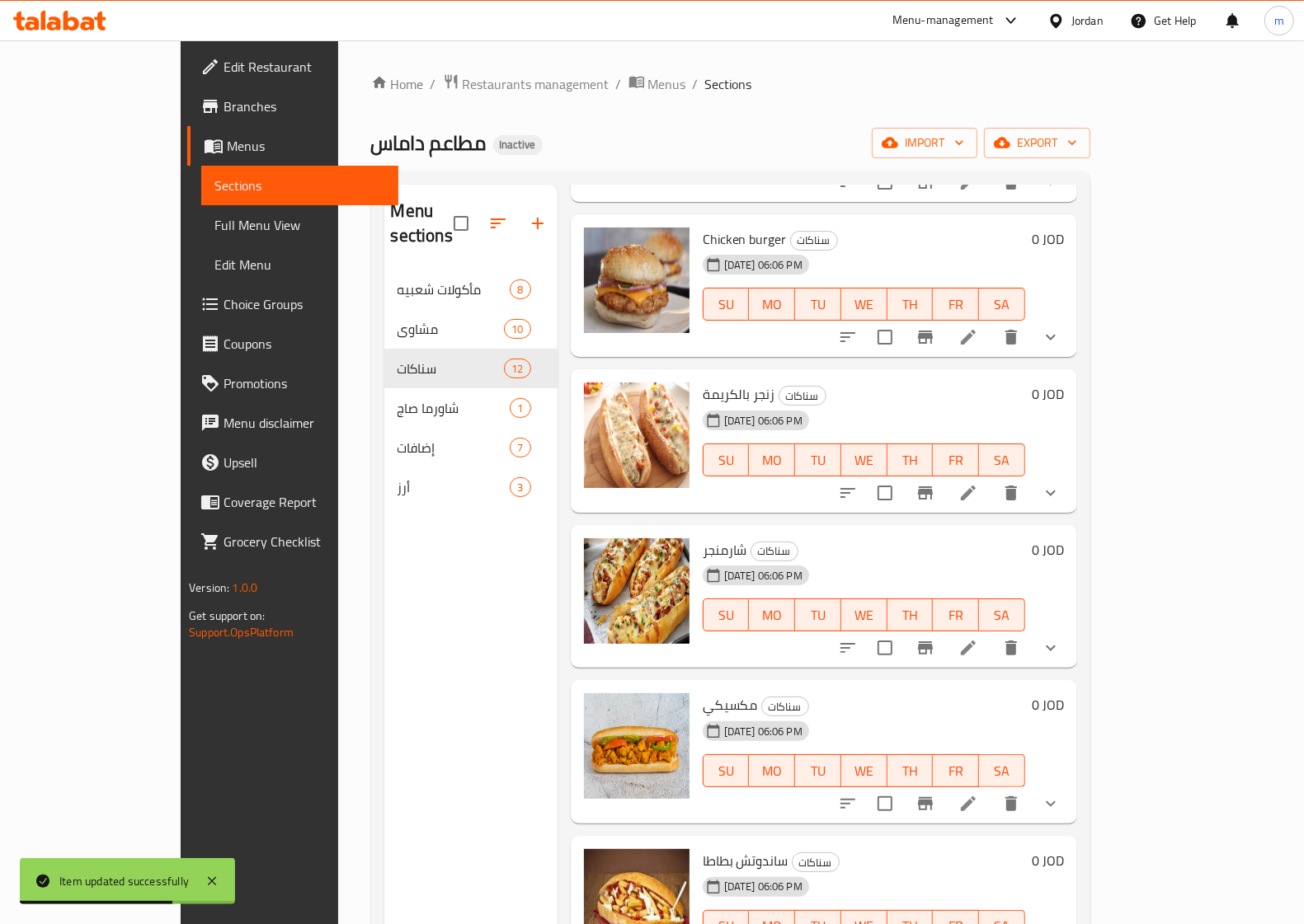
click at [978, 483] on icon at bounding box center [967, 492] width 20 height 20
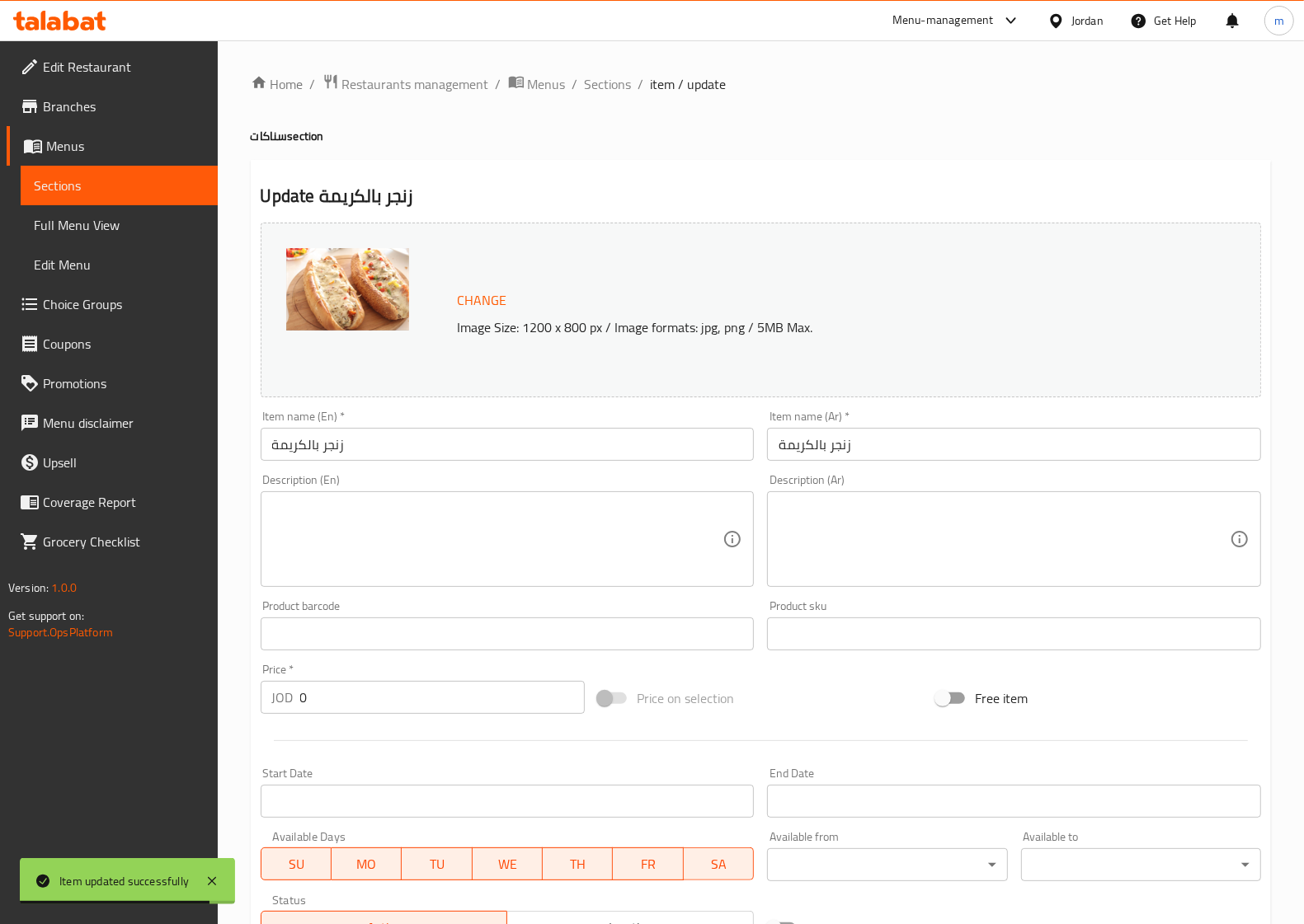
click at [383, 438] on input "زنجر بالكريمة" at bounding box center [508, 444] width 494 height 33
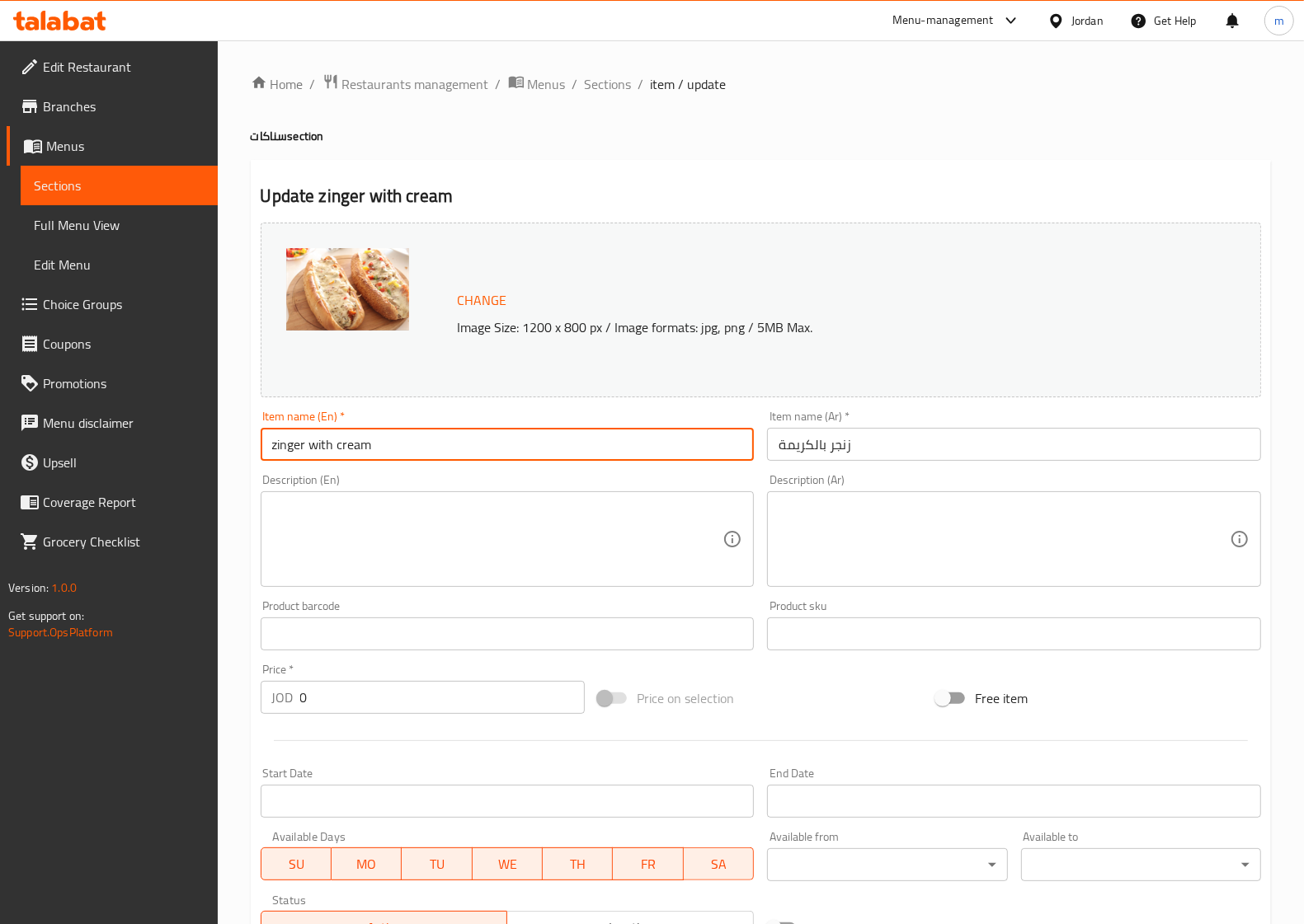
click at [273, 449] on input "zinger with cream" at bounding box center [508, 444] width 494 height 33
click at [277, 449] on input "zinger with cream" at bounding box center [508, 444] width 494 height 33
type input "Zinger with cream"
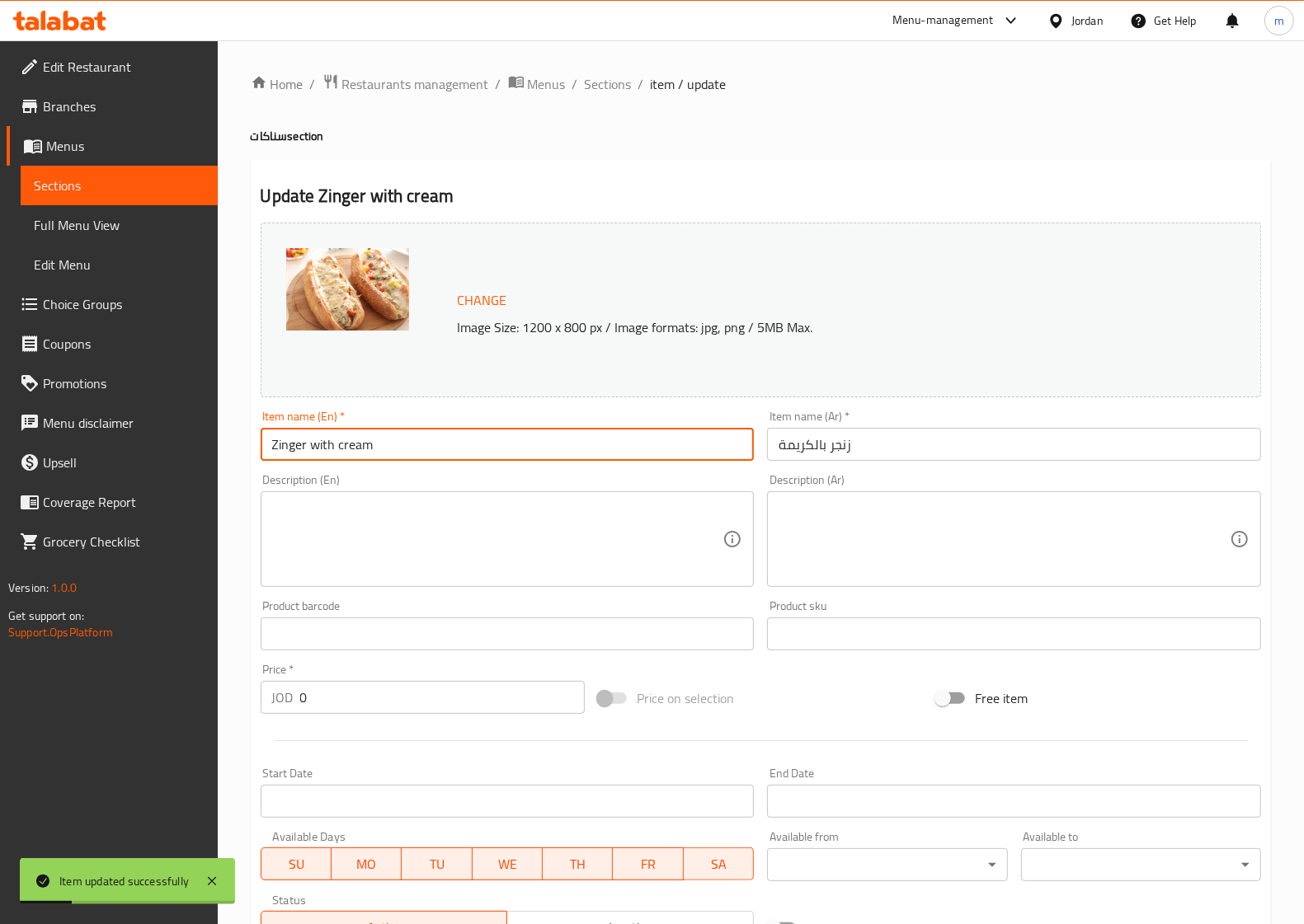
click at [116, 186] on span "Sections" at bounding box center [119, 185] width 171 height 20
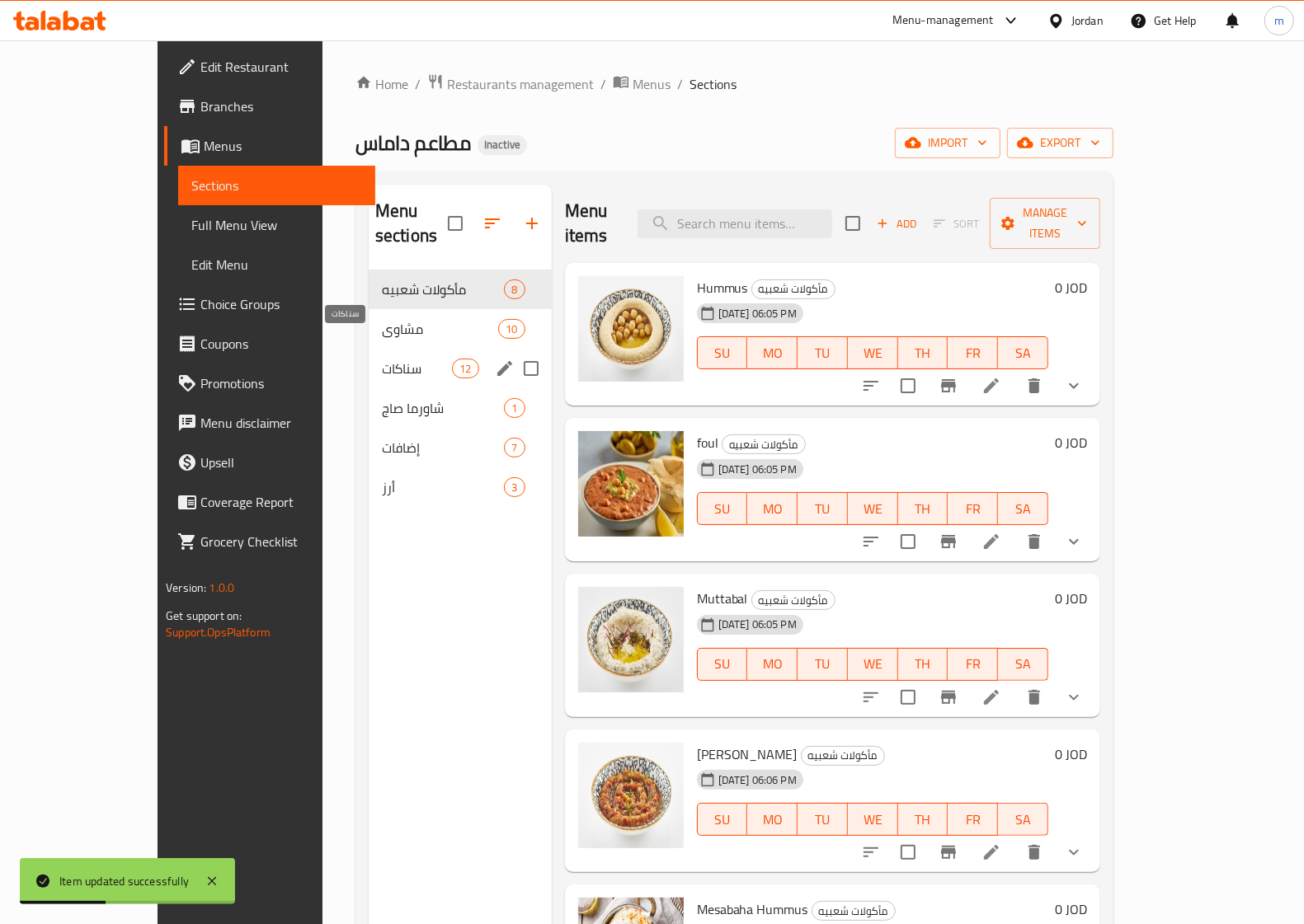
click at [382, 359] on span "سناكات" at bounding box center [417, 368] width 70 height 20
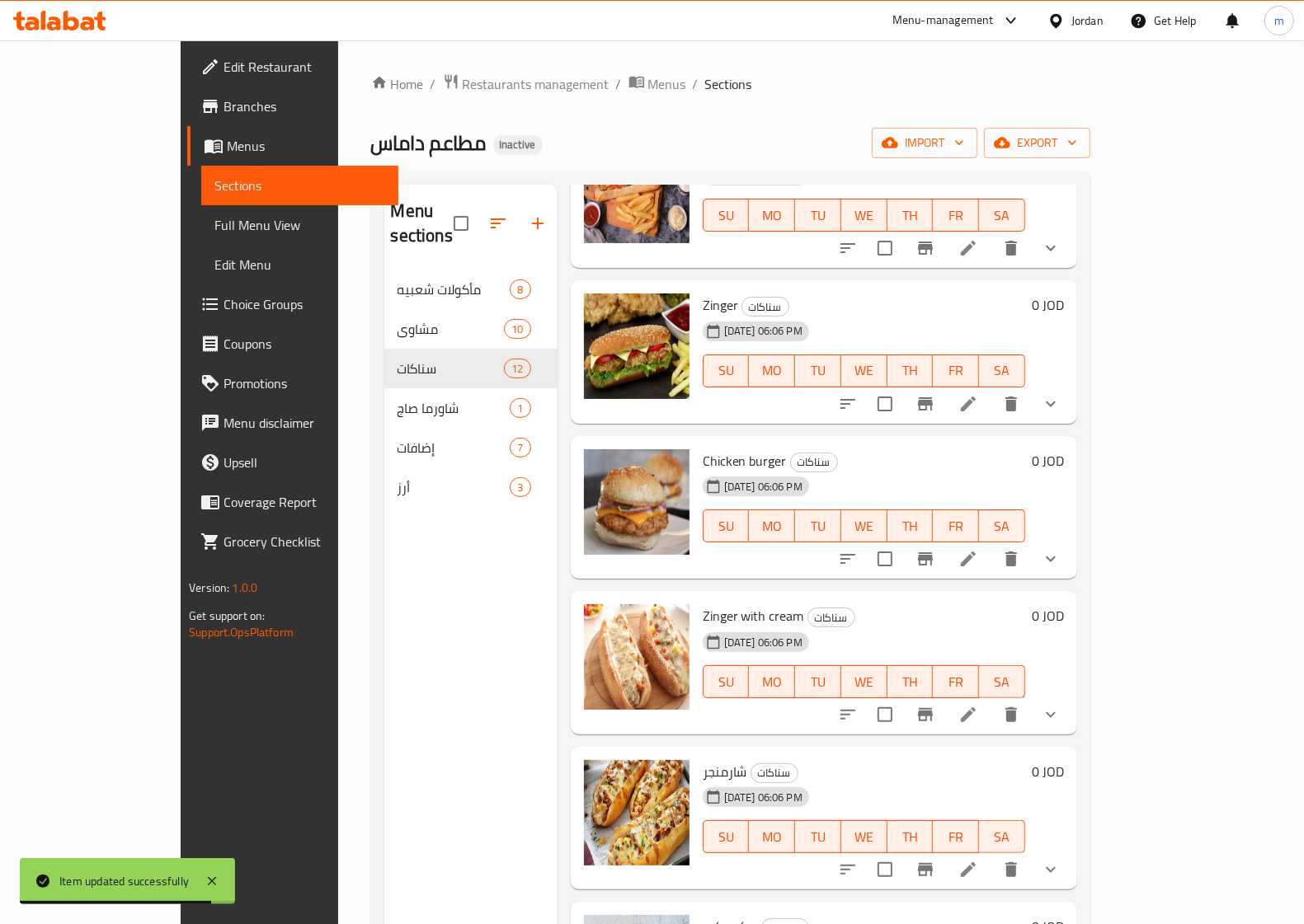
scroll to position [412, 0]
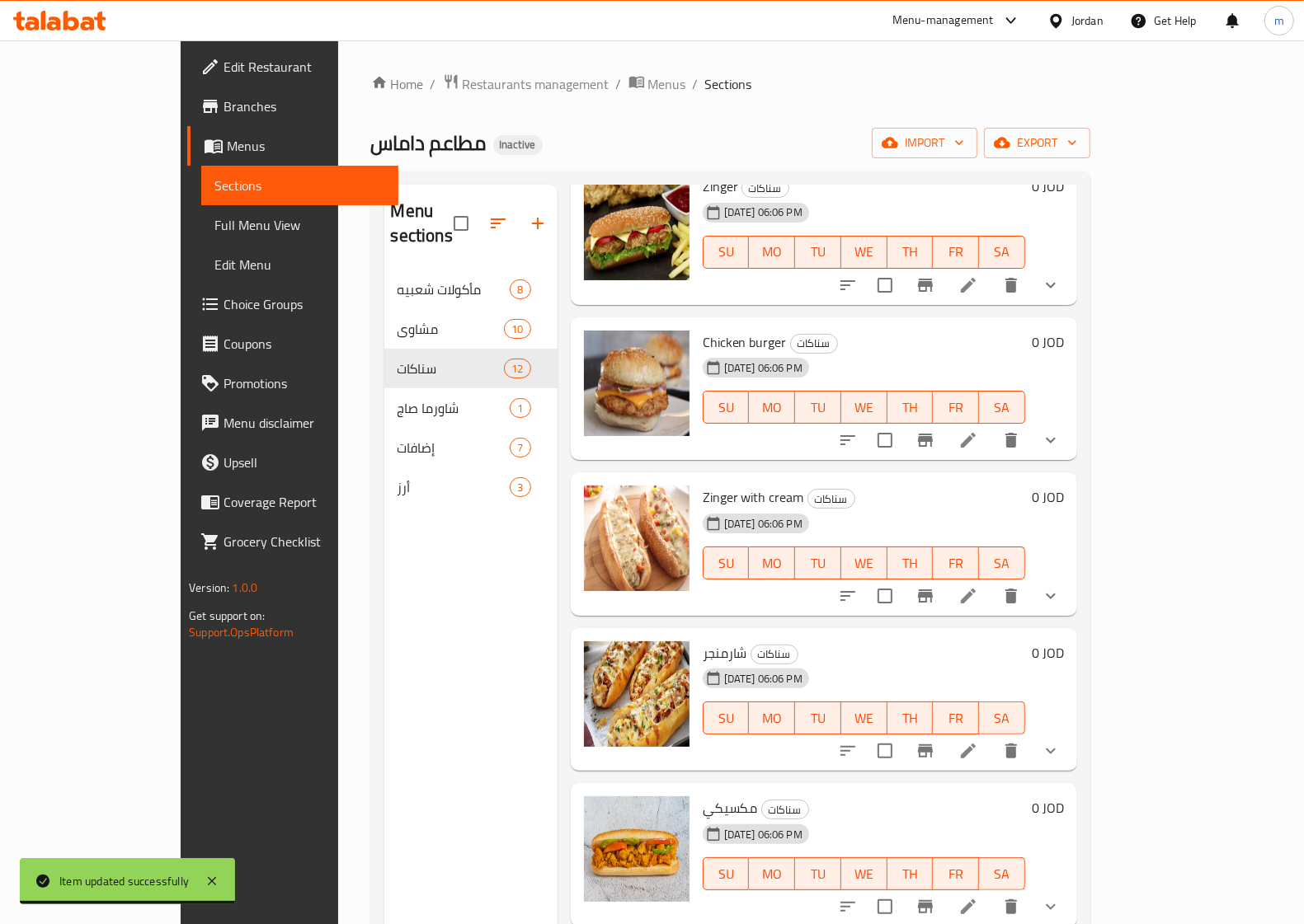
click at [992, 736] on li at bounding box center [967, 751] width 46 height 30
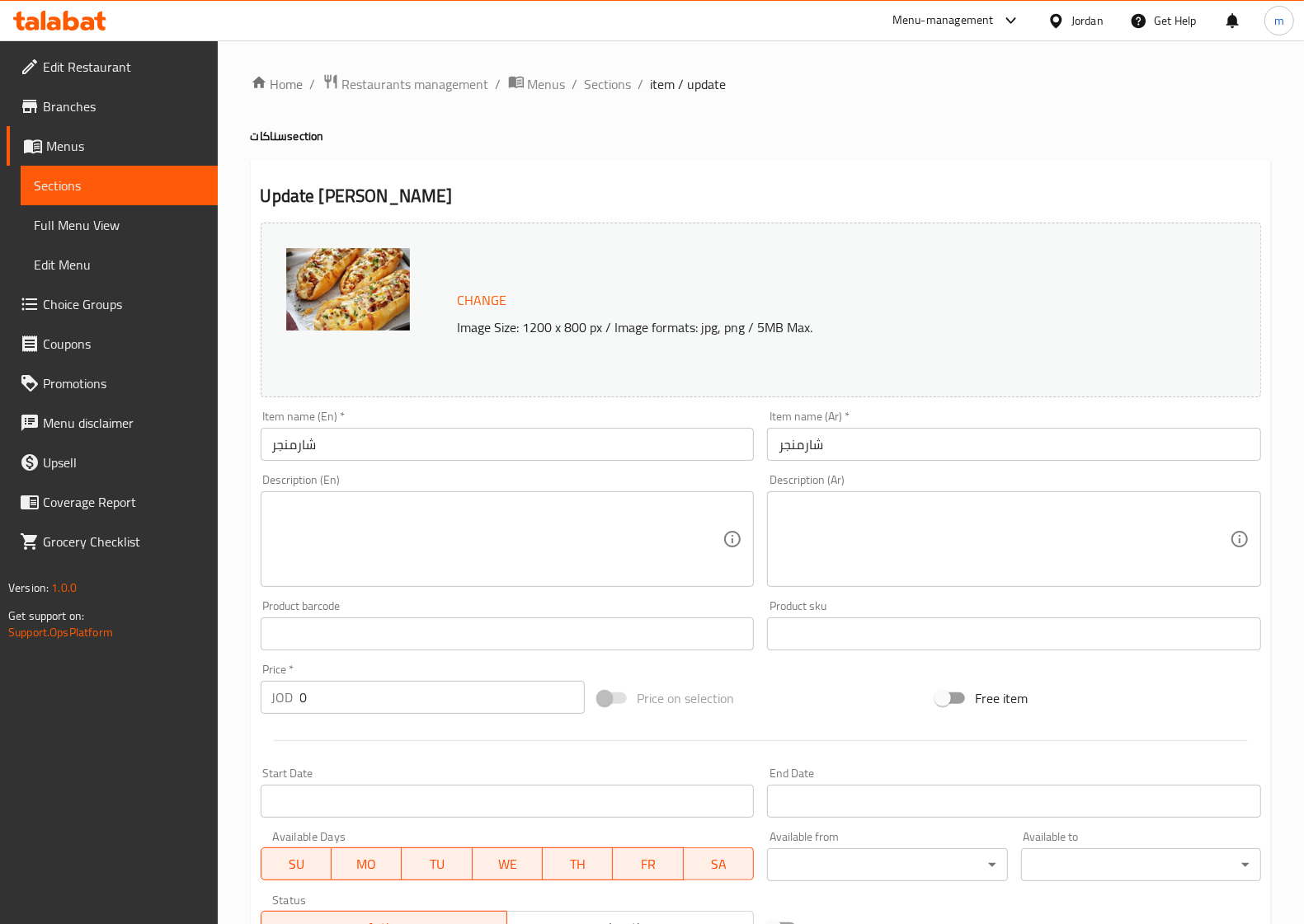
click at [430, 448] on input "شارمنجر" at bounding box center [508, 444] width 494 height 33
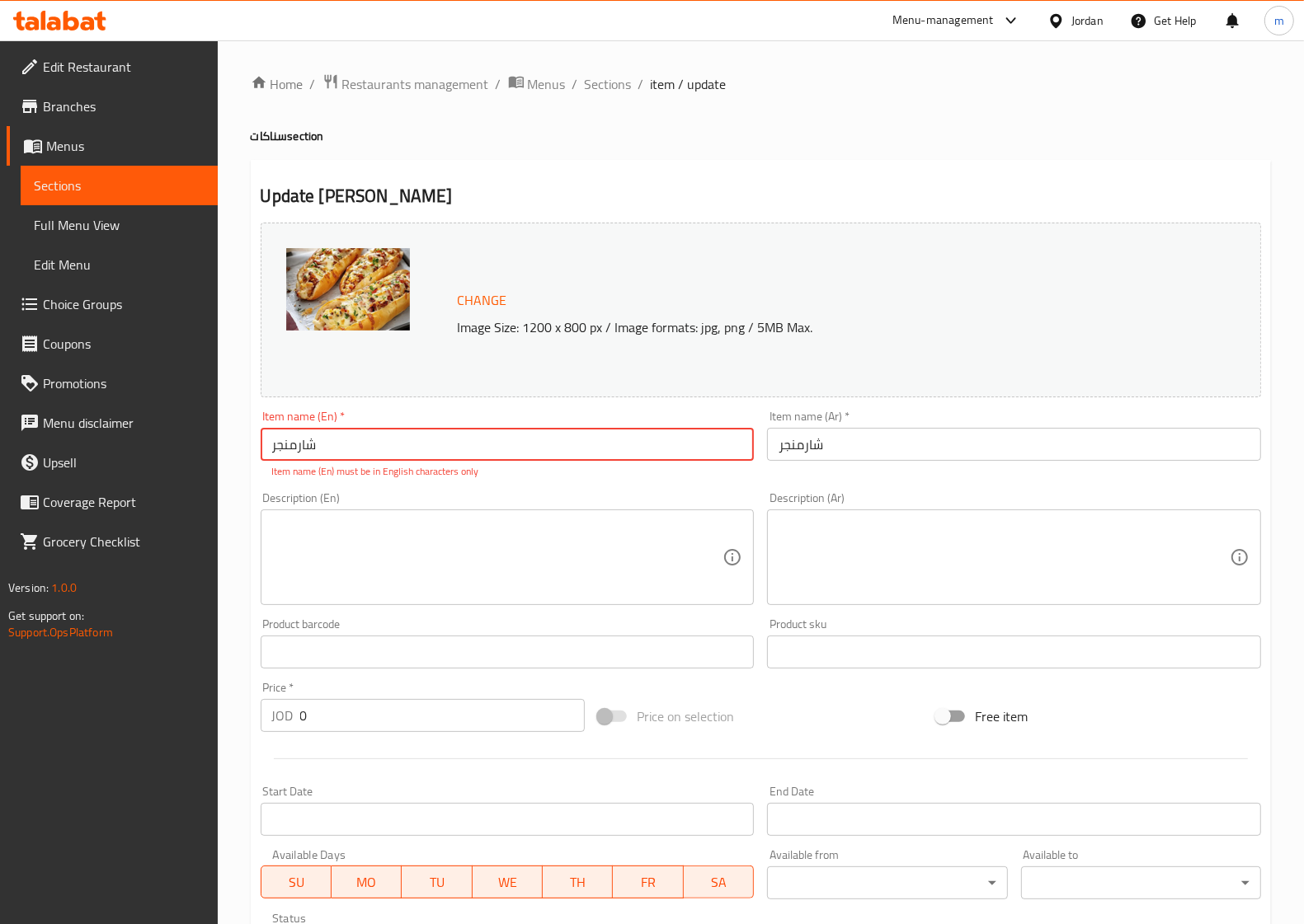
click at [401, 429] on input "شارمنجر" at bounding box center [508, 444] width 494 height 33
type input "ش"
type input "s"
type input "Sharmenger"
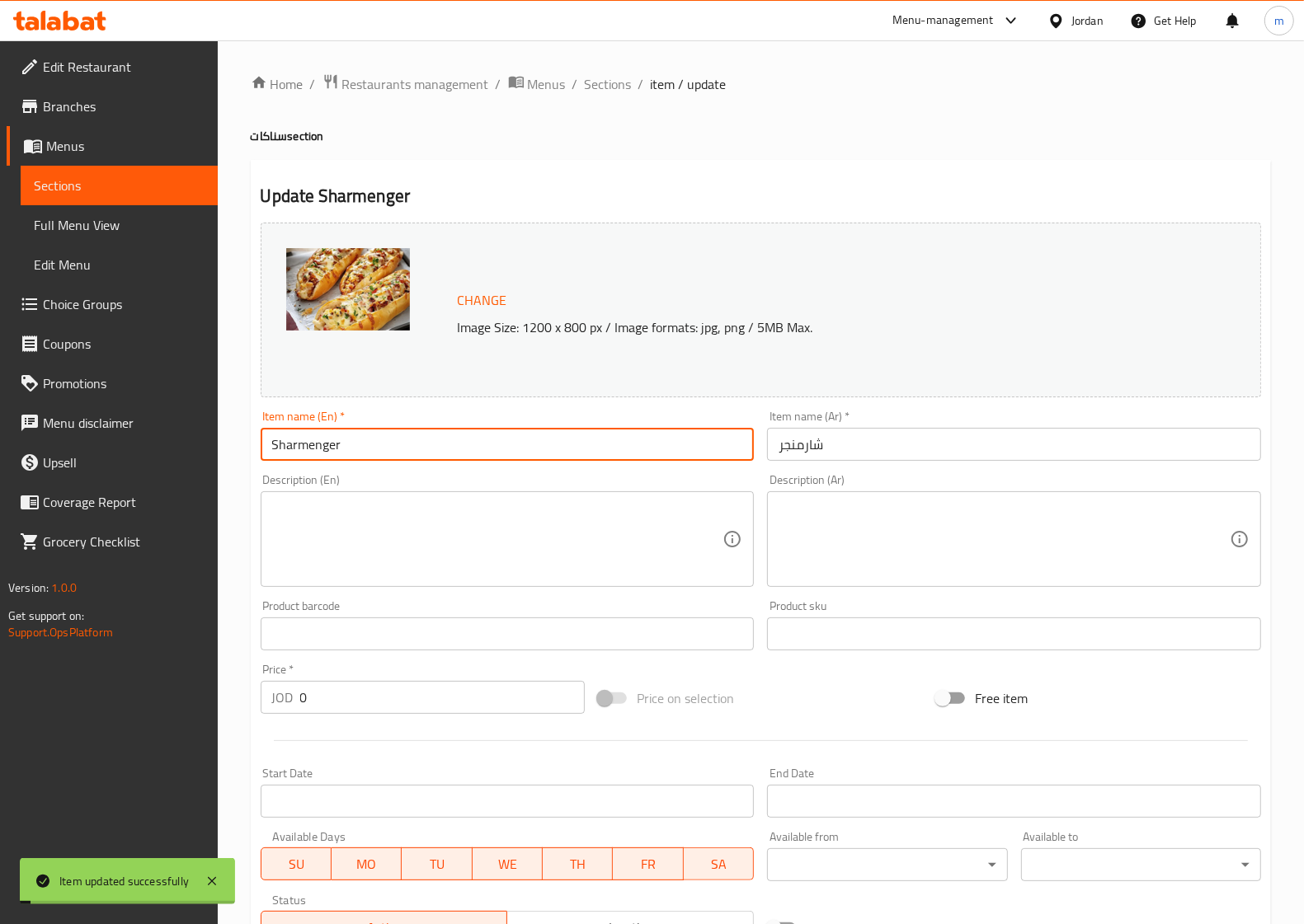
click at [136, 193] on span "Sections" at bounding box center [119, 185] width 171 height 20
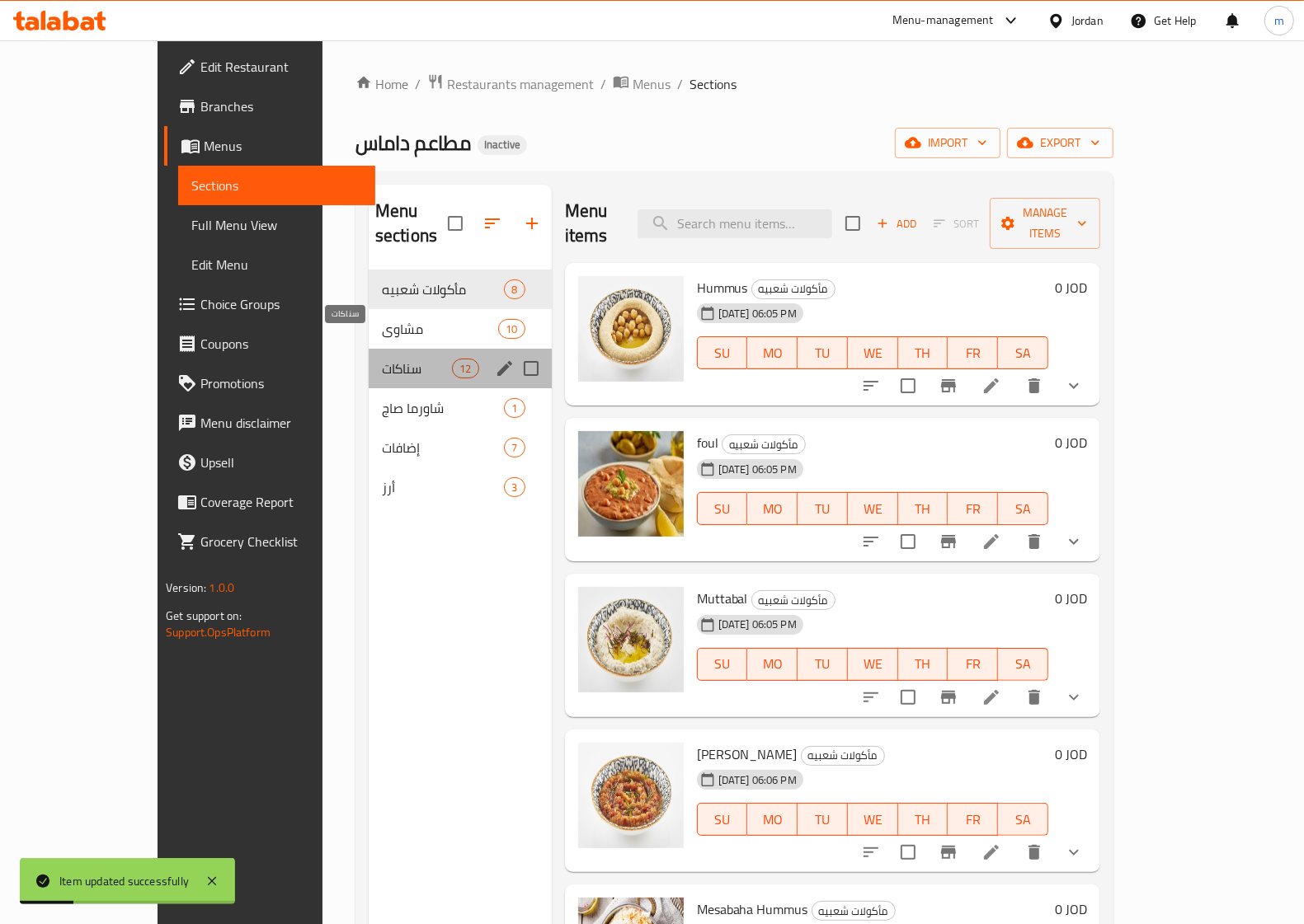
click at [382, 359] on span "سناكات" at bounding box center [417, 368] width 70 height 20
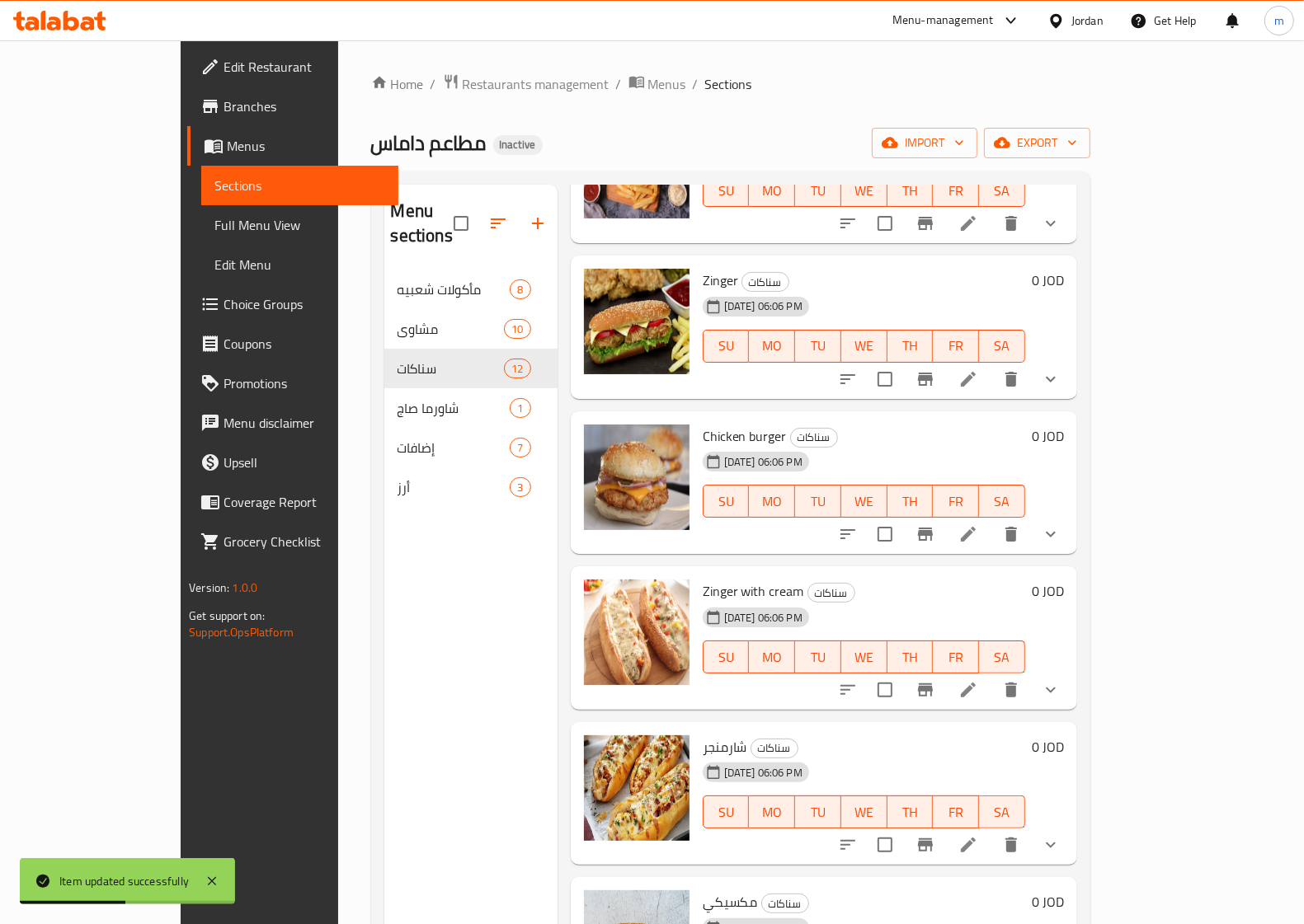
scroll to position [515, 0]
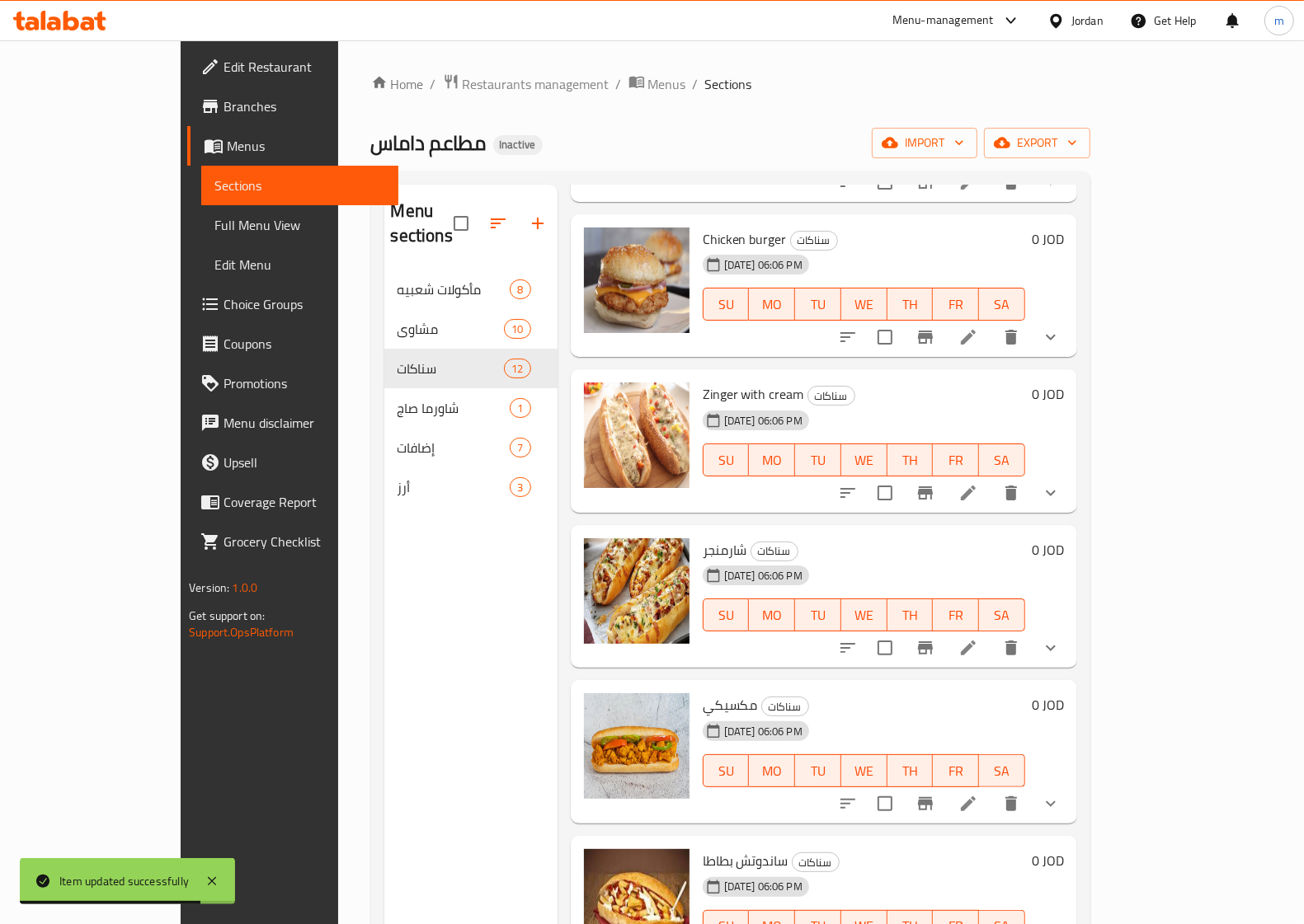
click at [992, 789] on li at bounding box center [967, 803] width 46 height 30
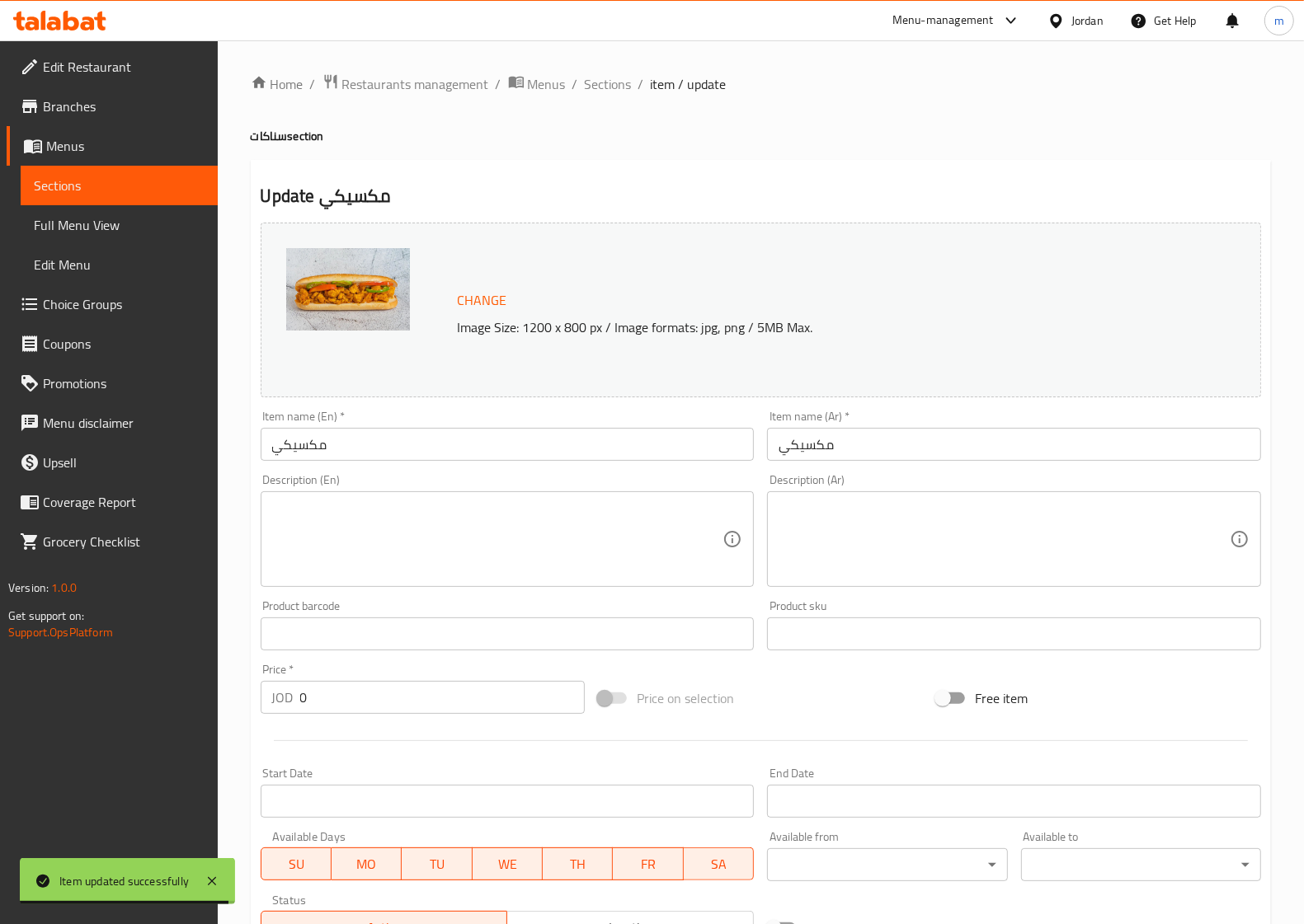
click at [494, 438] on input "مكسيكي" at bounding box center [508, 444] width 494 height 33
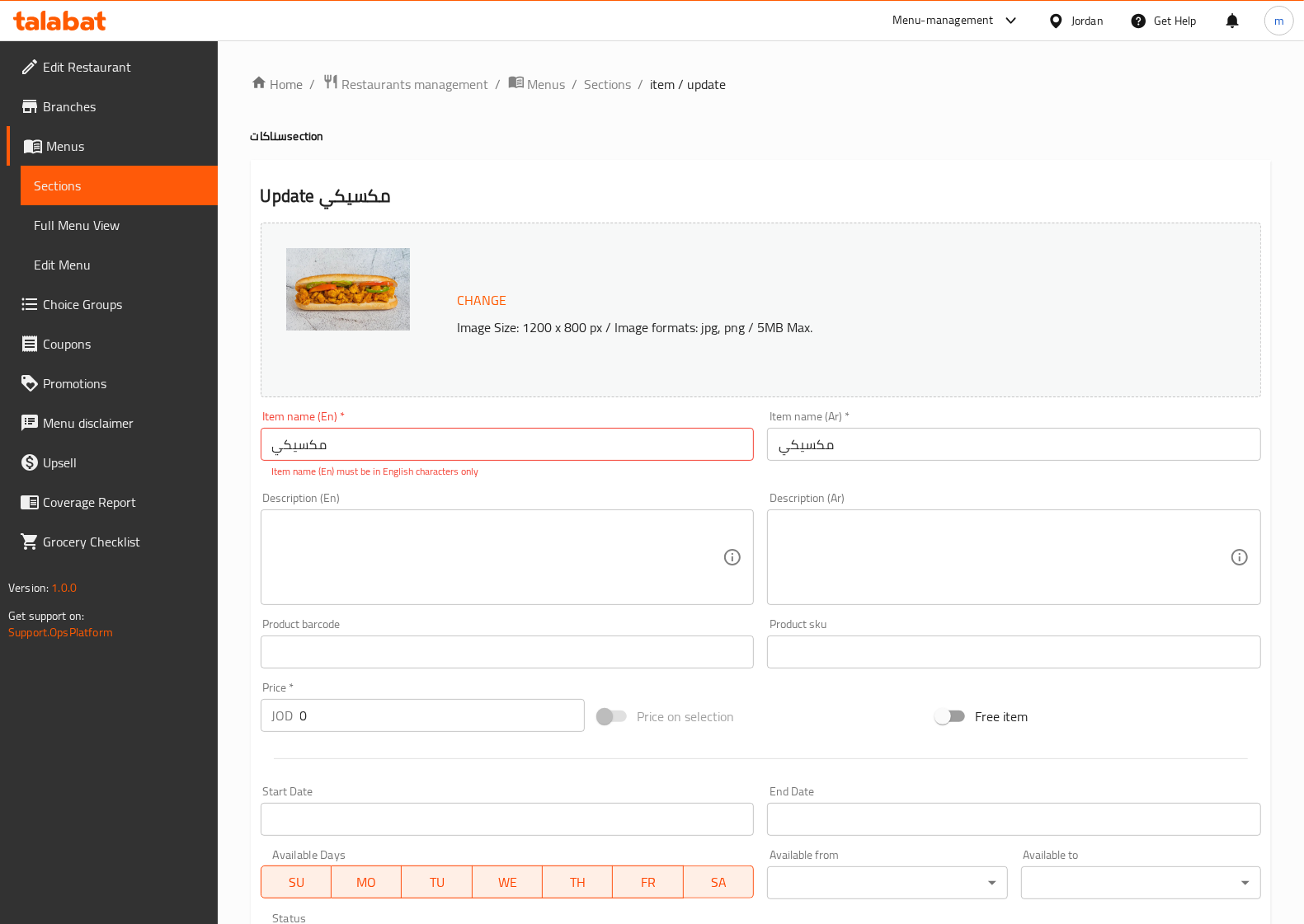
click at [655, 439] on input "مكسيكي" at bounding box center [508, 444] width 494 height 33
paste input "Mexican"
drag, startPoint x: 295, startPoint y: 442, endPoint x: 125, endPoint y: 445, distance: 170.0
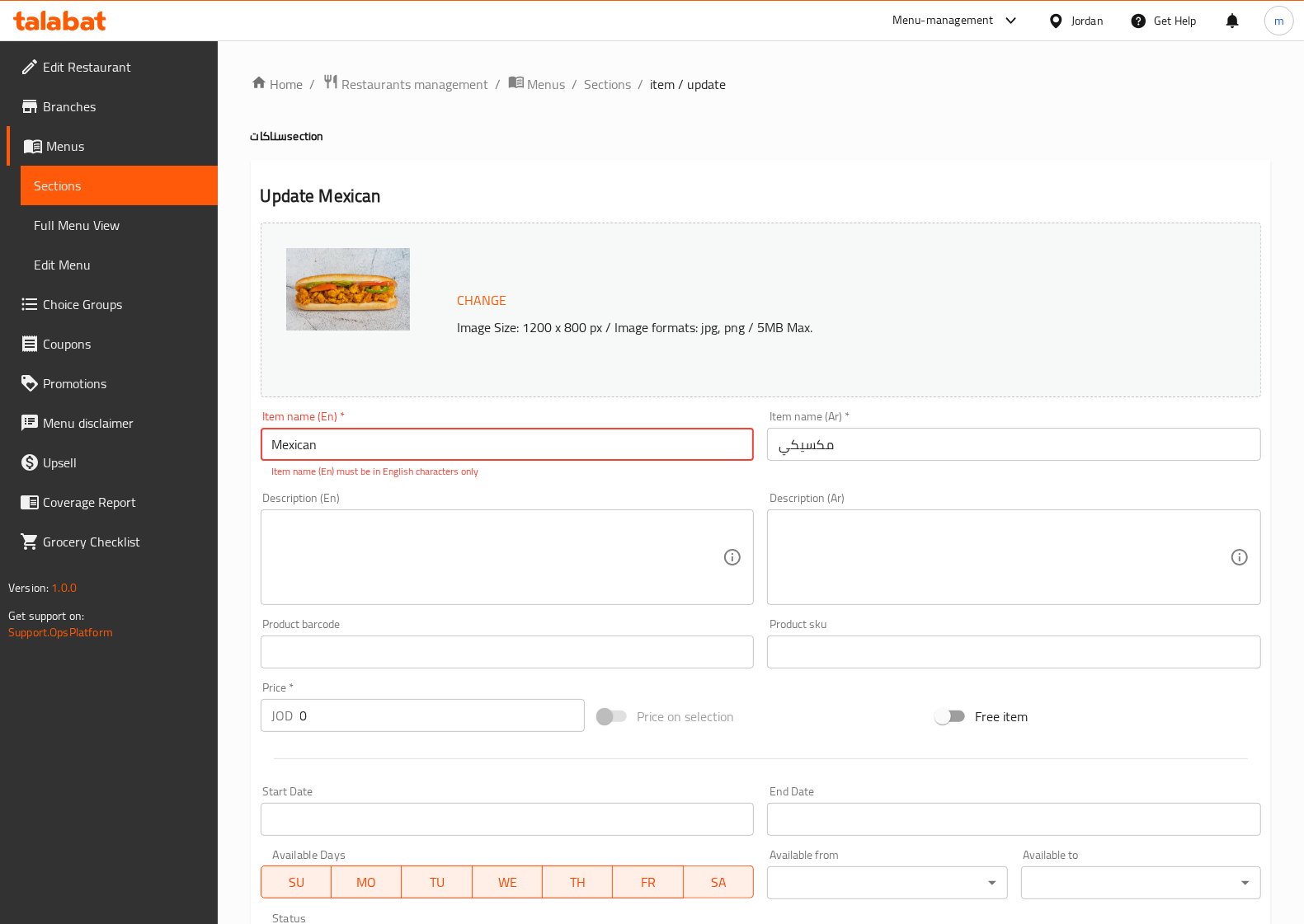
click at [125, 445] on div "Edit Restaurant Branches Menus Sections Full Menu View Edit Menu Choice Groups …" at bounding box center [652, 642] width 1304 height 1203
type input "Mexican"
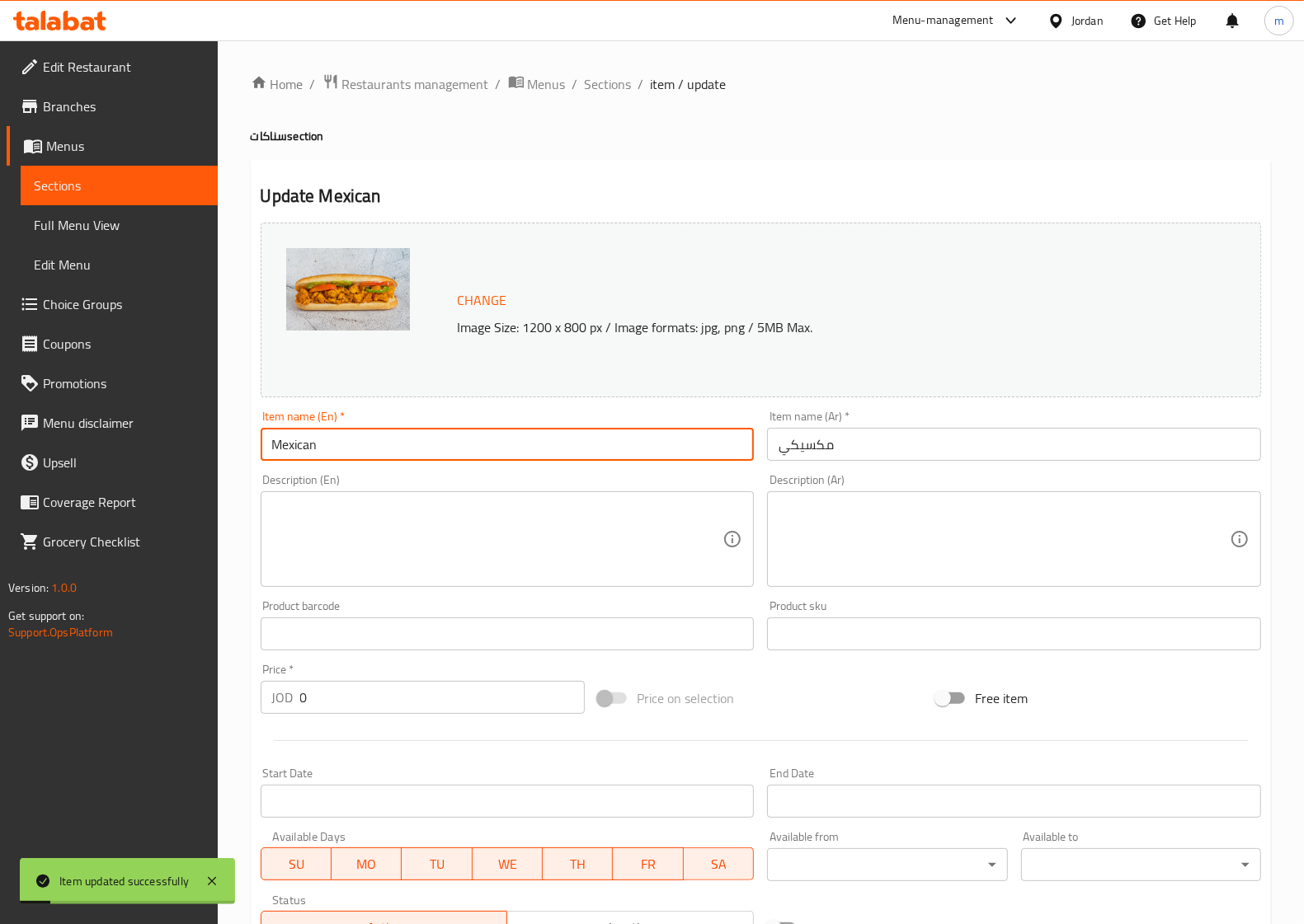
click at [109, 199] on link "Sections" at bounding box center [119, 185] width 197 height 39
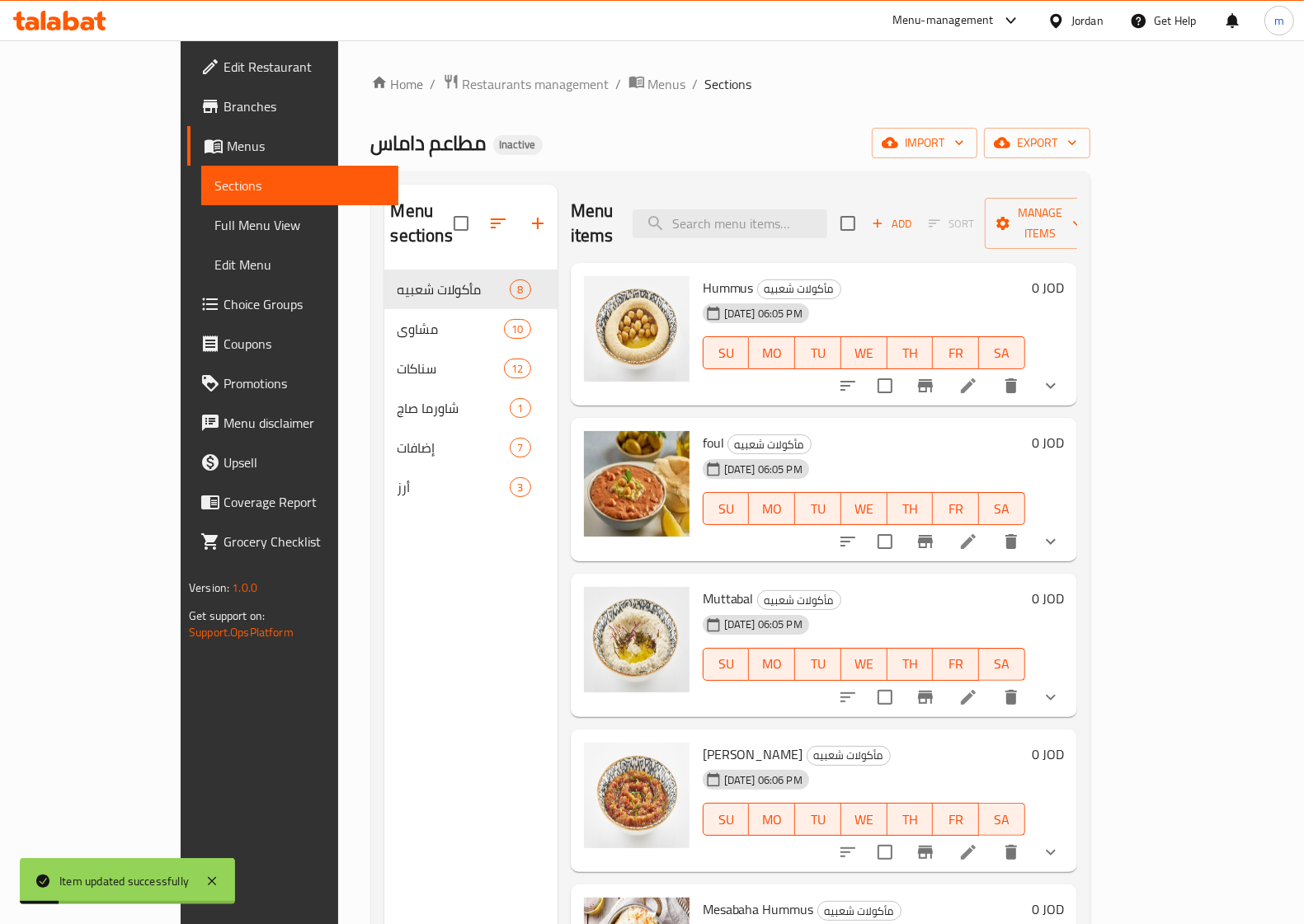
click at [201, 199] on link "Sections" at bounding box center [299, 185] width 197 height 39
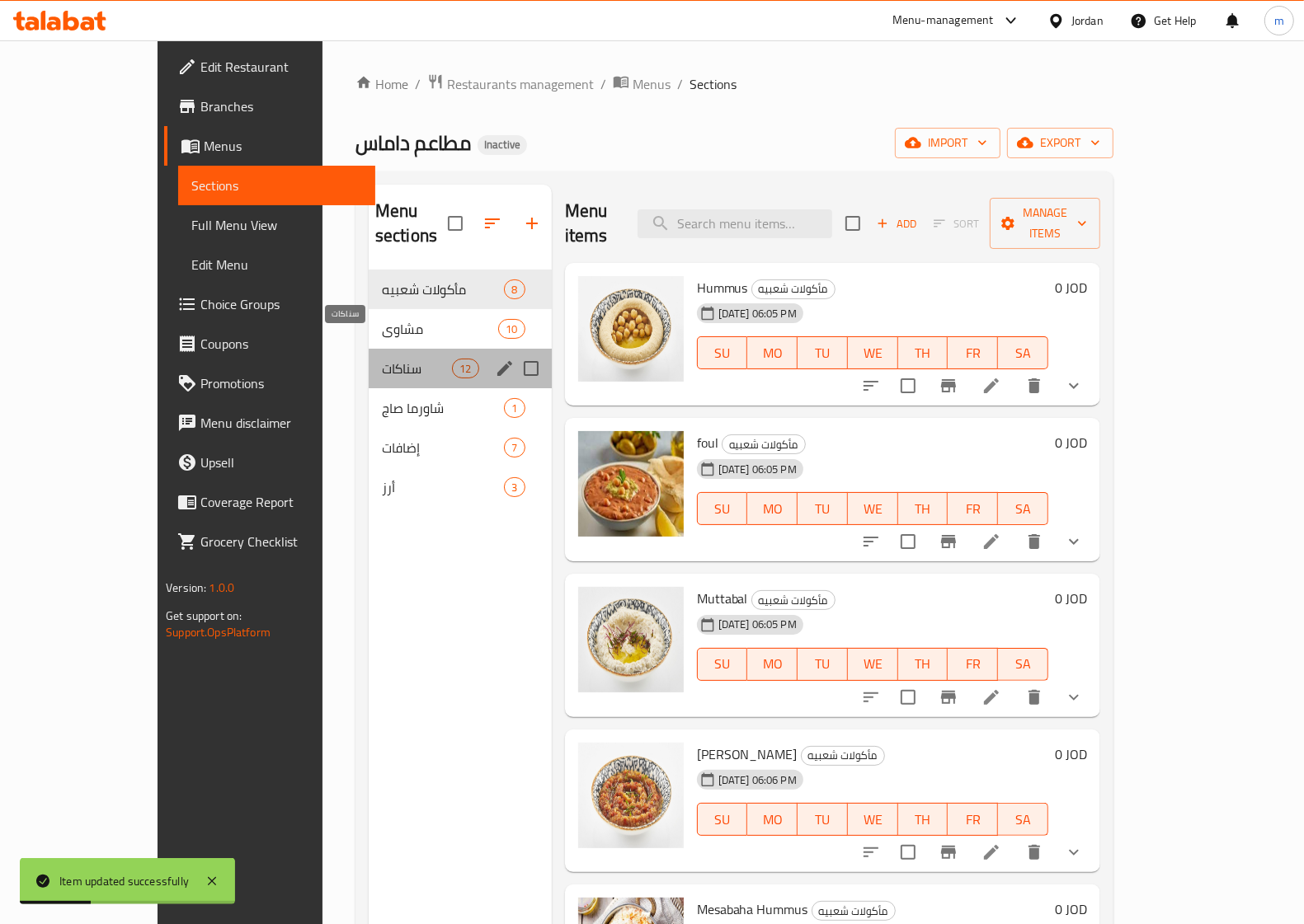
click at [382, 359] on span "سناكات" at bounding box center [417, 368] width 70 height 20
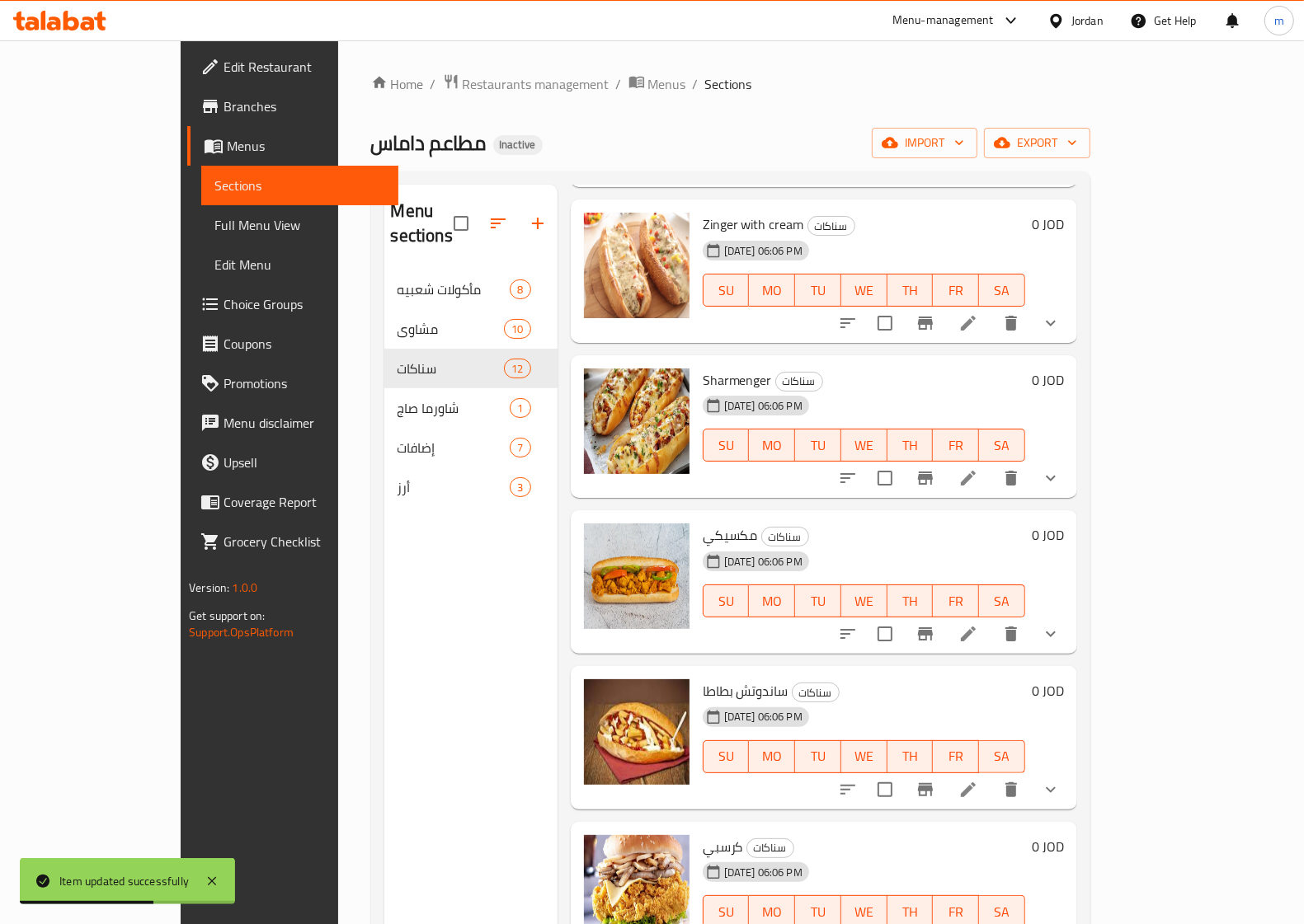
scroll to position [721, 0]
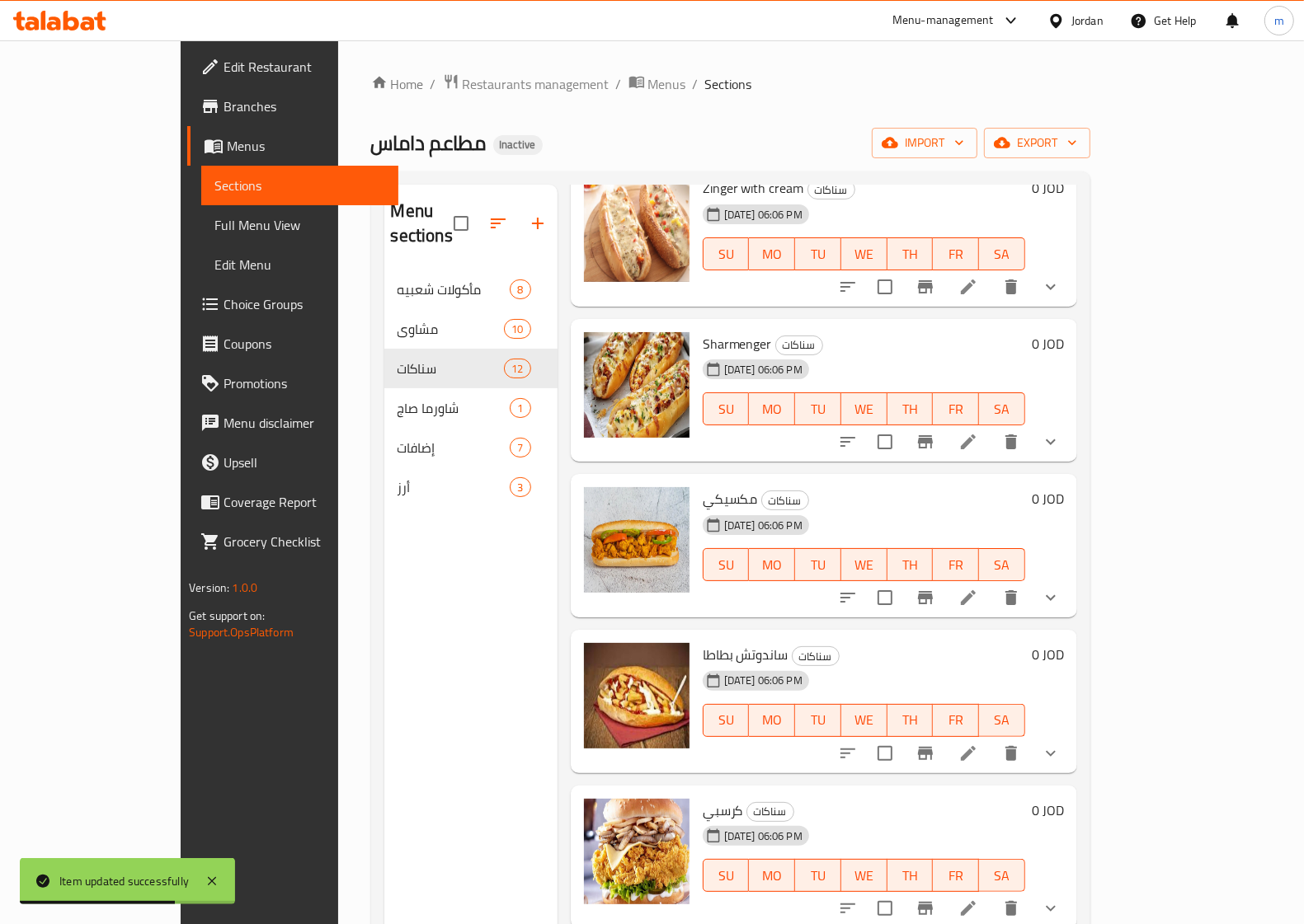
click at [992, 739] on li at bounding box center [967, 754] width 46 height 30
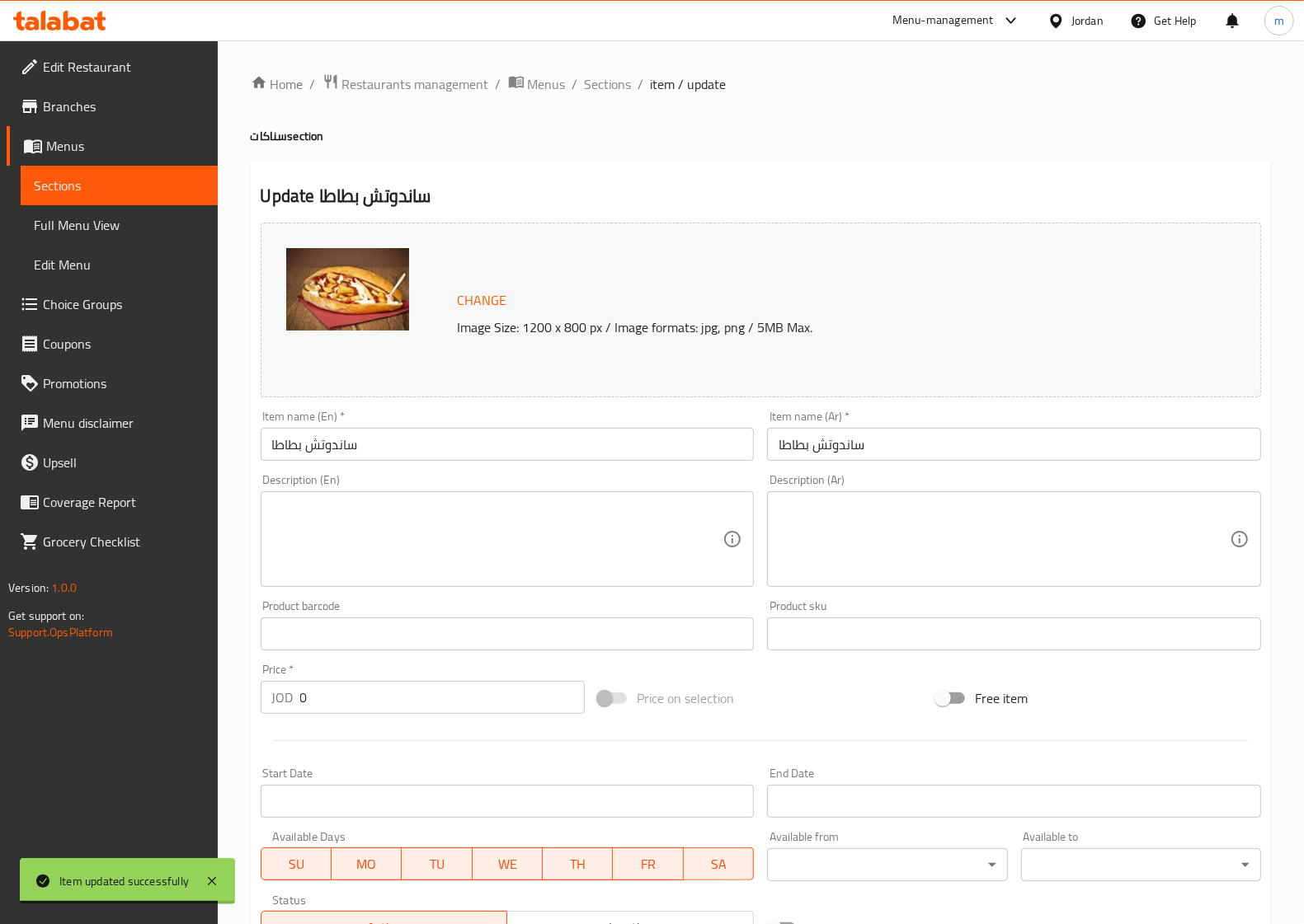
click at [571, 448] on input "ساندوتش بطاطا" at bounding box center [508, 444] width 494 height 33
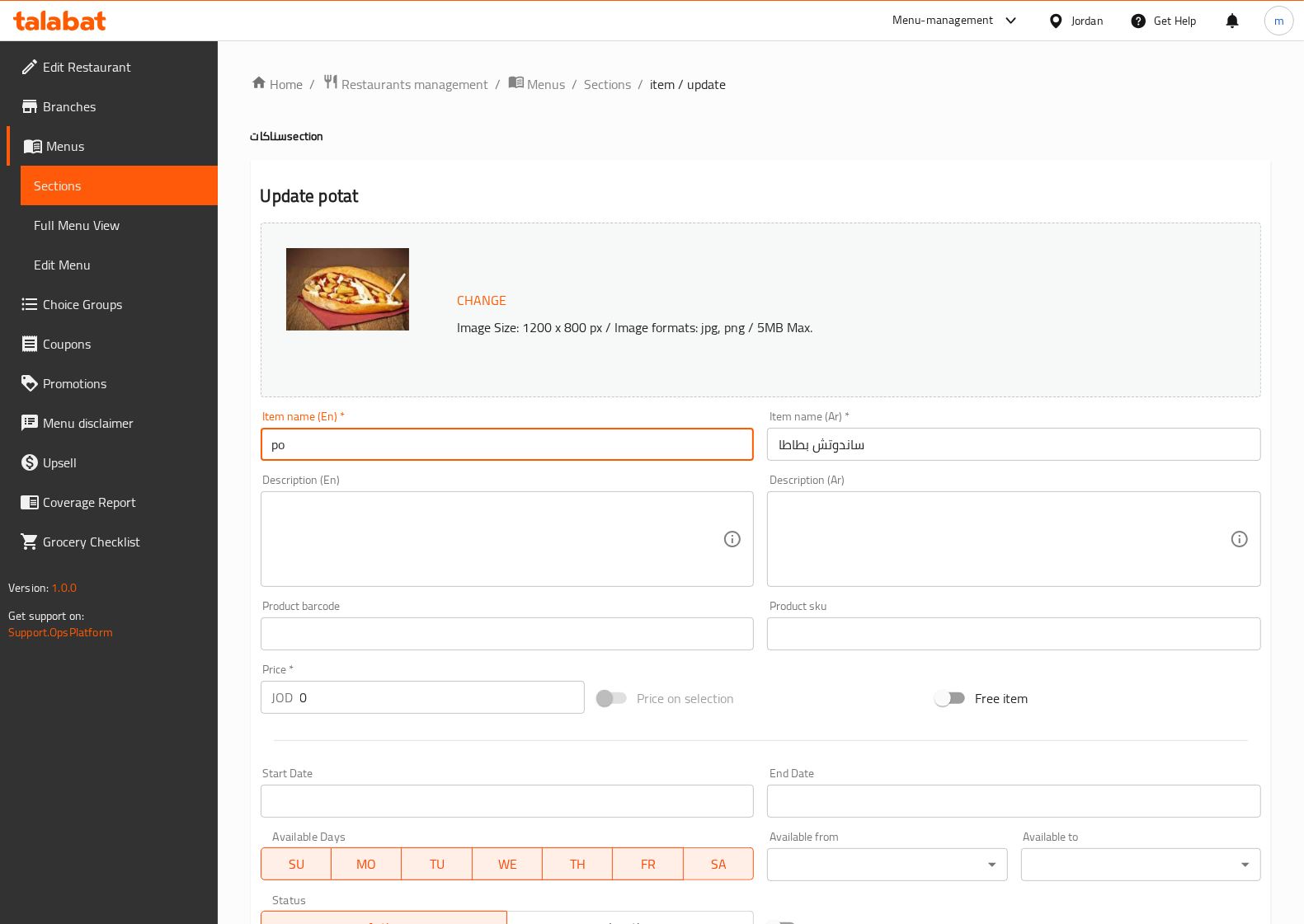
type input "p"
type input "Potato sandwich"
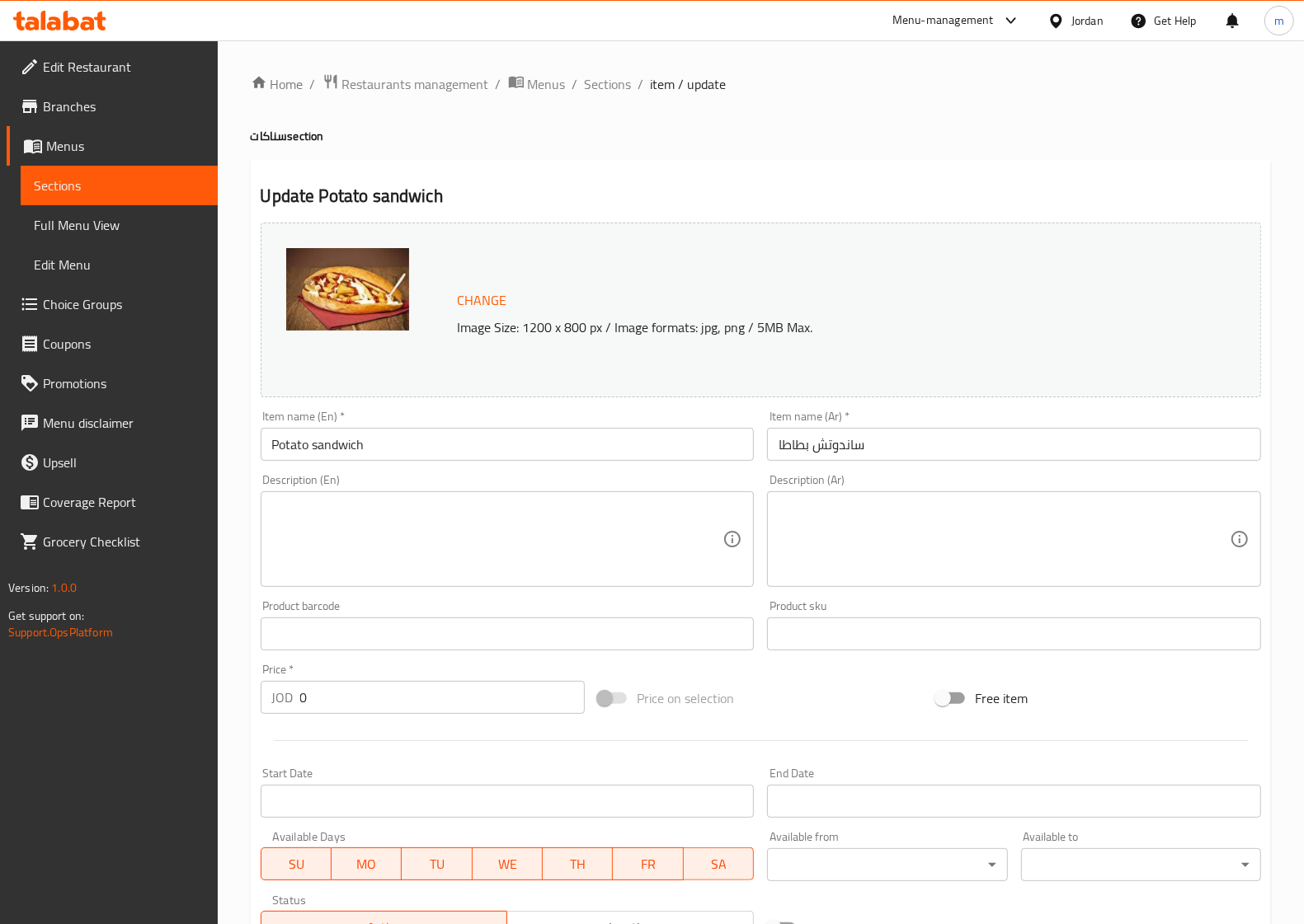
click at [118, 193] on span "Sections" at bounding box center [119, 185] width 171 height 20
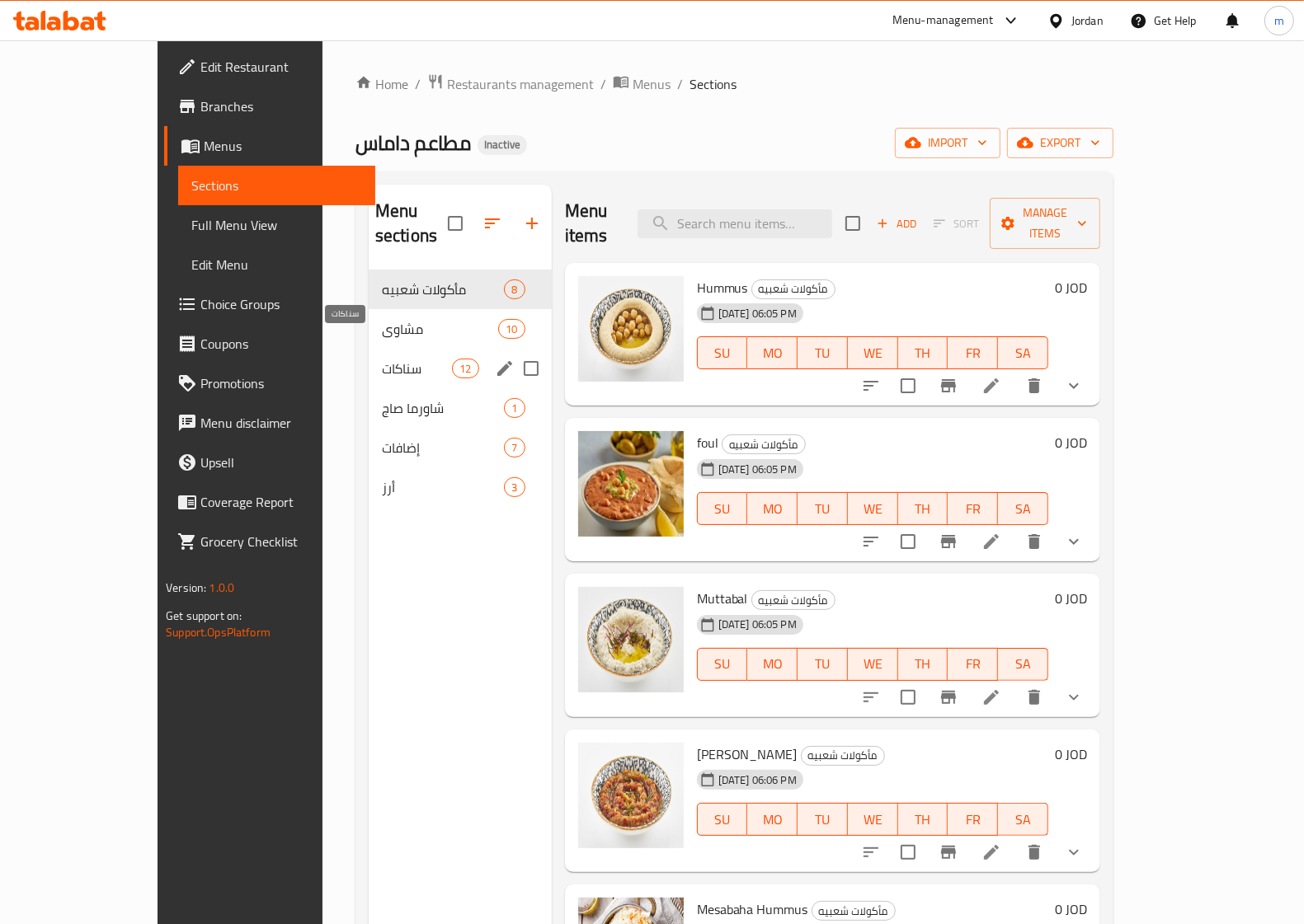
click at [382, 359] on span "سناكات" at bounding box center [417, 368] width 70 height 20
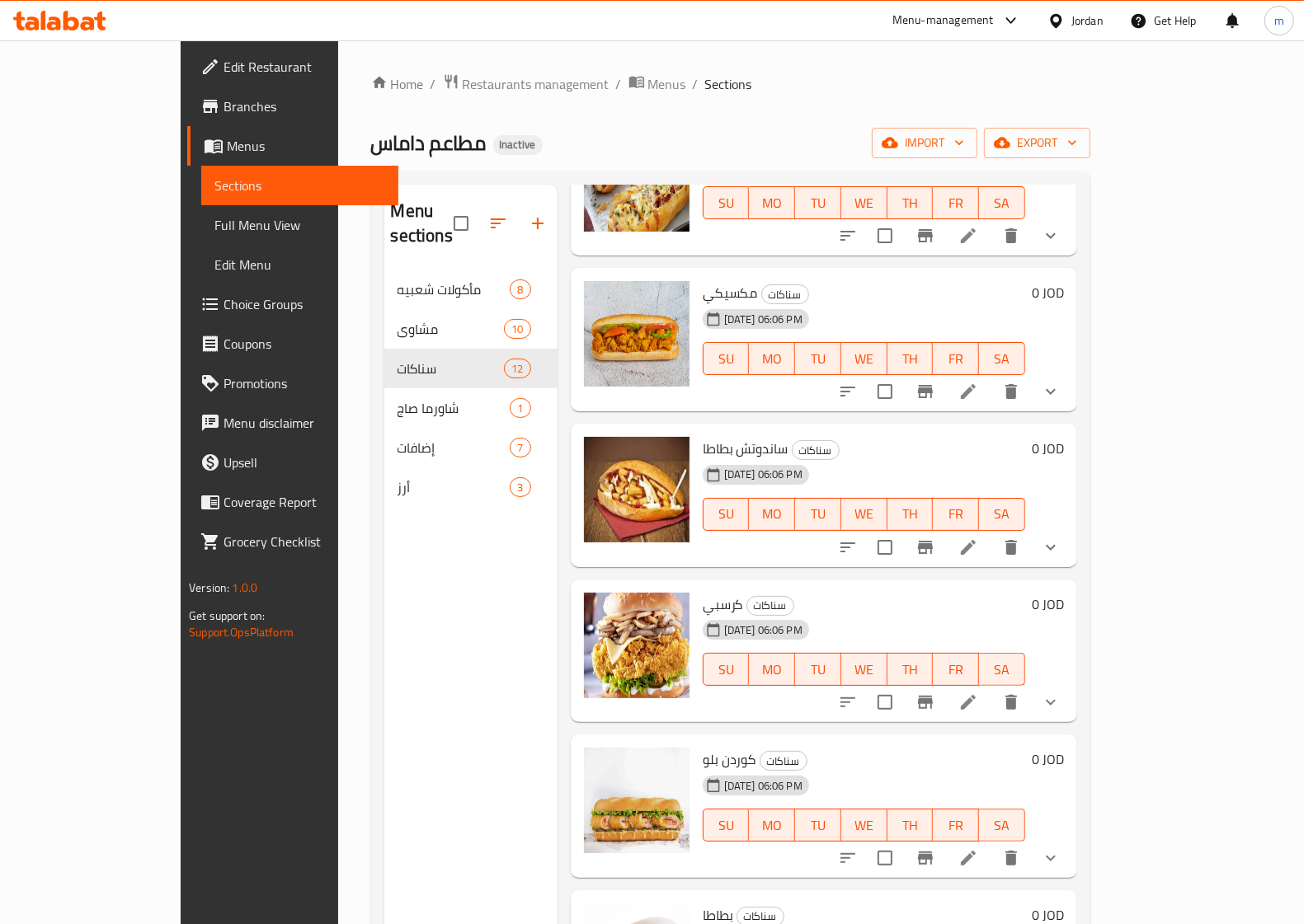
scroll to position [721, 0]
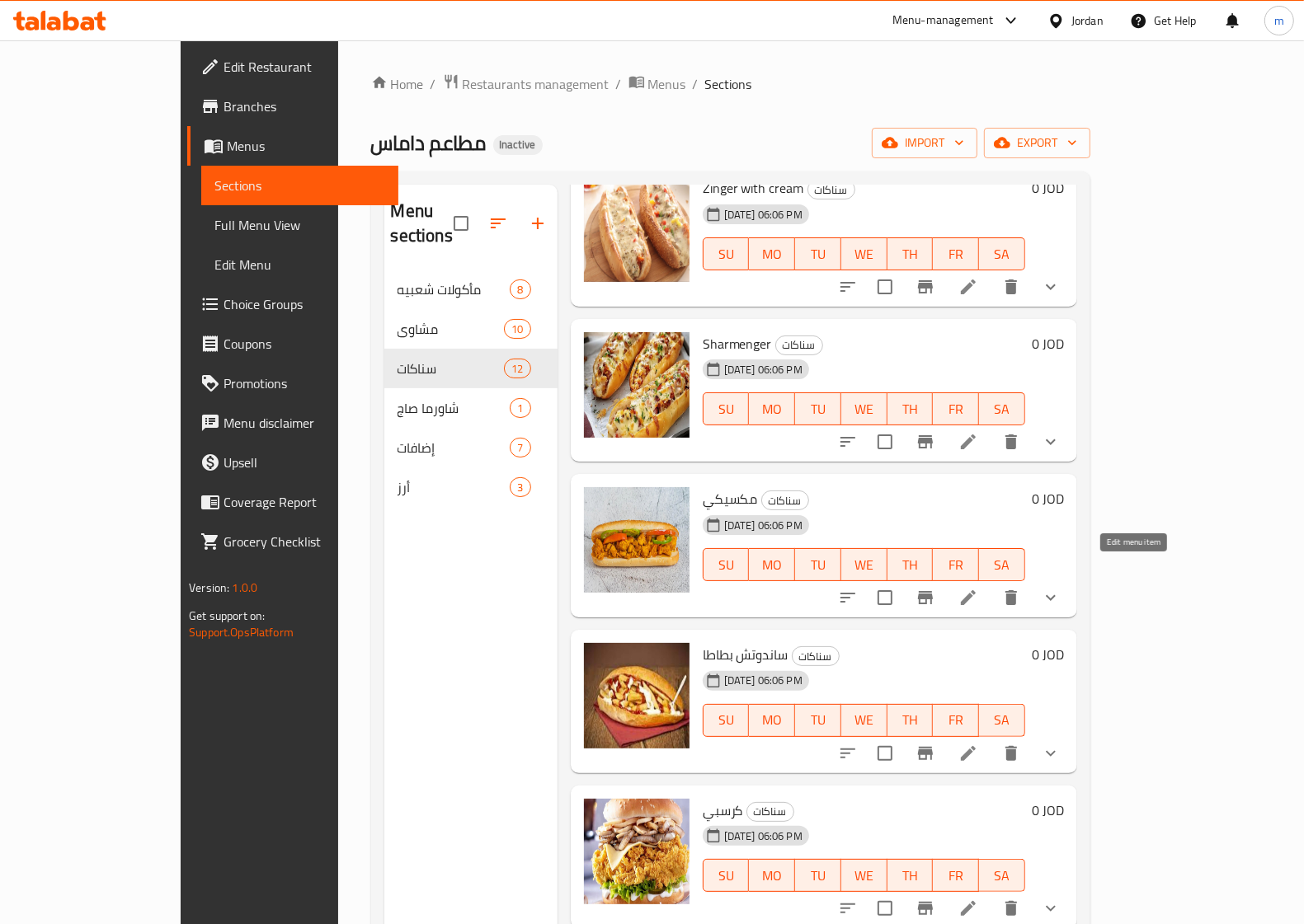
click at [976, 590] on icon at bounding box center [968, 598] width 15 height 15
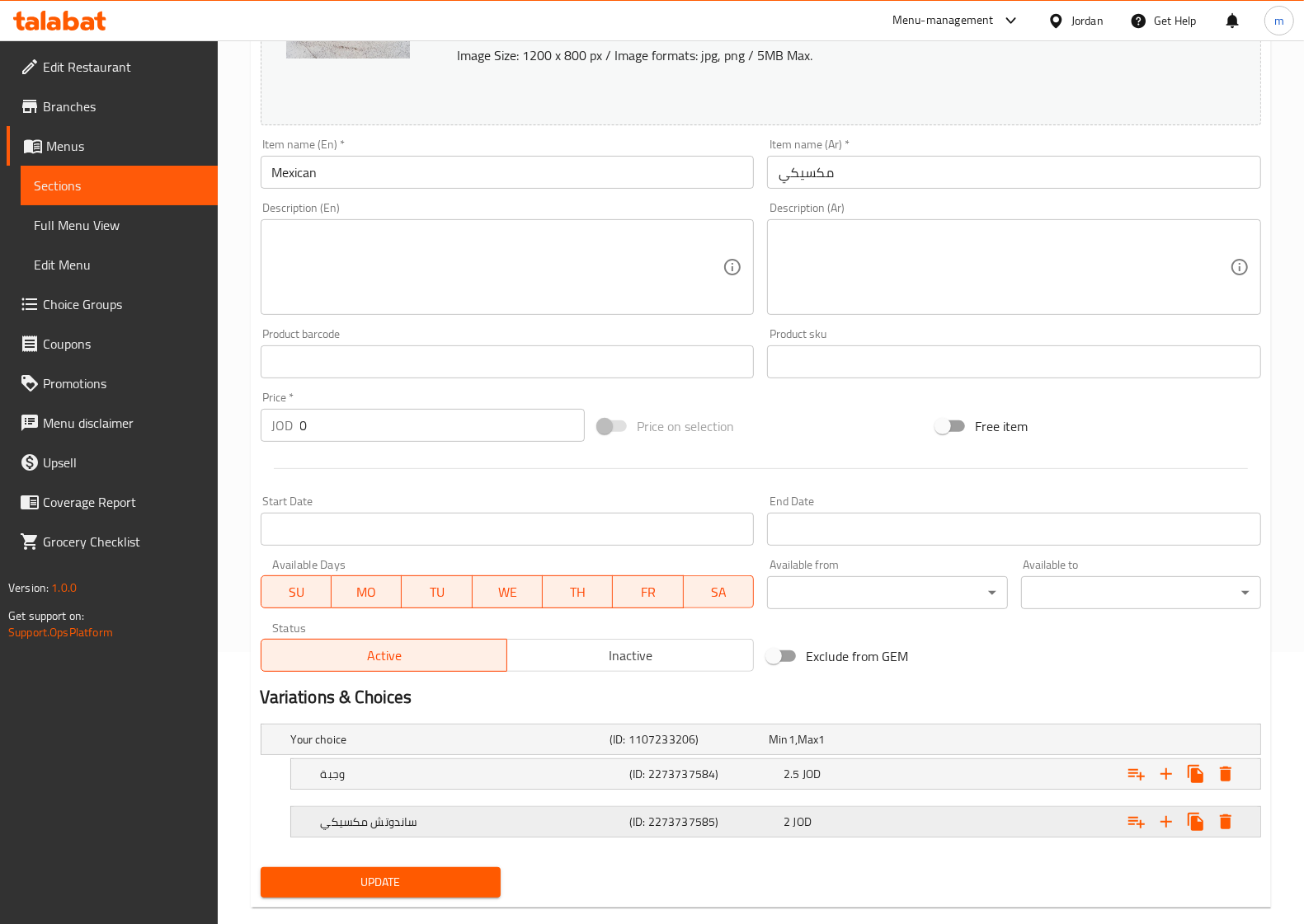
scroll to position [303, 0]
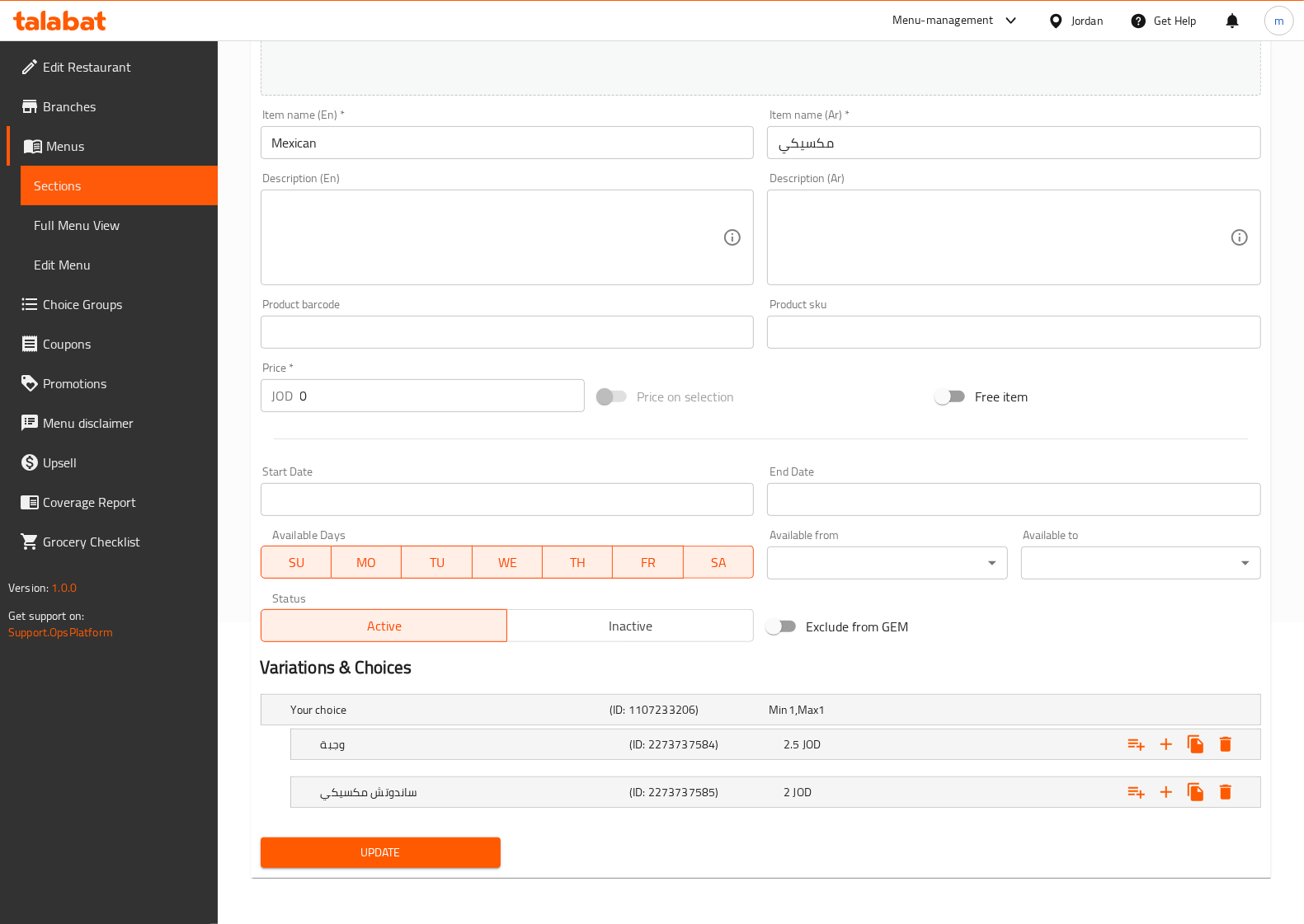
click at [422, 845] on span "Update" at bounding box center [380, 853] width 214 height 21
click at [106, 173] on link "Sections" at bounding box center [119, 185] width 197 height 39
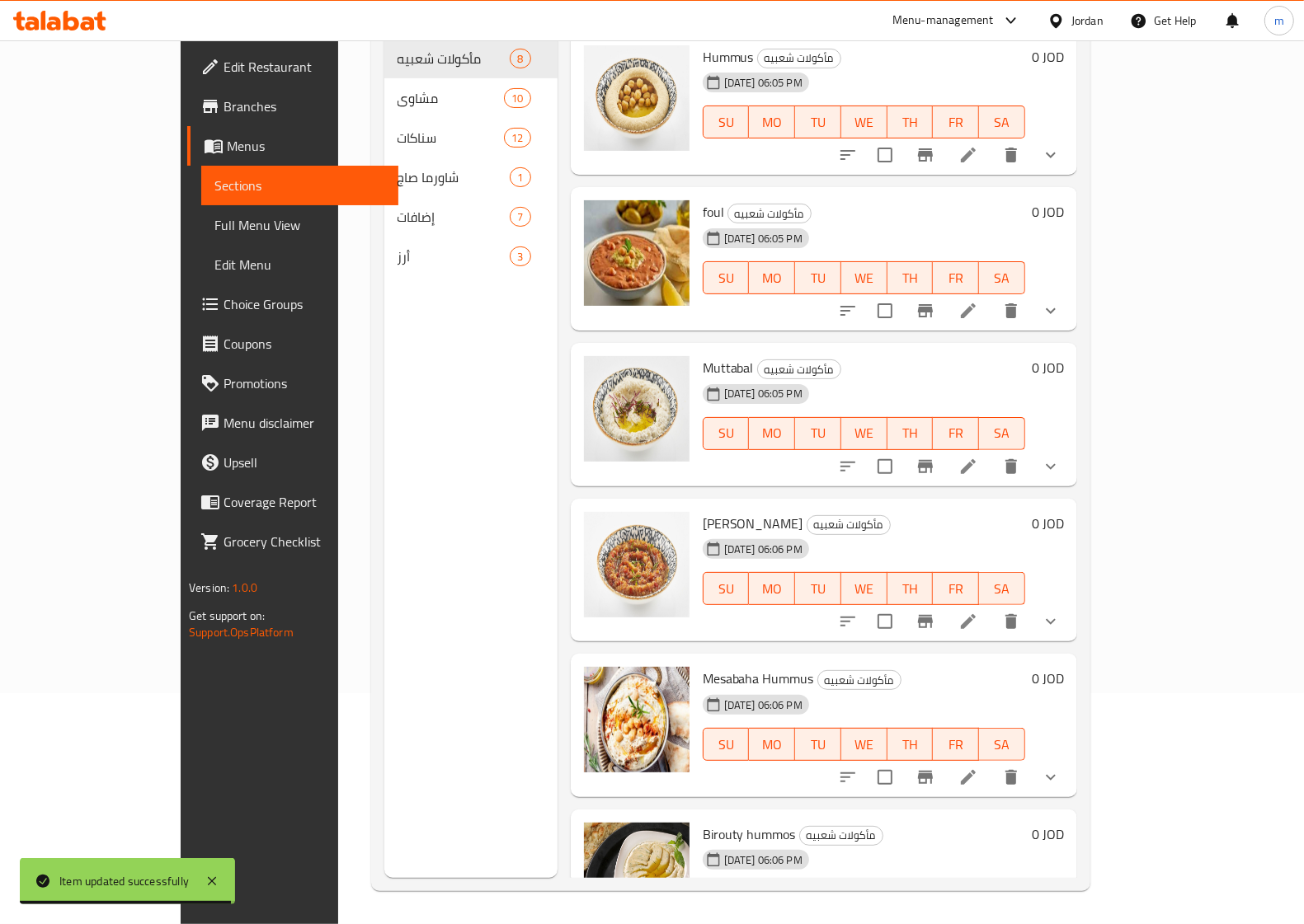
scroll to position [232, 0]
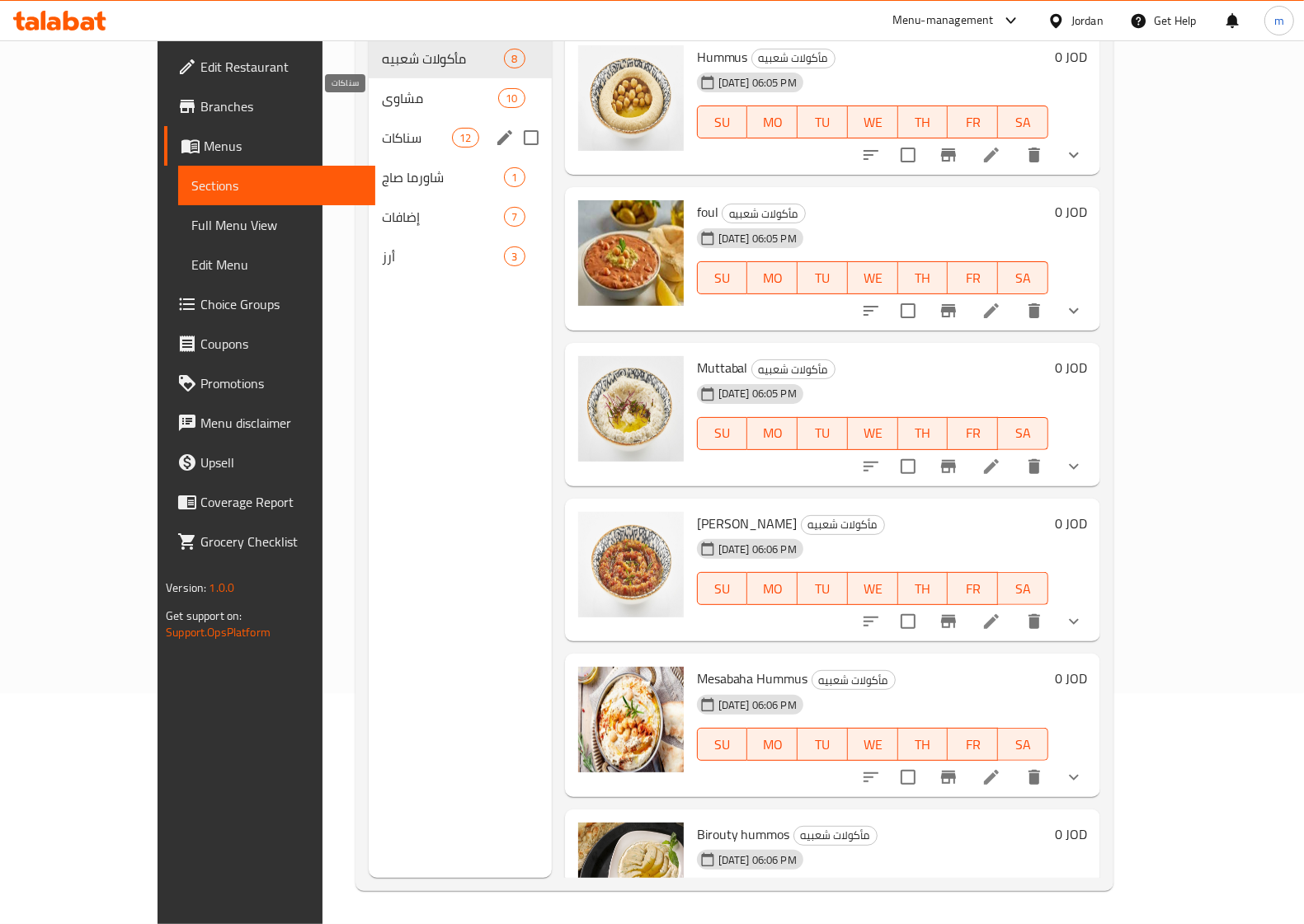
click at [382, 128] on span "سناكات" at bounding box center [417, 137] width 70 height 20
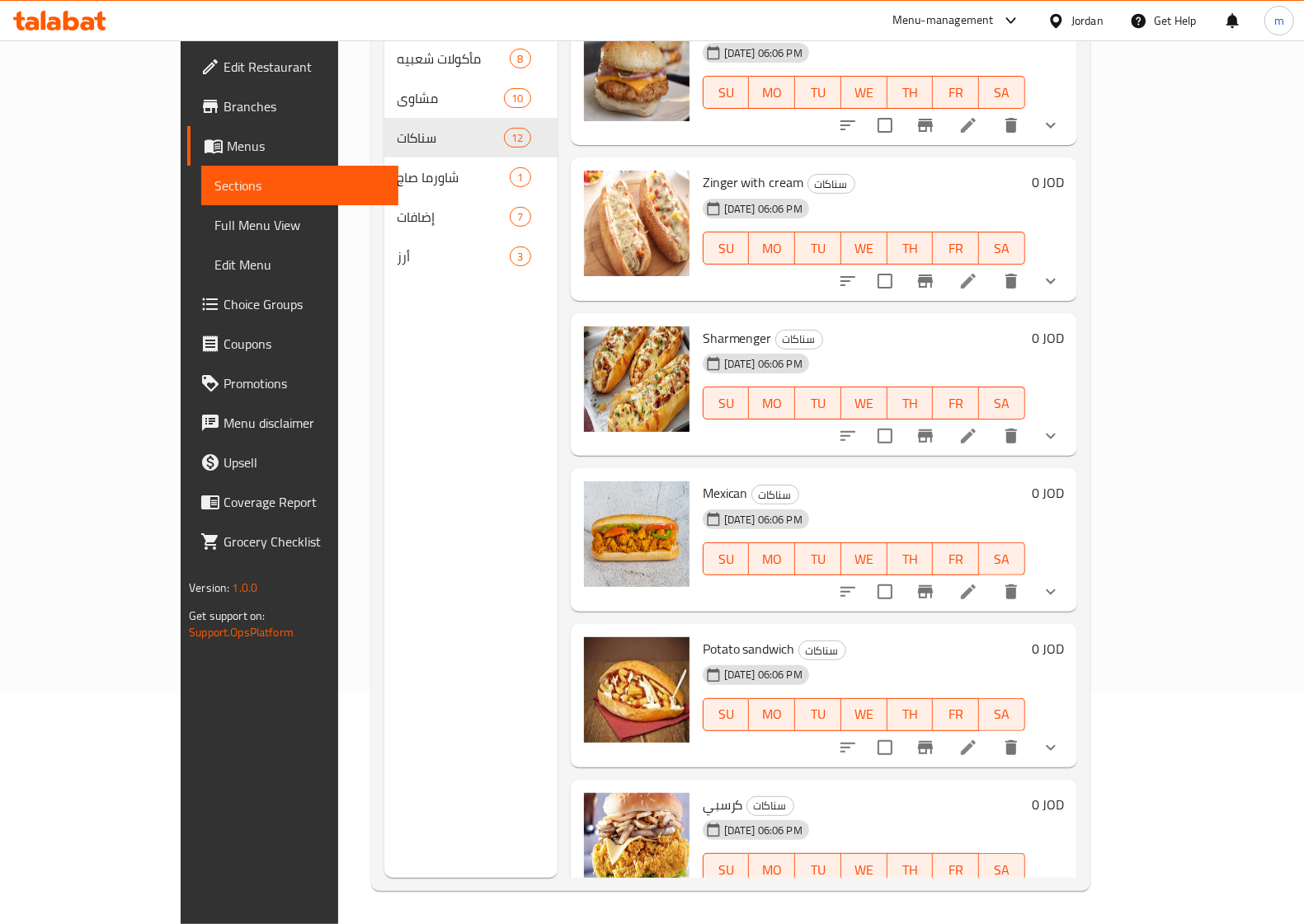
scroll to position [618, 0]
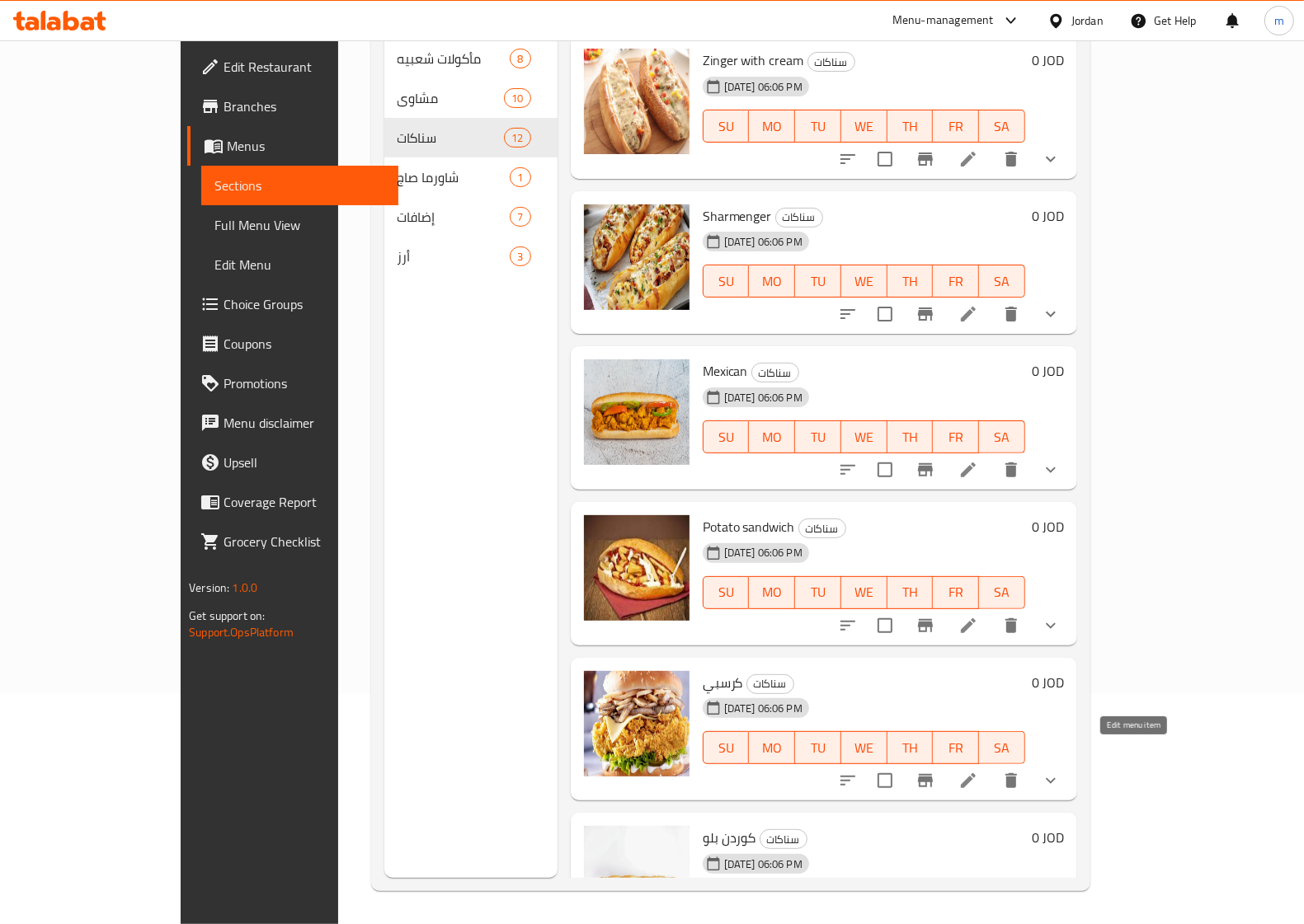
click at [976, 774] on icon at bounding box center [968, 781] width 15 height 15
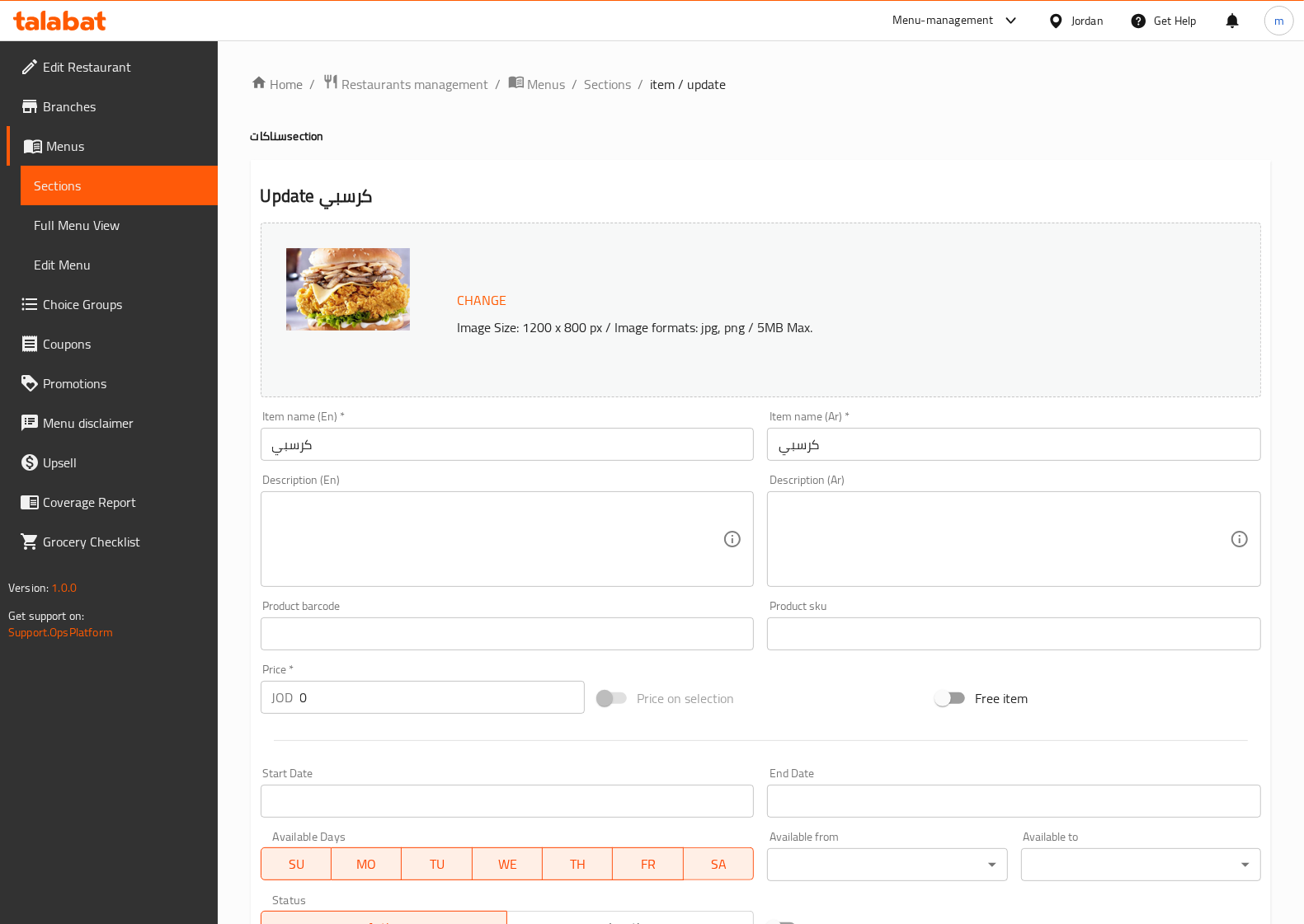
click at [477, 446] on input "كرسبي" at bounding box center [508, 444] width 494 height 33
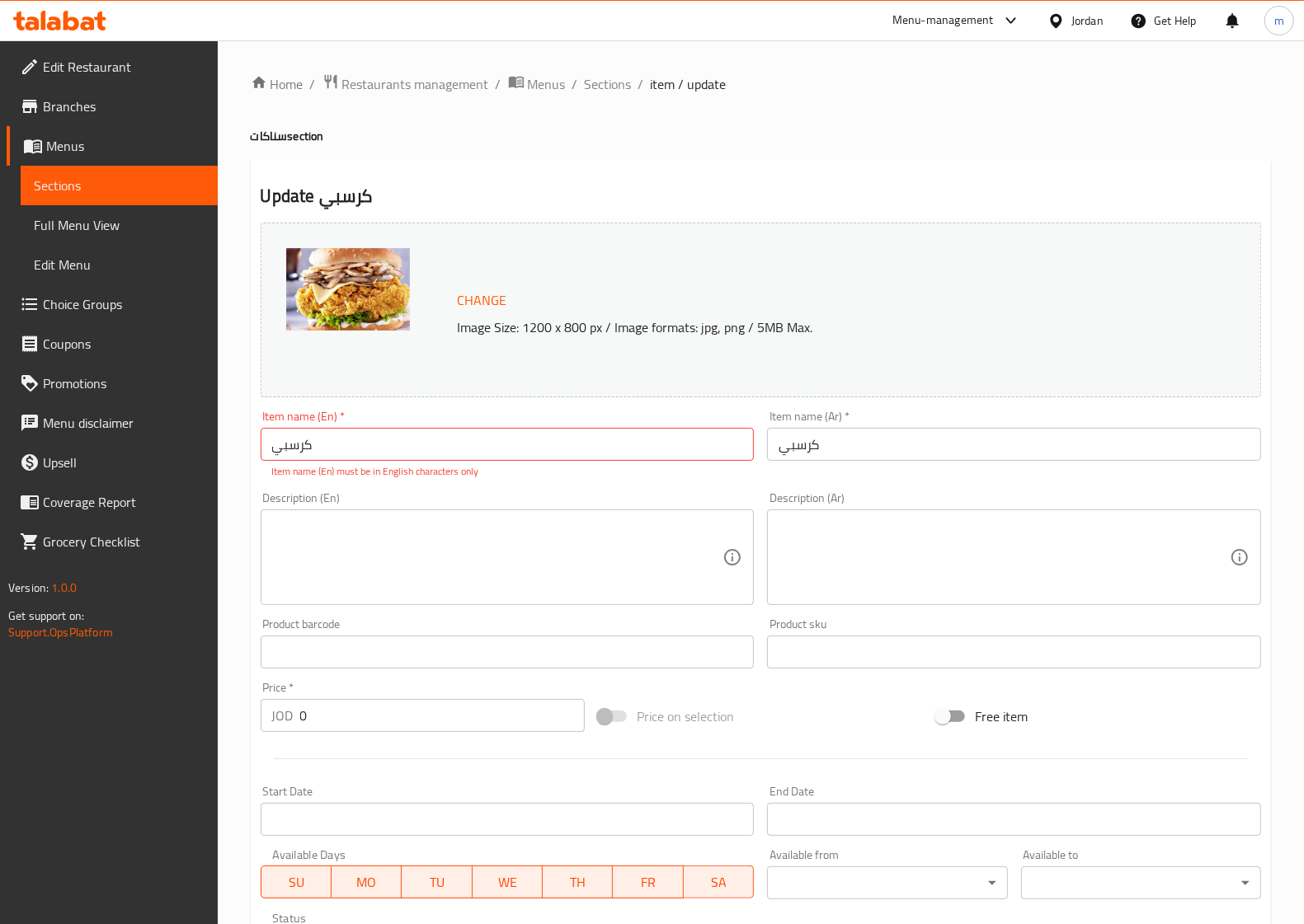
click at [538, 442] on input "كرسبي" at bounding box center [508, 444] width 494 height 33
paste input "Crispy"
type input "Crispy"
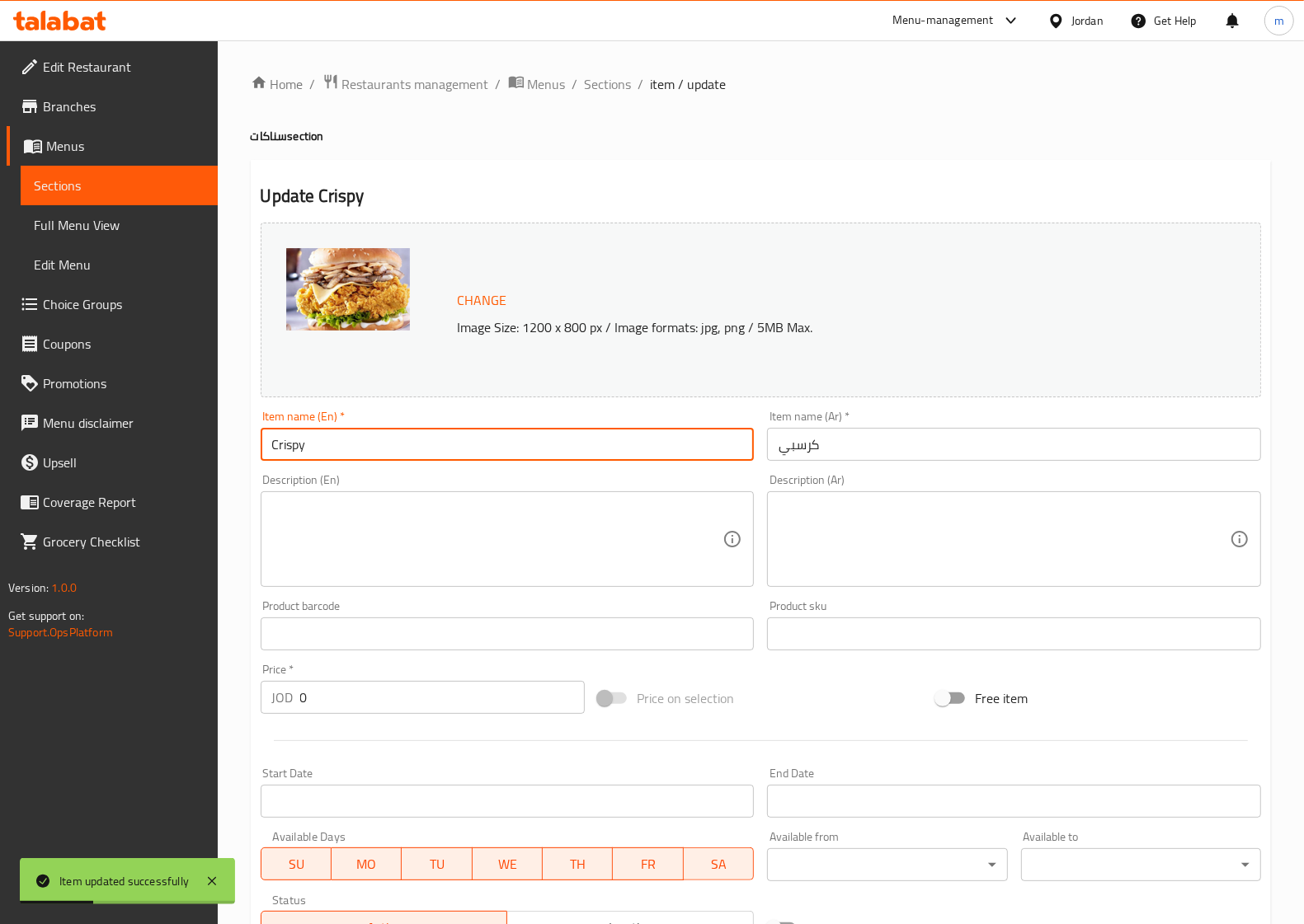
click at [118, 192] on span "Sections" at bounding box center [119, 185] width 171 height 20
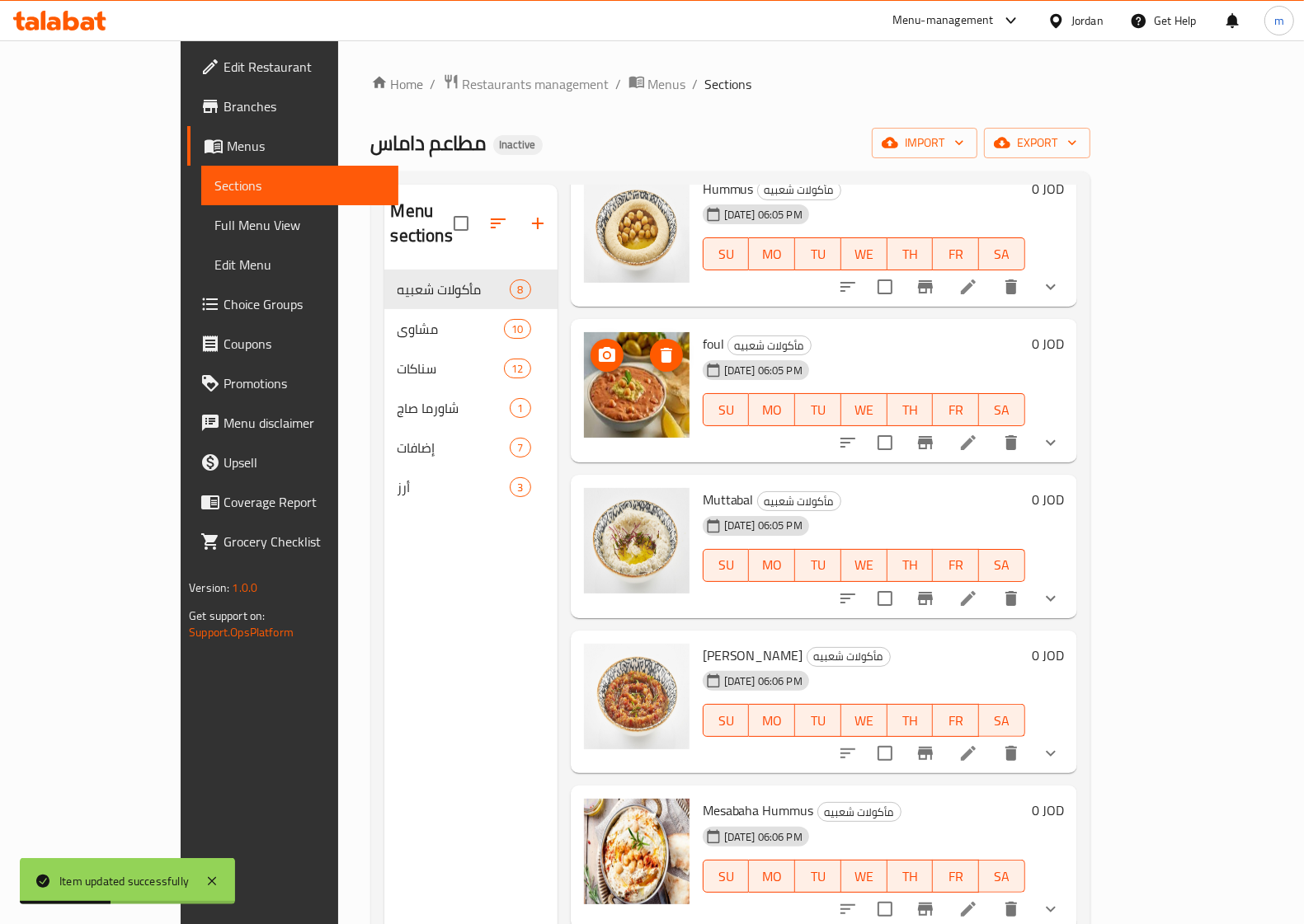
scroll to position [103, 0]
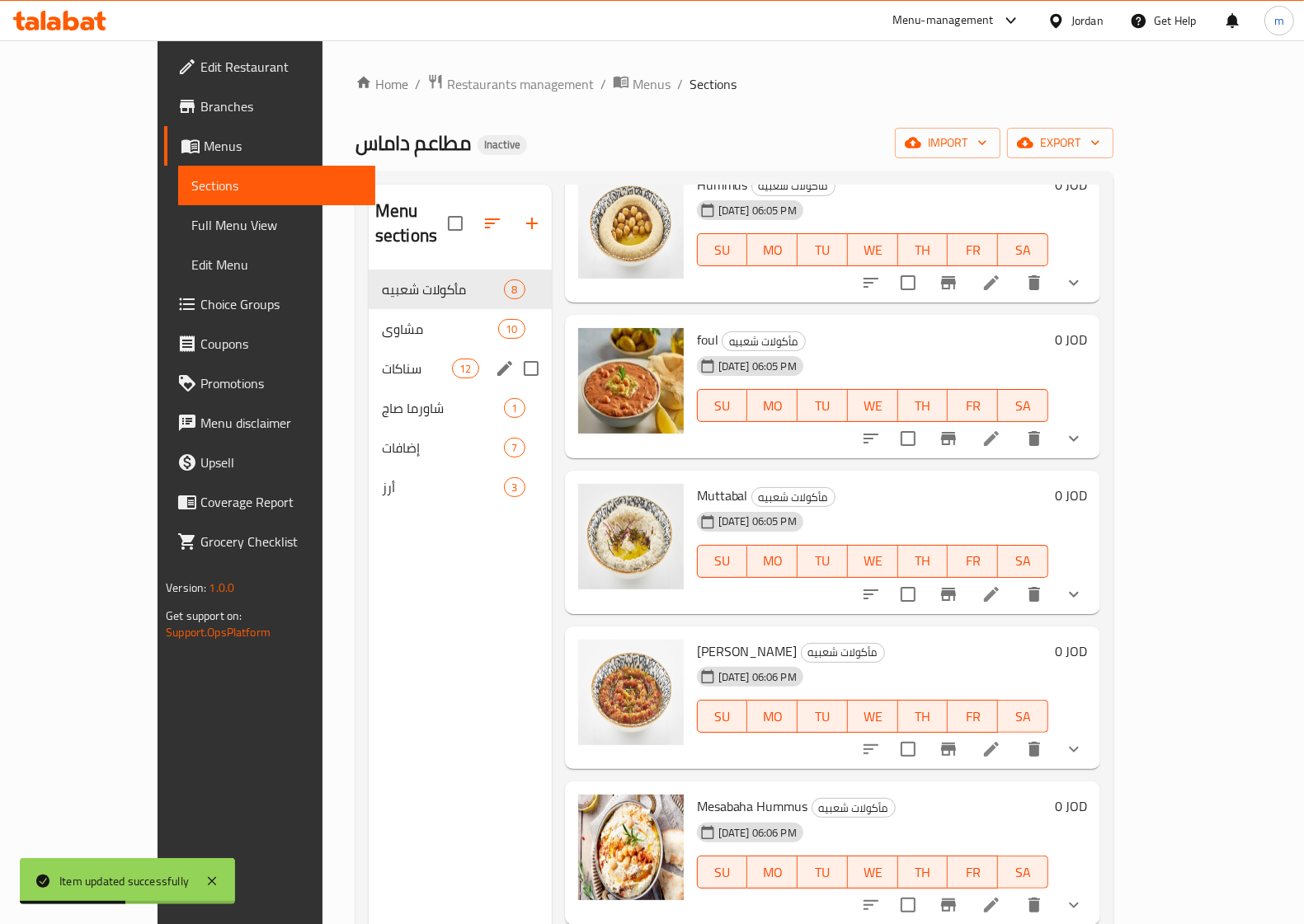
click at [368, 354] on div "سناكات 12" at bounding box center [460, 368] width 183 height 39
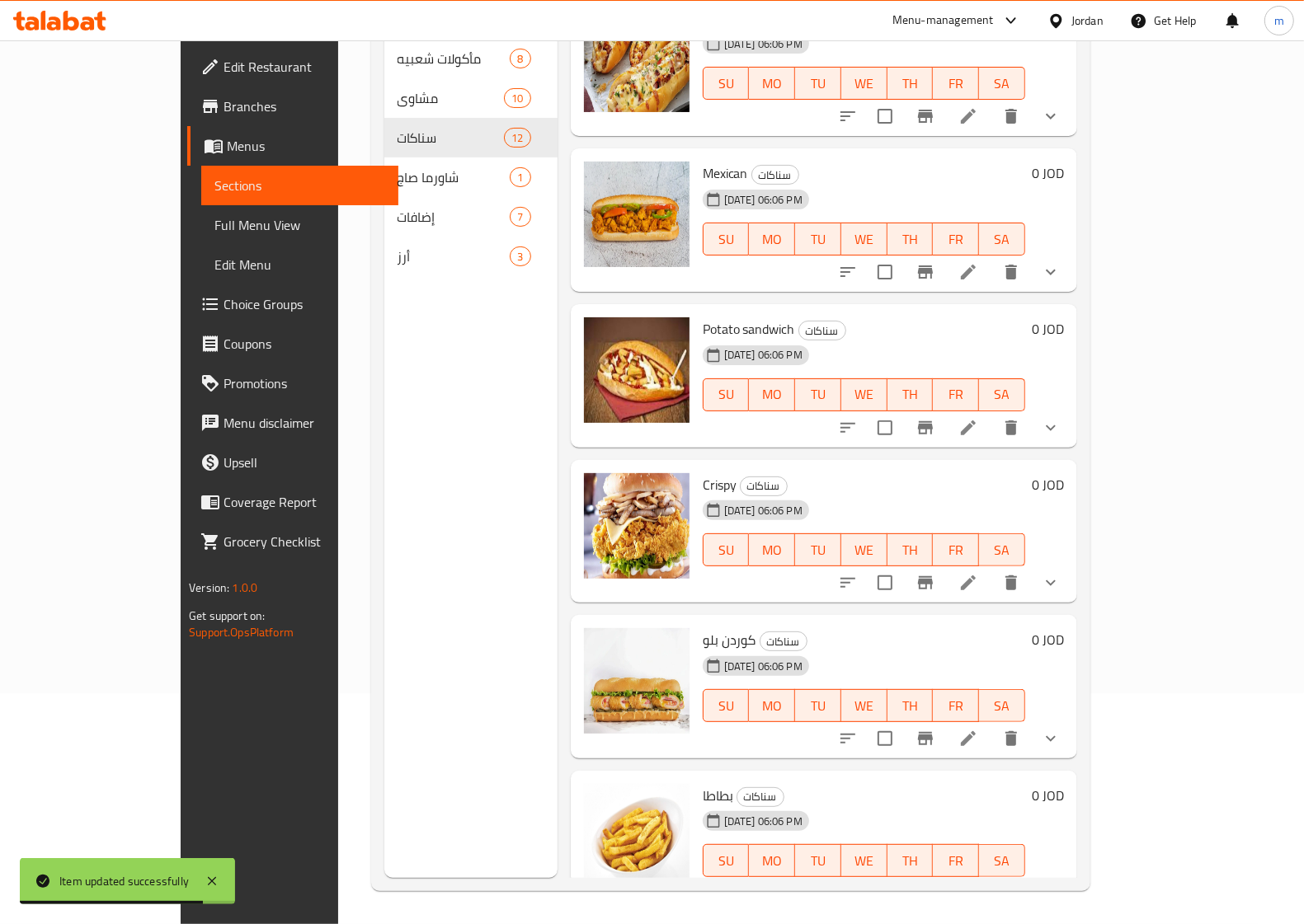
scroll to position [981, 0]
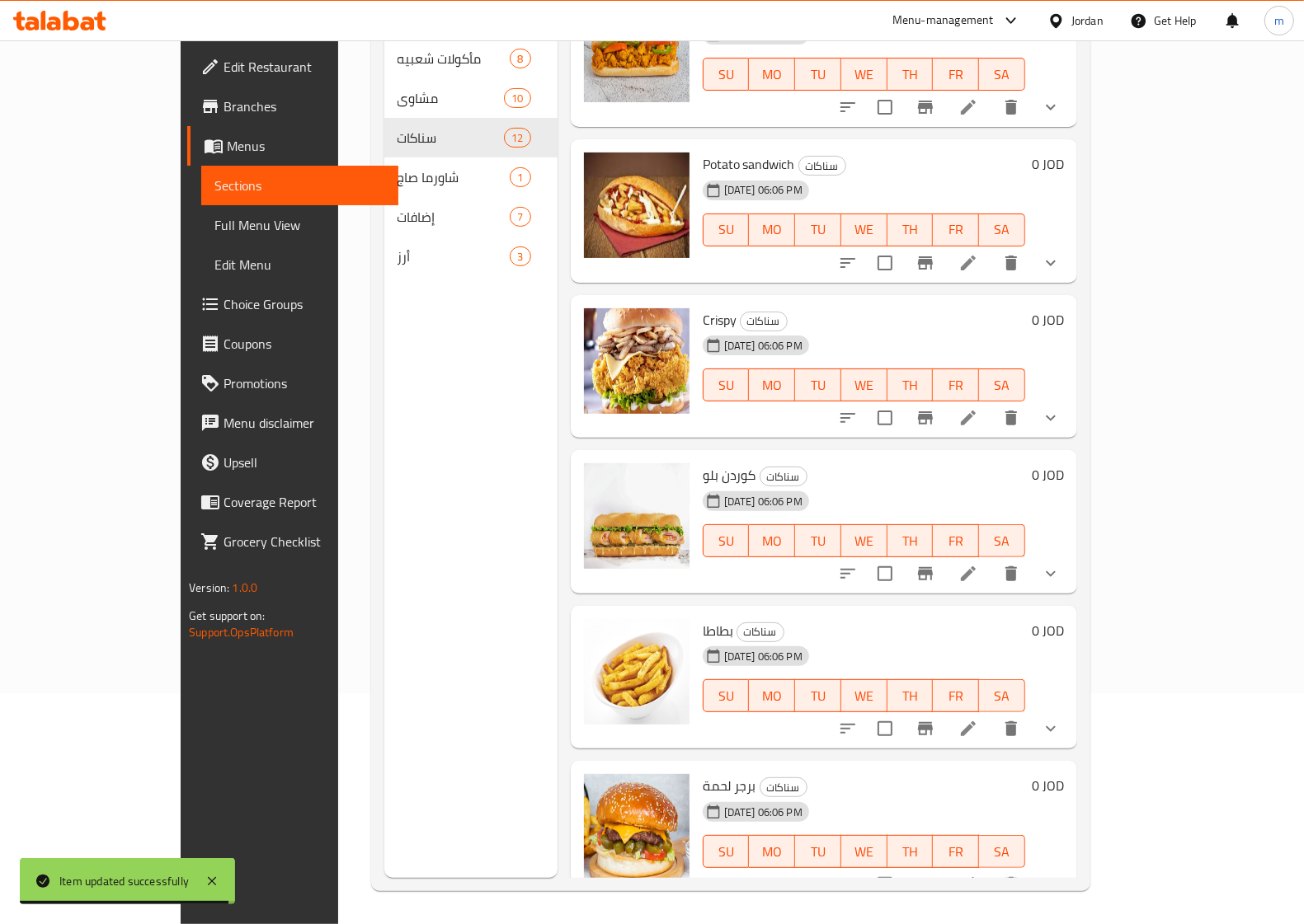
click at [978, 563] on icon at bounding box center [967, 573] width 20 height 20
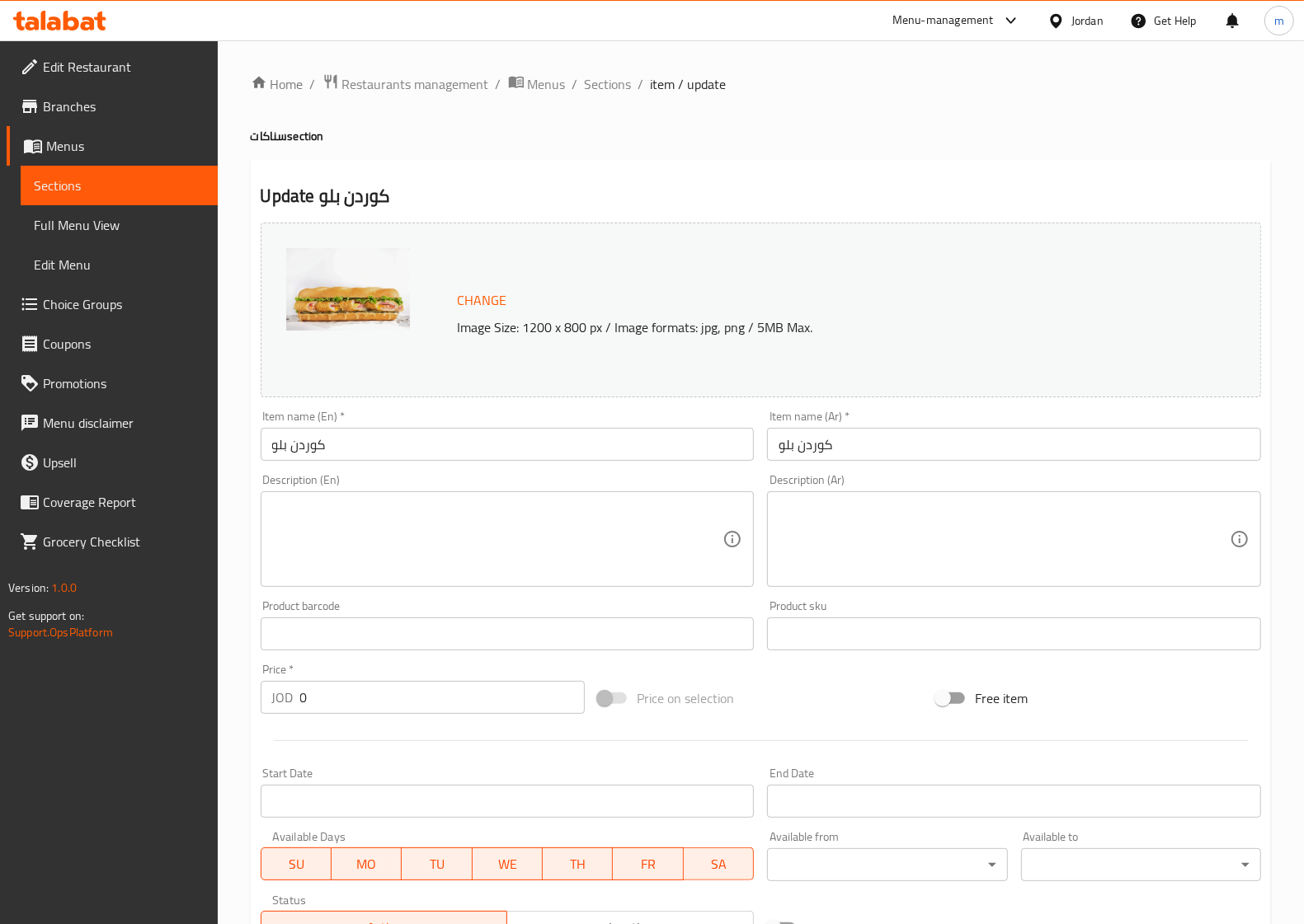
click at [417, 448] on input "كوردن بلو" at bounding box center [508, 444] width 494 height 33
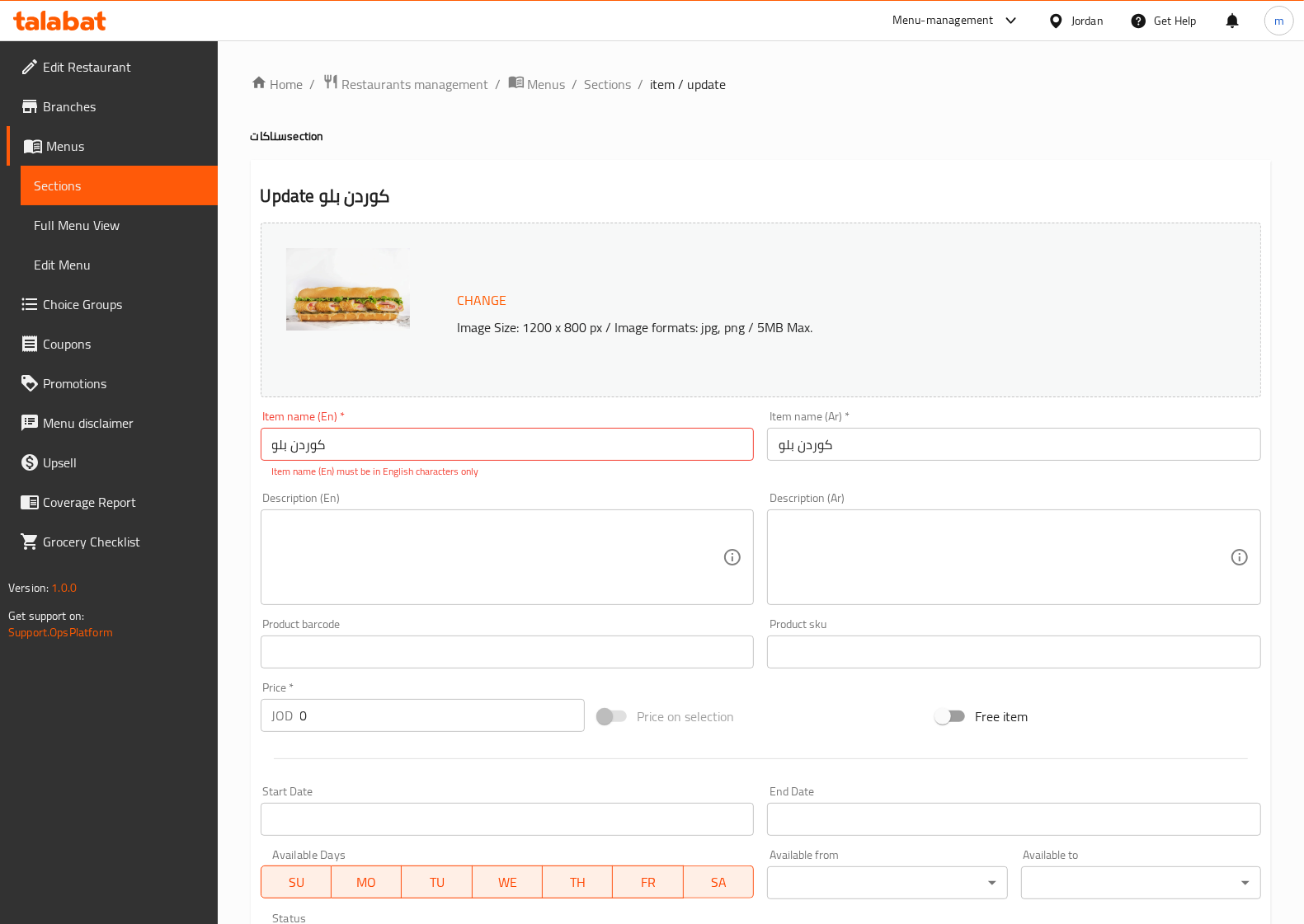
click at [643, 426] on div "Item name (En)   * كوردن بلو Item name (En) * Item name (En) must be in English…" at bounding box center [508, 444] width 494 height 68
click at [635, 434] on input "كوردن بلو" at bounding box center [508, 444] width 494 height 33
paste input "Cordon Bleu"
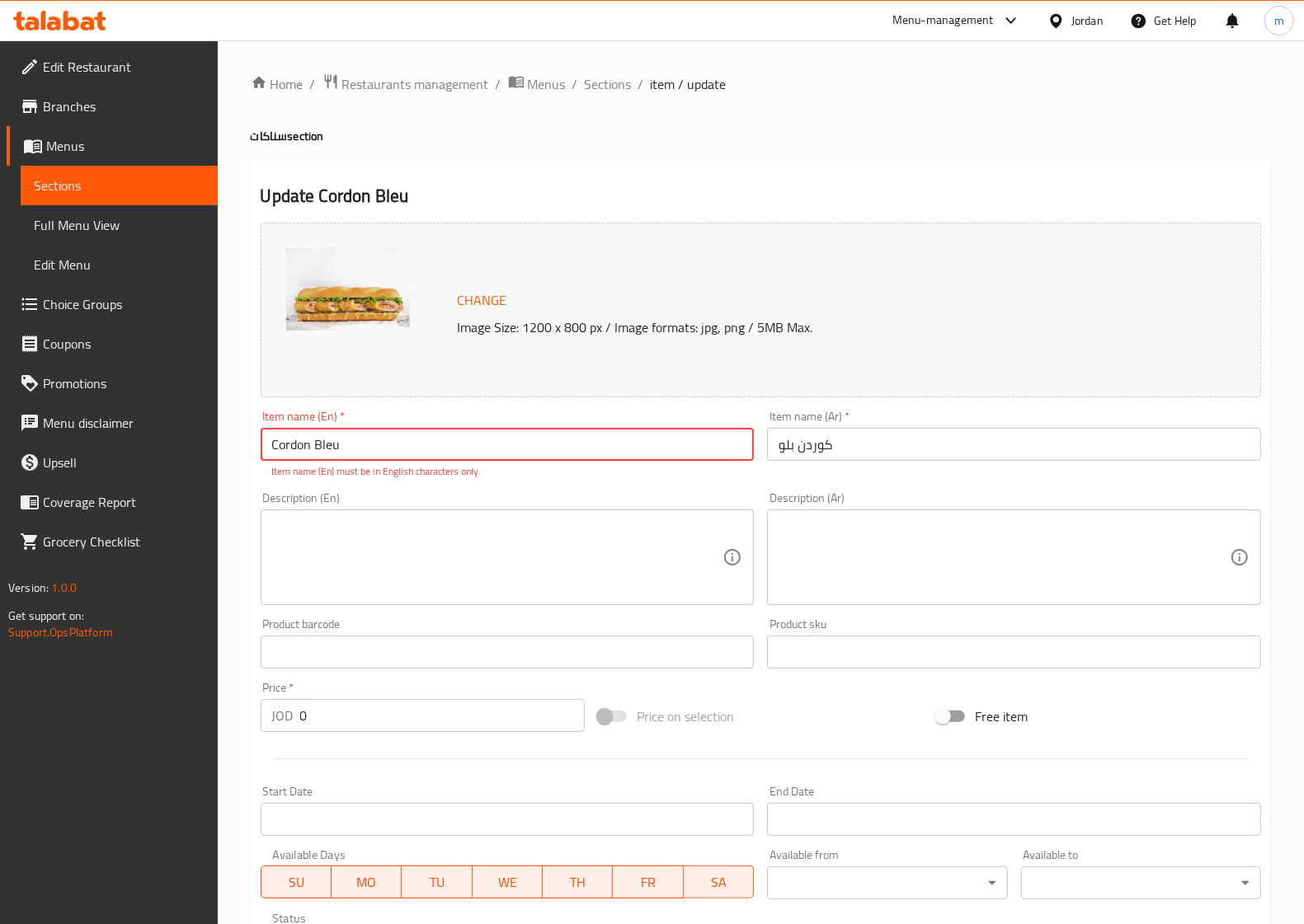
type input "Cordon Bleu"
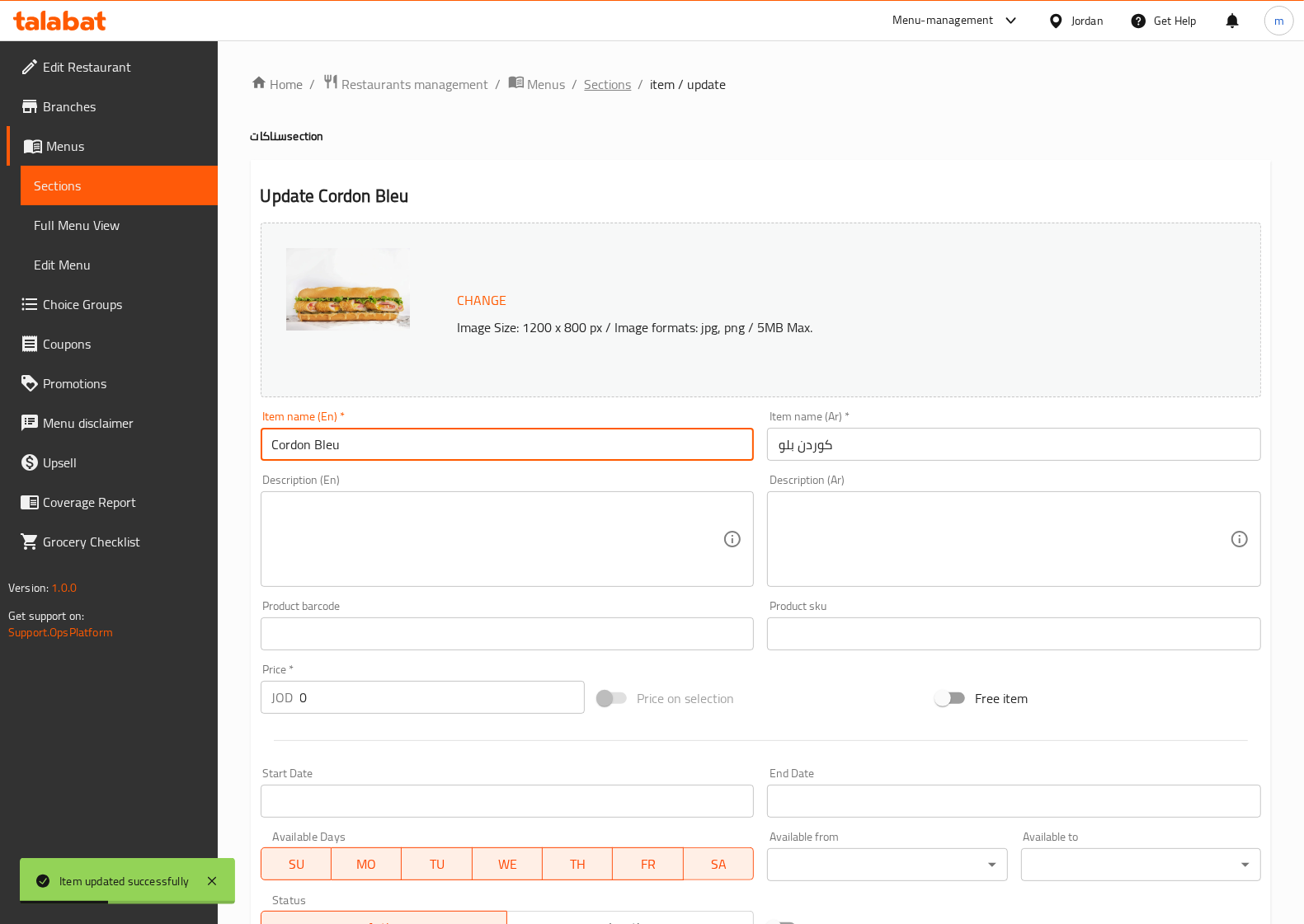
click at [599, 74] on span "Sections" at bounding box center [609, 83] width 47 height 20
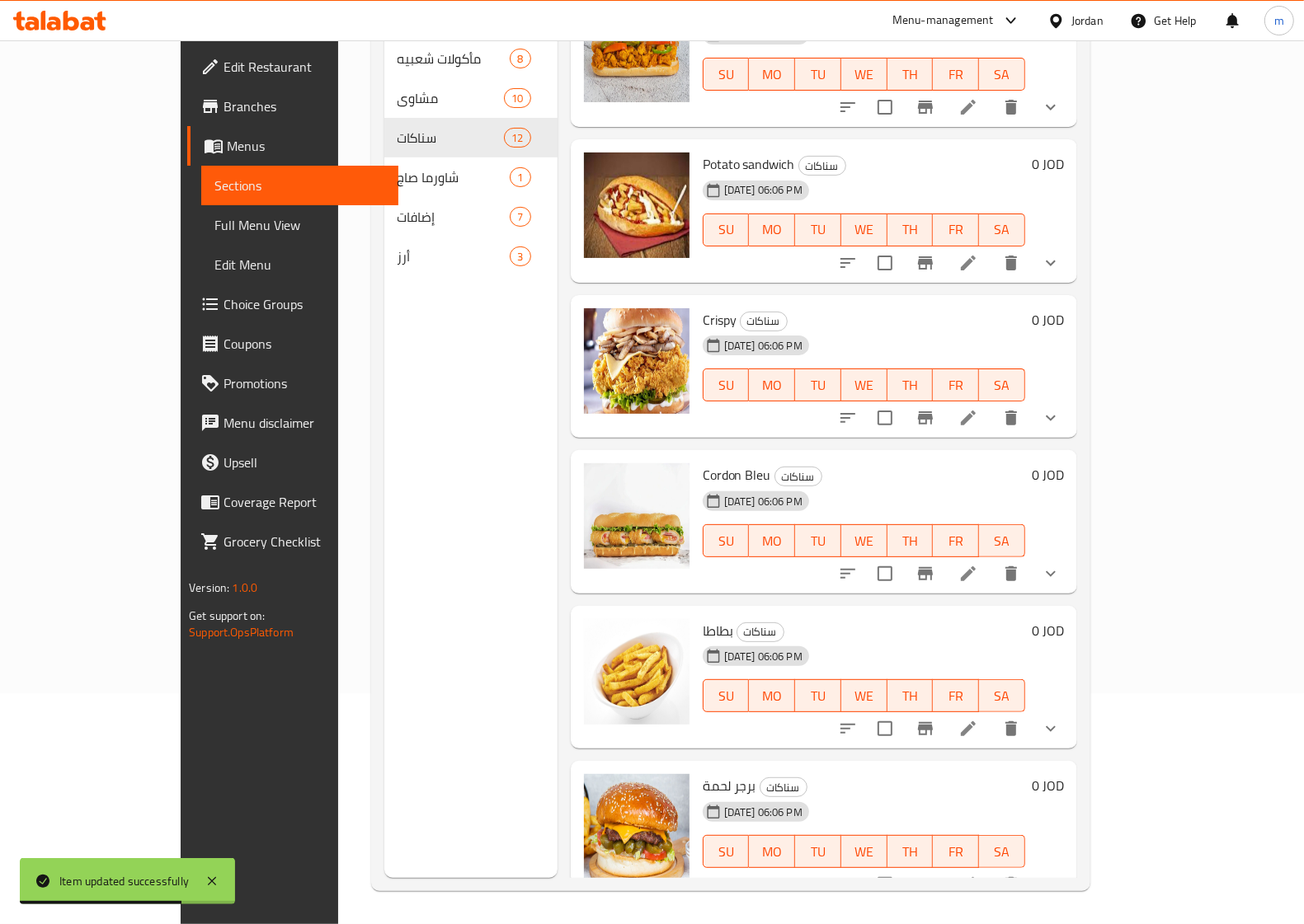
scroll to position [232, 0]
click at [992, 714] on li at bounding box center [967, 729] width 46 height 30
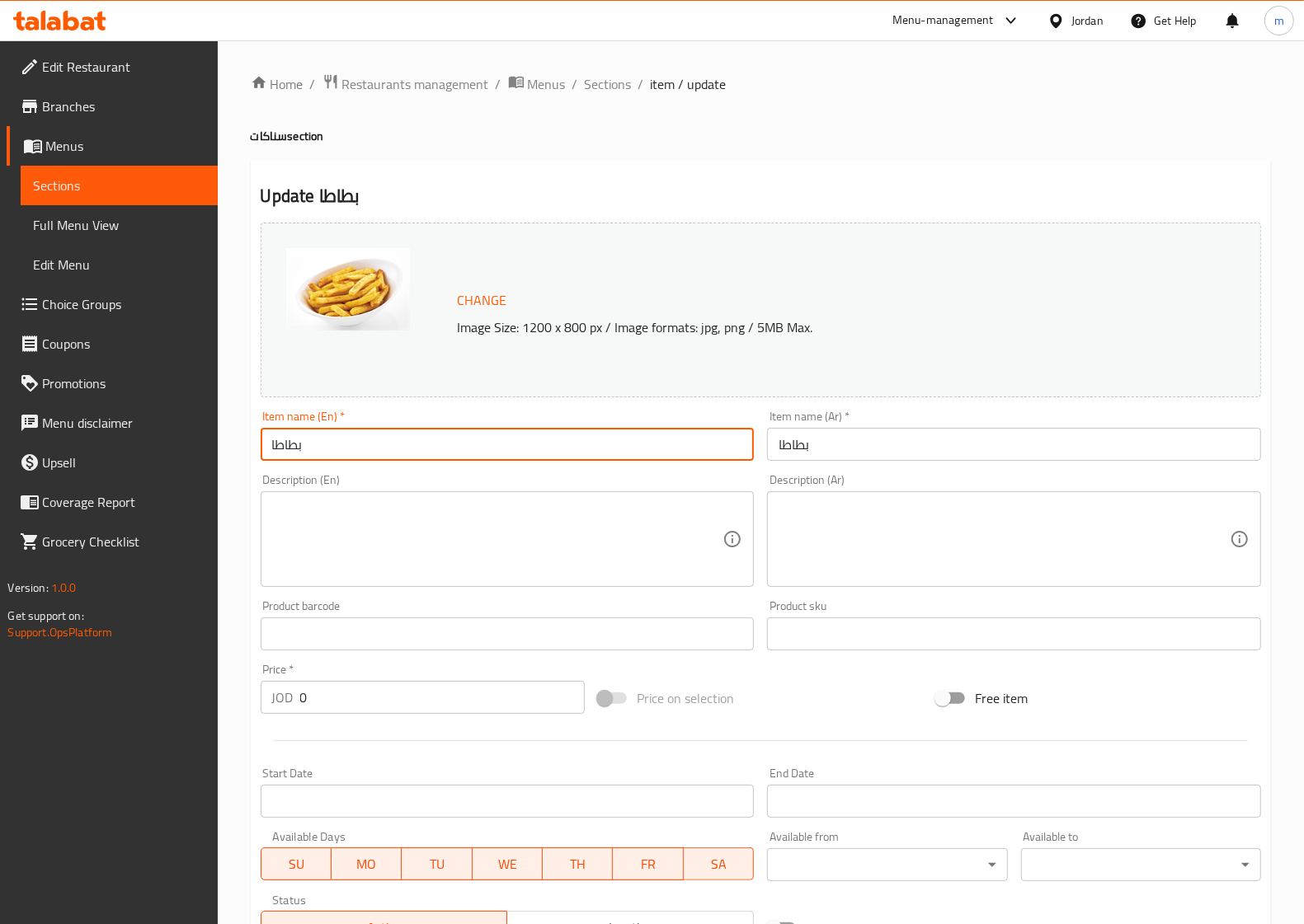
click at [419, 448] on input "بطاطا" at bounding box center [508, 444] width 494 height 33
type input "؛"
type input "p"
type input "Potato"
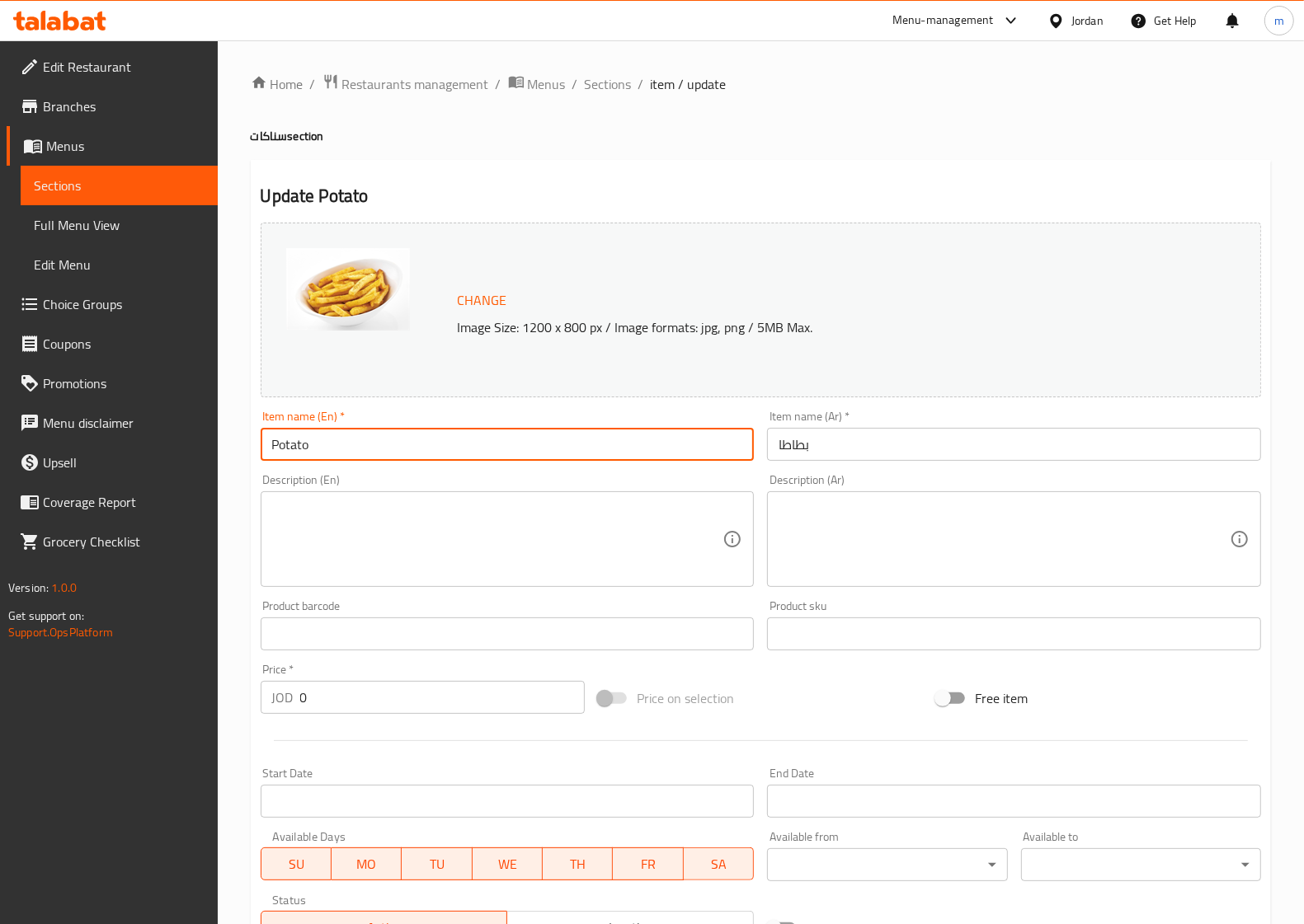
click at [592, 92] on span "Sections" at bounding box center [609, 83] width 47 height 20
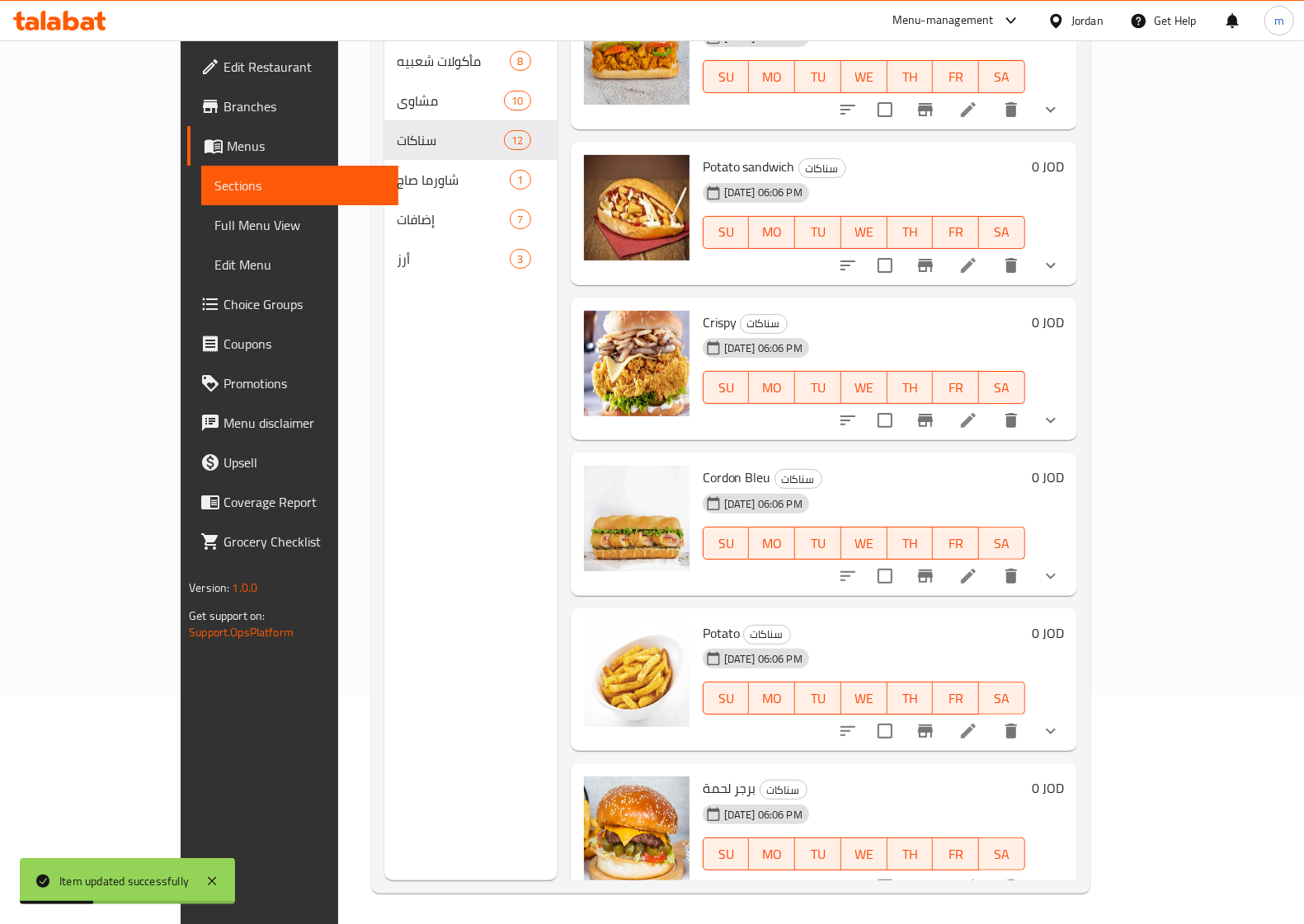
scroll to position [232, 0]
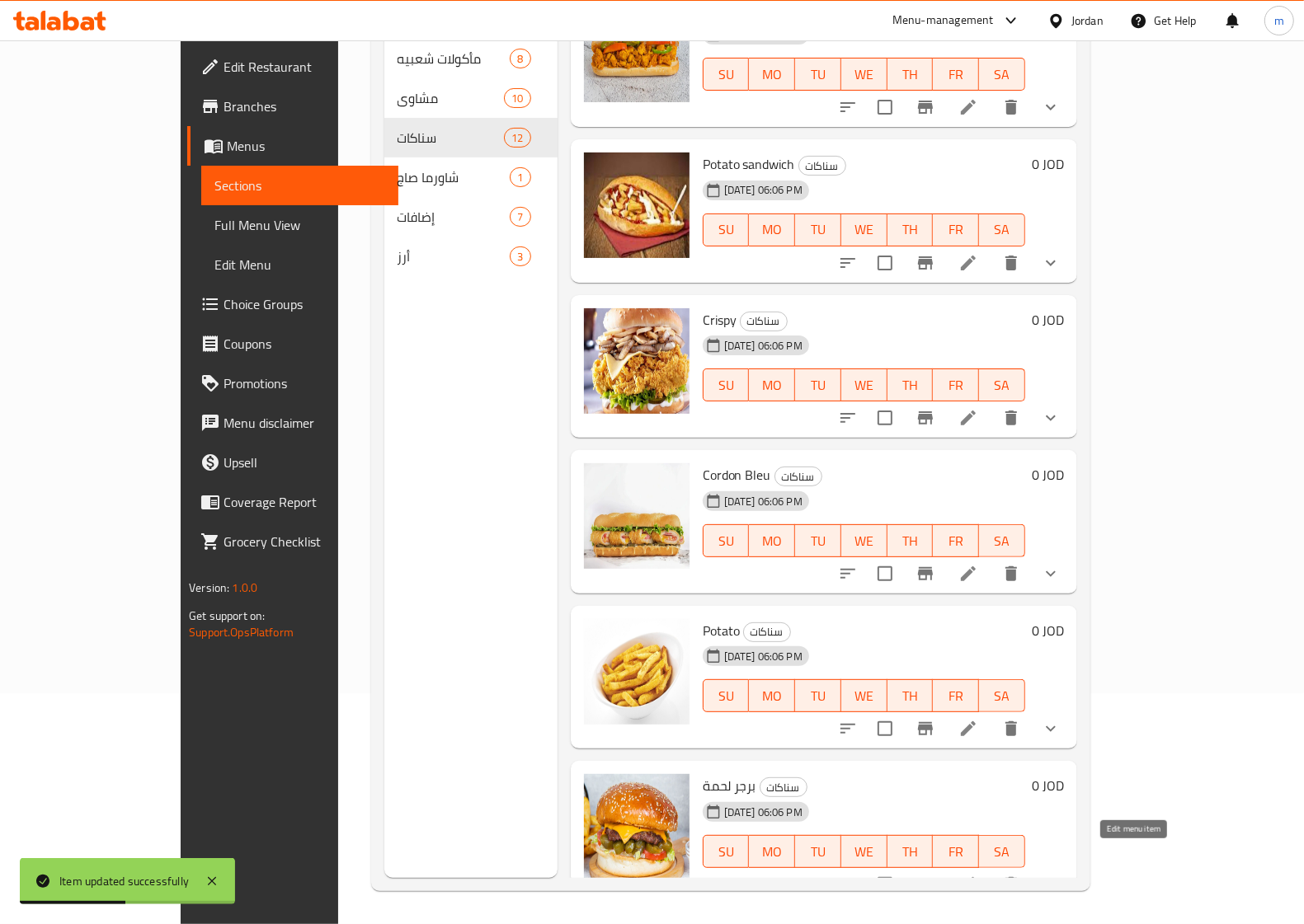
click at [978, 874] on icon at bounding box center [967, 884] width 20 height 20
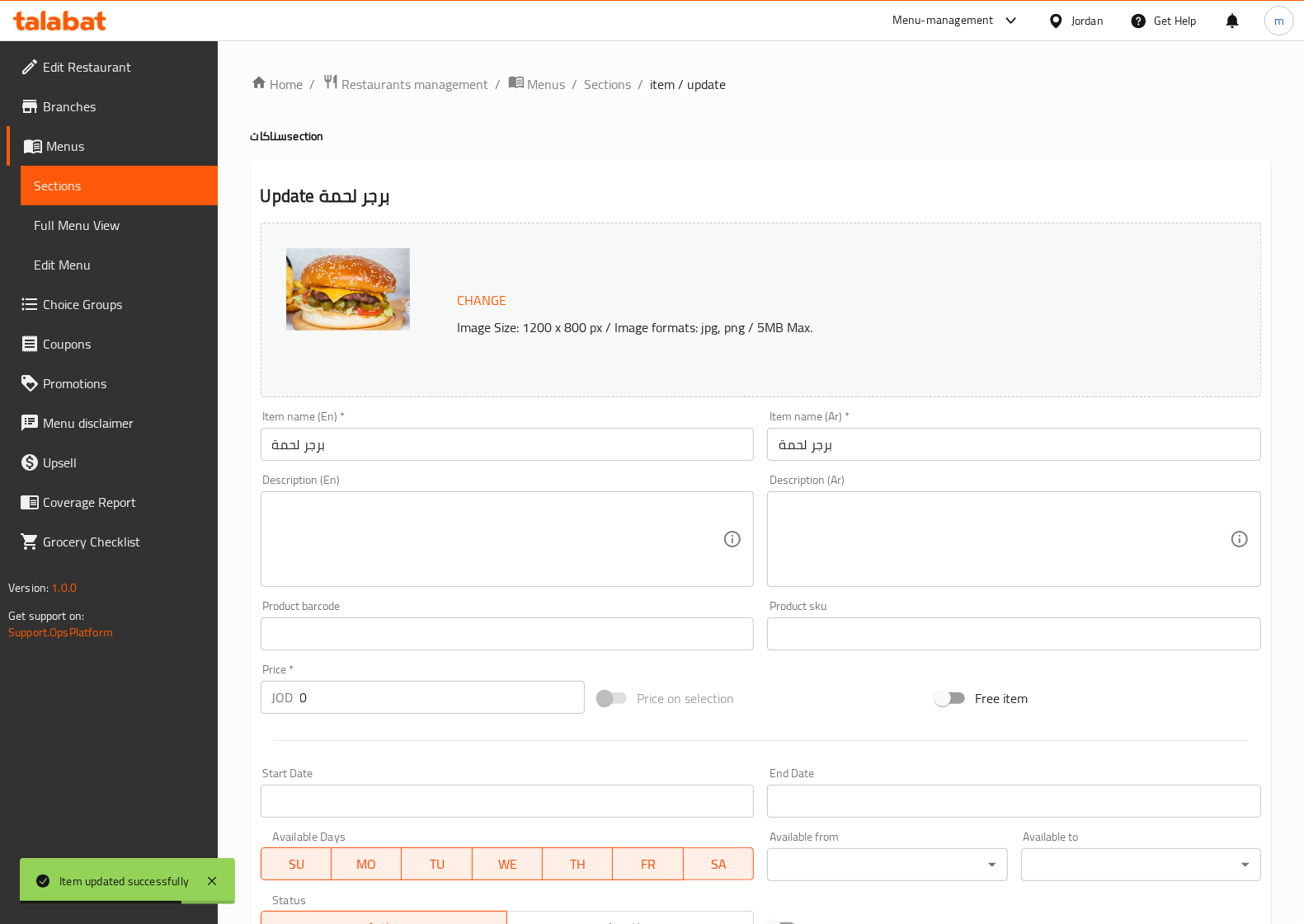
click at [347, 438] on input "برجر لحمة" at bounding box center [508, 444] width 494 height 33
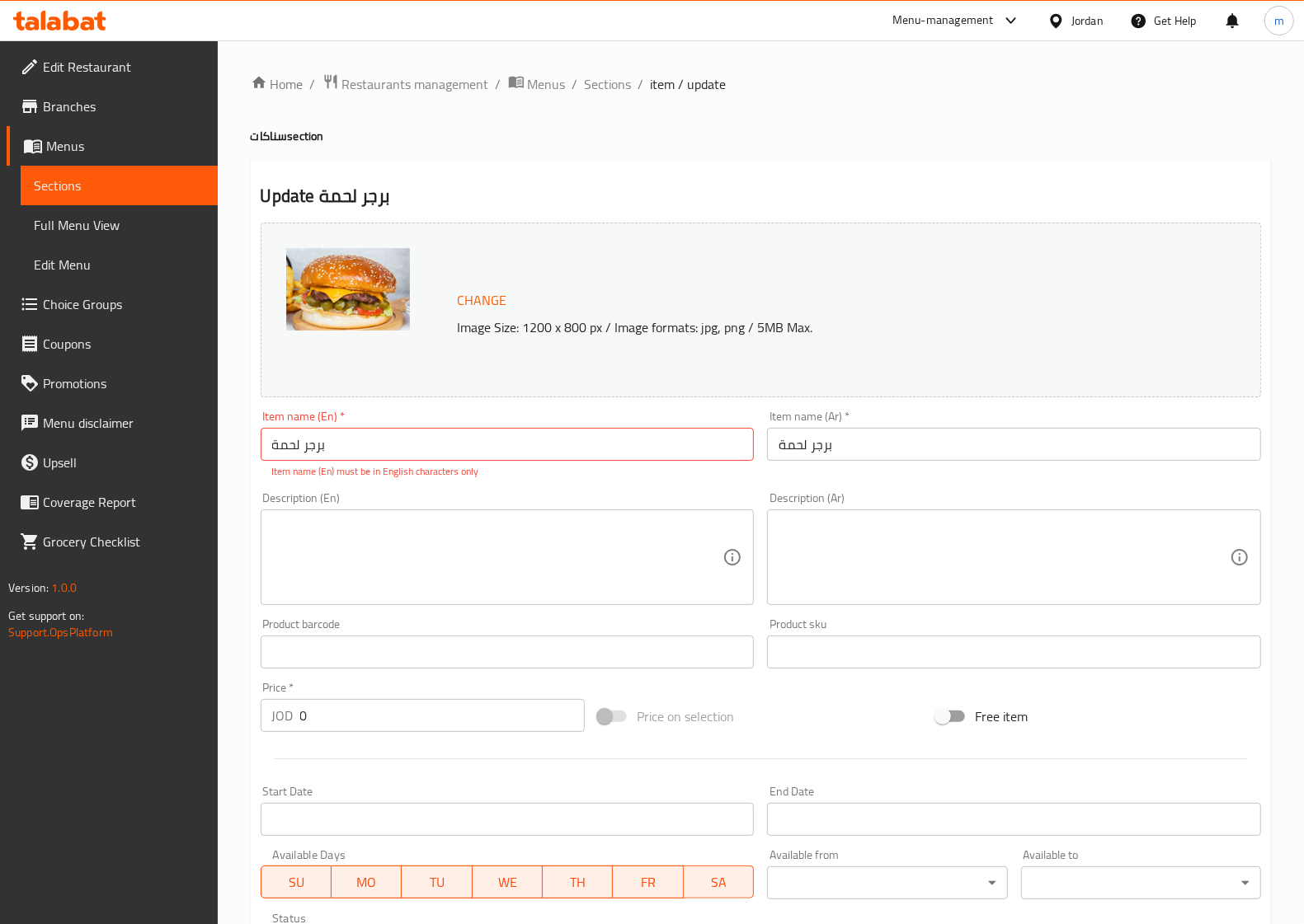
click at [558, 452] on input "برجر لحمة" at bounding box center [508, 444] width 494 height 33
paste input "Beef Burger"
type input "Beef Burger"
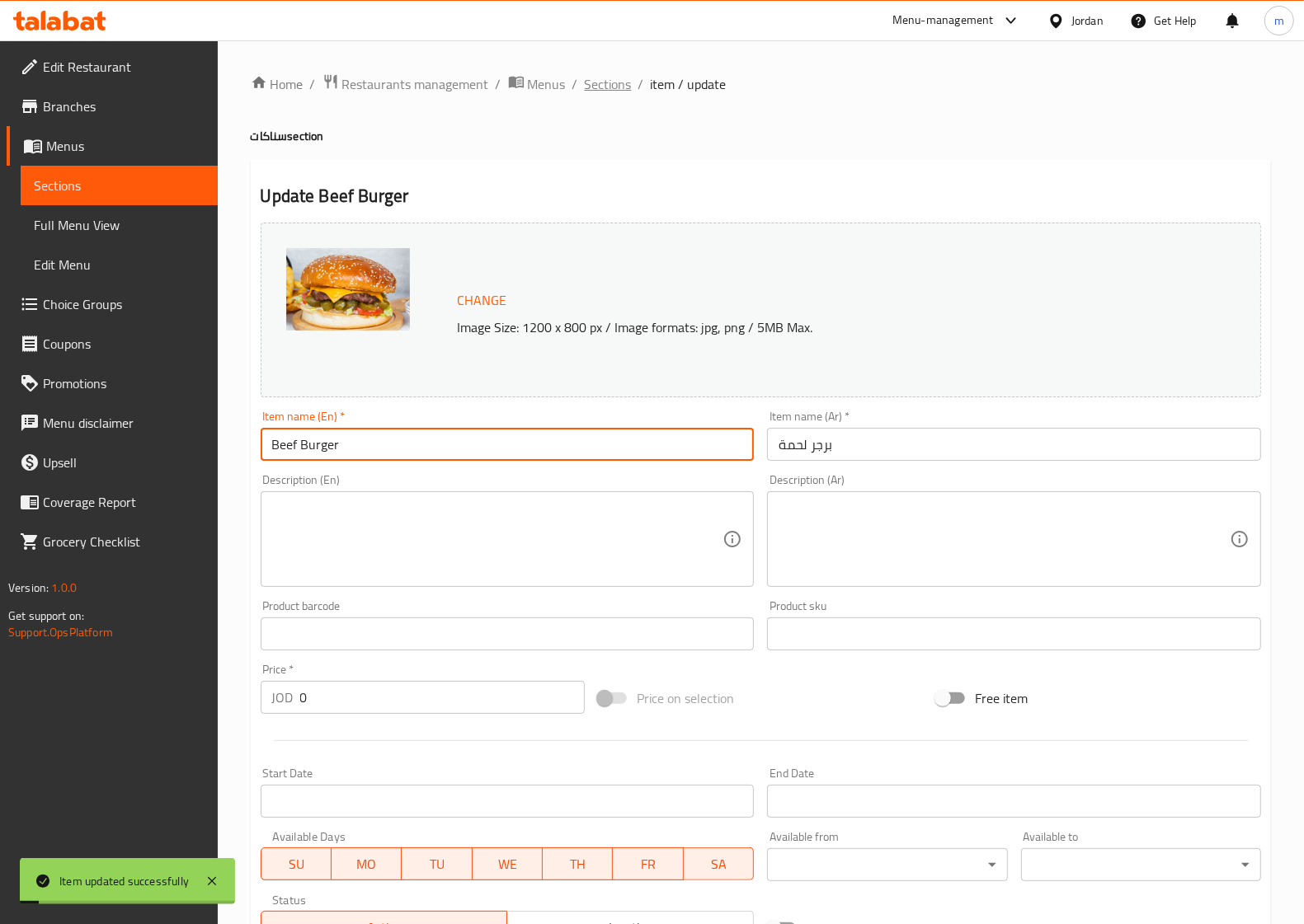
click at [615, 91] on span "Sections" at bounding box center [609, 83] width 47 height 20
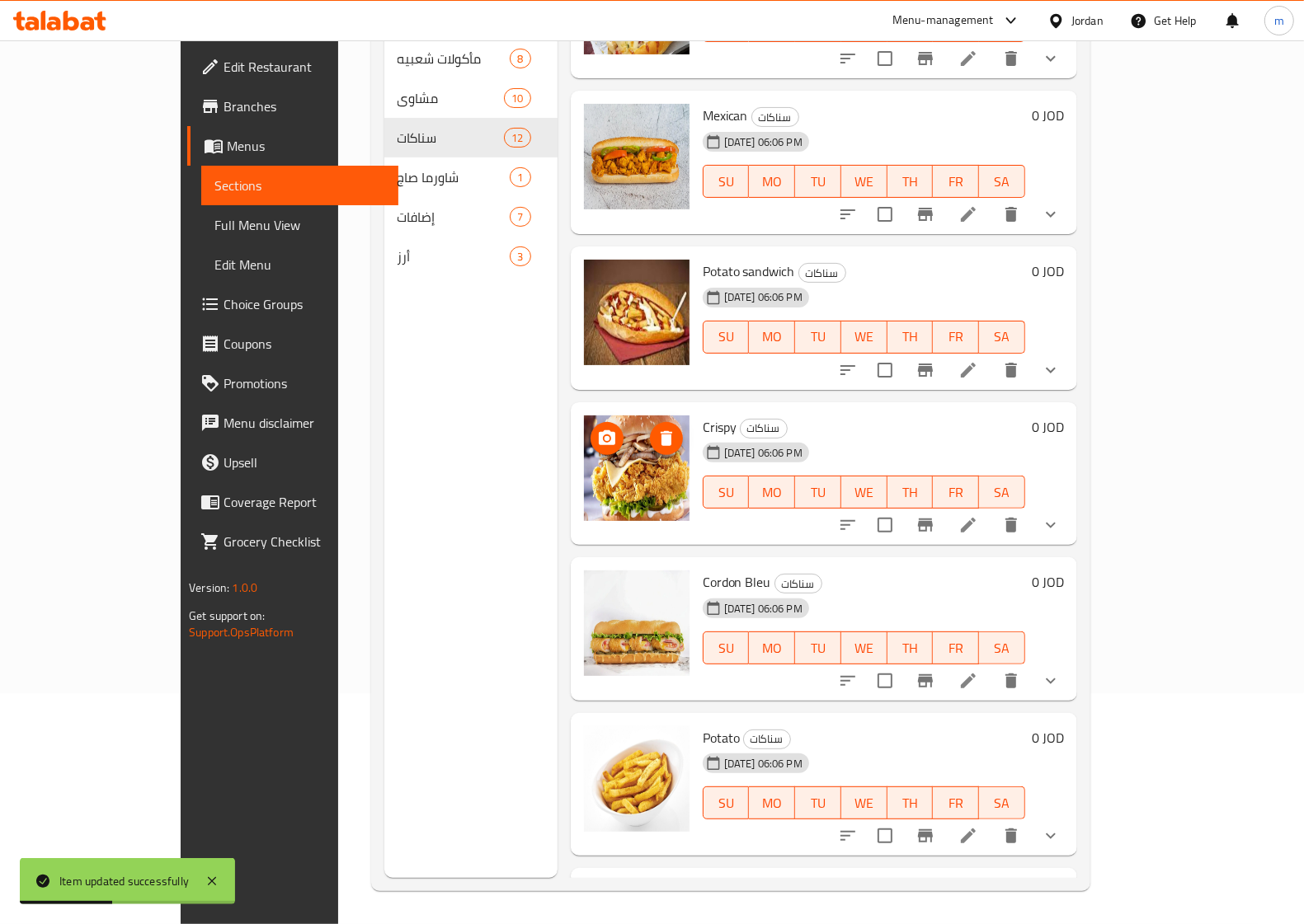
scroll to position [466, 0]
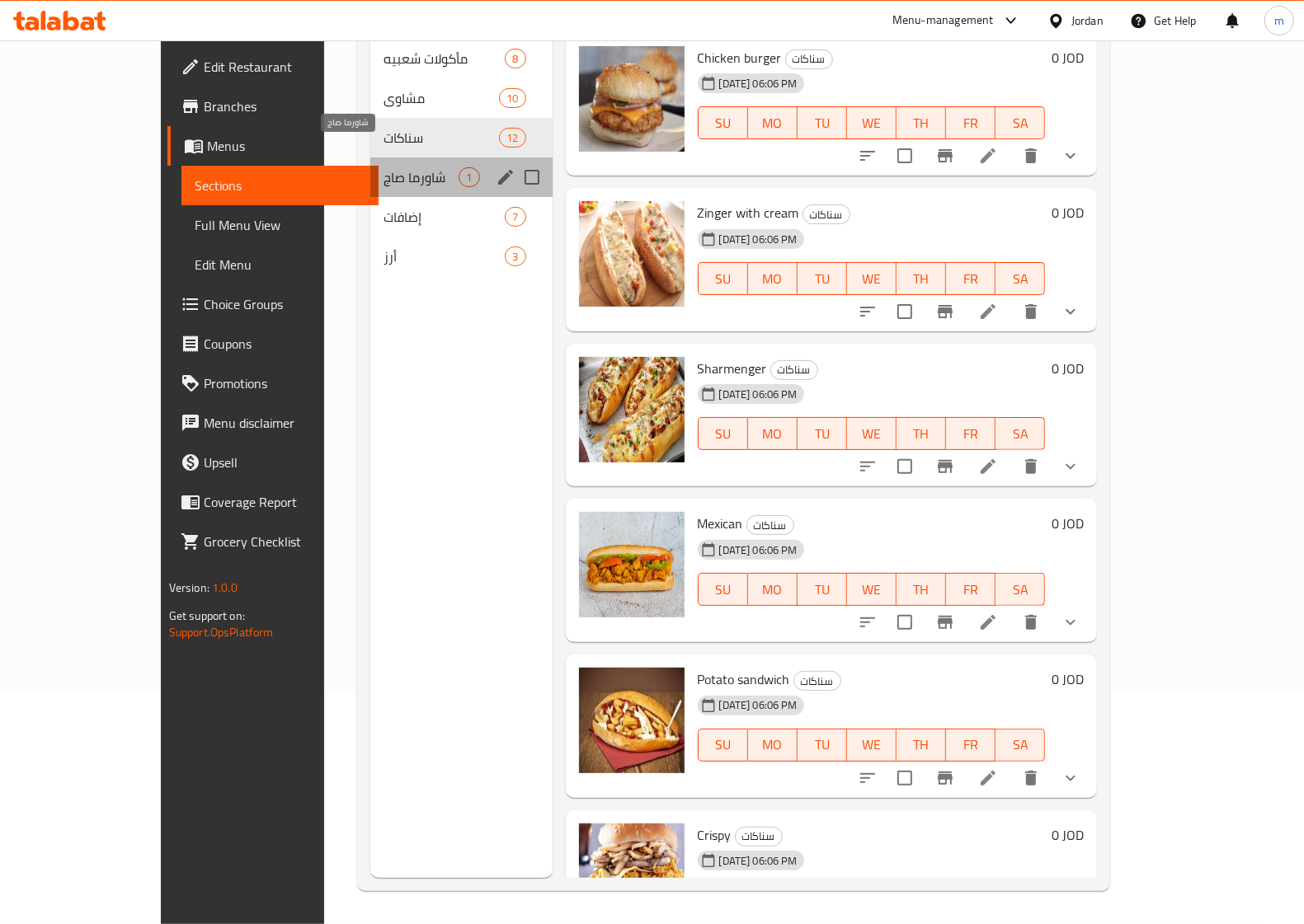
click at [383, 167] on span "شاورما صاج" at bounding box center [421, 177] width 75 height 20
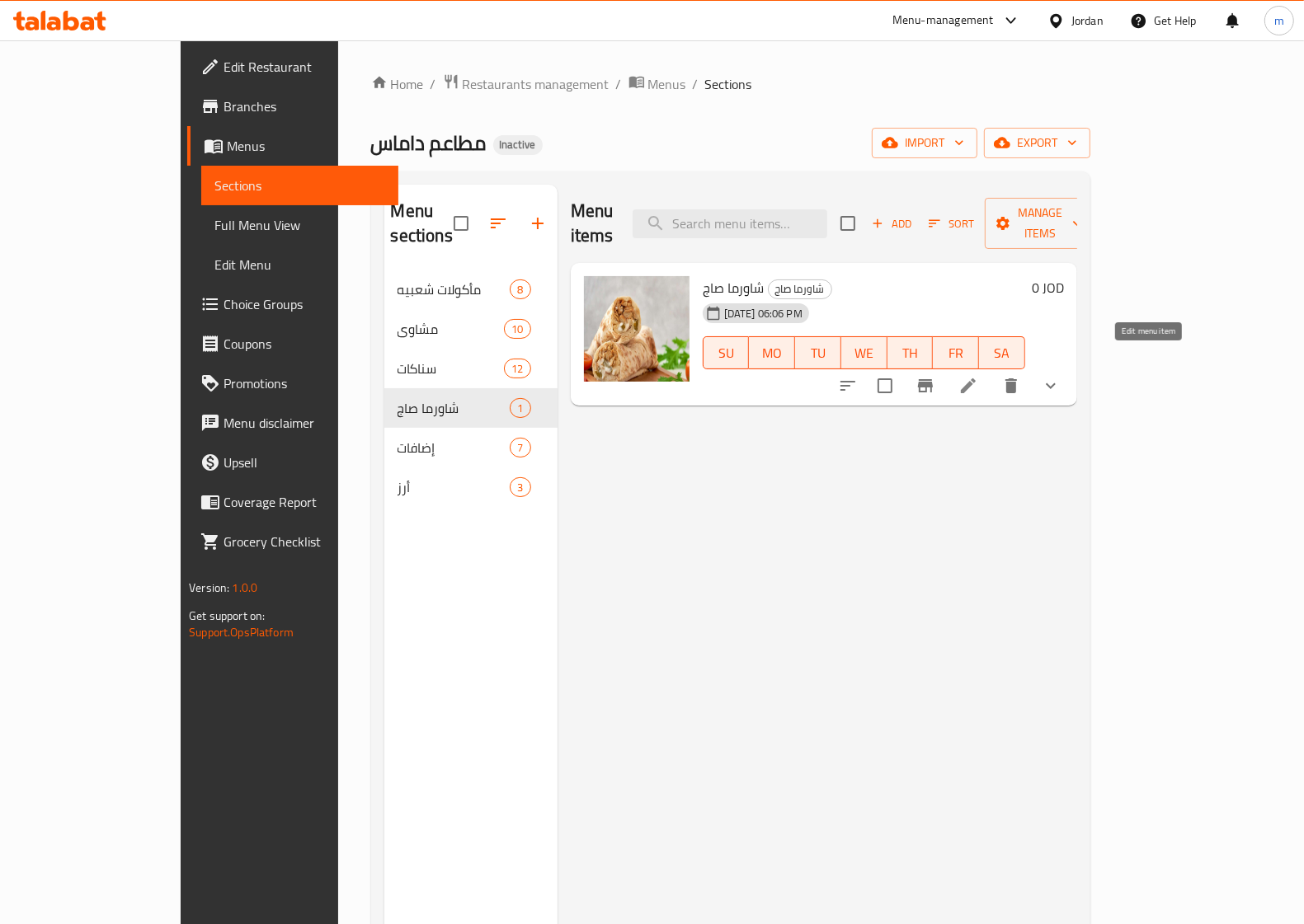
click at [978, 376] on icon at bounding box center [967, 385] width 20 height 20
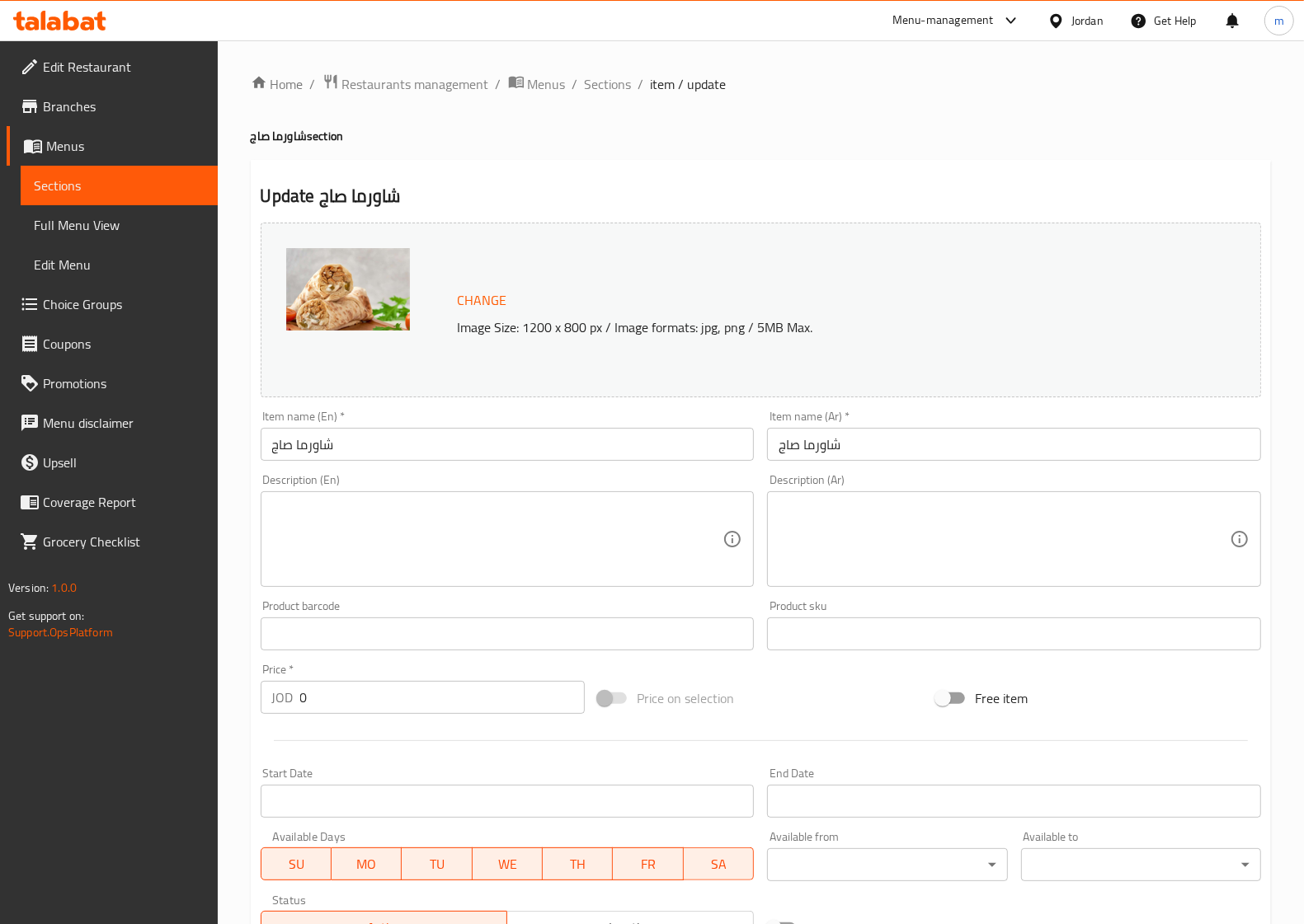
click at [357, 461] on input "شاورما صاج" at bounding box center [508, 444] width 494 height 33
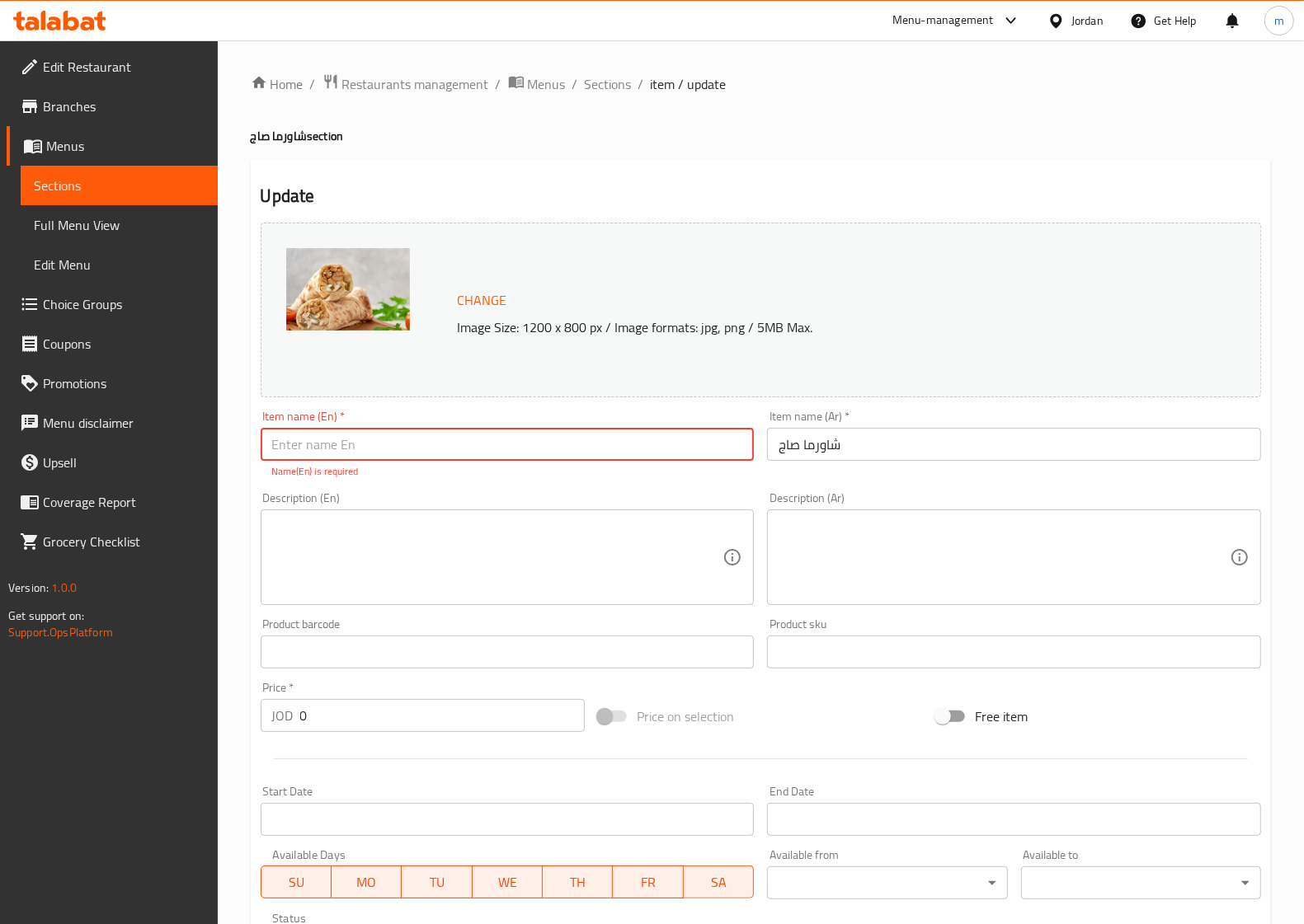
click at [559, 446] on input "text" at bounding box center [508, 444] width 494 height 33
paste input "Shawerma"
type input "Shawerma Saj"
click at [592, 494] on div "Description (En) Description (En)" at bounding box center [508, 548] width 494 height 113
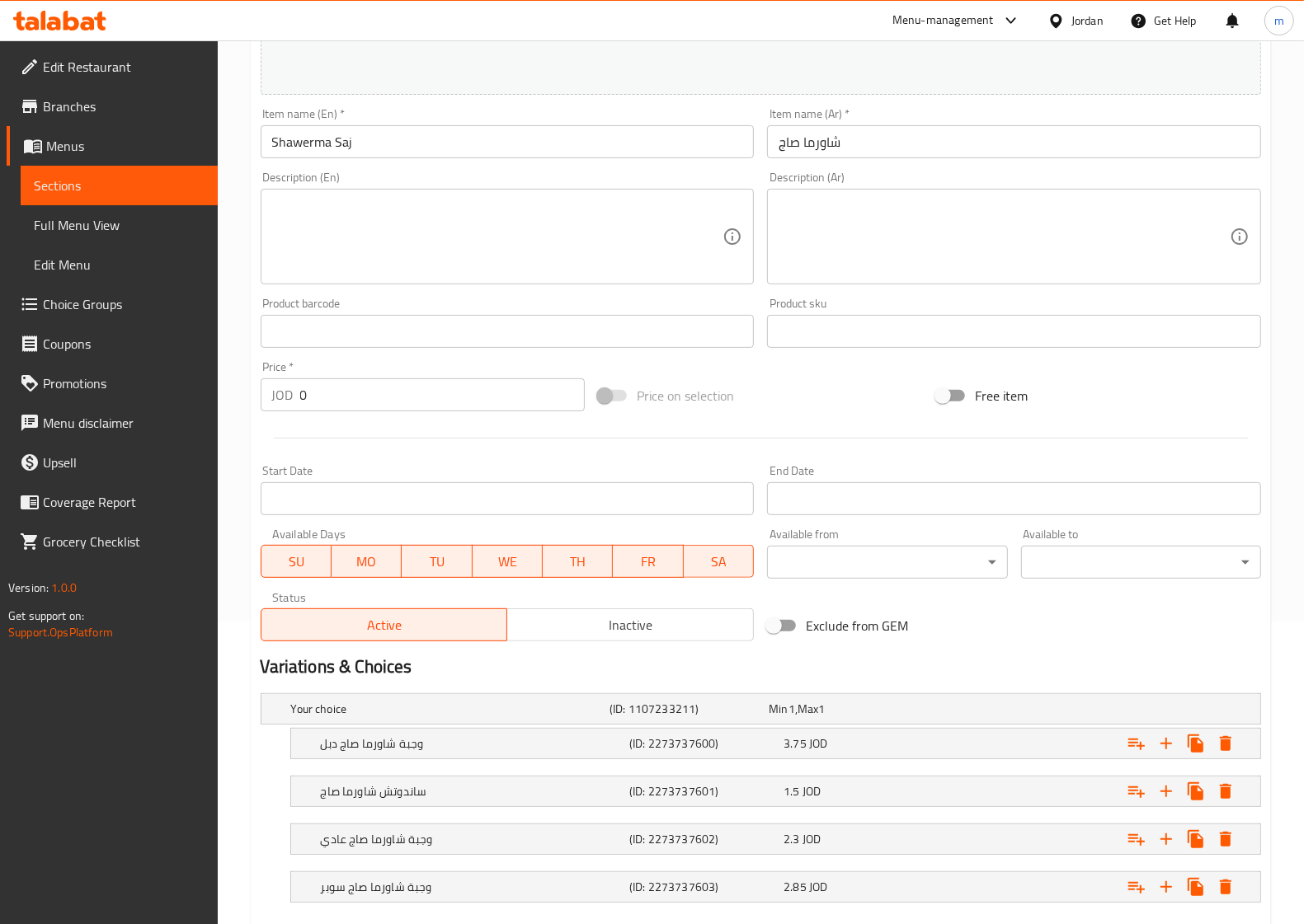
scroll to position [398, 0]
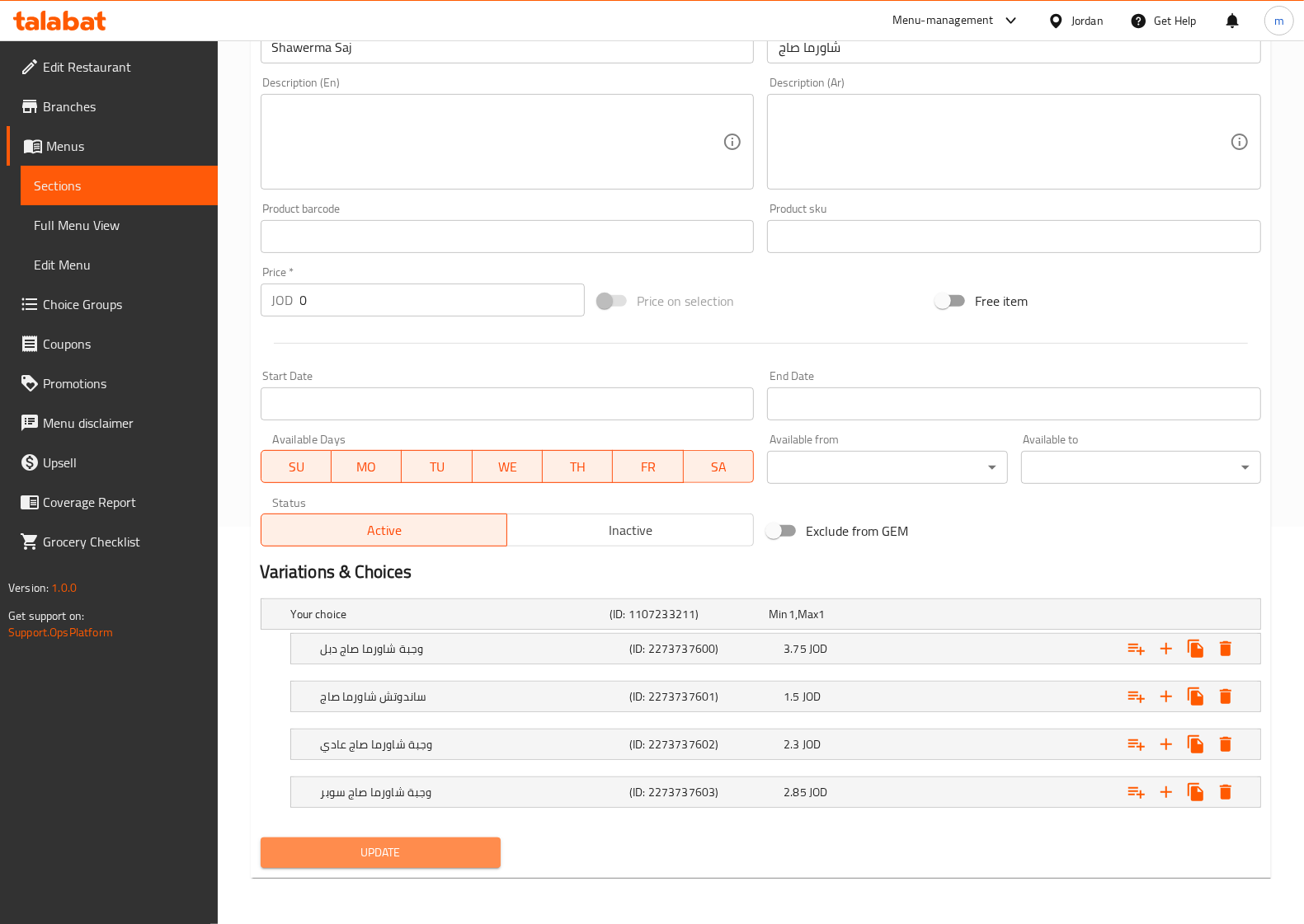
click at [403, 853] on span "Update" at bounding box center [380, 853] width 214 height 21
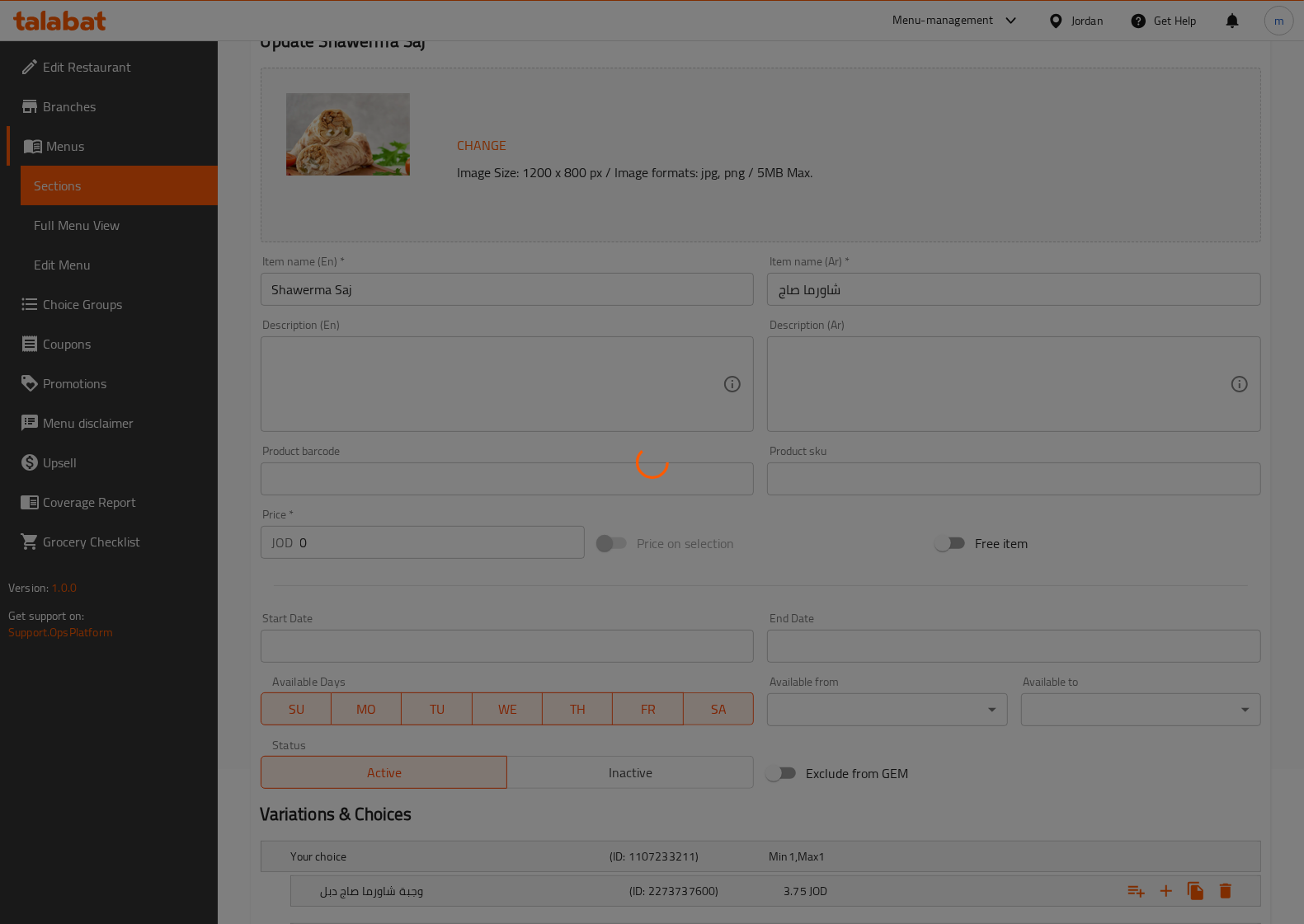
scroll to position [0, 0]
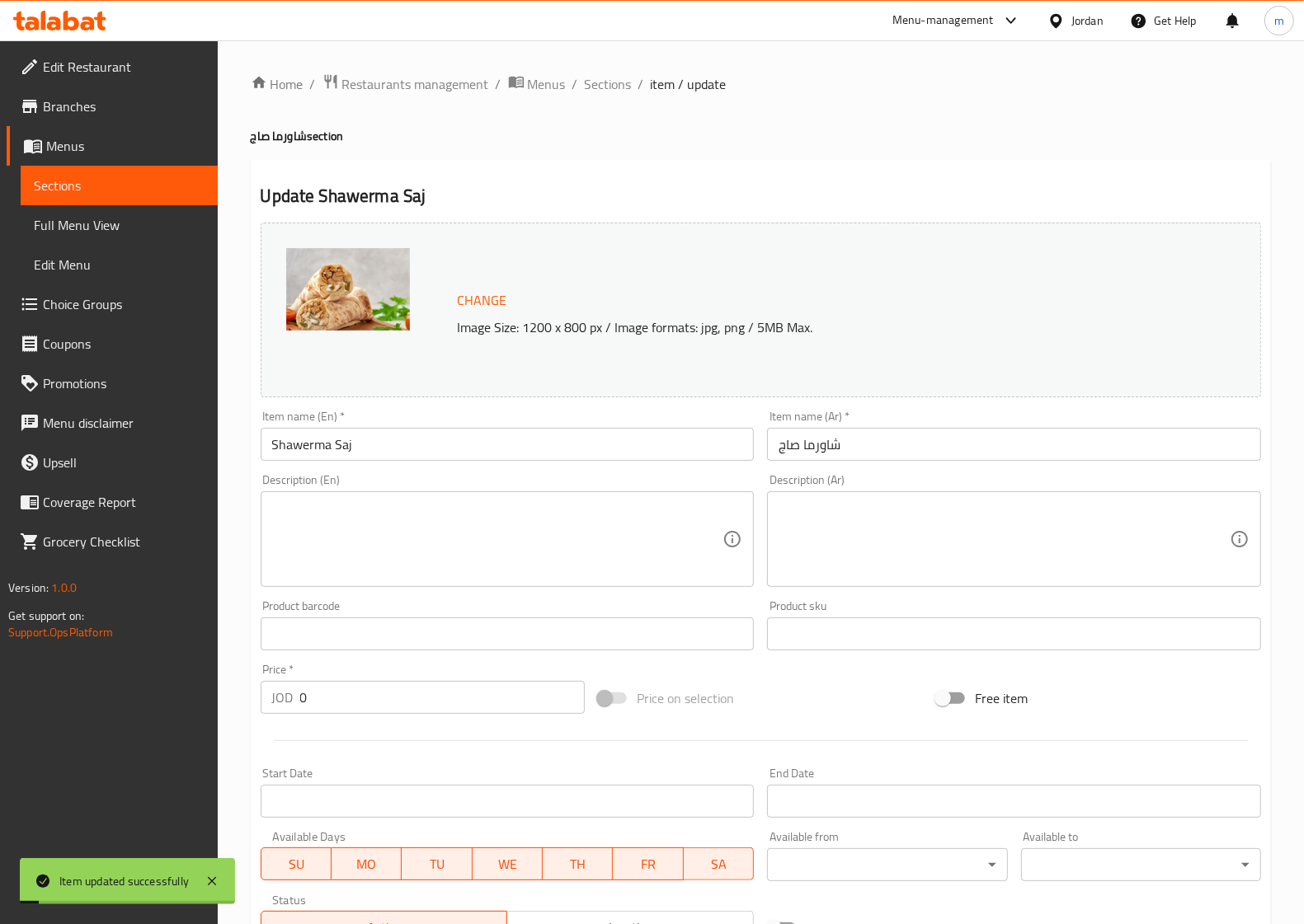
click at [612, 68] on div "Home / Restaurants management / Menus / Sections / item / update شاورما صاج sec…" at bounding box center [761, 680] width 1086 height 1281
click at [608, 74] on span "Sections" at bounding box center [609, 83] width 47 height 20
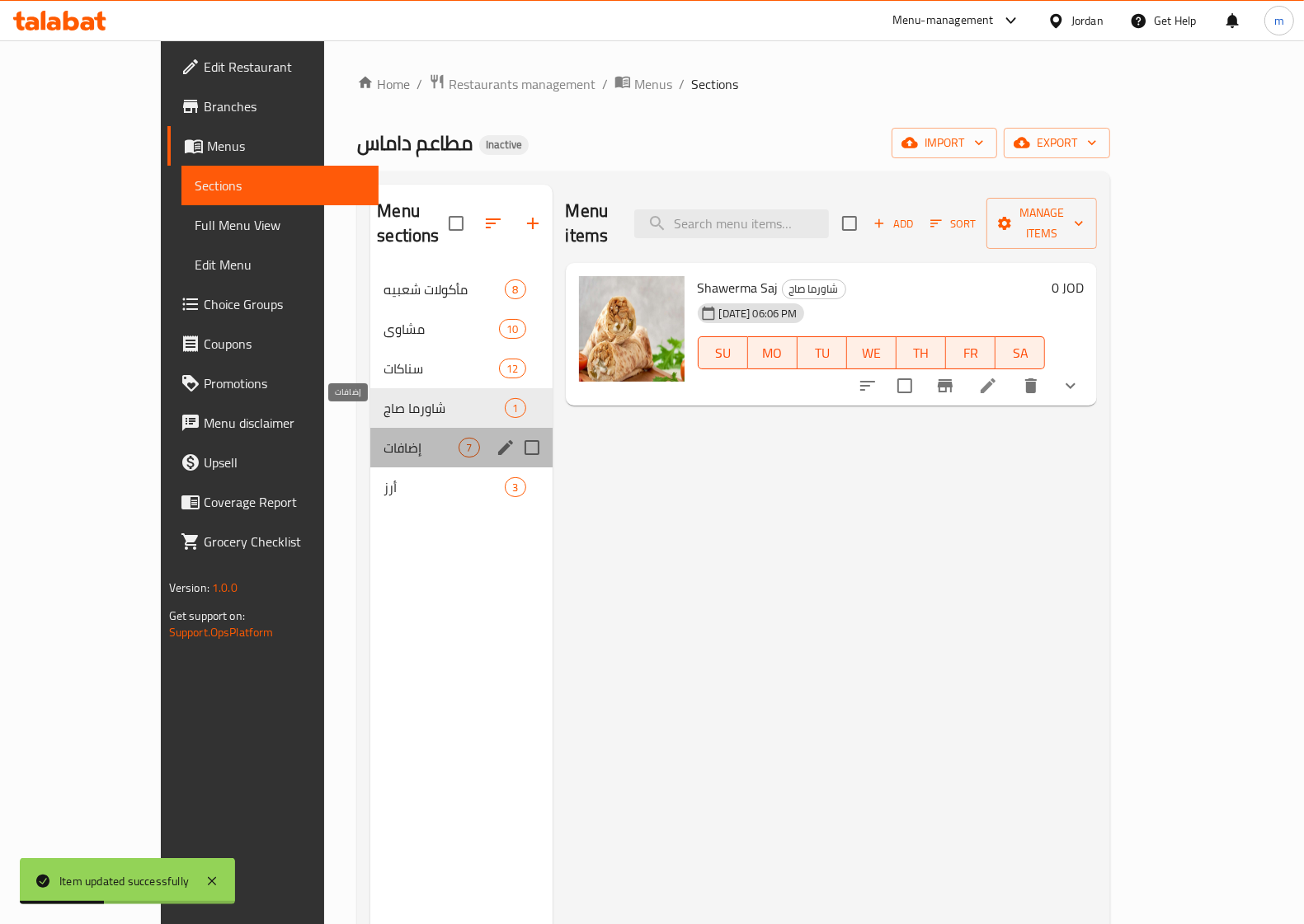
click at [383, 438] on span "إضافات" at bounding box center [421, 448] width 75 height 20
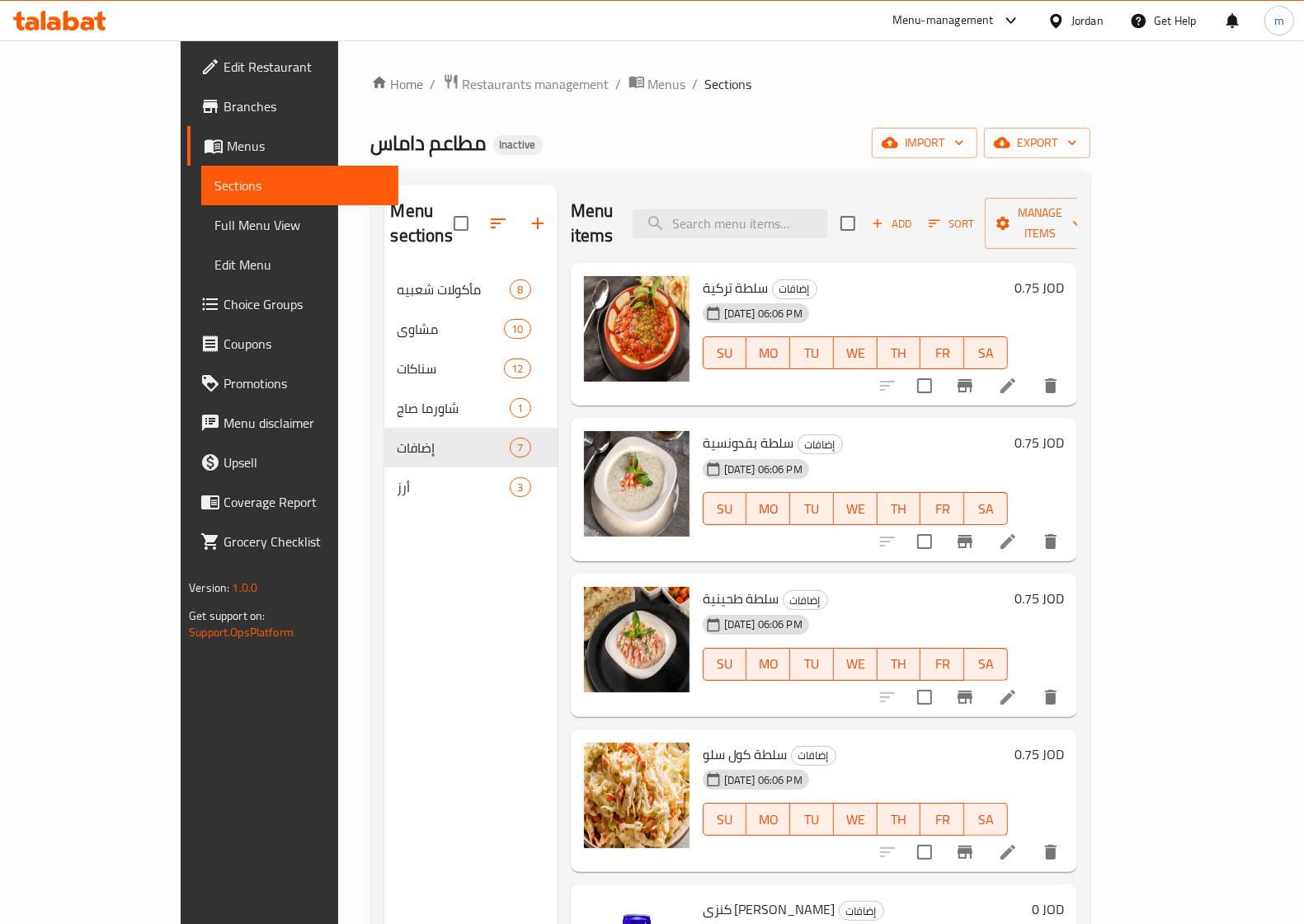
click at [1031, 371] on li at bounding box center [1007, 386] width 46 height 30
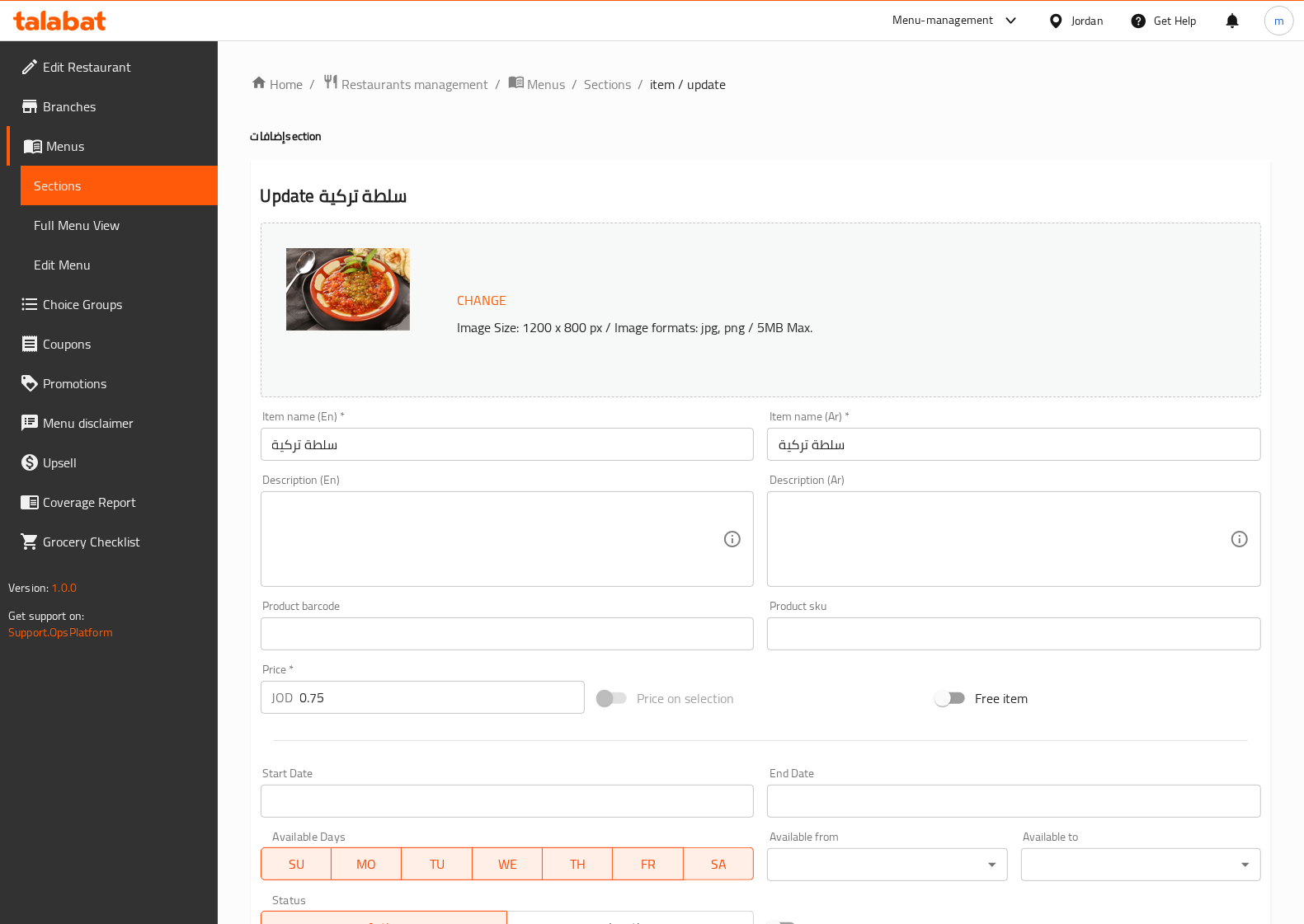
click at [540, 458] on input "سلطة تركية" at bounding box center [508, 444] width 494 height 33
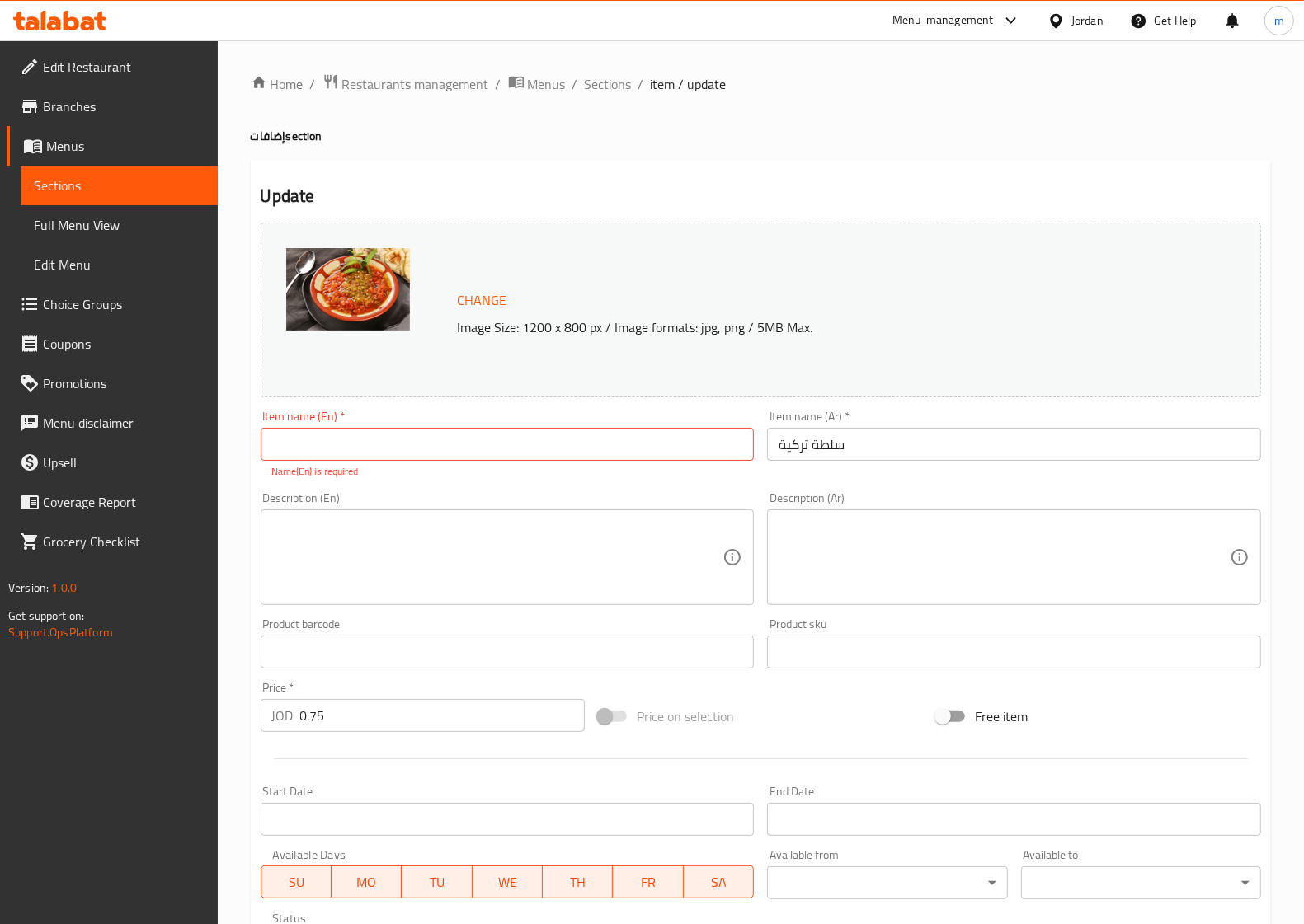
click at [565, 455] on input "text" at bounding box center [508, 444] width 494 height 33
paste input "Salad"
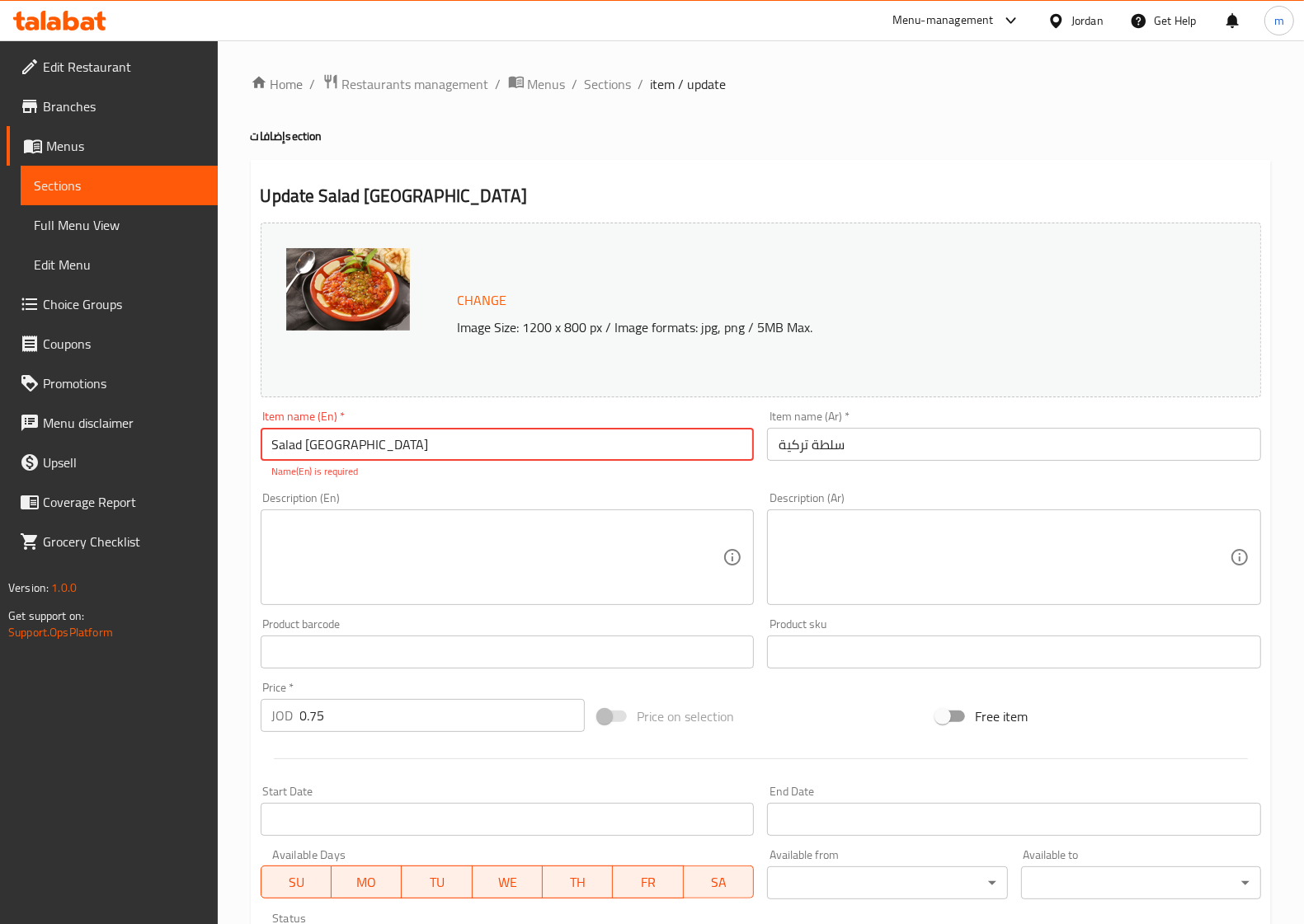
type input "Salad [GEOGRAPHIC_DATA]"
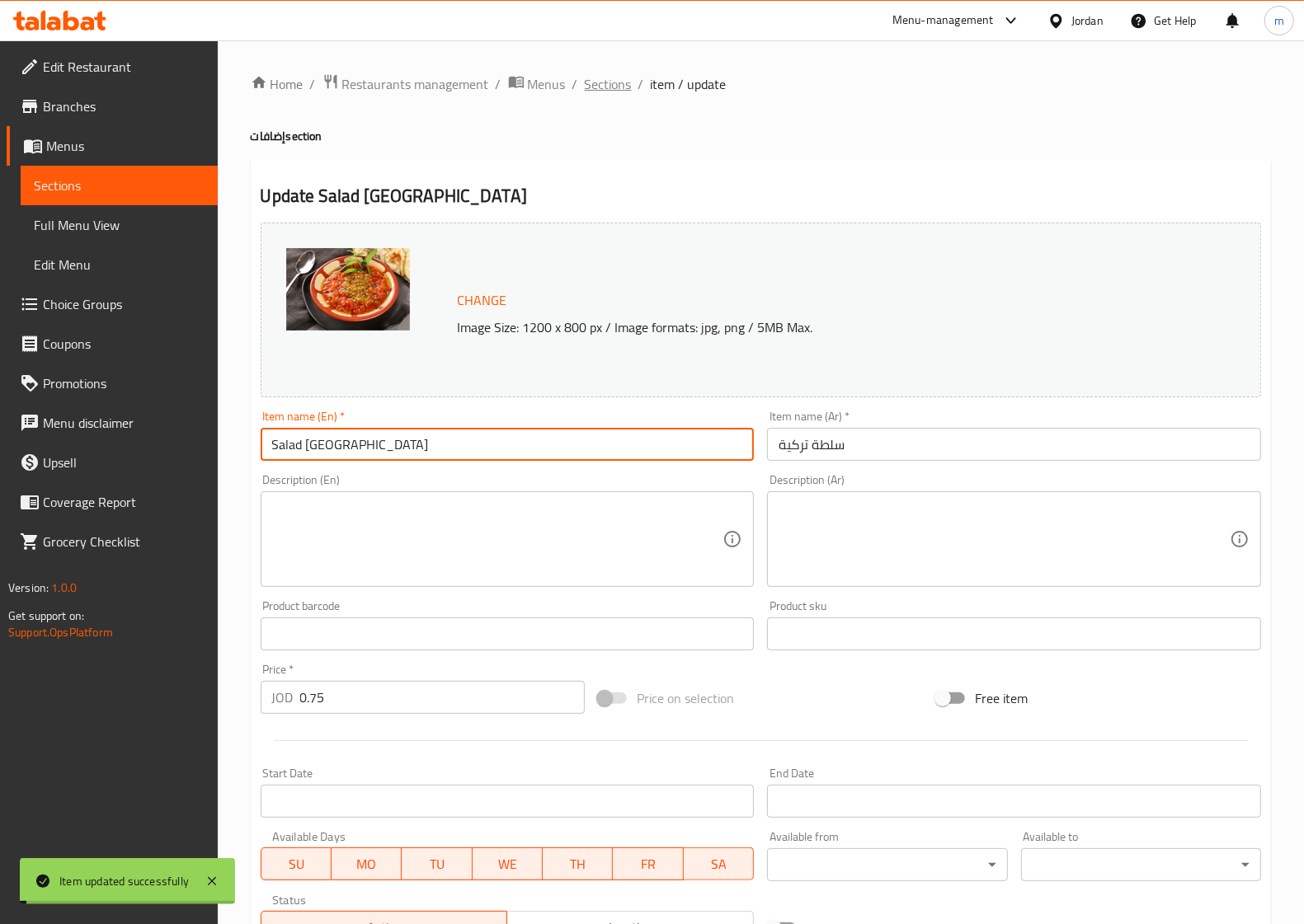
click at [595, 91] on span "Sections" at bounding box center [609, 83] width 47 height 20
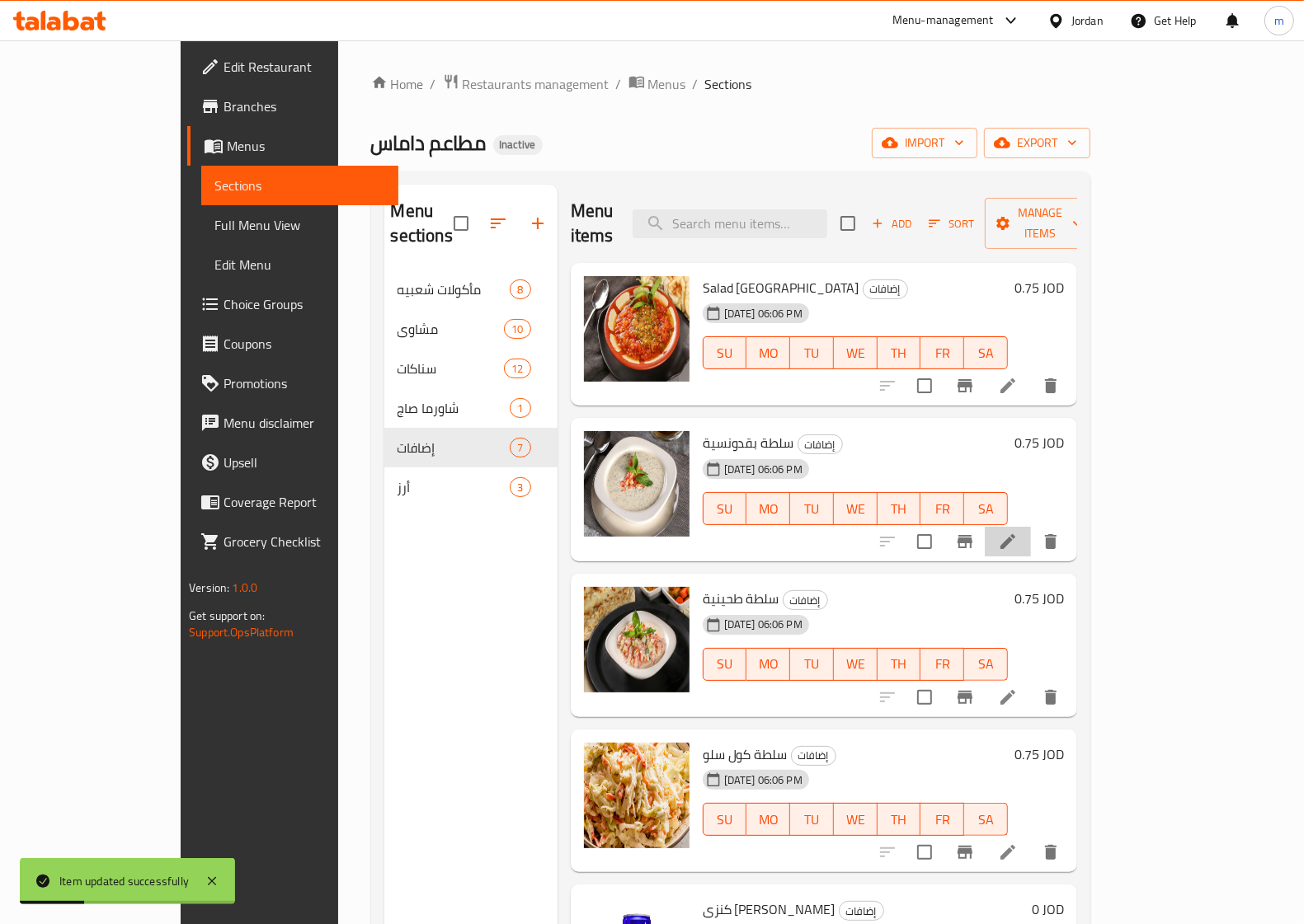
click at [1031, 527] on li at bounding box center [1007, 542] width 46 height 30
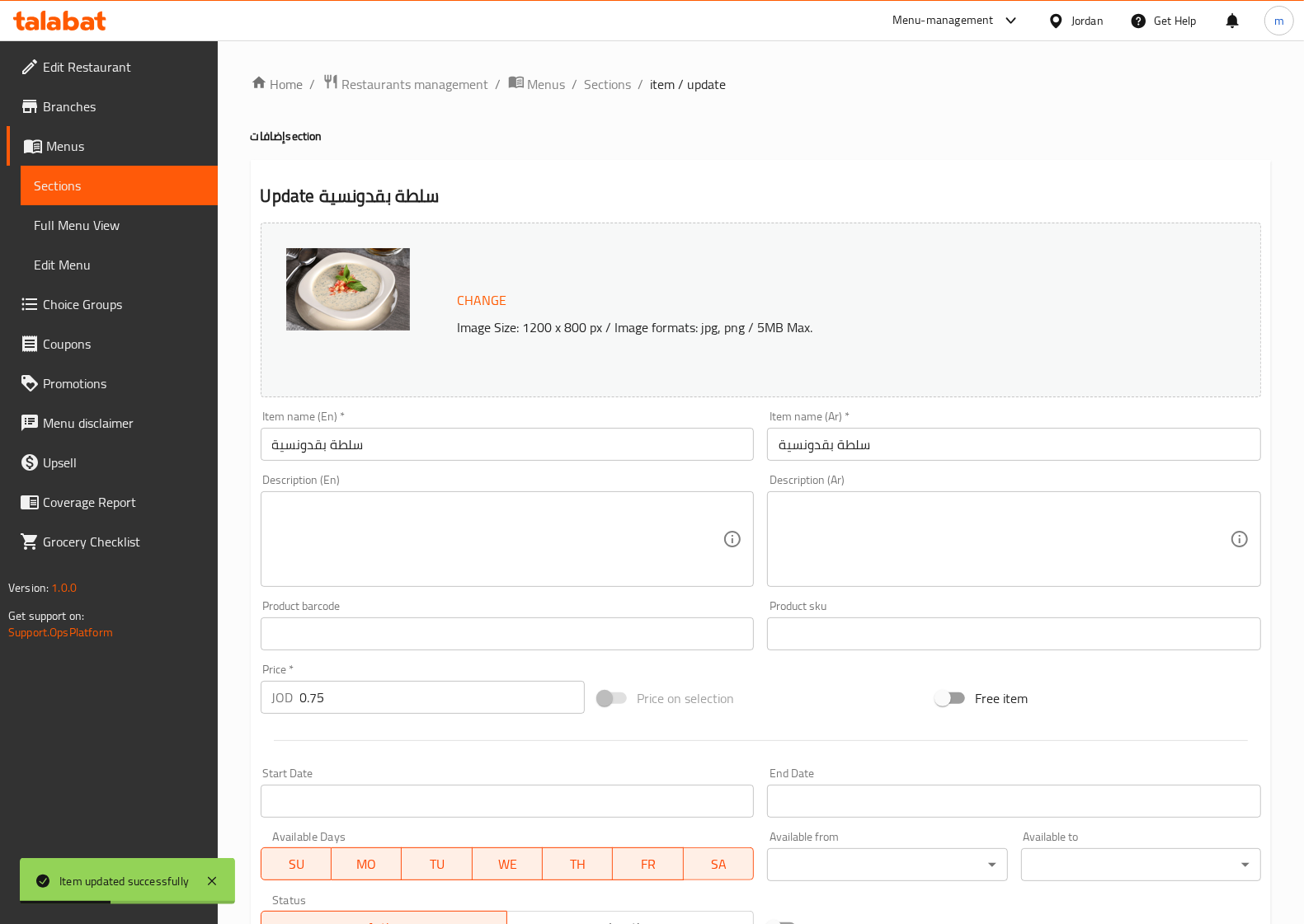
click at [580, 454] on input "سلطة بقدونسية" at bounding box center [508, 444] width 494 height 33
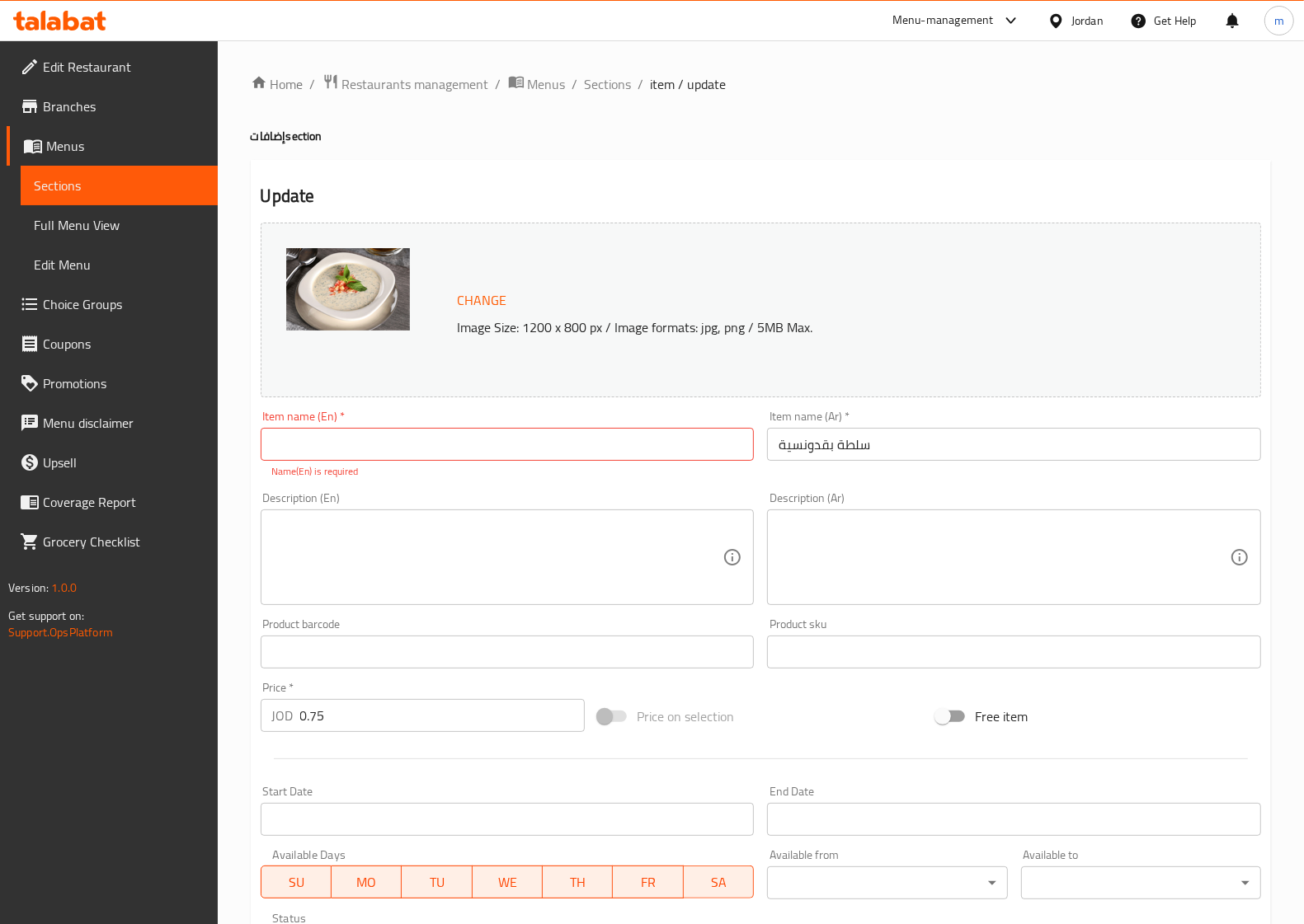
click at [664, 450] on input "text" at bounding box center [508, 444] width 494 height 33
paste input "Salad"
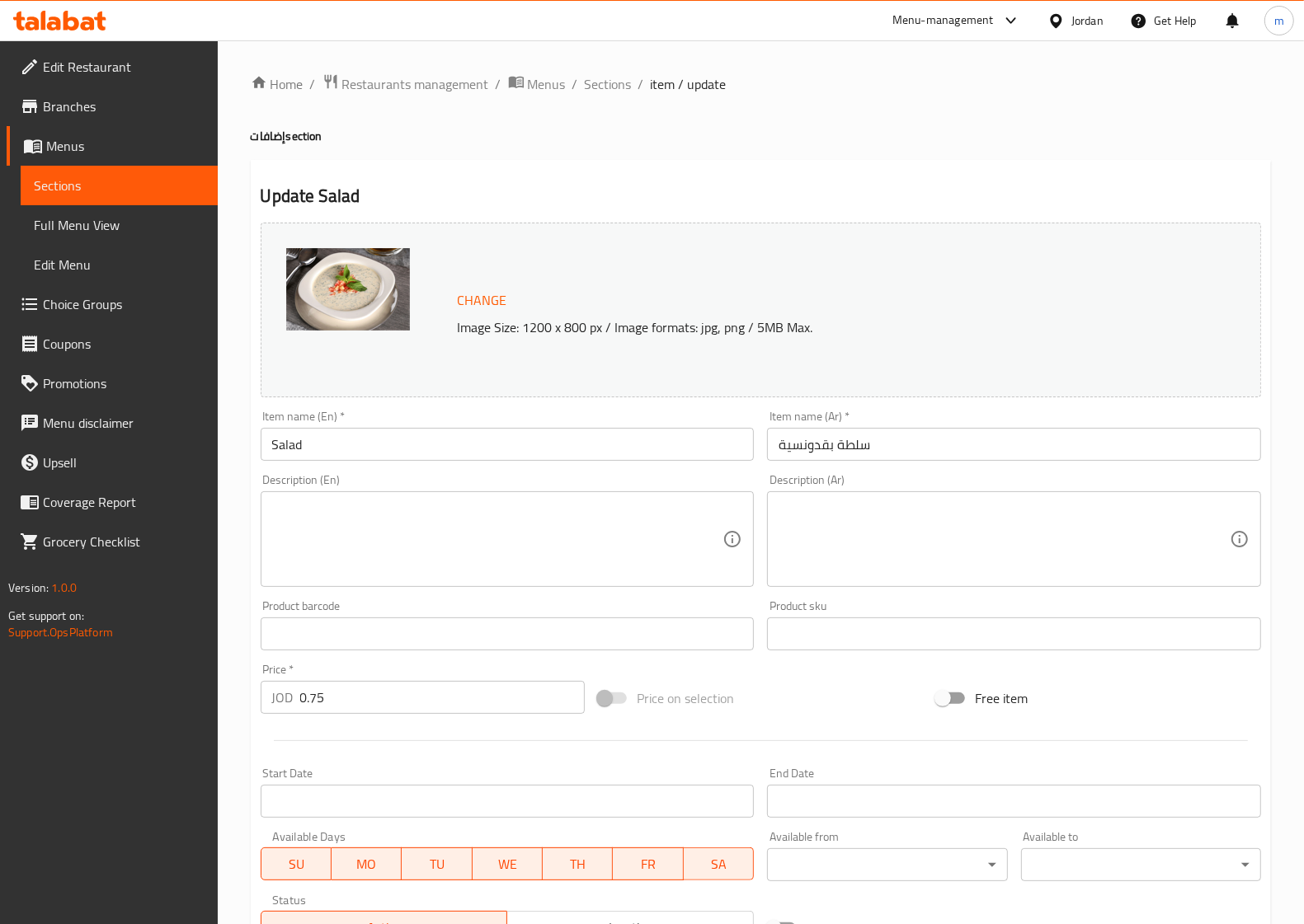
click at [819, 441] on input "سلطة بقدونسية" at bounding box center [1014, 444] width 494 height 33
click at [818, 442] on input "سلطة بقدونسية" at bounding box center [1014, 444] width 494 height 33
click at [541, 448] on input "Salad" at bounding box center [508, 444] width 494 height 33
paste input "Parsley"
click at [459, 471] on div "Description (En) Description (En)" at bounding box center [508, 530] width 508 height 126
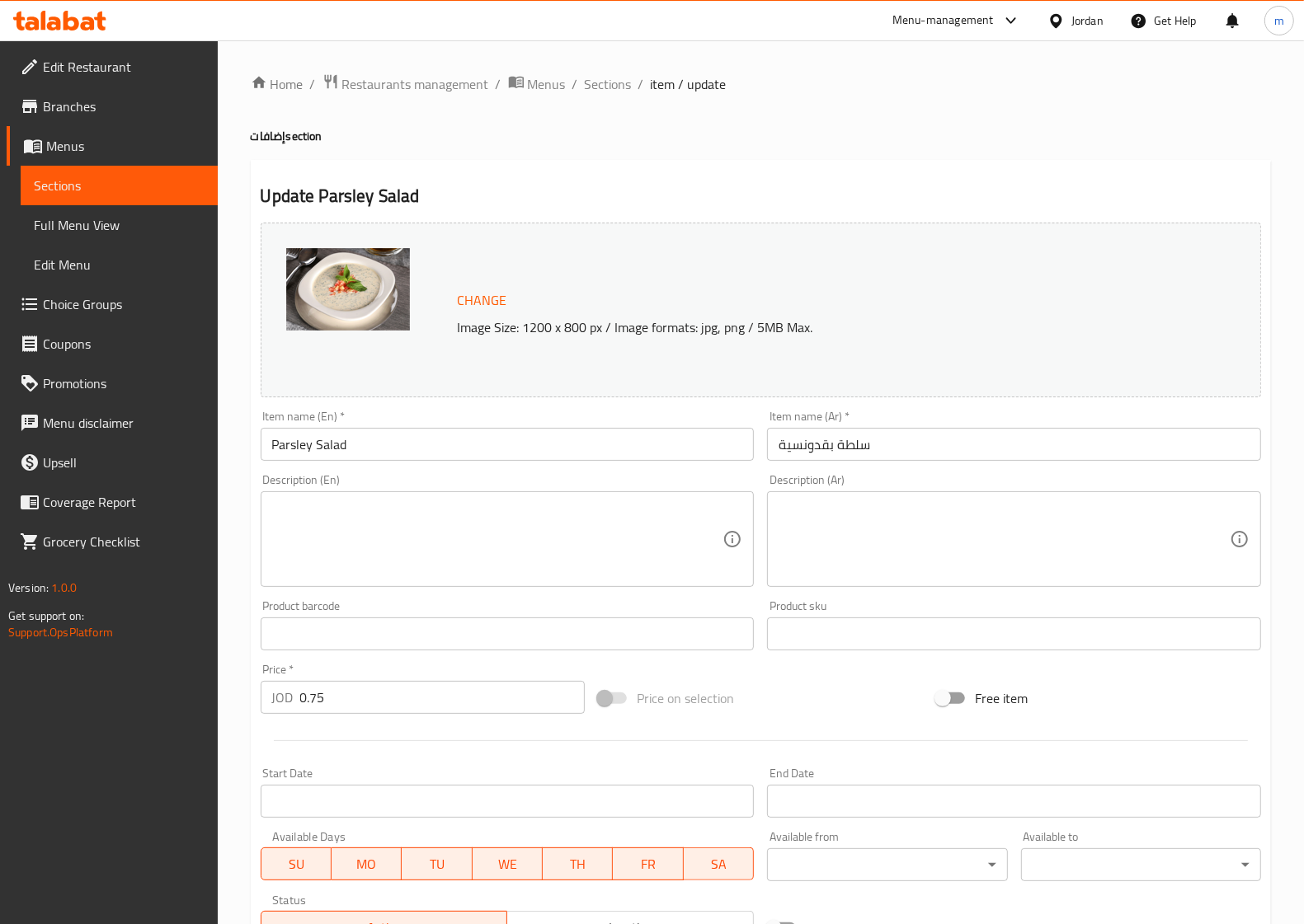
click at [480, 441] on input "Parsley Salad" at bounding box center [508, 444] width 494 height 33
type input "Parsley Salad"
click at [610, 78] on span "Sections" at bounding box center [609, 83] width 47 height 20
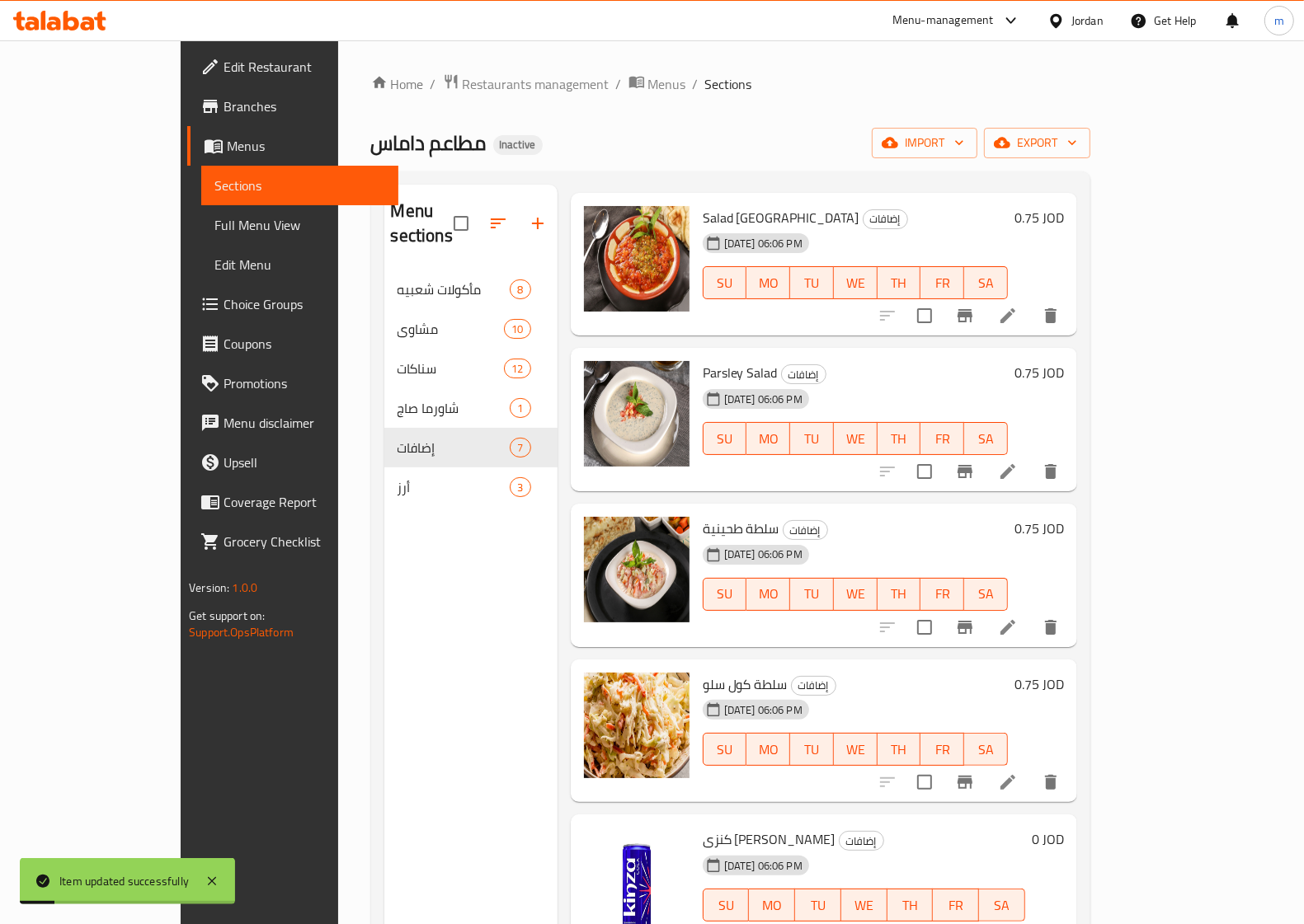
scroll to position [103, 0]
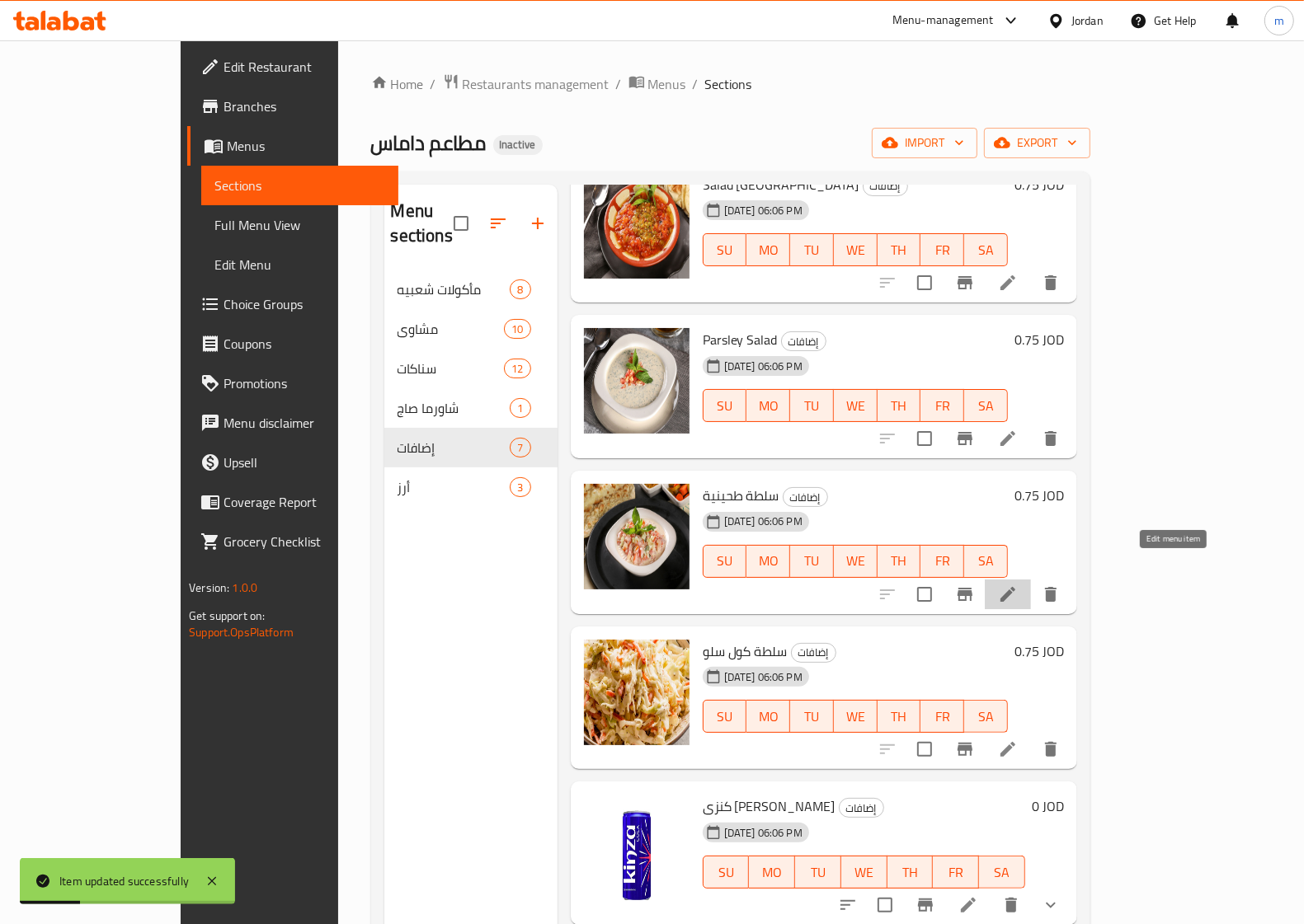
click at [1018, 585] on icon at bounding box center [1008, 594] width 20 height 20
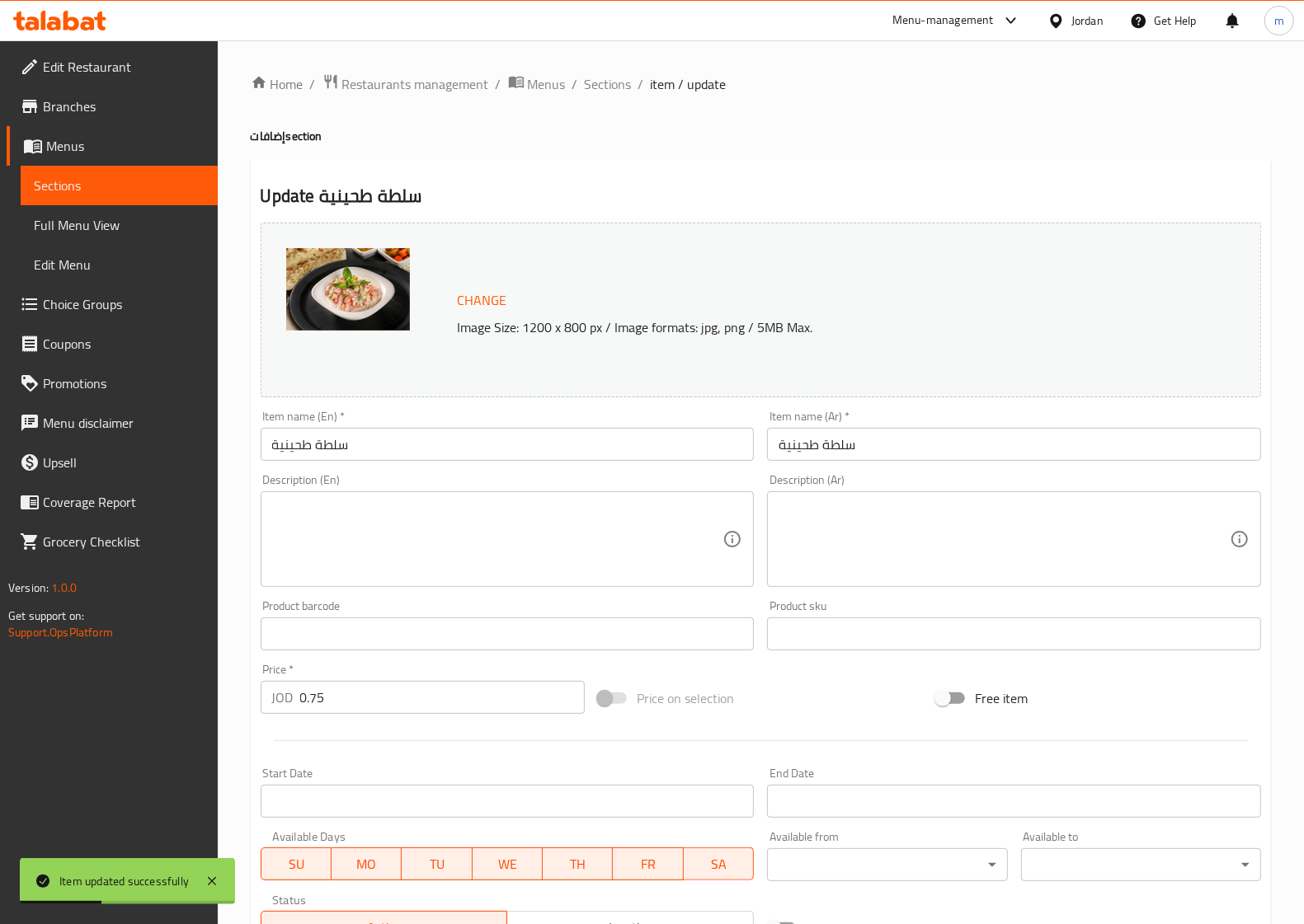
click at [632, 444] on input "سلطة طحينية" at bounding box center [508, 444] width 494 height 33
click at [633, 444] on input "سلطة طحينية" at bounding box center [508, 444] width 494 height 33
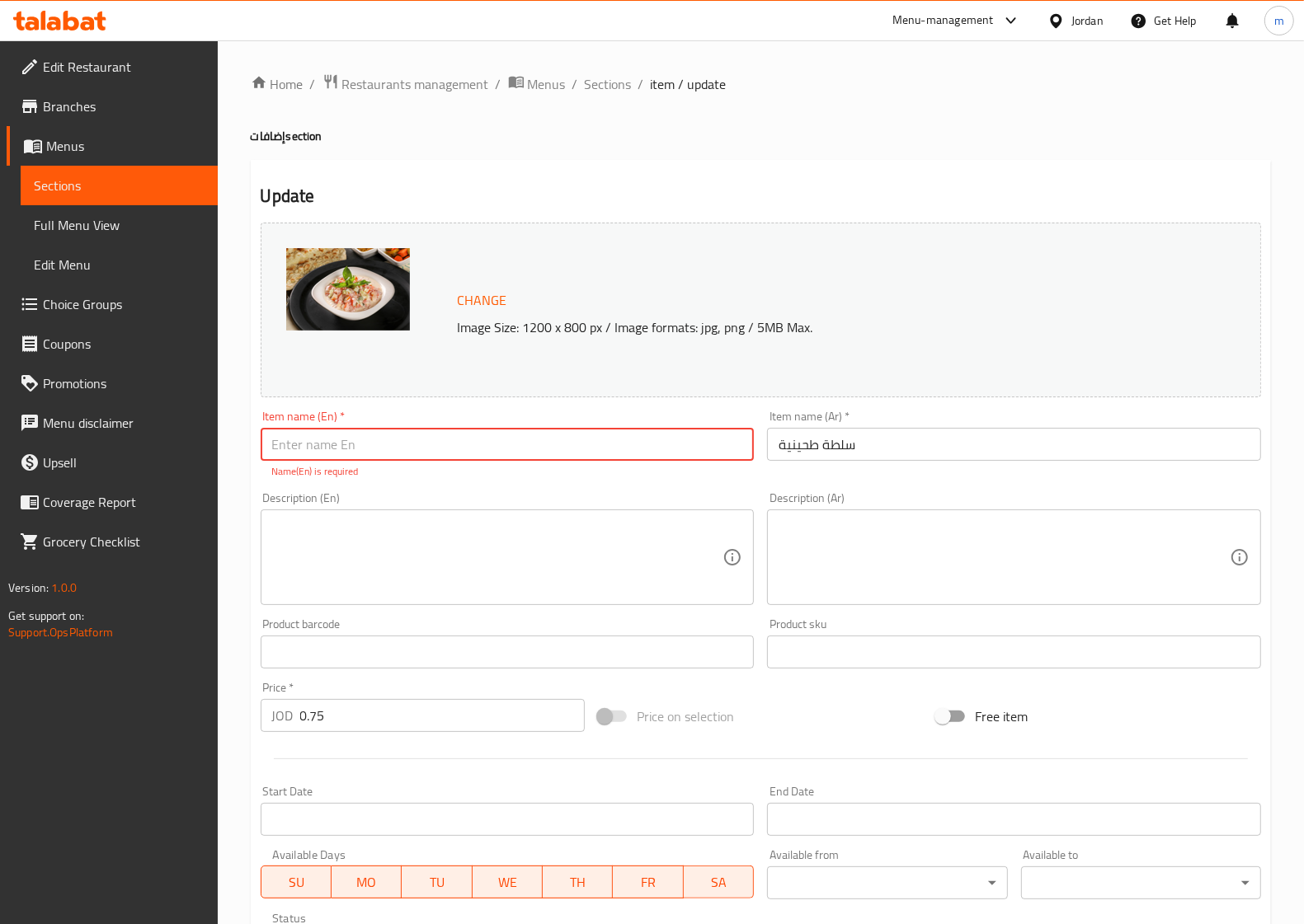
click at [563, 456] on input "text" at bounding box center [508, 444] width 494 height 33
paste input "Tahini"
type input "Tahini Salad"
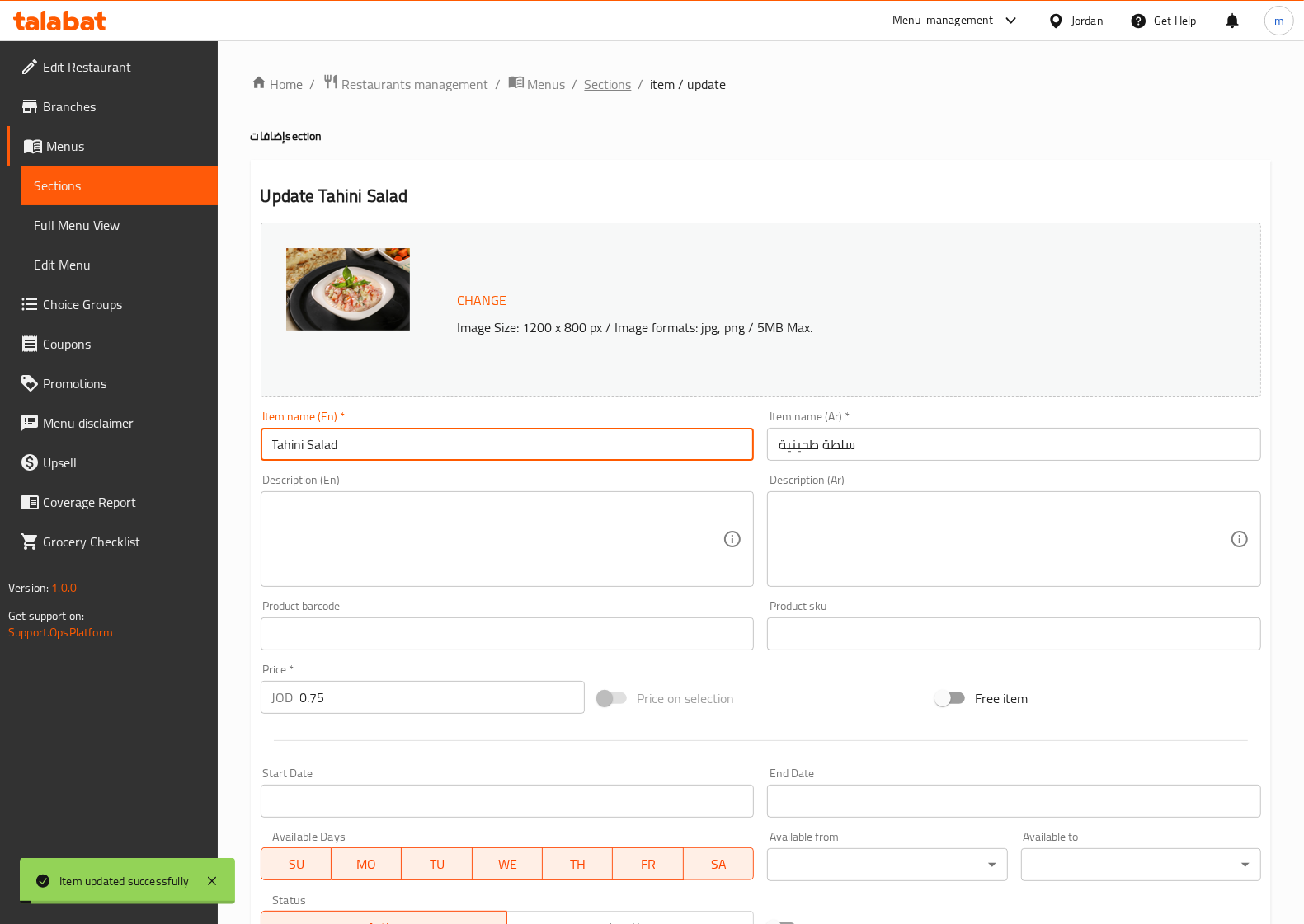
click at [620, 92] on span "Sections" at bounding box center [609, 83] width 47 height 20
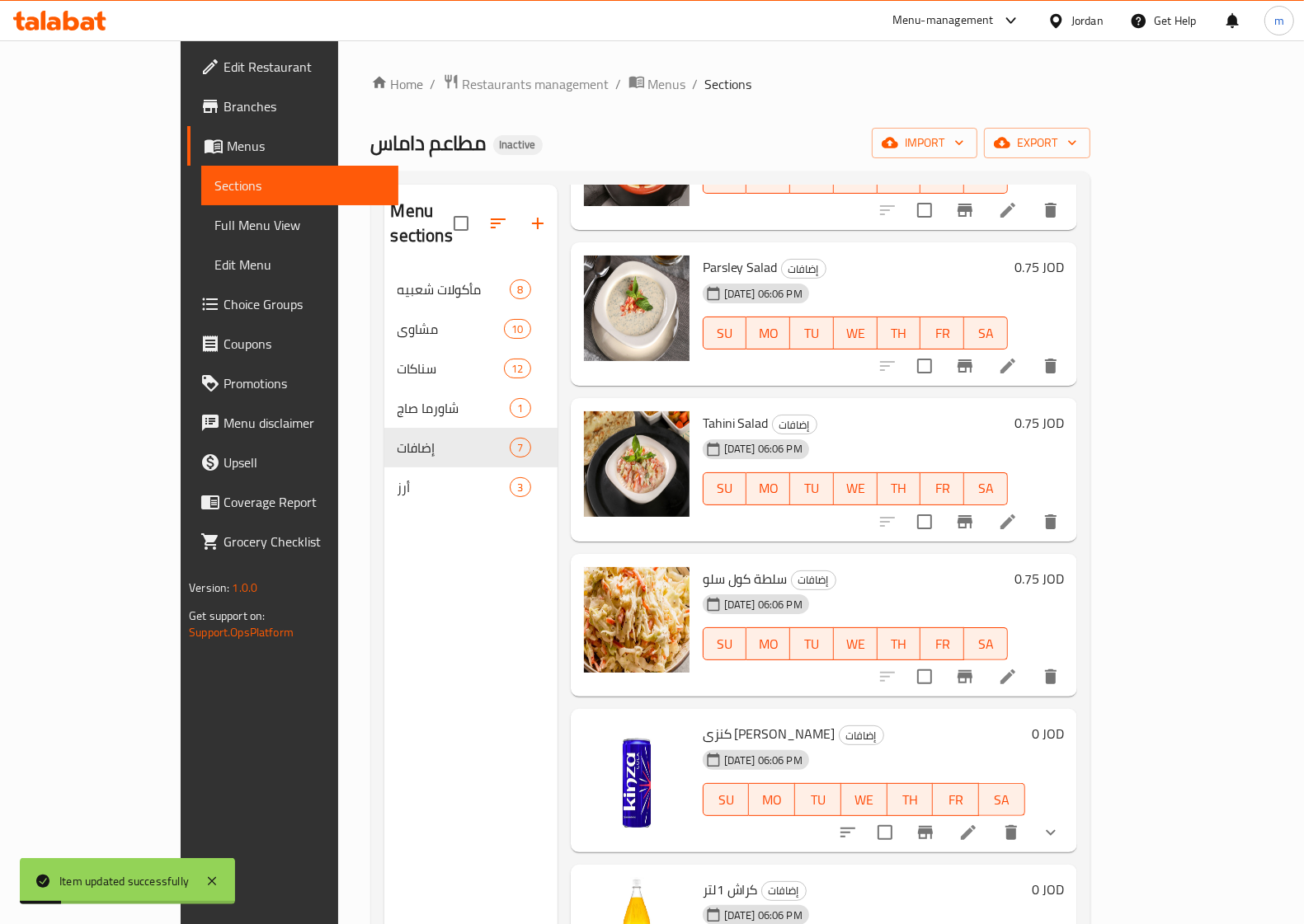
scroll to position [204, 0]
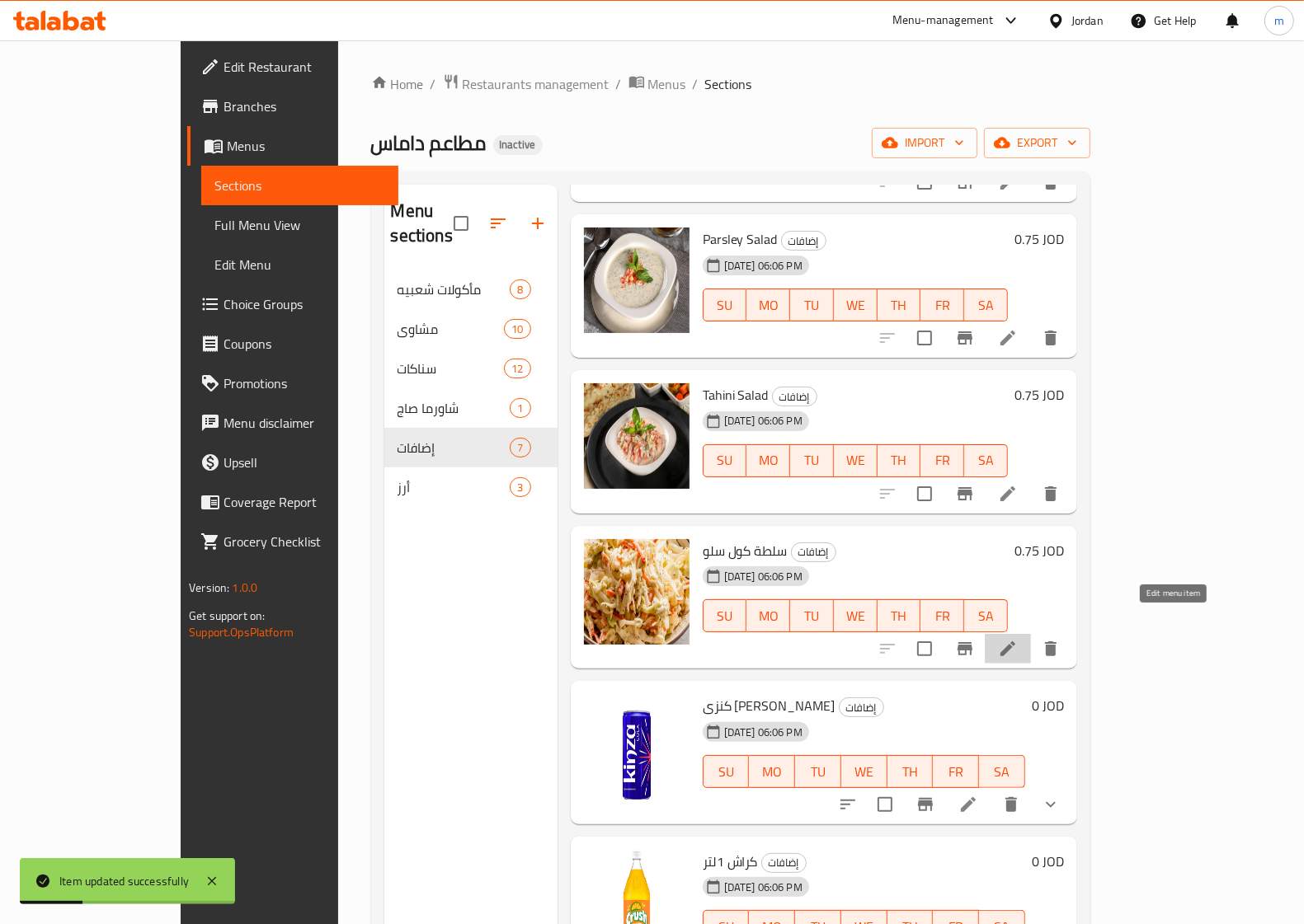
click at [1018, 639] on icon at bounding box center [1008, 648] width 20 height 20
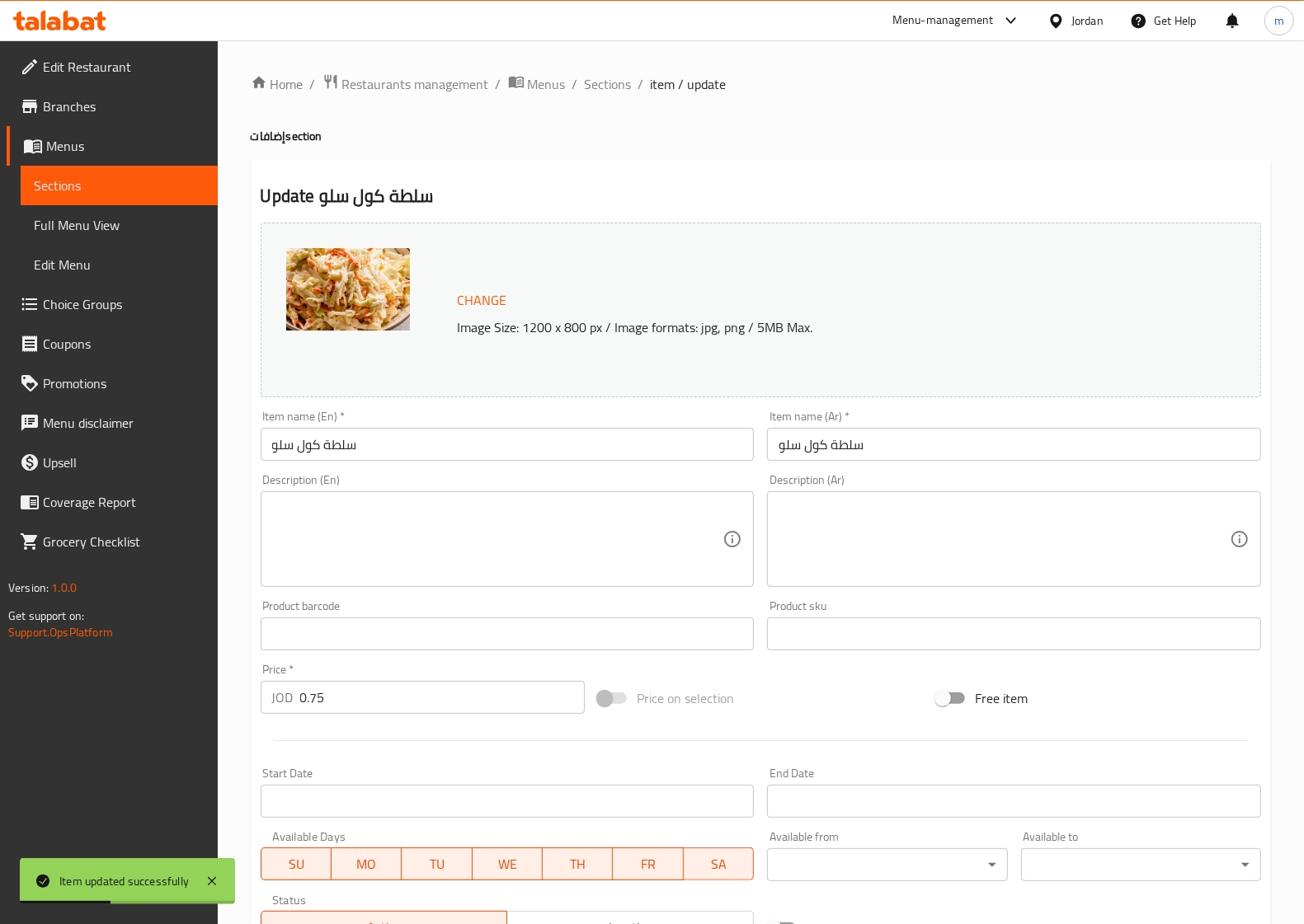
click at [501, 447] on input "سلطة كول سلو" at bounding box center [508, 444] width 494 height 33
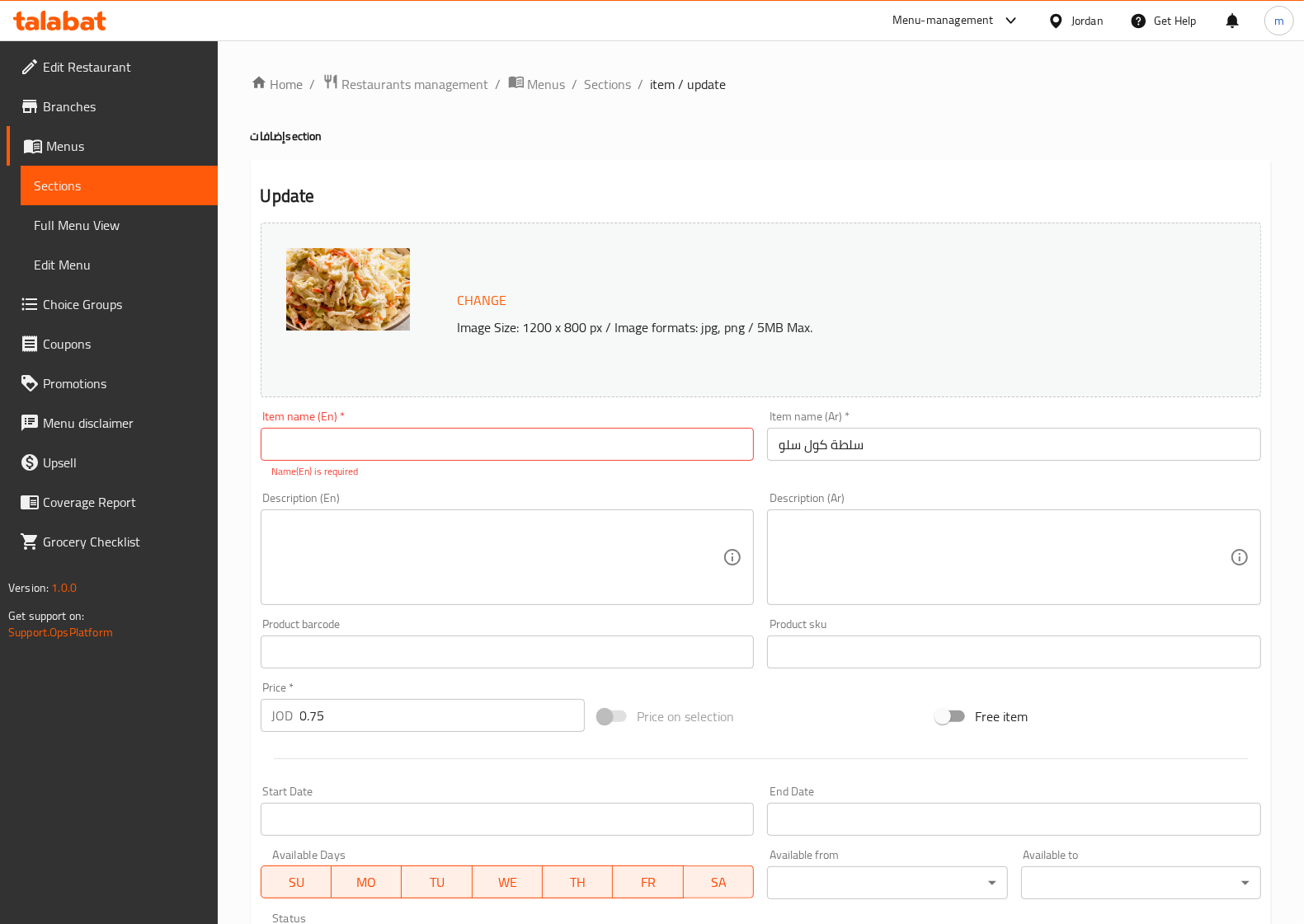
click at [690, 434] on input "text" at bounding box center [508, 444] width 494 height 33
paste input "Coleslaw Salad"
type input "Coleslaw Salad"
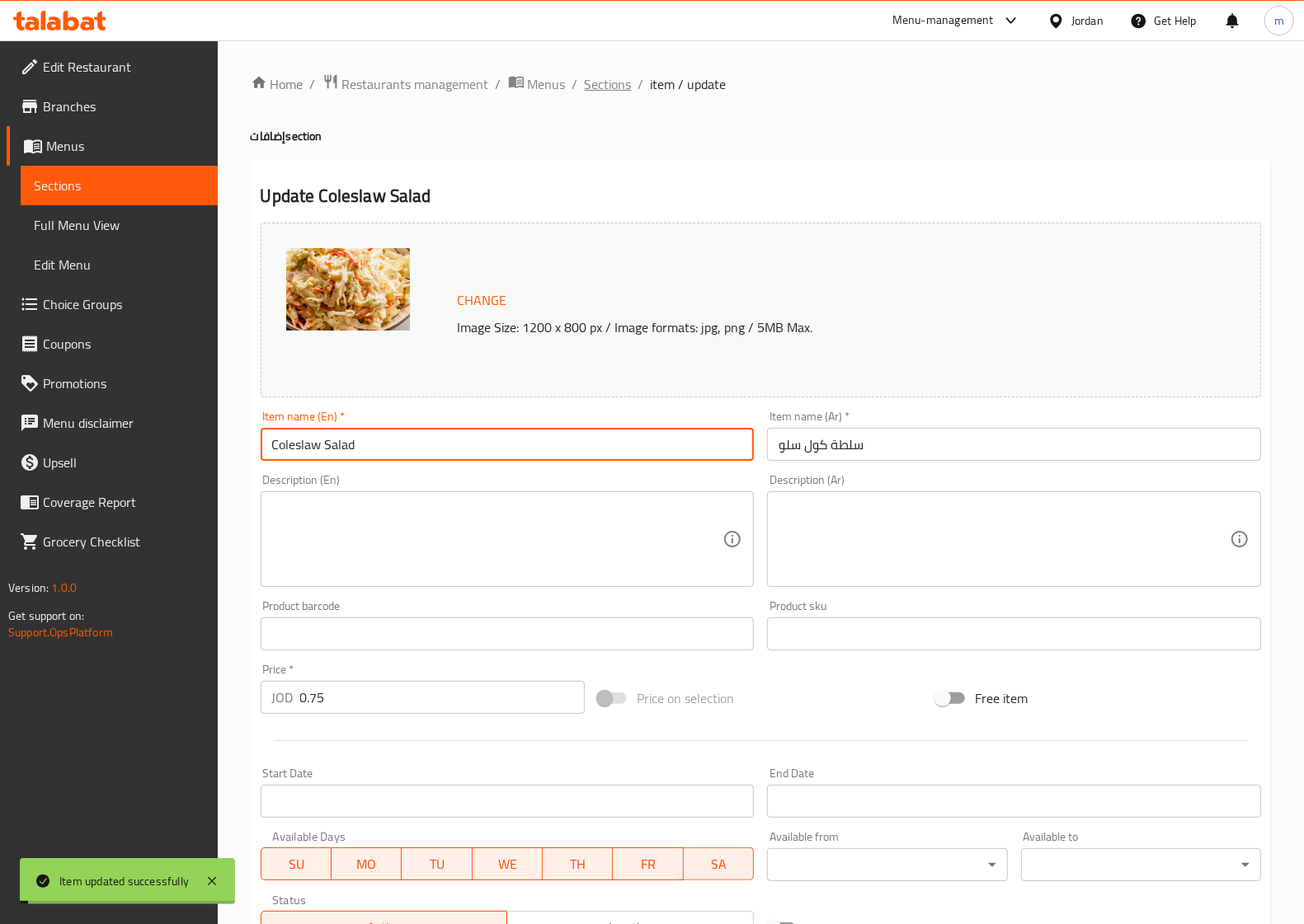
click at [612, 84] on span "Sections" at bounding box center [609, 83] width 47 height 20
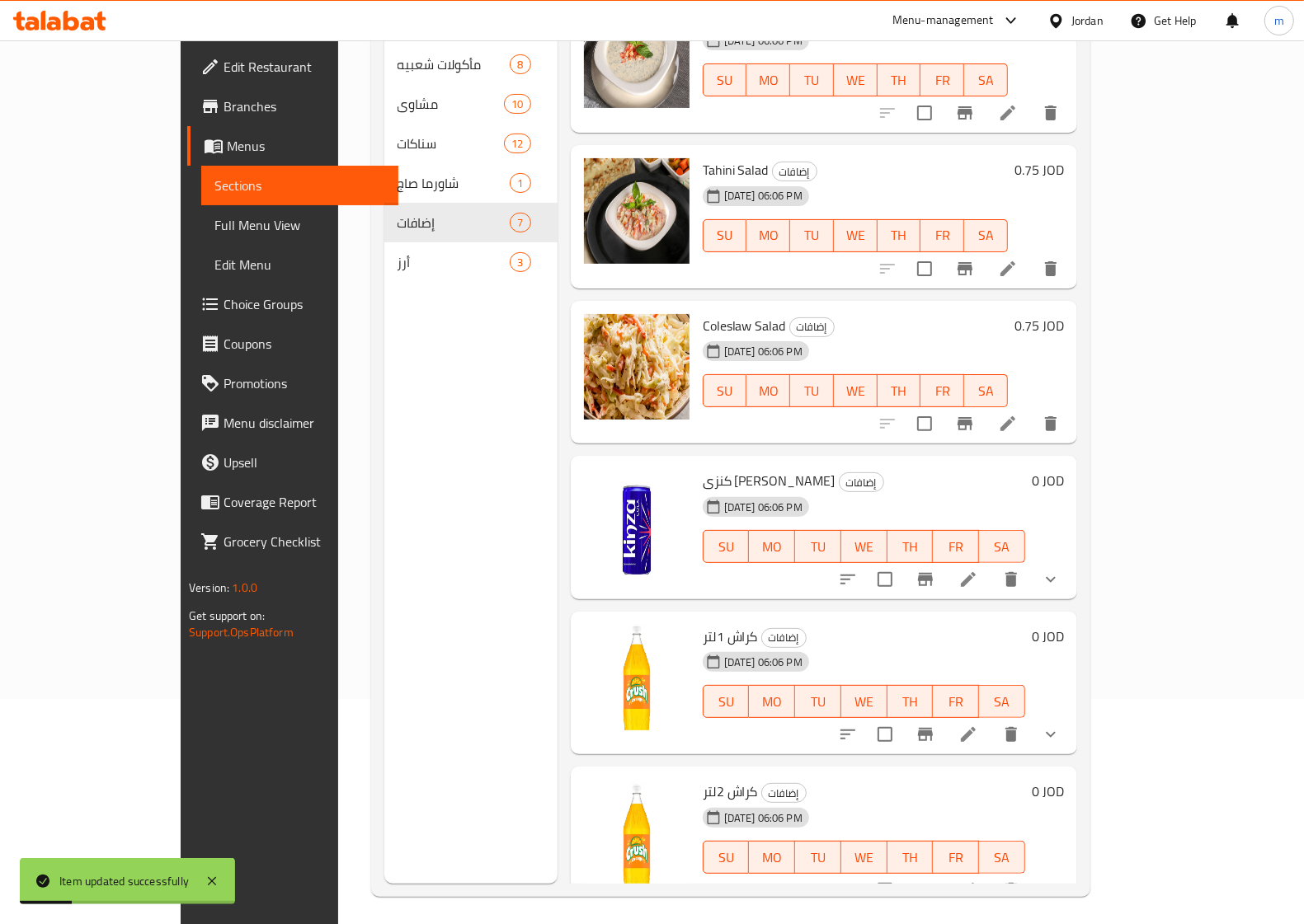
scroll to position [232, 0]
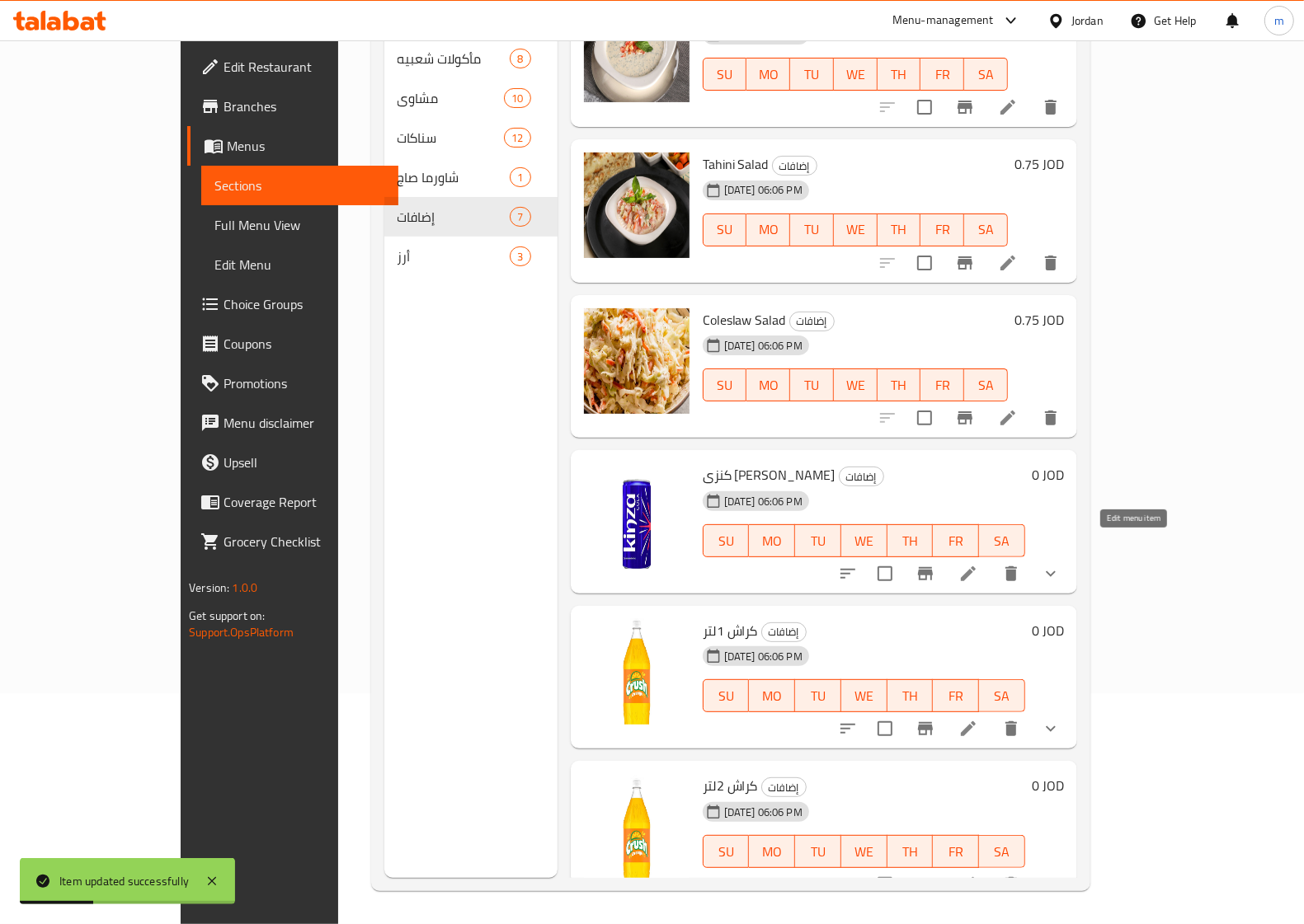
click at [978, 563] on icon at bounding box center [967, 573] width 20 height 20
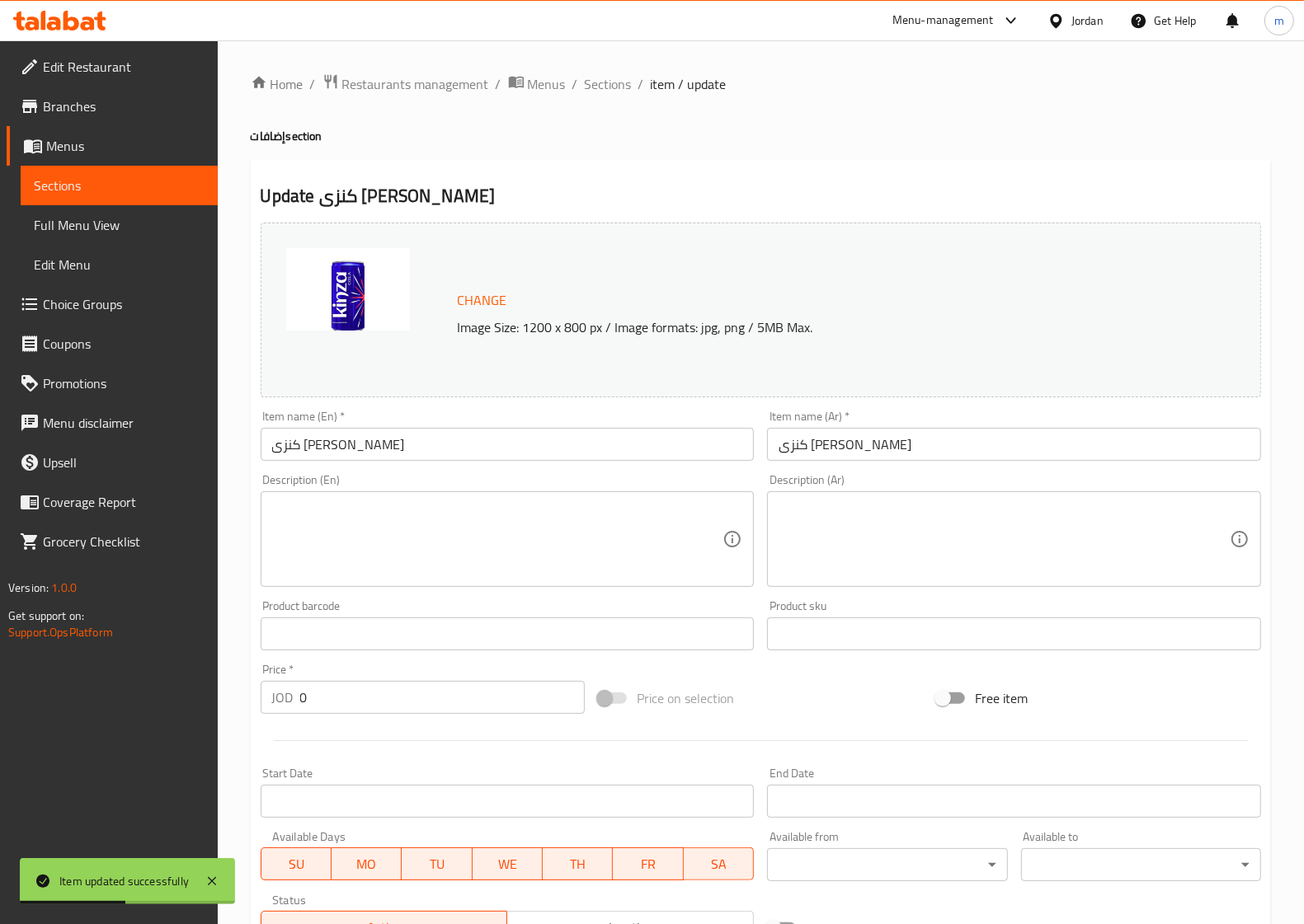
click at [570, 438] on input "كنزى [PERSON_NAME]" at bounding box center [508, 444] width 494 height 33
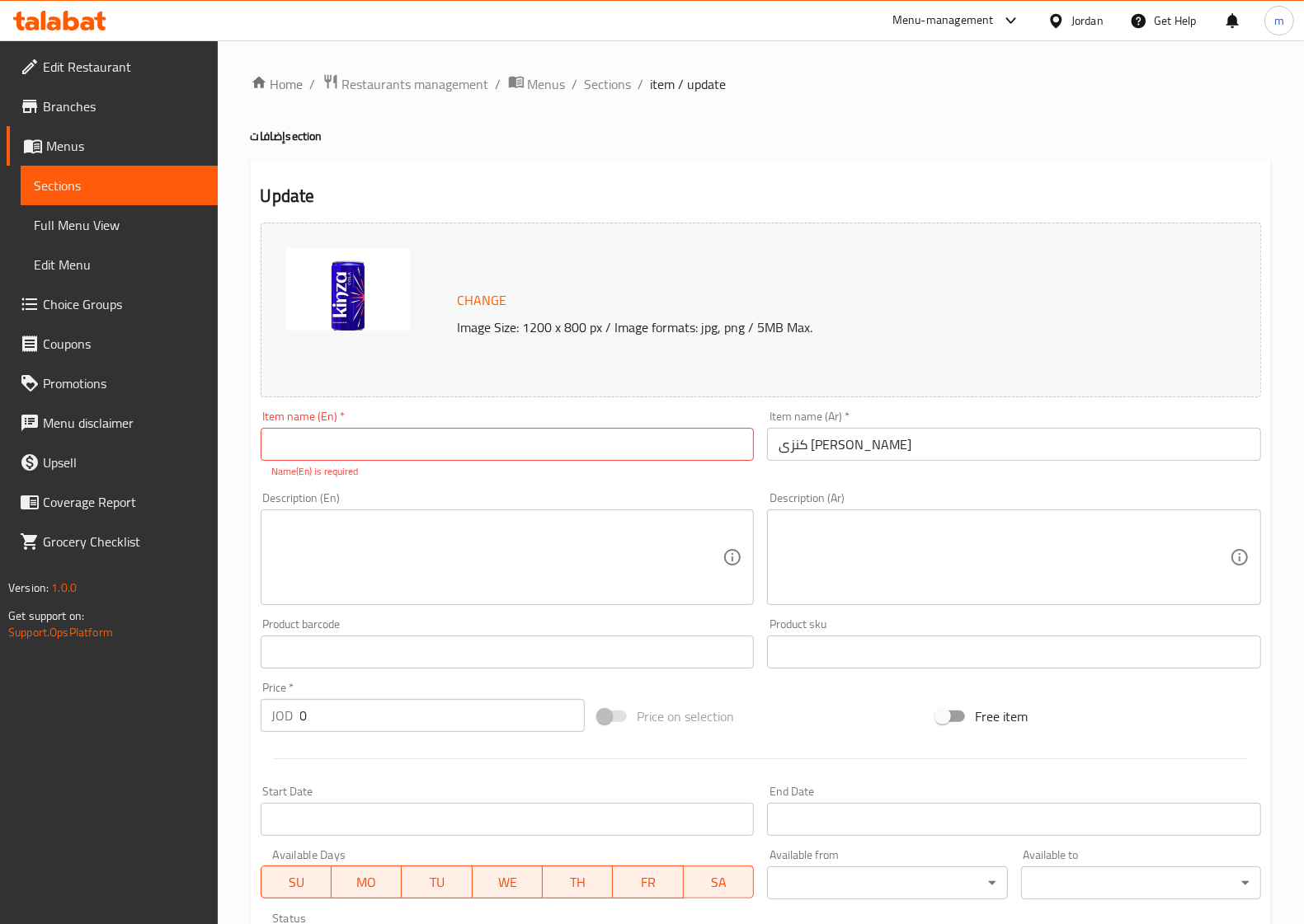
click at [499, 426] on div "Item name (En)   * Item name (En) * Name(En) is required" at bounding box center [508, 444] width 494 height 68
click at [495, 439] on input "text" at bounding box center [508, 444] width 494 height 33
type input "Kinza Cola"
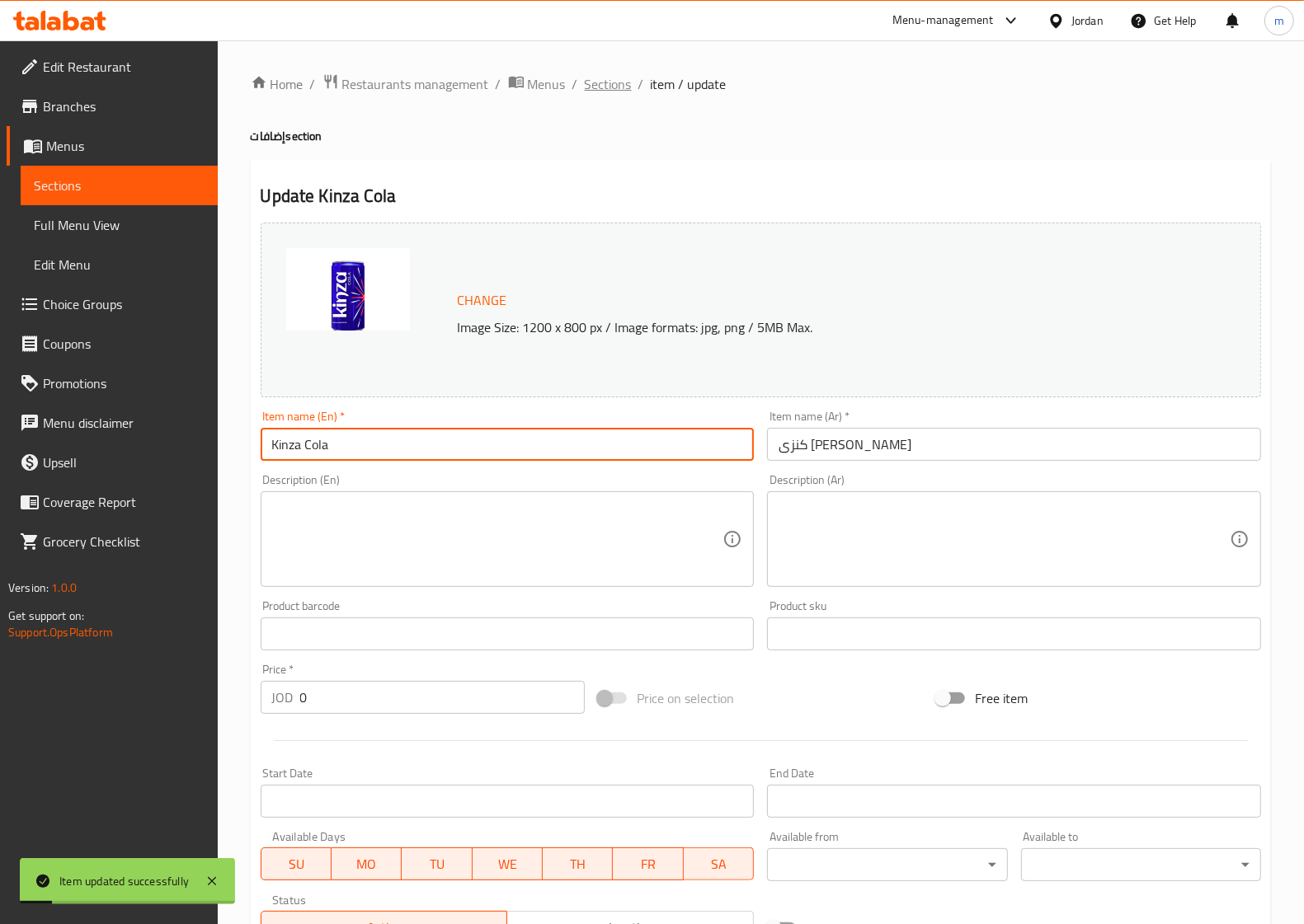
click at [625, 92] on span "Sections" at bounding box center [609, 83] width 47 height 20
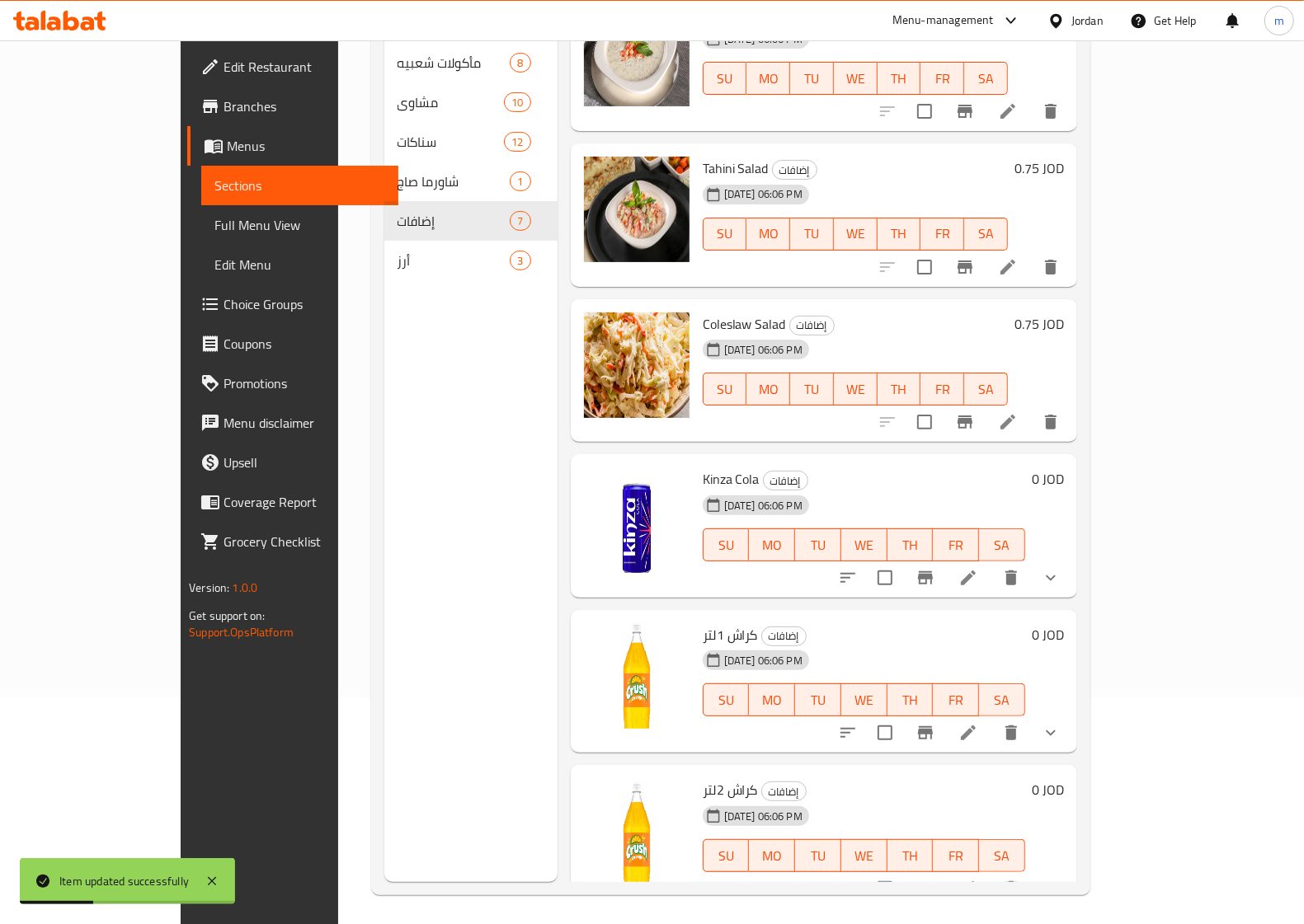
scroll to position [232, 0]
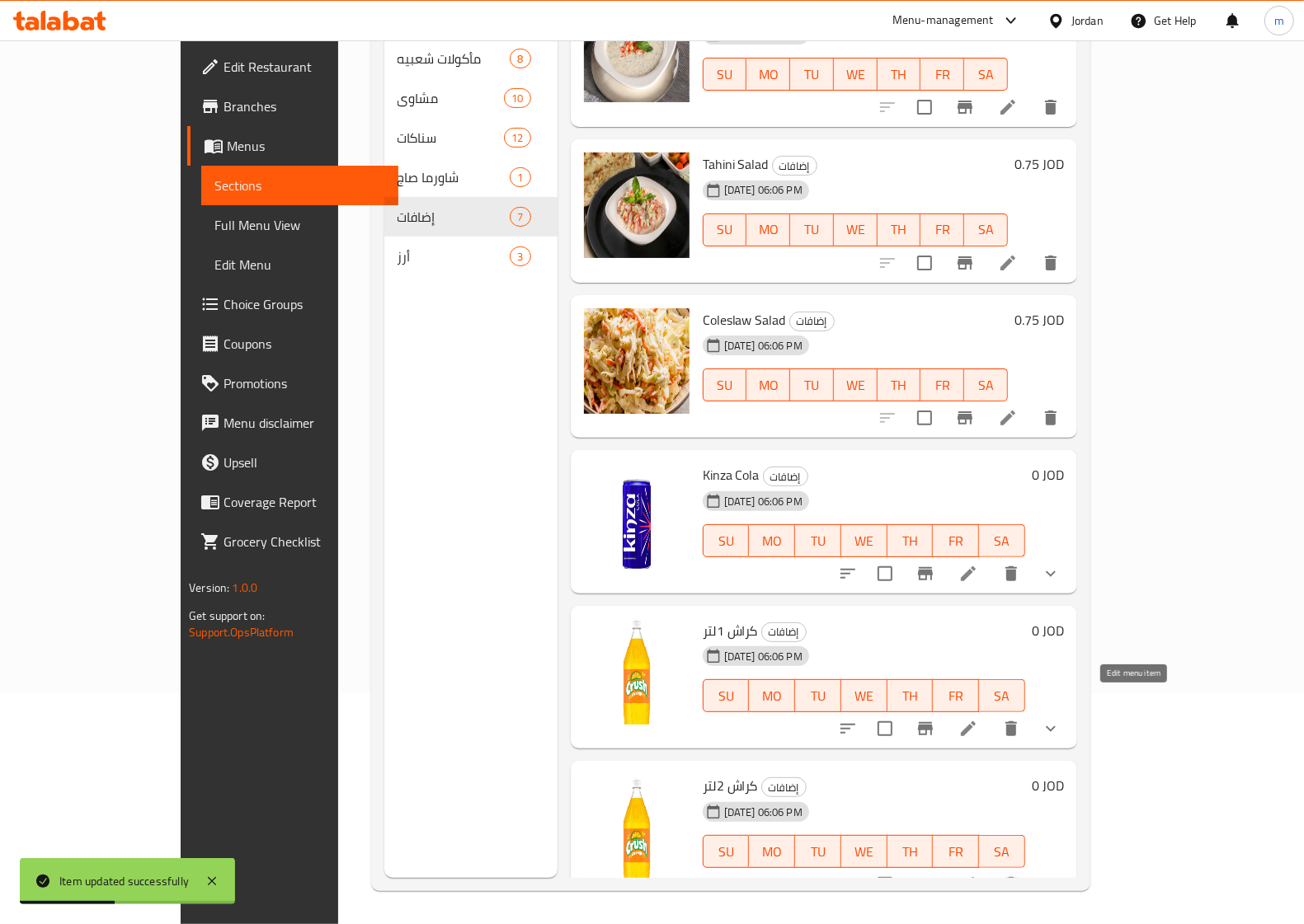
click at [978, 718] on icon at bounding box center [967, 728] width 20 height 20
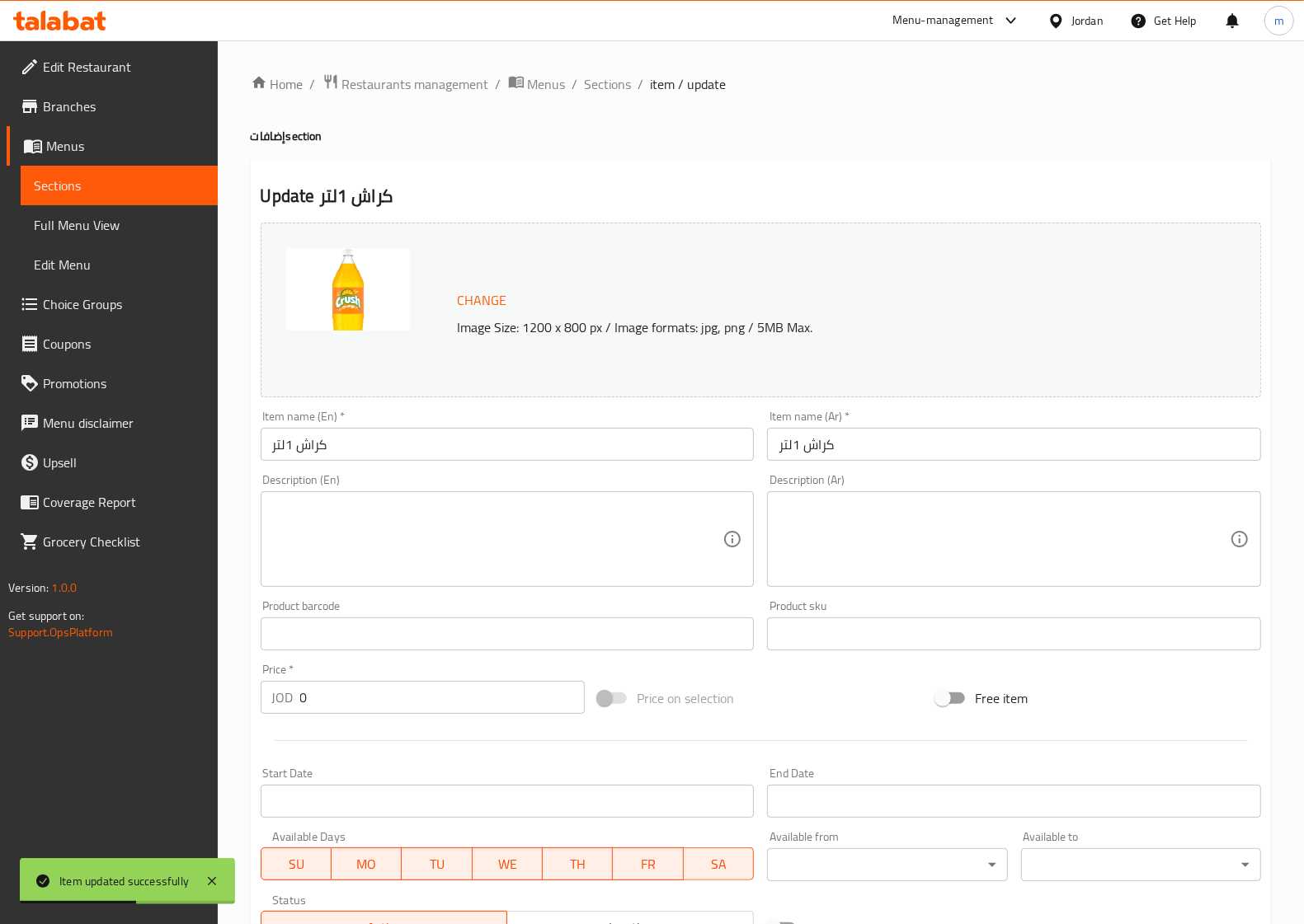
click at [386, 443] on input "كراش 1لتر" at bounding box center [508, 444] width 494 height 33
click at [388, 443] on input "كراش 1لتر" at bounding box center [508, 444] width 494 height 33
click at [495, 443] on input "Crush 1L" at bounding box center [508, 444] width 494 height 33
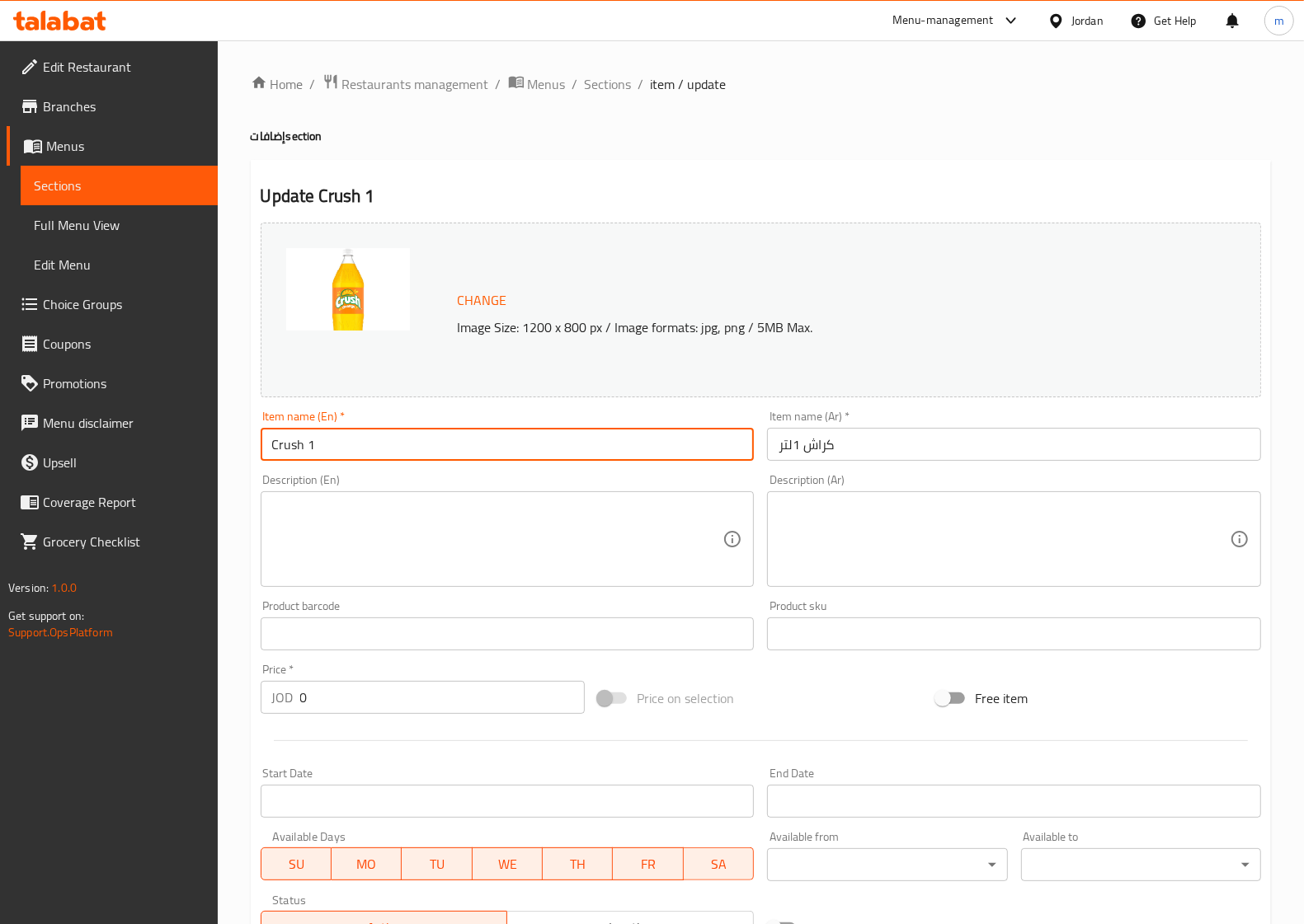
paste input "Liter"
type input "Crush 1 Liter"
click at [600, 87] on span "Sections" at bounding box center [609, 83] width 47 height 20
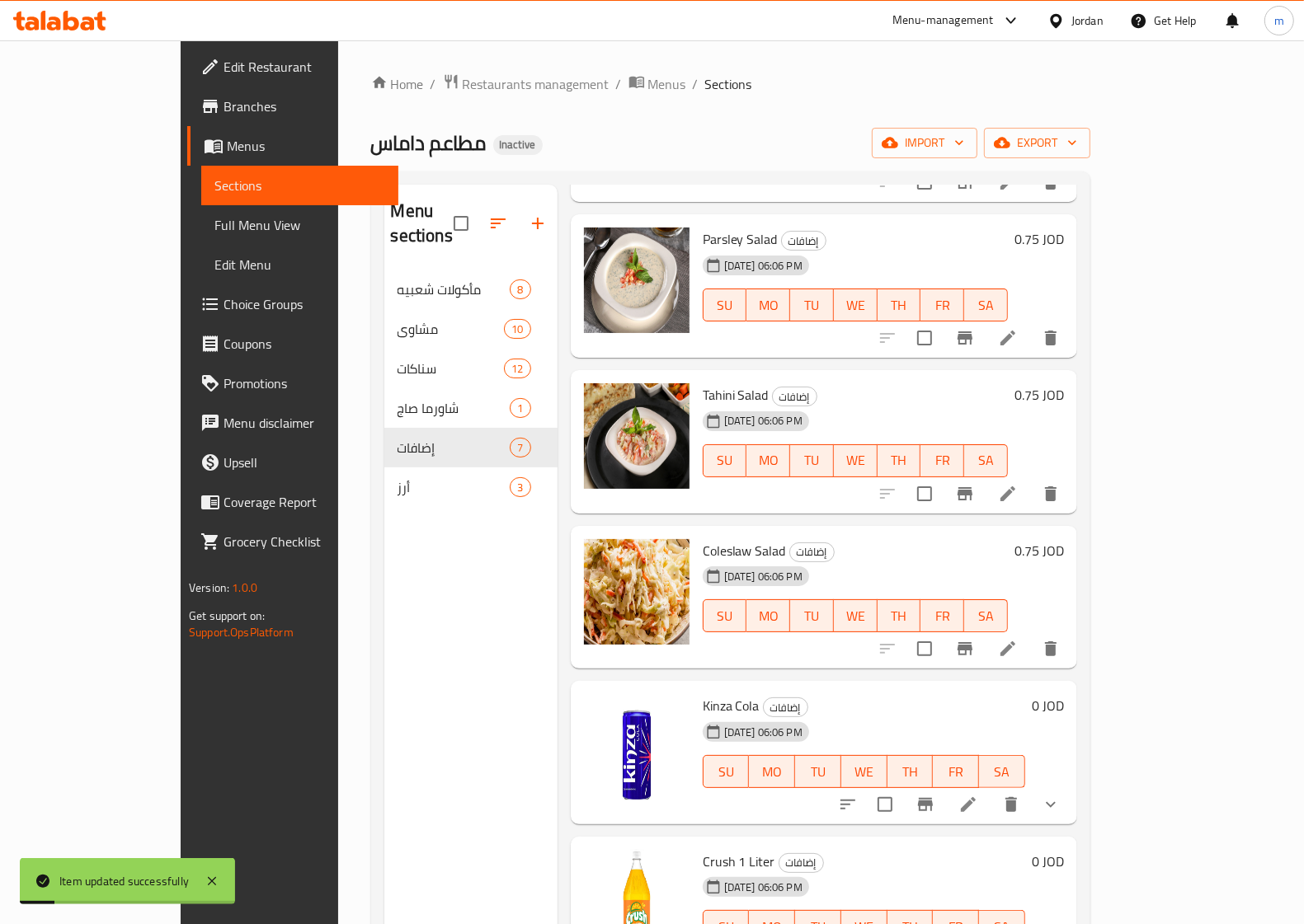
scroll to position [232, 0]
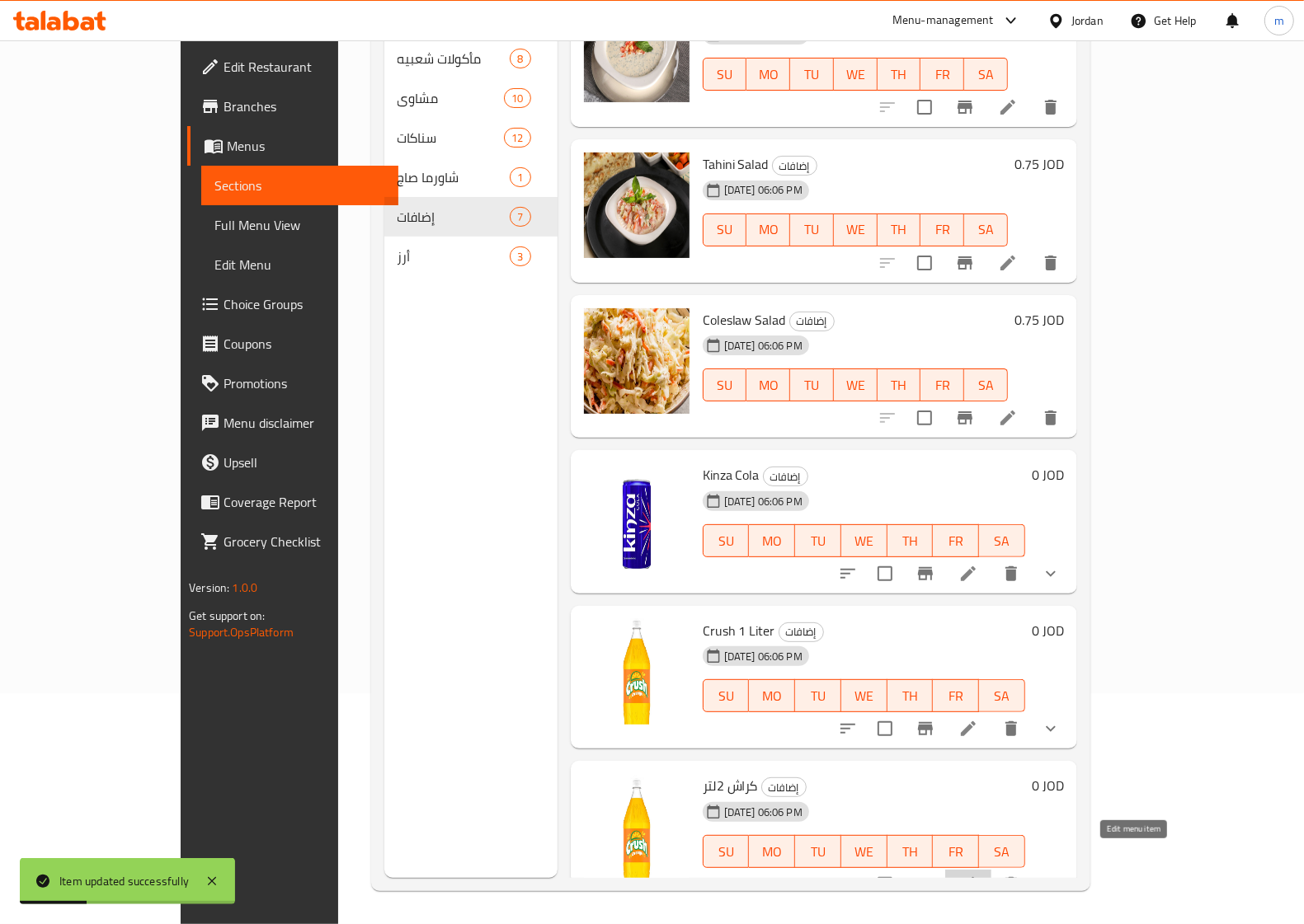
click at [978, 874] on icon at bounding box center [967, 884] width 20 height 20
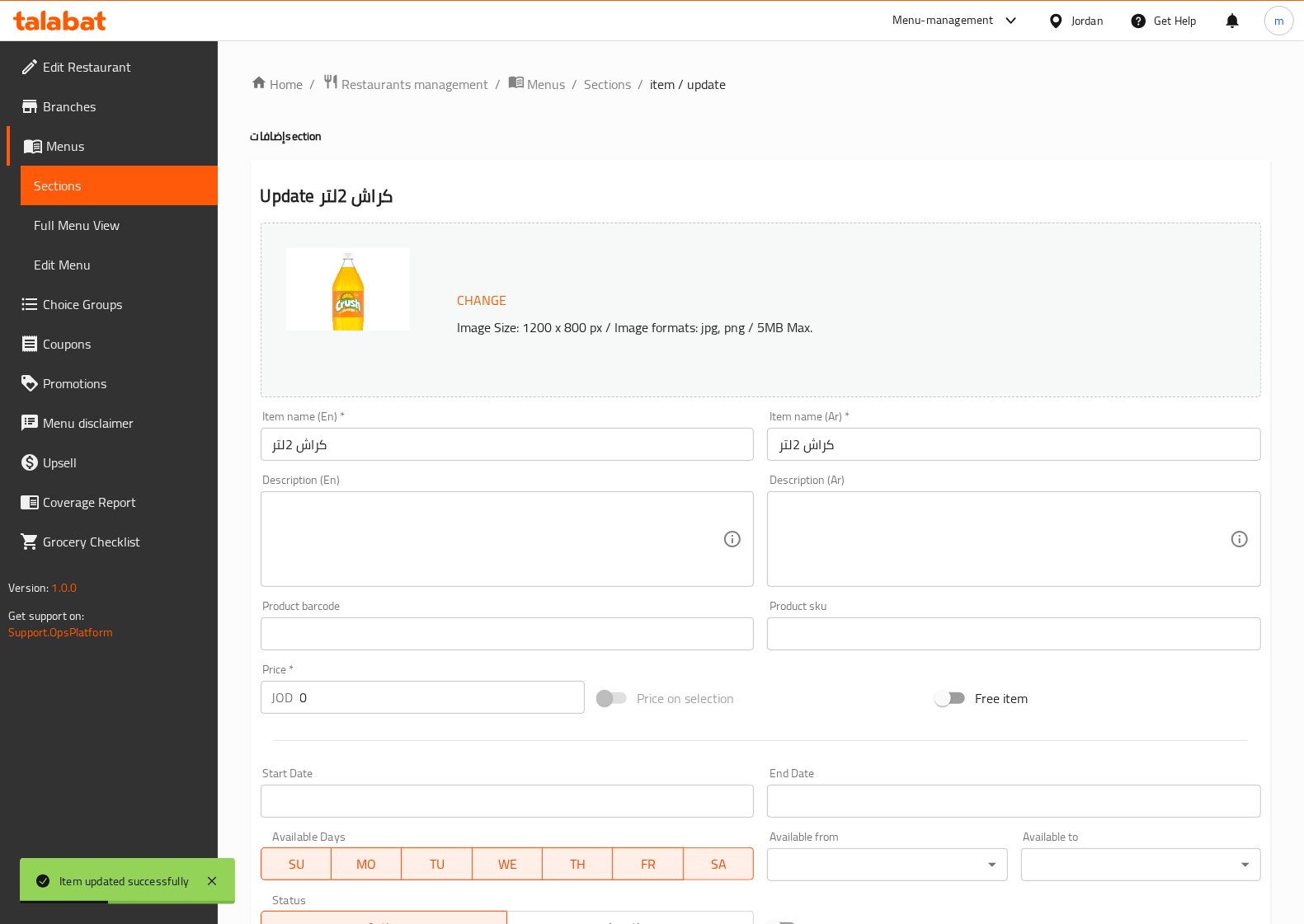
click at [376, 438] on input "كراش 2لتر" at bounding box center [508, 444] width 494 height 33
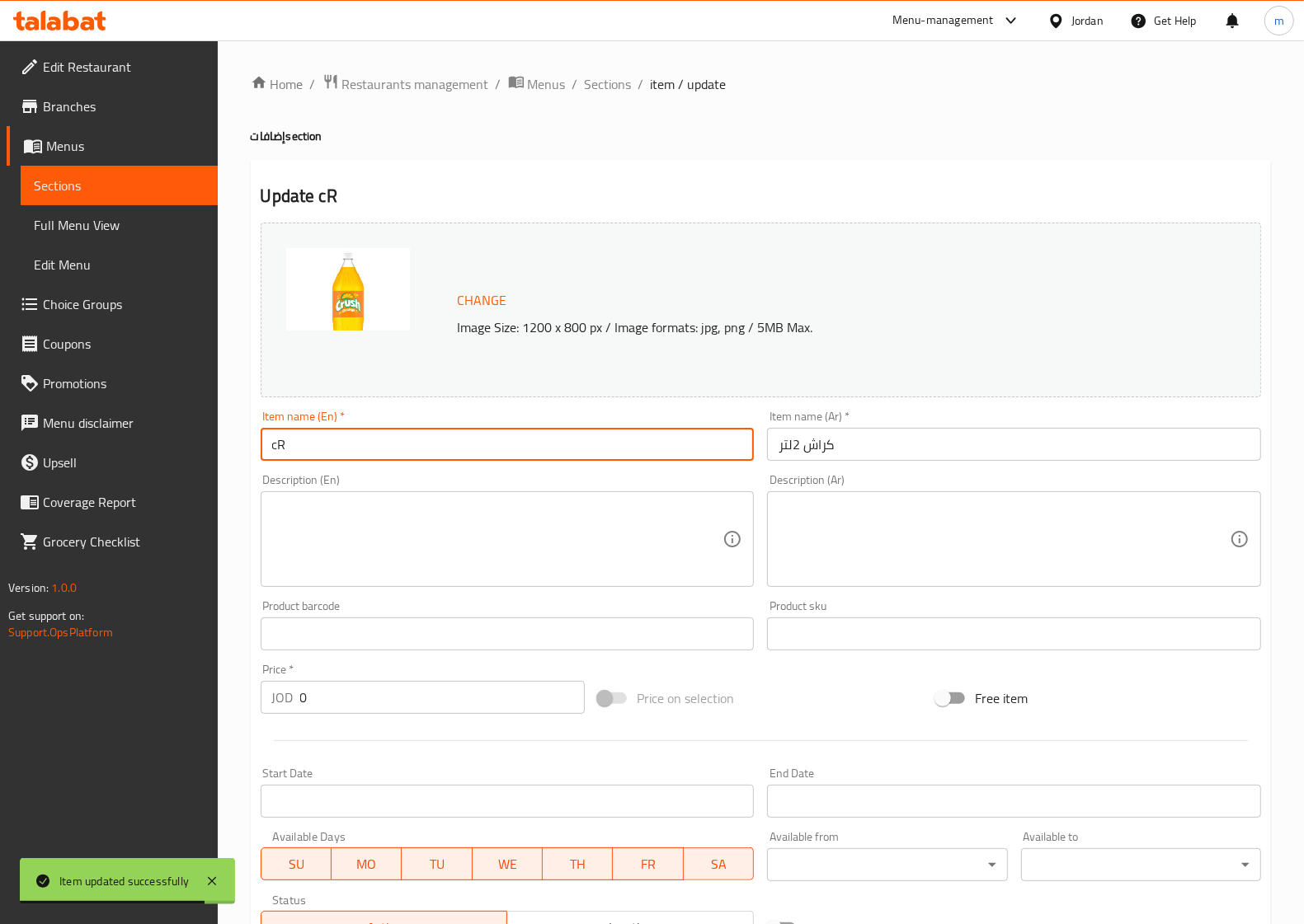
type input "c"
paste input "Liter"
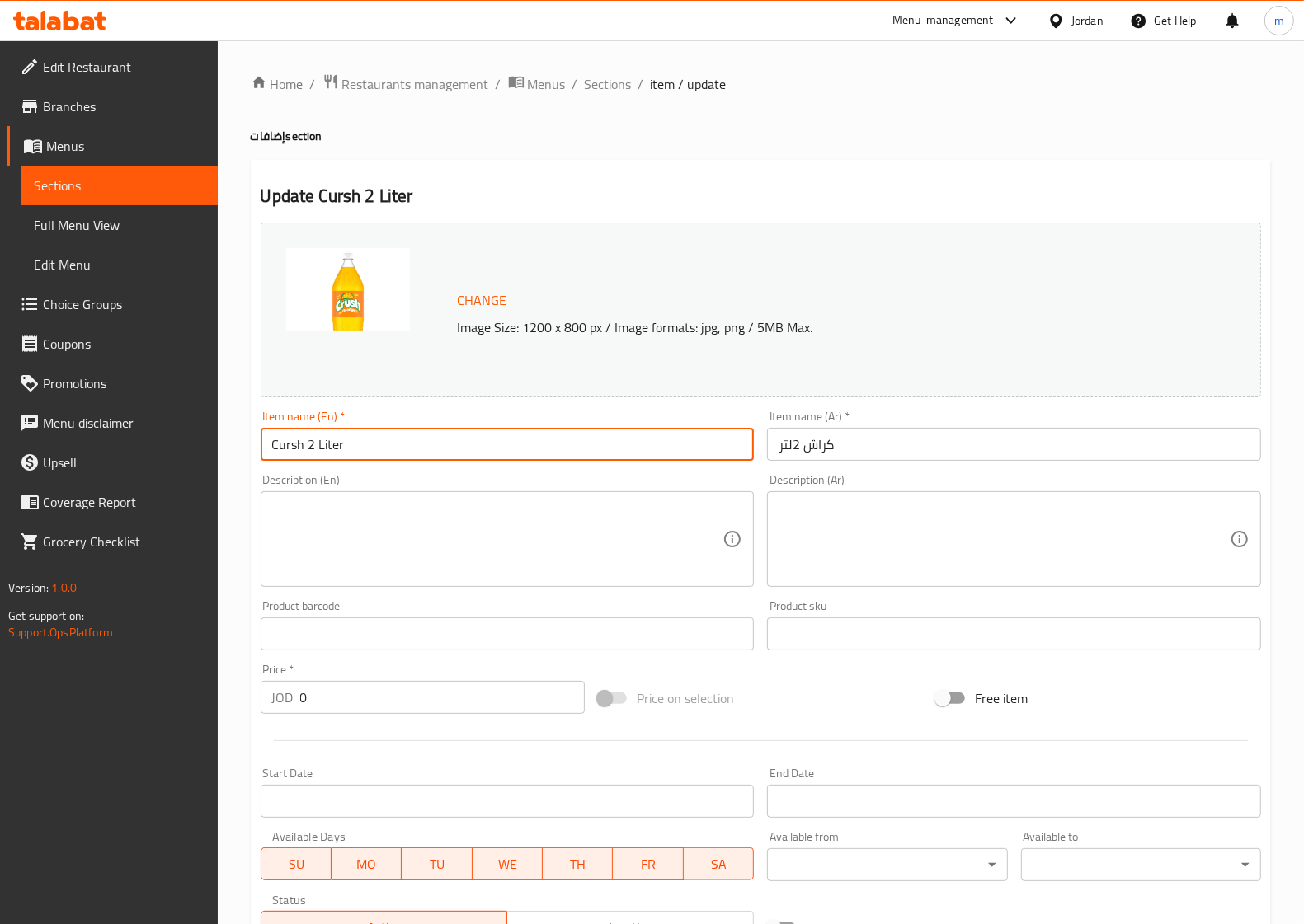
click at [298, 448] on input "Cursh 2 Liter" at bounding box center [508, 444] width 494 height 33
click at [293, 446] on input "Cursh 2 Liter" at bounding box center [508, 444] width 494 height 33
type input "Crush 2 Liter"
click at [598, 85] on span "Sections" at bounding box center [609, 83] width 47 height 20
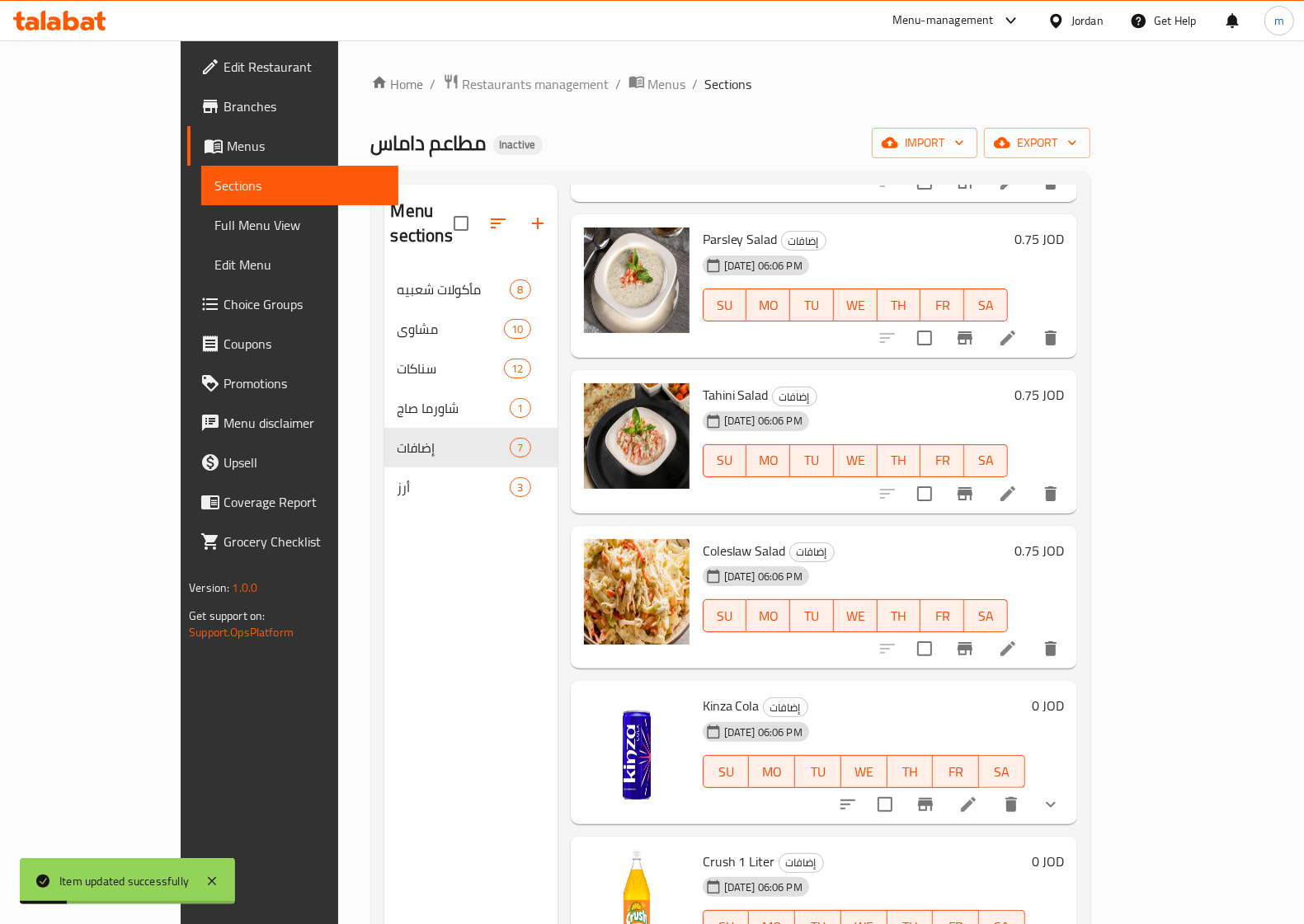
scroll to position [232, 0]
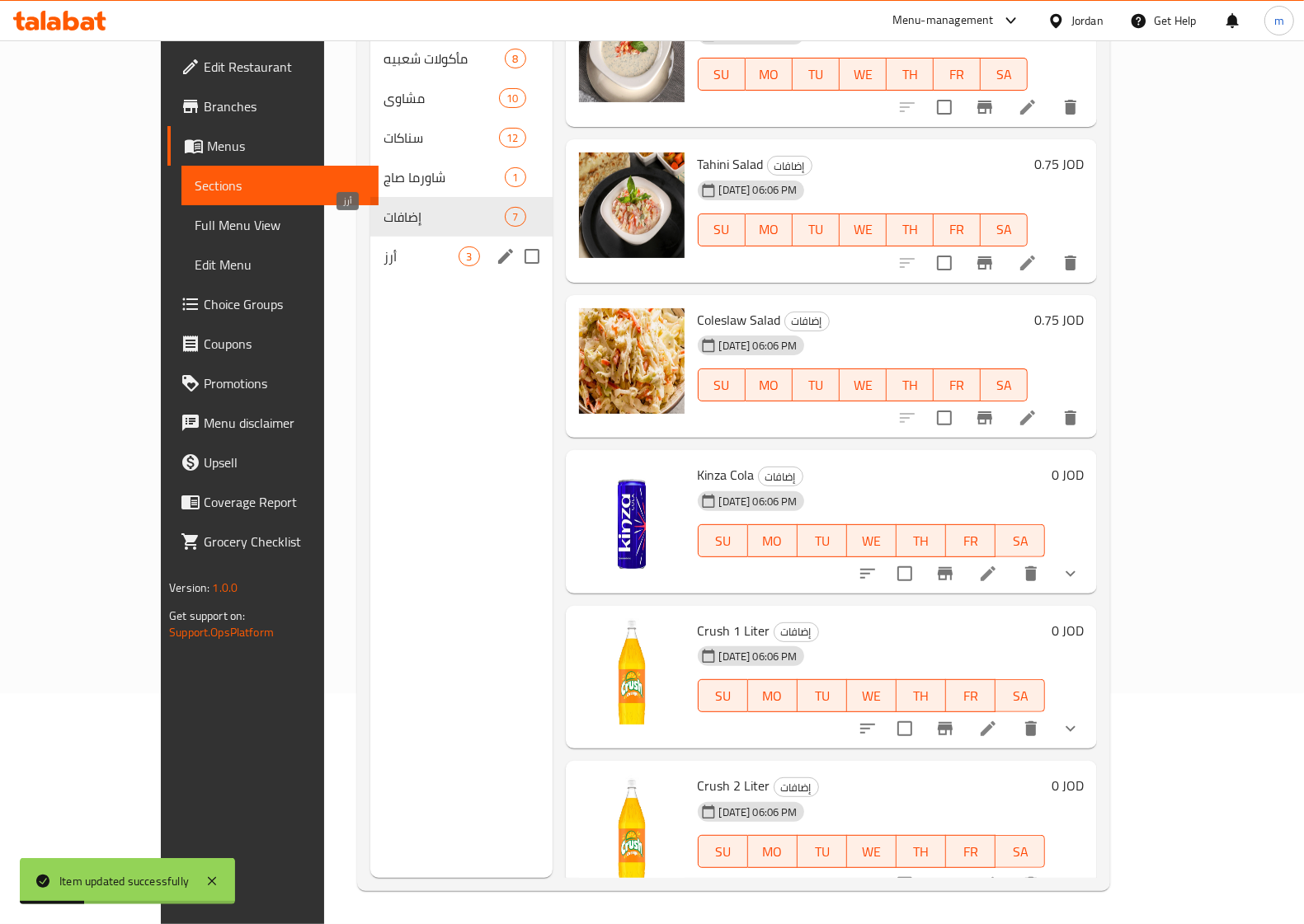
click at [383, 247] on span "أرز" at bounding box center [421, 256] width 75 height 20
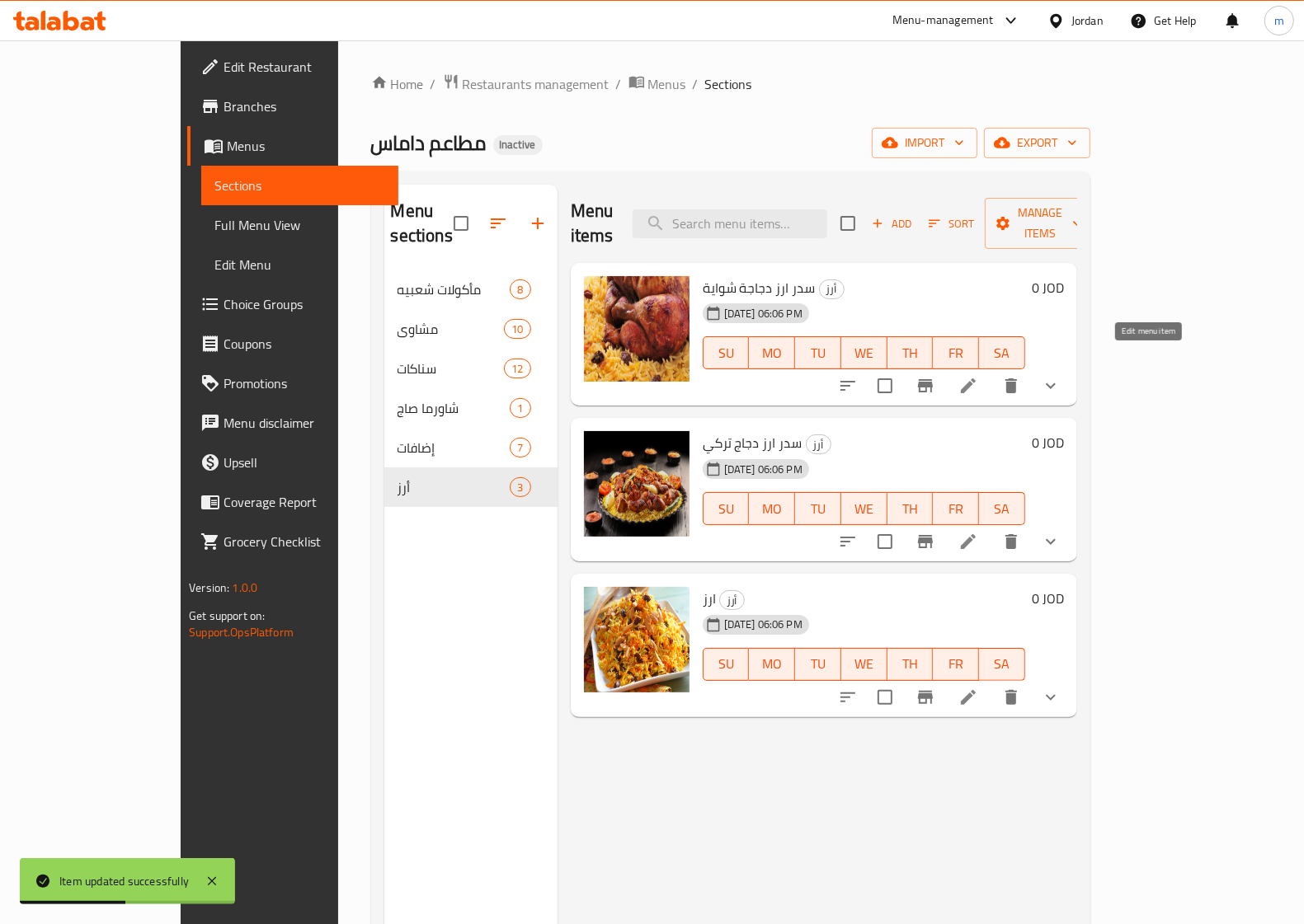
click at [978, 376] on icon at bounding box center [967, 385] width 20 height 20
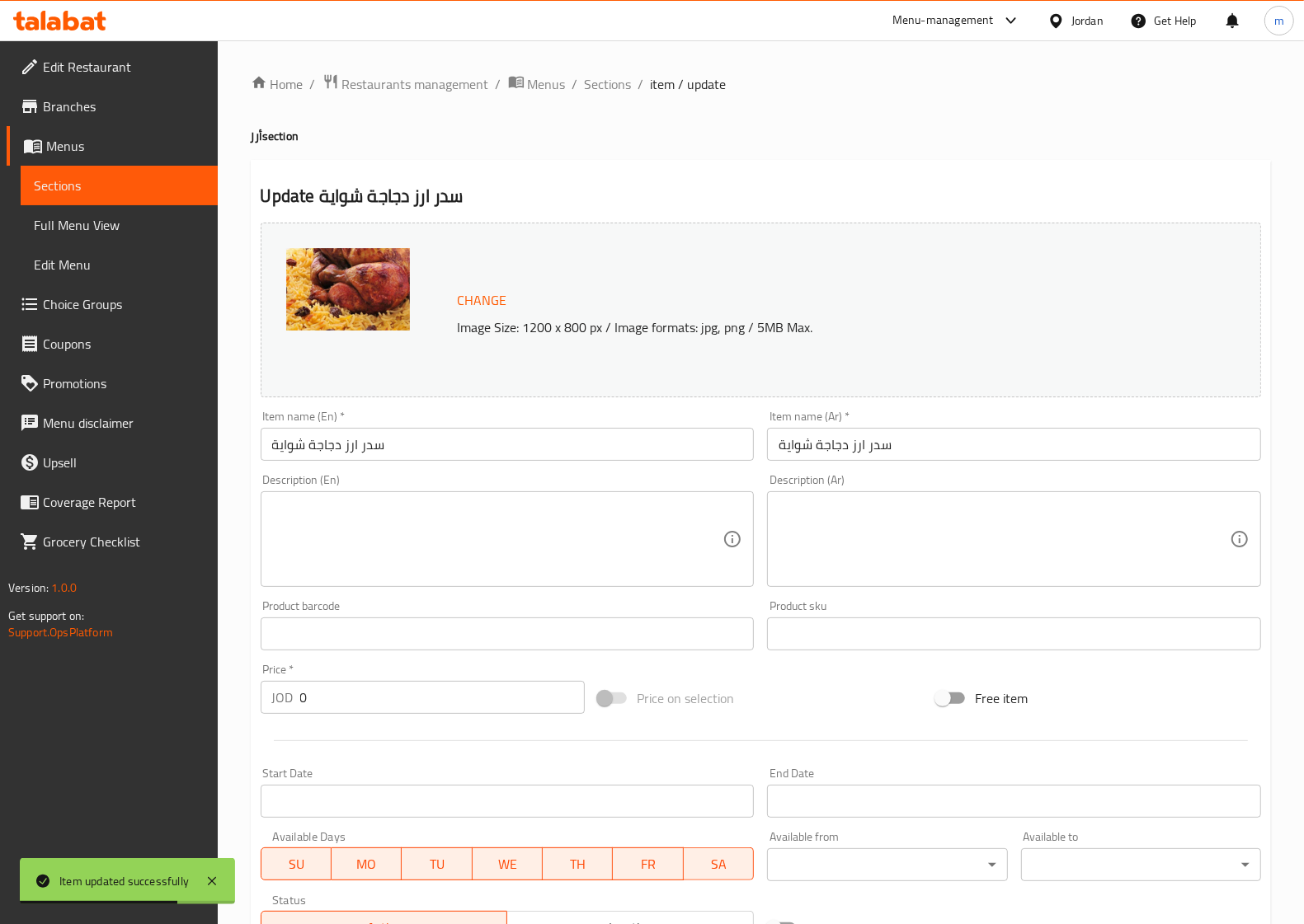
click at [444, 442] on input "سدر ارز دجاجة شواية" at bounding box center [508, 444] width 494 height 33
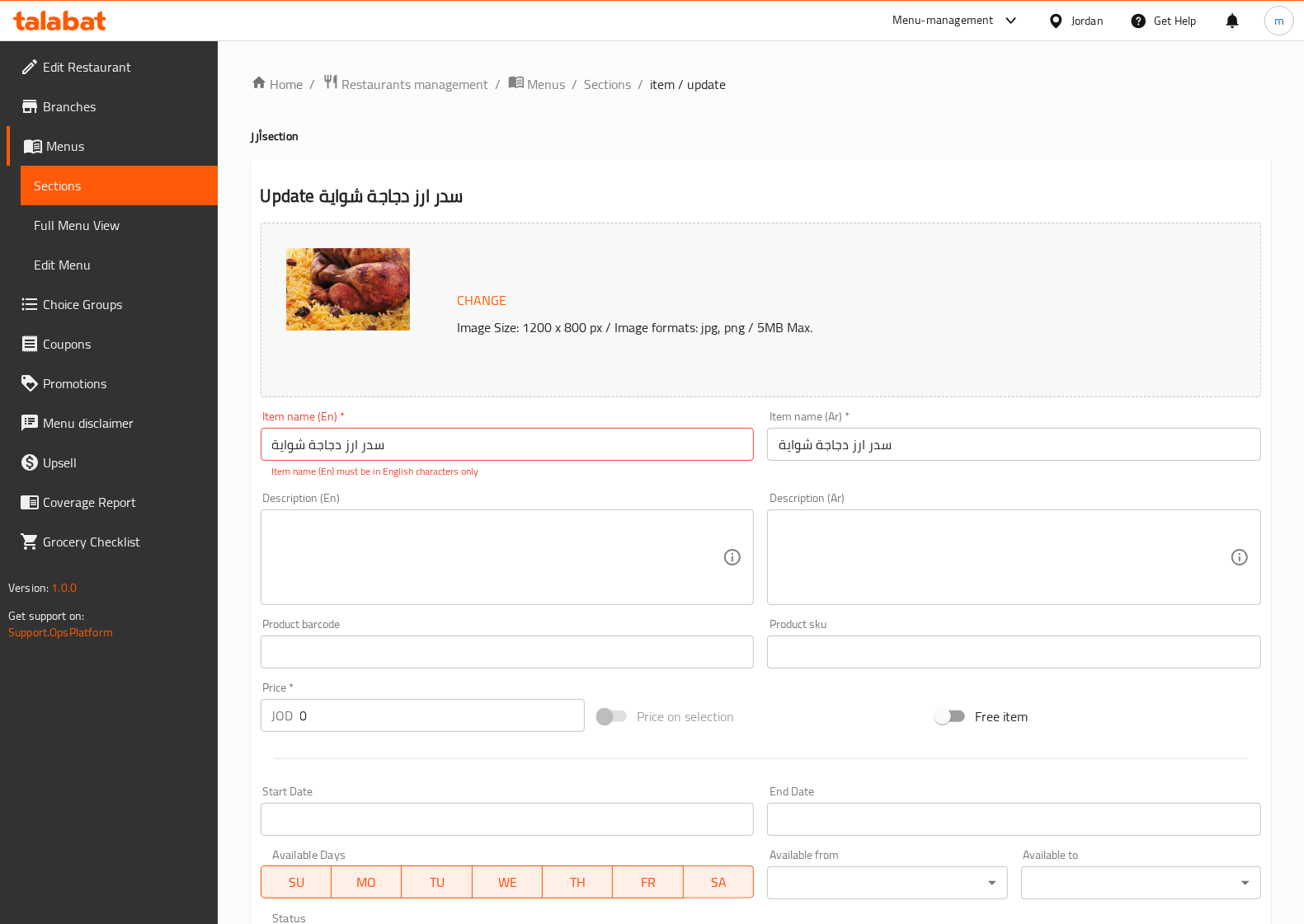
click at [609, 449] on input "سدر ارز دجاجة شواية" at bounding box center [508, 444] width 494 height 33
paste input "Sedr"
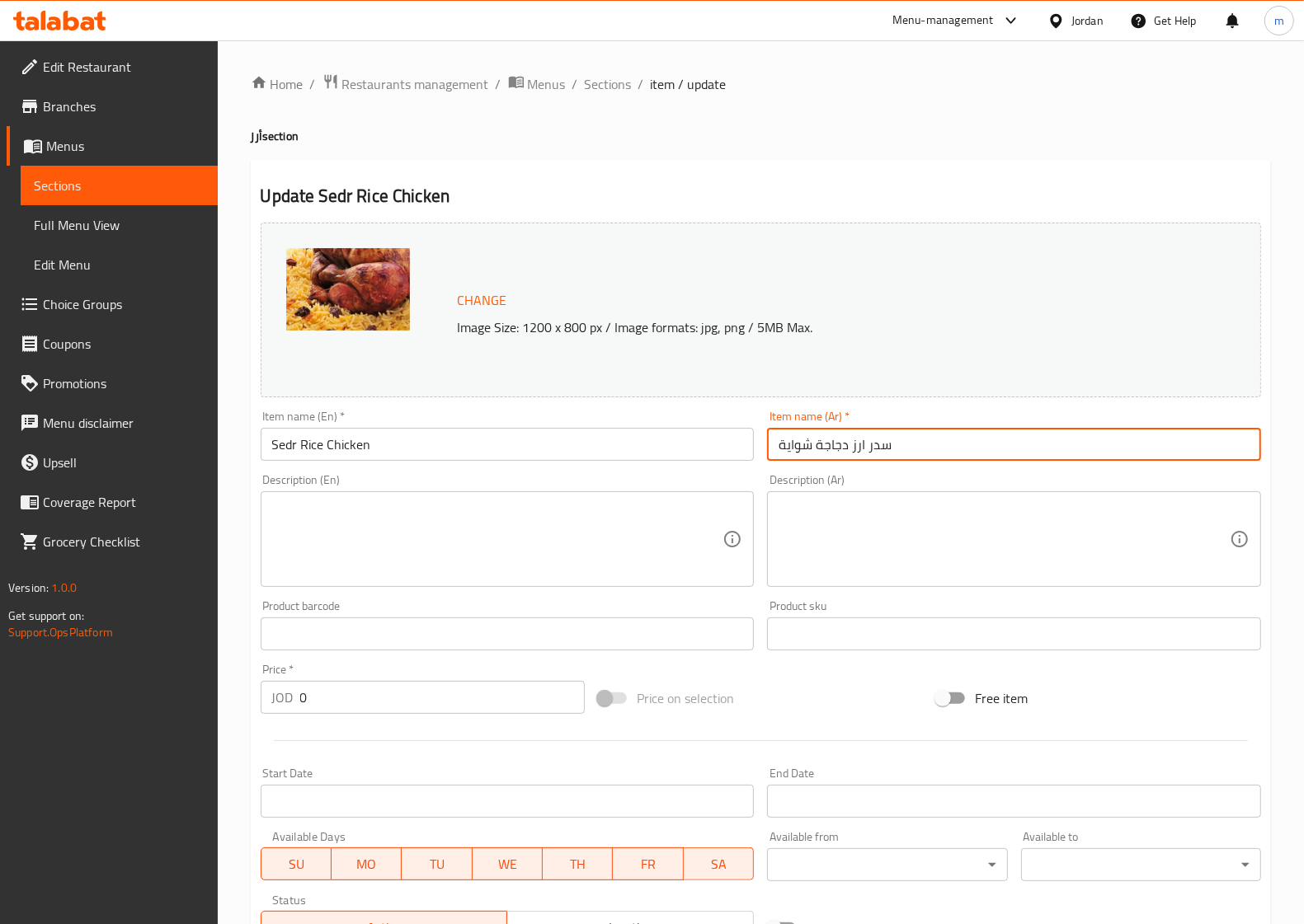
click at [795, 451] on input "سدر ارز دجاجة شواية" at bounding box center [1014, 444] width 494 height 33
click at [643, 451] on input "Sedr Rice Chicken" at bounding box center [508, 444] width 494 height 33
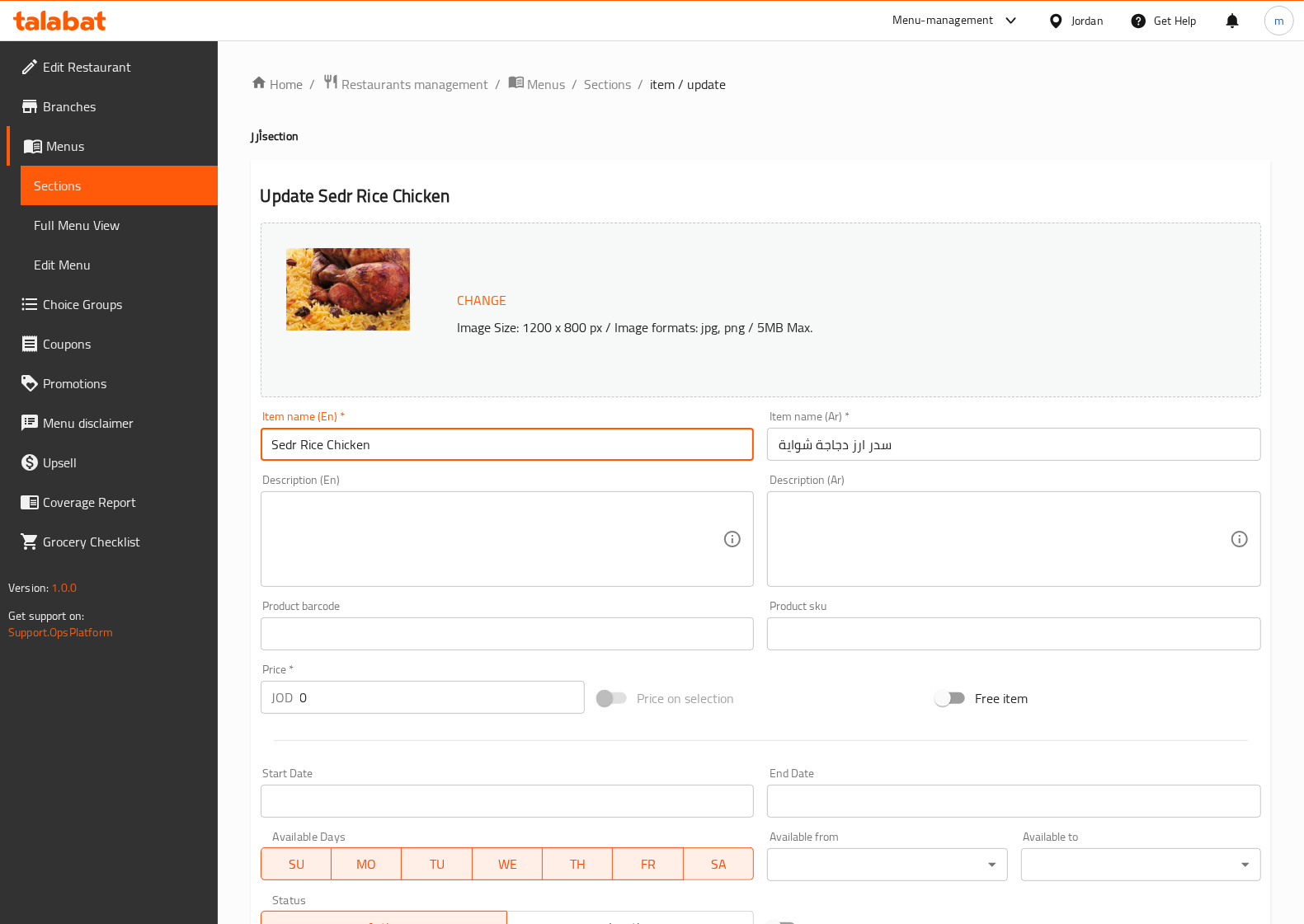
click at [643, 451] on input "Sedr Rice Chicken" at bounding box center [508, 444] width 494 height 33
paste input "Shawaya"
click at [372, 439] on input "Sedr Rice ChickenShawaya" at bounding box center [508, 444] width 494 height 33
type input "Sedr Rice Chicken Shawaya"
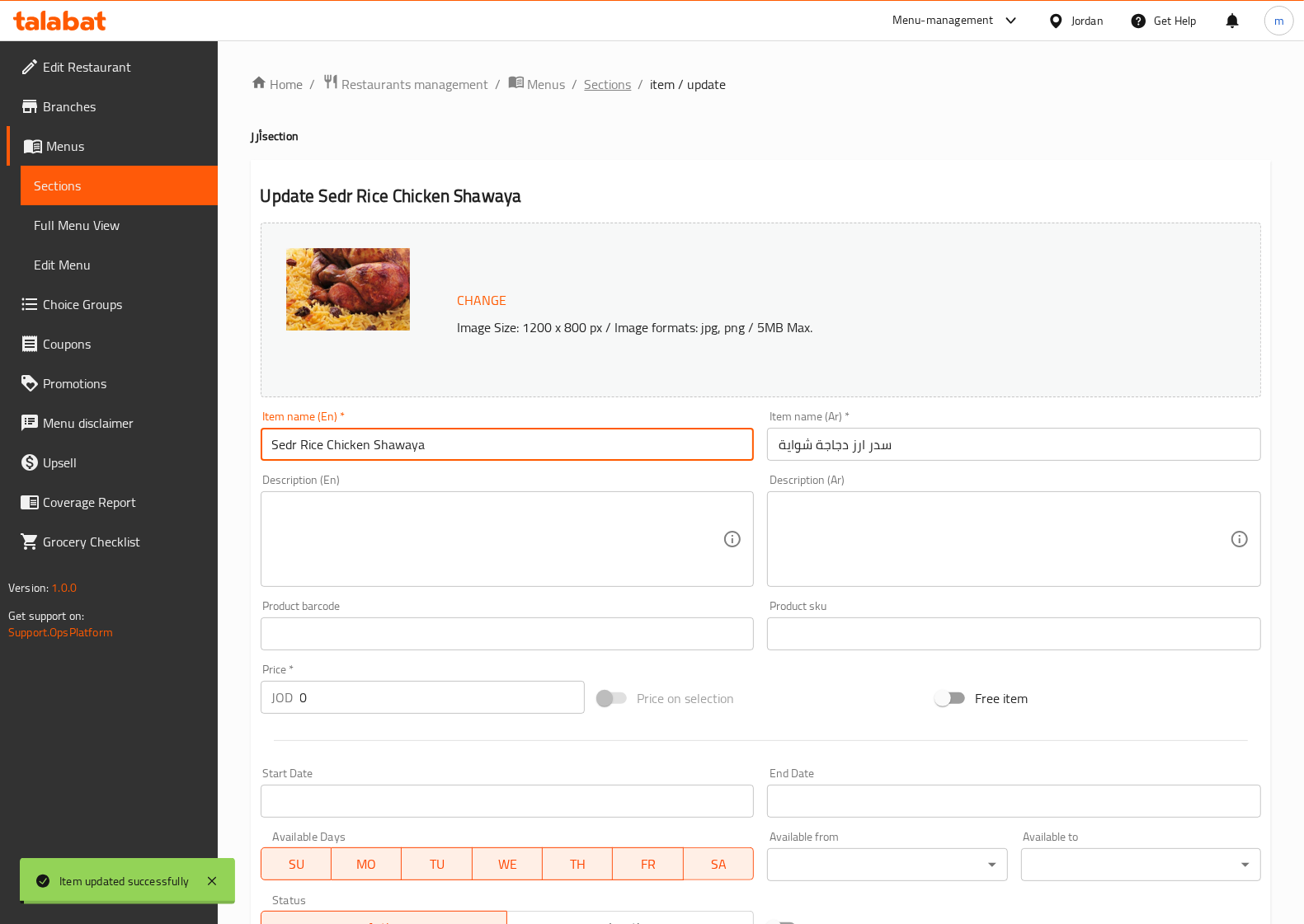
click at [617, 92] on span "Sections" at bounding box center [609, 83] width 47 height 20
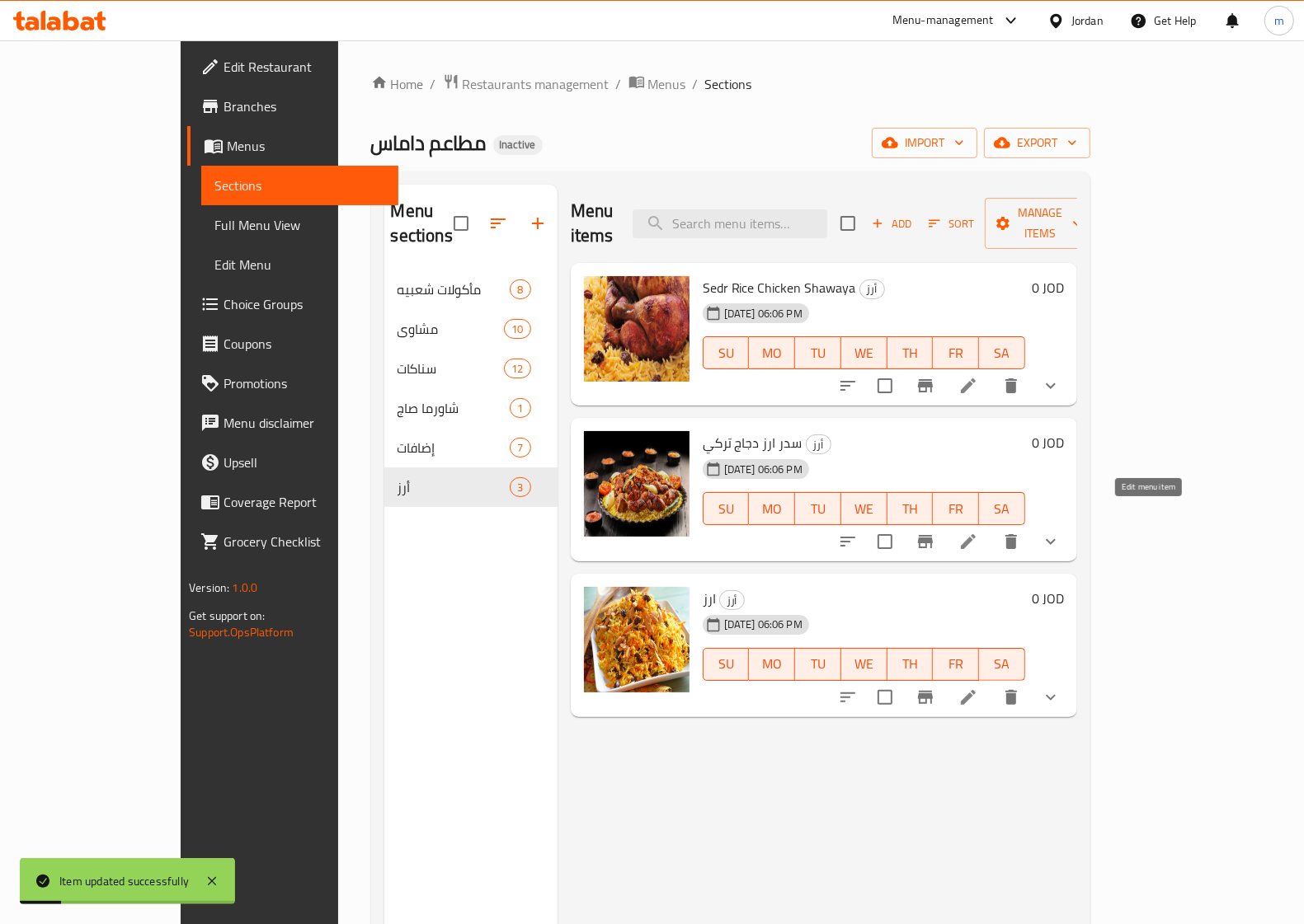
click at [978, 532] on icon at bounding box center [967, 541] width 20 height 20
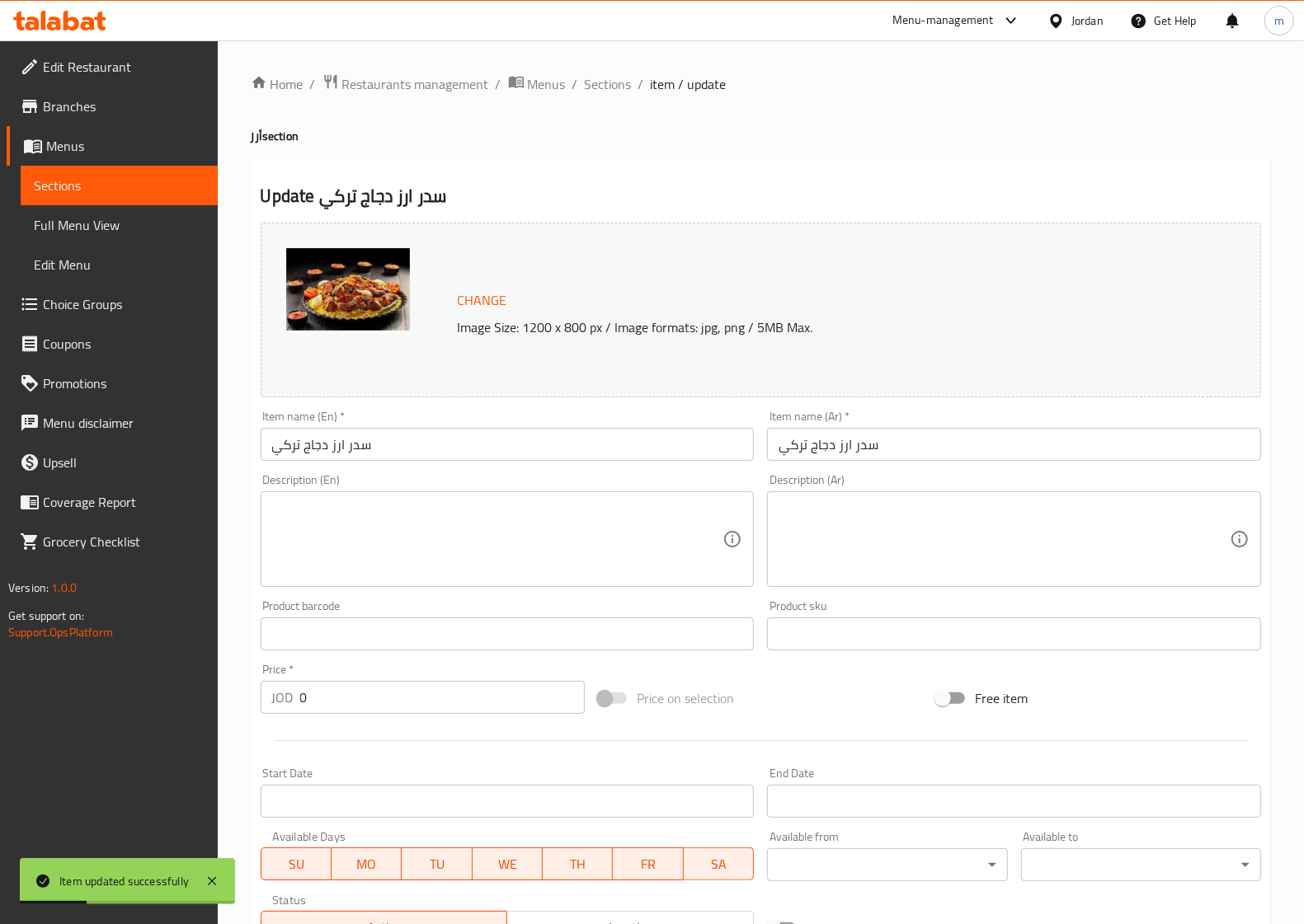
click at [529, 444] on input "سدر ارز دجاج تركي" at bounding box center [508, 444] width 494 height 33
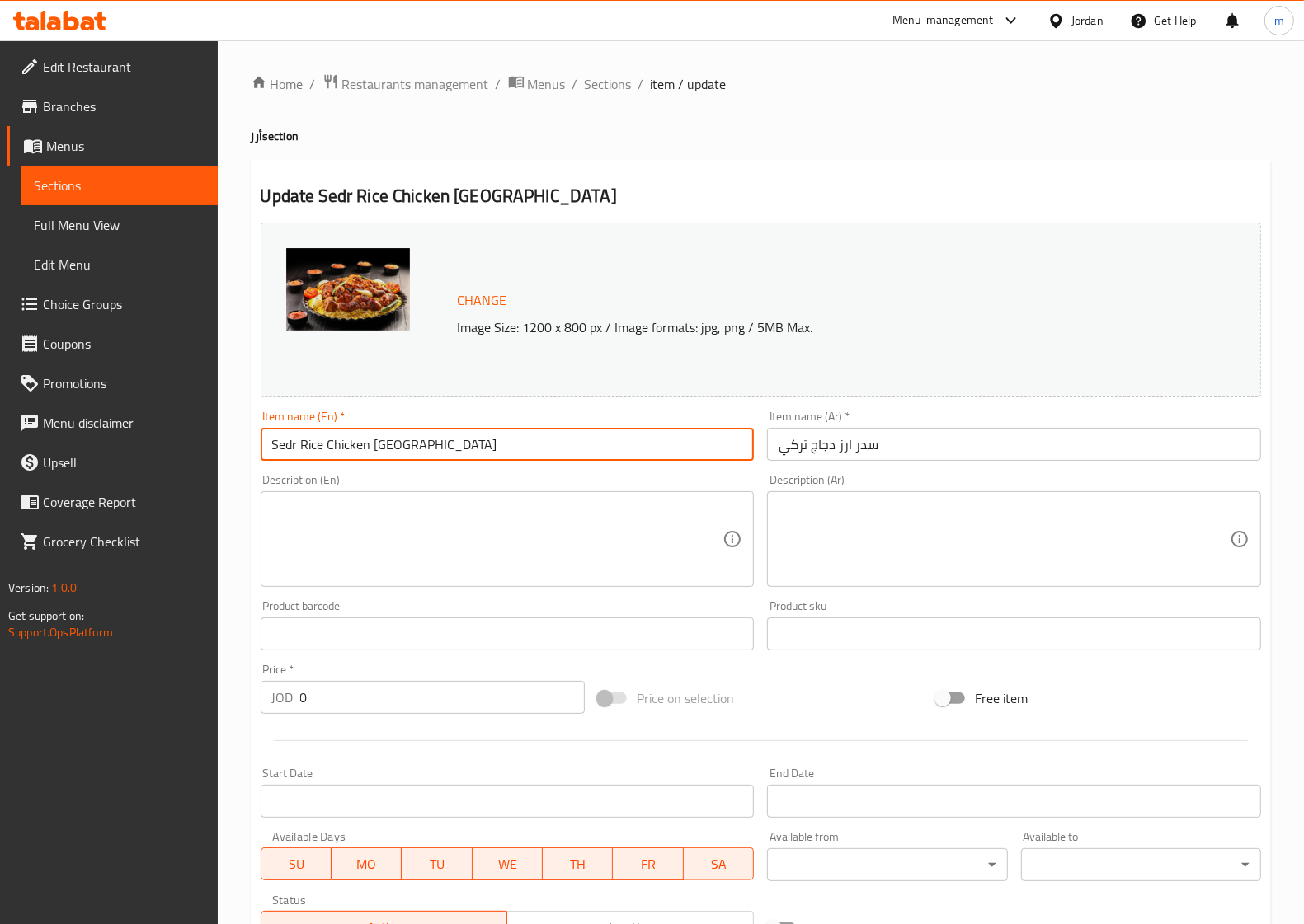
type input "Sedr Rice Chicken [GEOGRAPHIC_DATA]"
click at [595, 89] on span "Sections" at bounding box center [609, 83] width 47 height 20
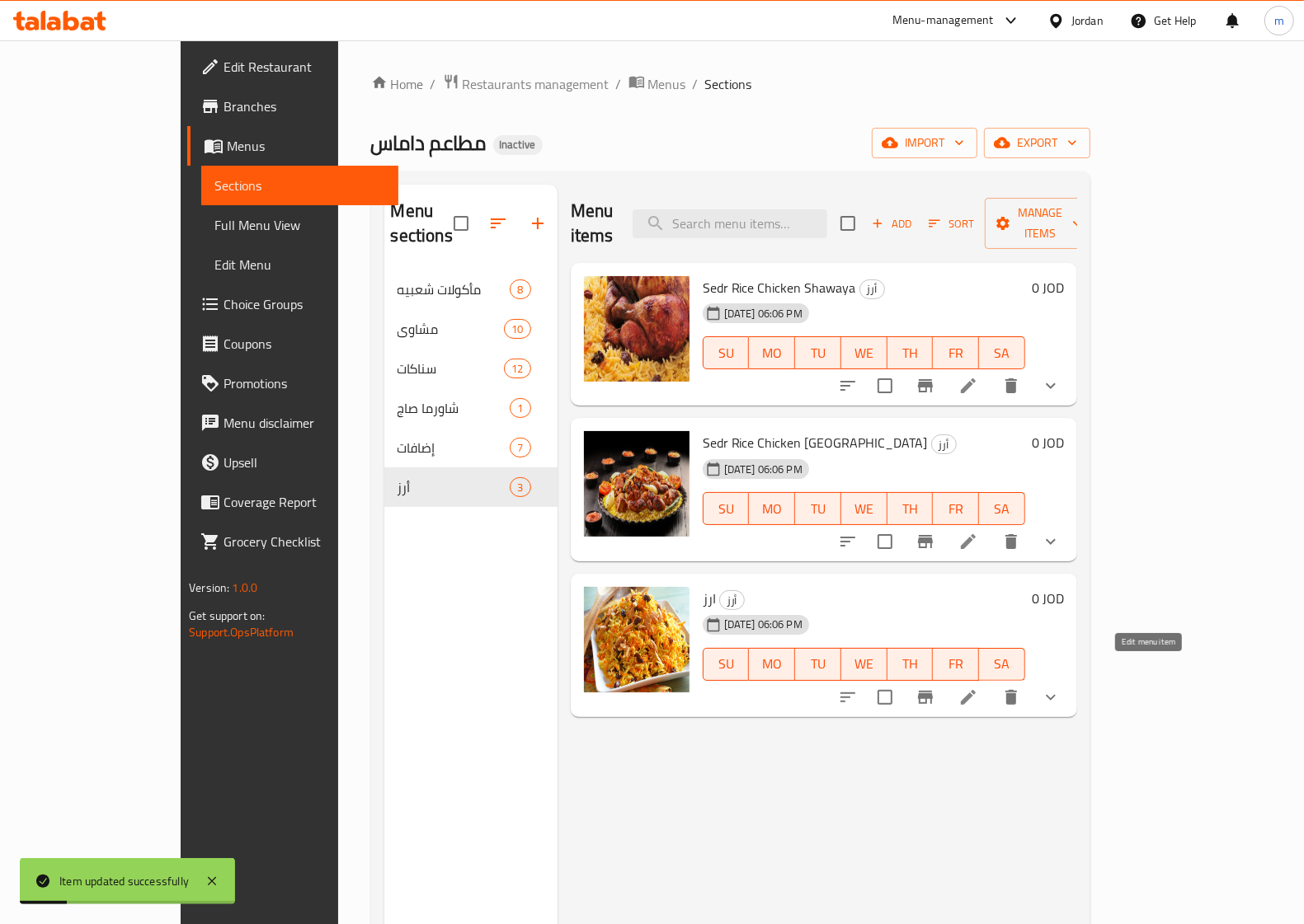
click at [978, 688] on icon at bounding box center [967, 697] width 20 height 20
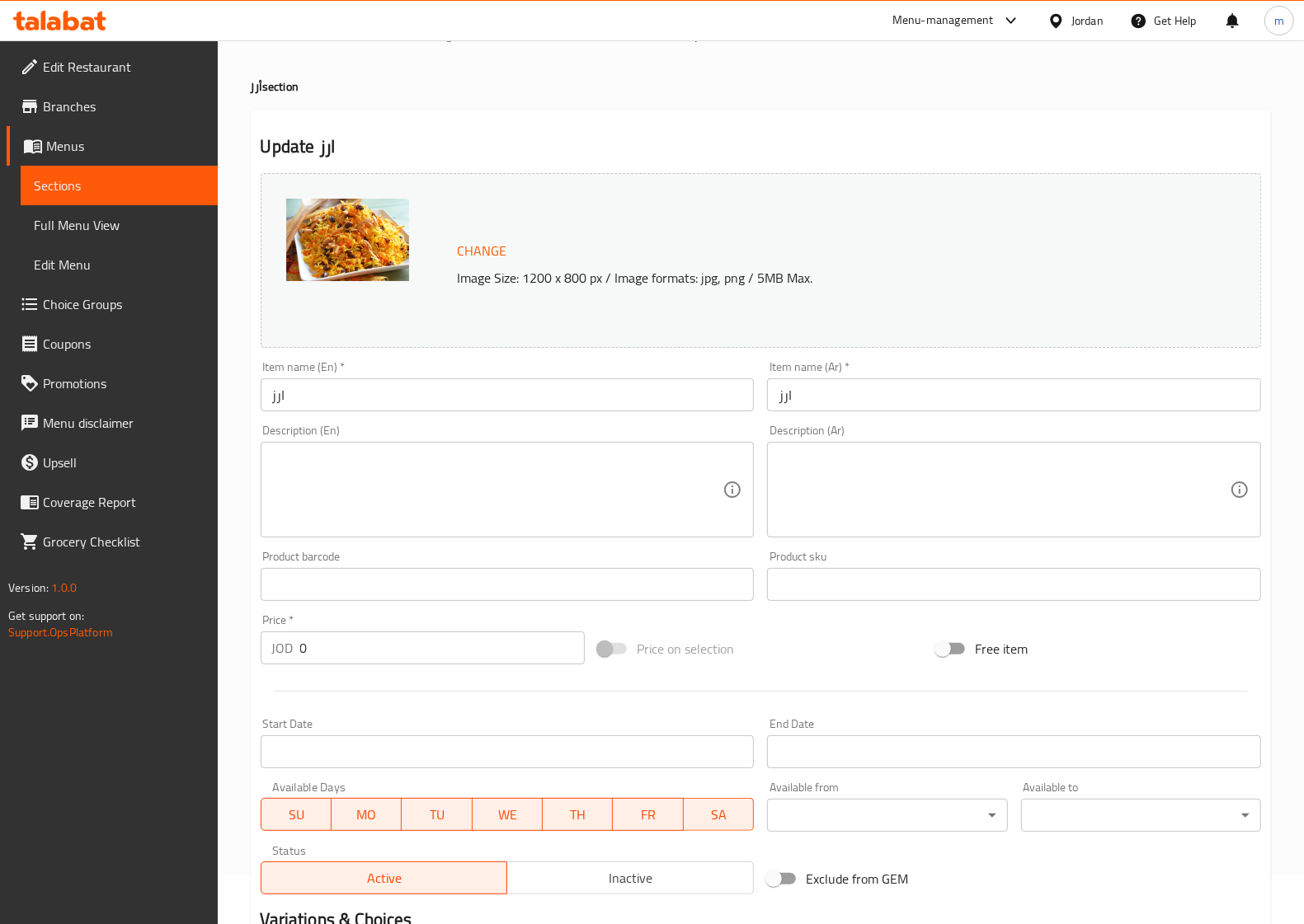
scroll to position [41, 0]
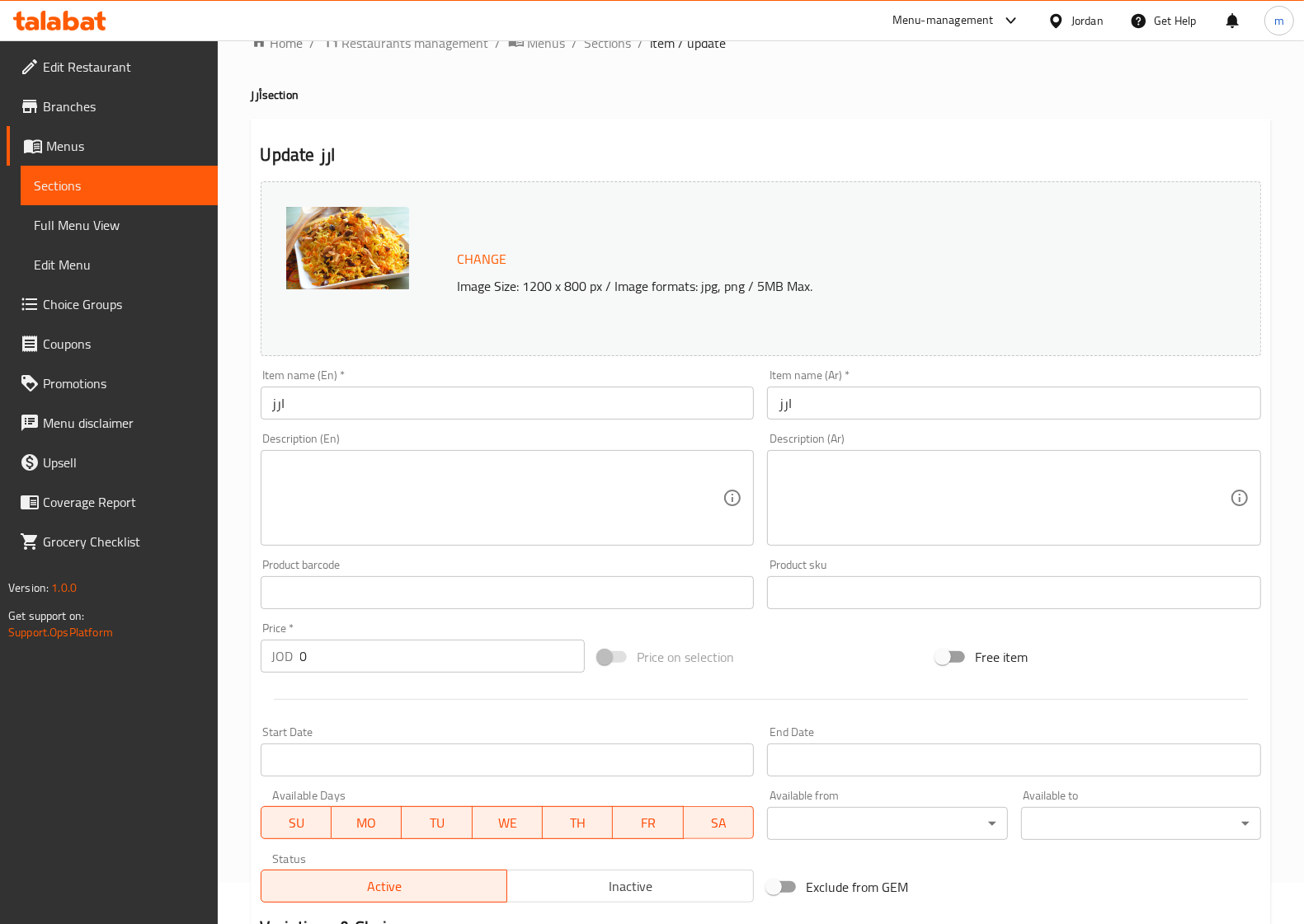
click at [405, 410] on input "ارز" at bounding box center [508, 403] width 494 height 33
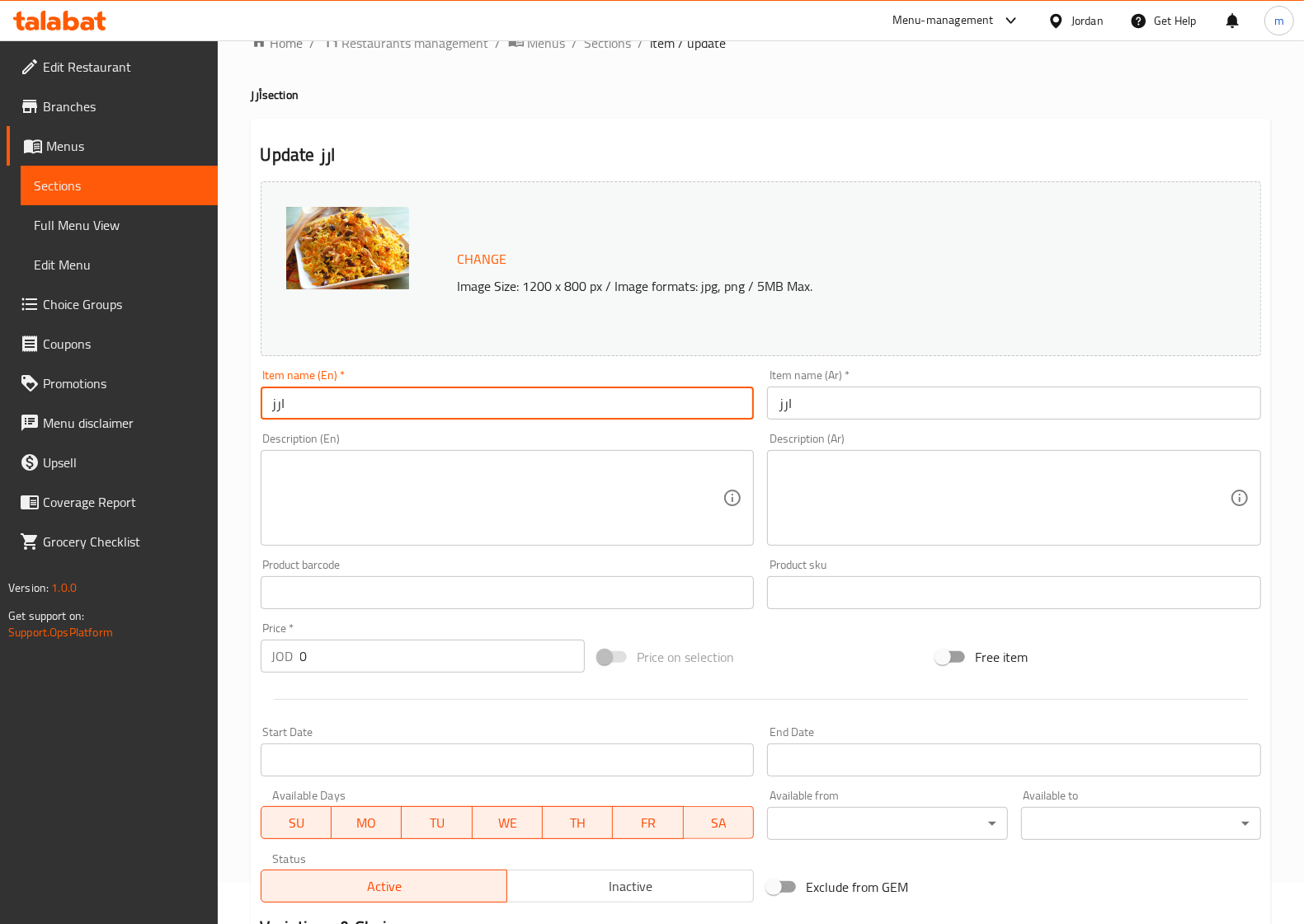
click at [405, 410] on input "ارز" at bounding box center [508, 403] width 494 height 33
type input "Rice"
click at [613, 46] on span "Sections" at bounding box center [609, 42] width 47 height 20
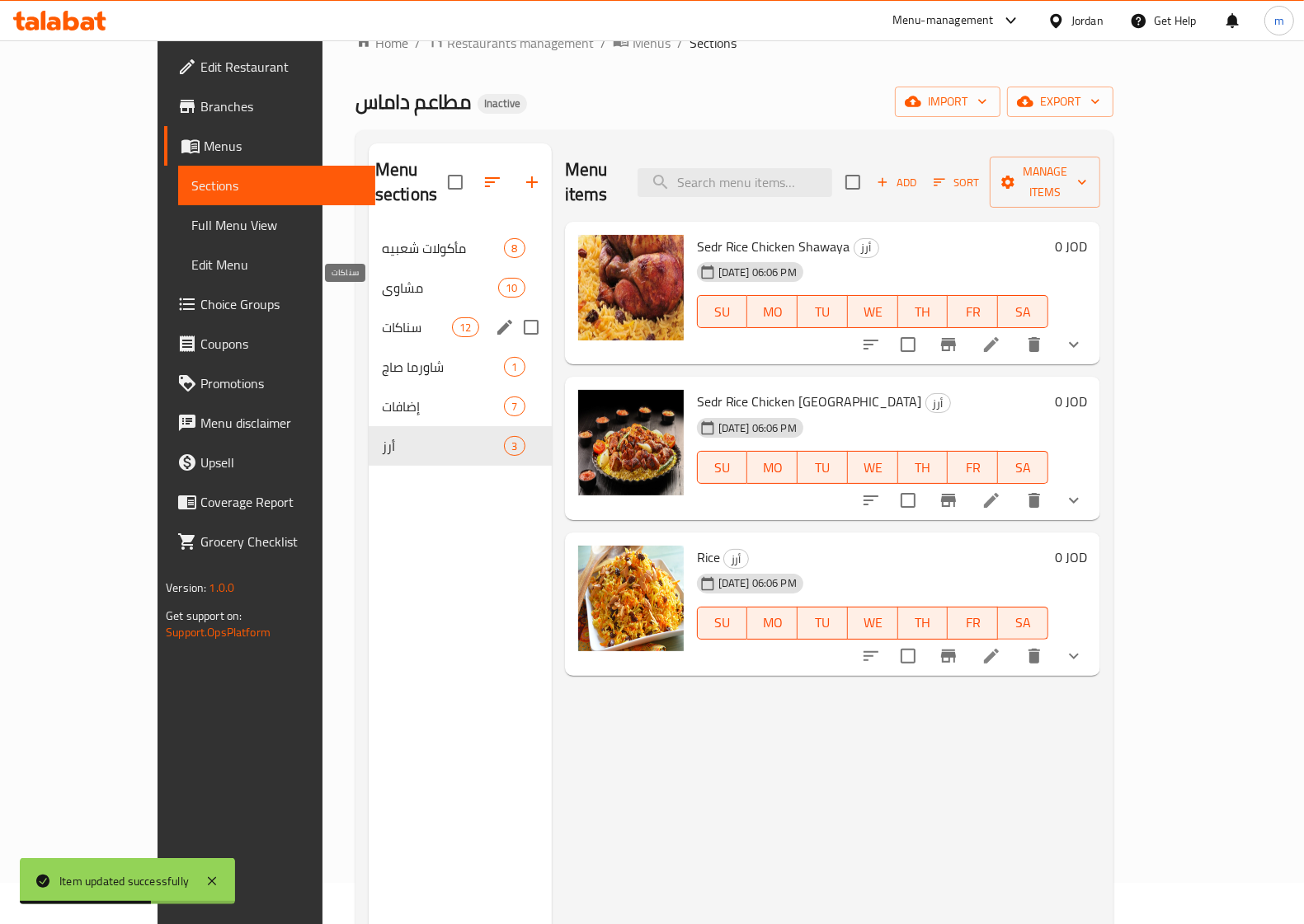
click at [382, 318] on span "سناكات" at bounding box center [417, 327] width 70 height 20
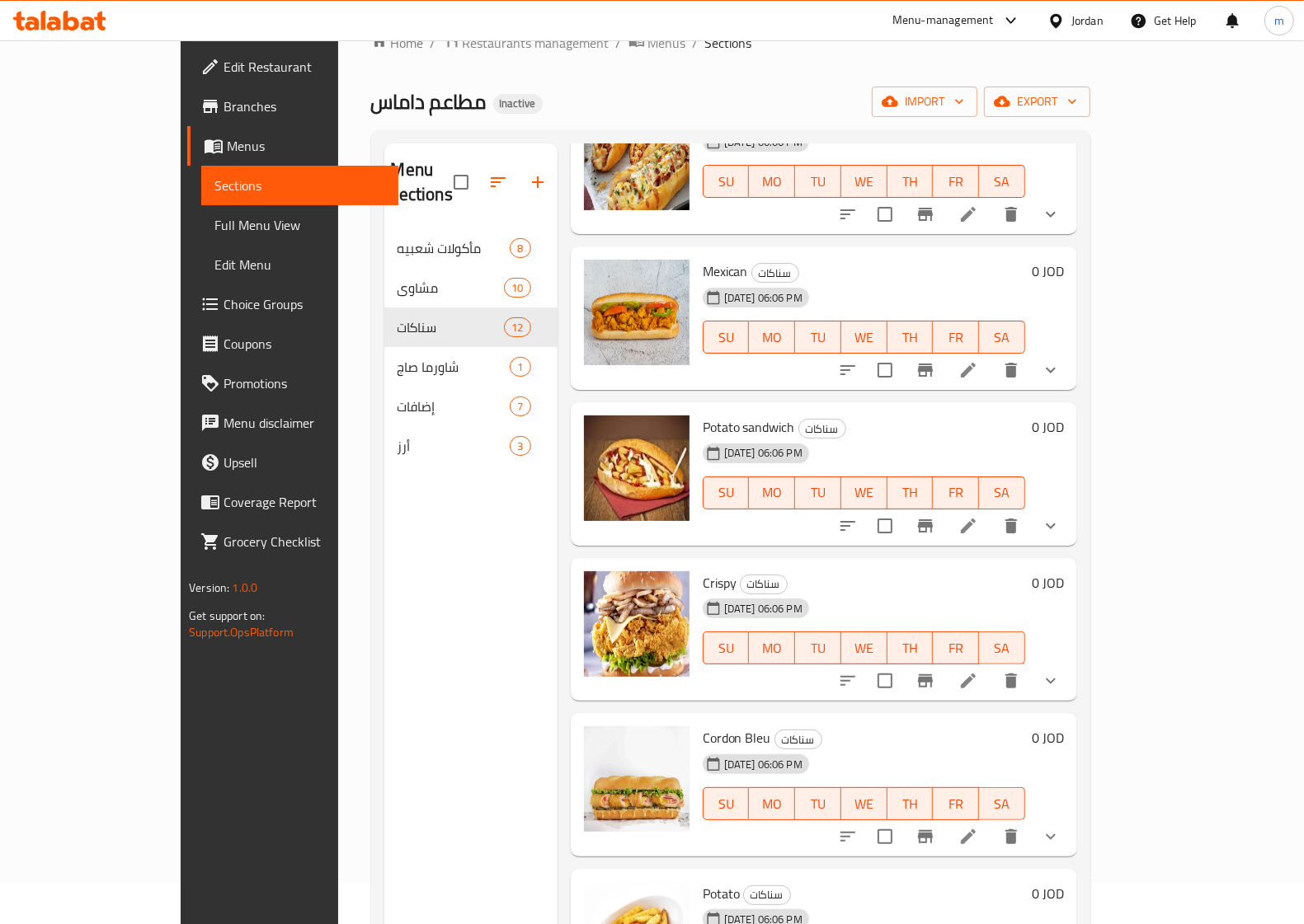
scroll to position [981, 0]
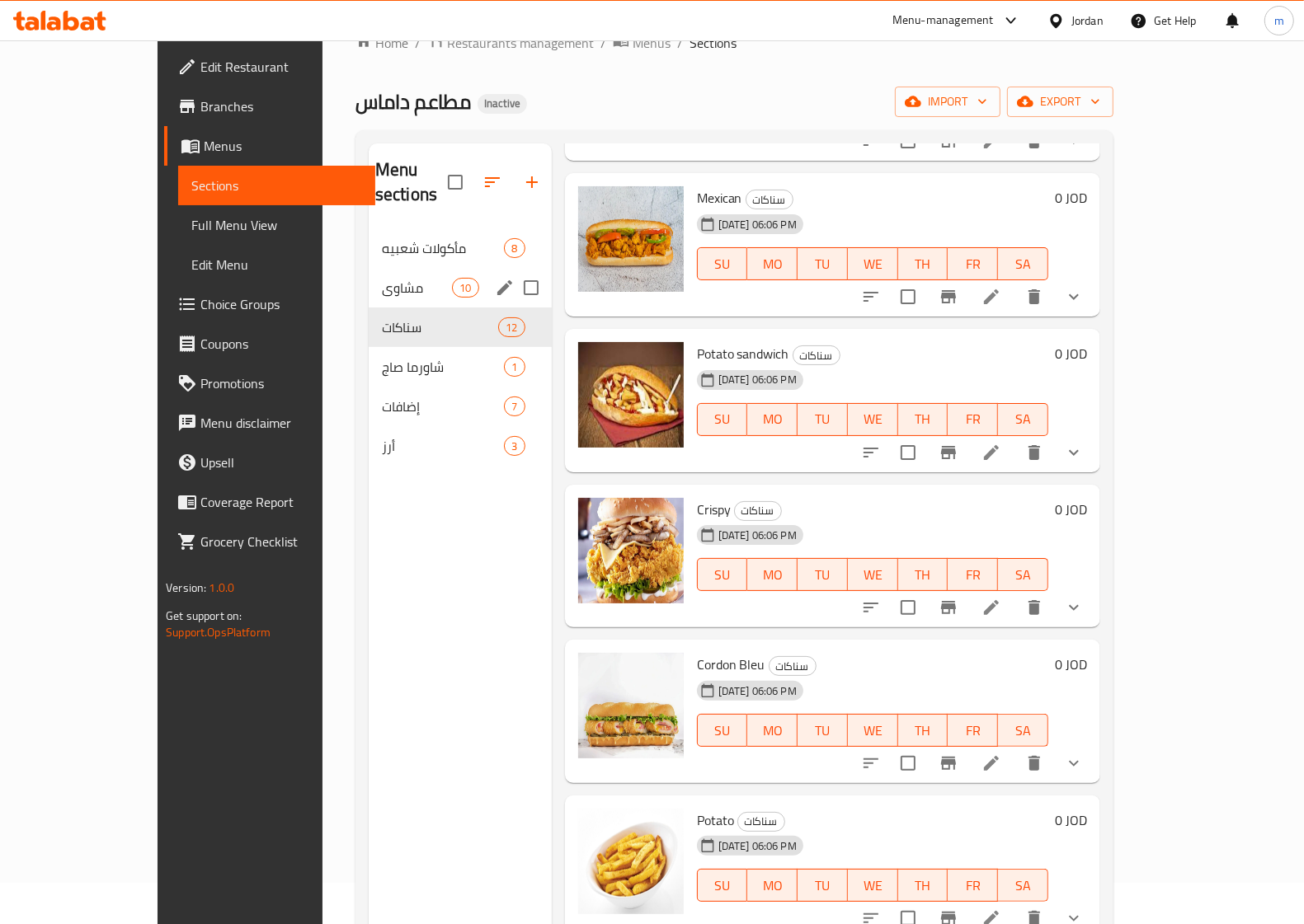
click at [368, 274] on div "مشاوي 10" at bounding box center [460, 288] width 183 height 39
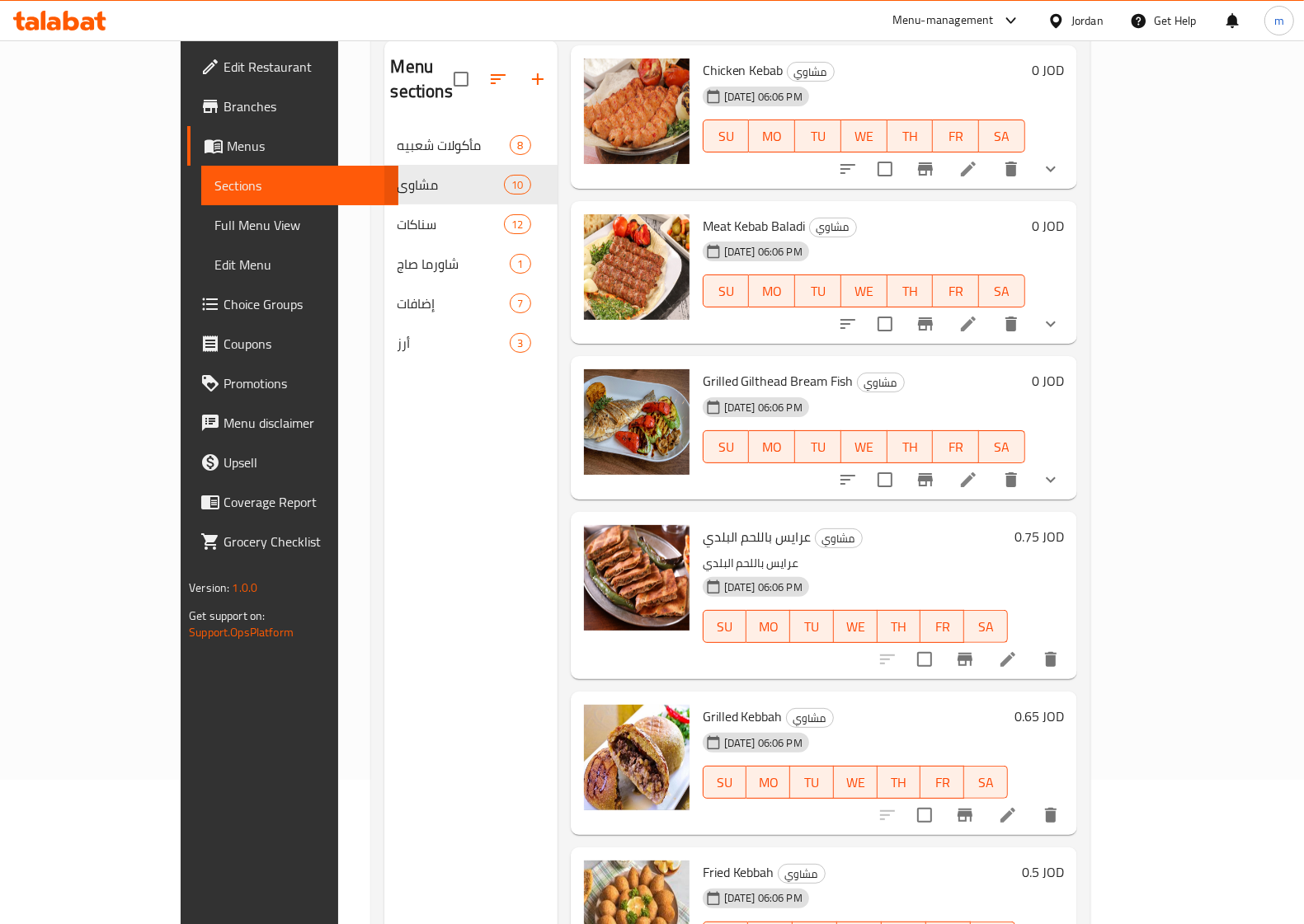
scroll to position [232, 0]
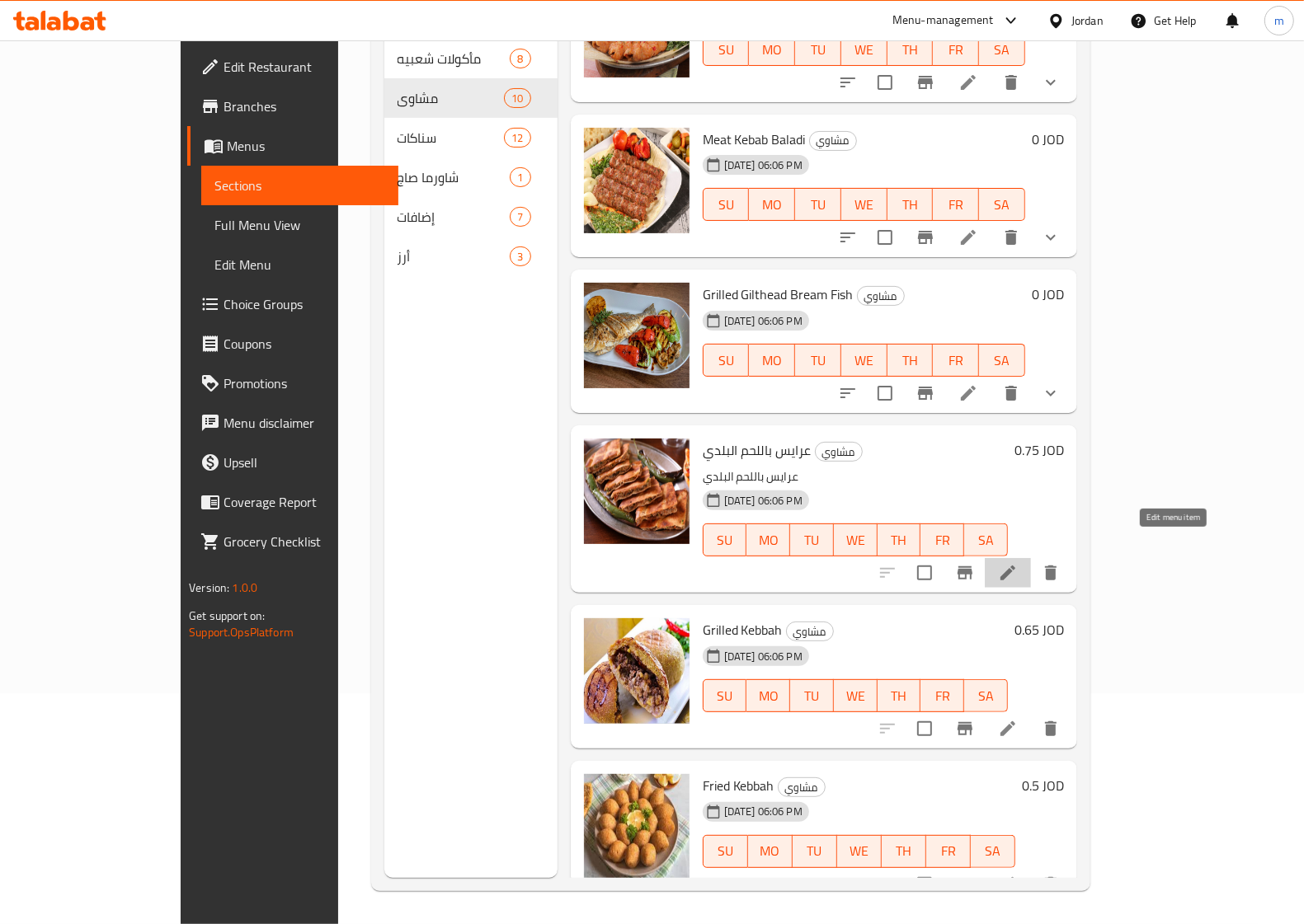
click at [1015, 565] on icon at bounding box center [1008, 573] width 15 height 15
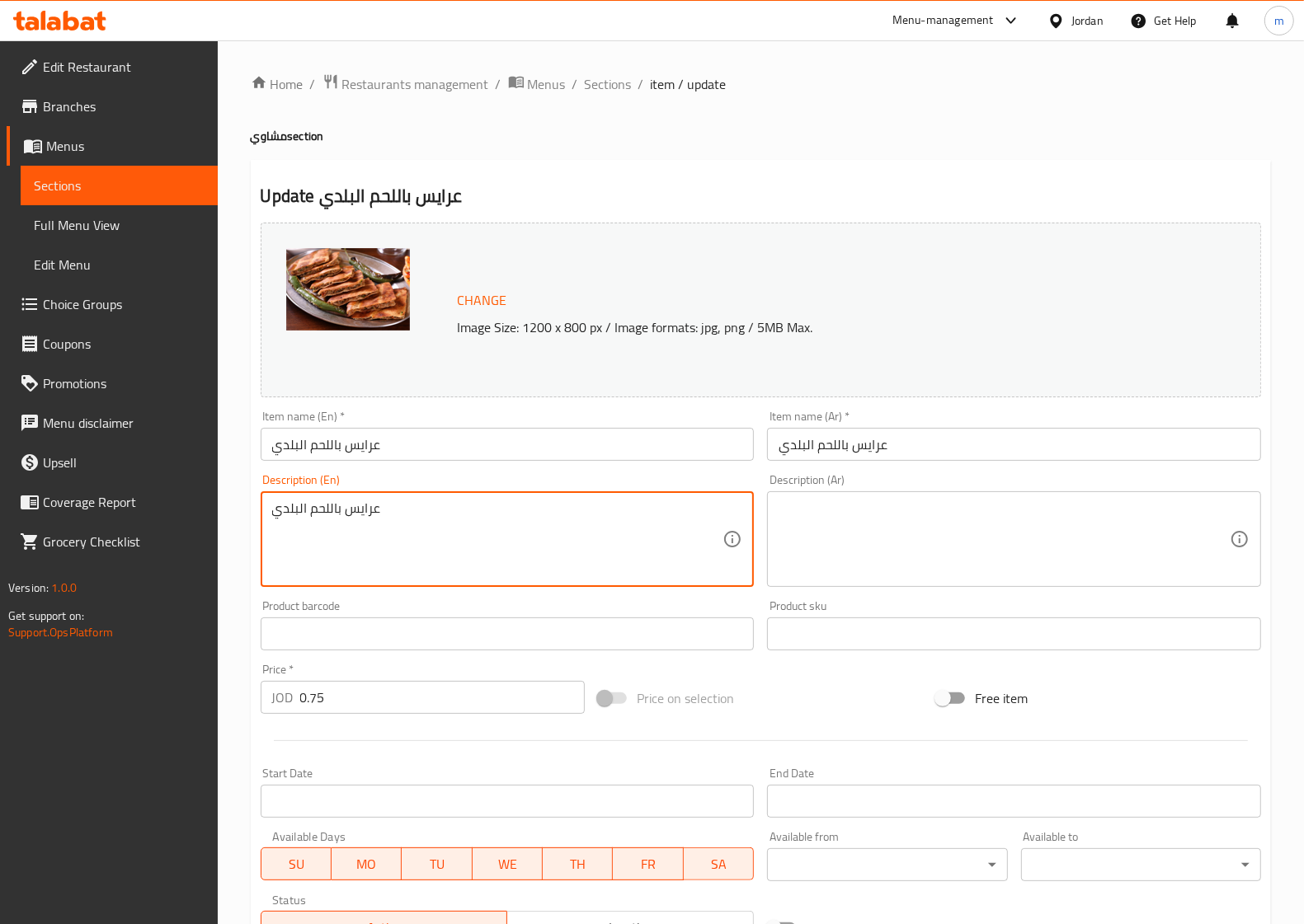
click at [592, 524] on textarea "عرايس باللحم البلدي" at bounding box center [497, 540] width 451 height 78
click at [365, 449] on input "عرايس باللحم البلدي" at bounding box center [508, 444] width 494 height 33
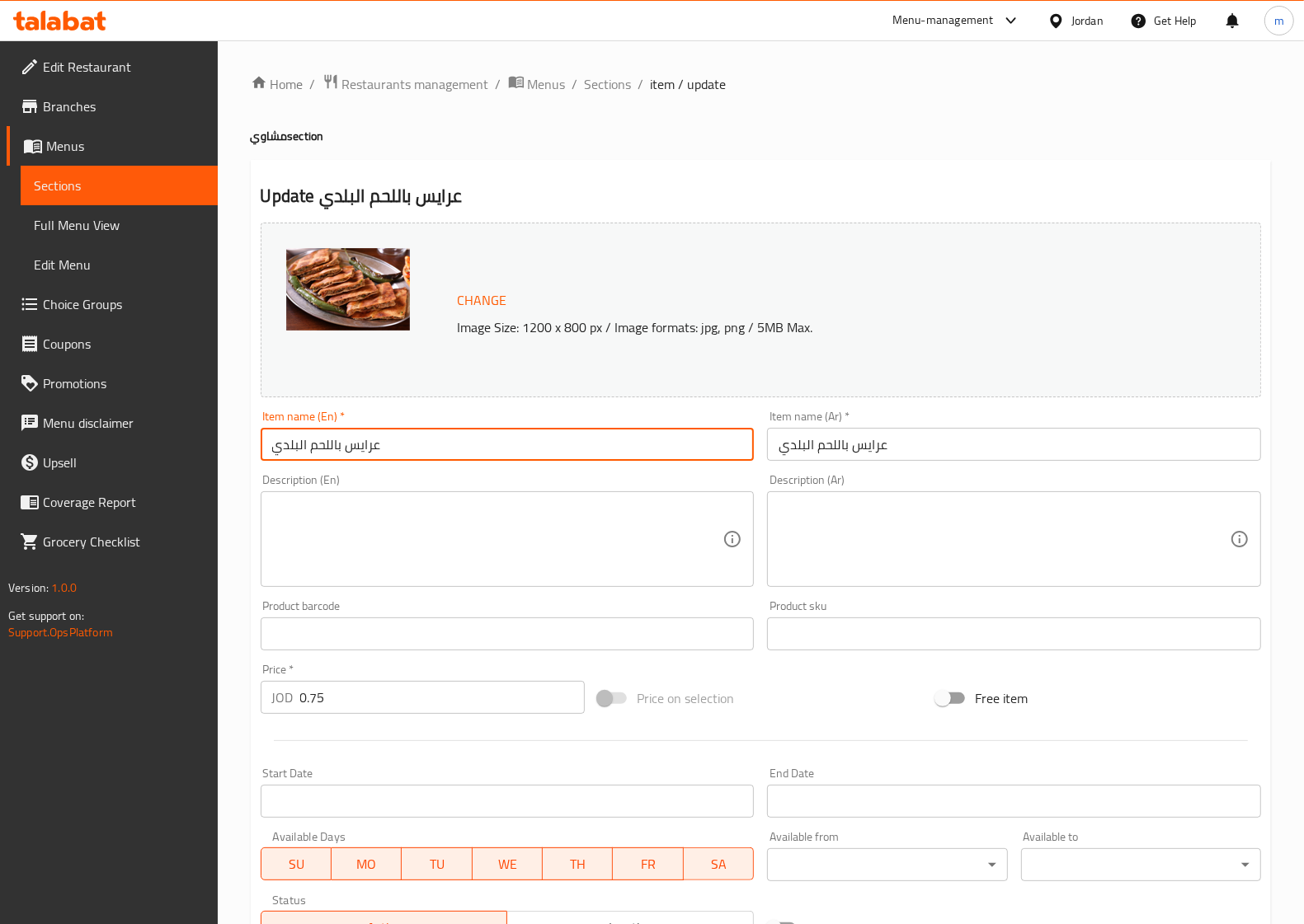
click at [365, 449] on input "عرايس باللحم البلدي" at bounding box center [508, 444] width 494 height 33
click at [500, 446] on input "عرايس باللحم البلدي" at bounding box center [508, 444] width 494 height 33
drag, startPoint x: 500, startPoint y: 446, endPoint x: 251, endPoint y: 446, distance: 249.0
click at [251, 446] on div "Update عرايس باللحم البلدي Change Image Size: 1200 x 800 px / Image formats: jp…" at bounding box center [760, 651] width 1020 height 984
click at [417, 448] on input "عرايس باللحم البلدي" at bounding box center [508, 444] width 494 height 33
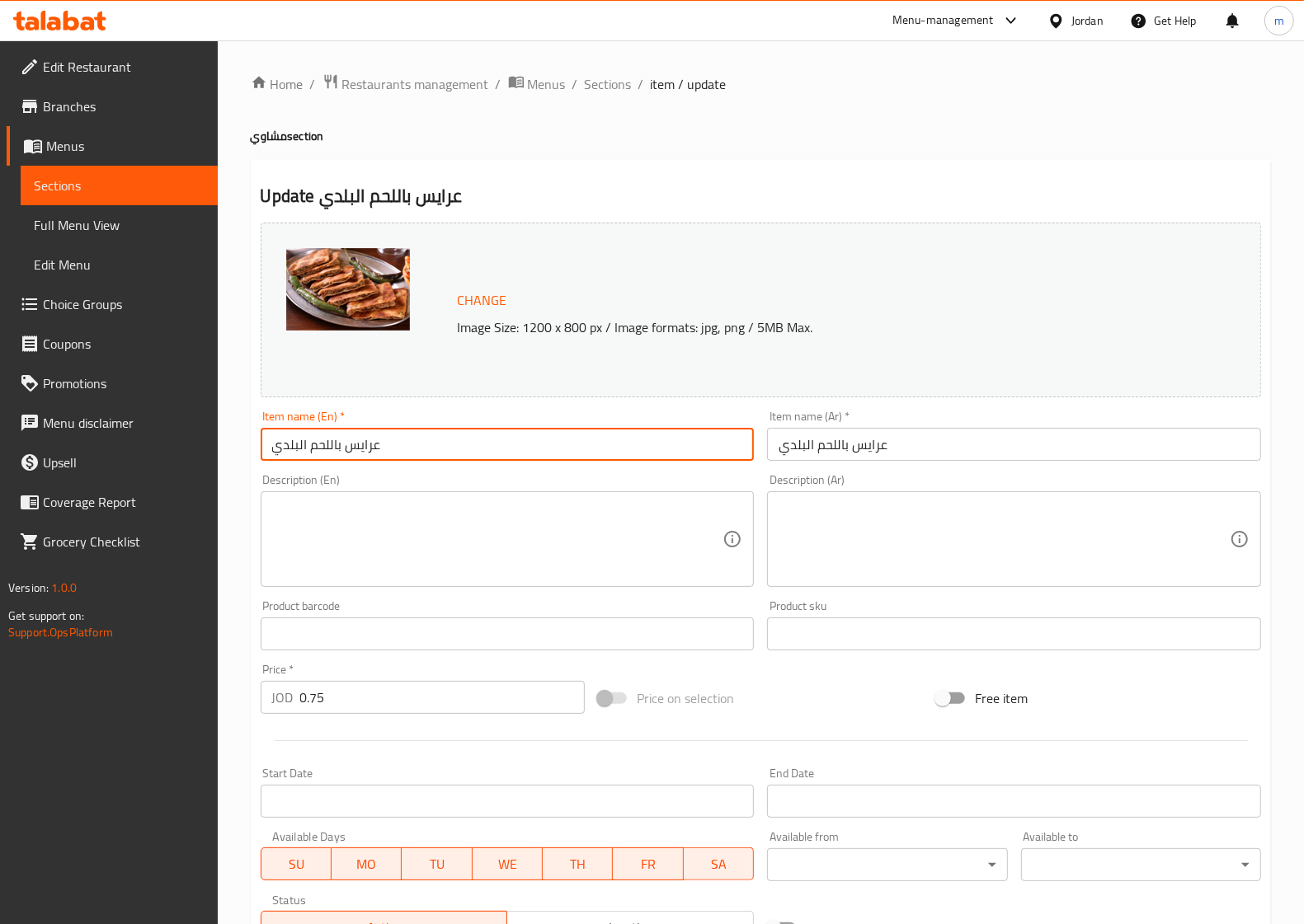
click at [373, 449] on input "عرايس باللحم البلدي" at bounding box center [508, 444] width 494 height 33
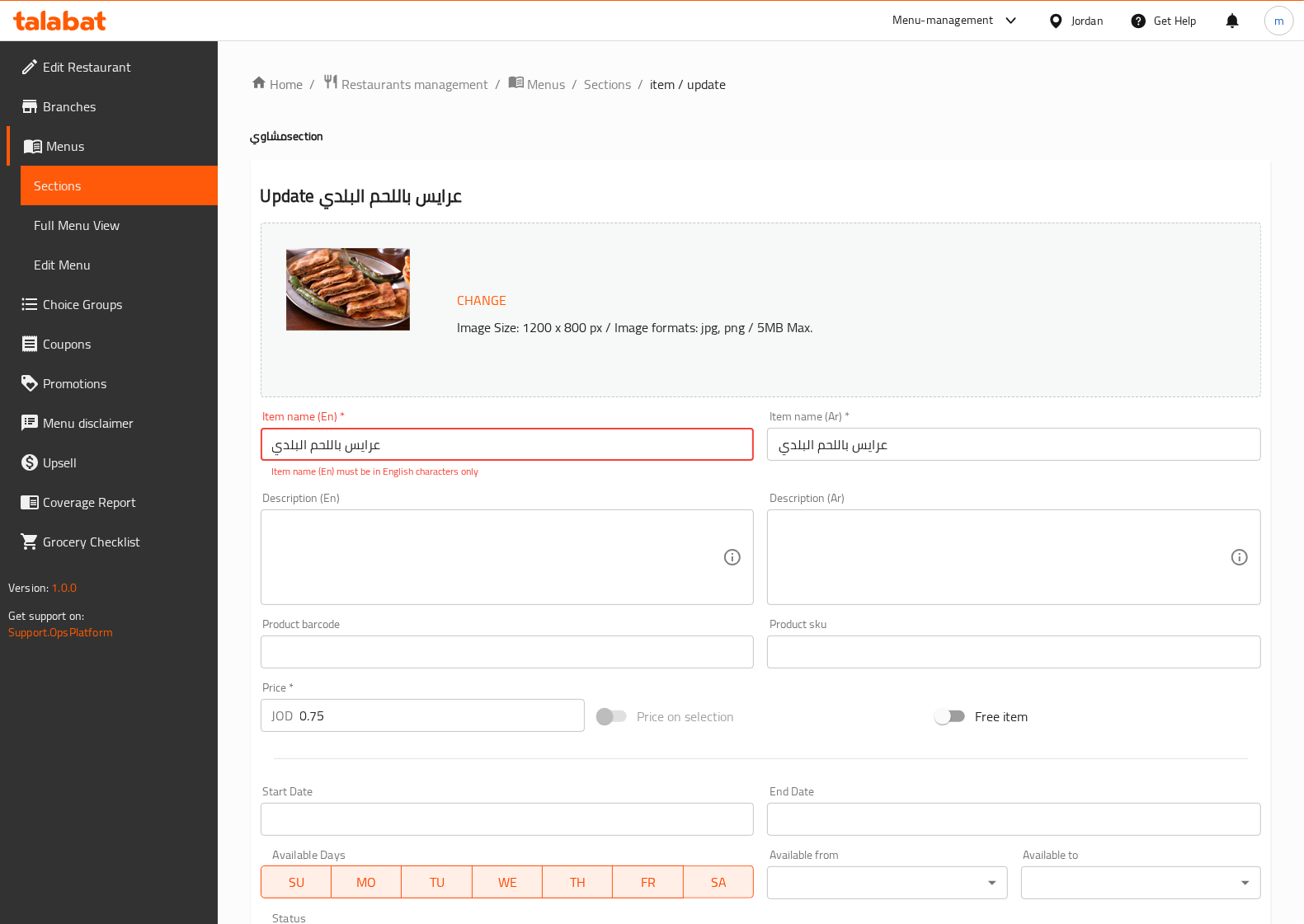
click at [614, 434] on input "عرايس باللحم البلدي" at bounding box center [508, 444] width 494 height 33
paste input "Araisy"
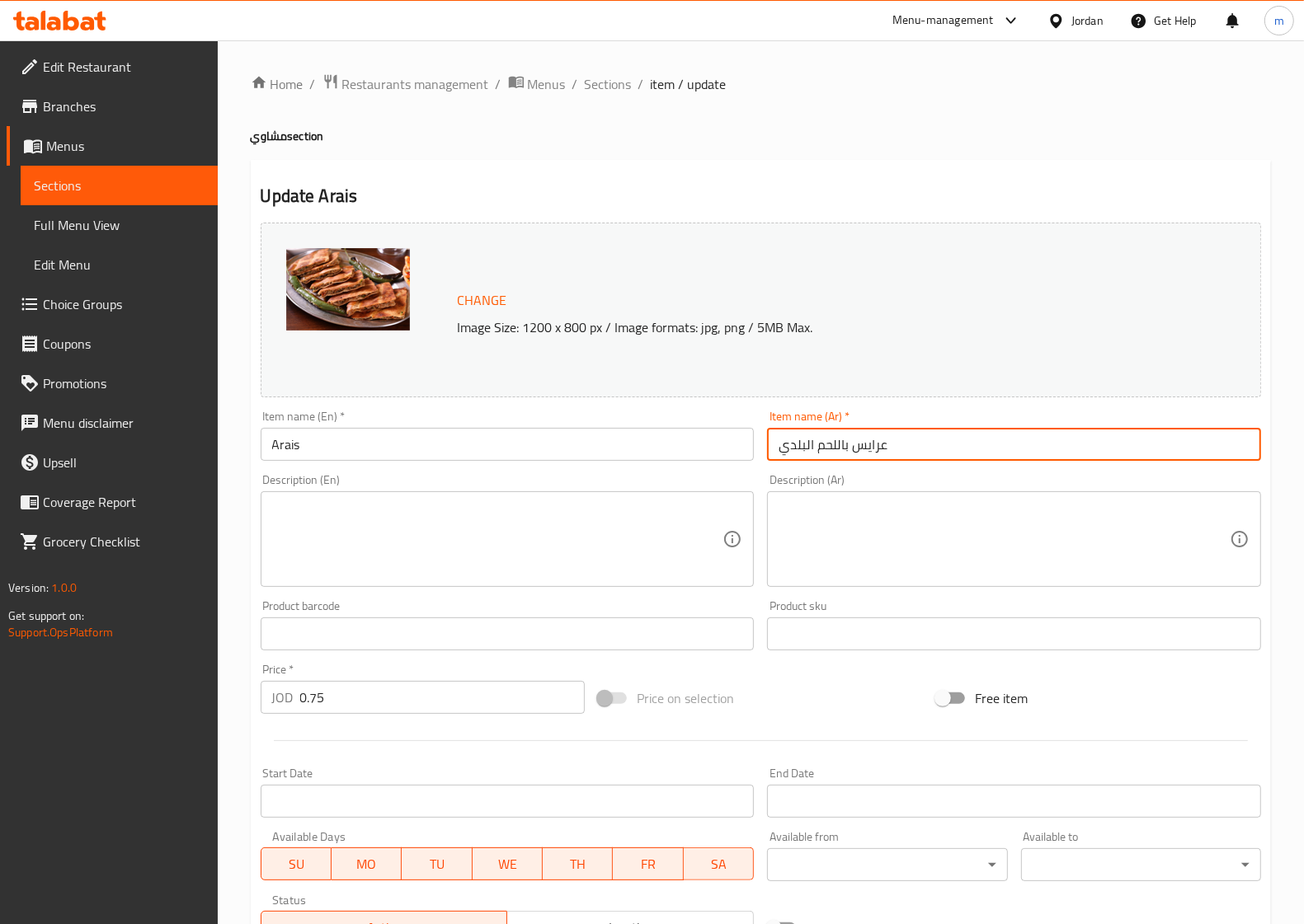
drag, startPoint x: 846, startPoint y: 445, endPoint x: 780, endPoint y: 441, distance: 66.1
click at [780, 441] on input "عرايس باللحم البلدي" at bounding box center [1014, 444] width 494 height 33
click at [845, 442] on input "عرايس باللحم البلدي" at bounding box center [1014, 444] width 494 height 33
drag, startPoint x: 850, startPoint y: 445, endPoint x: 767, endPoint y: 439, distance: 83.2
click at [767, 439] on input "عرايس باللحم البلدي" at bounding box center [1014, 444] width 494 height 33
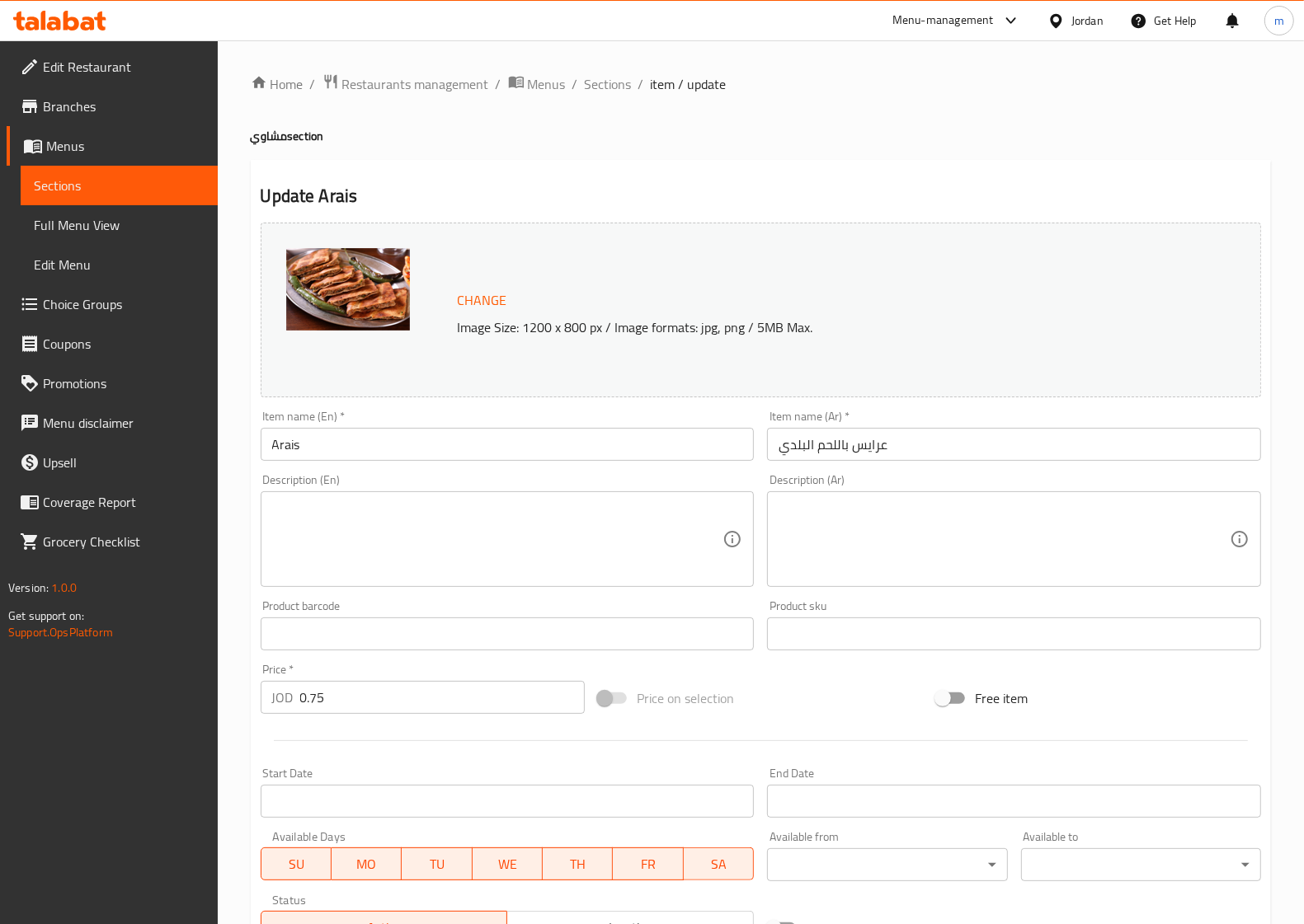
click at [599, 453] on input "Arais" at bounding box center [508, 444] width 494 height 33
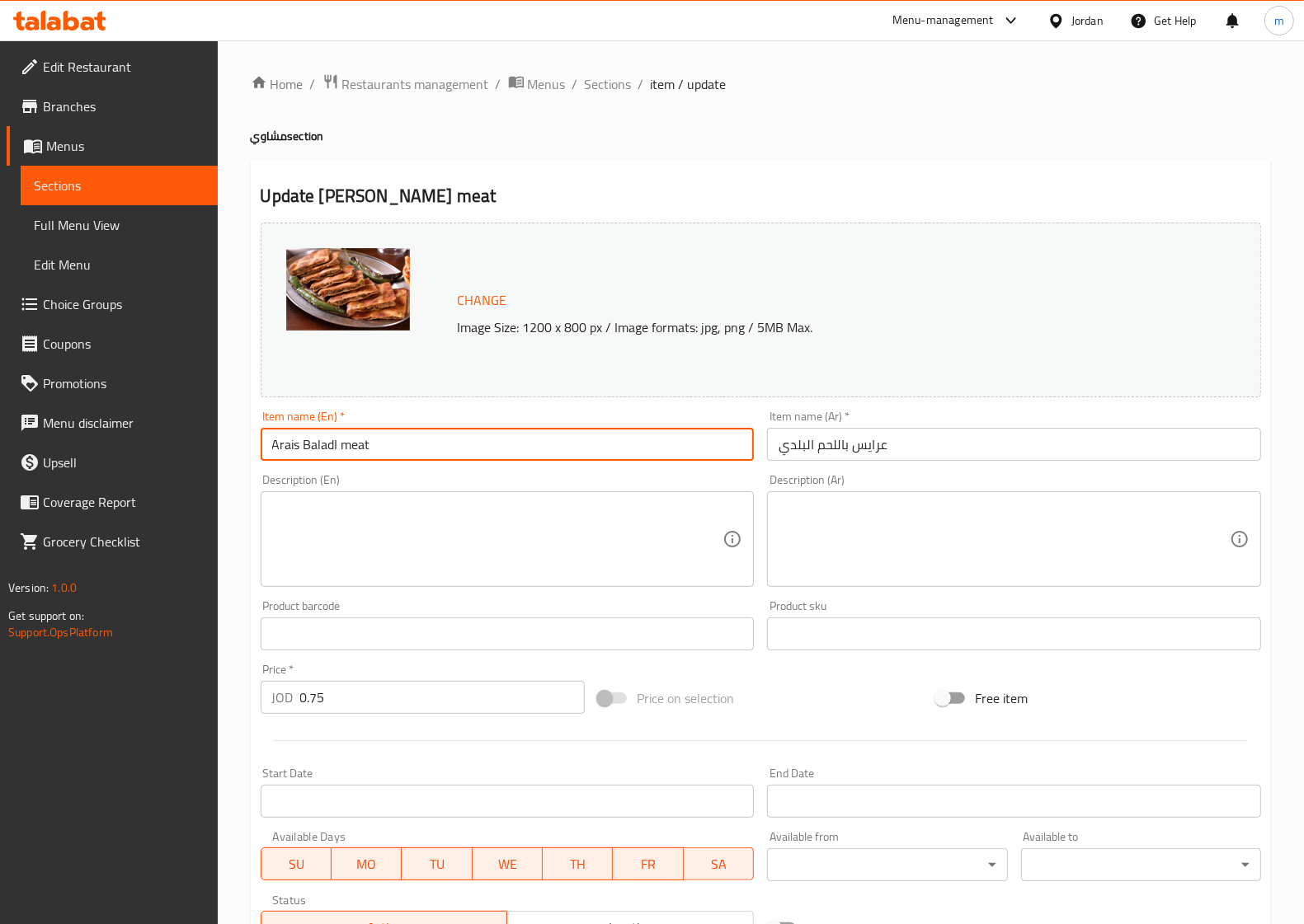
type input "Arais BaladI meat"
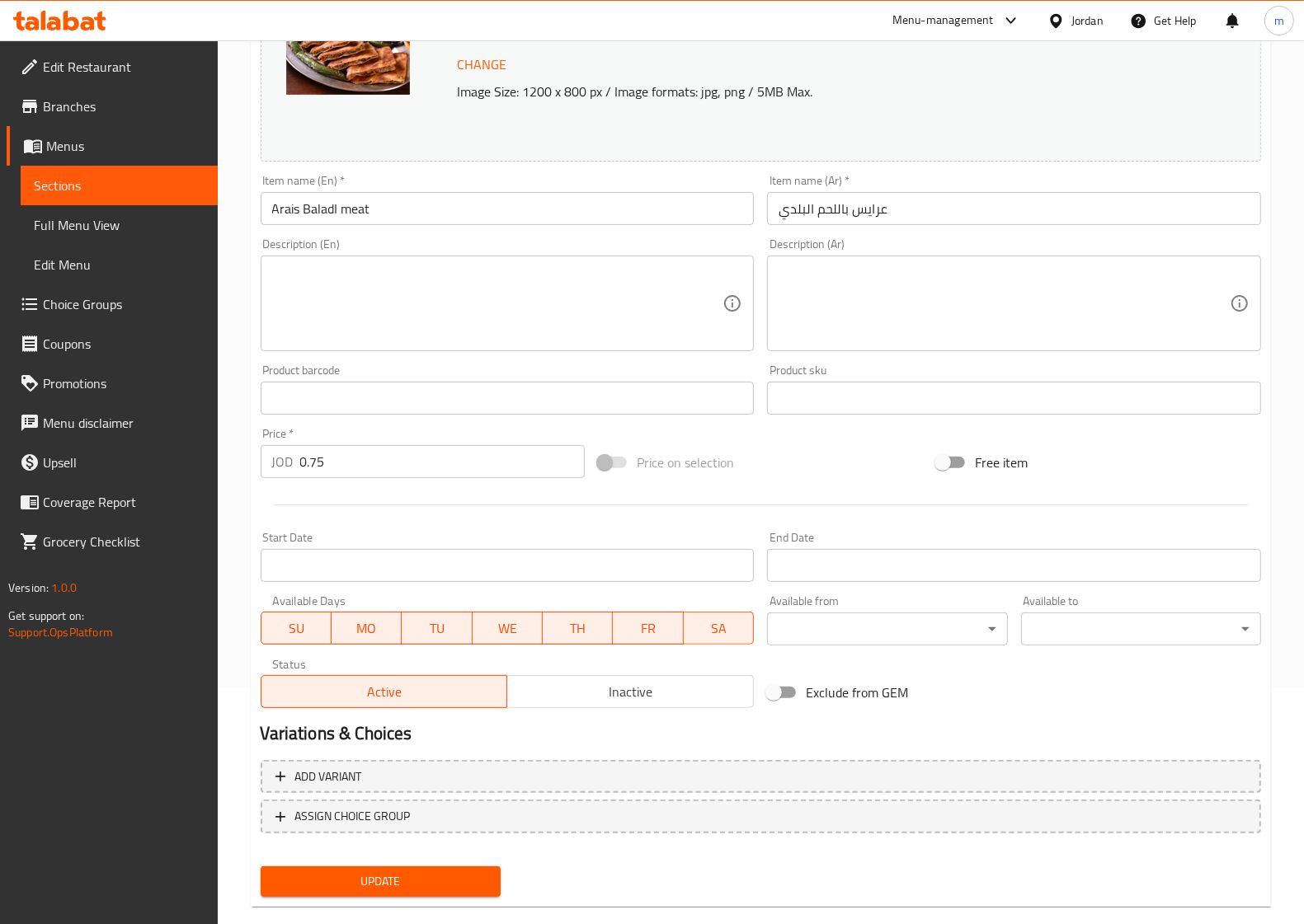
scroll to position [263, 0]
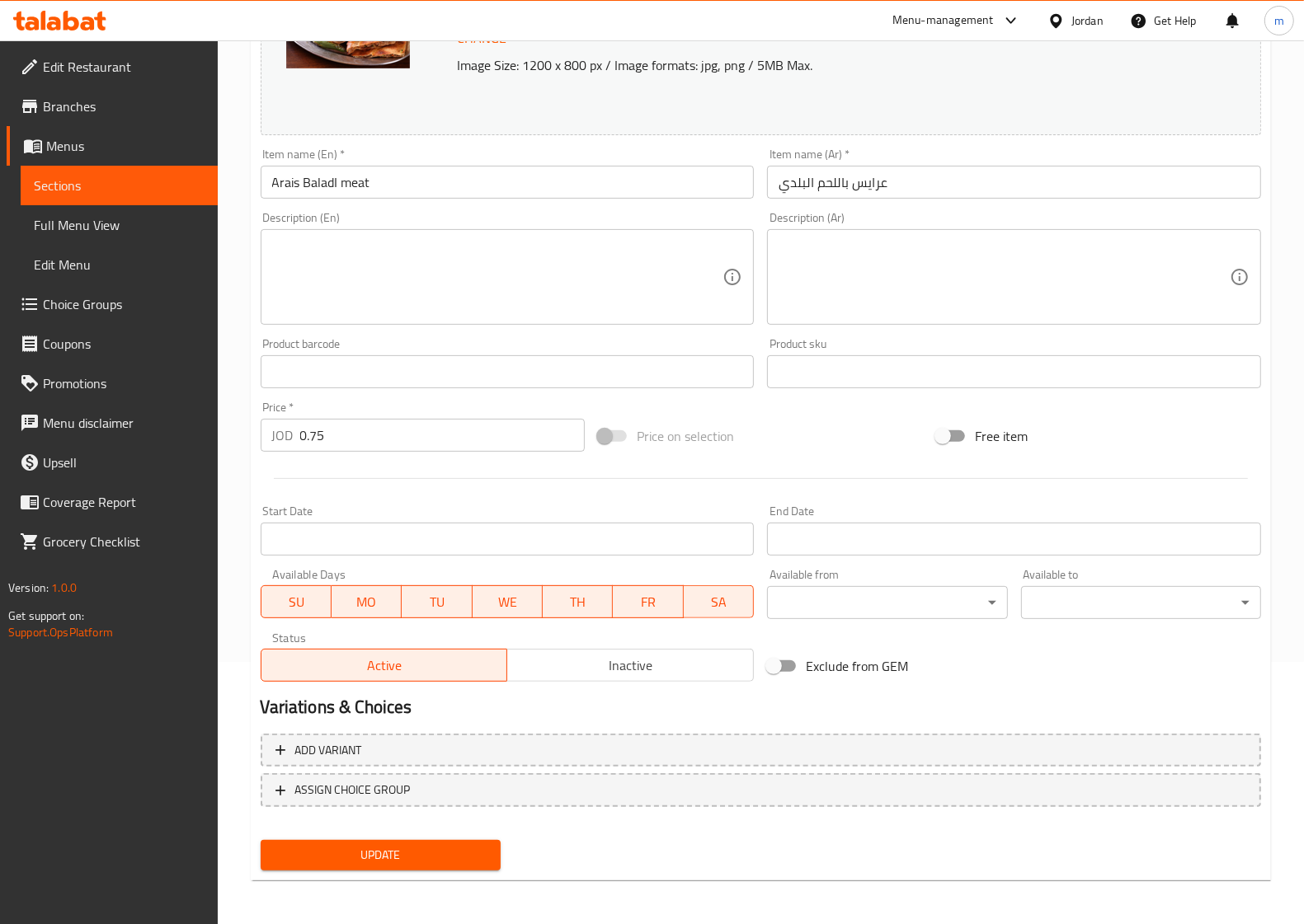
click at [345, 840] on button "Update" at bounding box center [380, 855] width 240 height 31
click at [80, 184] on span "Sections" at bounding box center [119, 185] width 171 height 20
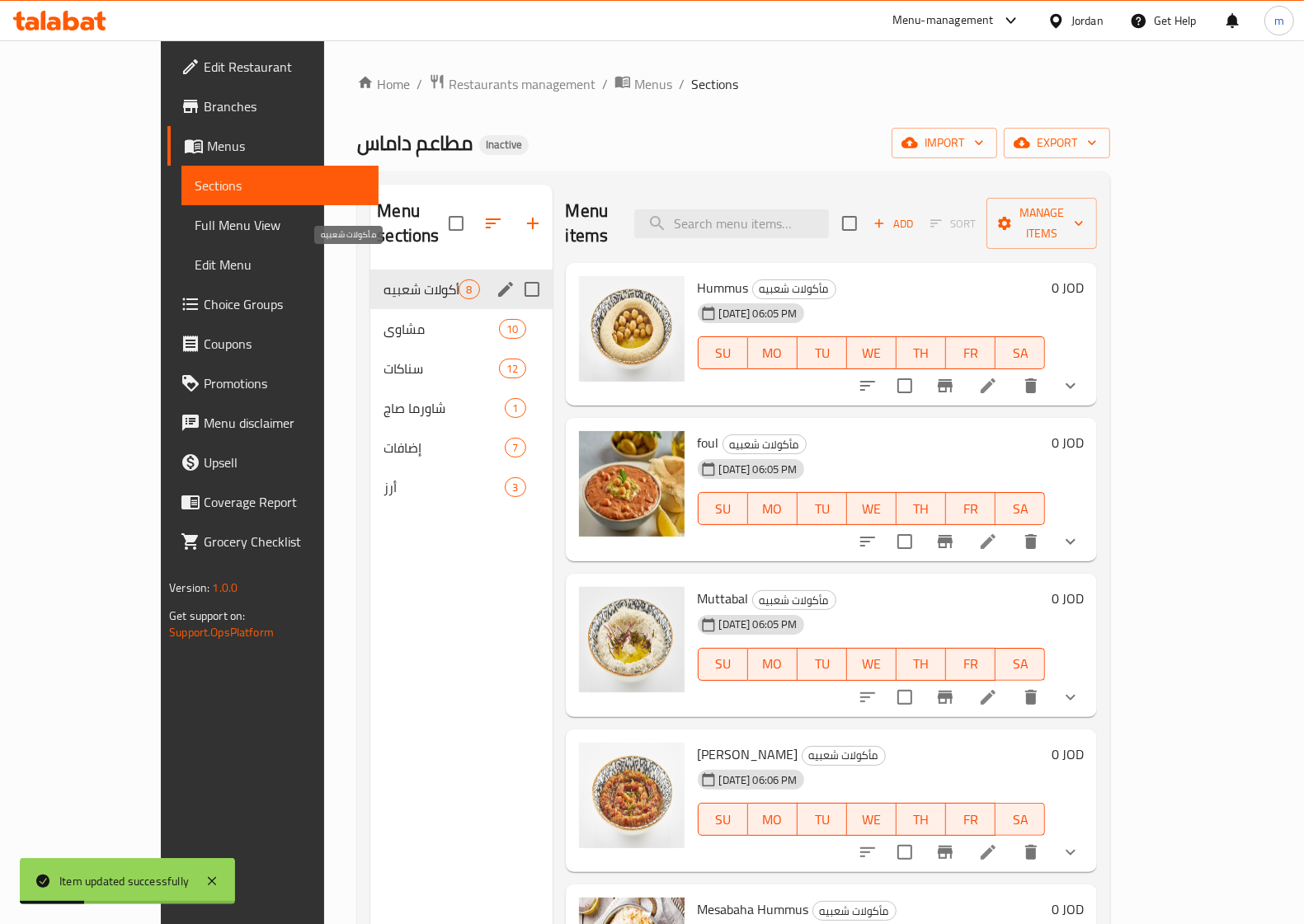
click at [383, 279] on span "مأكولات شعبيه" at bounding box center [421, 289] width 75 height 20
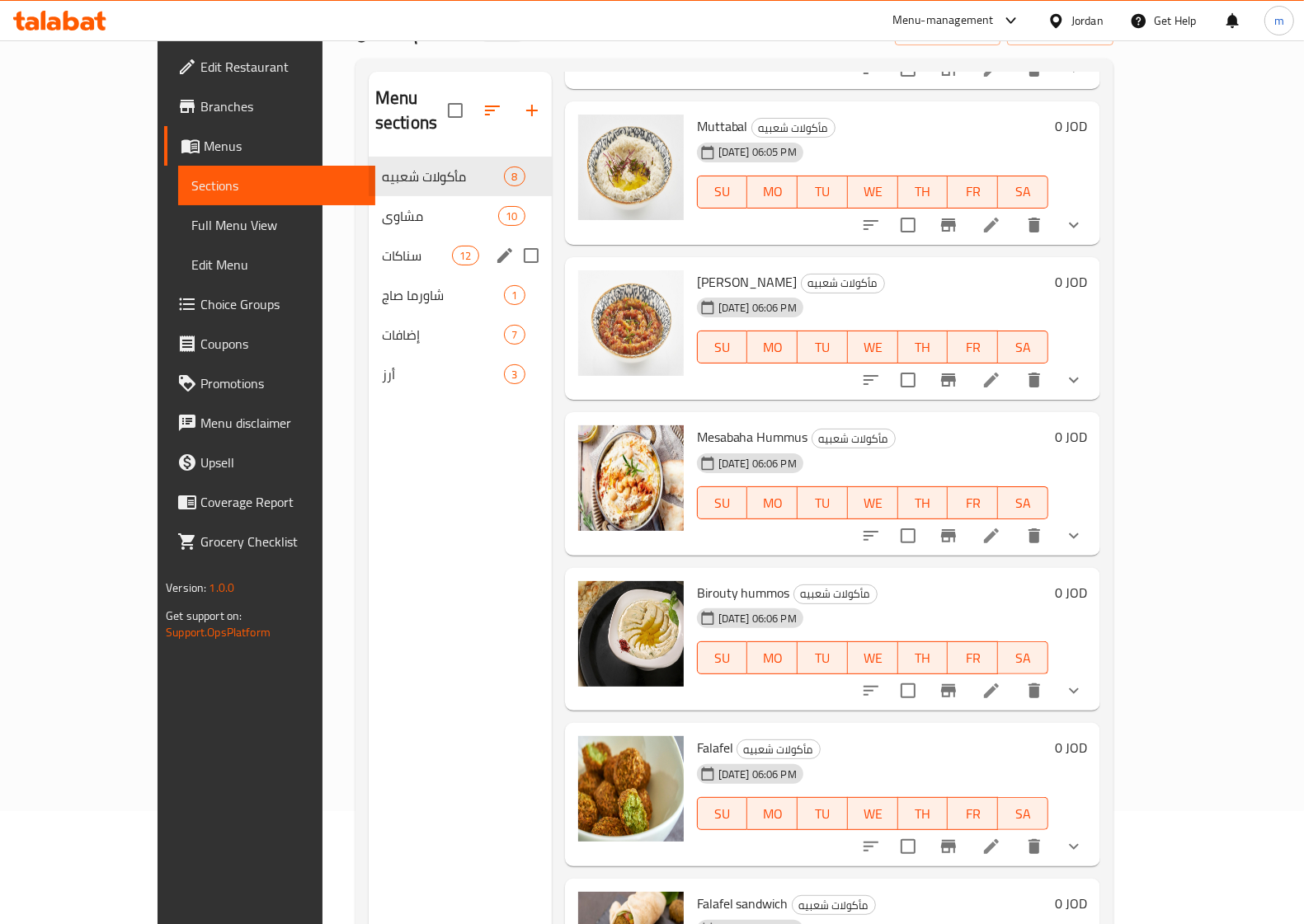
scroll to position [25, 0]
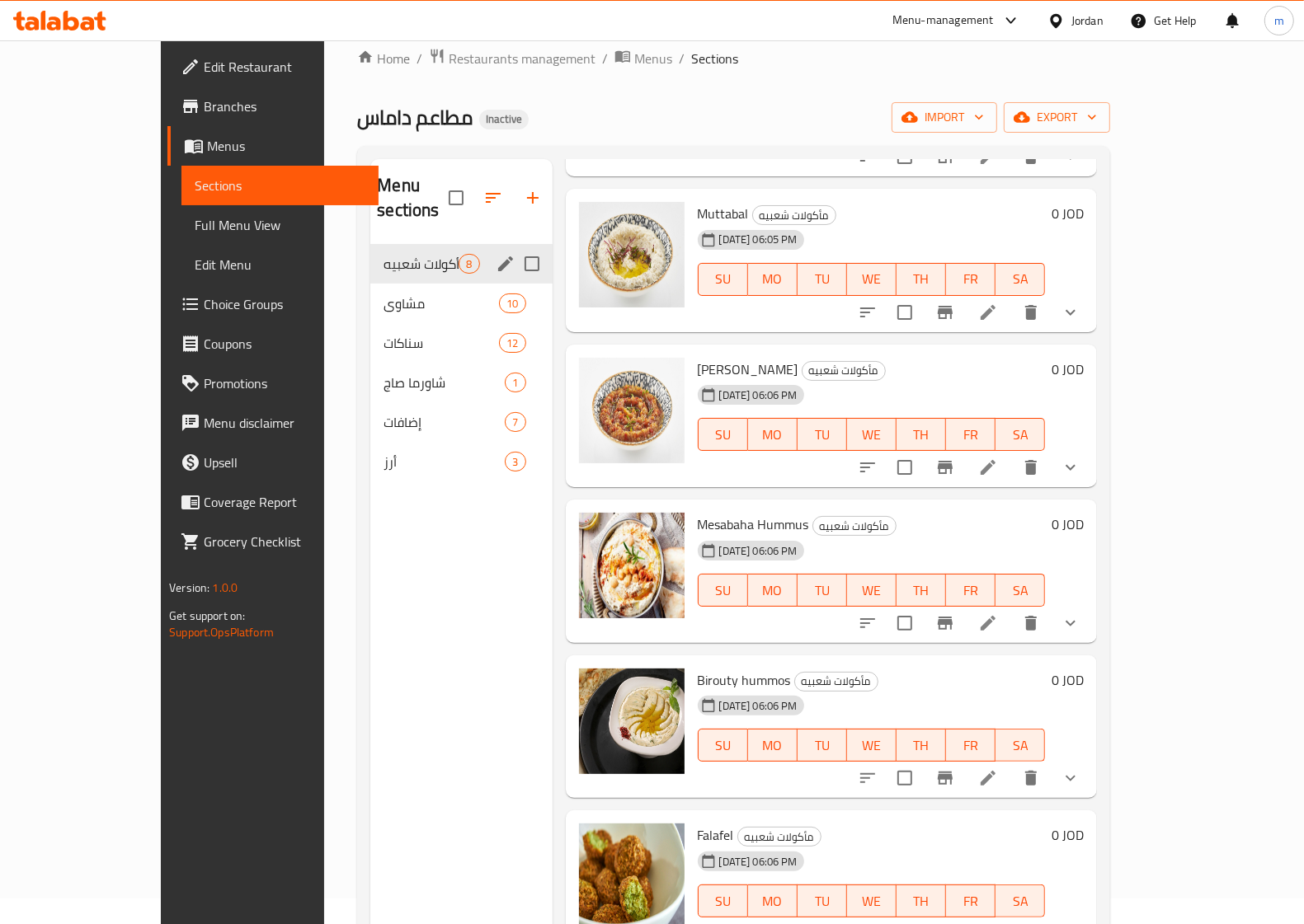
click at [383, 293] on span "مشاوي" at bounding box center [441, 303] width 116 height 20
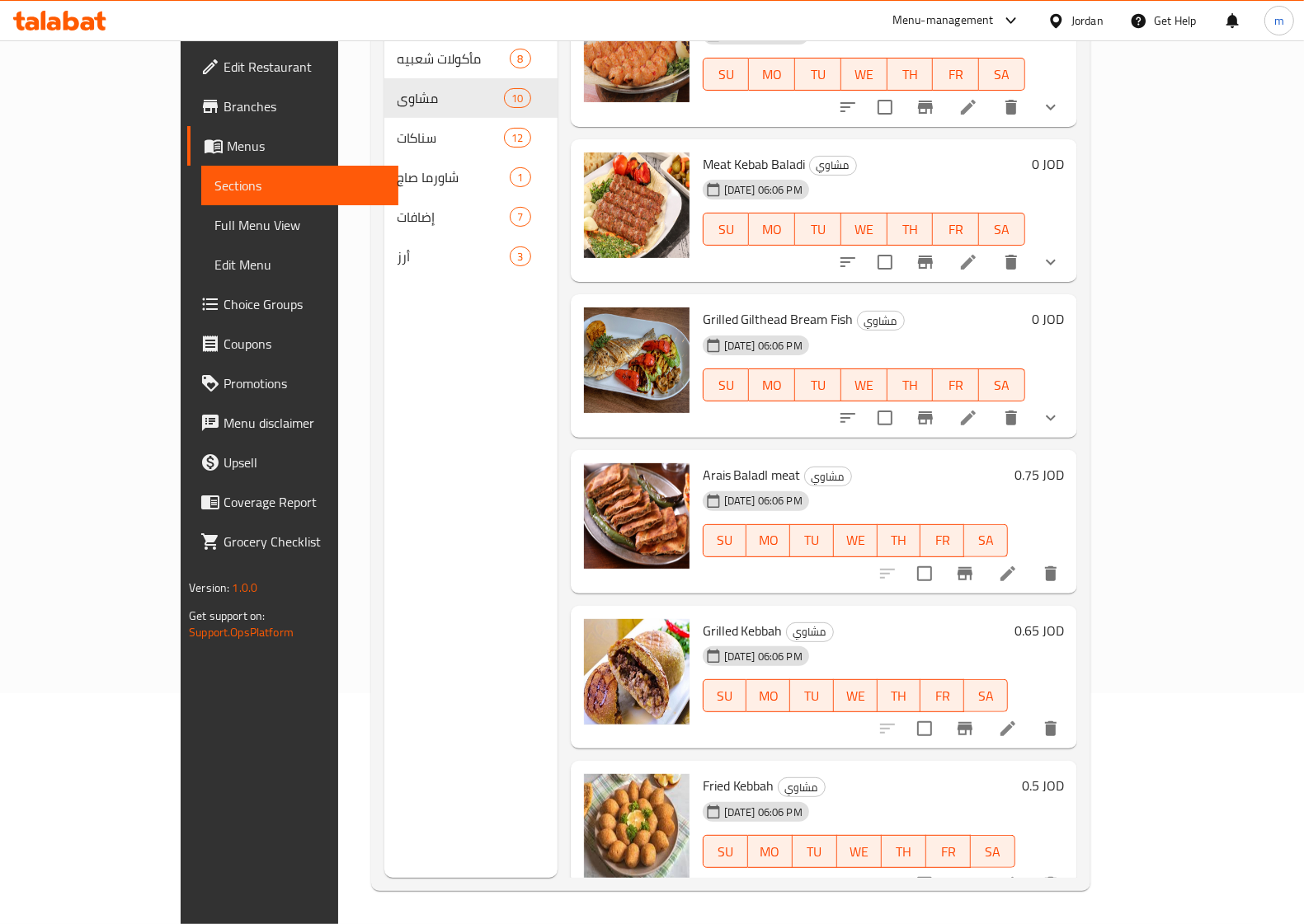
scroll to position [232, 0]
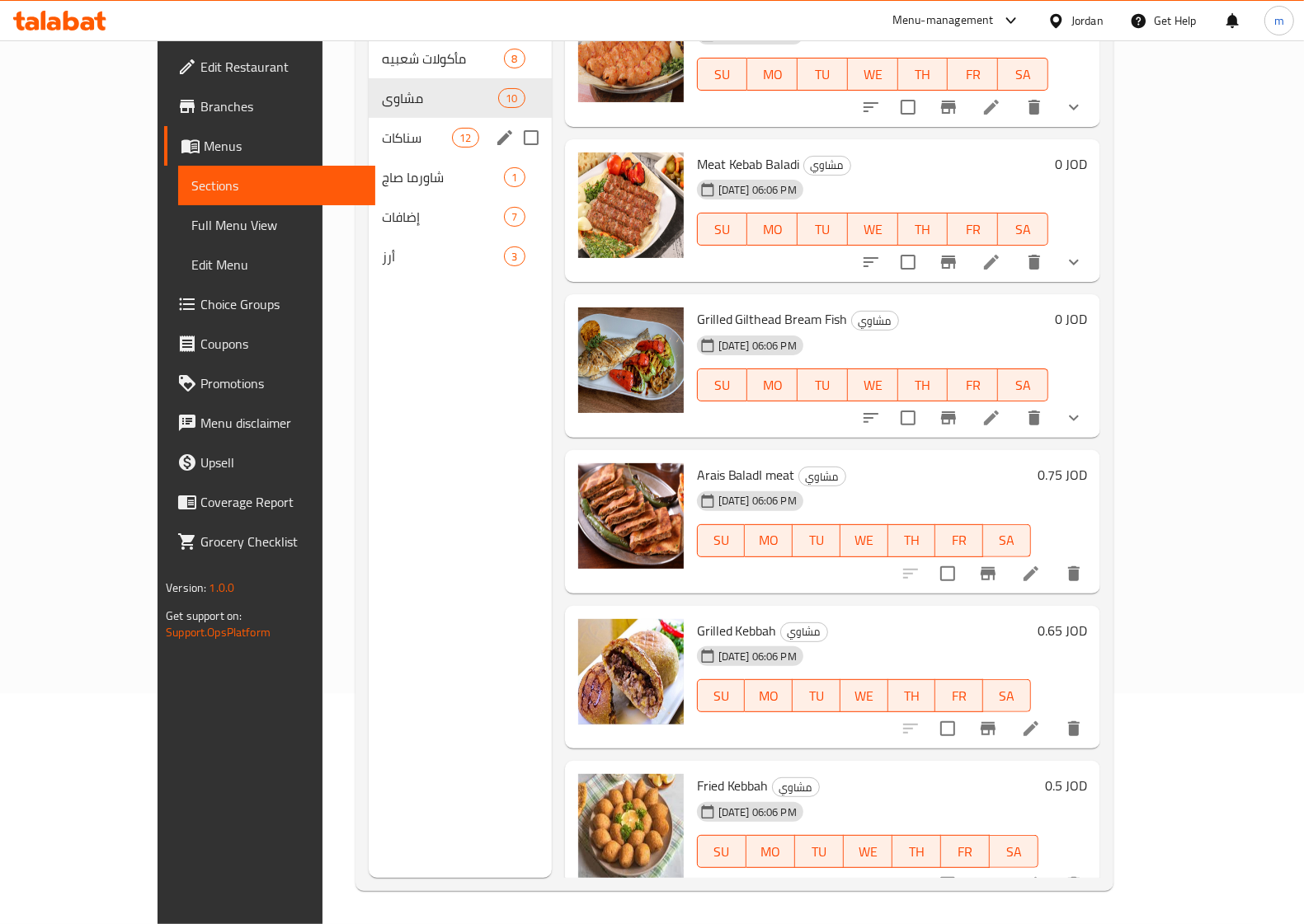
click at [382, 128] on span "سناكات" at bounding box center [417, 137] width 70 height 20
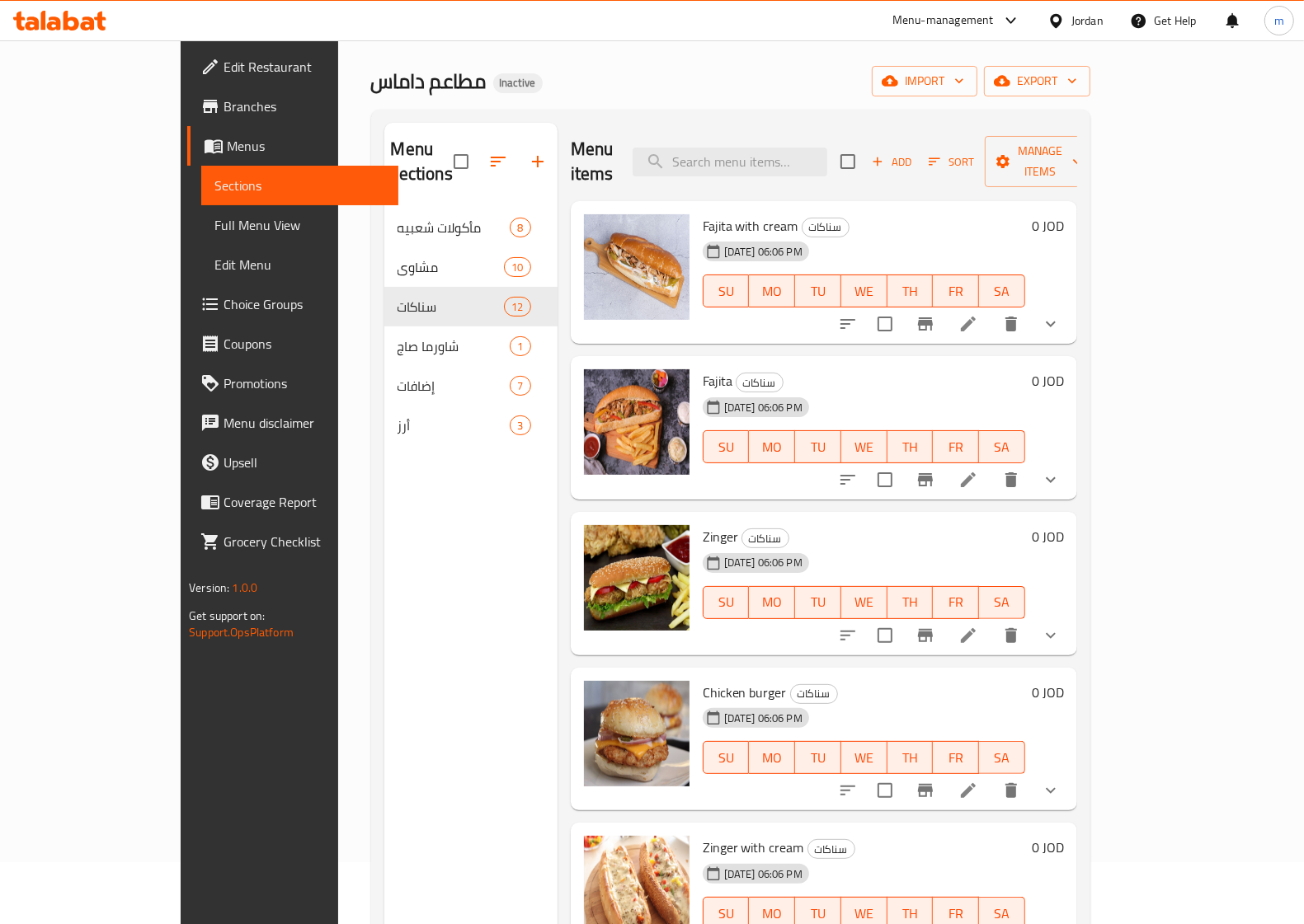
scroll to position [25, 0]
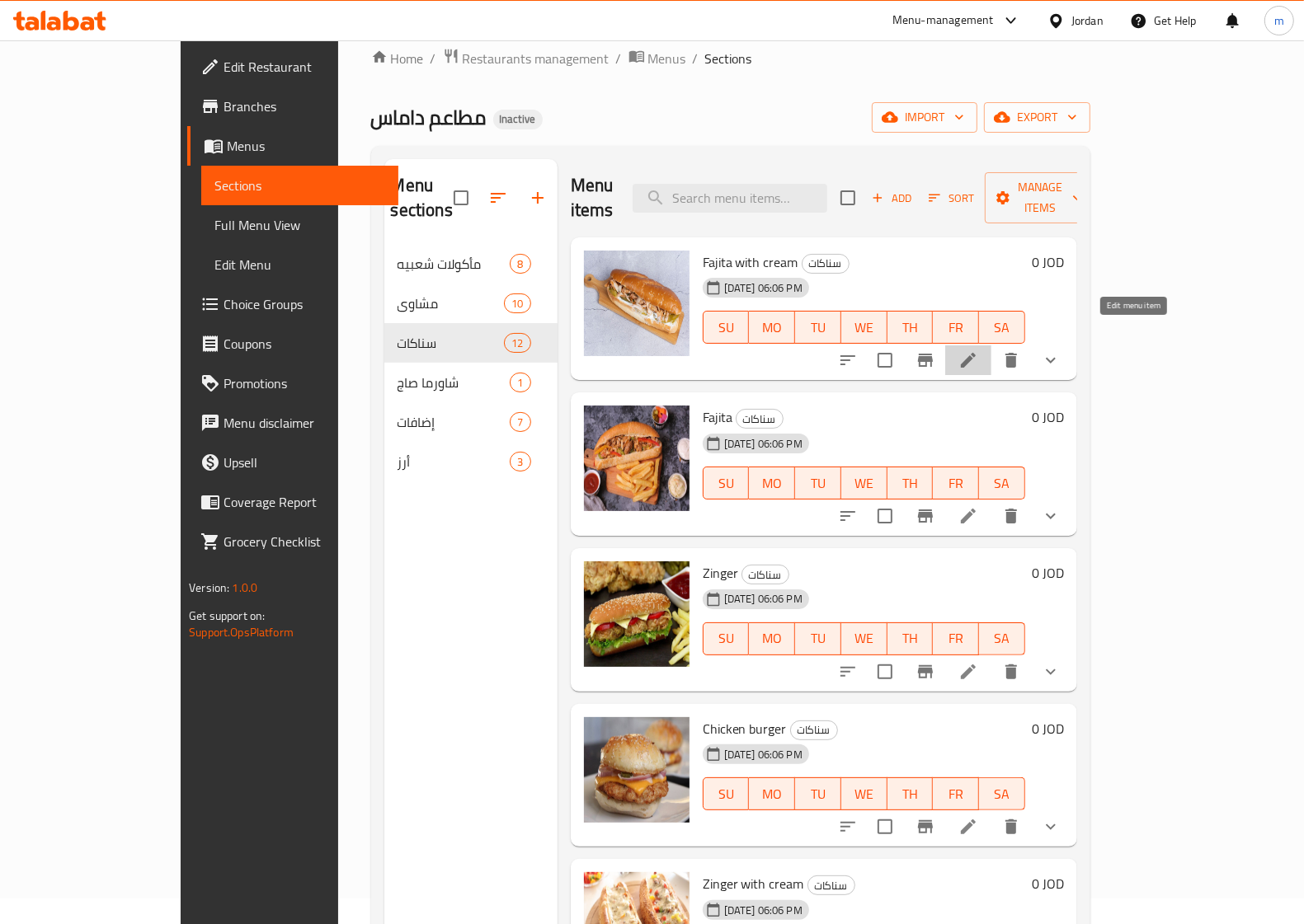
click at [978, 350] on icon at bounding box center [967, 360] width 20 height 20
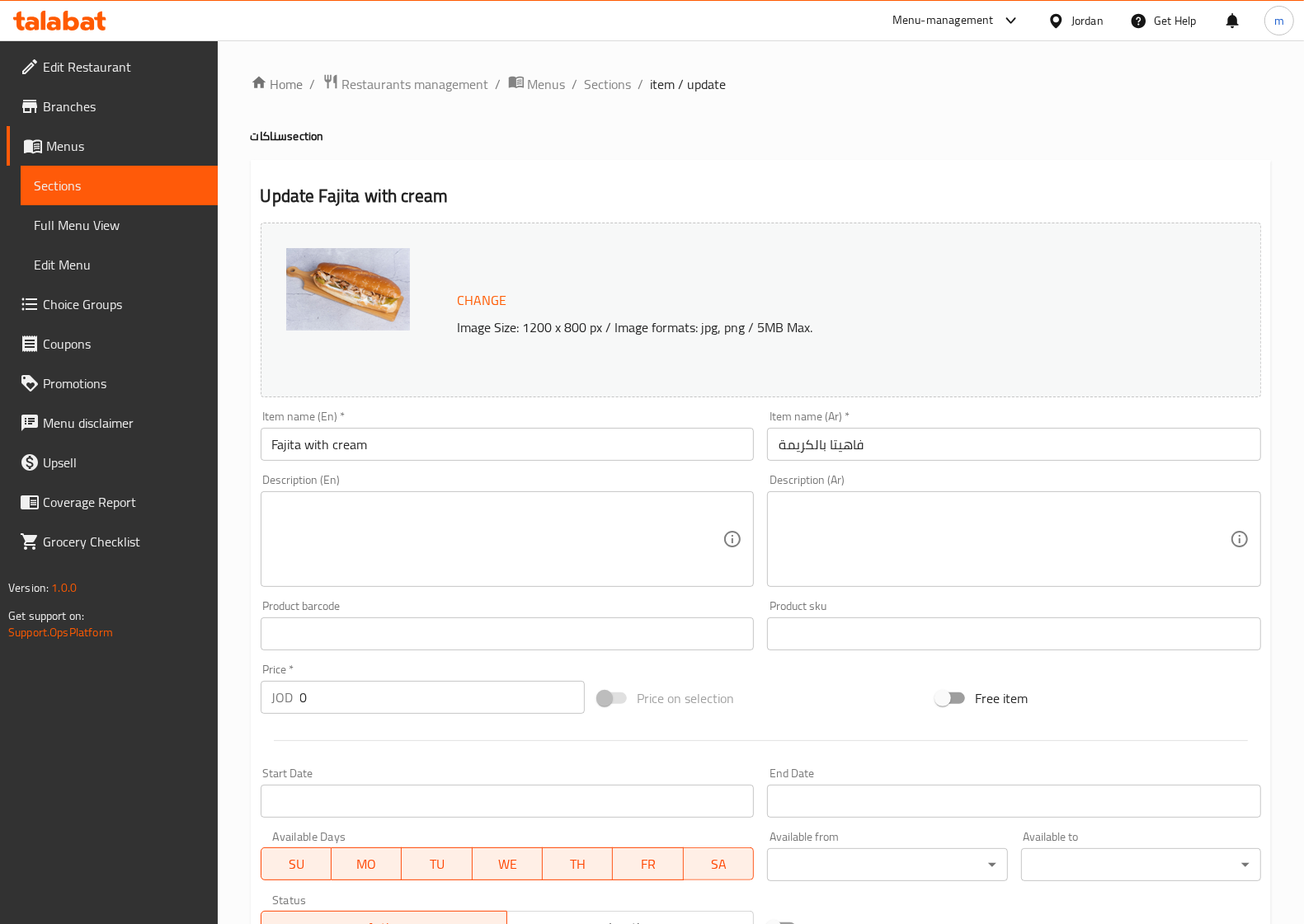
click at [331, 450] on input "Fajita with cream" at bounding box center [508, 444] width 494 height 33
type input "Fajita cream"
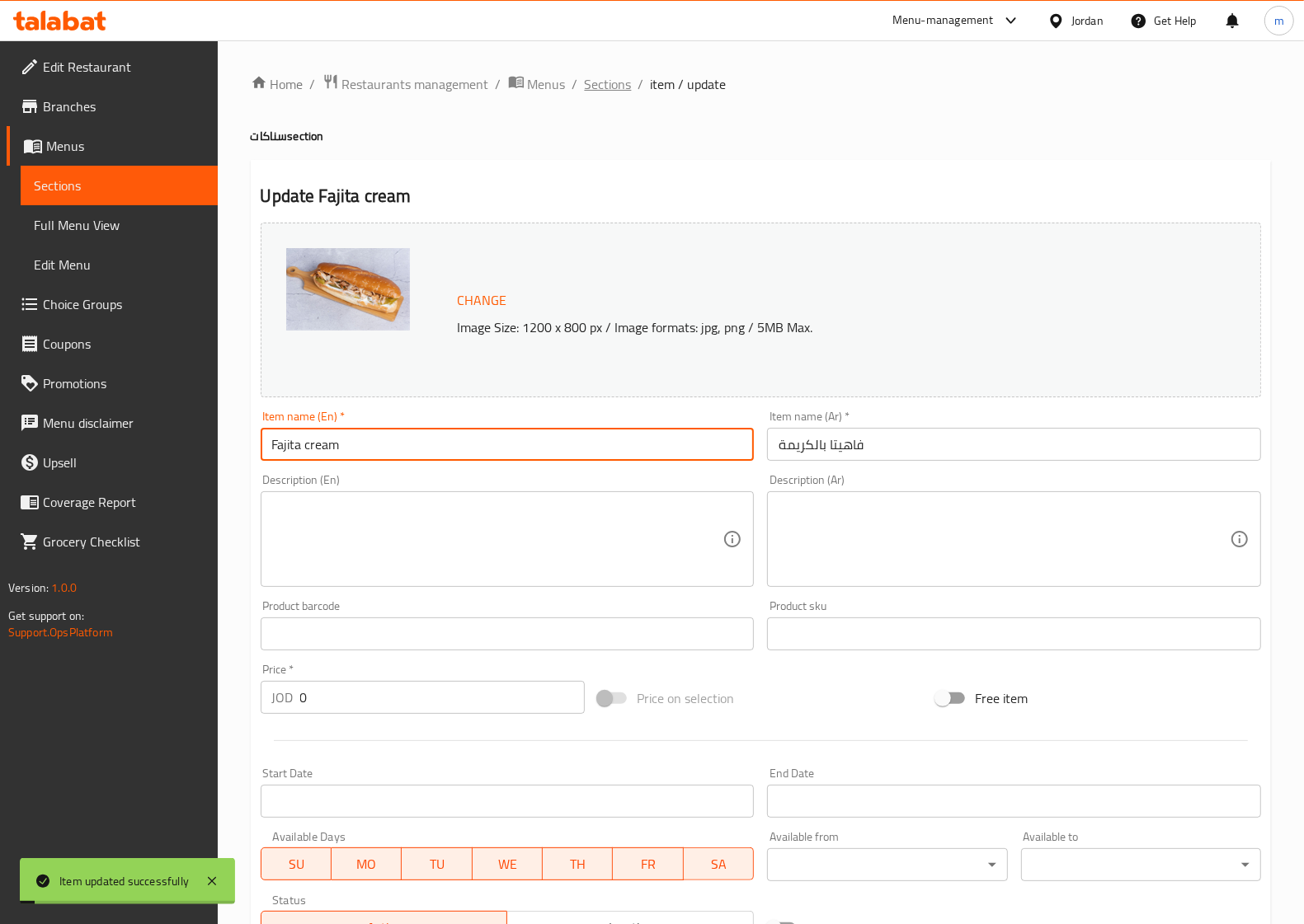
click at [610, 88] on span "Sections" at bounding box center [609, 83] width 47 height 20
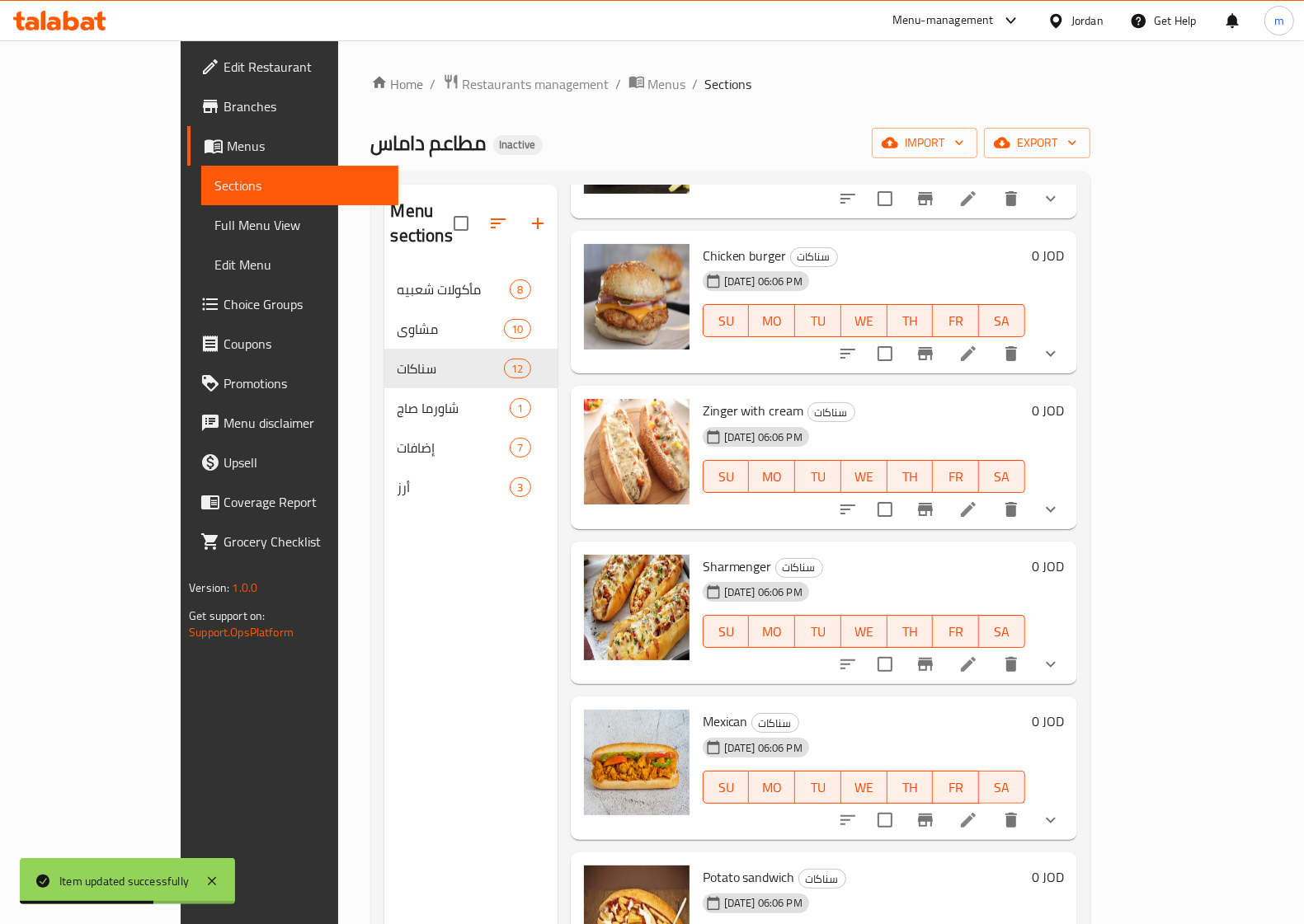
scroll to position [515, 0]
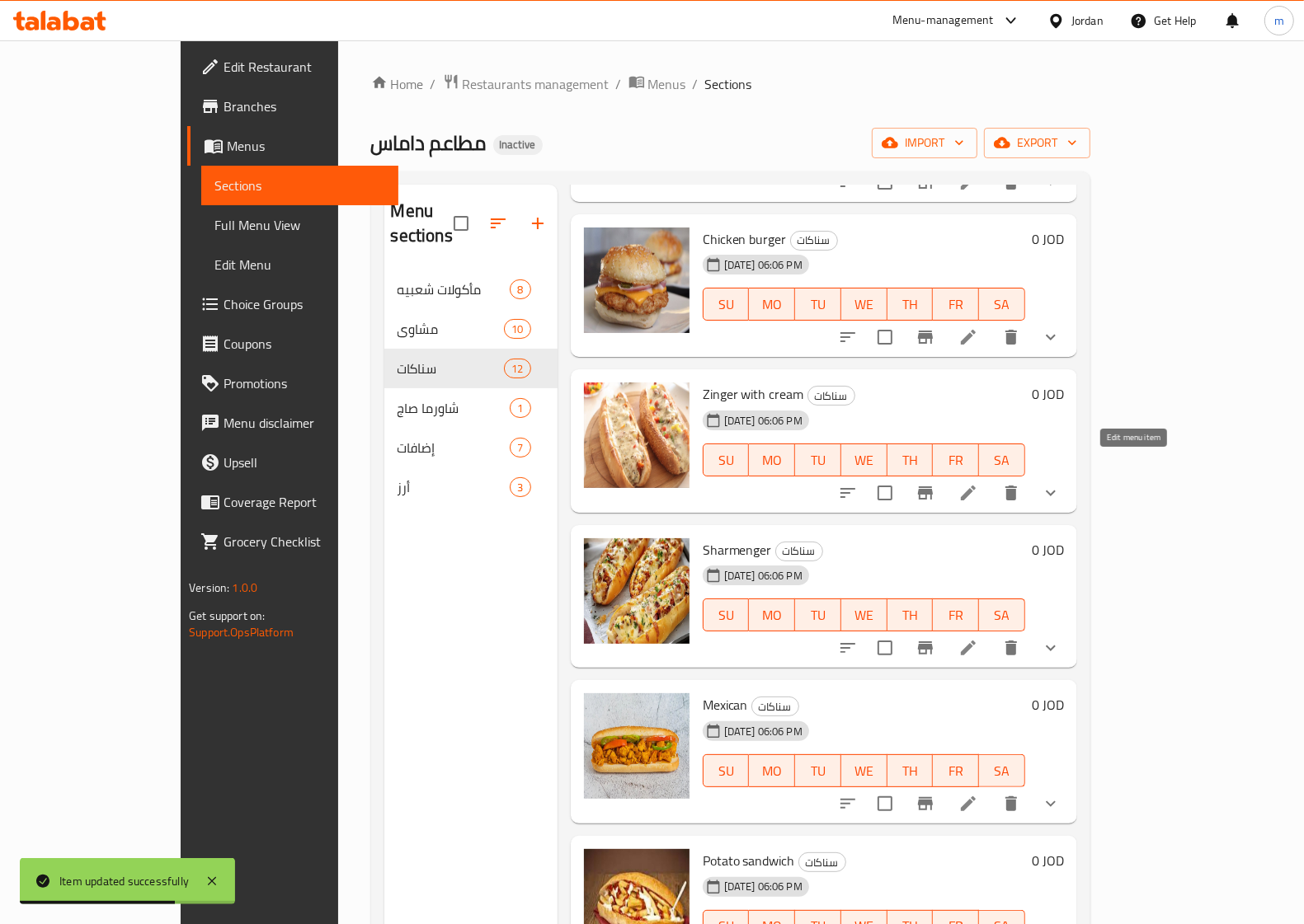
click at [978, 483] on icon at bounding box center [967, 492] width 20 height 20
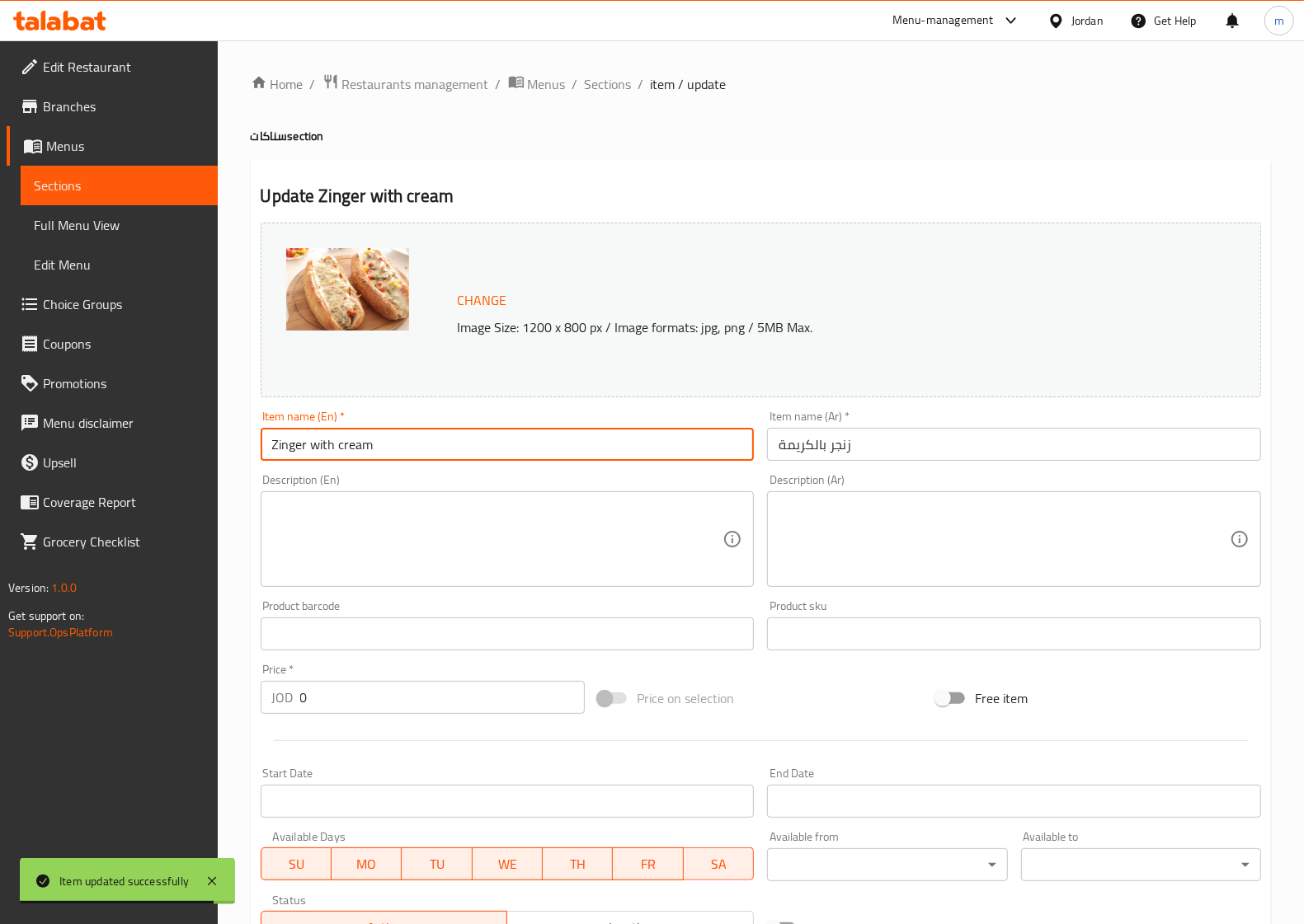
click at [337, 451] on input "Zinger with cream" at bounding box center [508, 444] width 494 height 33
type input "Zinger cream"
click at [619, 82] on span "Sections" at bounding box center [609, 83] width 47 height 20
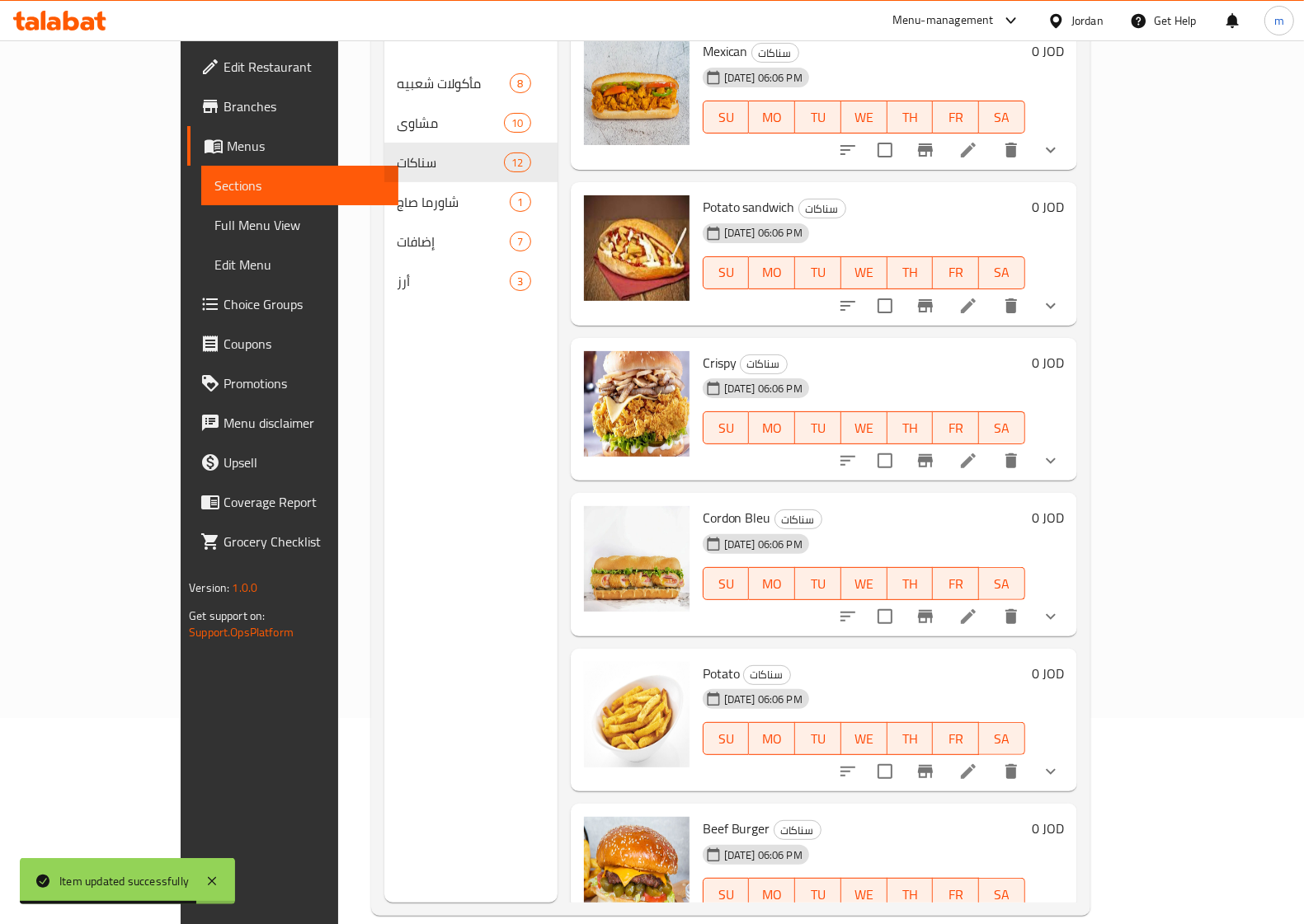
scroll to position [981, 0]
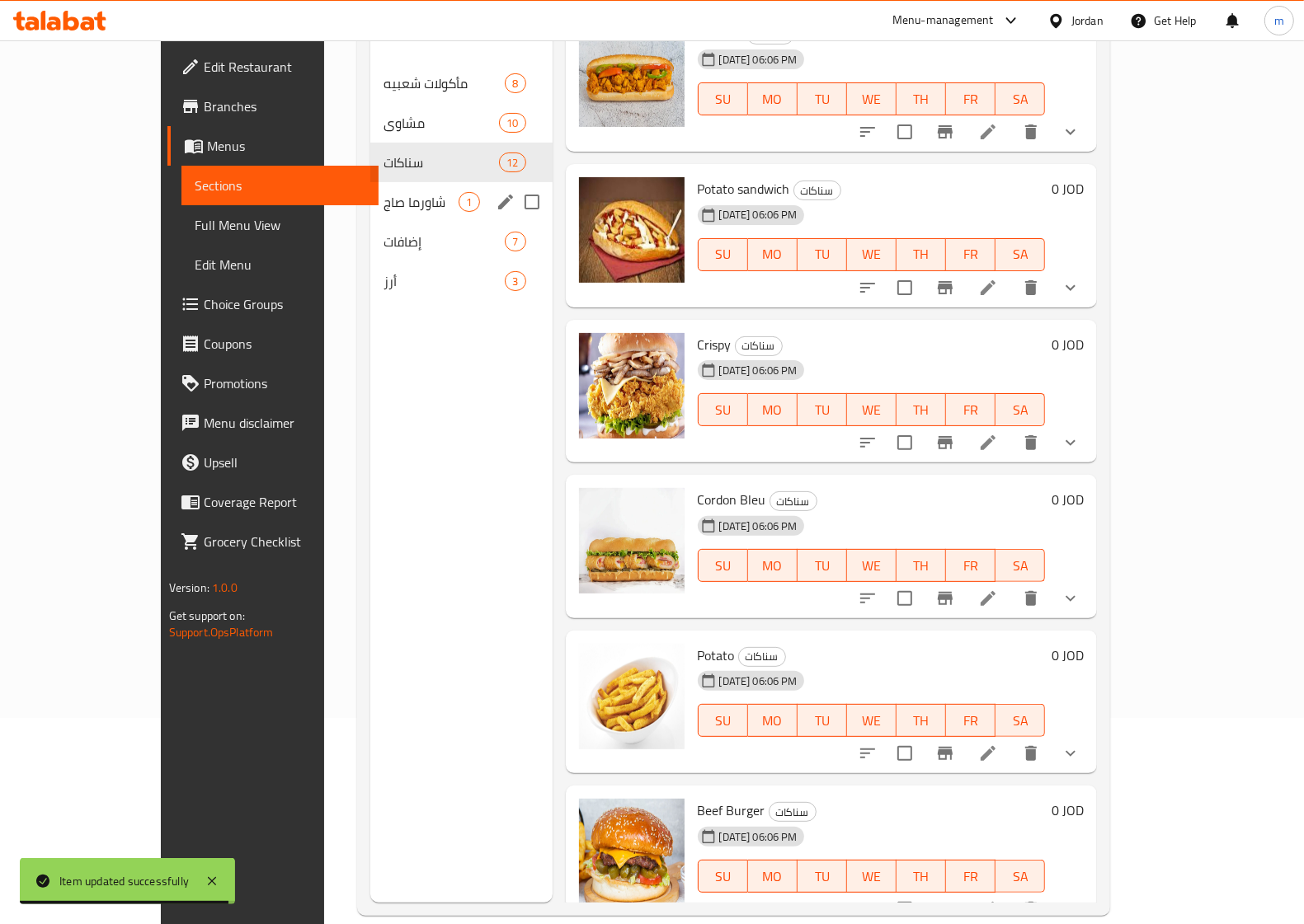
click at [383, 192] on span "شاورما صاج" at bounding box center [421, 202] width 75 height 20
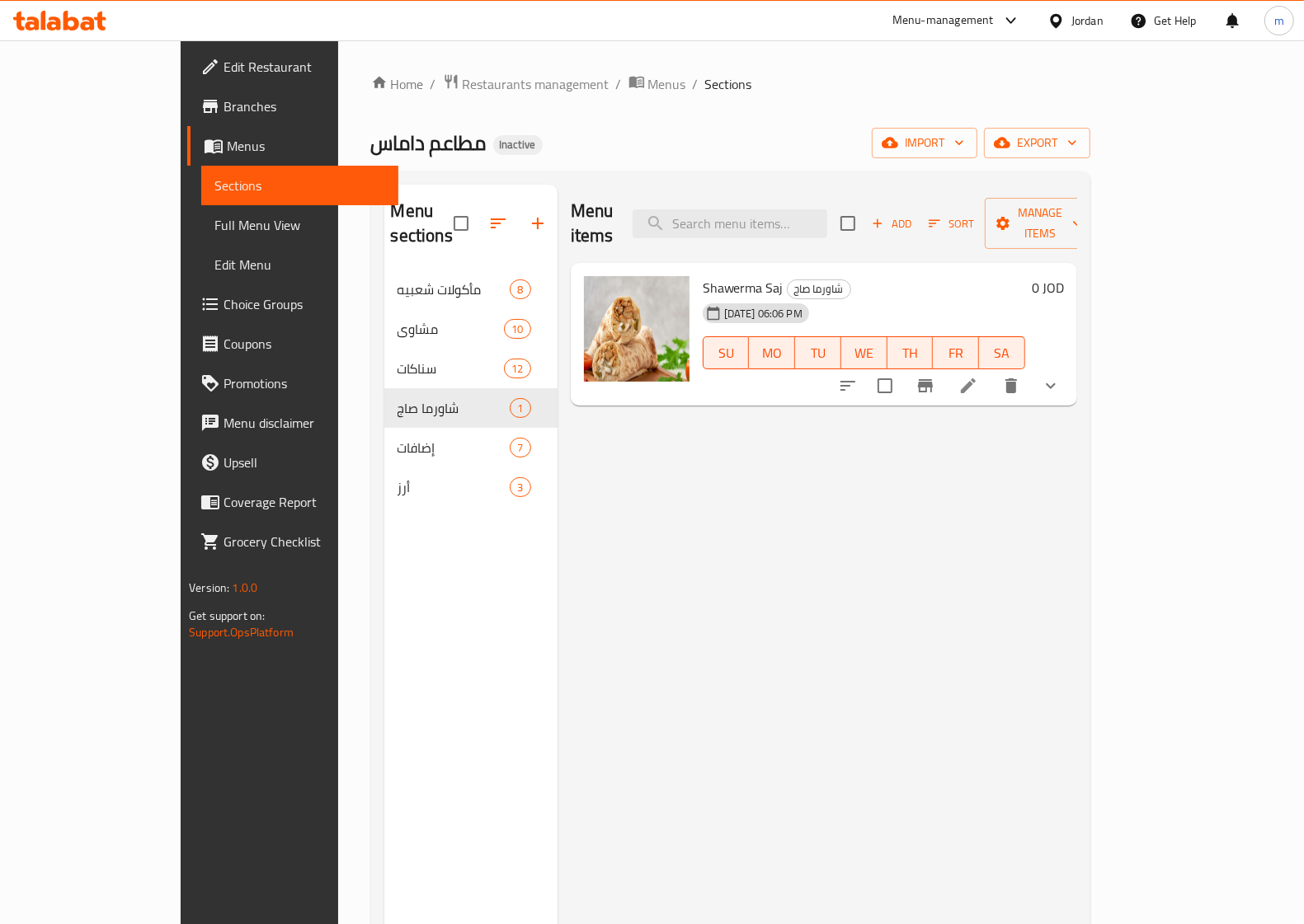
click at [214, 228] on span "Full Menu View" at bounding box center [299, 224] width 171 height 20
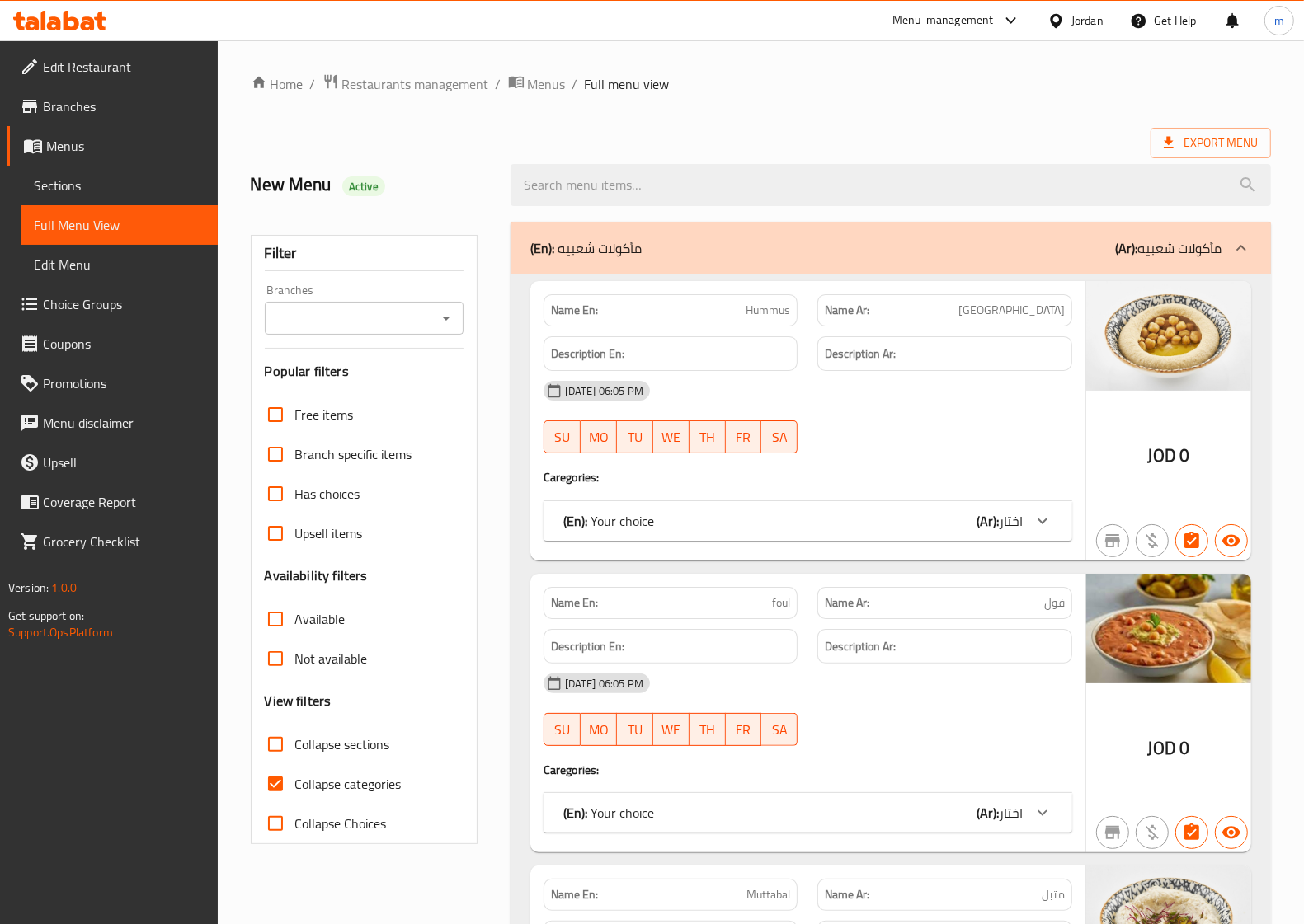
click at [266, 780] on input "Collapse categories" at bounding box center [276, 784] width 39 height 39
checkbox input "false"
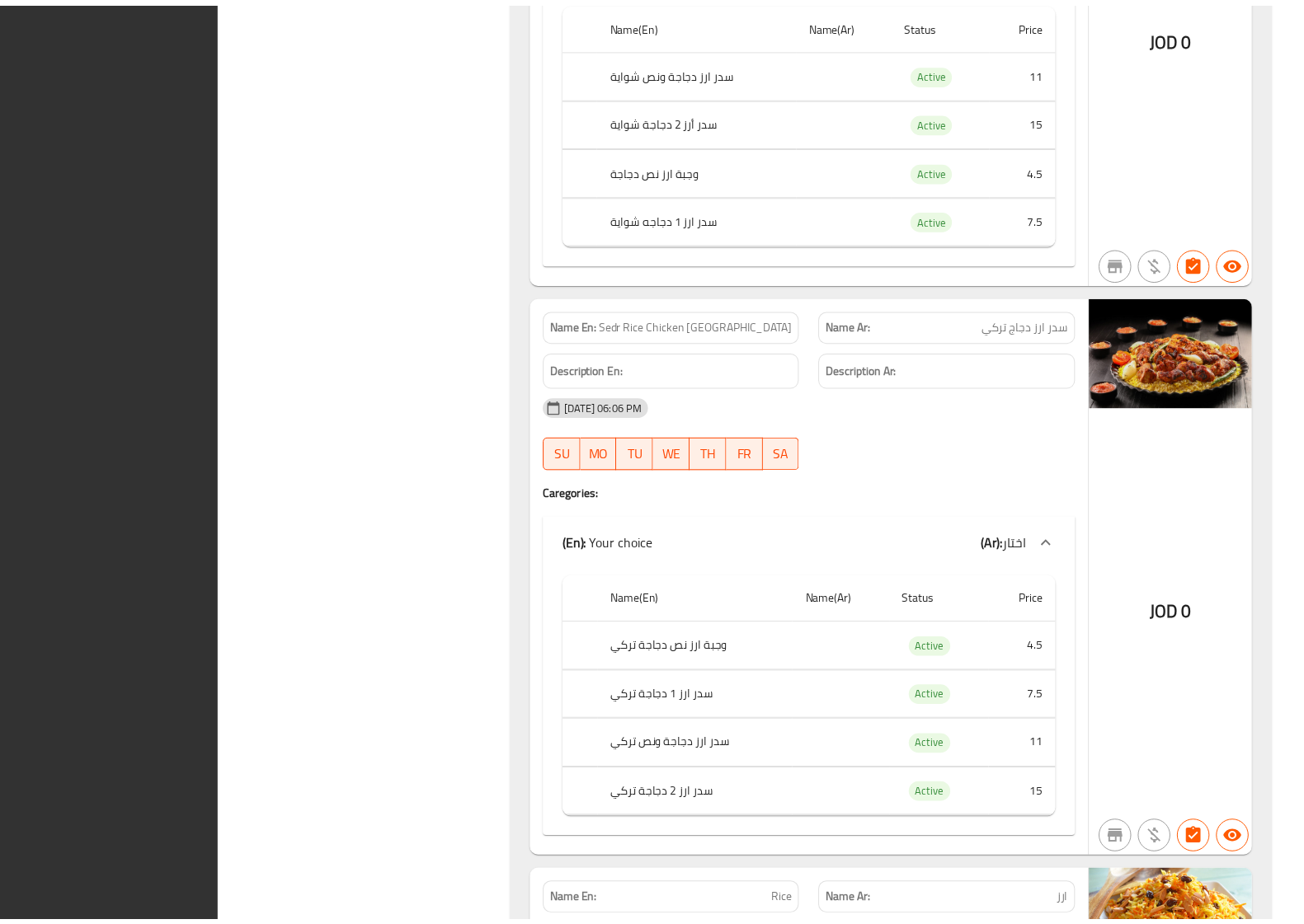
scroll to position [18819, 0]
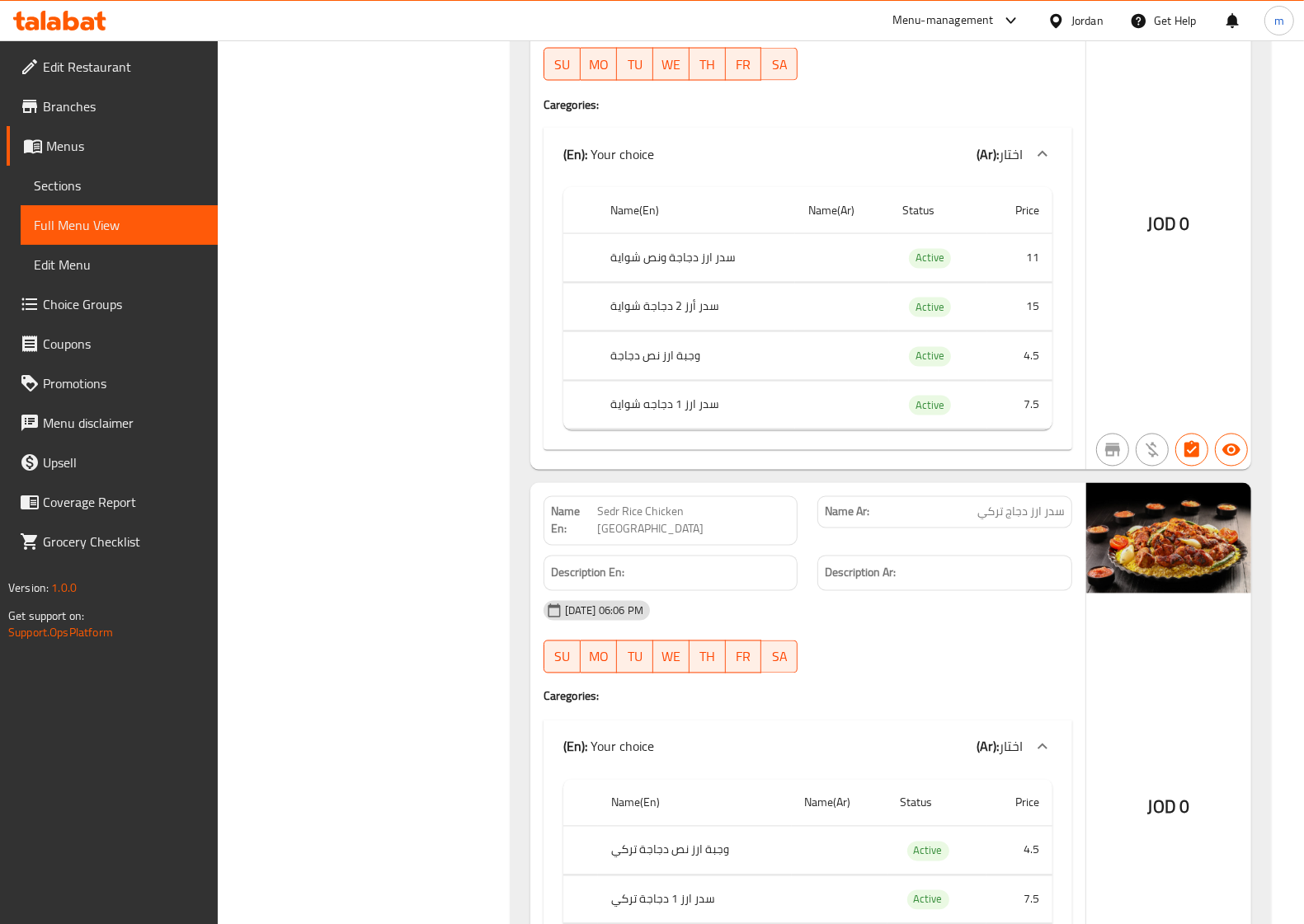
click at [107, 184] on span "Sections" at bounding box center [119, 185] width 171 height 20
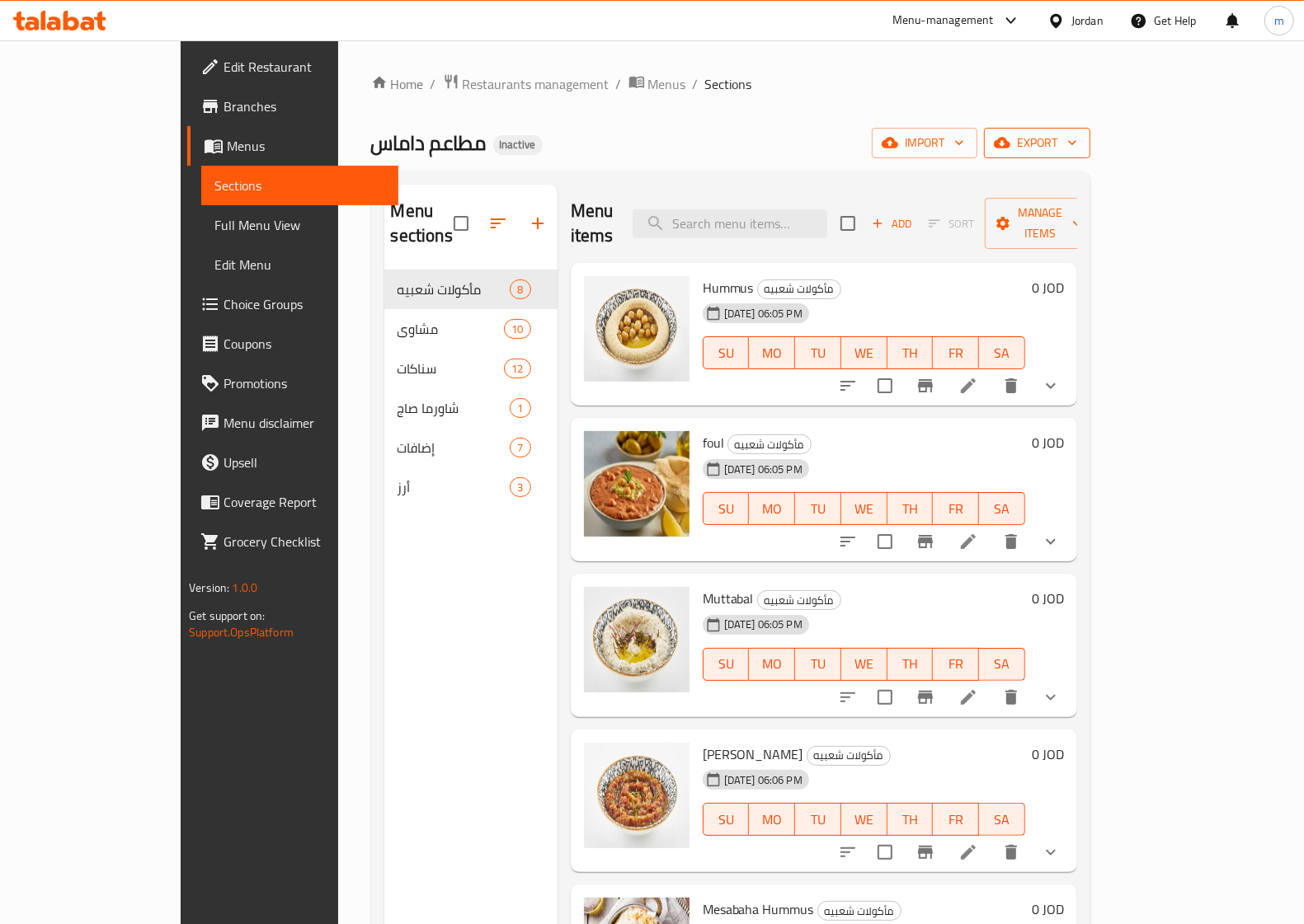
click at [1077, 153] on span "export" at bounding box center [1038, 143] width 80 height 21
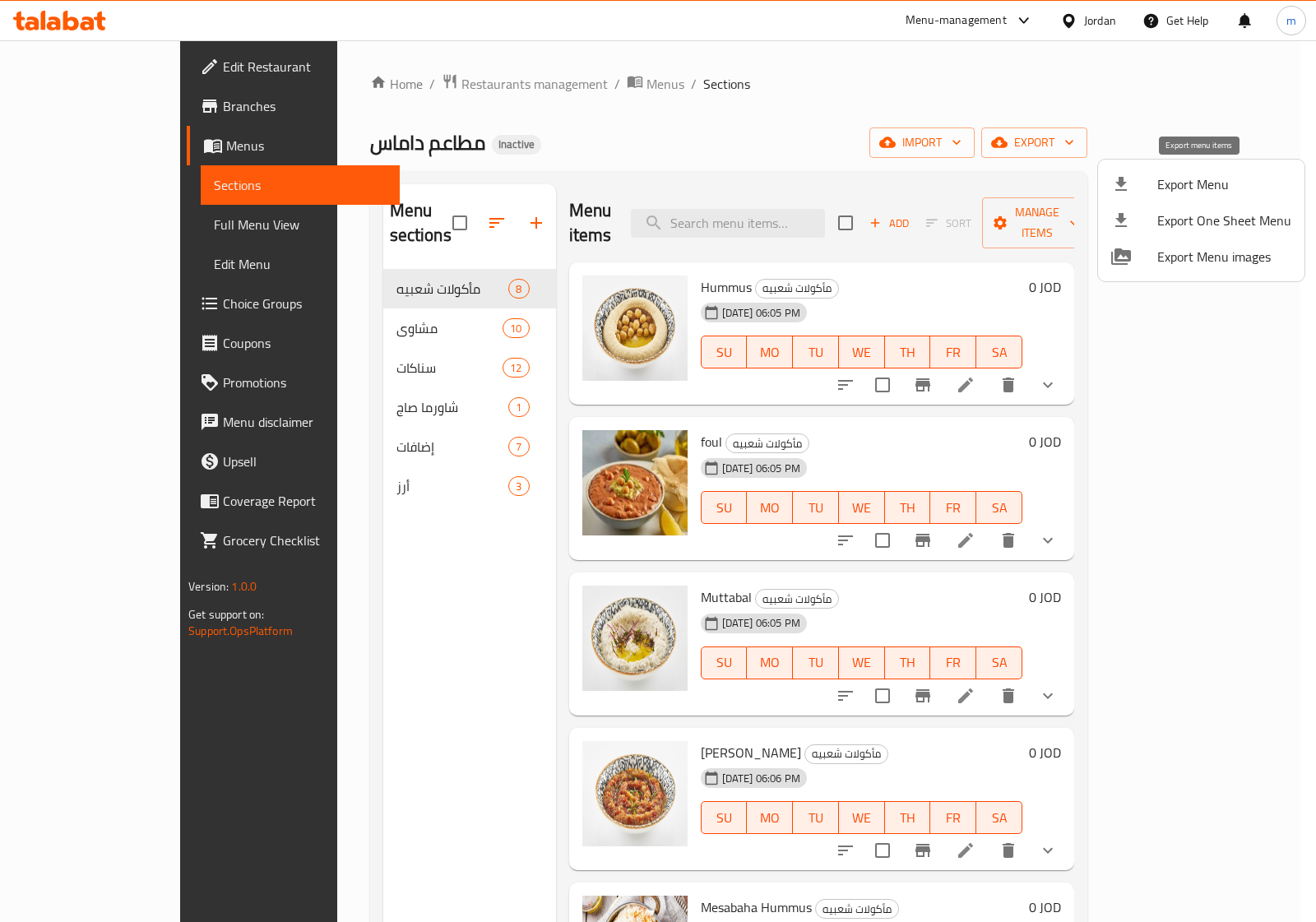
click at [1177, 174] on span "Export Menu" at bounding box center [1224, 184] width 134 height 20
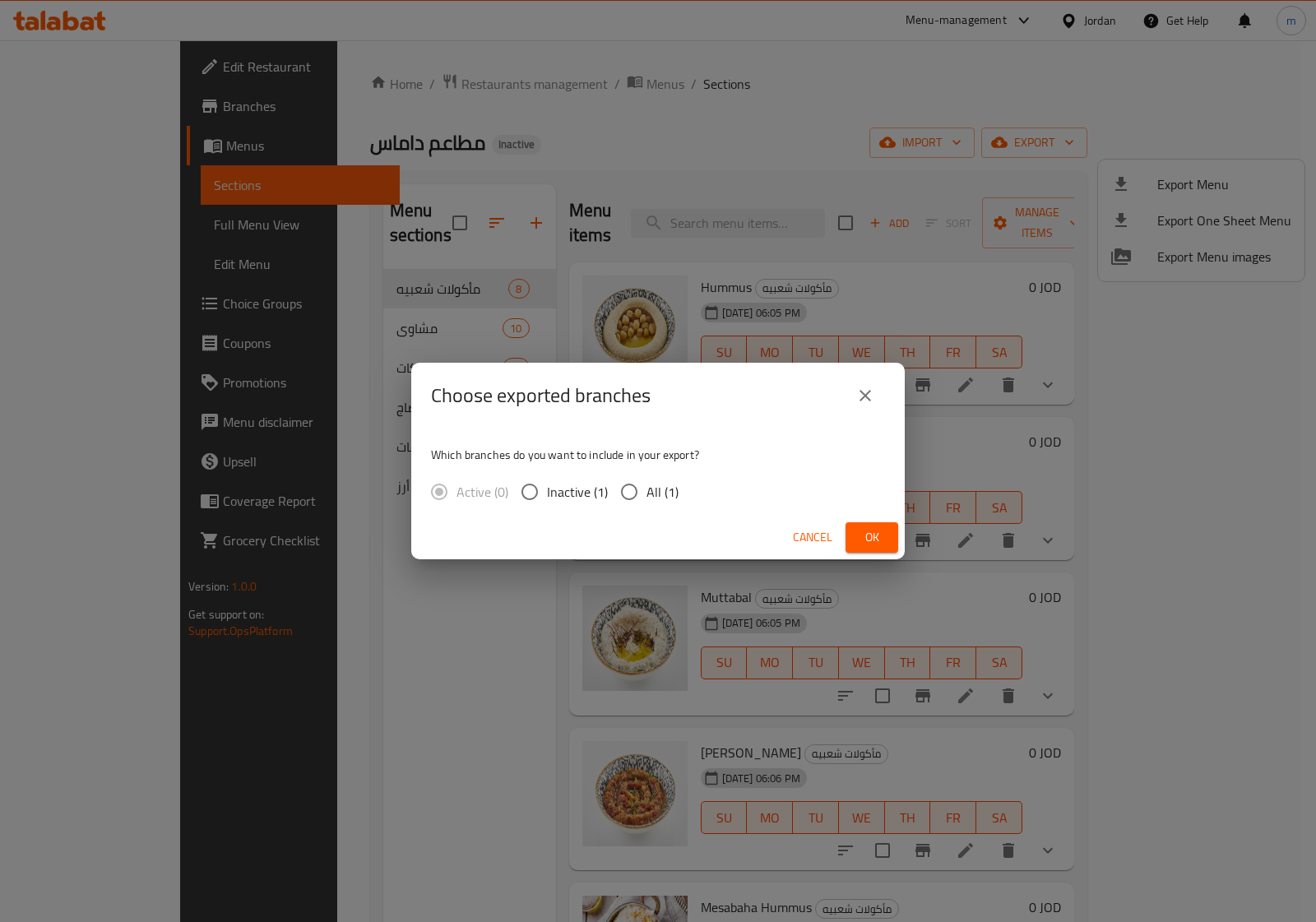
click at [653, 492] on span "All (1)" at bounding box center [662, 491] width 32 height 20
click at [646, 492] on input "All (1)" at bounding box center [628, 491] width 34 height 34
radio input "true"
click at [856, 527] on button "Ok" at bounding box center [871, 537] width 52 height 31
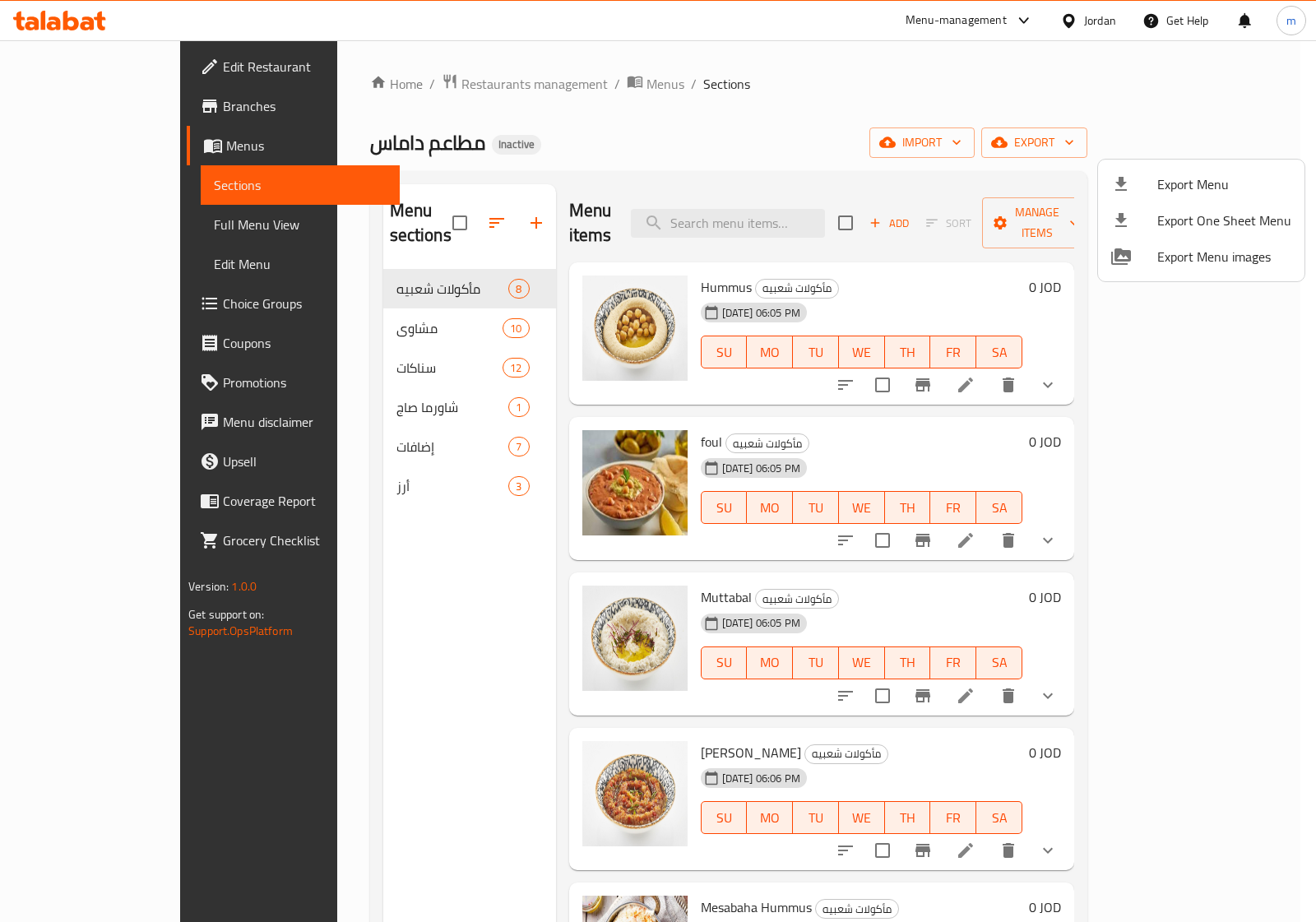
click at [109, 76] on div at bounding box center [658, 461] width 1316 height 922
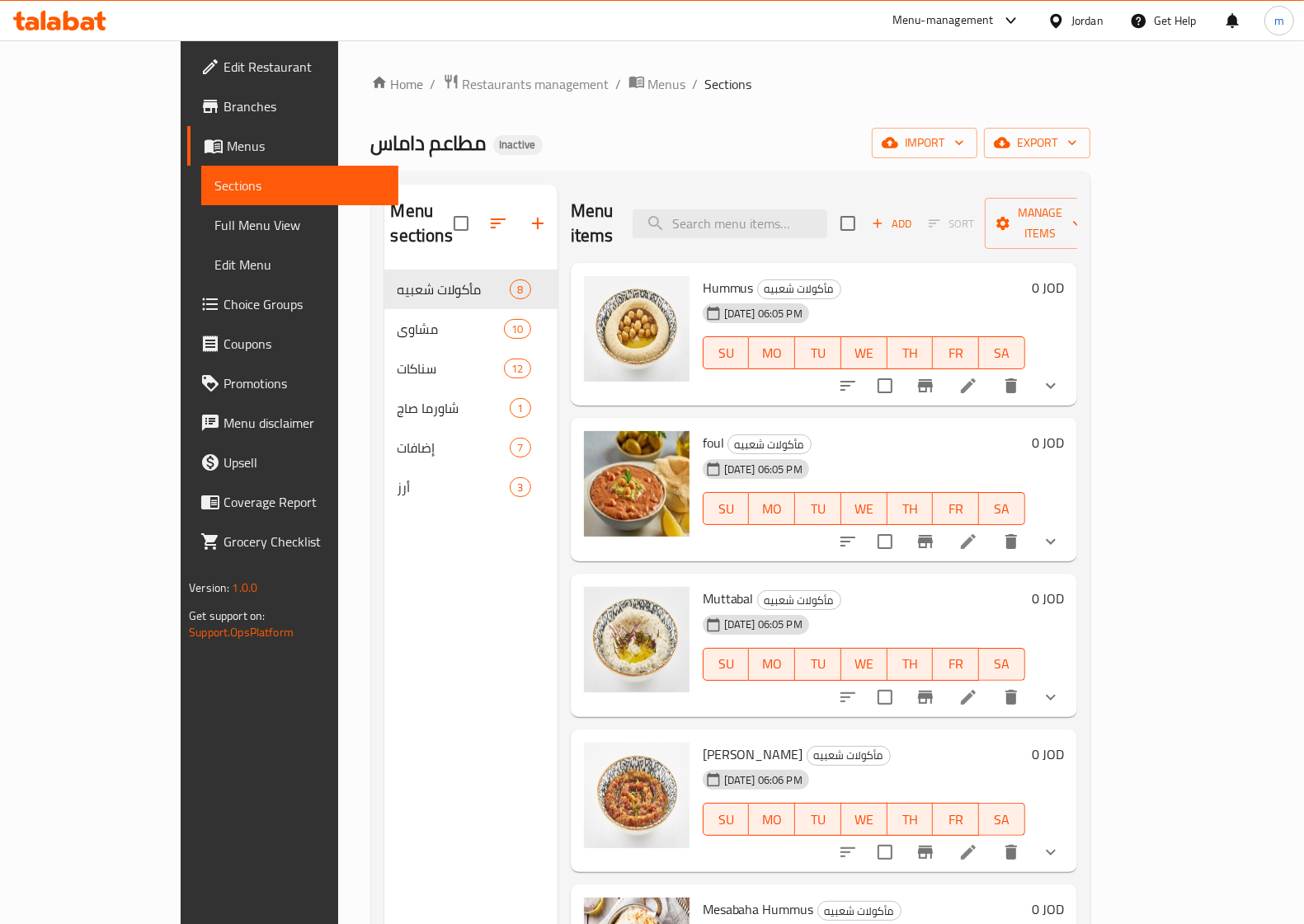
click at [223, 59] on span "Edit Restaurant" at bounding box center [304, 66] width 162 height 20
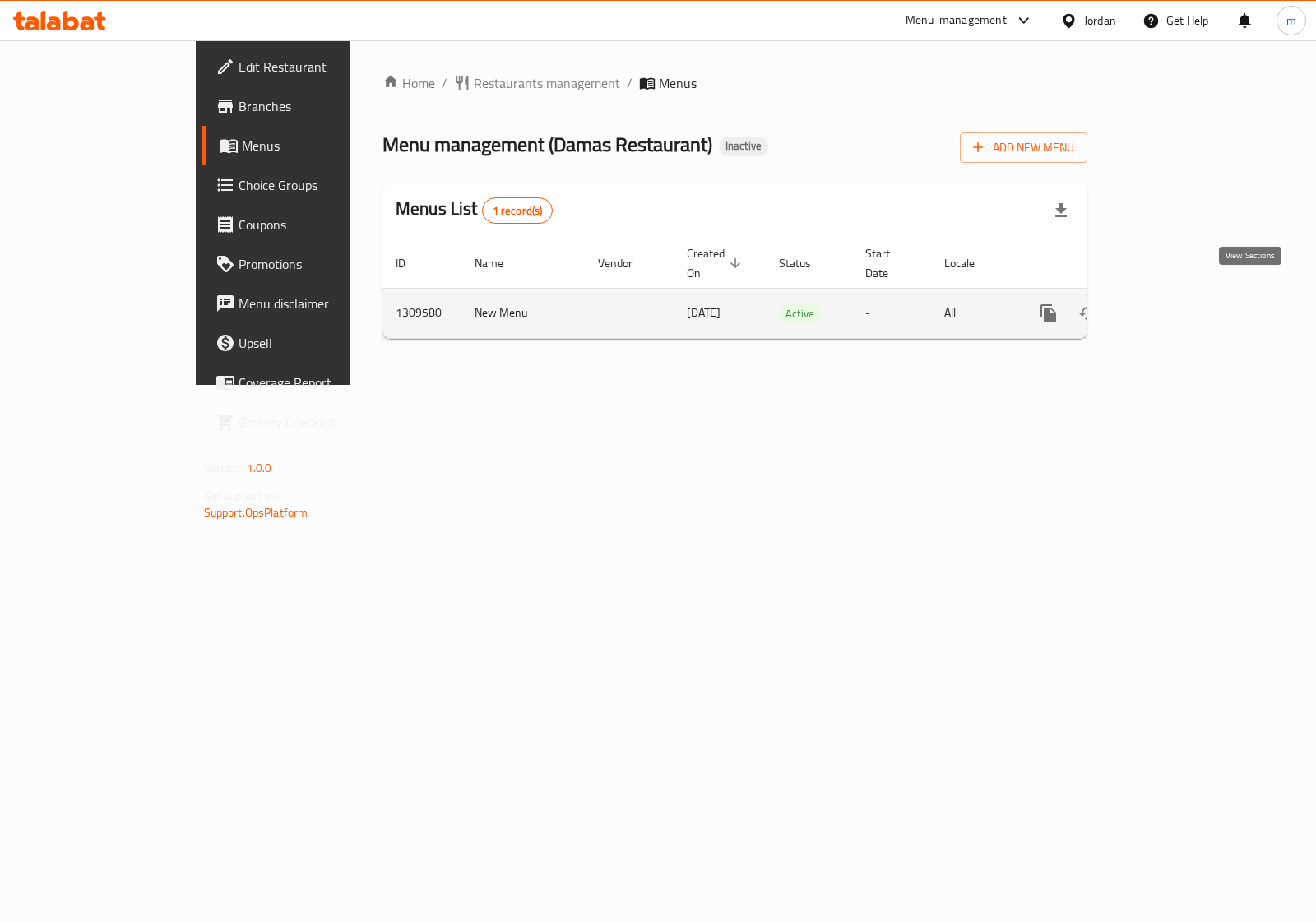
click at [1177, 304] on icon "enhanced table" at bounding box center [1166, 313] width 20 height 20
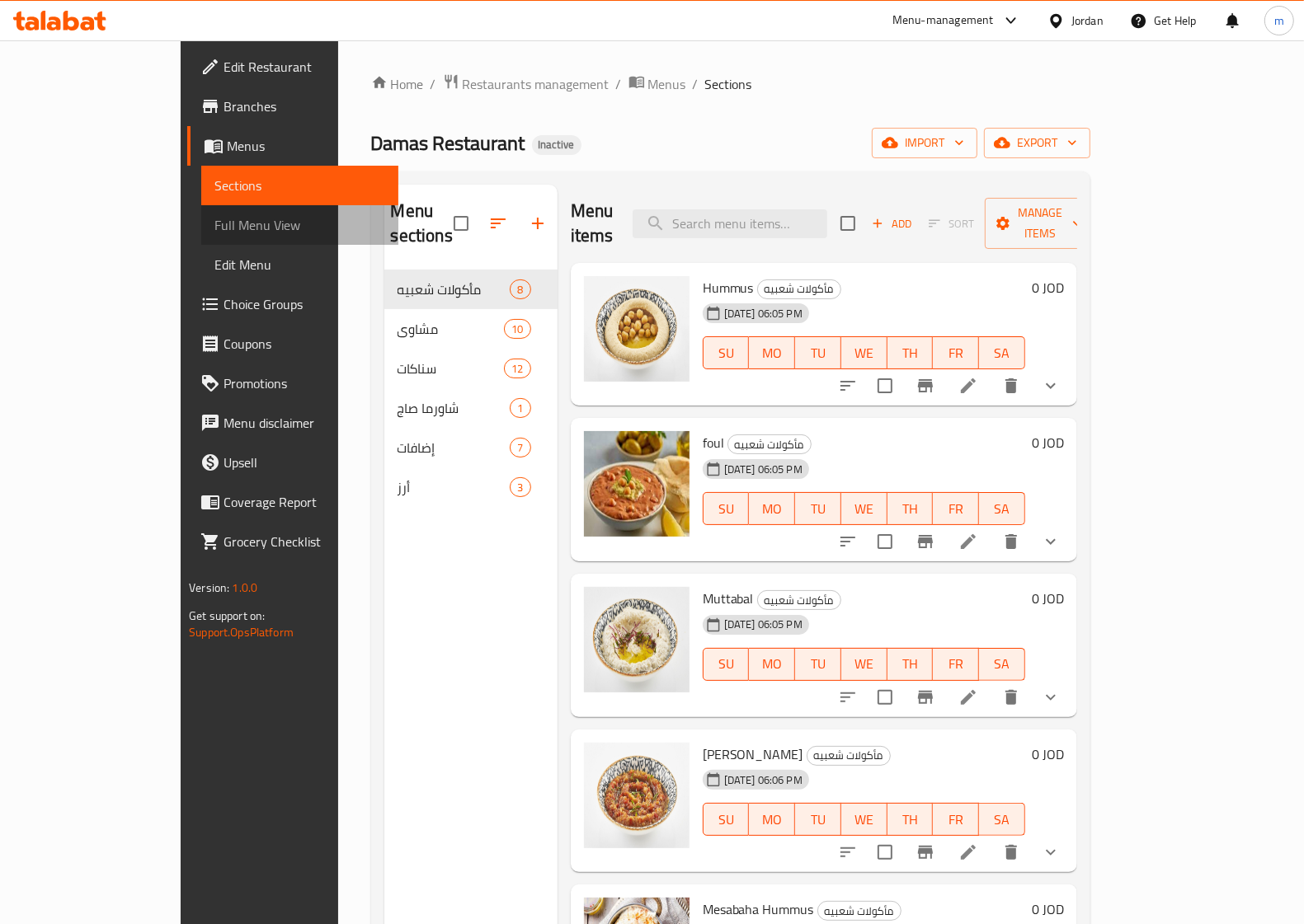
click at [214, 228] on span "Full Menu View" at bounding box center [299, 224] width 171 height 20
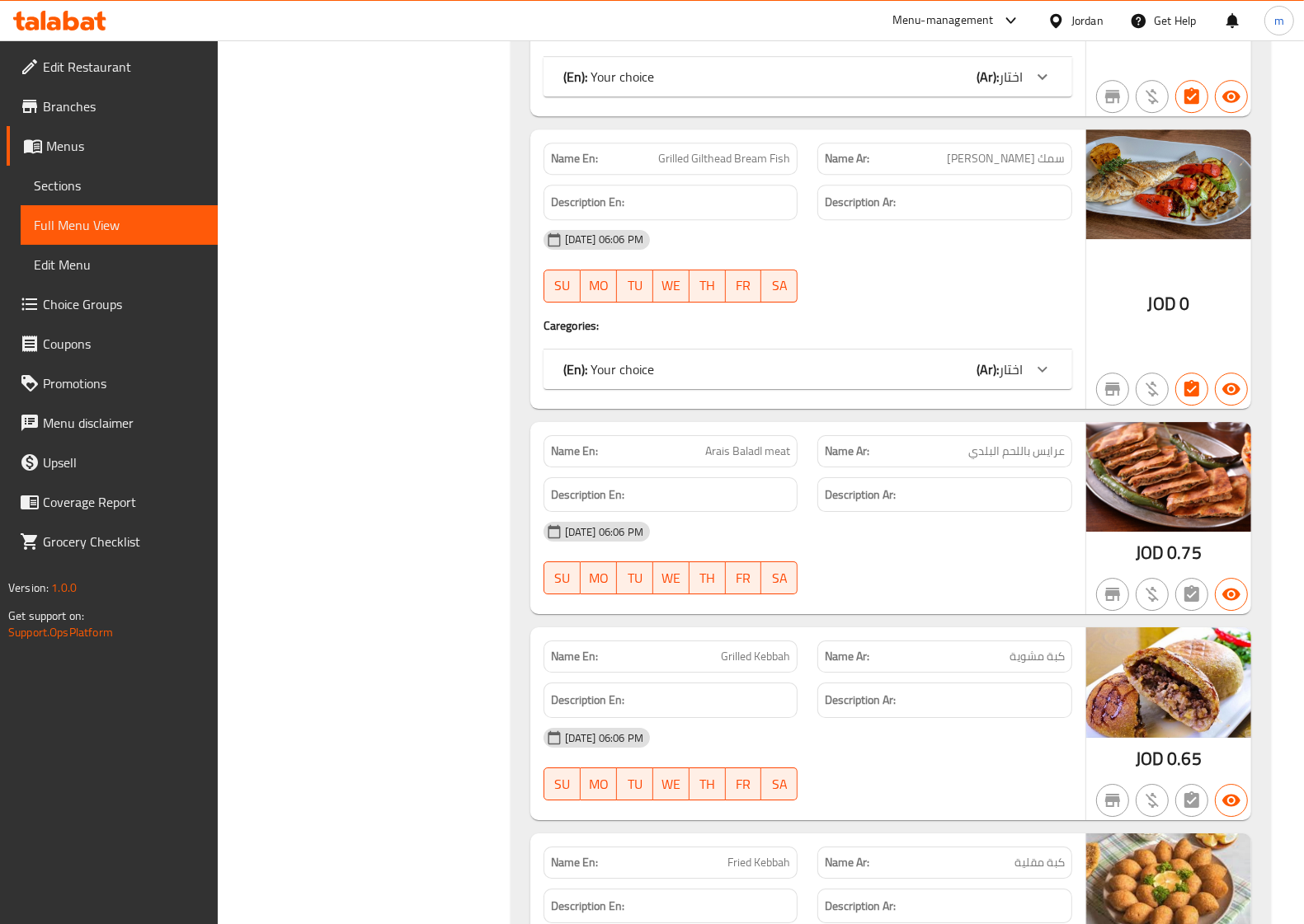
copy span "Arais BaladI meat"
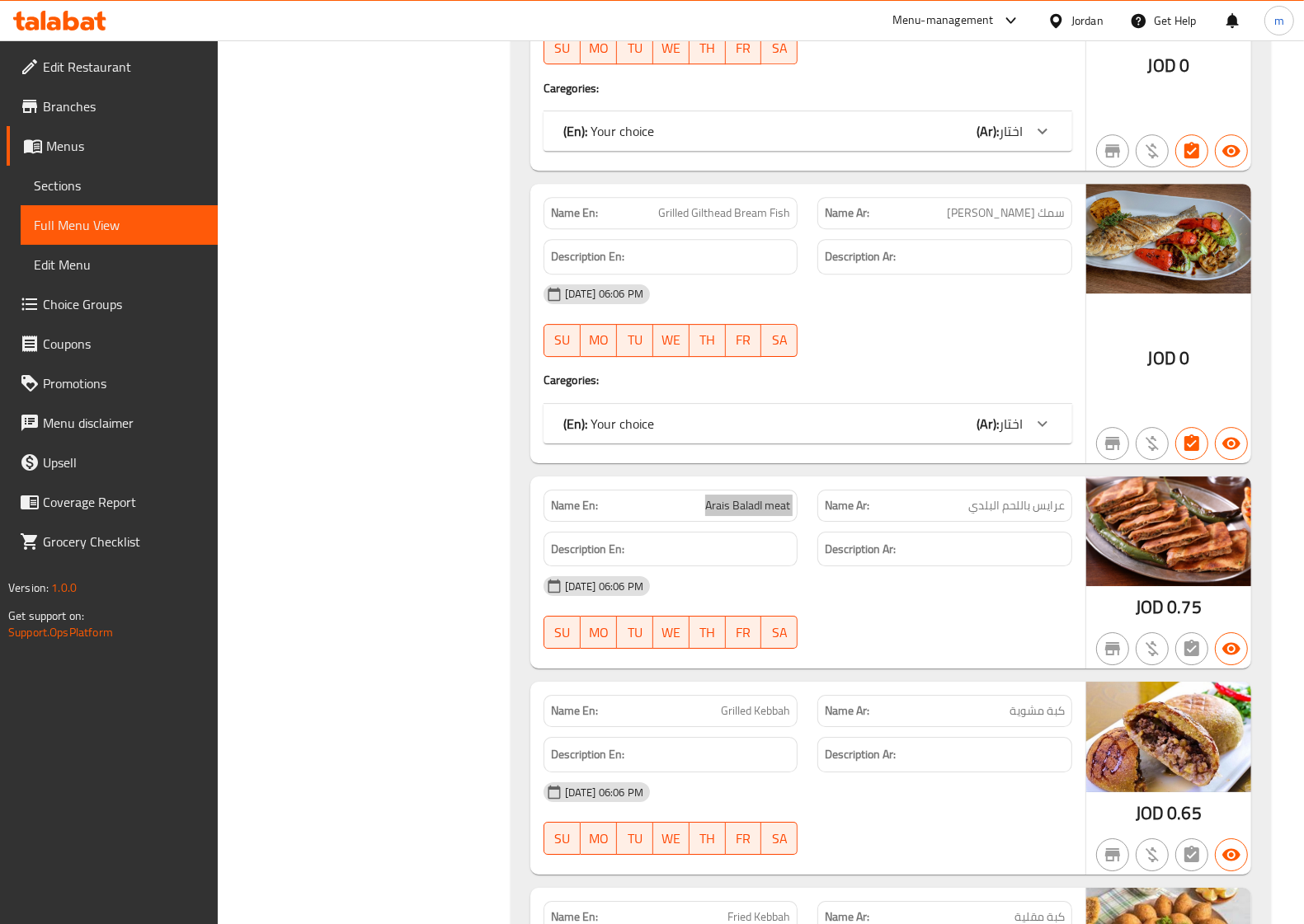
scroll to position [4234, 0]
